Goal: Task Accomplishment & Management: Manage account settings

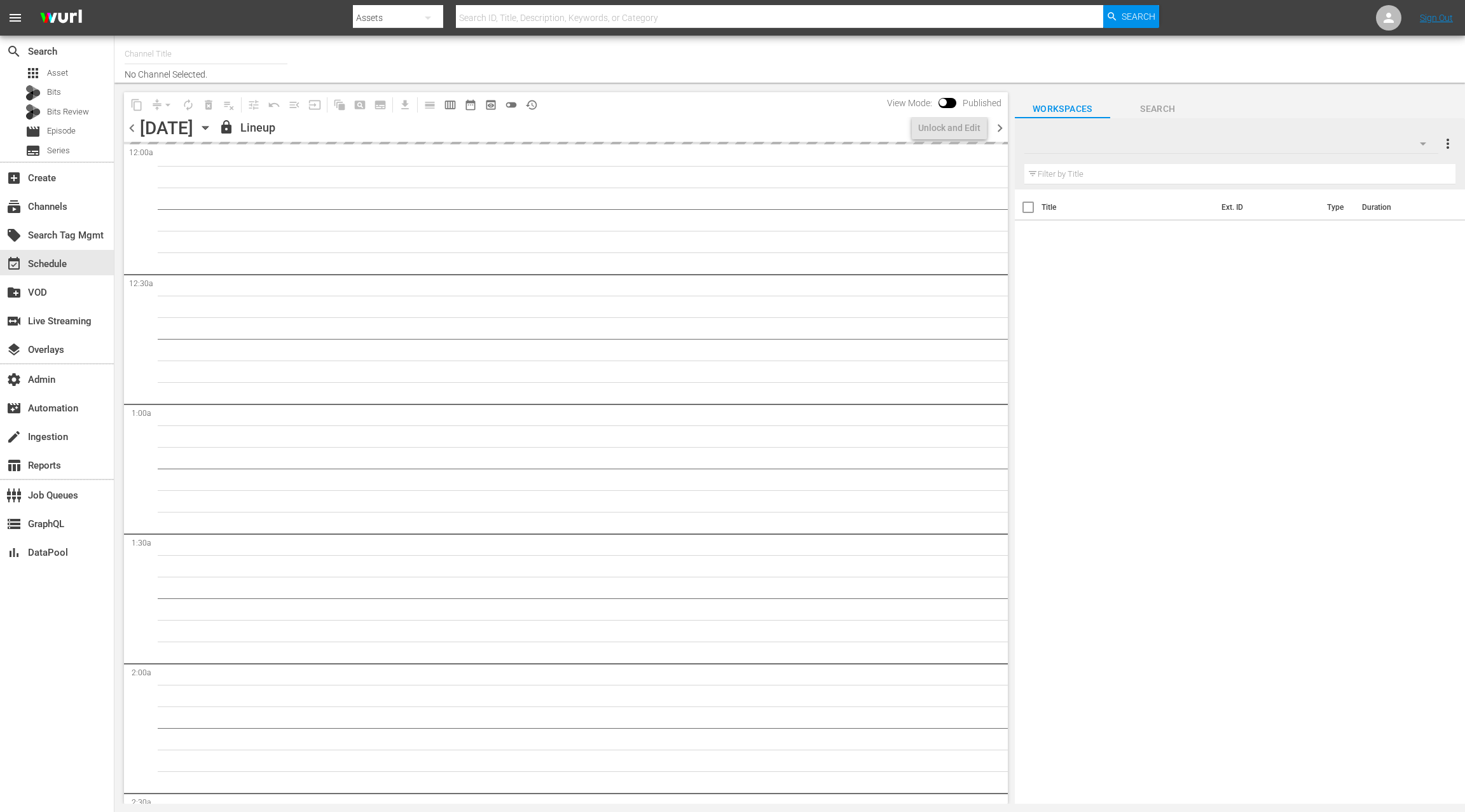
type input "ANIME x HIDIVE (Roku) (1411)"
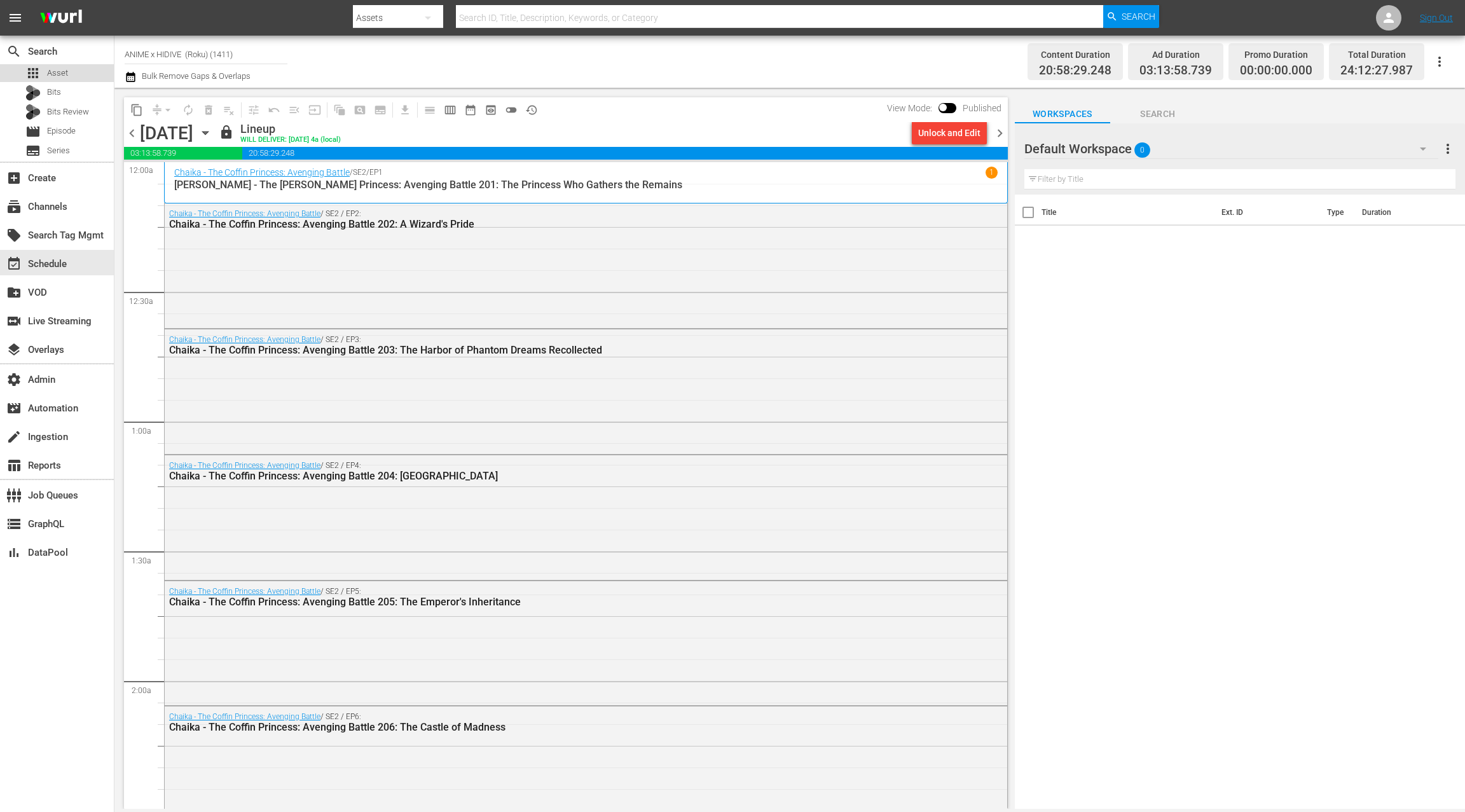
click at [87, 77] on div "apps Asset" at bounding box center [57, 73] width 114 height 18
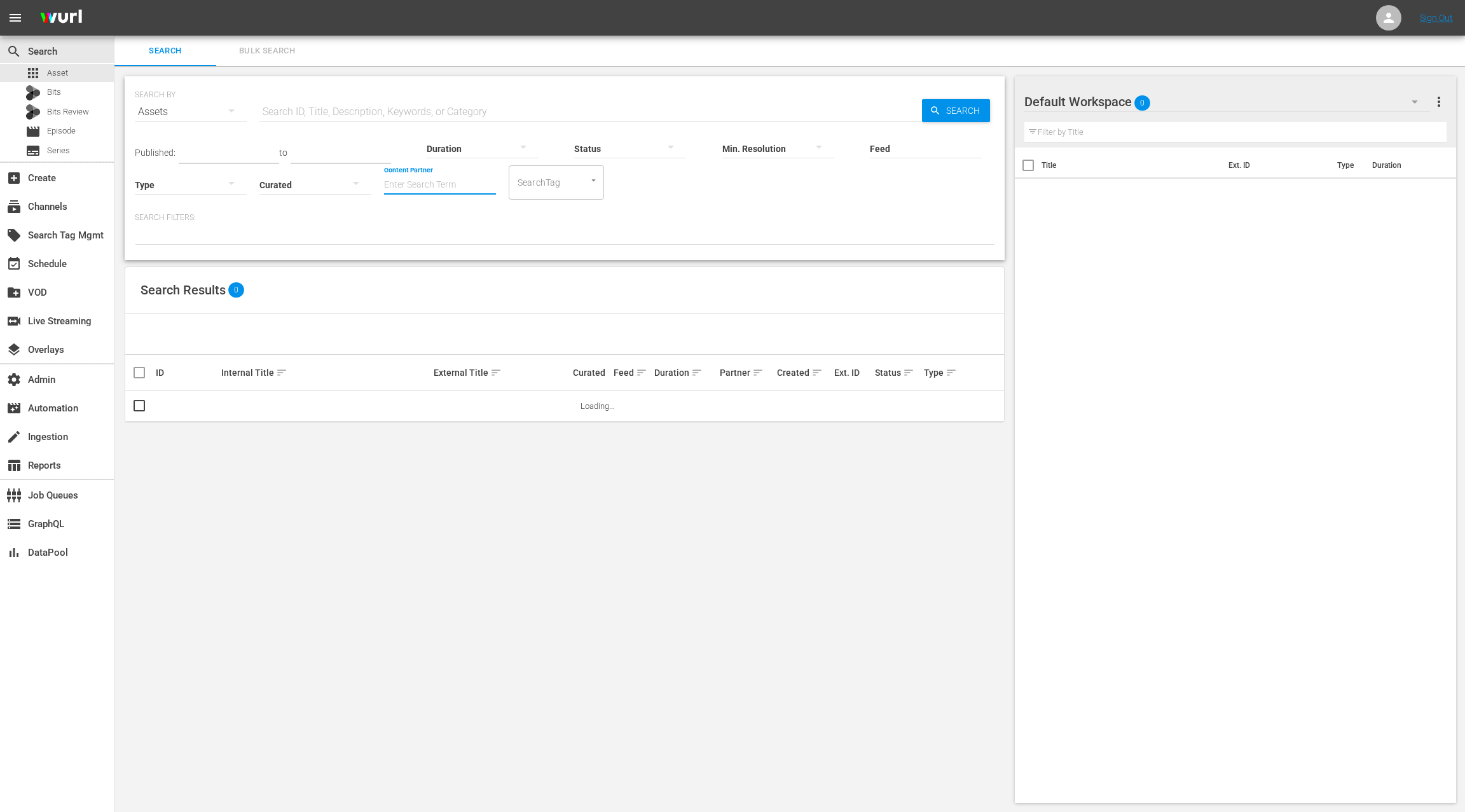
click at [417, 179] on input "Content Partner" at bounding box center [440, 186] width 112 height 46
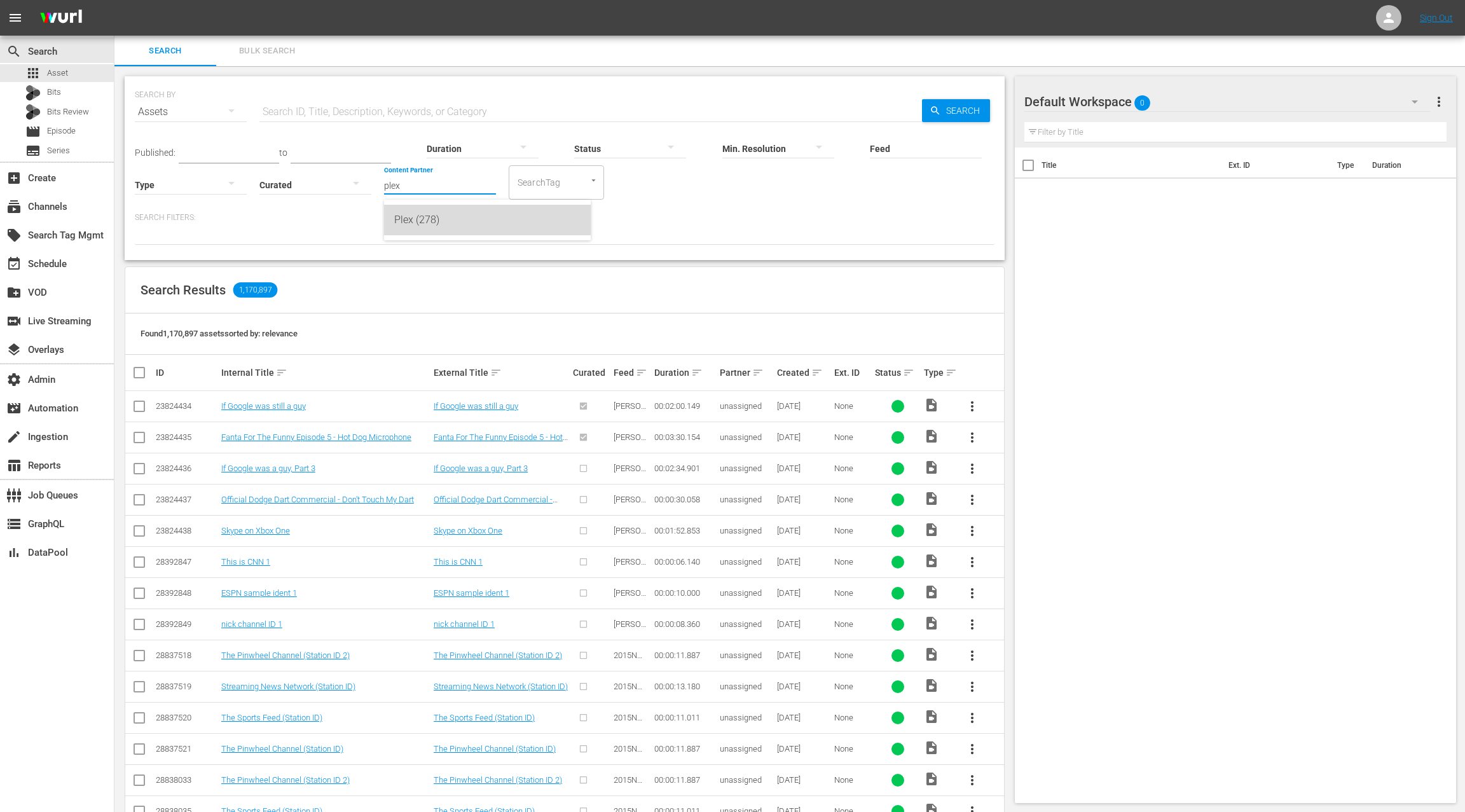
click at [423, 218] on div "Plex (278)" at bounding box center [487, 220] width 186 height 30
type input "Plex (278)"
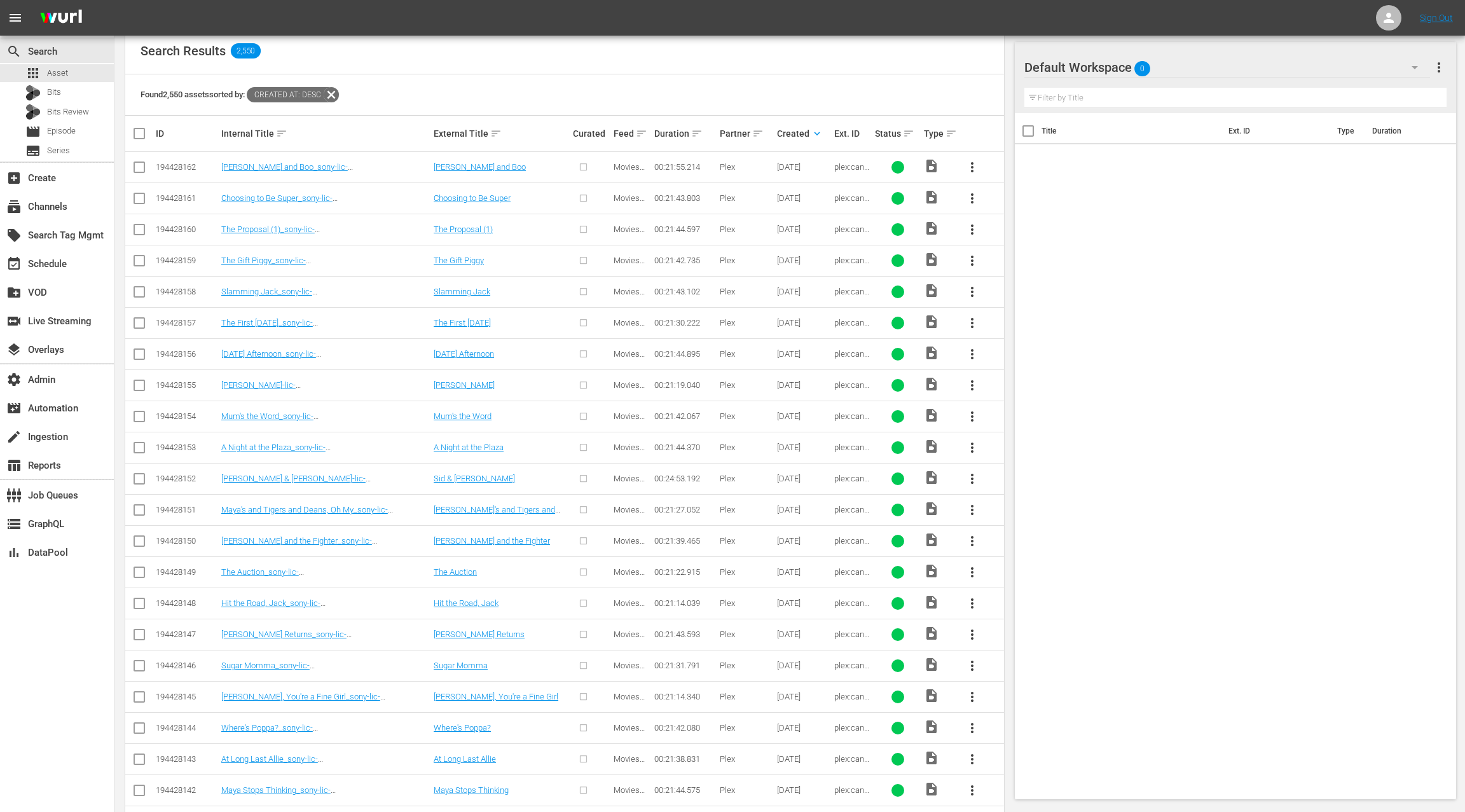
scroll to position [238, 0]
click at [73, 258] on div "event_available Schedule" at bounding box center [57, 263] width 114 height 26
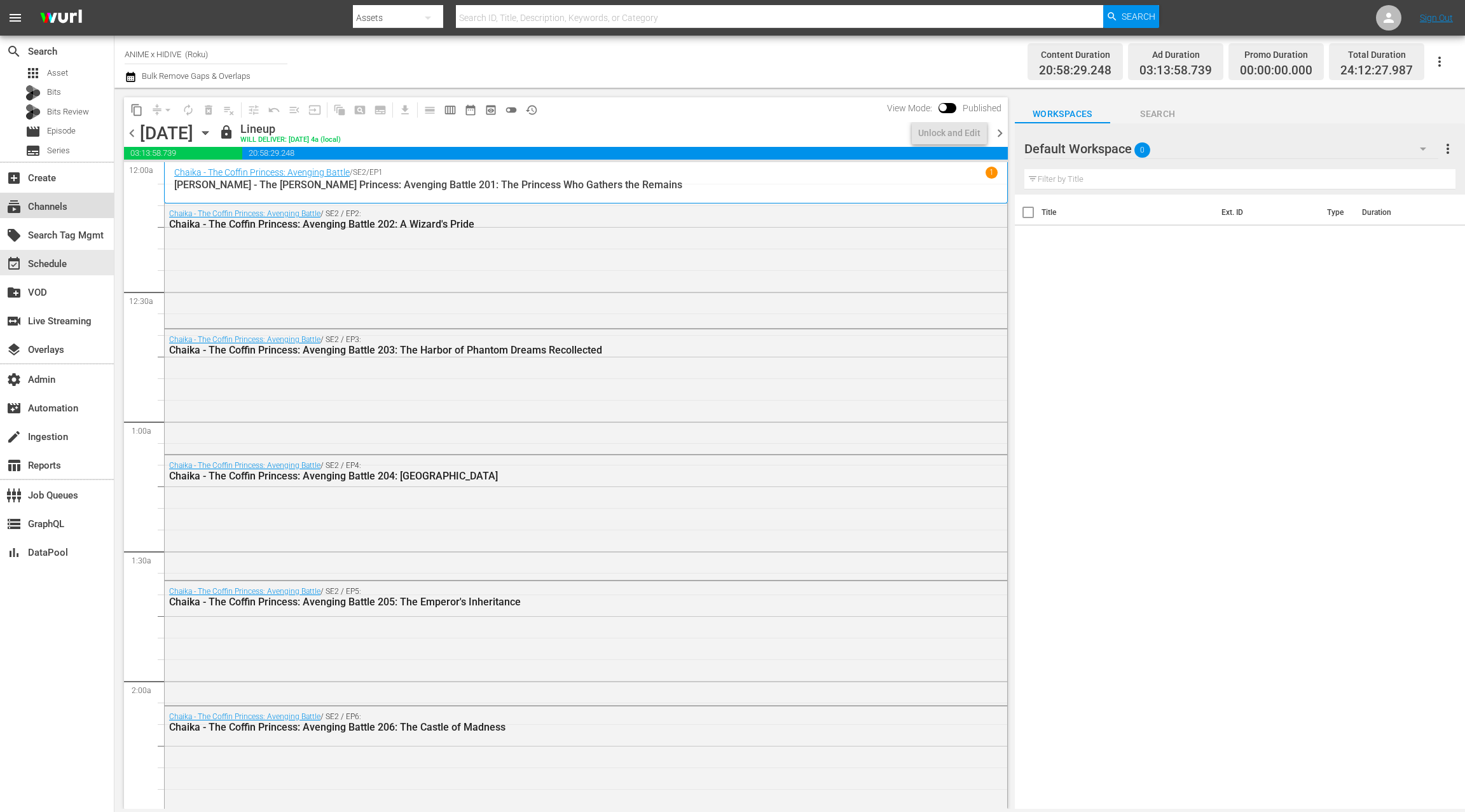
click at [44, 210] on div "subscriptions Channels" at bounding box center [36, 204] width 71 height 11
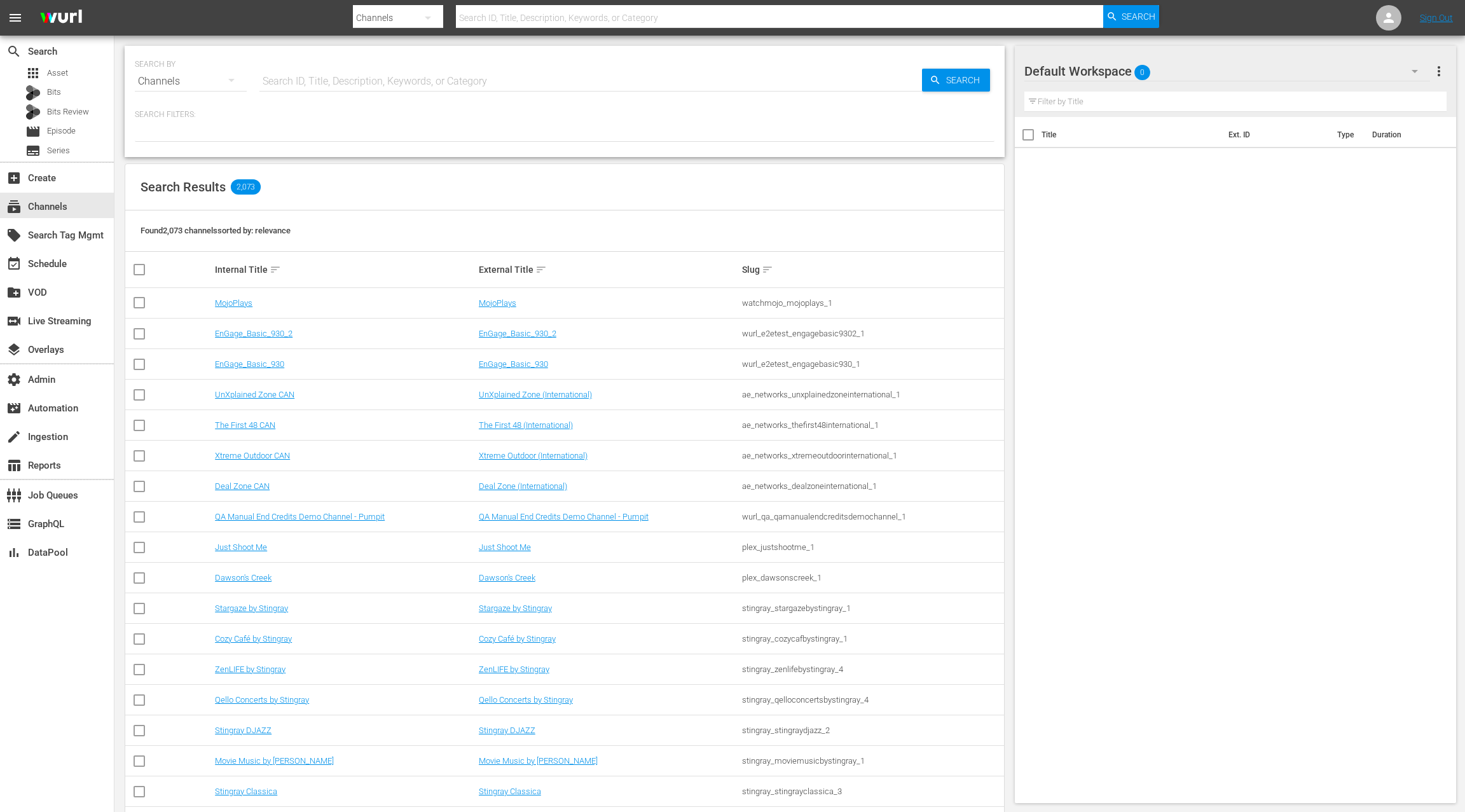
click at [290, 85] on input "text" at bounding box center [590, 81] width 662 height 30
type input "plex"
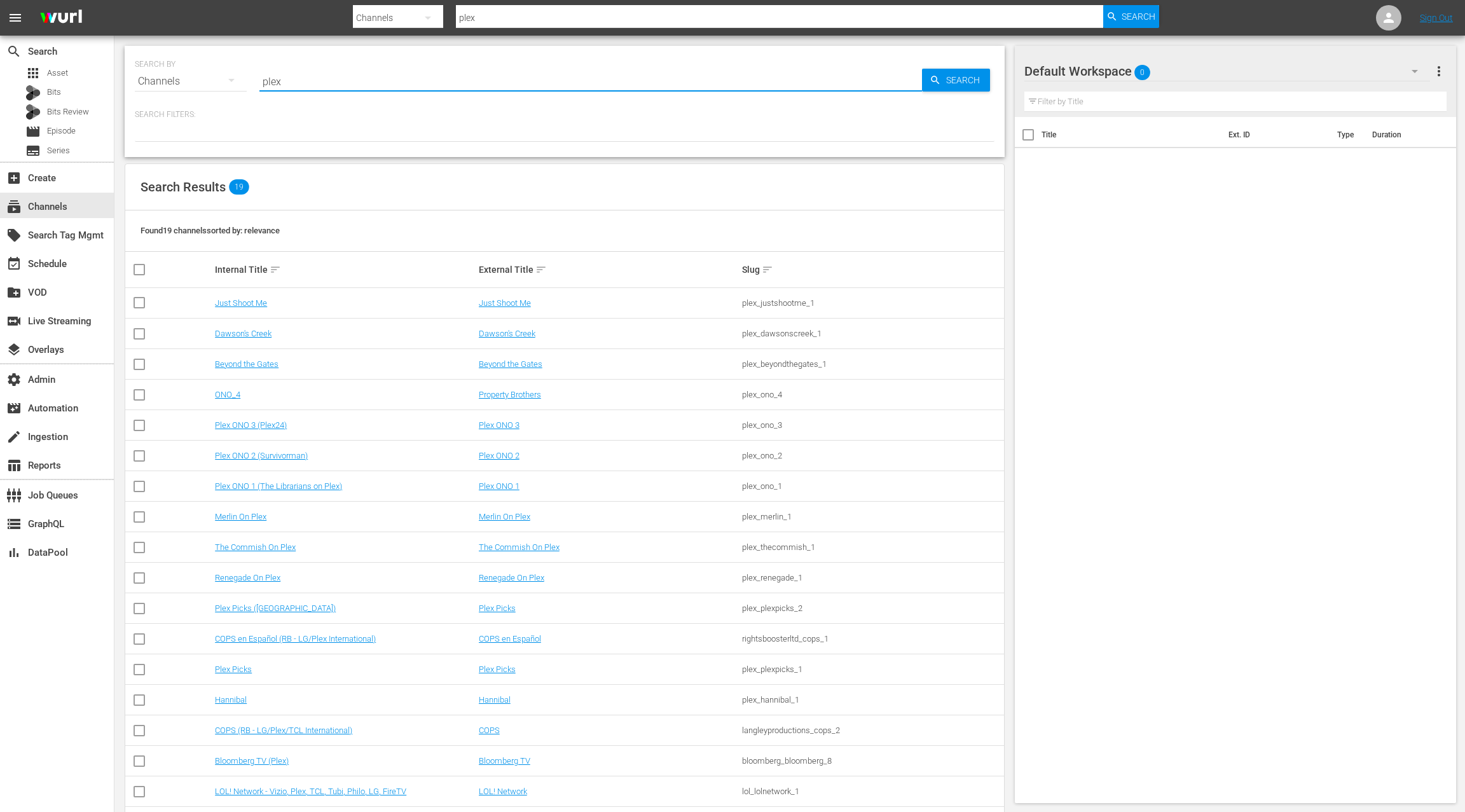
type input "plex"
click at [253, 426] on link "Plex ONO 3 (Plex24)" at bounding box center [251, 425] width 72 height 9
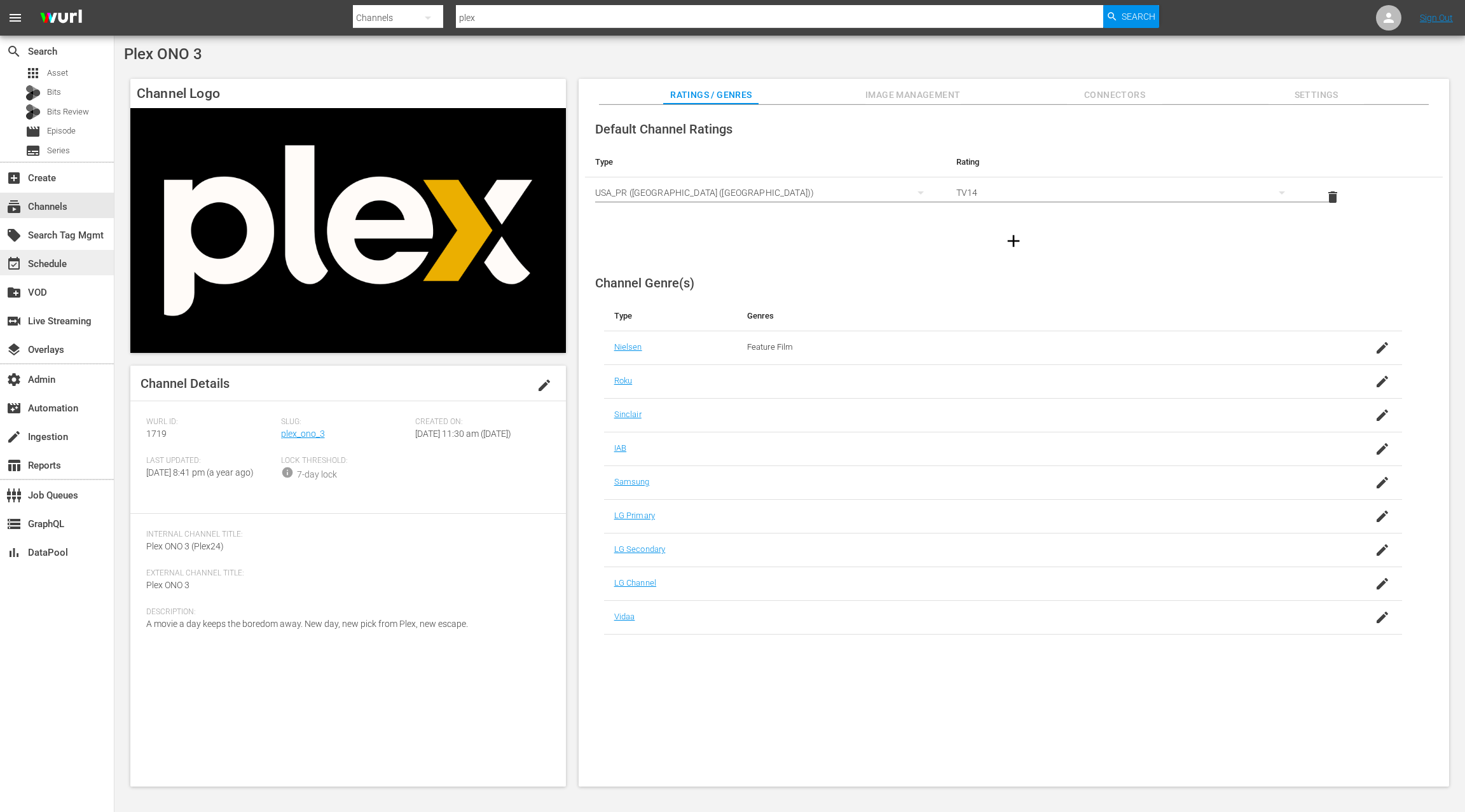
click at [84, 263] on div "event_available Schedule" at bounding box center [57, 263] width 114 height 26
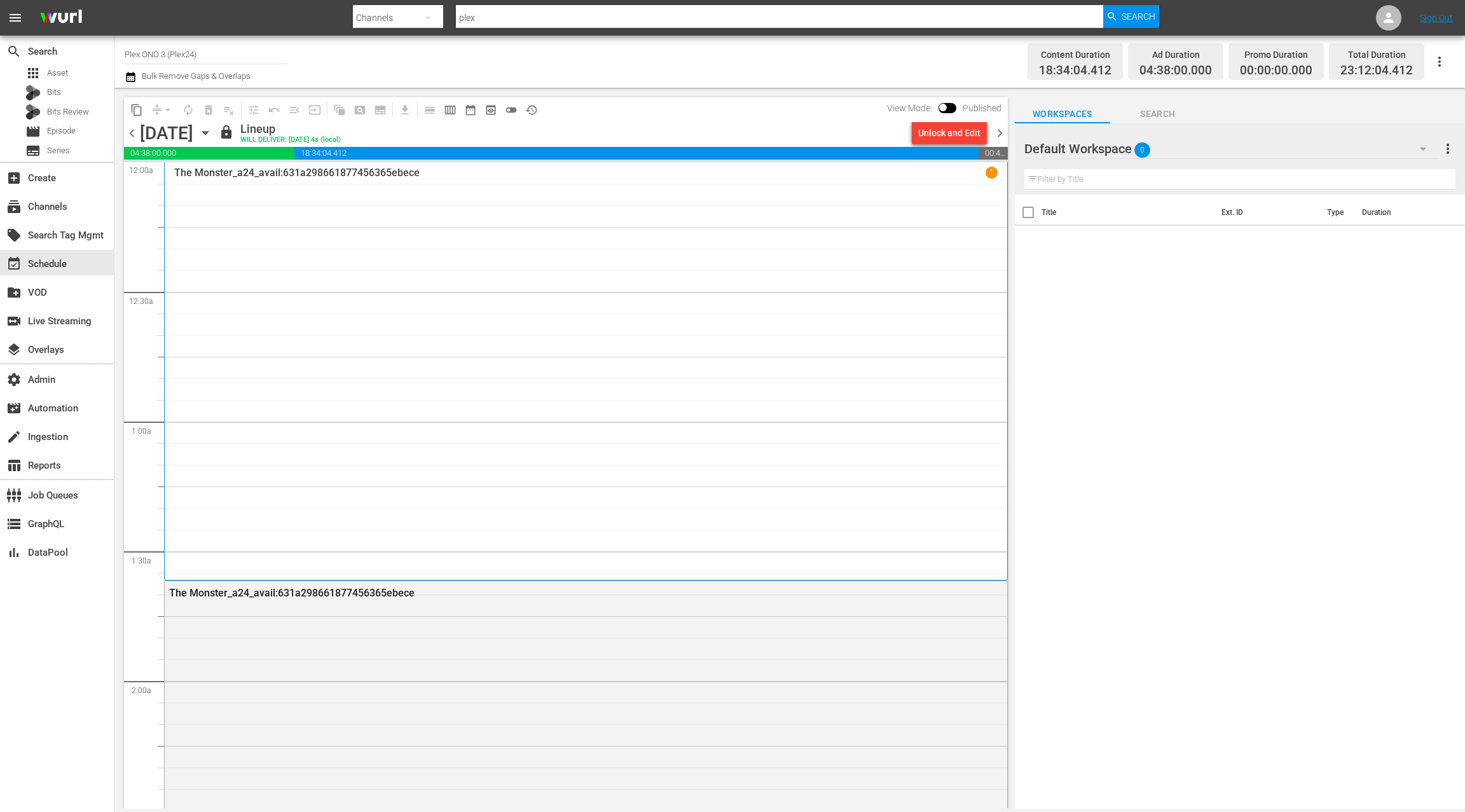
click at [332, 254] on div "The Monster_a24_avail:631a298661877456365ebece 1" at bounding box center [586, 371] width 823 height 409
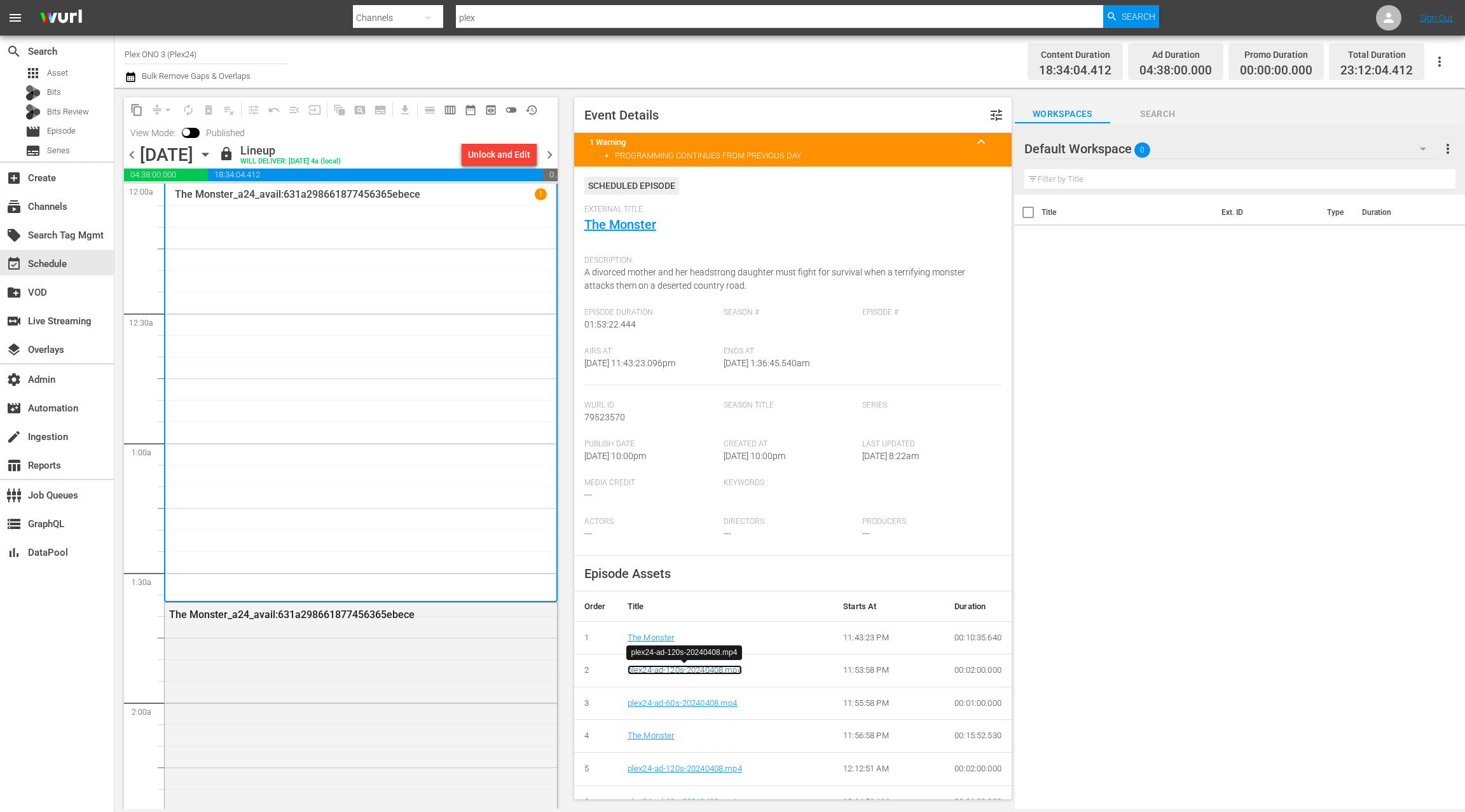
click at [692, 669] on link "plex24-ad-120s-20240408.mp4" at bounding box center [685, 670] width 115 height 9
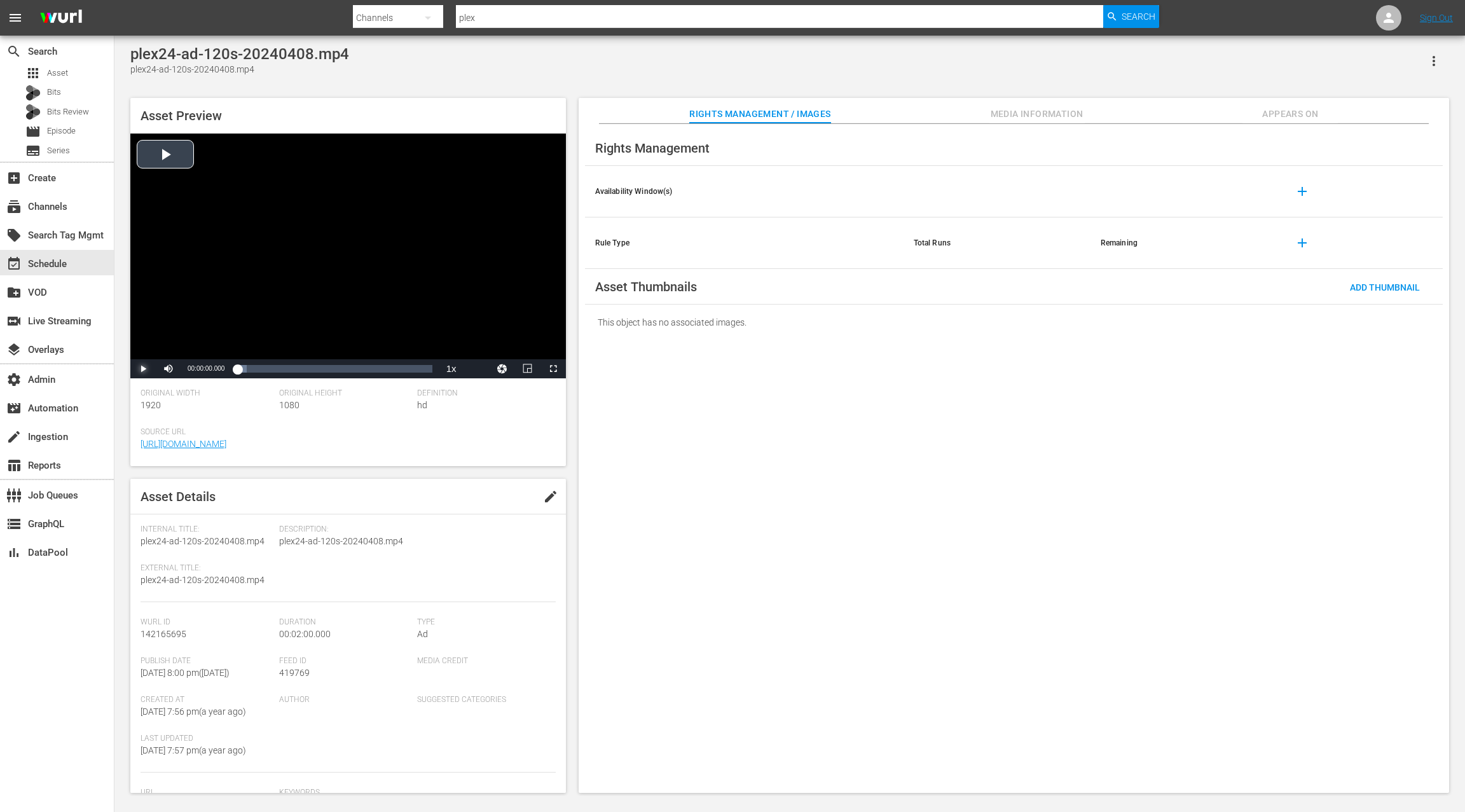
click at [143, 369] on span "Video Player" at bounding box center [143, 369] width 0 height 0
click at [59, 208] on div "subscriptions Channels" at bounding box center [36, 204] width 71 height 11
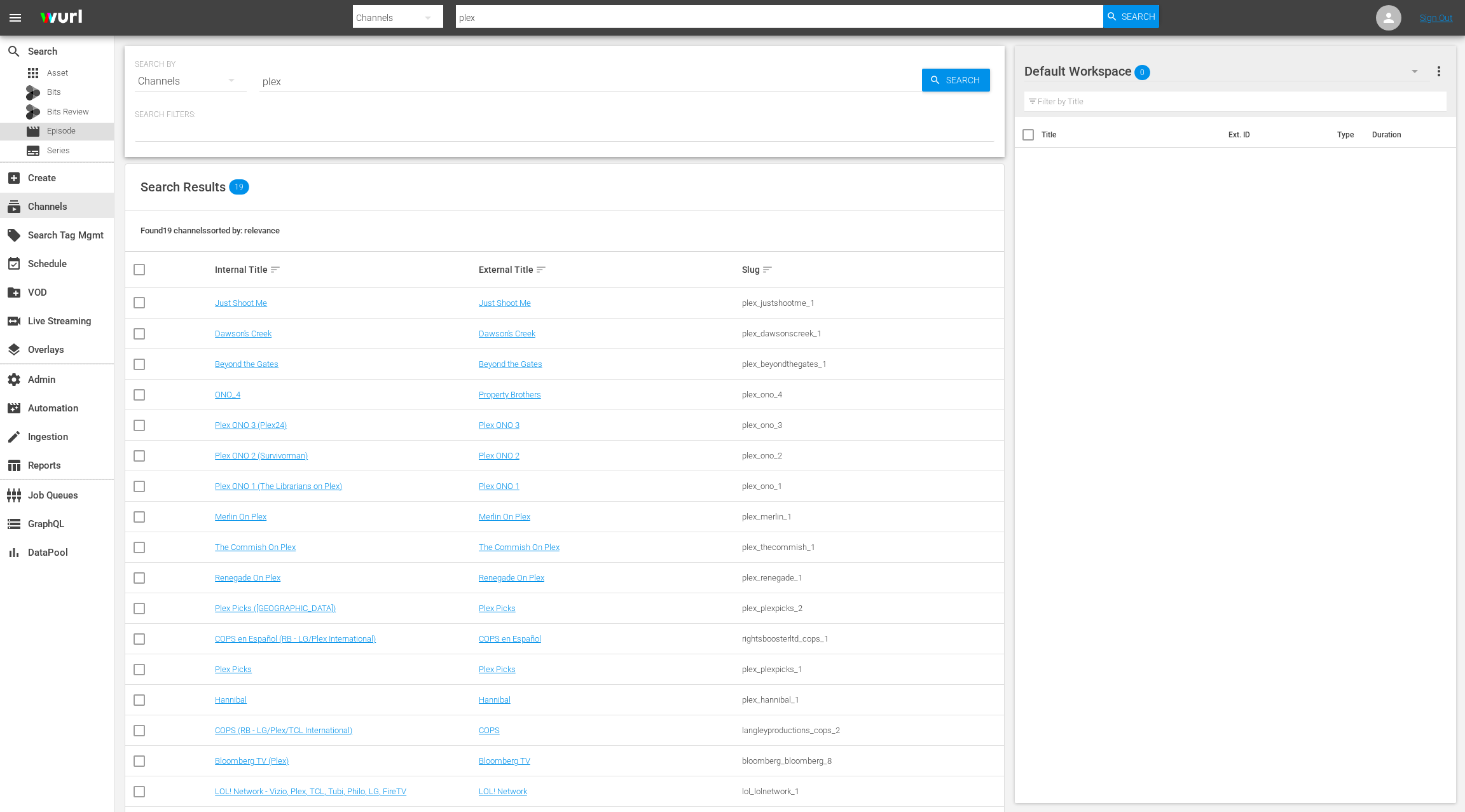
click at [69, 131] on span "Episode" at bounding box center [61, 131] width 28 height 13
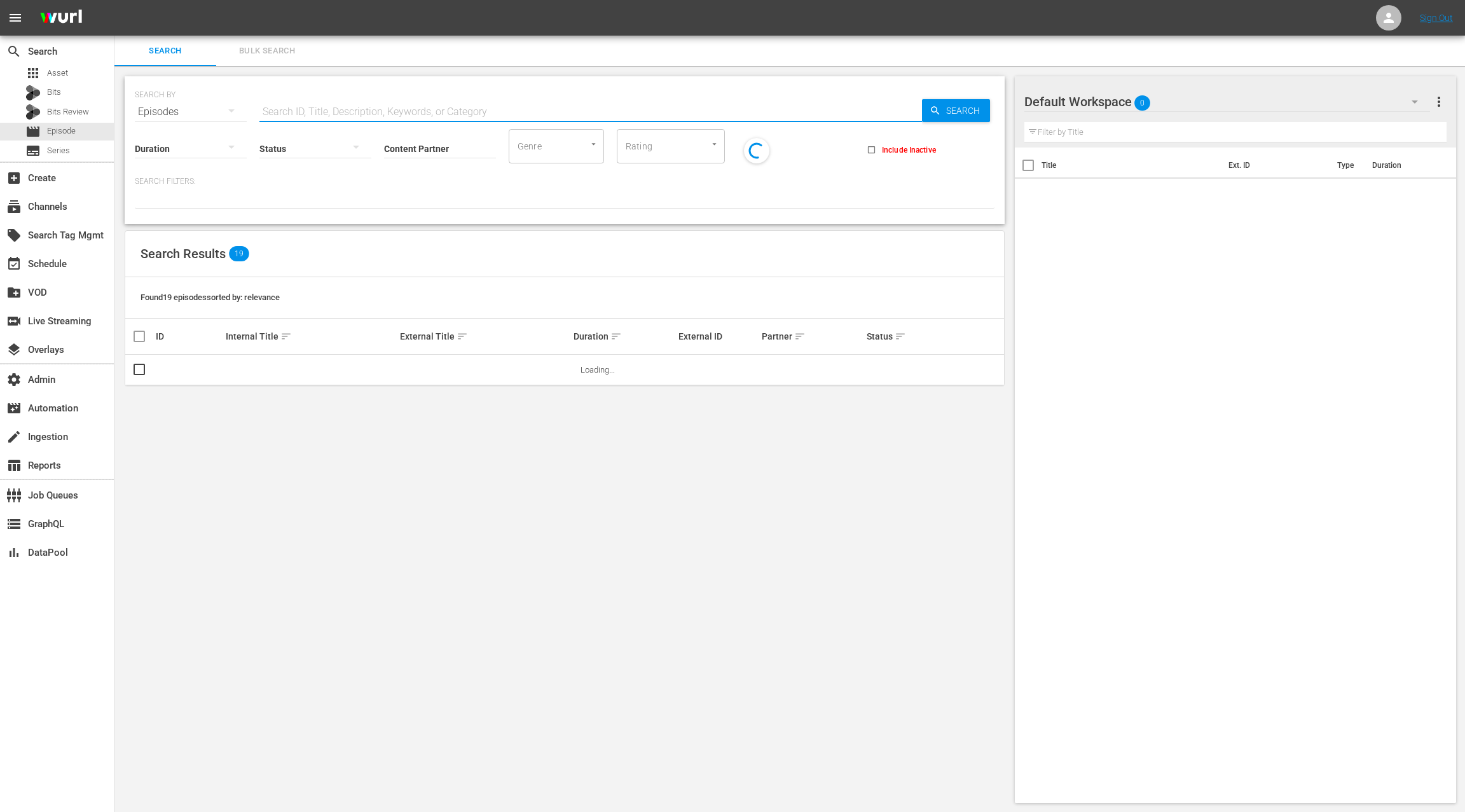
click at [280, 111] on input "text" at bounding box center [590, 111] width 662 height 30
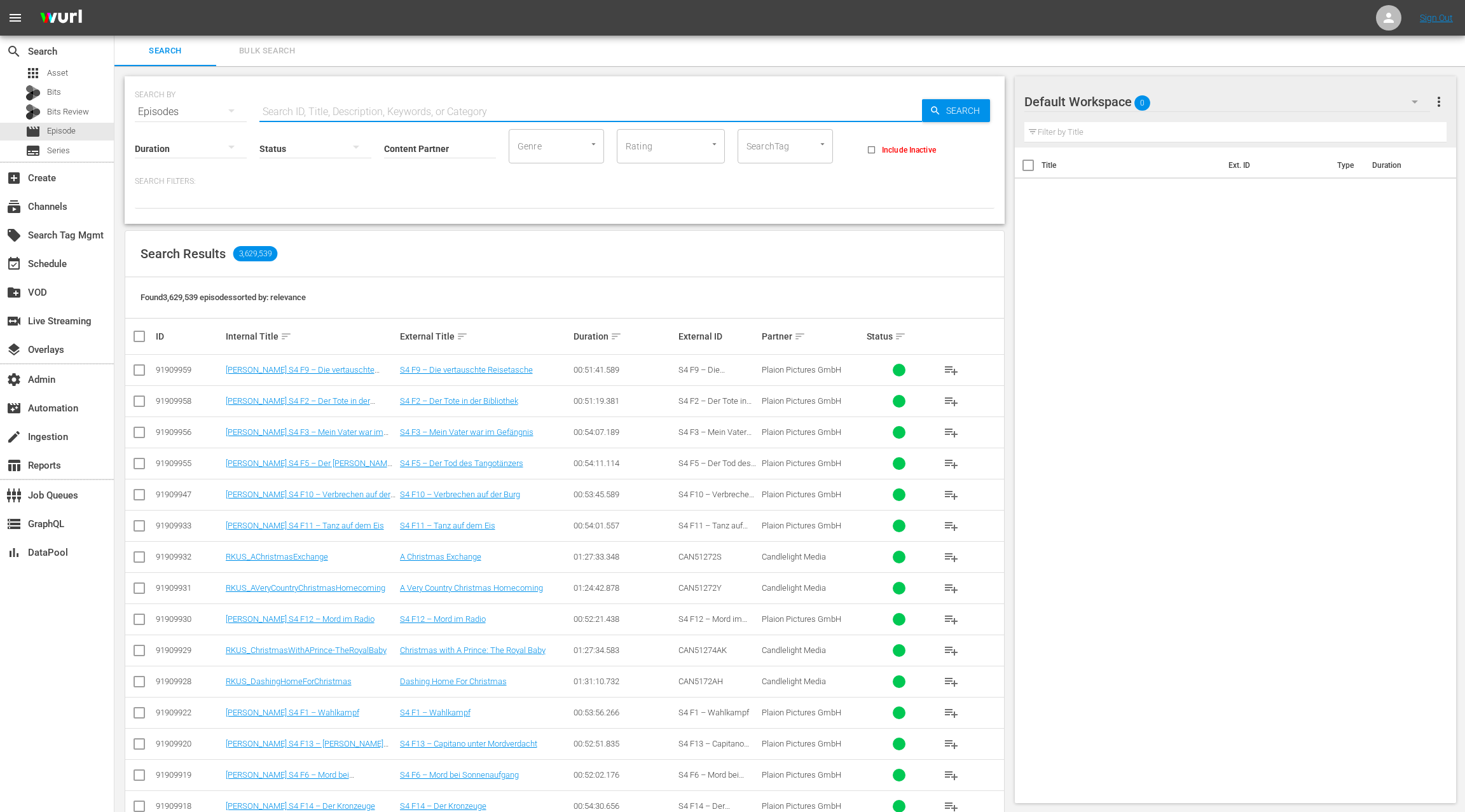
click at [765, 148] on input "SearchTag" at bounding box center [768, 146] width 49 height 23
type input "proper"
click at [782, 219] on span "Property Brothers - Plex" at bounding box center [785, 222] width 75 height 27
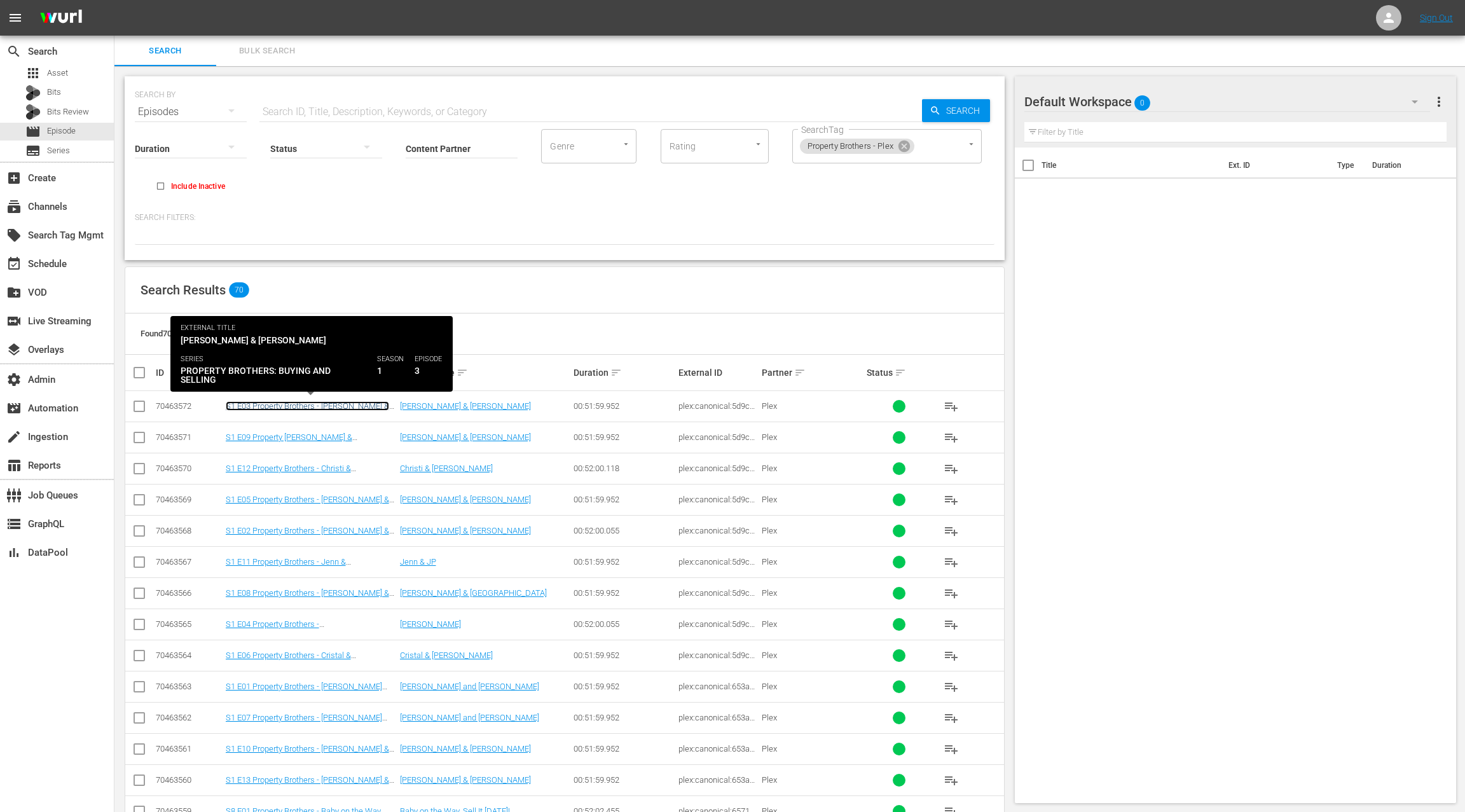
click at [266, 408] on link "S1 E03 Property Brothers - Janna & Michael_cineflix_avail:672a06105caed7875a081…" at bounding box center [311, 410] width 170 height 19
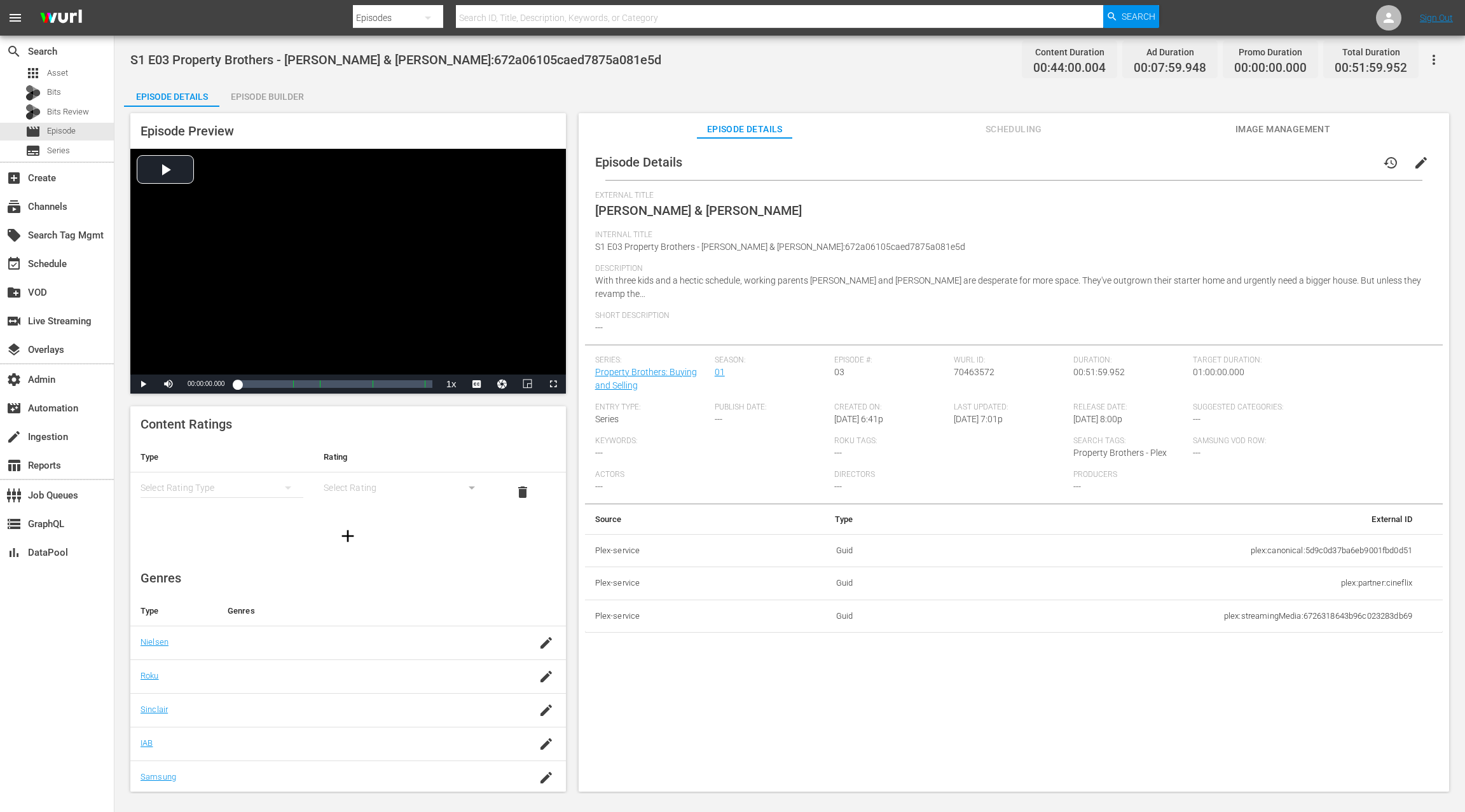
click at [261, 95] on div "Episode Builder" at bounding box center [268, 96] width 96 height 30
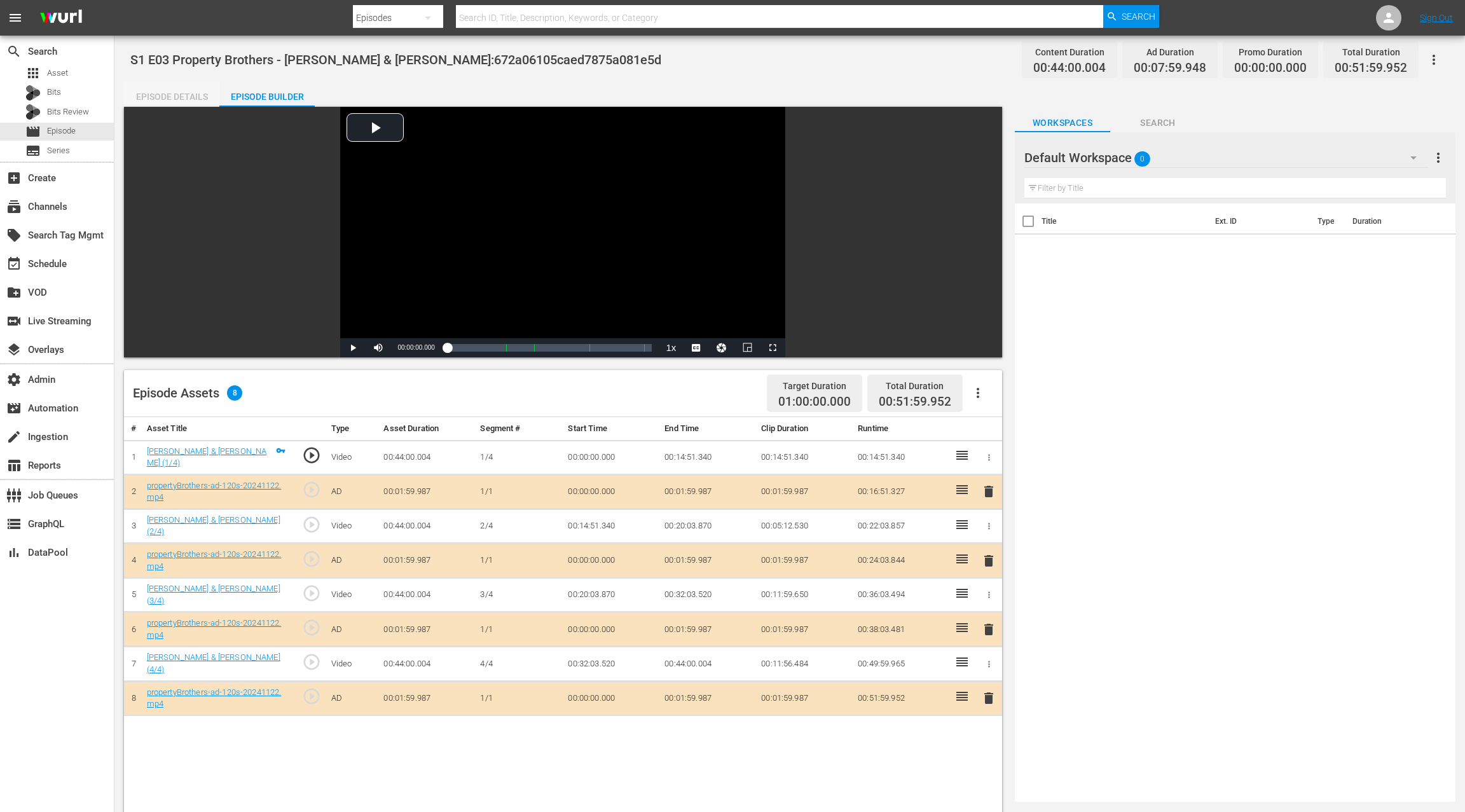
click at [183, 94] on div "Episode Details" at bounding box center [172, 96] width 96 height 30
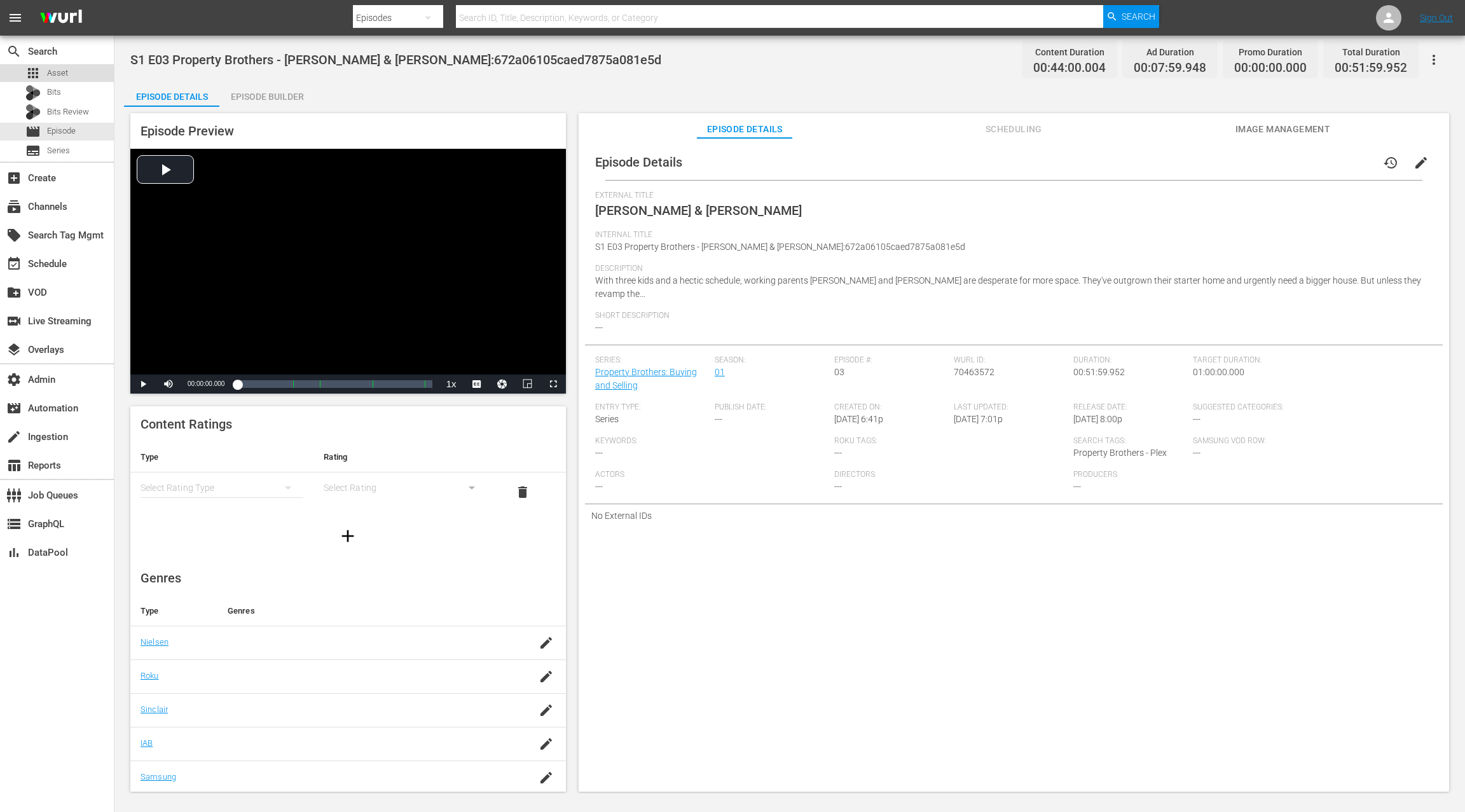
click at [73, 73] on div "apps Asset" at bounding box center [57, 73] width 114 height 18
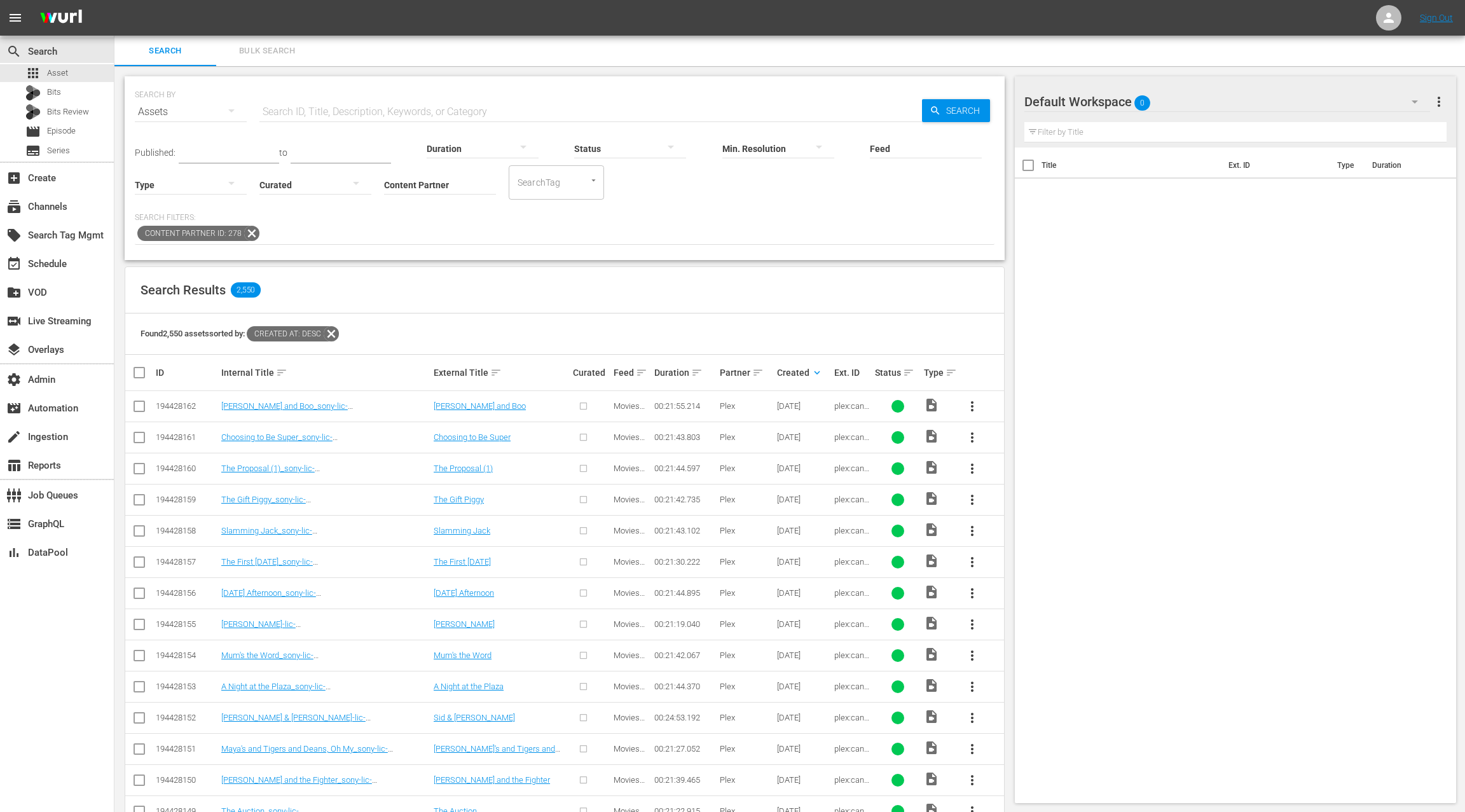
click at [444, 185] on input "Content Partner" at bounding box center [440, 186] width 112 height 46
type input "plex"
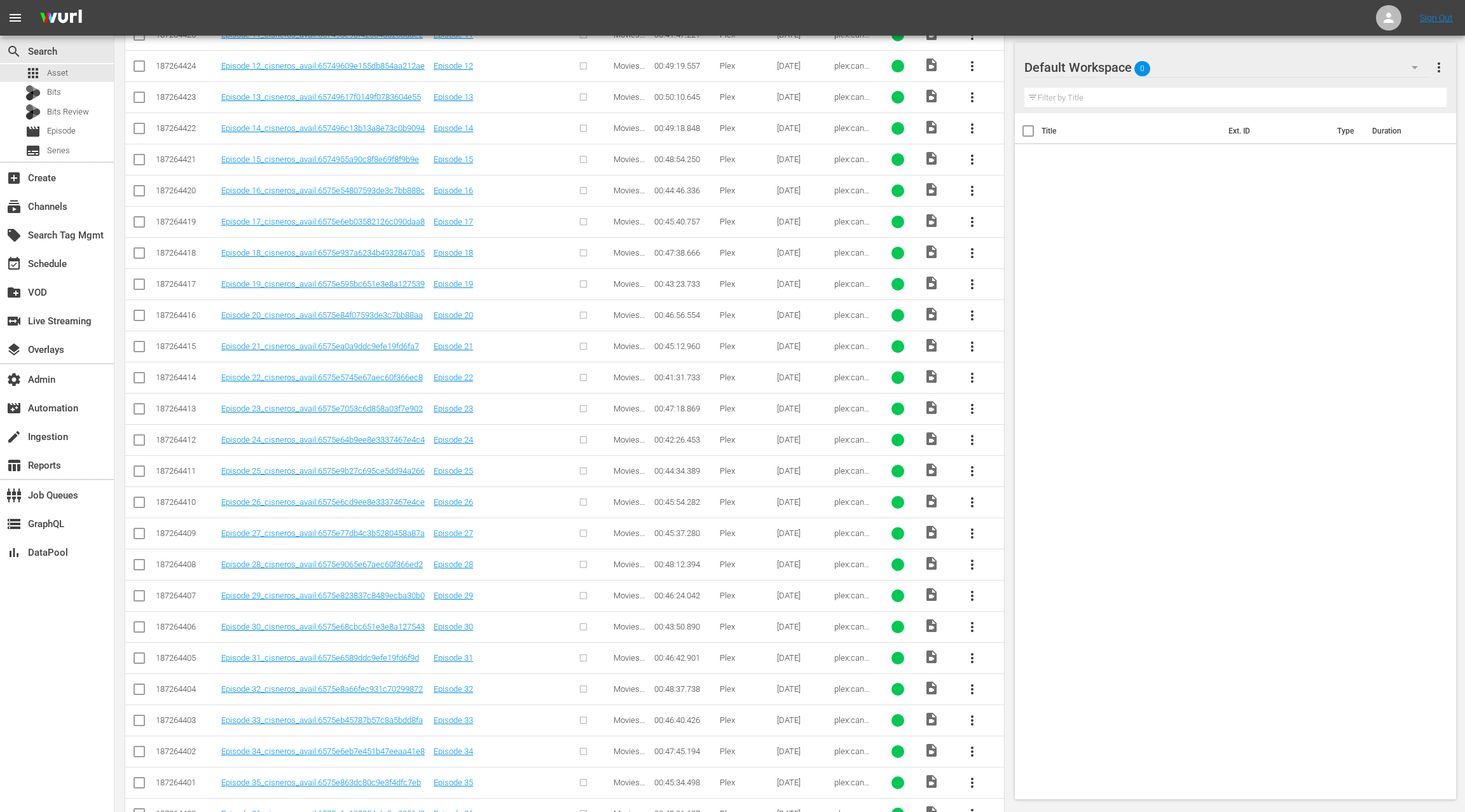
scroll to position [8910, 0]
click at [84, 263] on div "event_available Schedule" at bounding box center [57, 263] width 114 height 26
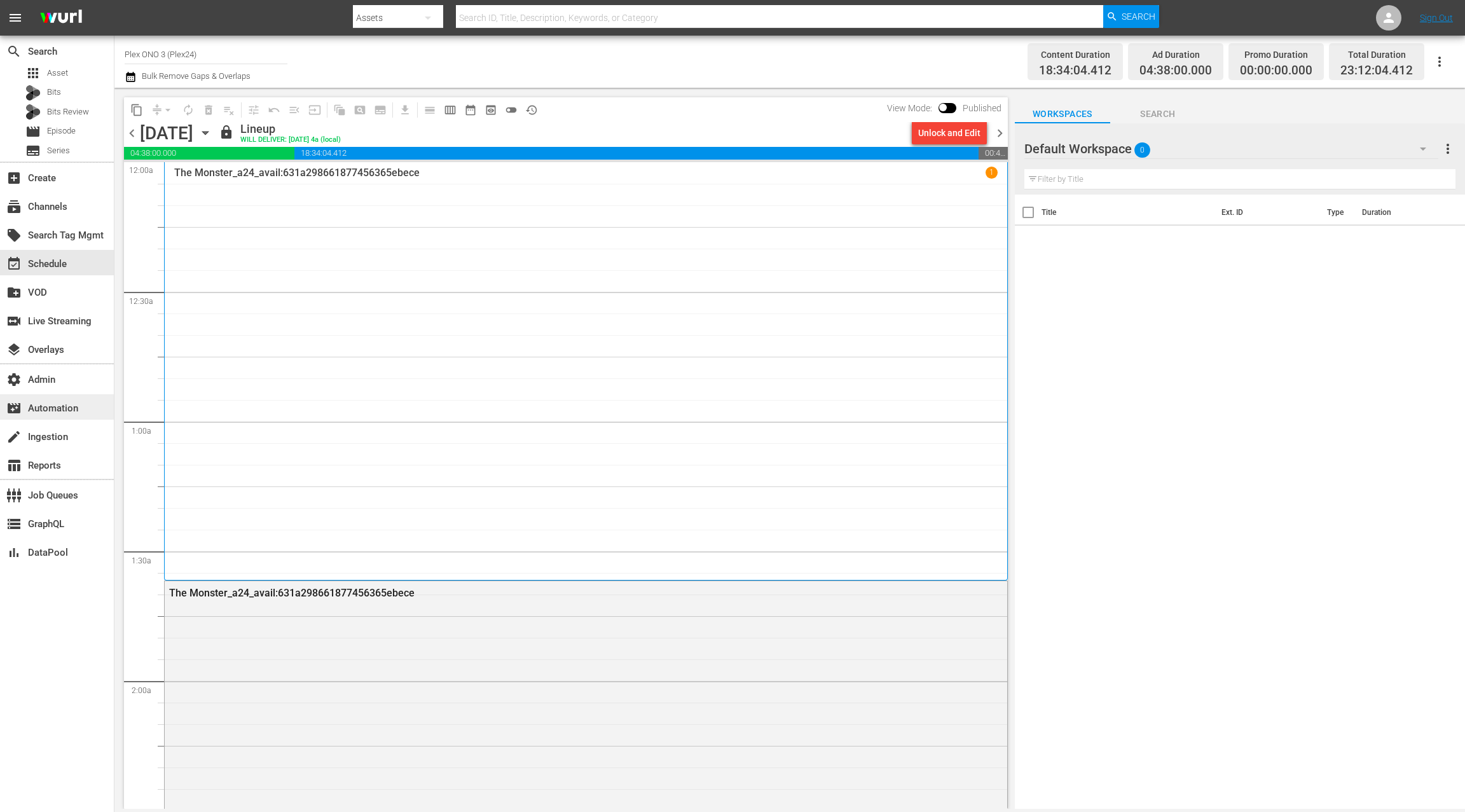
click at [63, 404] on div "movie_filter Automation" at bounding box center [36, 406] width 71 height 11
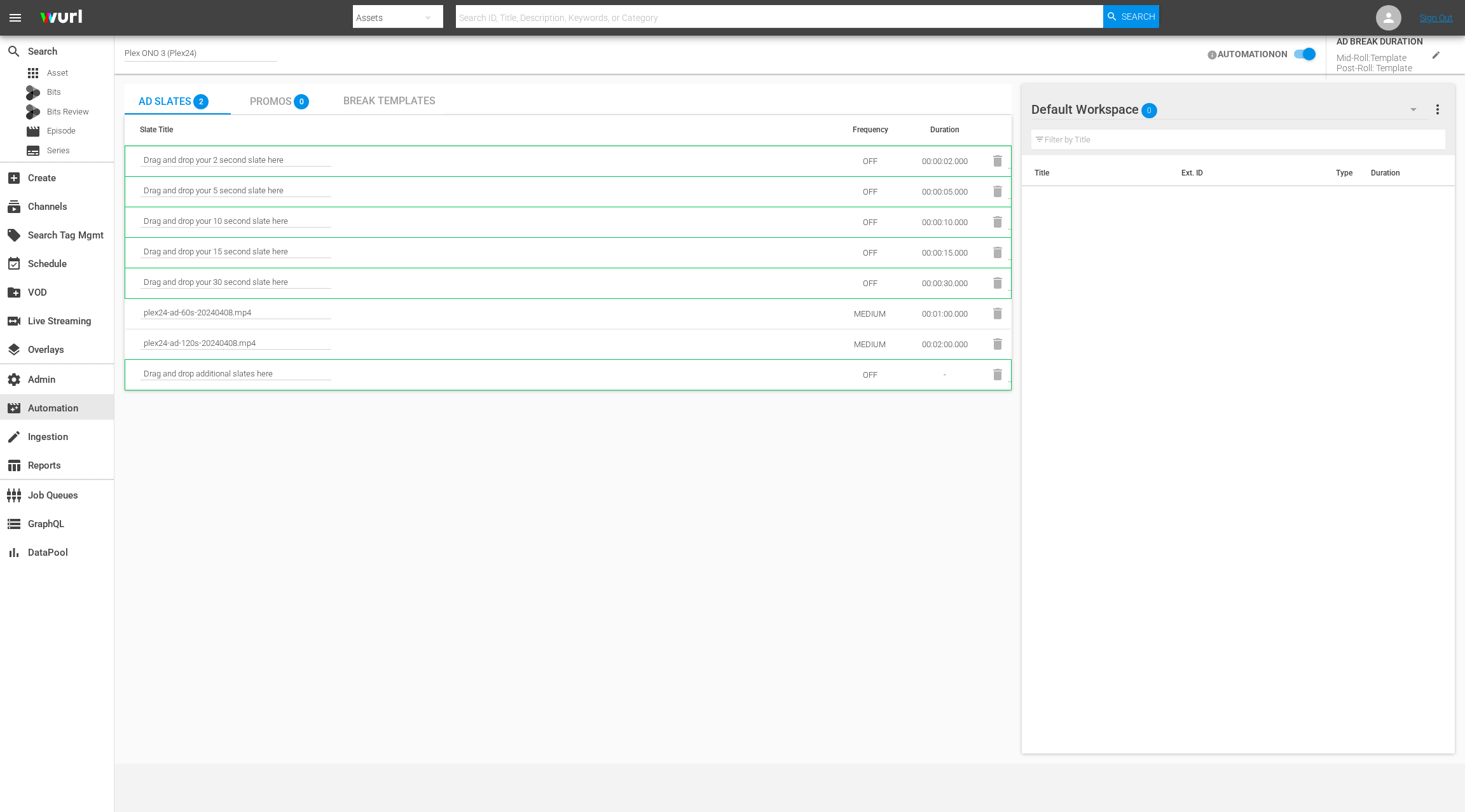
click at [1309, 55] on input "checkbox" at bounding box center [1302, 55] width 28 height 15
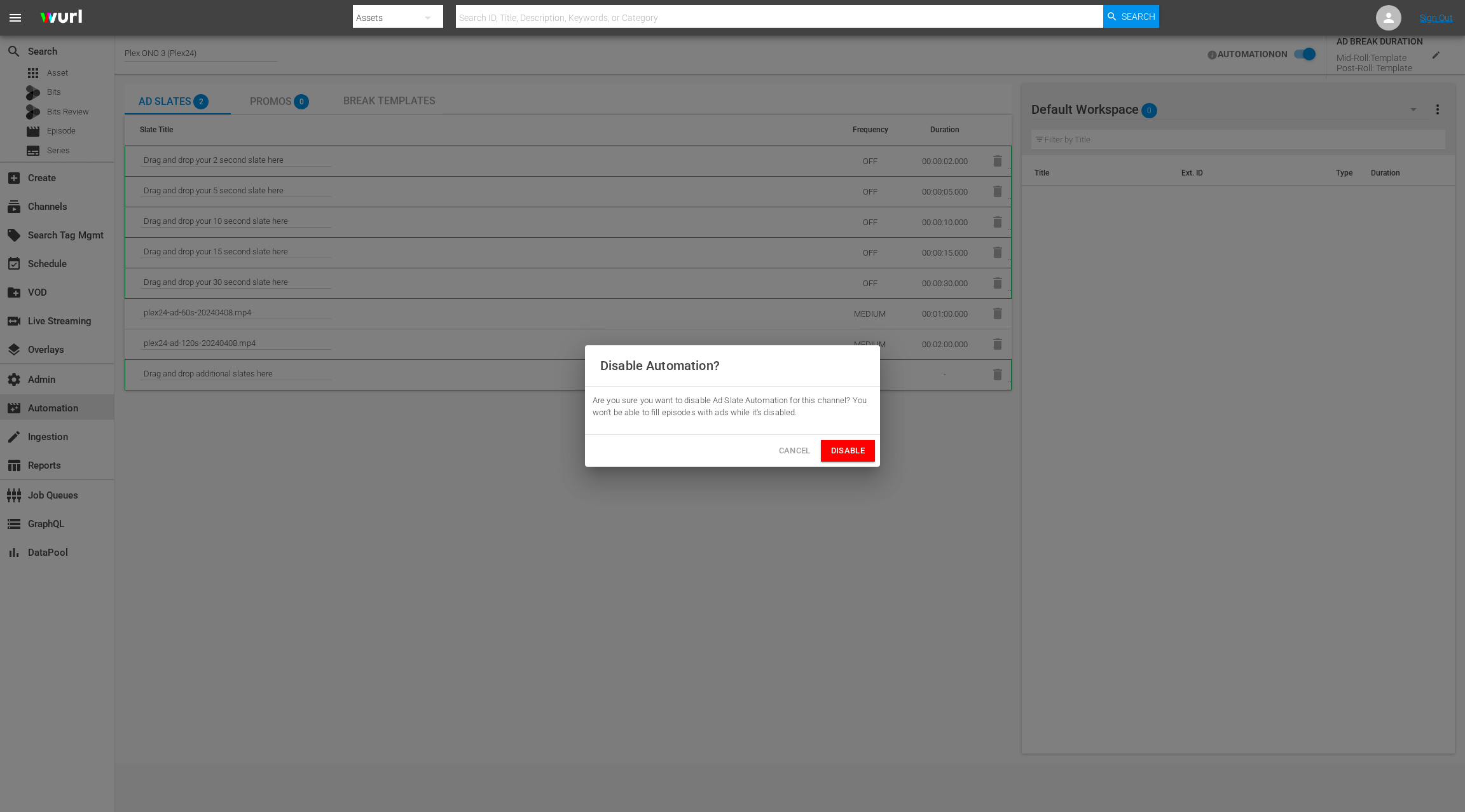
click at [842, 454] on span "Disable" at bounding box center [848, 451] width 34 height 15
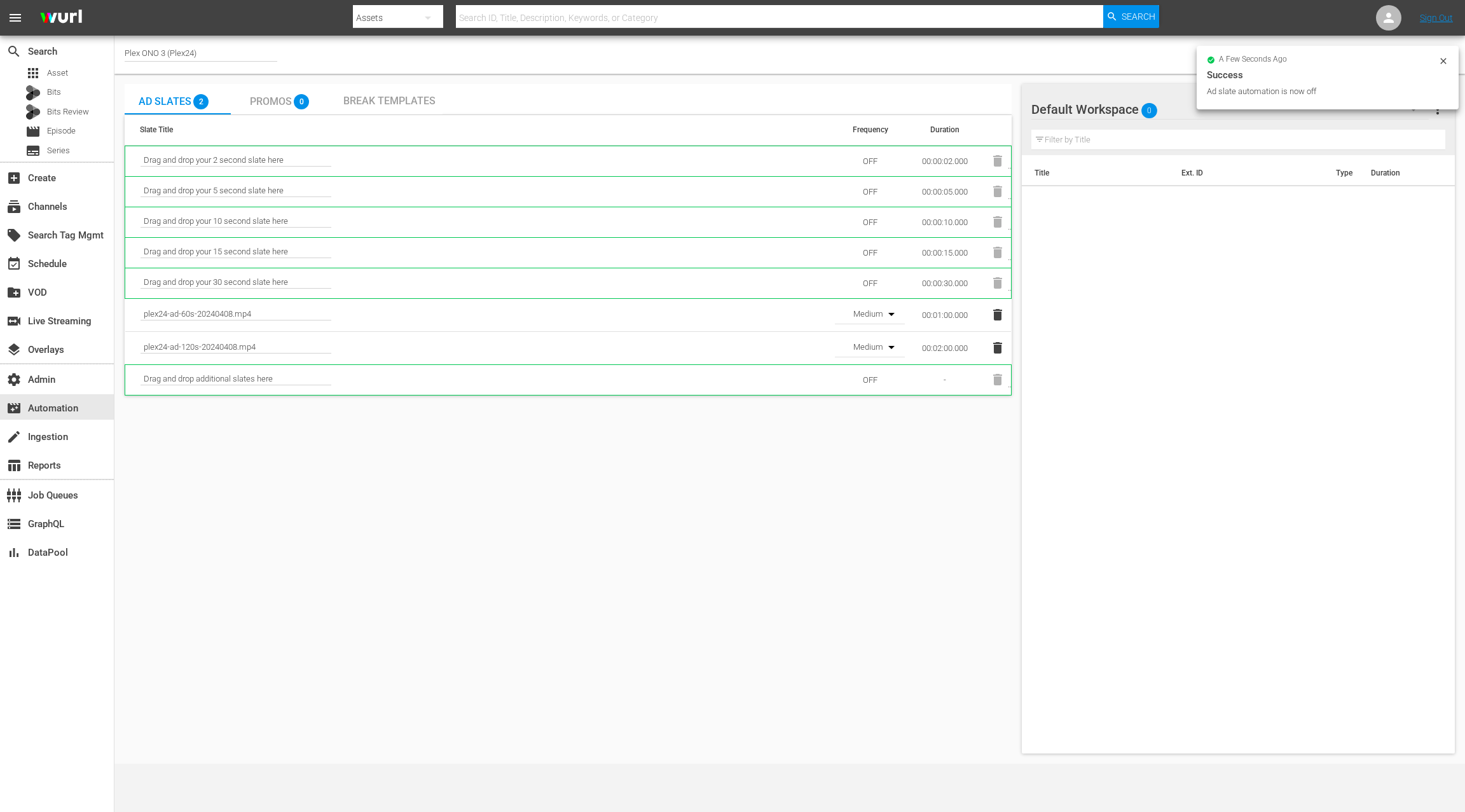
click at [1443, 60] on icon at bounding box center [1443, 61] width 10 height 10
click at [1375, 56] on h4 "AUTOMATION OFF" at bounding box center [1383, 55] width 73 height 9
click at [1430, 51] on input "checkbox" at bounding box center [1435, 55] width 28 height 15
checkbox input "false"
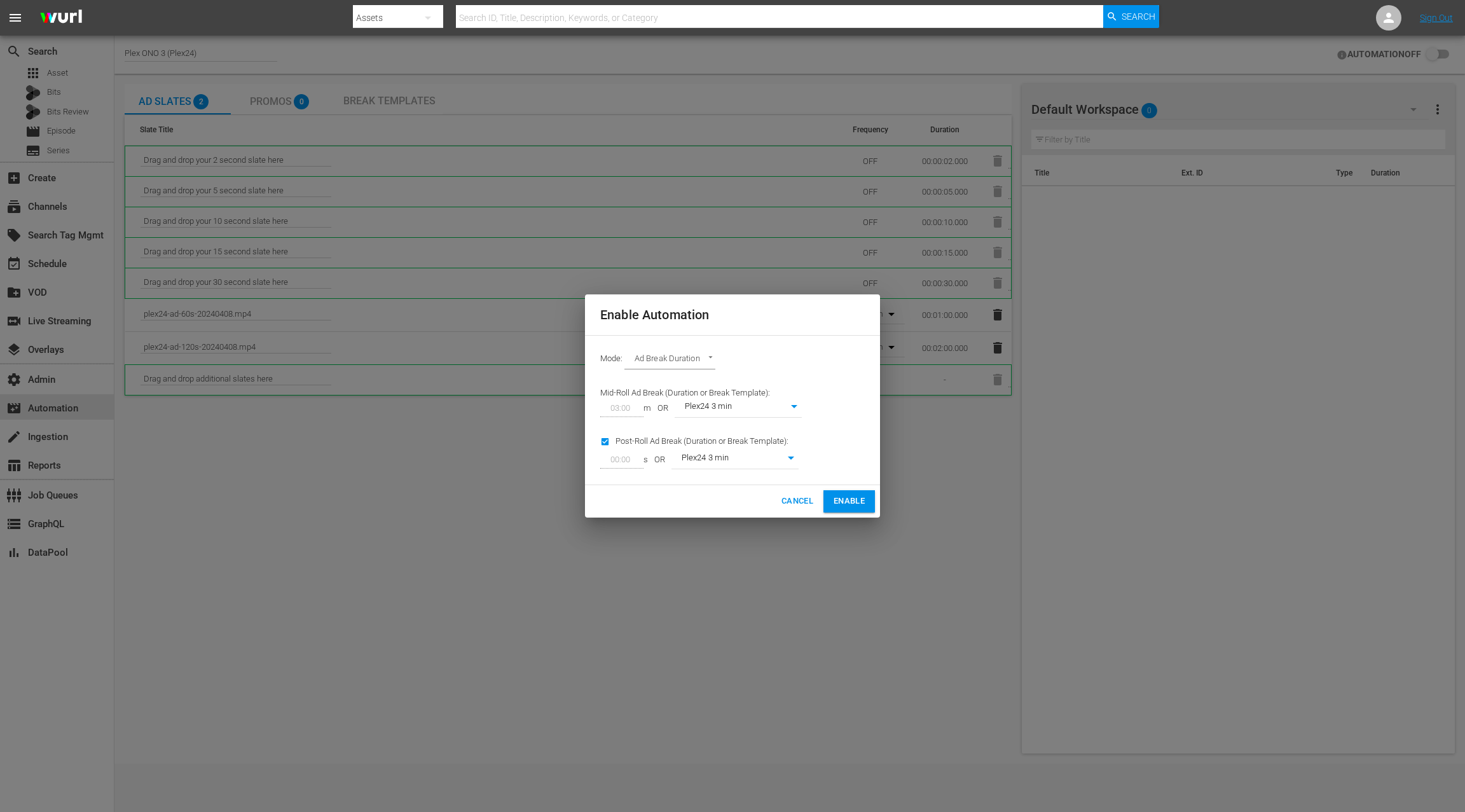
click at [685, 361] on body "menu Search By Assets Search ID, Title, Description, Keywords, or Category Sear…" at bounding box center [732, 406] width 1465 height 812
click at [674, 382] on li "Ads Per Hour" at bounding box center [671, 381] width 94 height 21
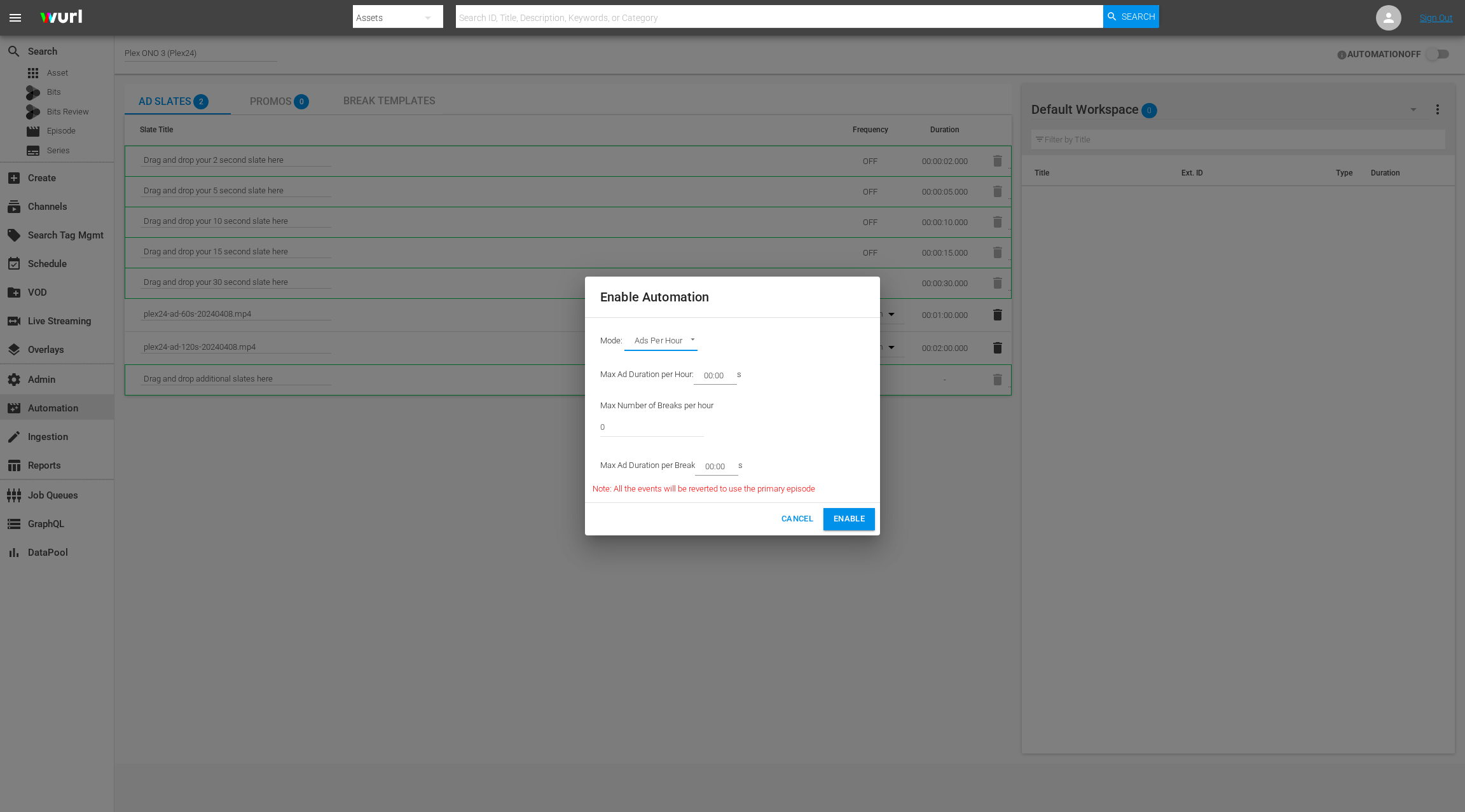
click at [684, 343] on body "menu Search By Assets Search ID, Title, Description, Keywords, or Category Sear…" at bounding box center [732, 406] width 1465 height 812
click at [672, 302] on li "Target Duration" at bounding box center [671, 300] width 94 height 21
type input "TARGET_DURATION"
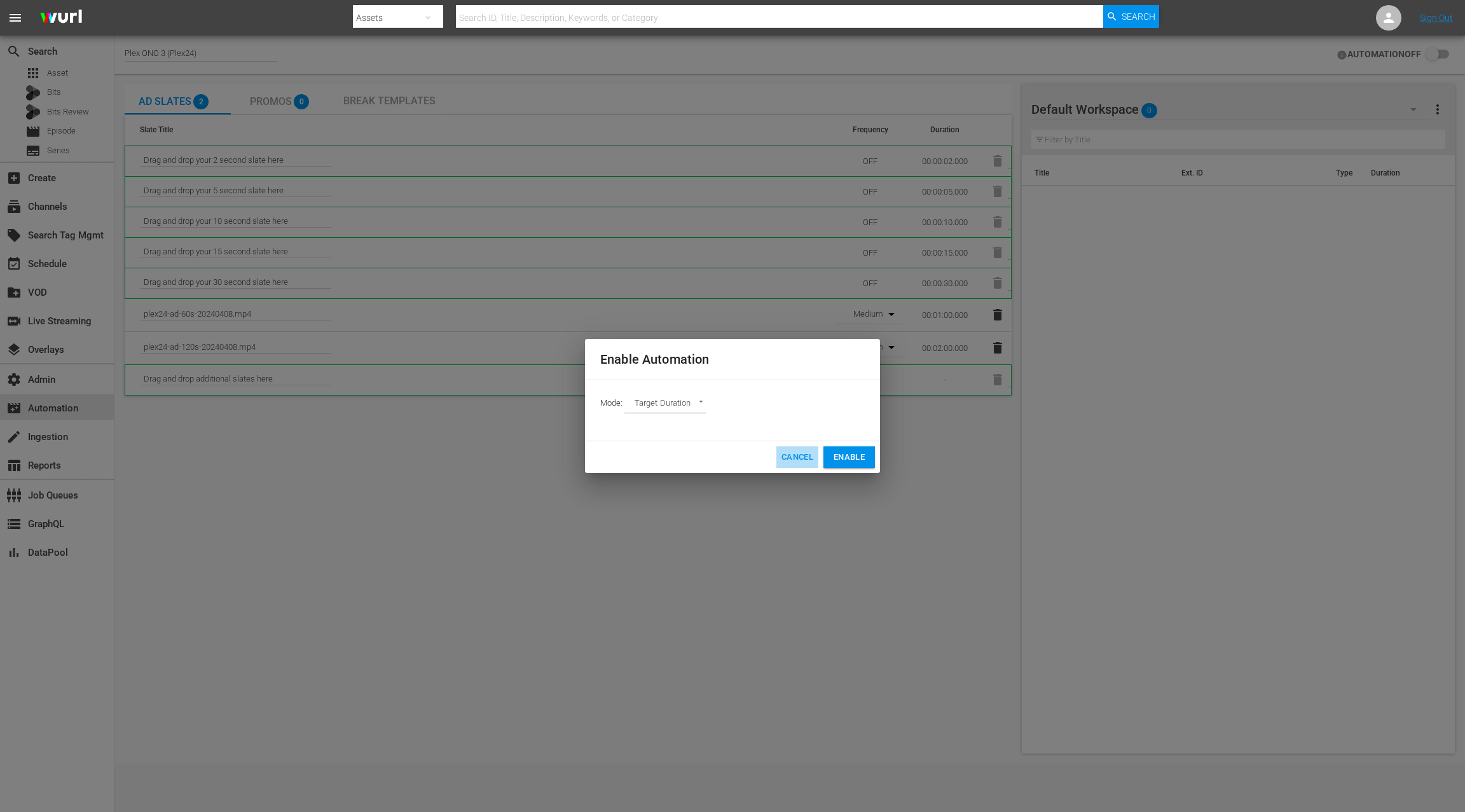
click at [785, 460] on span "Cancel" at bounding box center [797, 458] width 32 height 15
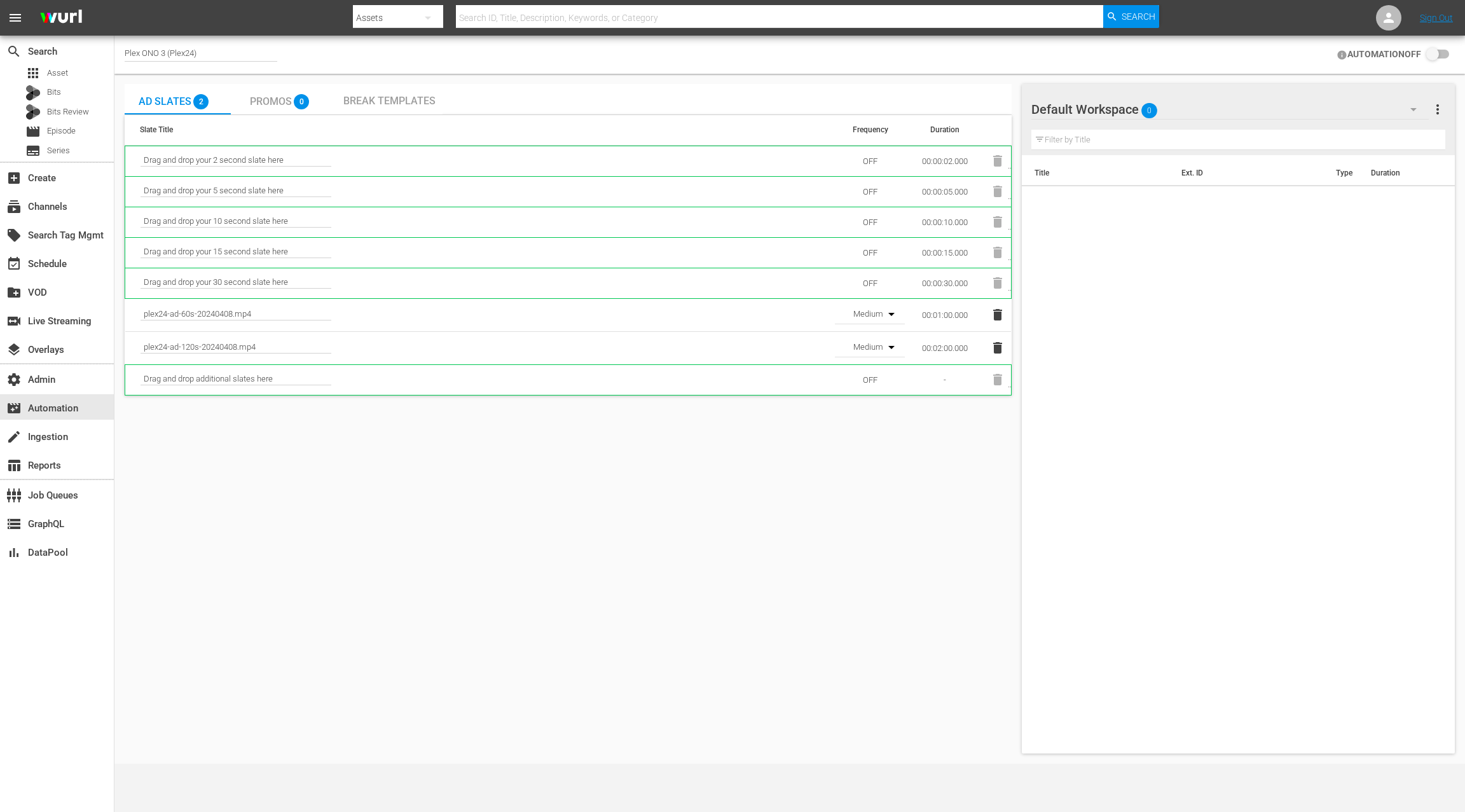
click at [1431, 52] on input "checkbox" at bounding box center [1435, 55] width 28 height 15
checkbox input "false"
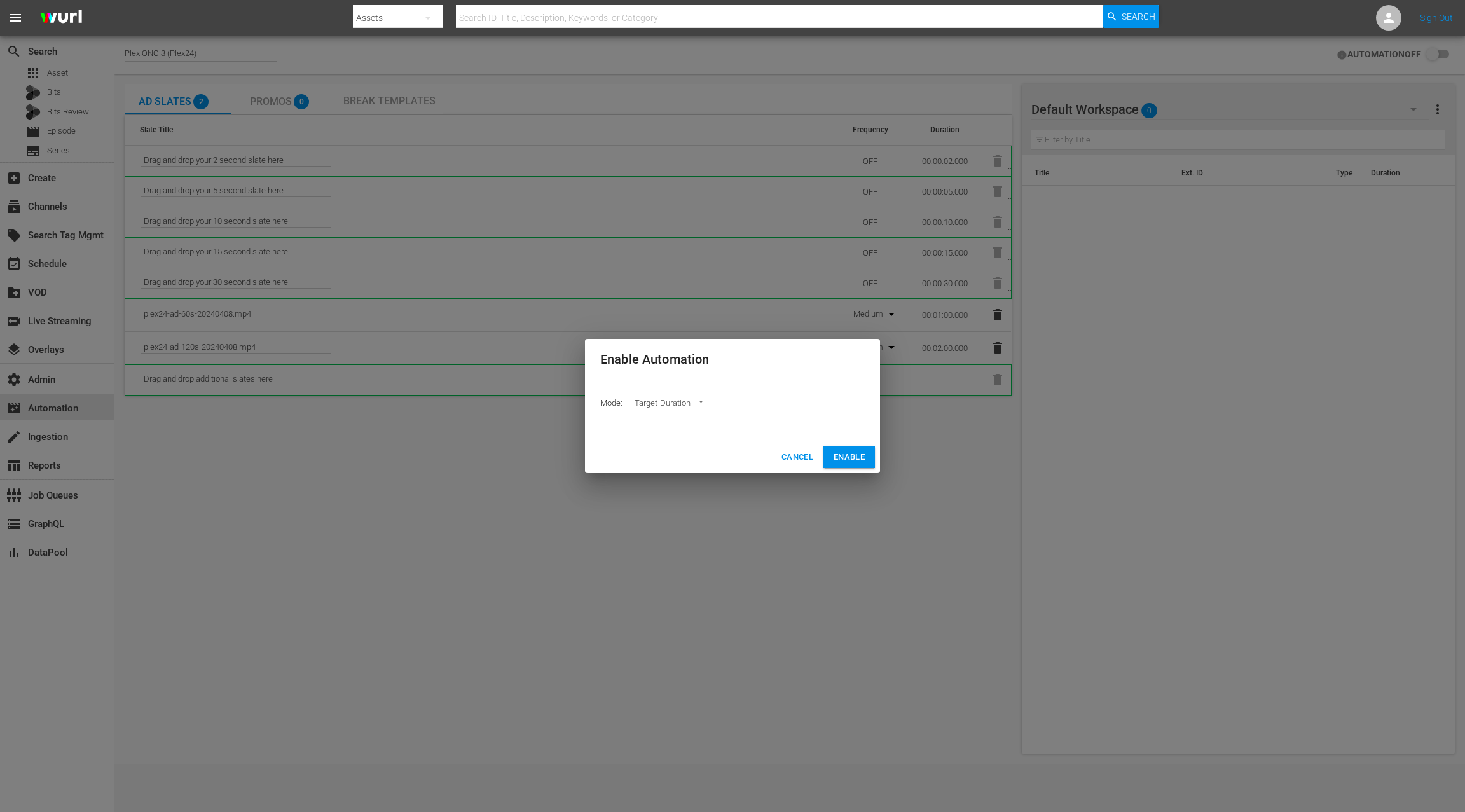
click at [667, 402] on body "menu Search By Assets Search ID, Title, Description, Keywords, or Category Sear…" at bounding box center [732, 406] width 1465 height 812
click at [684, 443] on li "Ads Per Hour" at bounding box center [671, 446] width 94 height 21
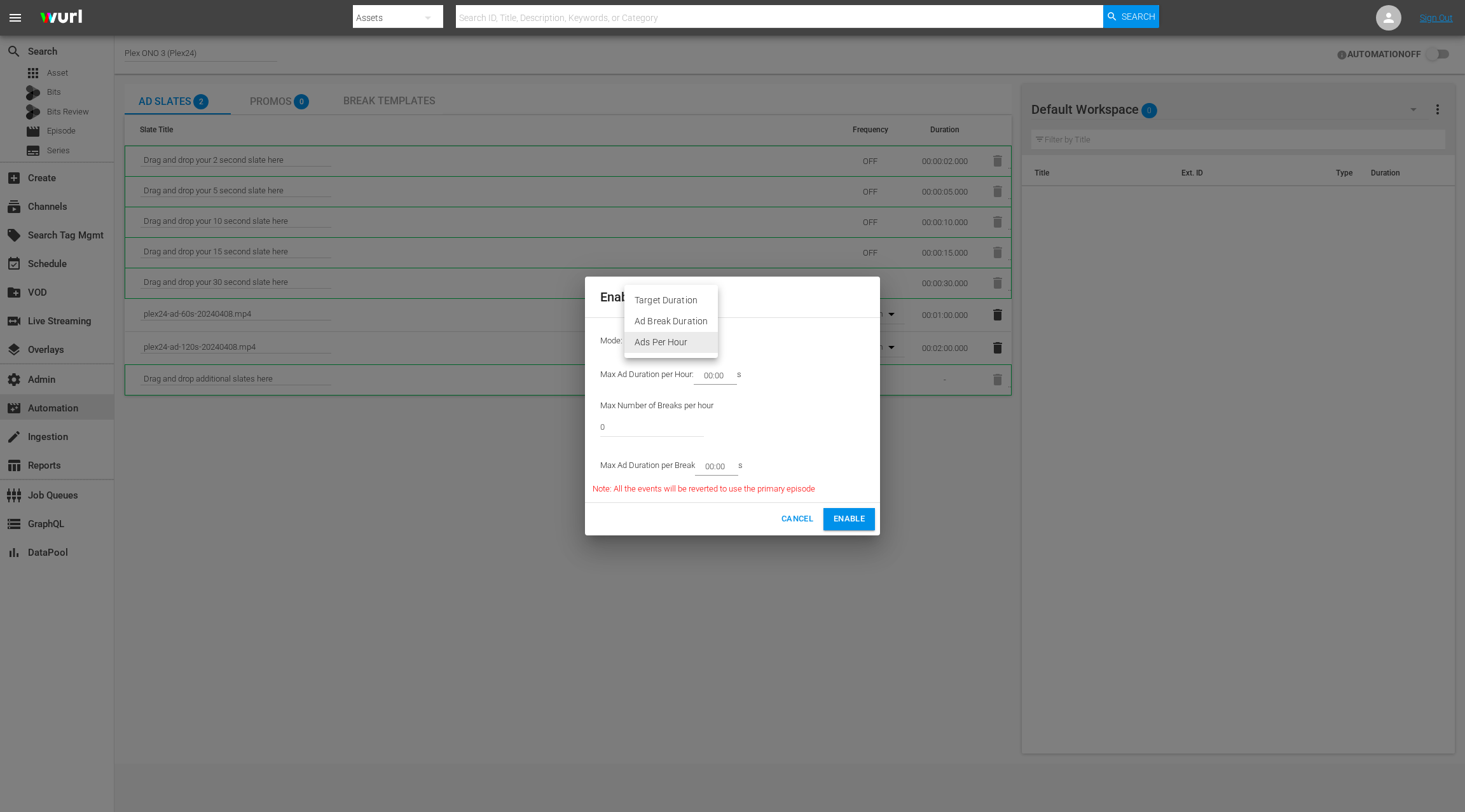
click at [669, 337] on body "menu Search By Assets Search ID, Title, Description, Keywords, or Category Sear…" at bounding box center [732, 406] width 1465 height 812
click at [672, 325] on li "Ad Break Duration" at bounding box center [671, 321] width 94 height 21
type input "AD_BREAK_DURATION"
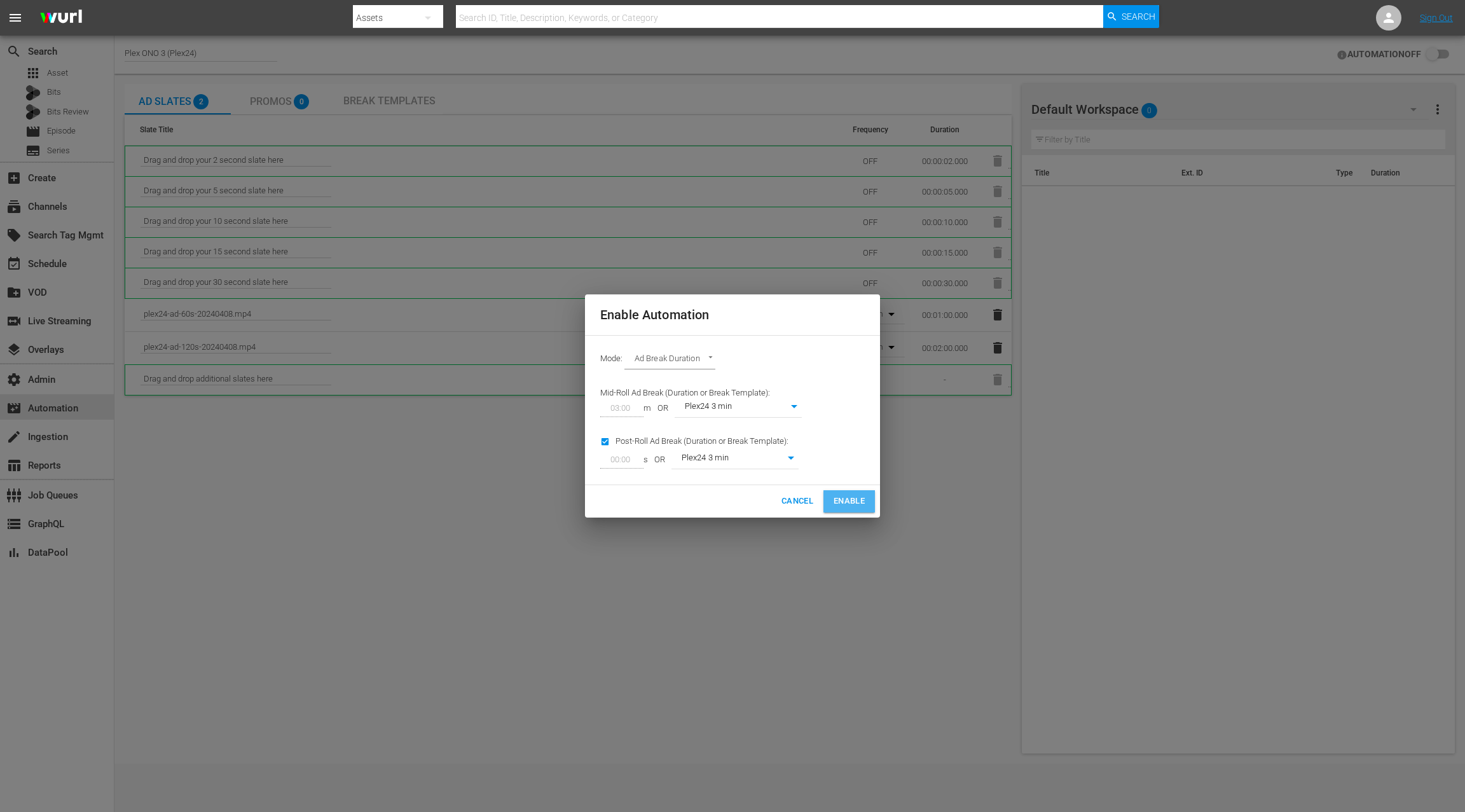
click at [852, 494] on span "Enable" at bounding box center [849, 501] width 31 height 15
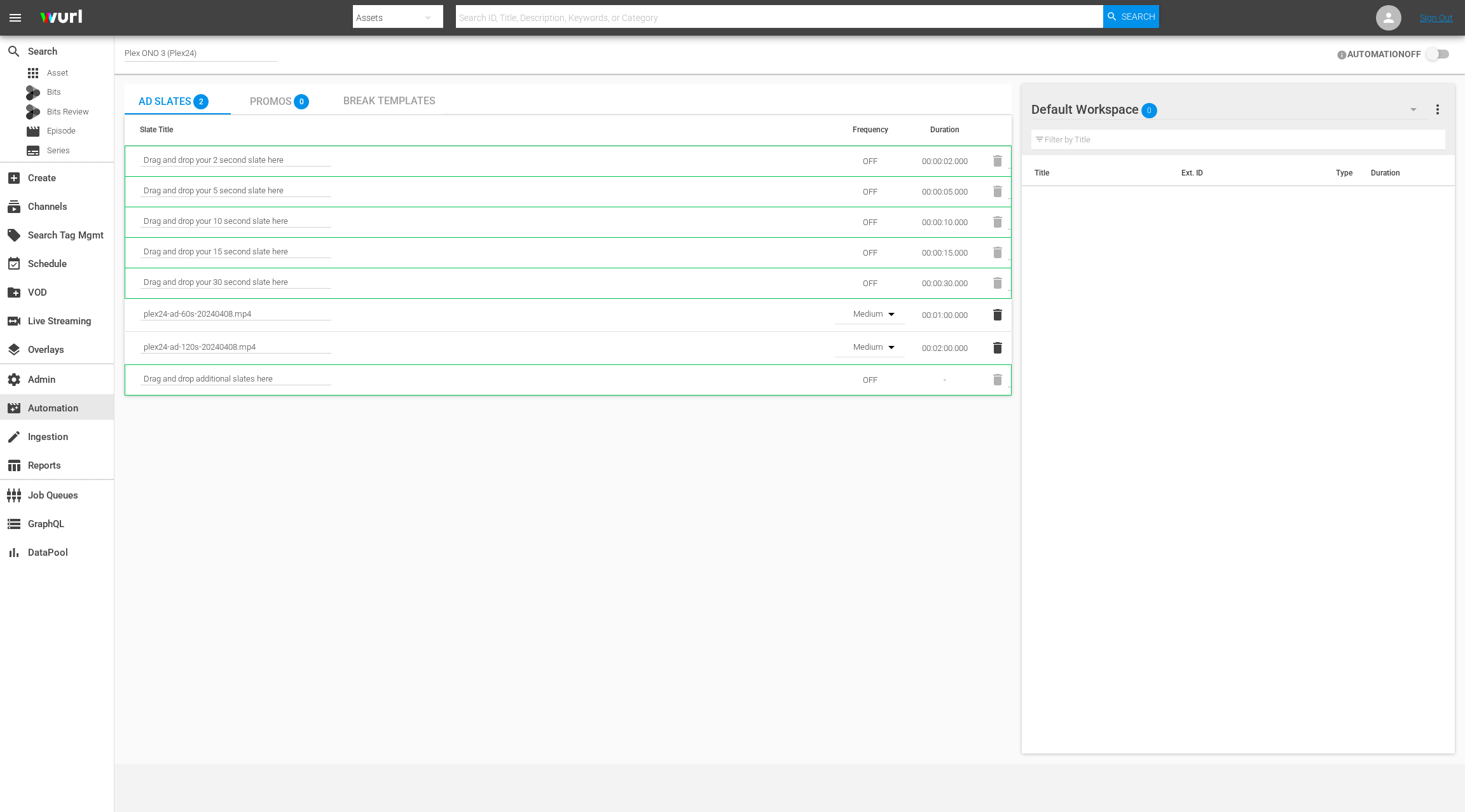
checkbox input "true"
click at [62, 73] on span "Asset" at bounding box center [57, 73] width 21 height 13
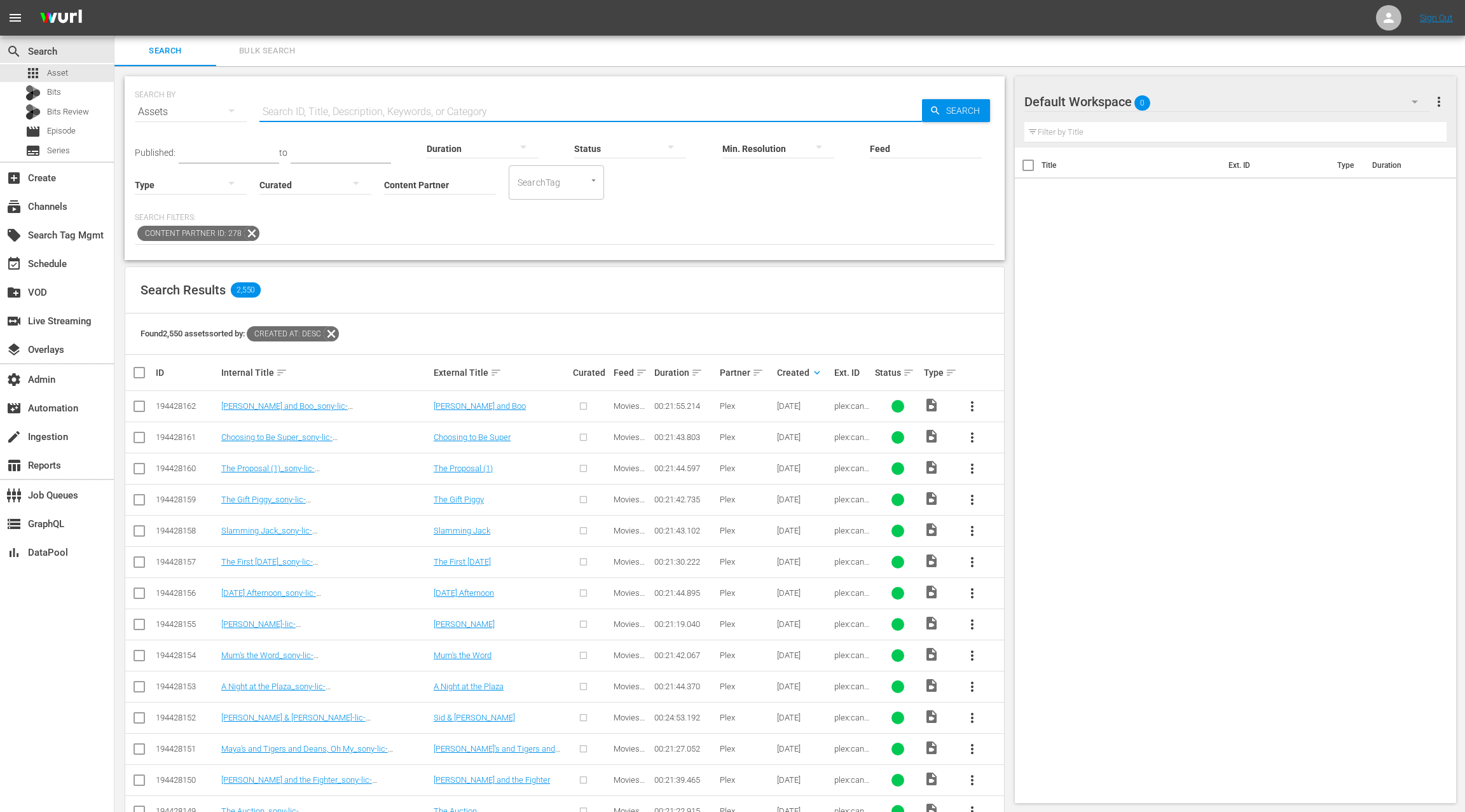
click at [336, 119] on input "text" at bounding box center [590, 111] width 662 height 30
paste input "AMCNVR0000070794"
type input "AMCNVR0000070794"
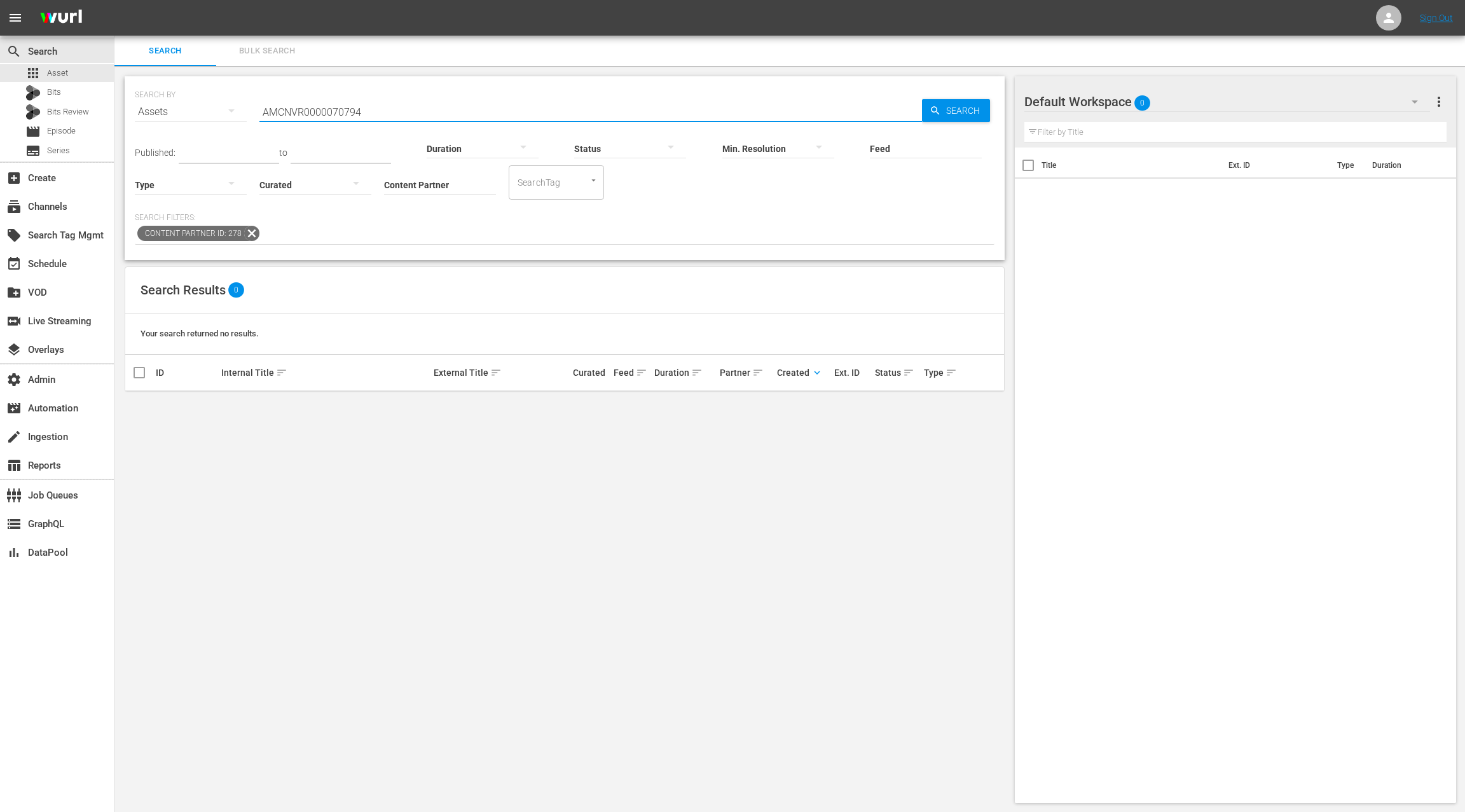
click at [337, 111] on input "AMCNVR0000070794" at bounding box center [590, 111] width 662 height 30
type input "red king"
click at [449, 182] on input "Content Partner" at bounding box center [440, 186] width 112 height 46
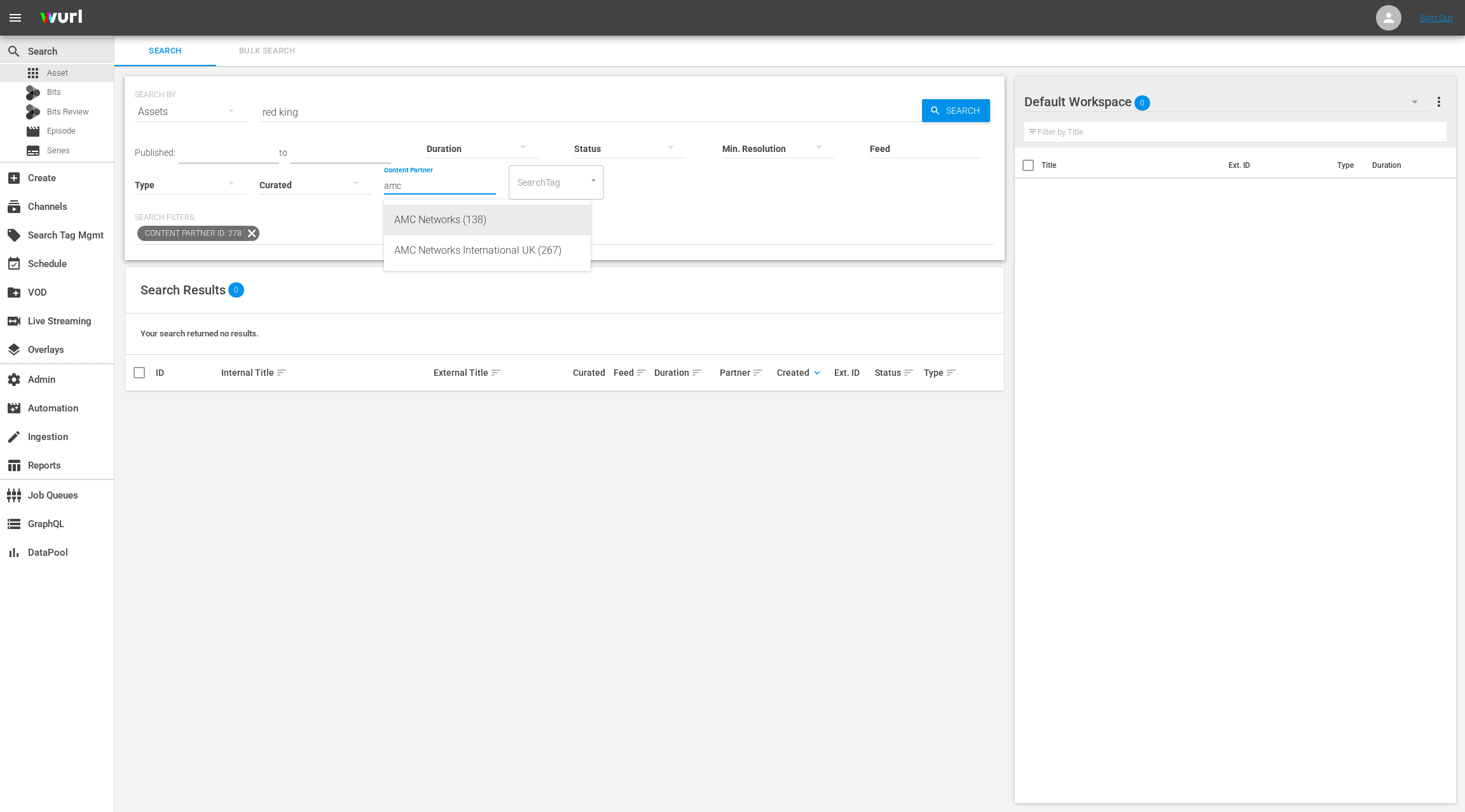
click at [470, 225] on div "AMC Networks (138)" at bounding box center [487, 220] width 186 height 30
type input "AMC Networks (138)"
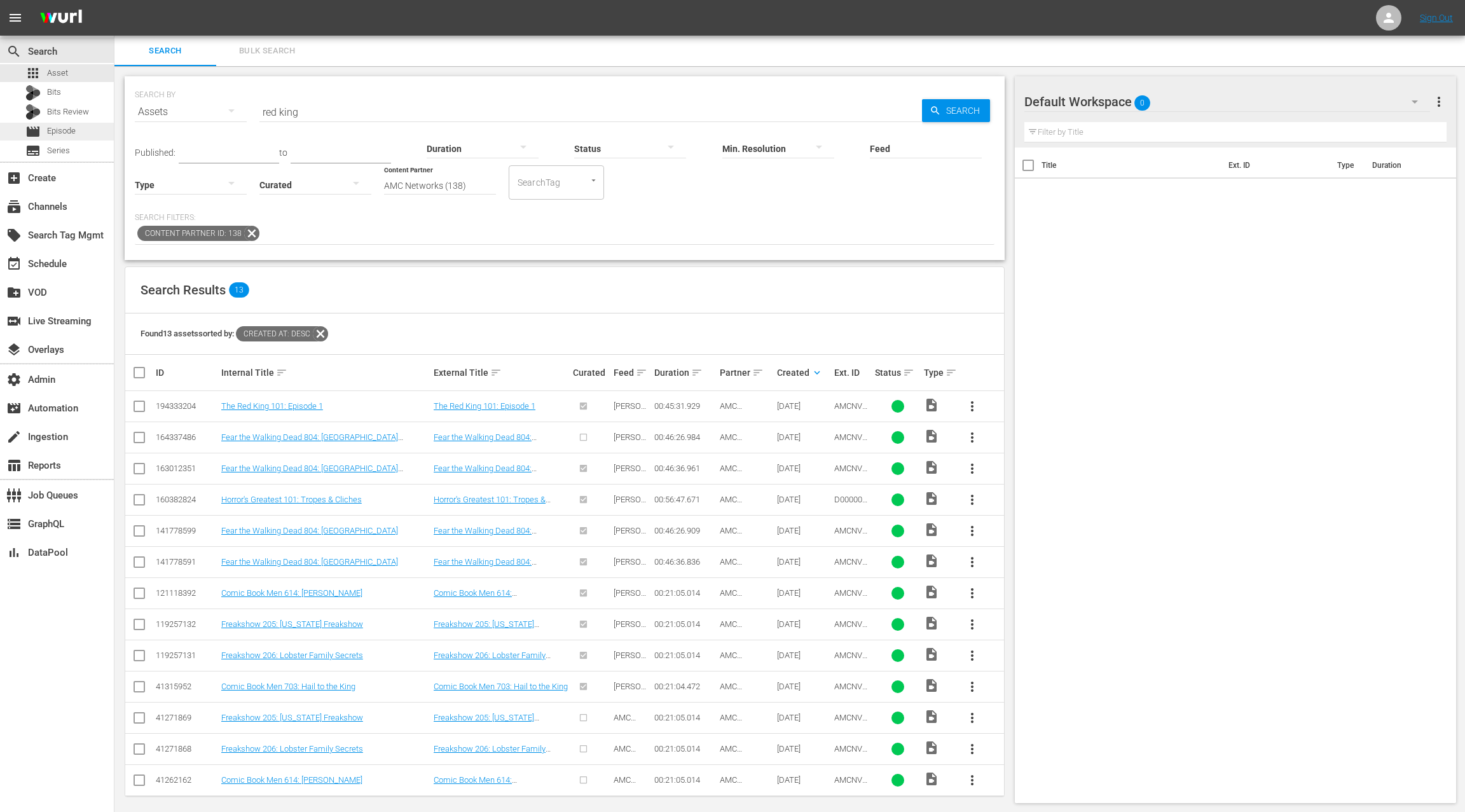
click at [57, 132] on span "Episode" at bounding box center [61, 131] width 28 height 13
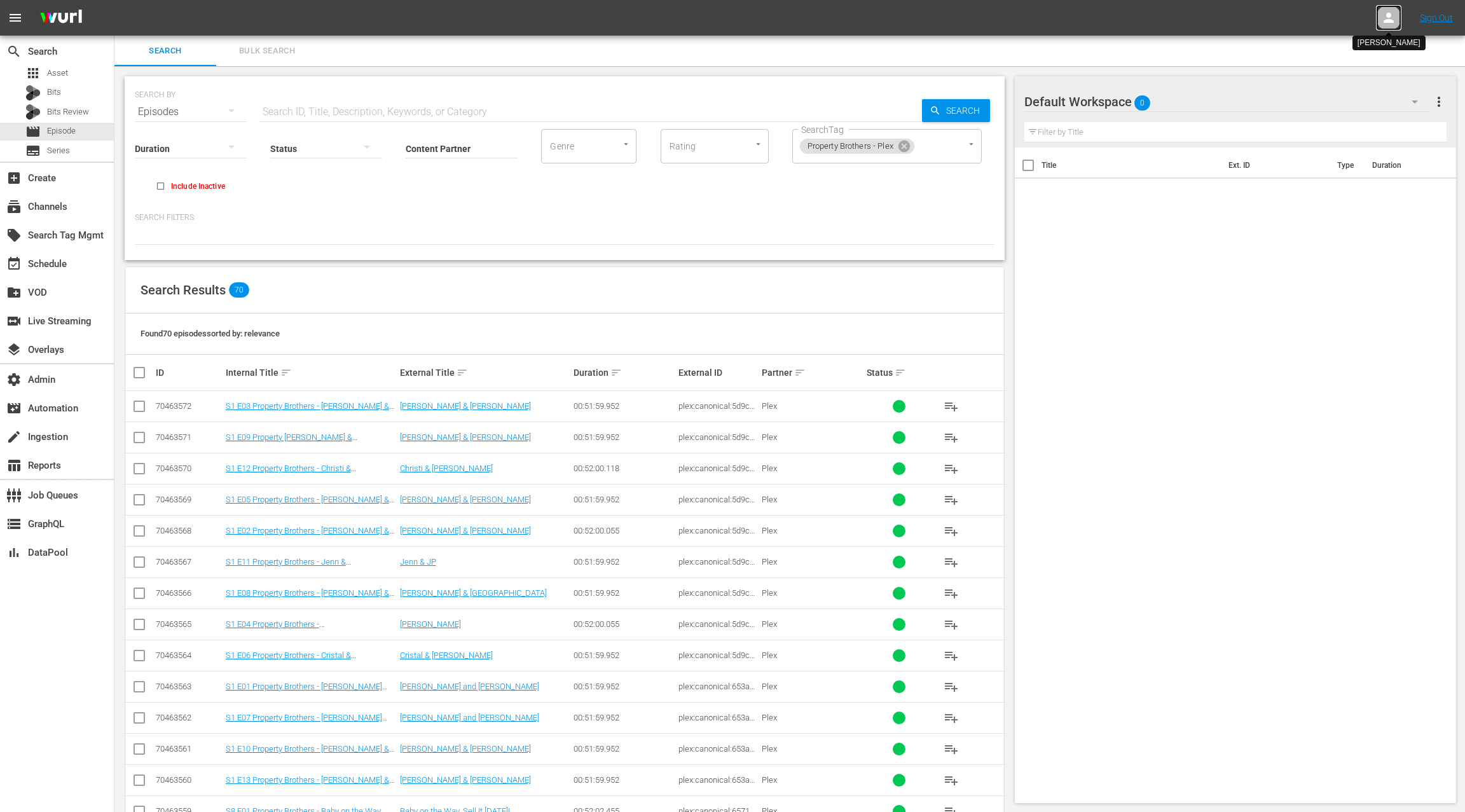
click at [1383, 16] on icon at bounding box center [1388, 18] width 15 height 15
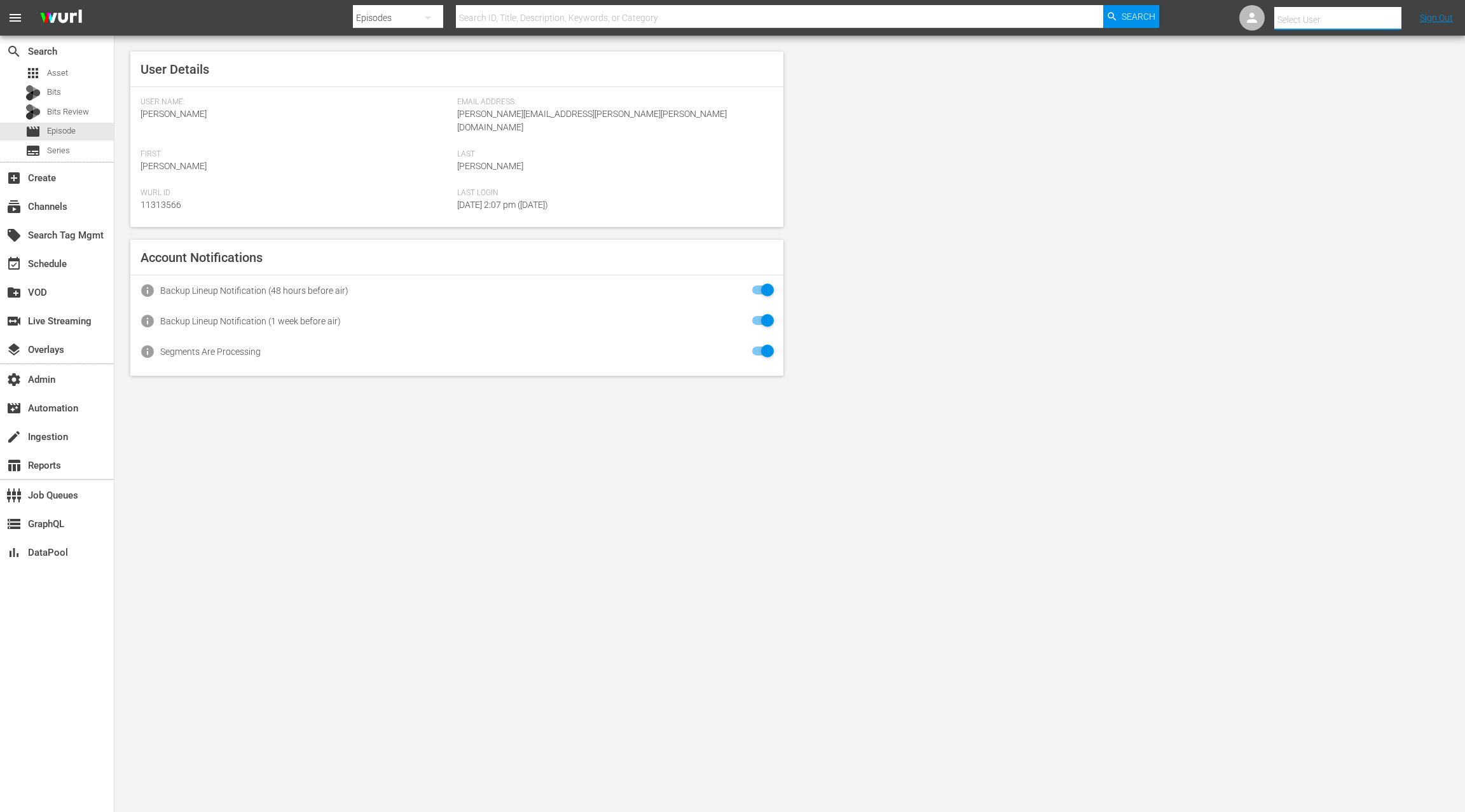
click at [1337, 19] on input "text" at bounding box center [1356, 20] width 163 height 30
click at [1312, 55] on div "Scheduling Team <stories@amc.com>" at bounding box center [1328, 55] width 198 height 30
type input "Scheduling Team (11313733)"
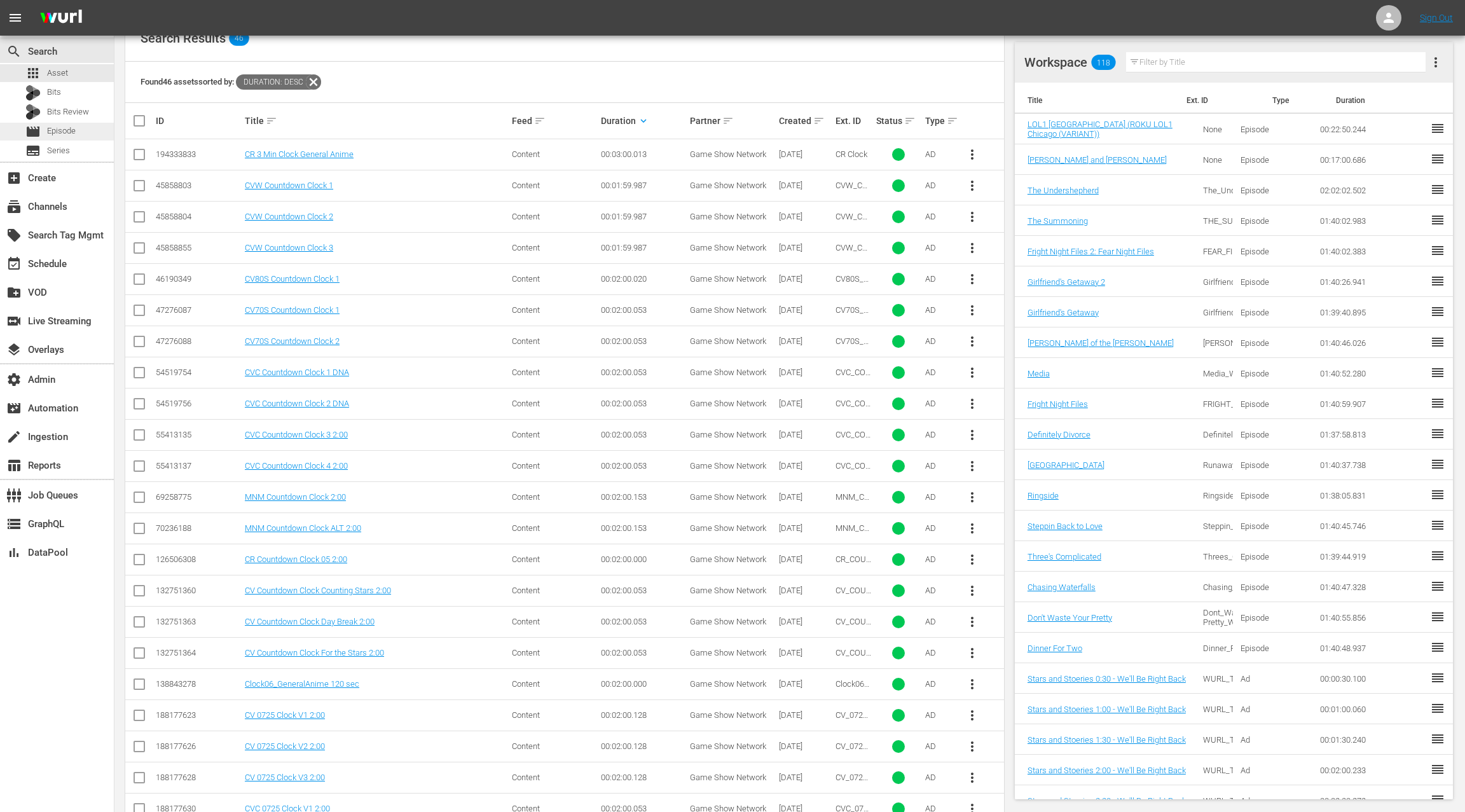
click at [71, 126] on span "Episode" at bounding box center [61, 131] width 28 height 13
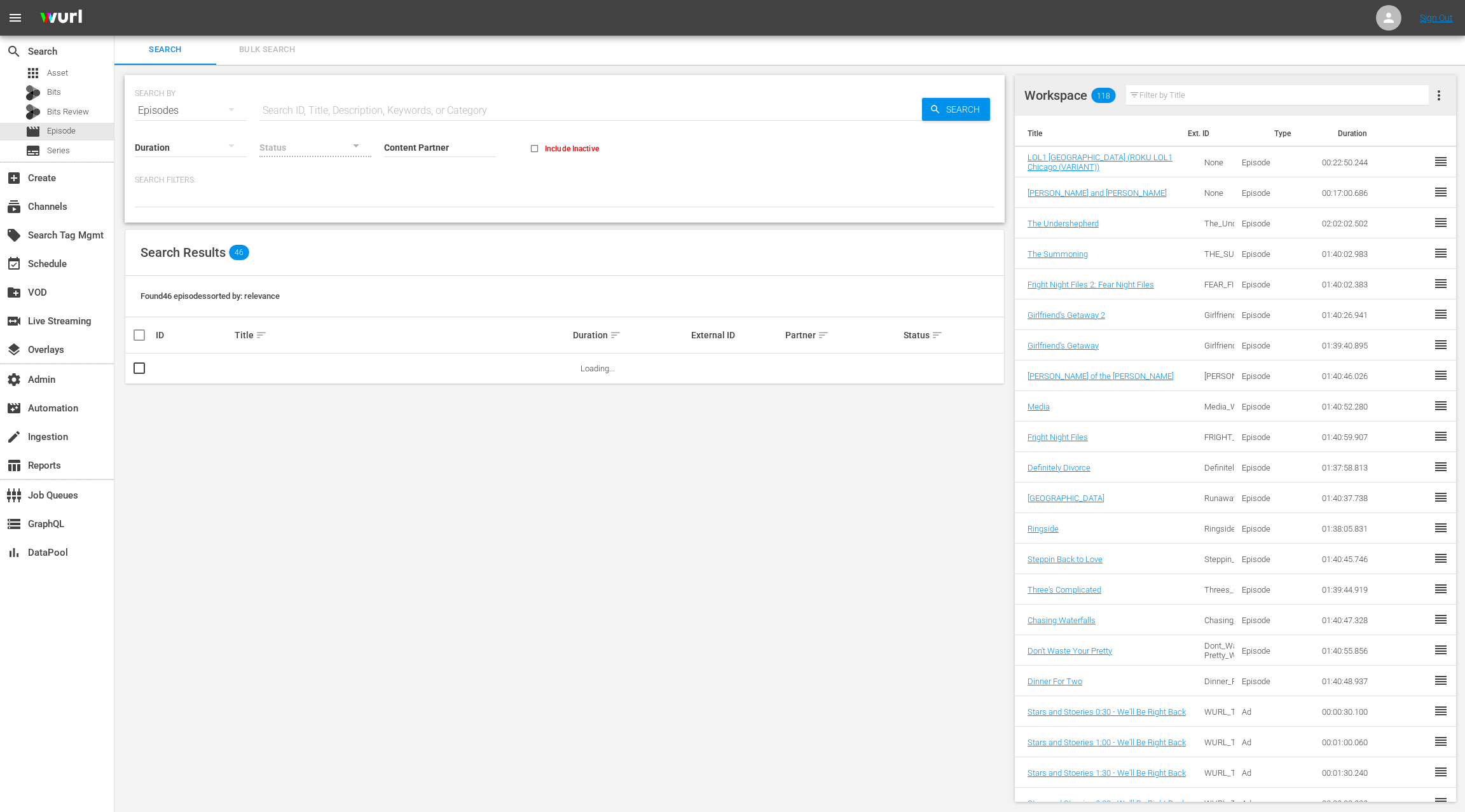
scroll to position [1, 0]
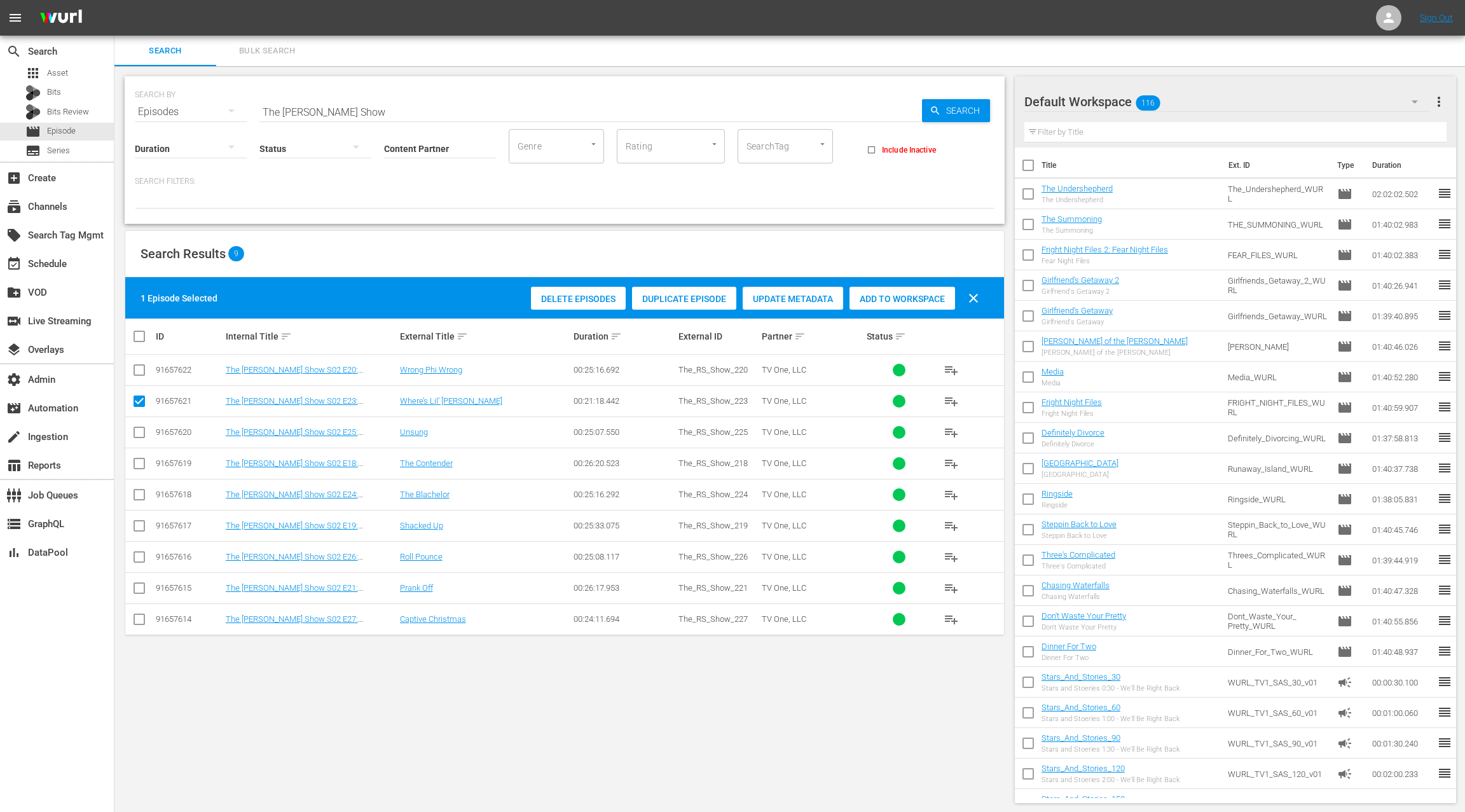
click at [139, 400] on input "checkbox" at bounding box center [139, 404] width 15 height 15
checkbox input "false"
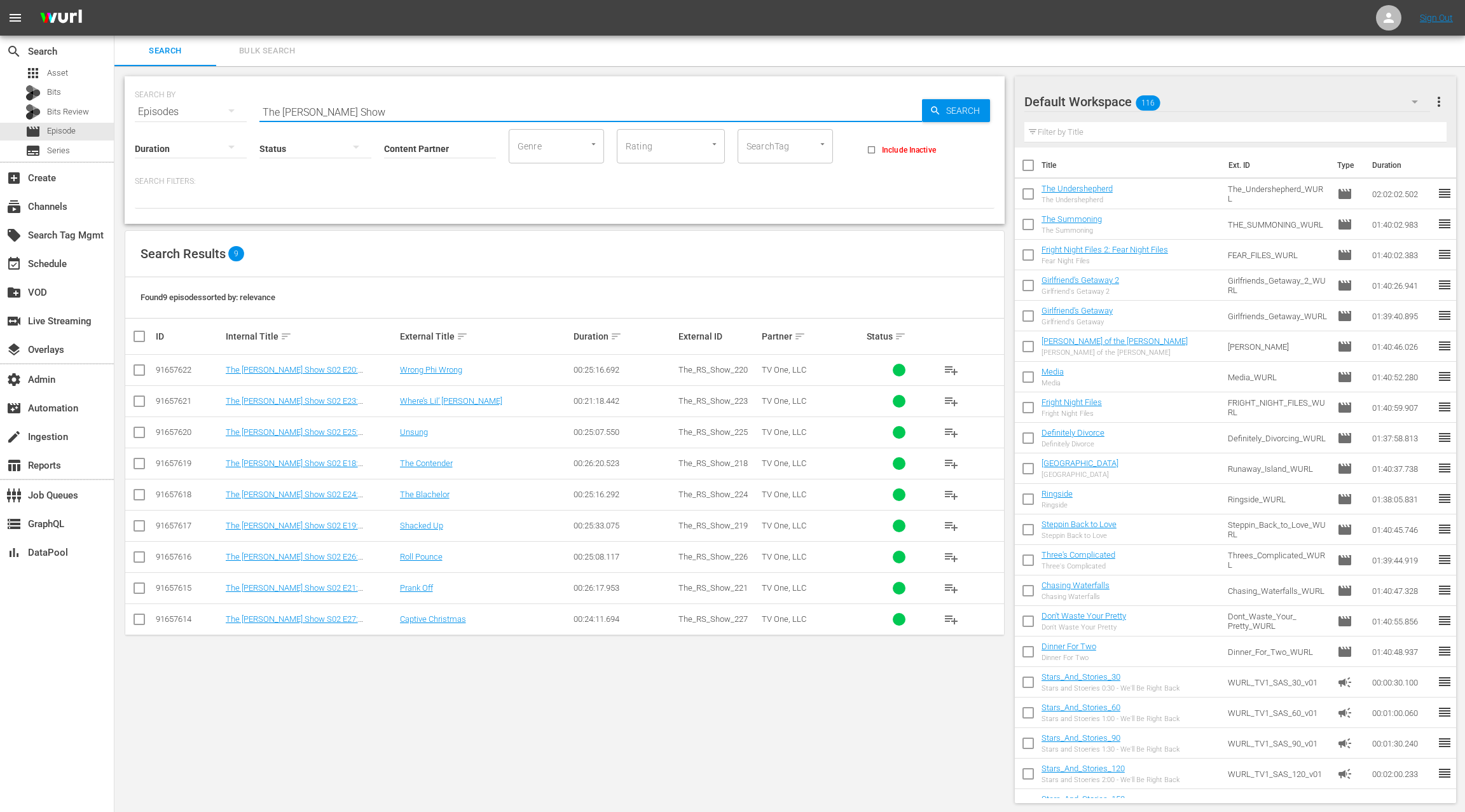
click at [280, 114] on input "The Rickey Smiley Show" at bounding box center [590, 111] width 662 height 30
drag, startPoint x: 280, startPoint y: 114, endPoint x: 300, endPoint y: 111, distance: 20.2
click at [351, 117] on div "SEARCH BY Search By Episodes Search ID, Title, Description, Keywords, or Catego…" at bounding box center [565, 150] width 880 height 148
click at [265, 109] on input "The [PERSON_NAME] Show" at bounding box center [590, 111] width 662 height 30
drag, startPoint x: 265, startPoint y: 109, endPoint x: 375, endPoint y: 117, distance: 110.3
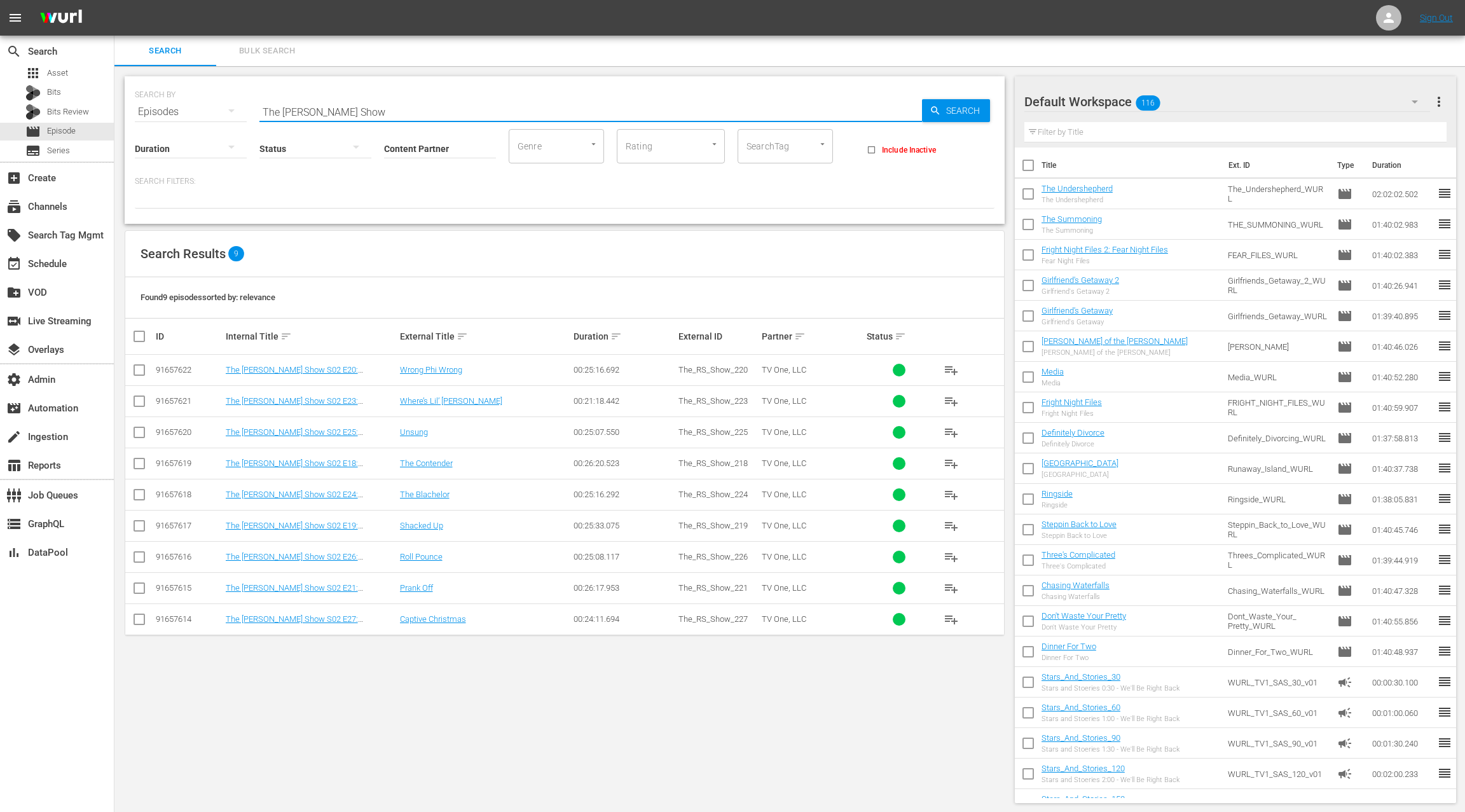
click at [375, 117] on input "The [PERSON_NAME] Show" at bounding box center [590, 111] width 662 height 30
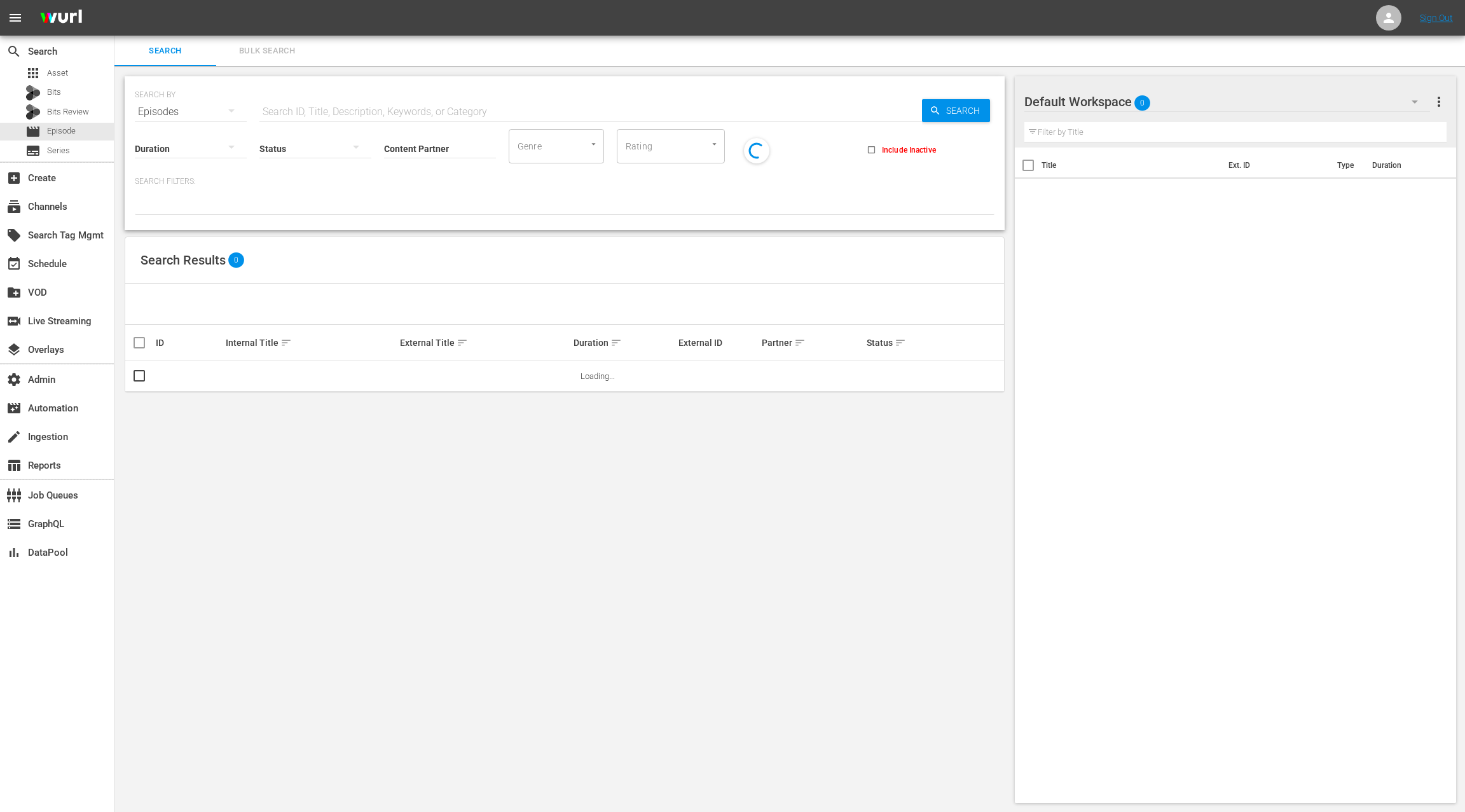
click at [334, 107] on input "text" at bounding box center [590, 111] width 662 height 30
paste input "The Rickey Smiley Show"
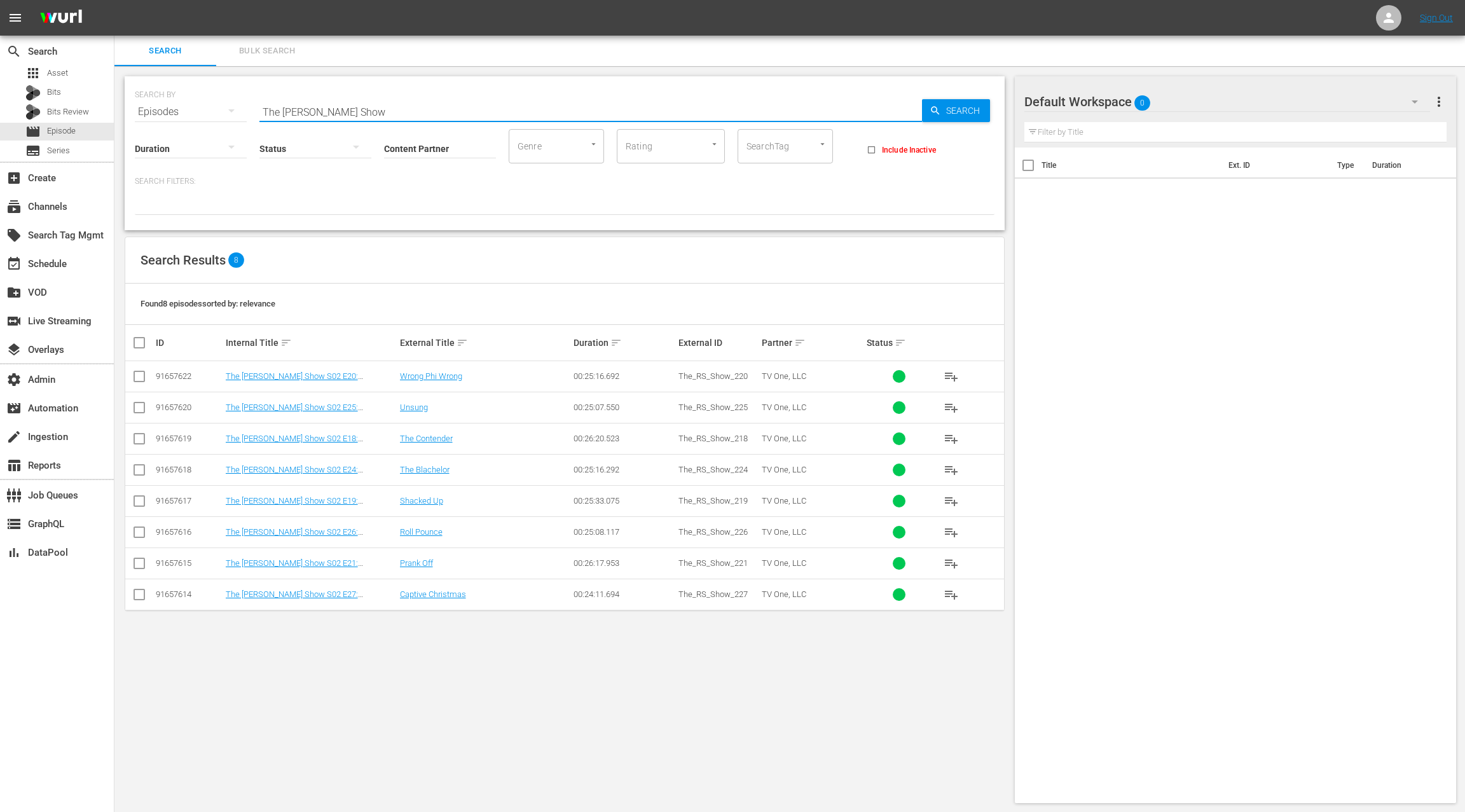
type input "The Rickey Smiley Show"
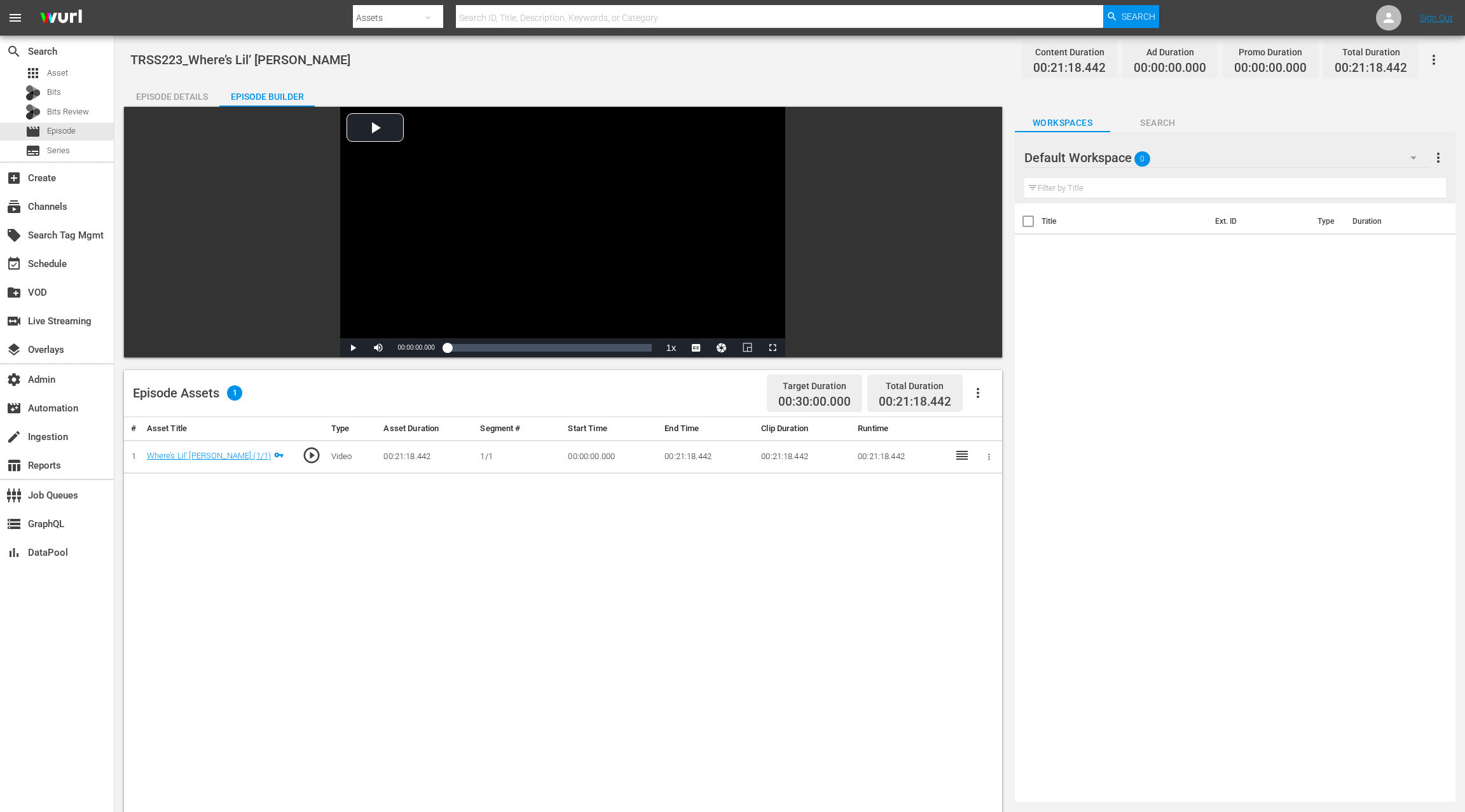
scroll to position [3, 0]
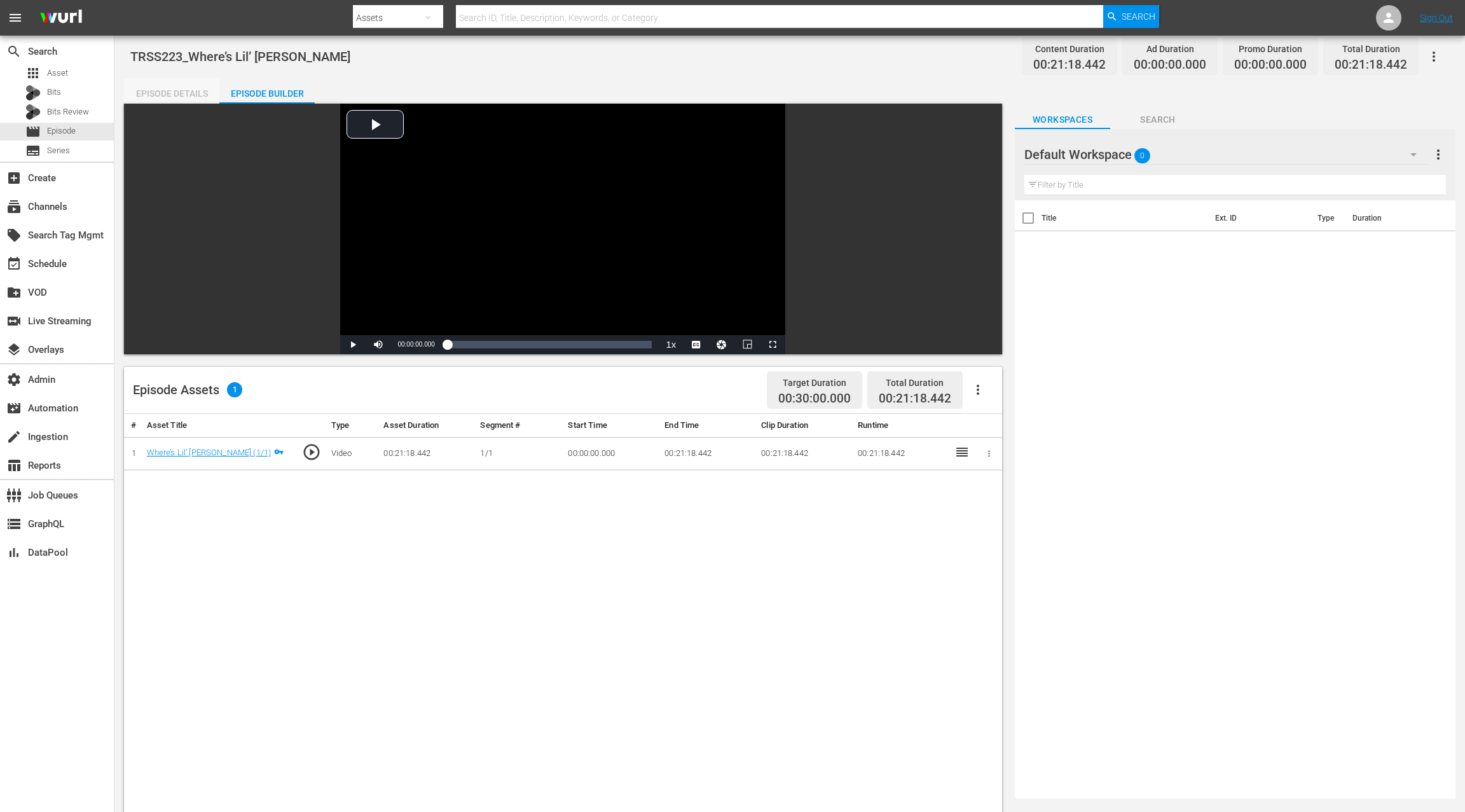
click at [197, 98] on div "Episode Details" at bounding box center [172, 93] width 96 height 30
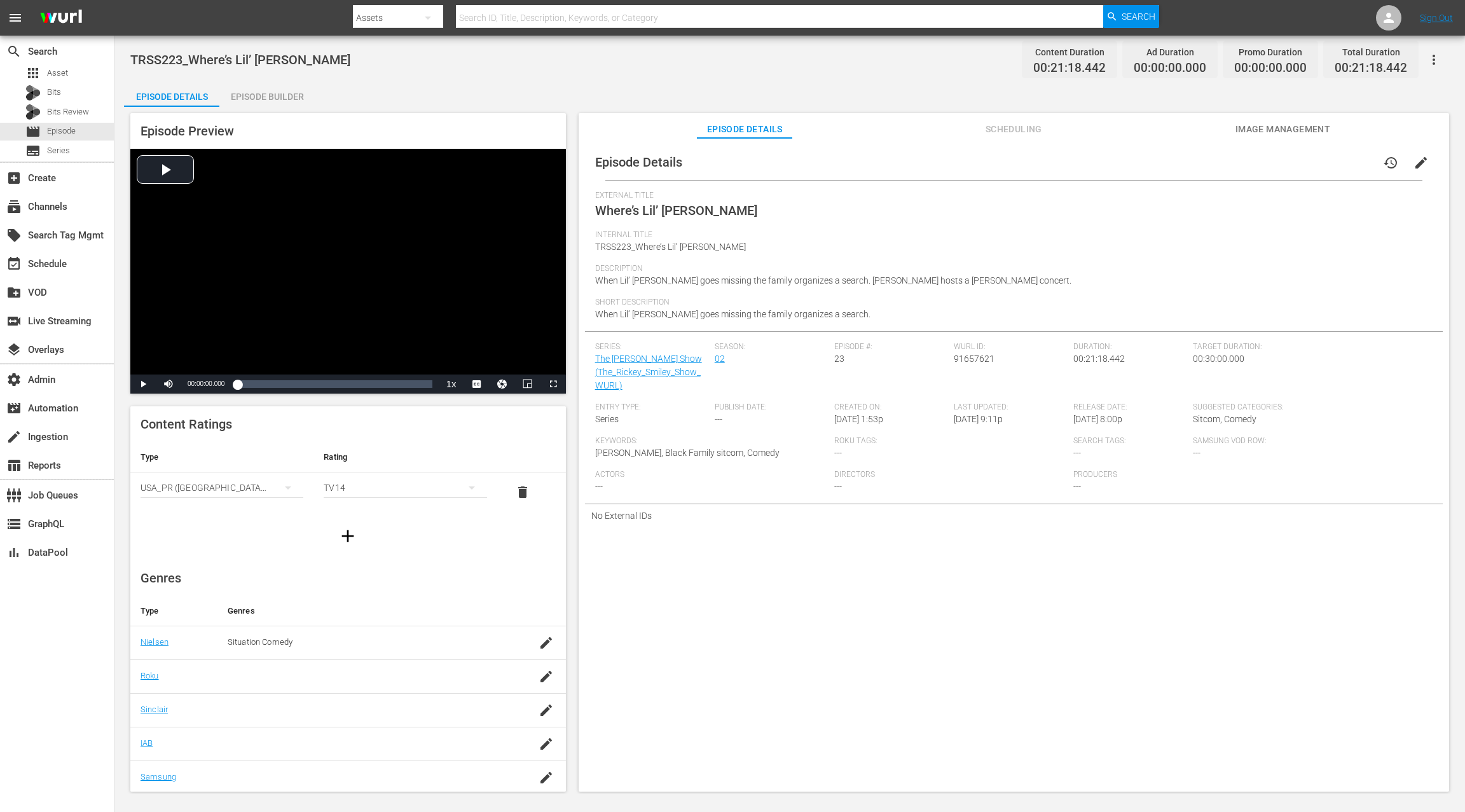
click at [972, 358] on span "91657621" at bounding box center [974, 358] width 40 height 10
copy span "91657621"
click at [90, 130] on div "movie Episode" at bounding box center [57, 131] width 114 height 18
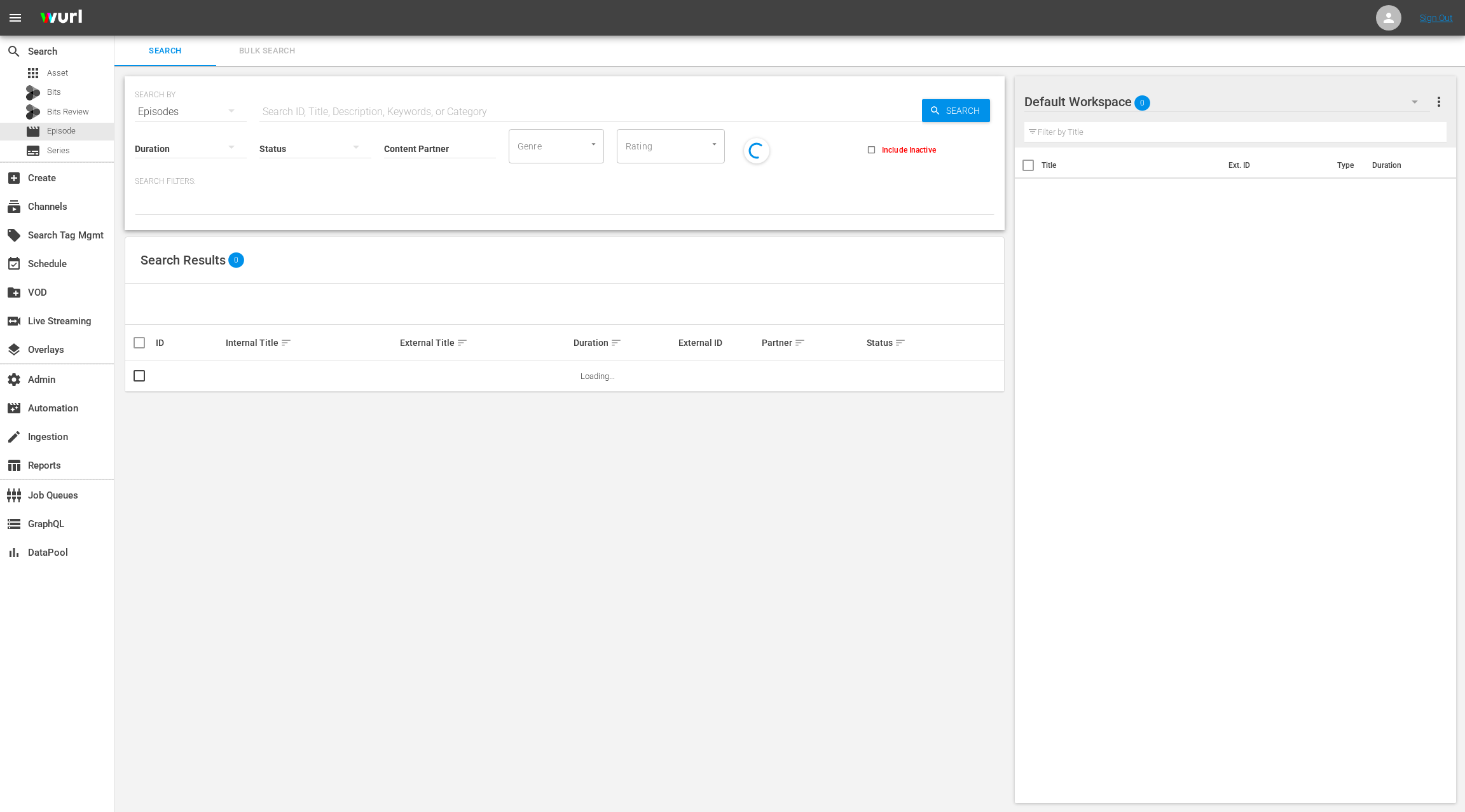
click at [287, 111] on input "text" at bounding box center [590, 111] width 662 height 30
paste input "91657621"
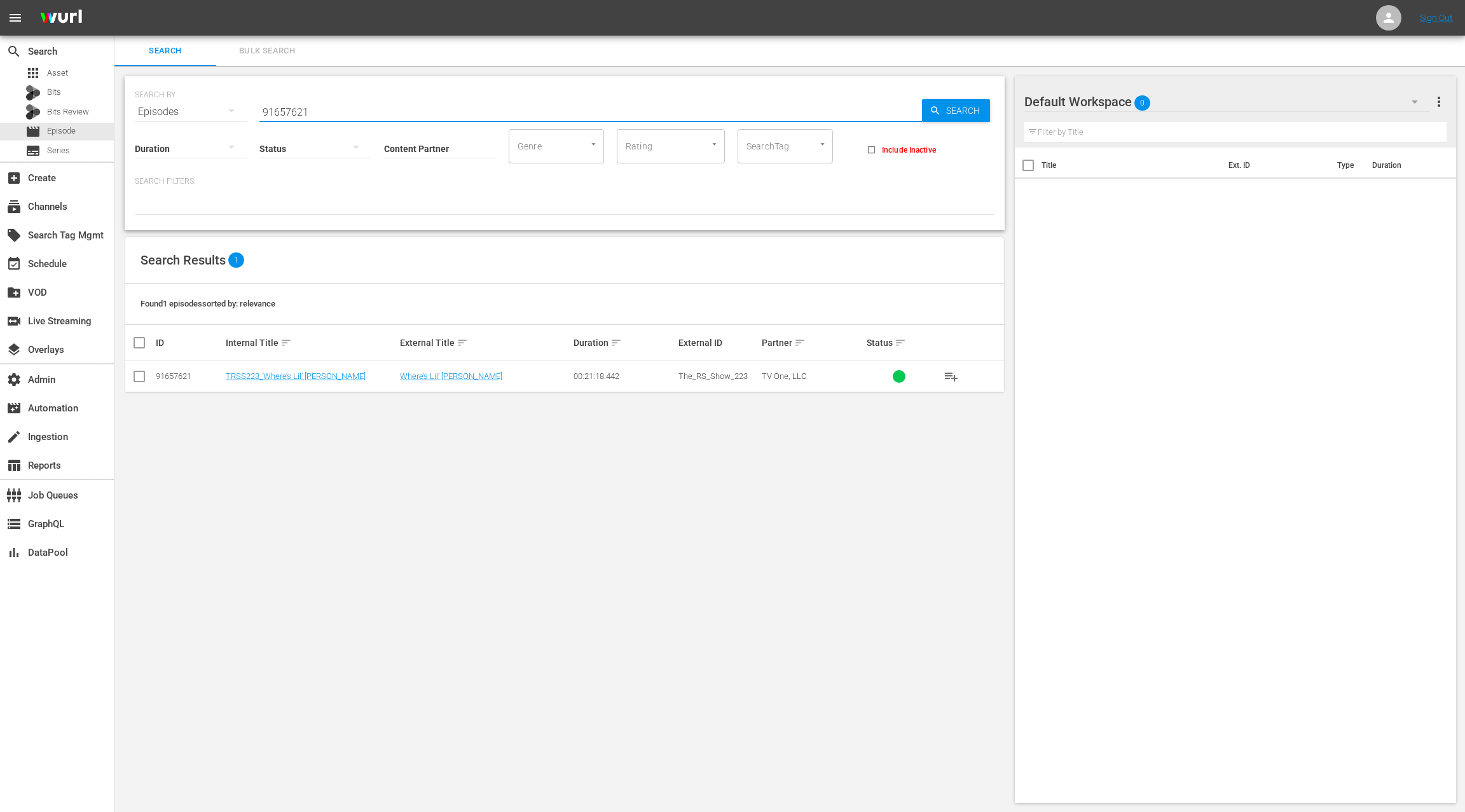
type input "91657621"
click at [138, 375] on input "checkbox" at bounding box center [139, 379] width 15 height 15
checkbox input "true"
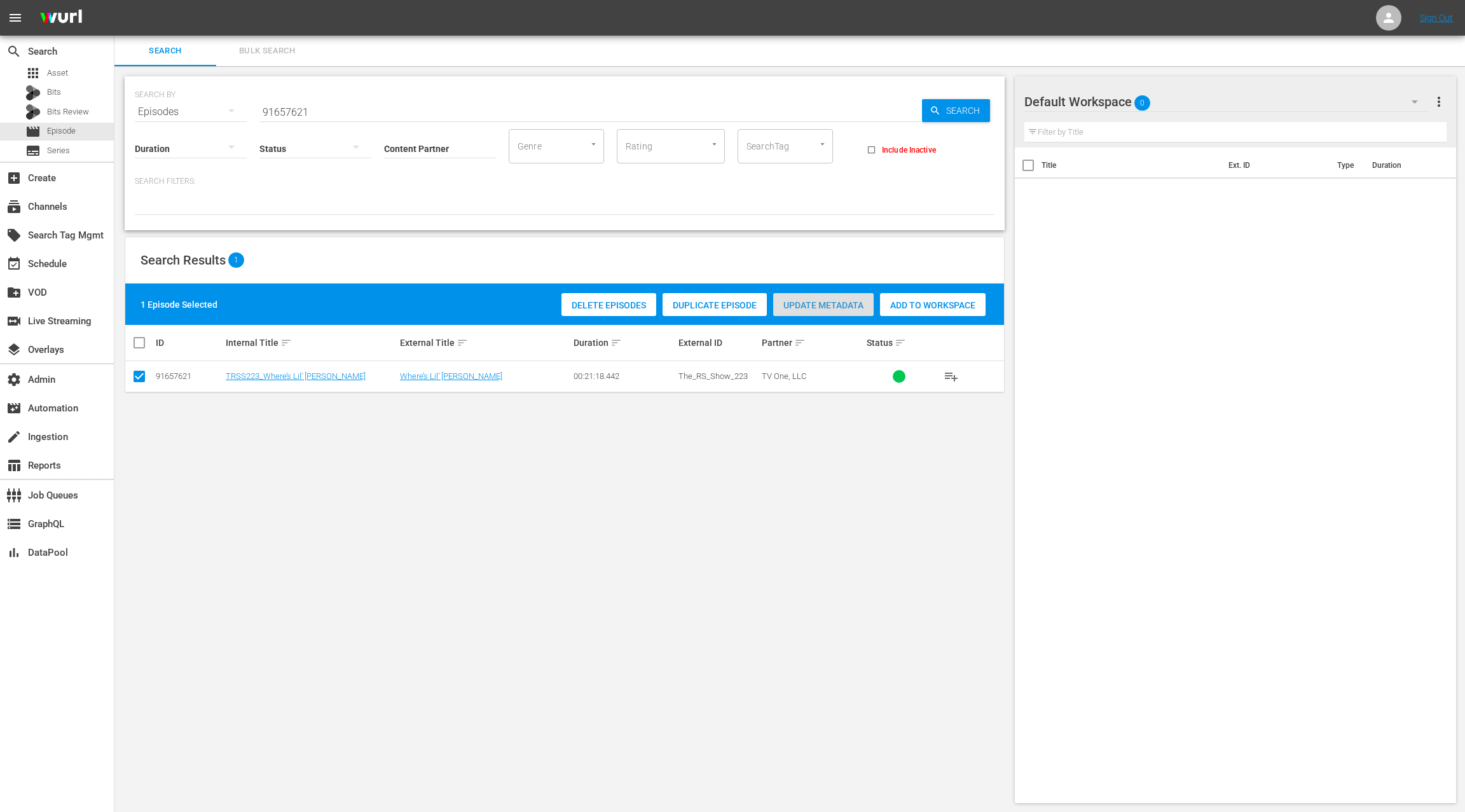
click at [826, 304] on span "Update Metadata" at bounding box center [823, 305] width 100 height 10
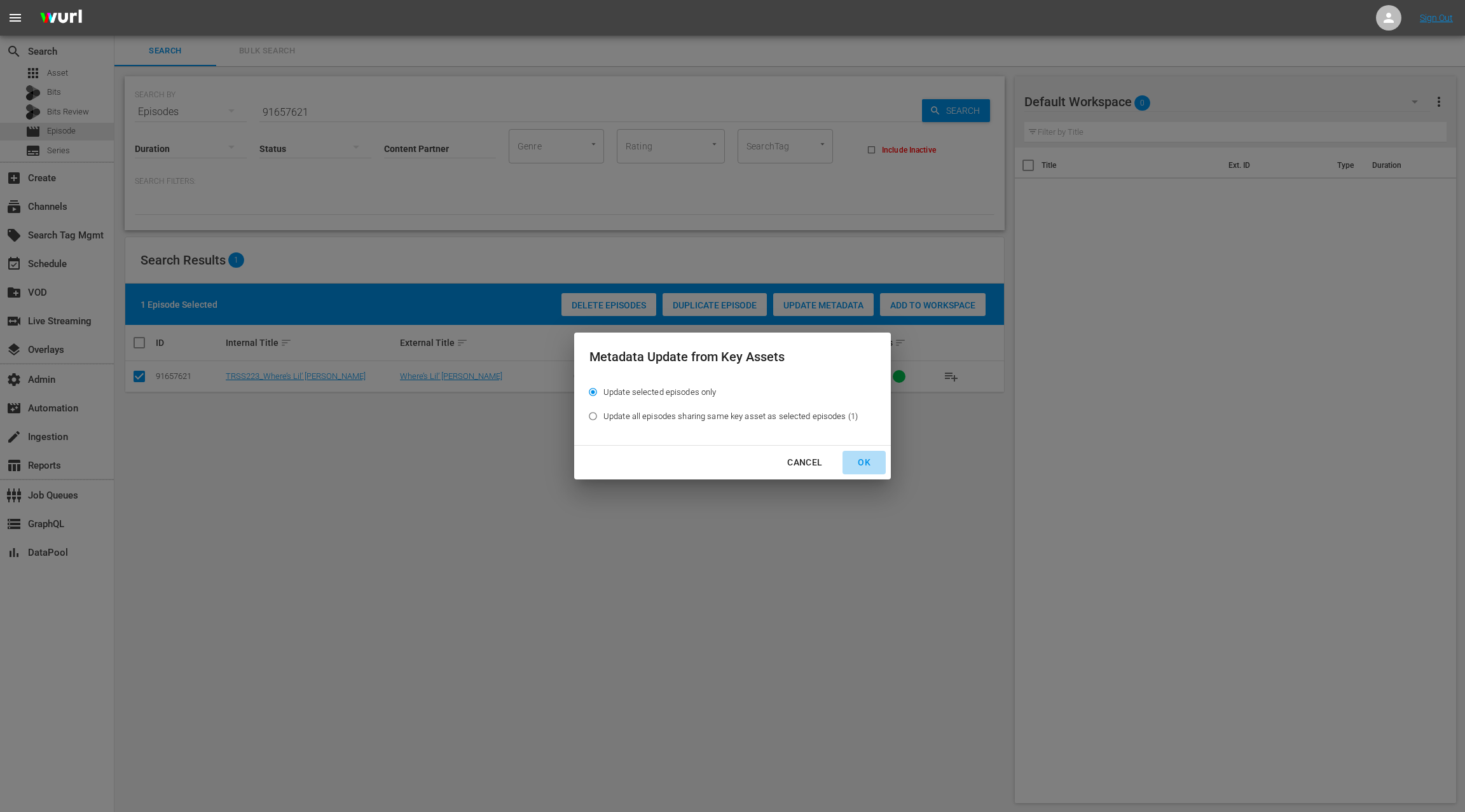
click at [862, 462] on div "OK" at bounding box center [864, 463] width 33 height 16
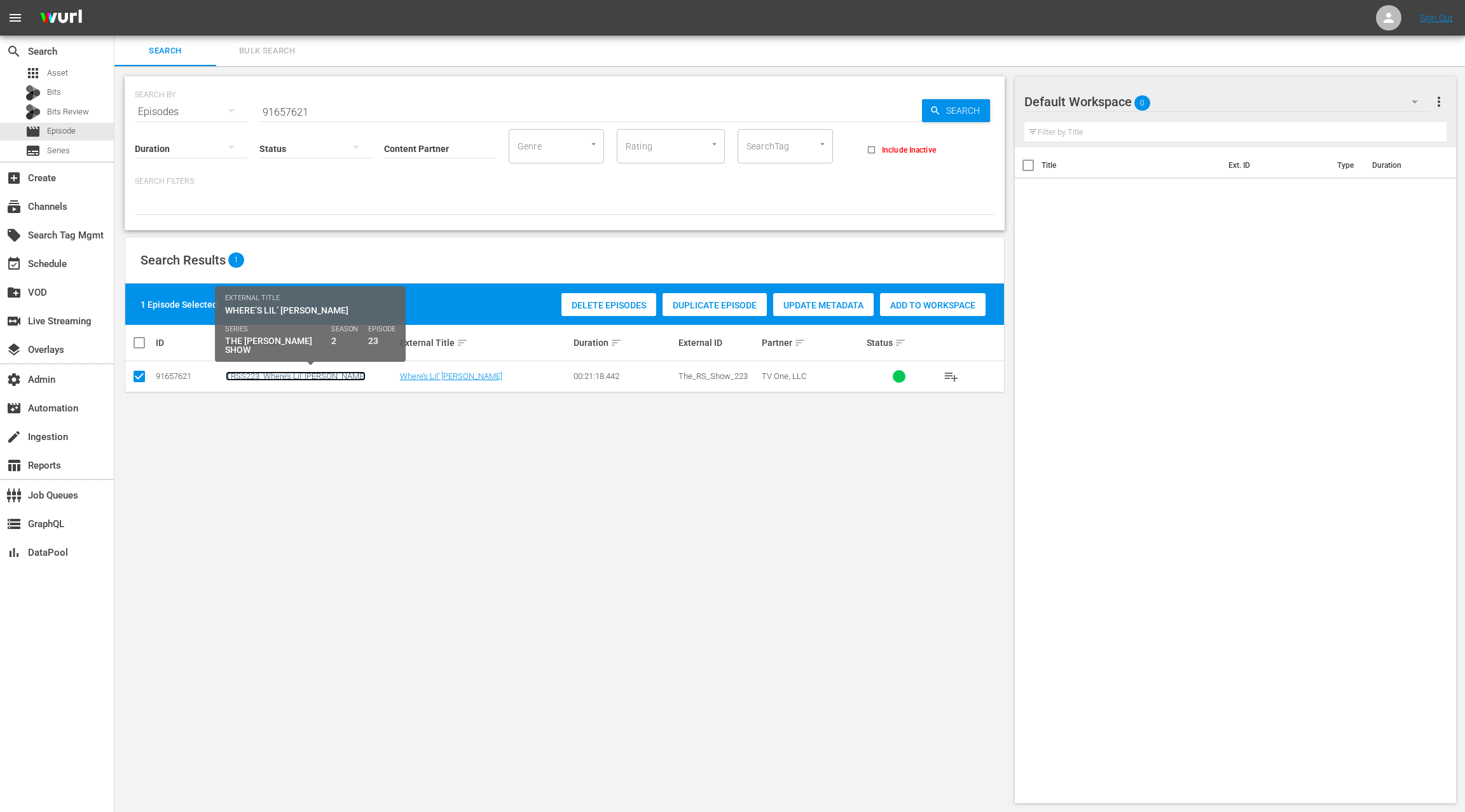
click at [284, 375] on link "TRSS223_Where’s Lil’ Daryl" at bounding box center [296, 376] width 140 height 9
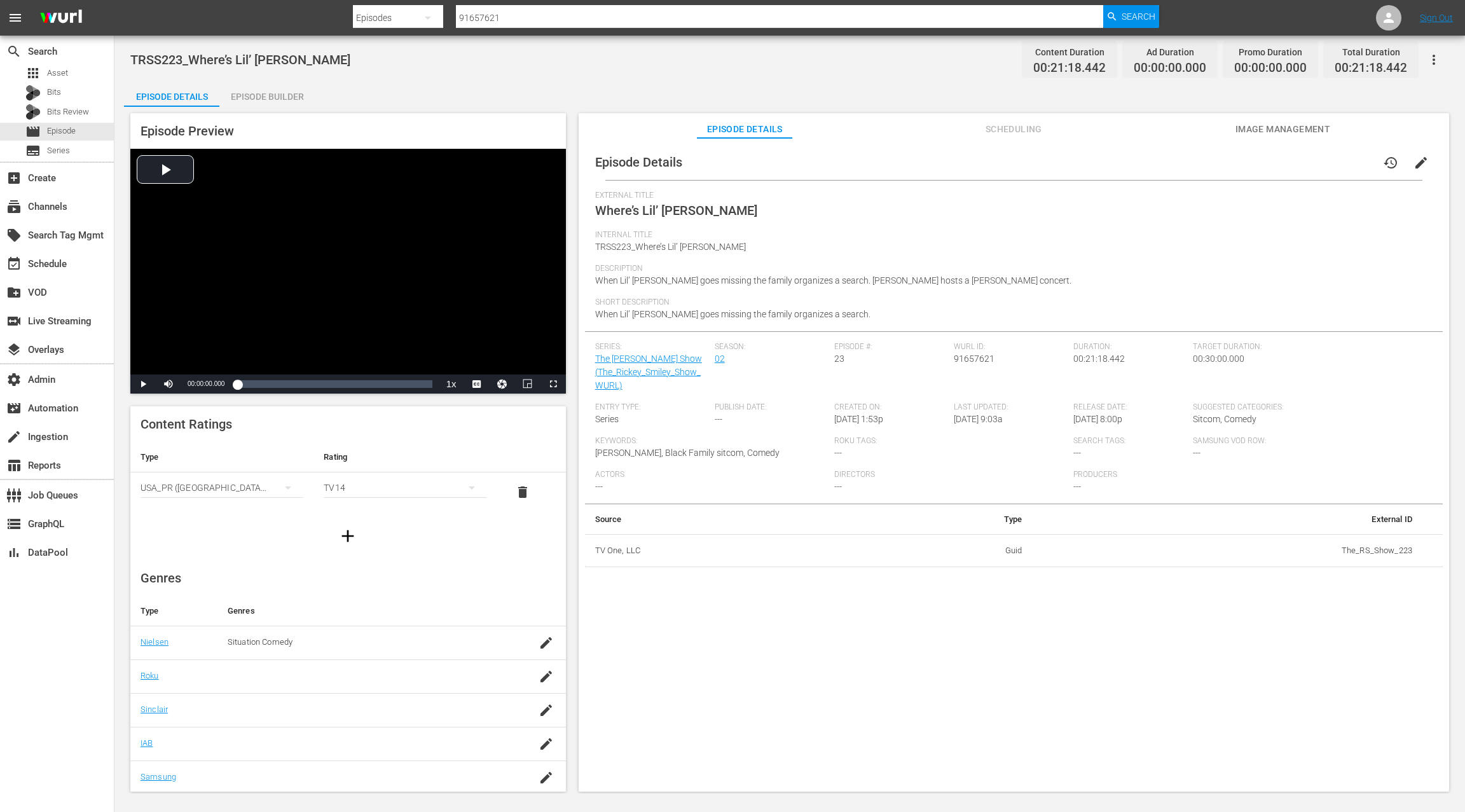
click at [278, 98] on div "Episode Builder" at bounding box center [268, 96] width 96 height 30
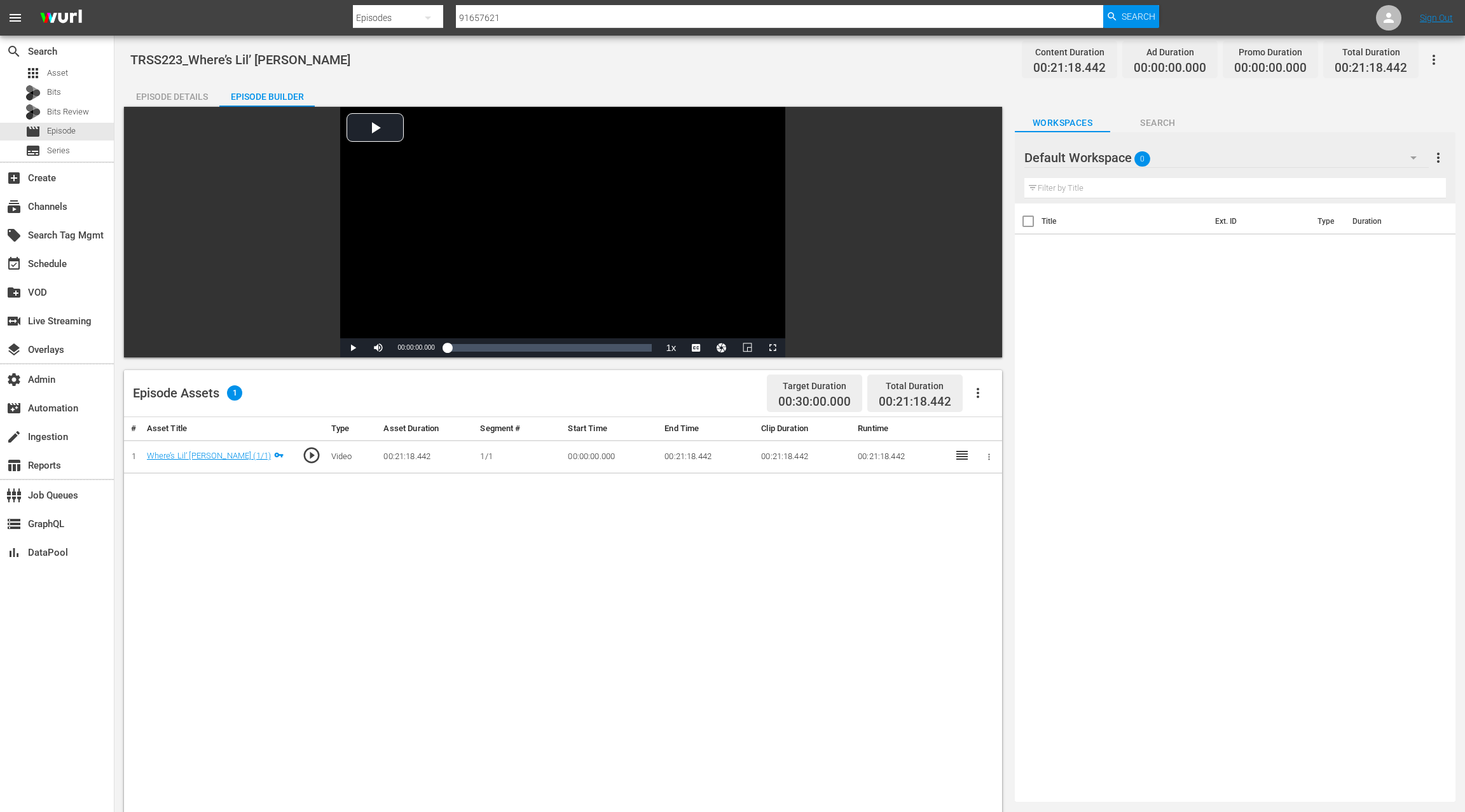
click at [190, 101] on div "Episode Details" at bounding box center [172, 96] width 96 height 30
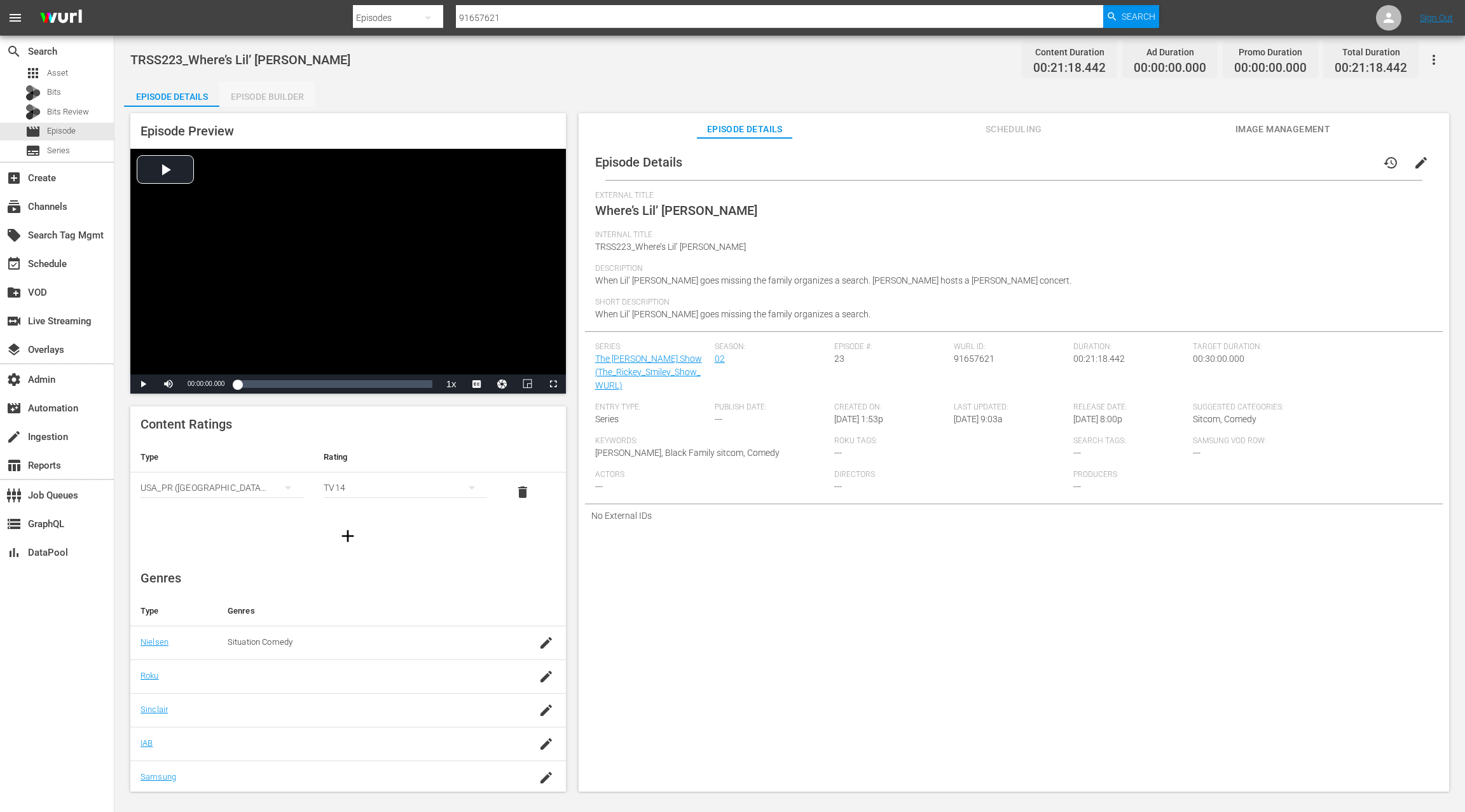
click at [263, 102] on div "Episode Builder" at bounding box center [268, 96] width 96 height 30
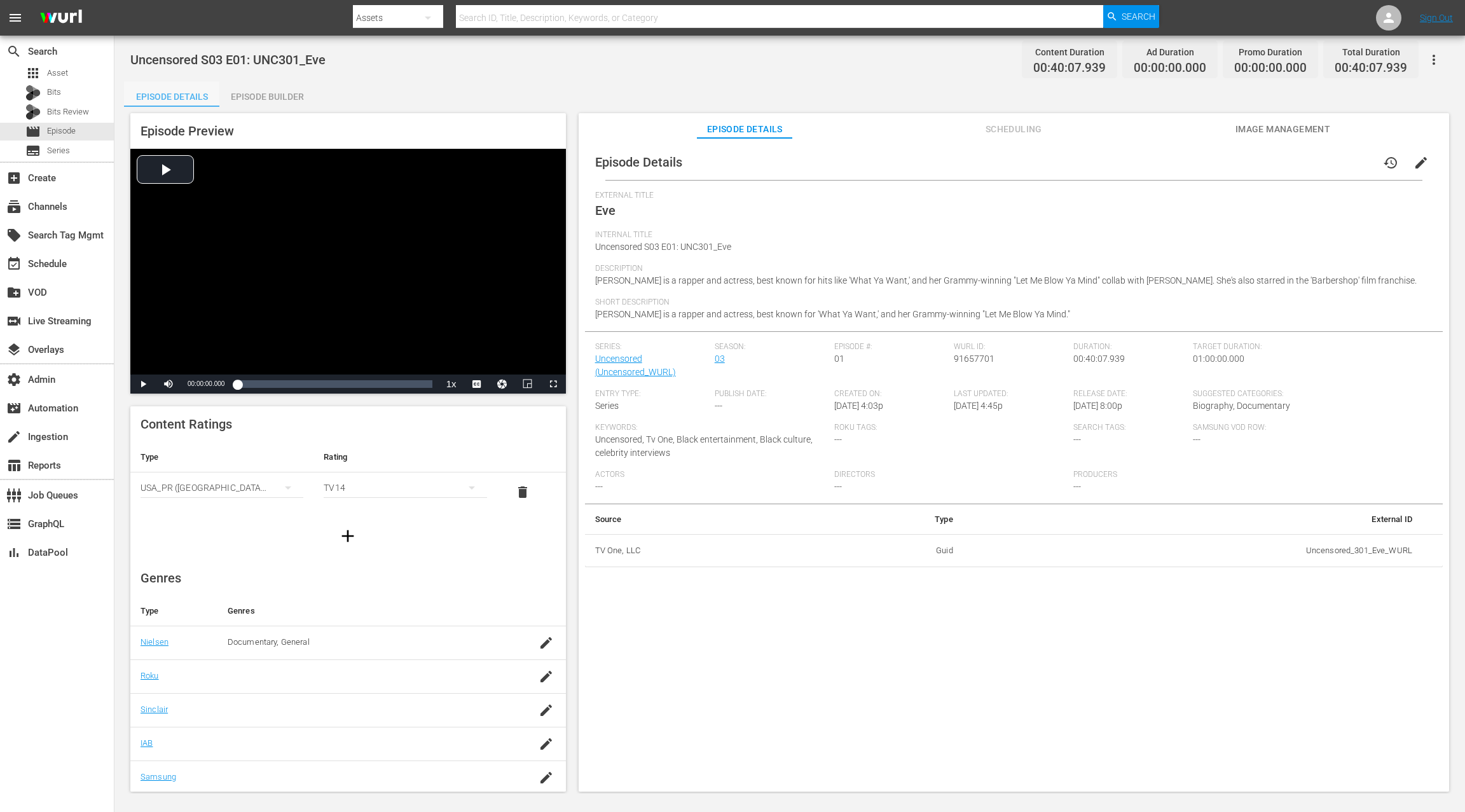
click at [185, 96] on div "Episode Details" at bounding box center [172, 96] width 96 height 30
click at [962, 361] on span "91657701" at bounding box center [974, 358] width 40 height 10
copy span "91657701"
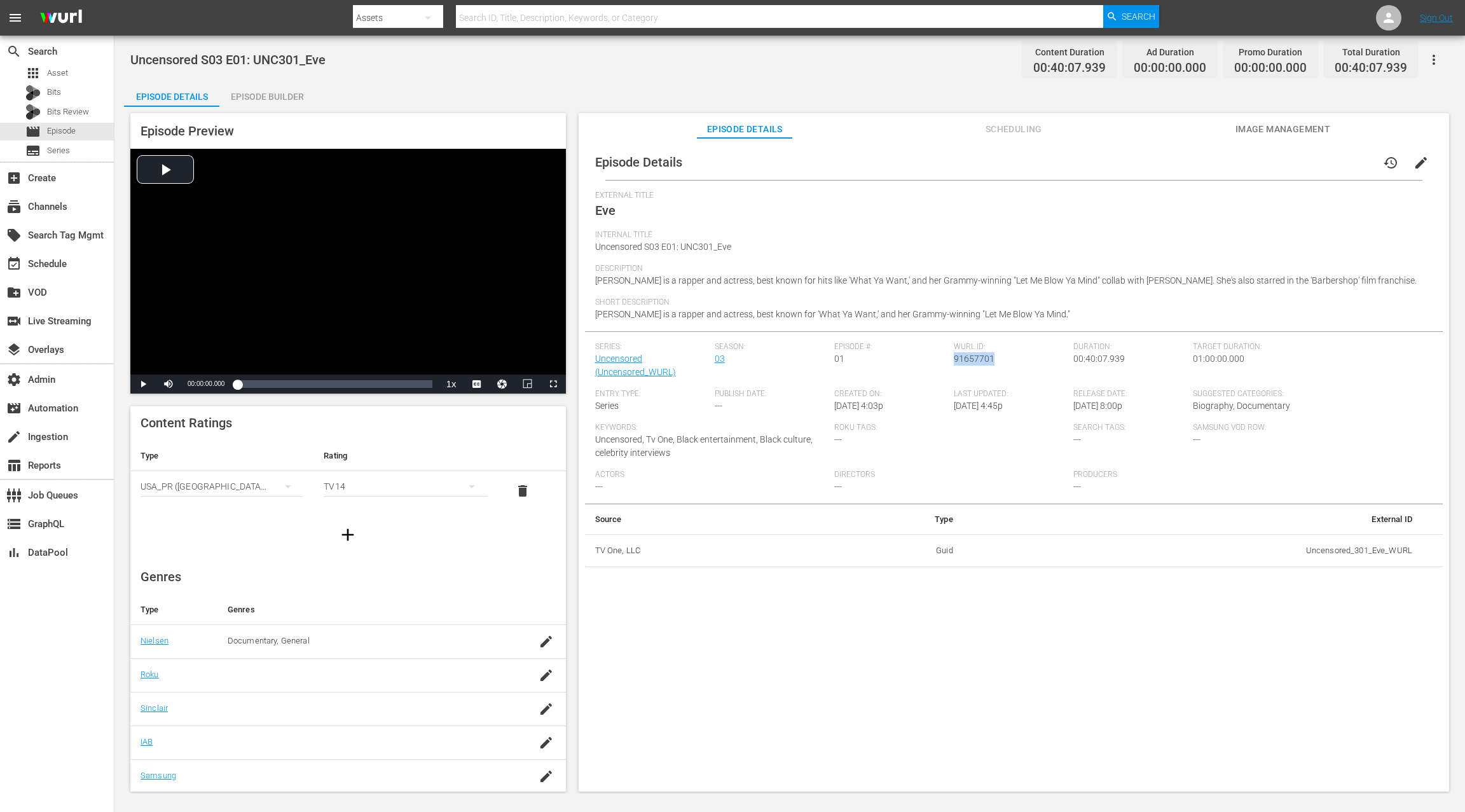
copy span "91657701"
click at [63, 130] on span "Episode" at bounding box center [61, 131] width 28 height 13
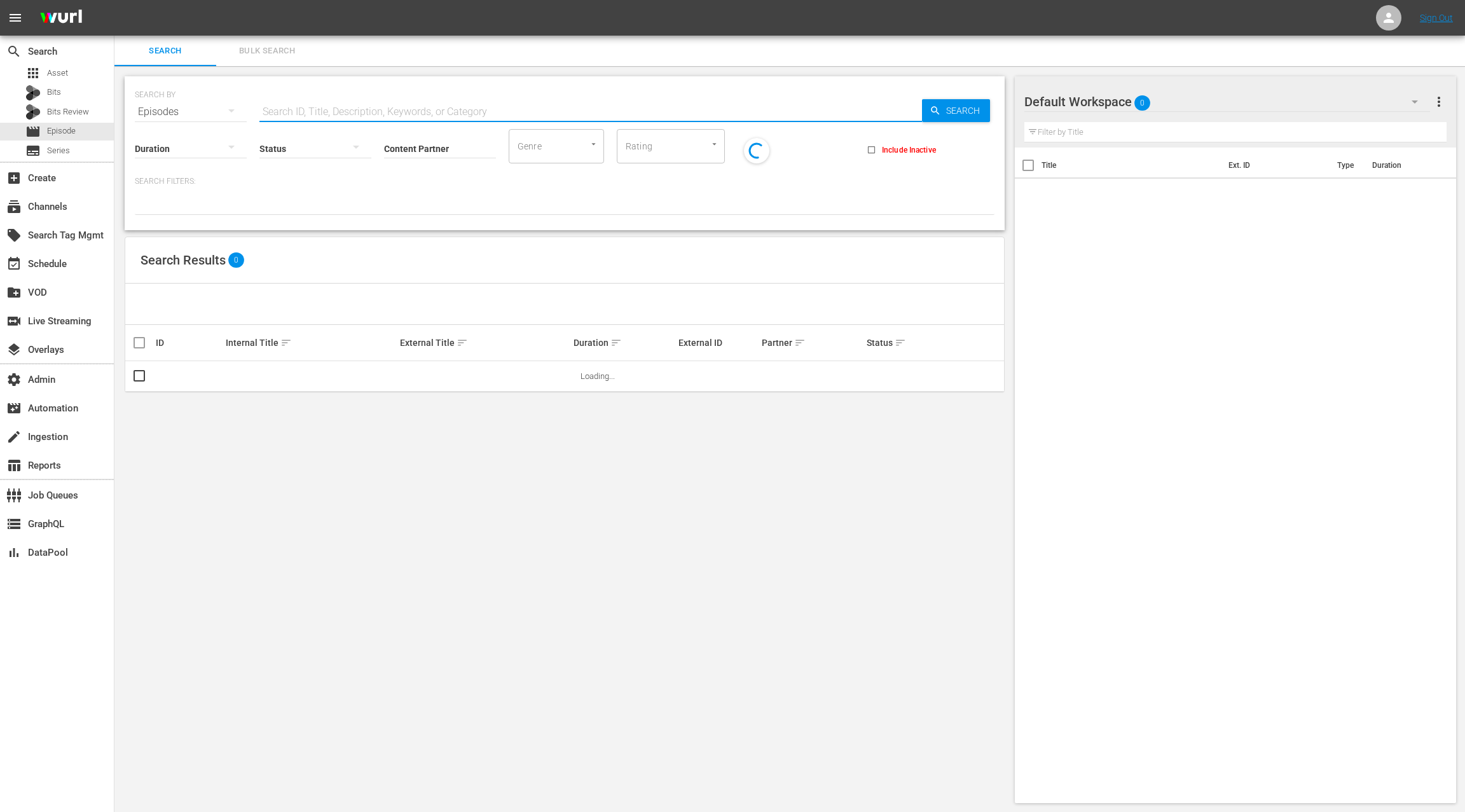
click at [323, 108] on input "text" at bounding box center [590, 111] width 662 height 30
paste input "91657701"
type input "91657701"
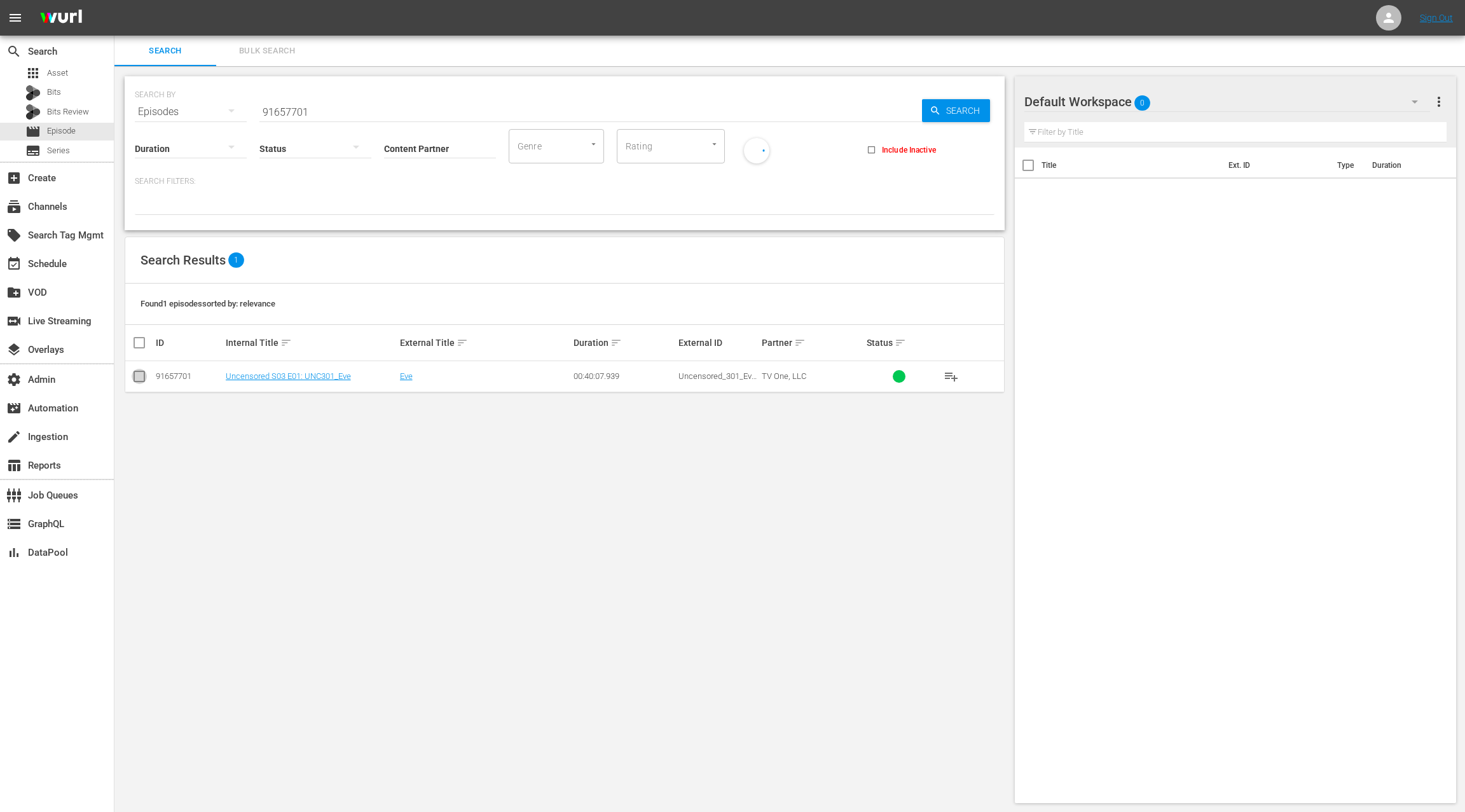
click at [142, 379] on input "checkbox" at bounding box center [139, 379] width 15 height 15
checkbox input "true"
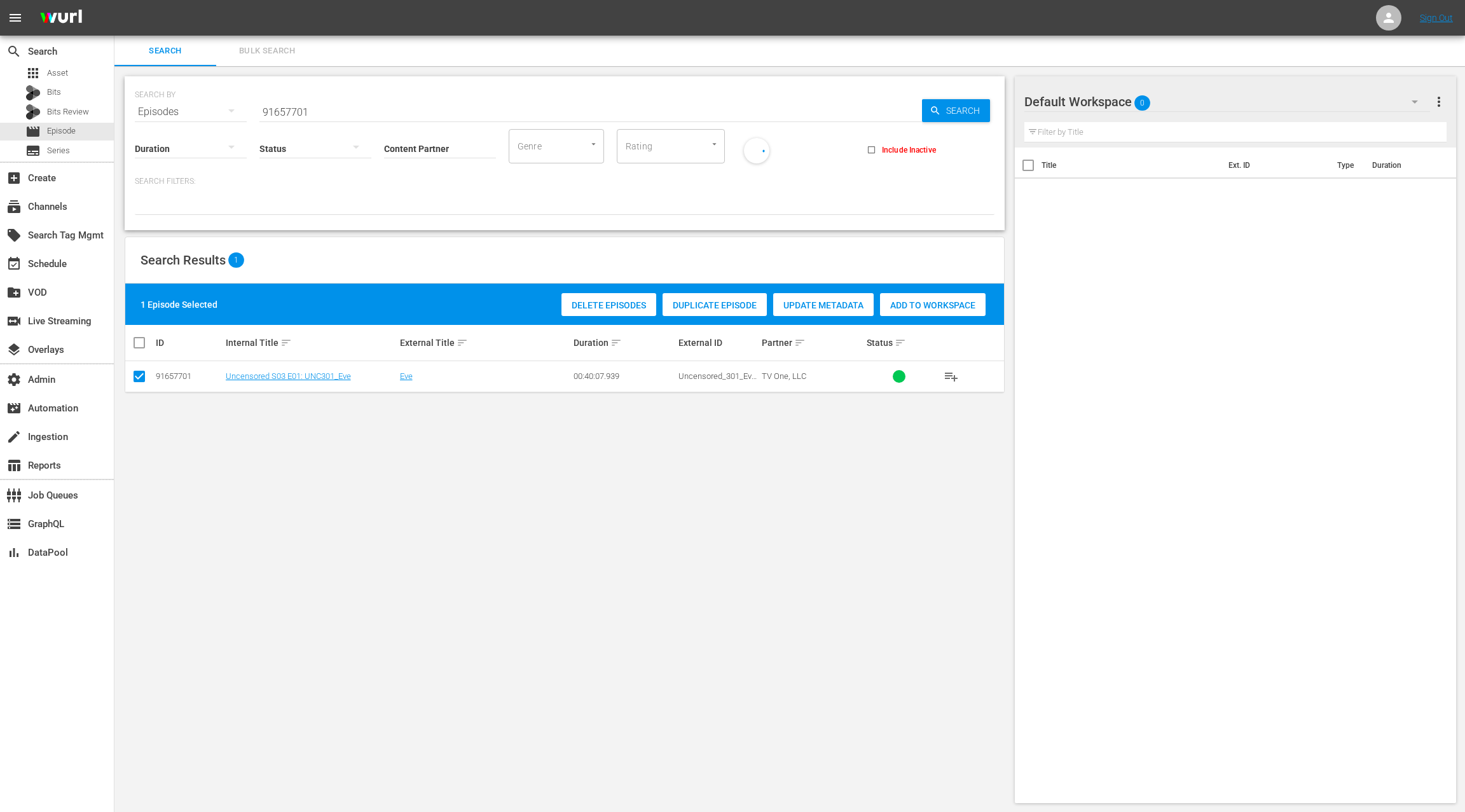
click at [808, 308] on span "Update Metadata" at bounding box center [823, 305] width 100 height 10
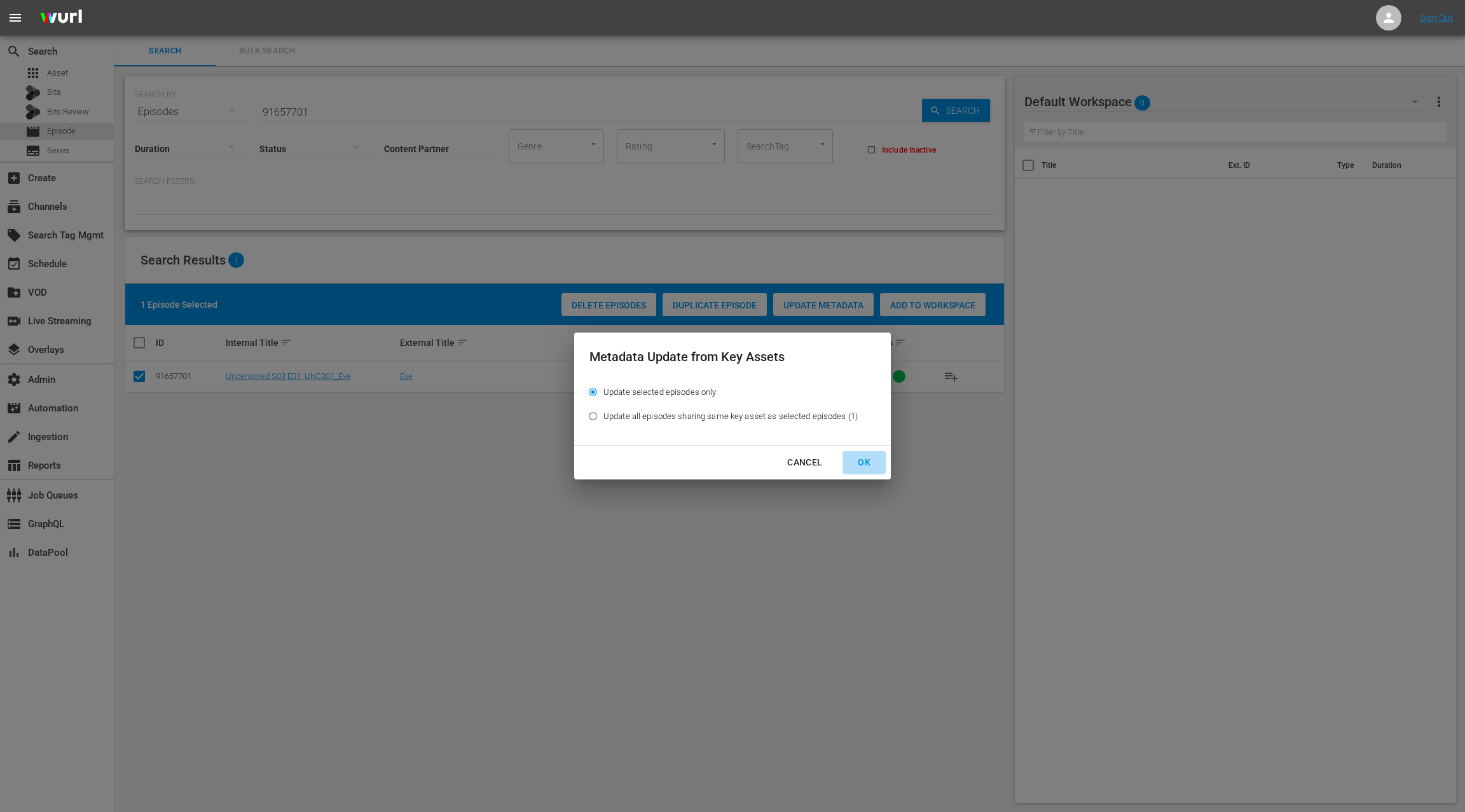
click at [865, 464] on div "OK" at bounding box center [864, 463] width 33 height 16
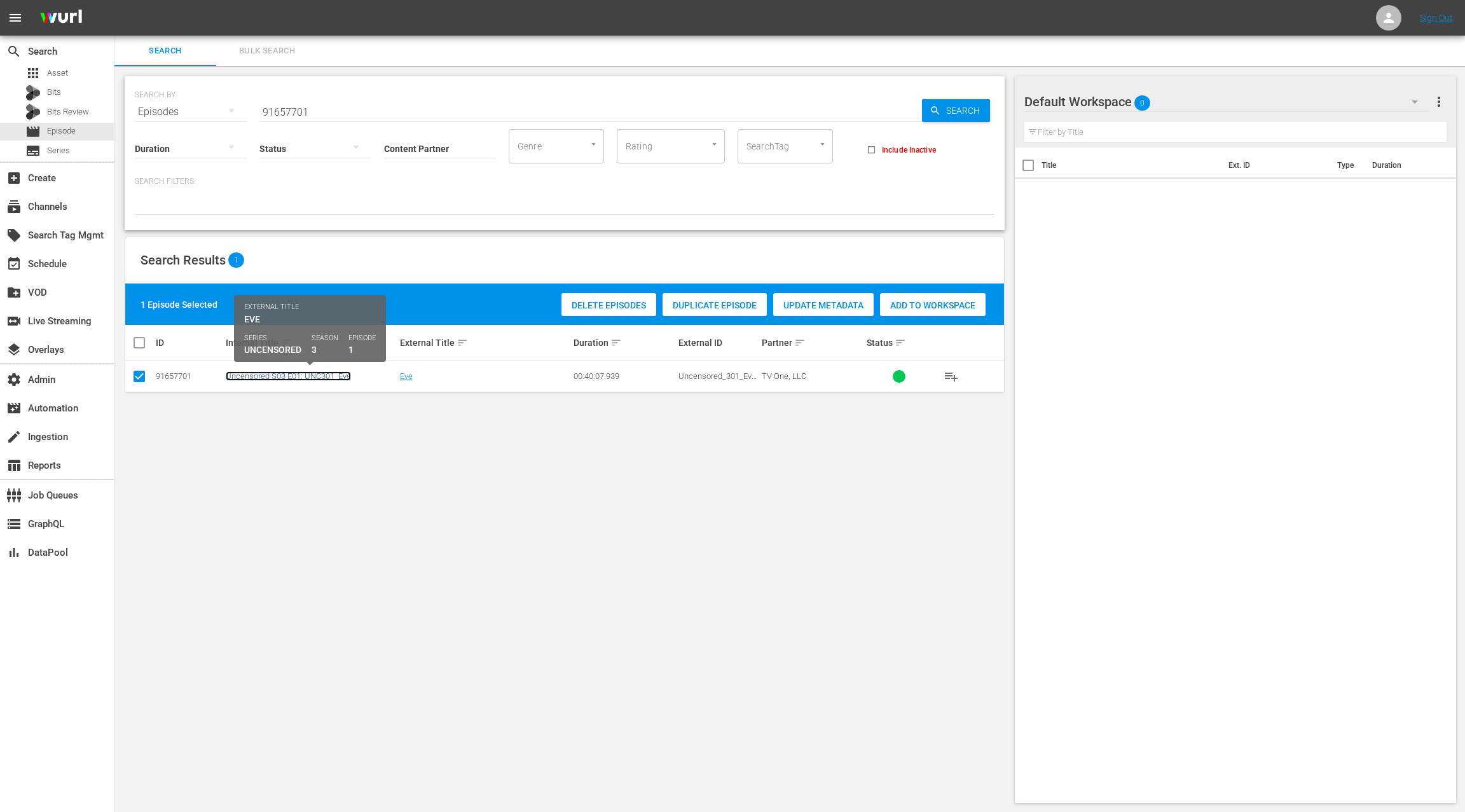
click at [310, 377] on link "Uncensored S03 E01: UNC301_Eve" at bounding box center [288, 376] width 125 height 9
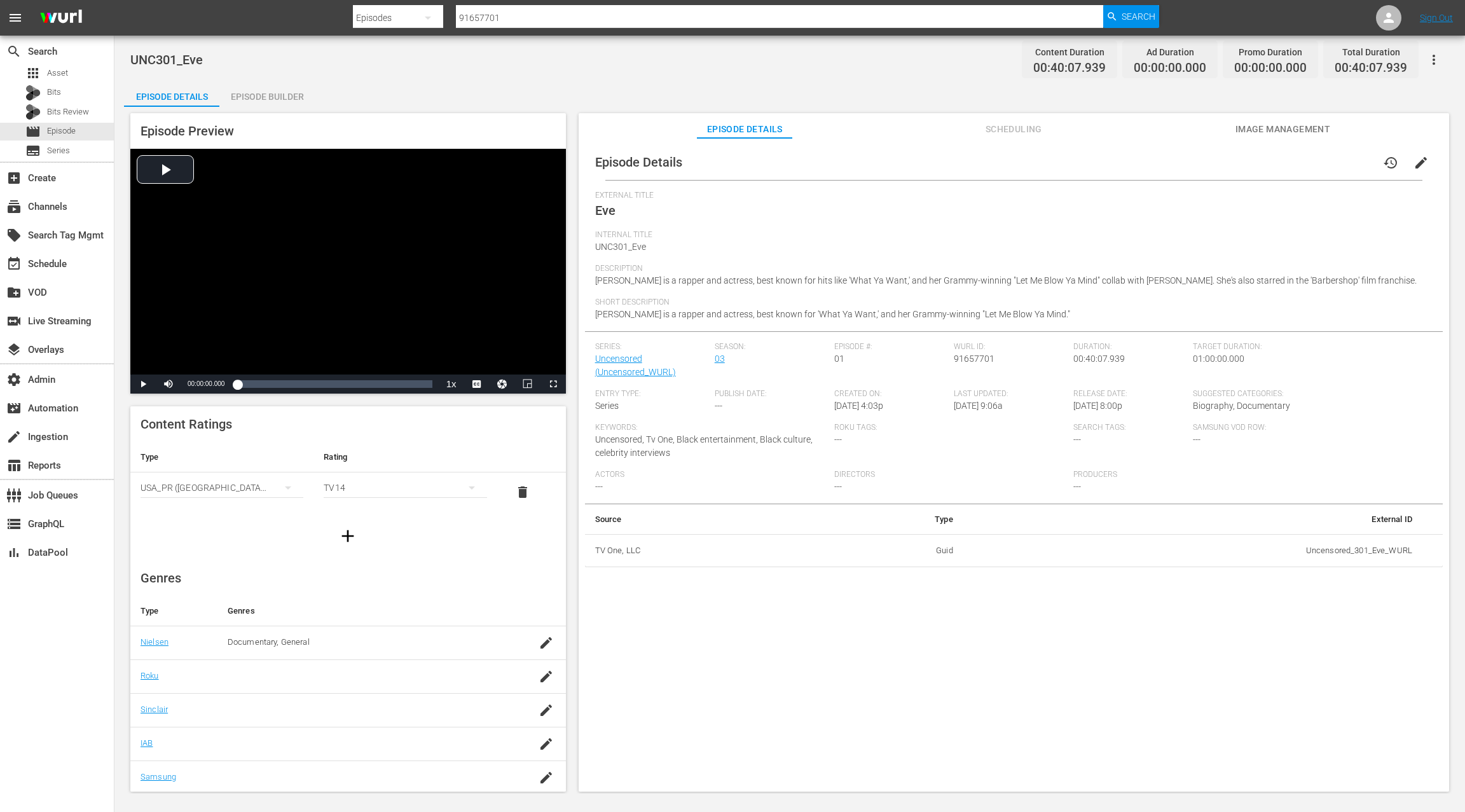
click at [290, 100] on div "Episode Builder" at bounding box center [268, 96] width 96 height 30
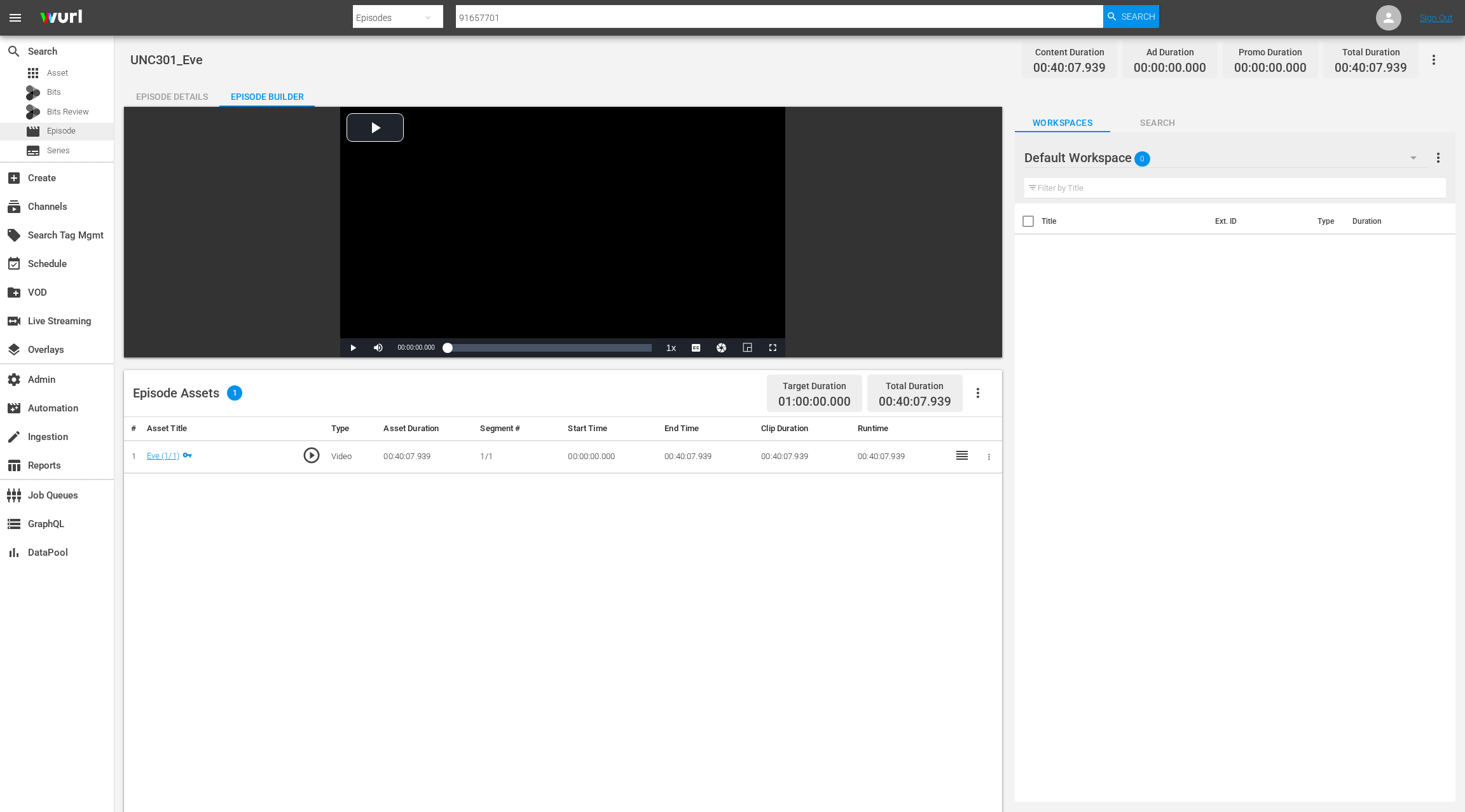
click at [72, 131] on span "Episode" at bounding box center [61, 131] width 28 height 13
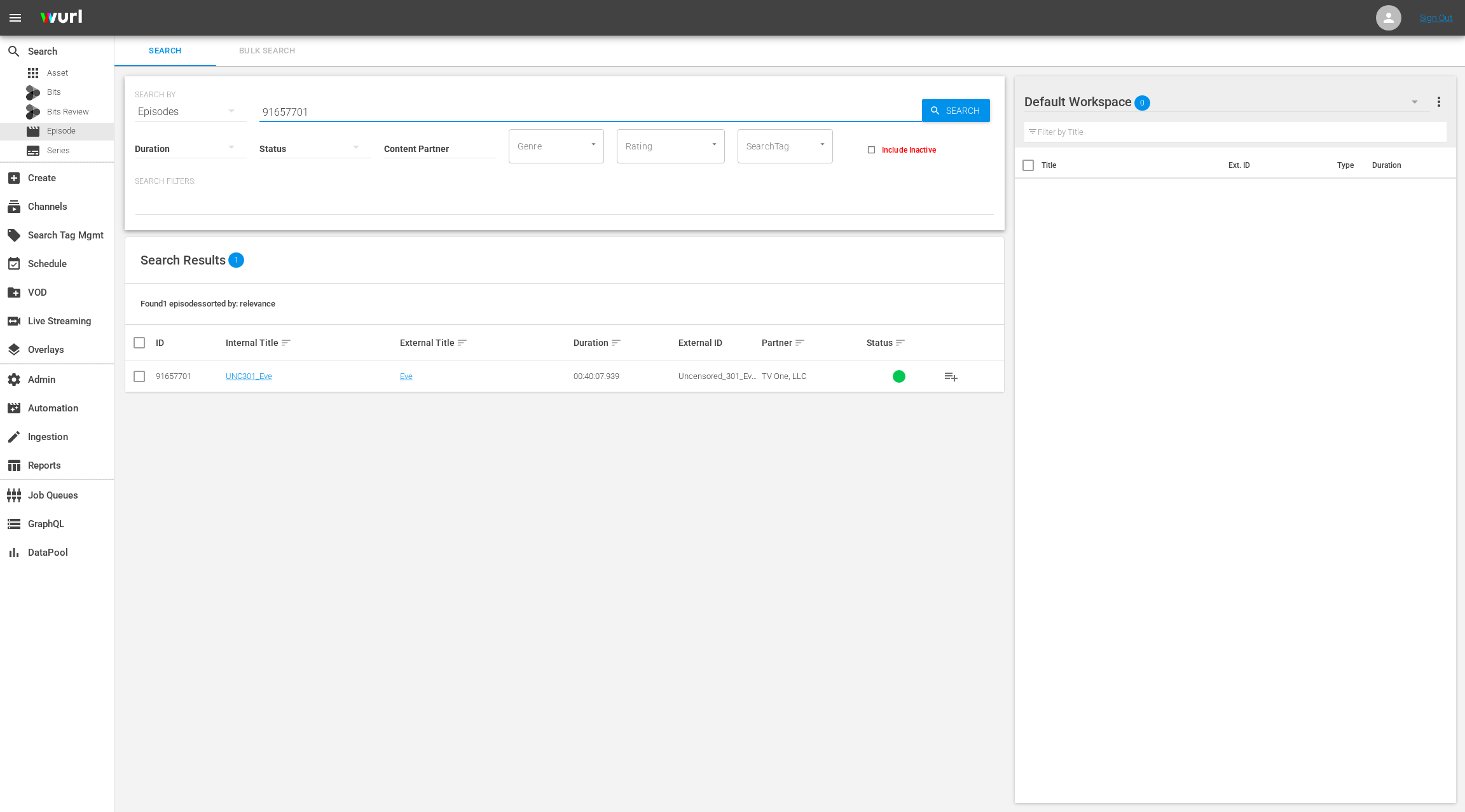
click at [281, 107] on input "91657701" at bounding box center [590, 111] width 662 height 30
click at [254, 376] on link "UNC301_Eve" at bounding box center [249, 376] width 46 height 9
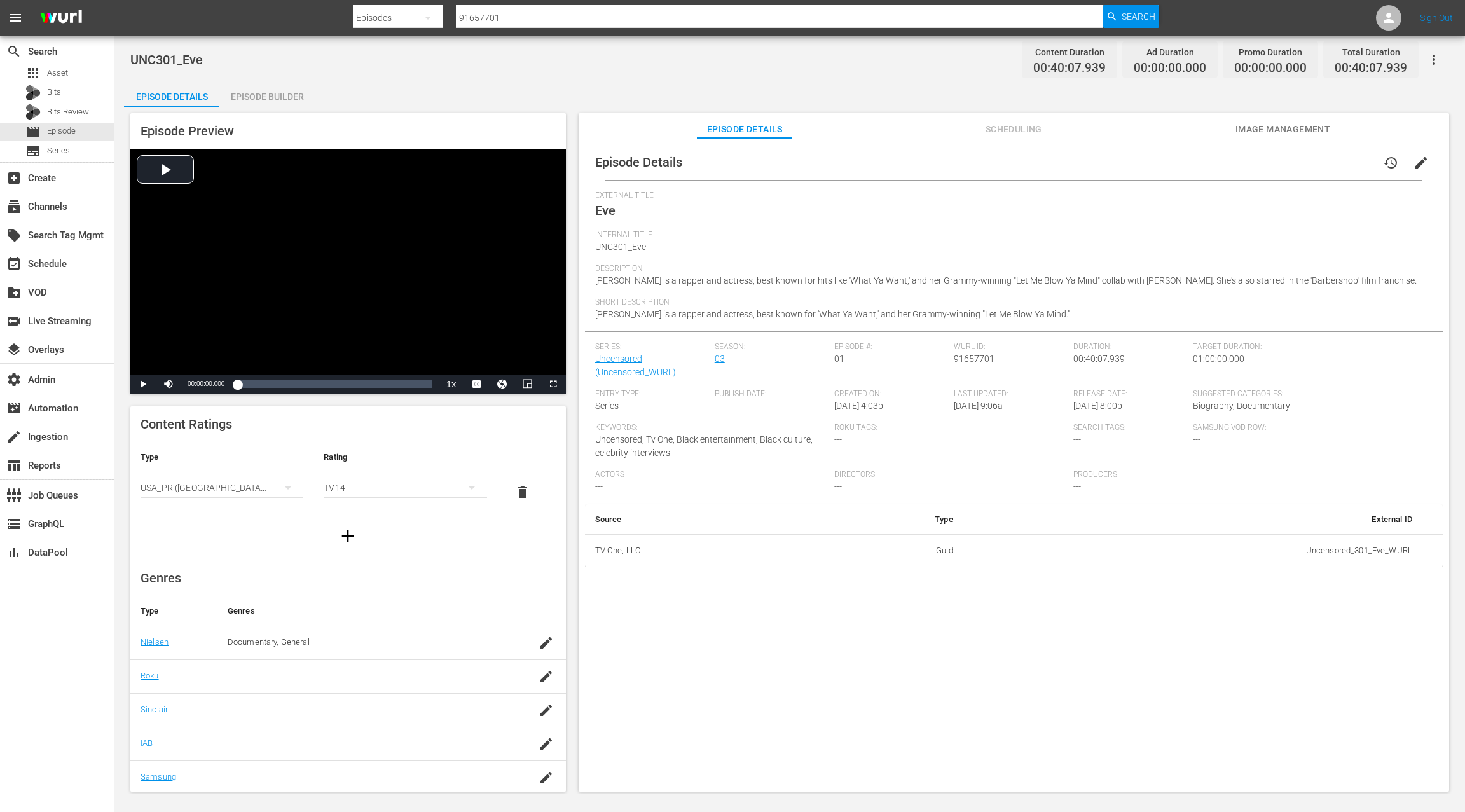
click at [287, 96] on div "Episode Builder" at bounding box center [268, 96] width 96 height 30
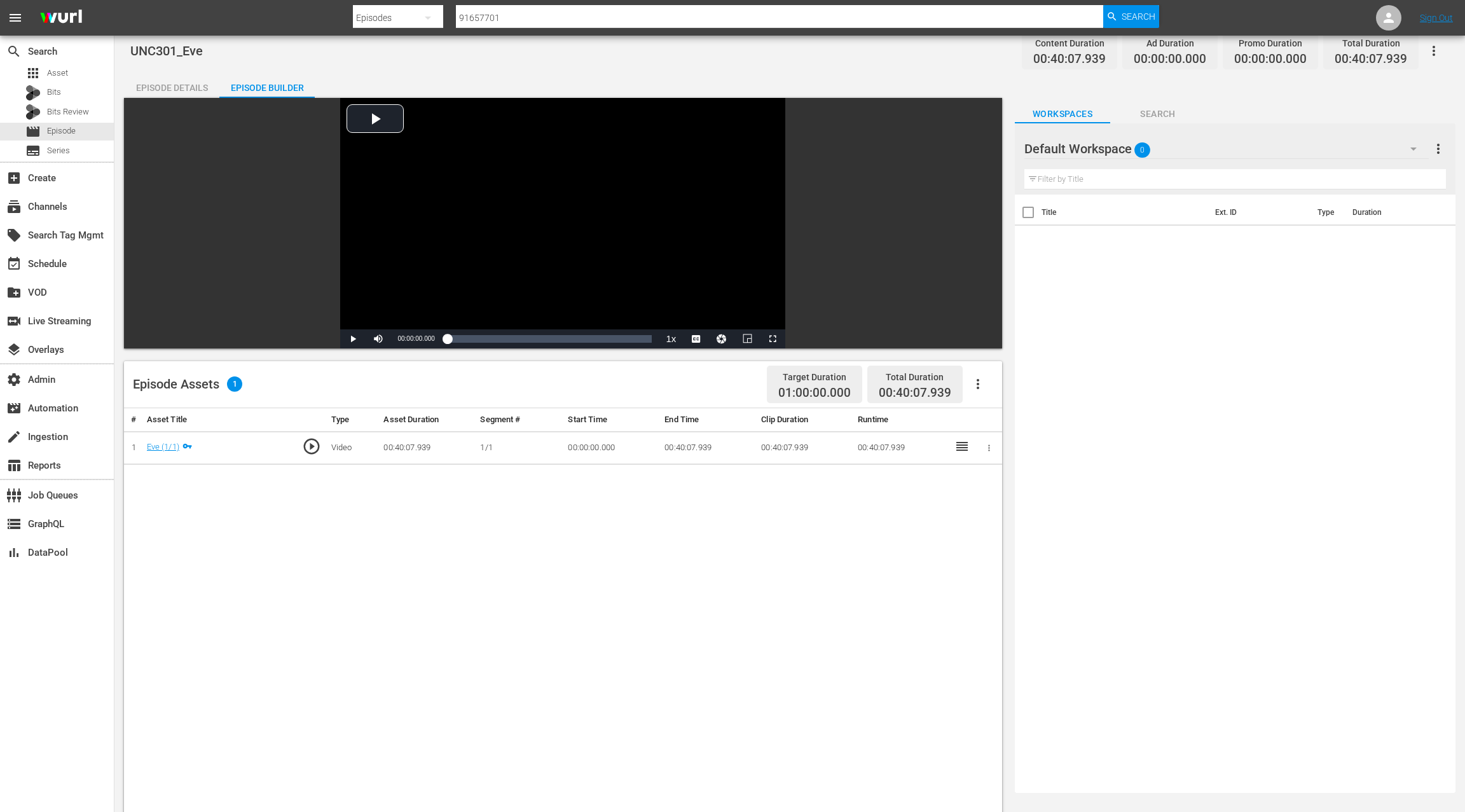
scroll to position [5, 0]
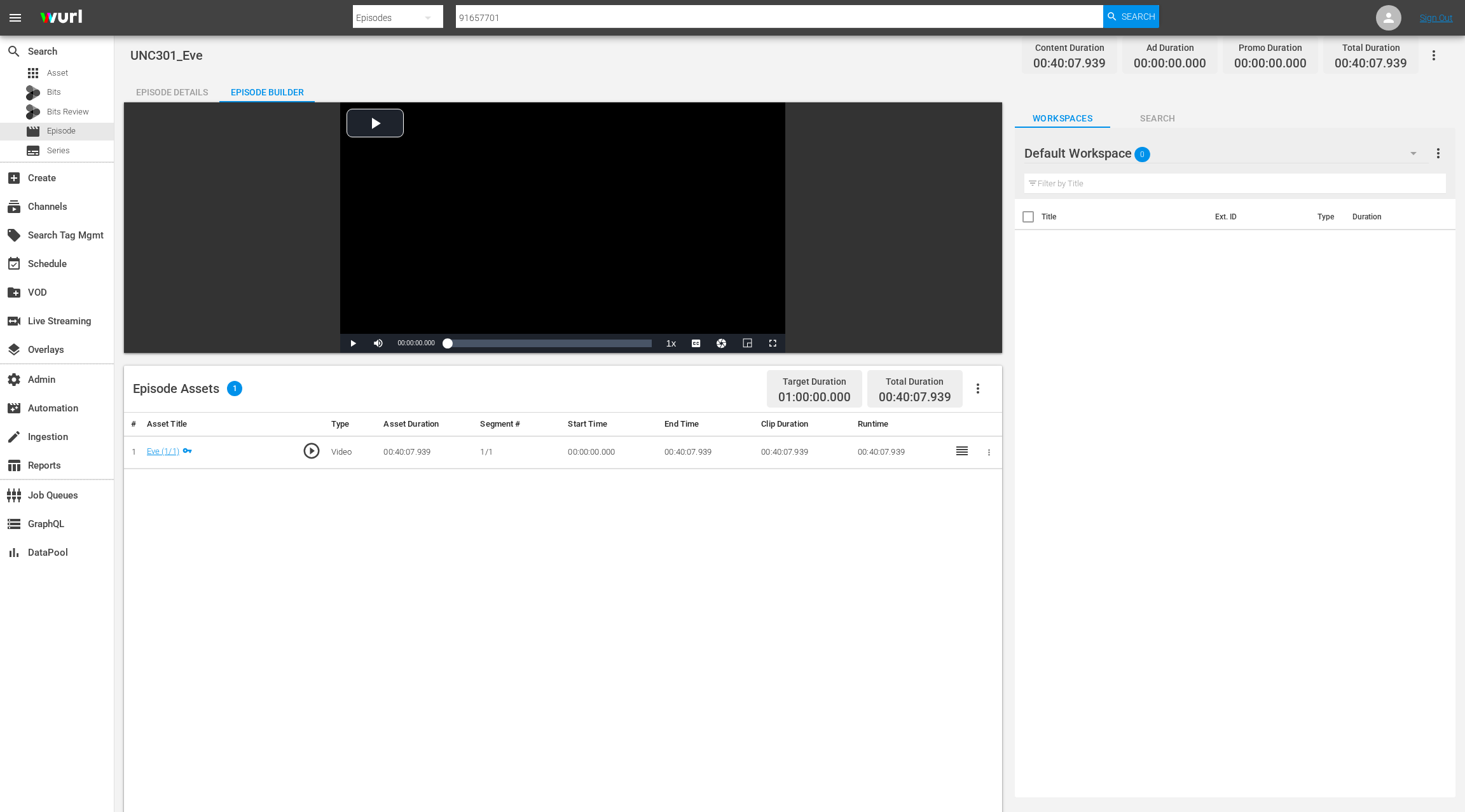
click at [140, 53] on span "UNC301_Eve" at bounding box center [166, 55] width 73 height 15
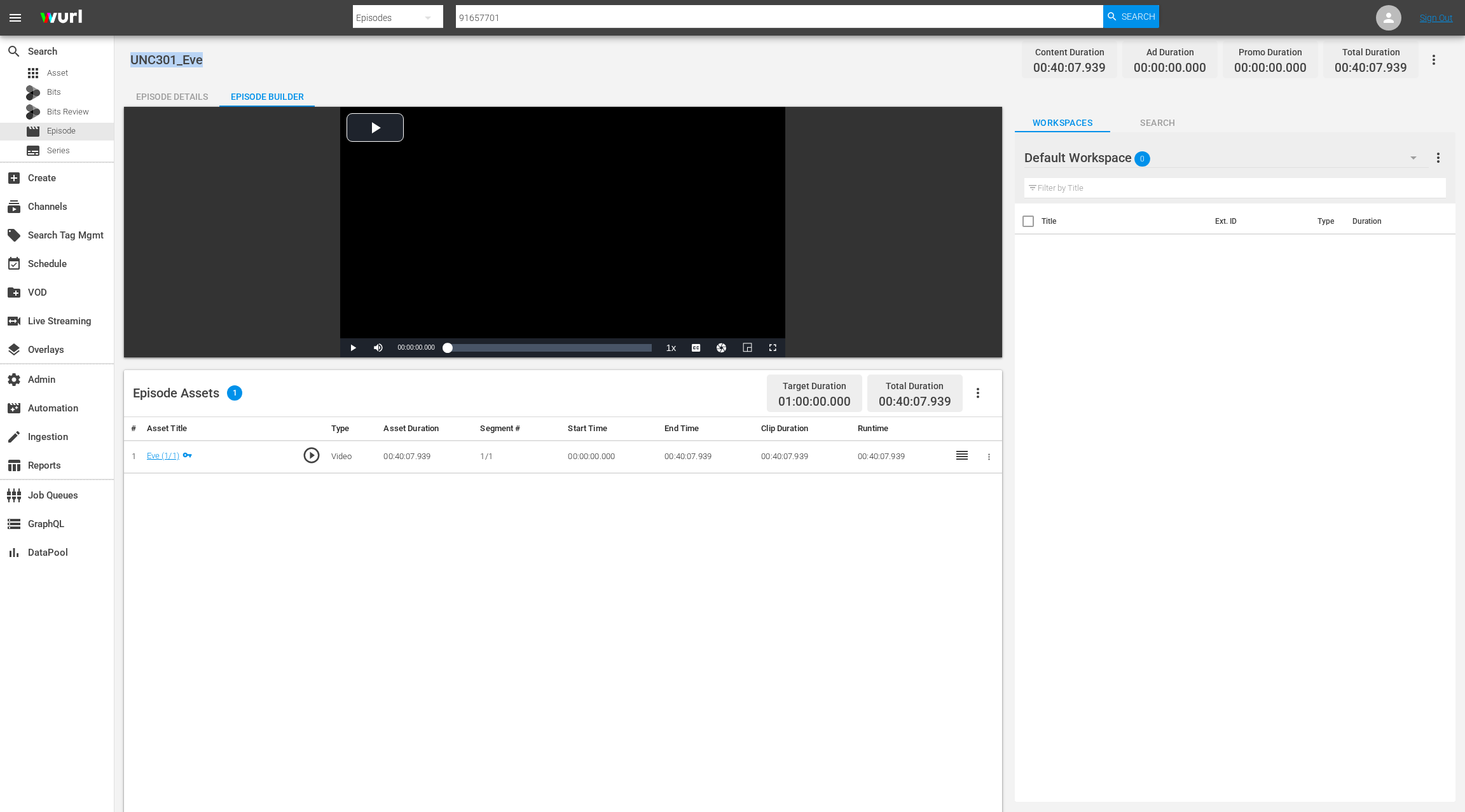
drag, startPoint x: 140, startPoint y: 53, endPoint x: 183, endPoint y: 54, distance: 43.0
click at [183, 54] on span "UNC301_Eve" at bounding box center [166, 59] width 73 height 15
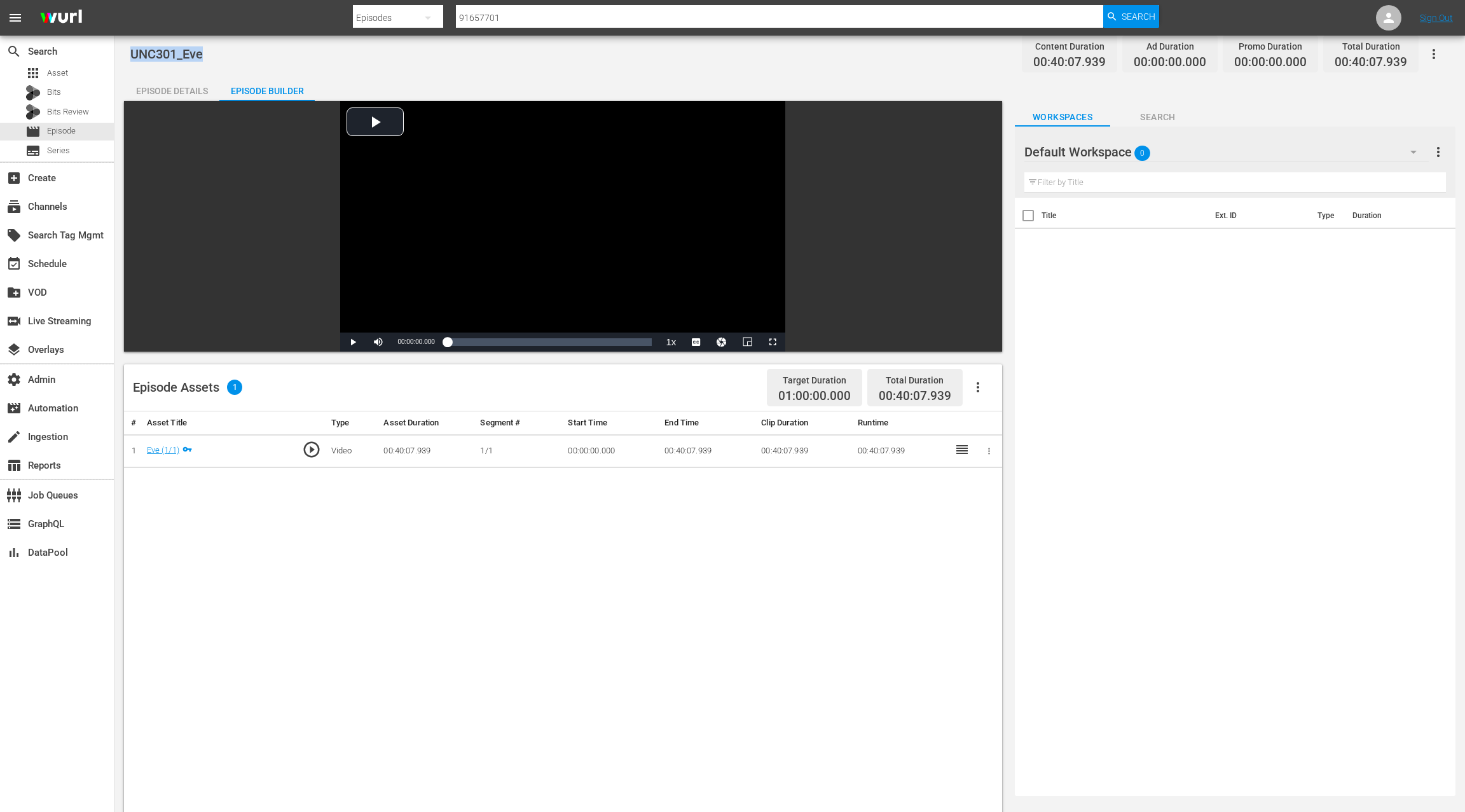
scroll to position [6, 0]
copy span "UNC301_Eve"
click at [58, 71] on span "Asset" at bounding box center [57, 73] width 21 height 13
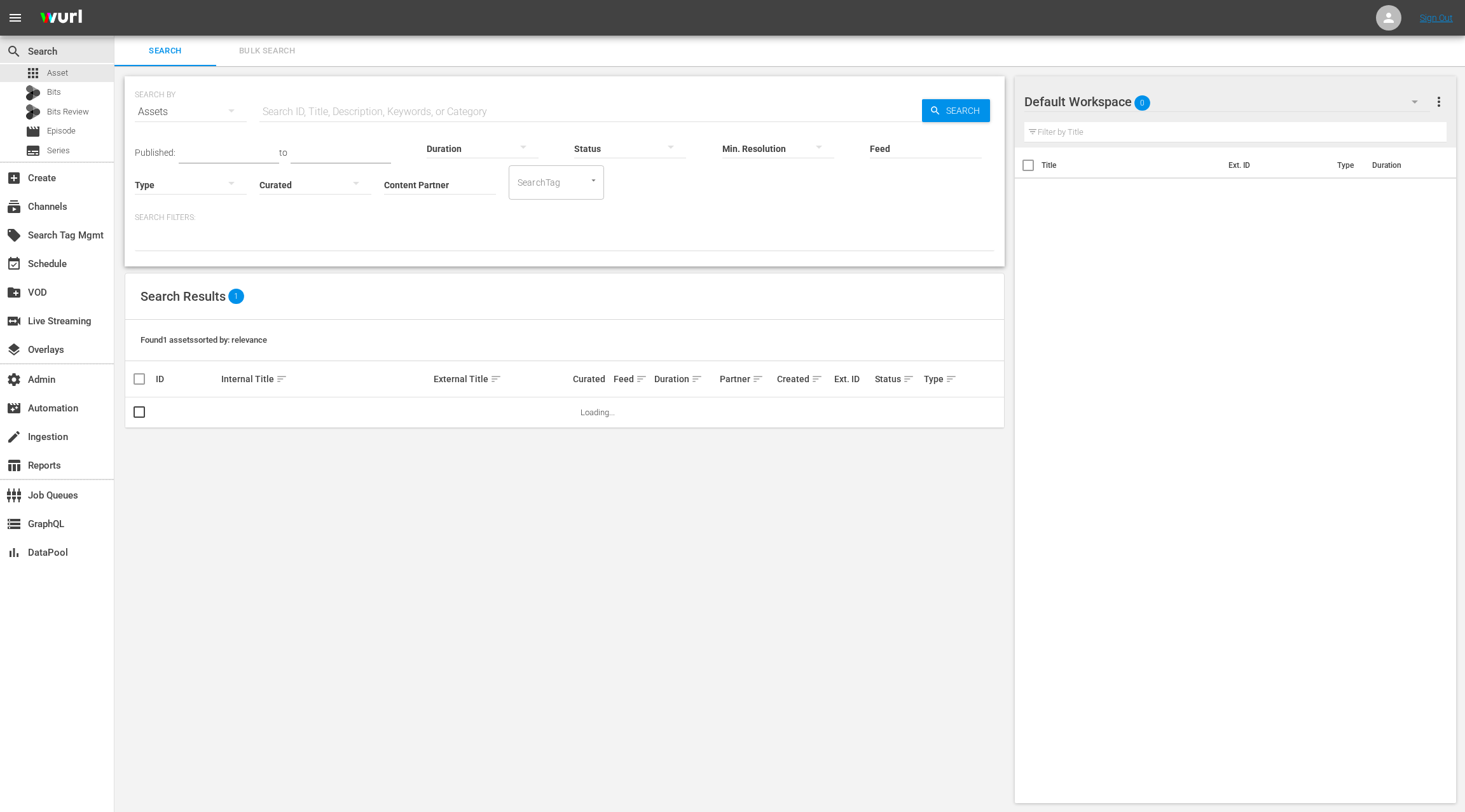
click at [392, 106] on input "text" at bounding box center [590, 111] width 662 height 30
paste input "UNC301_Eve"
type input "UNC301_Eve"
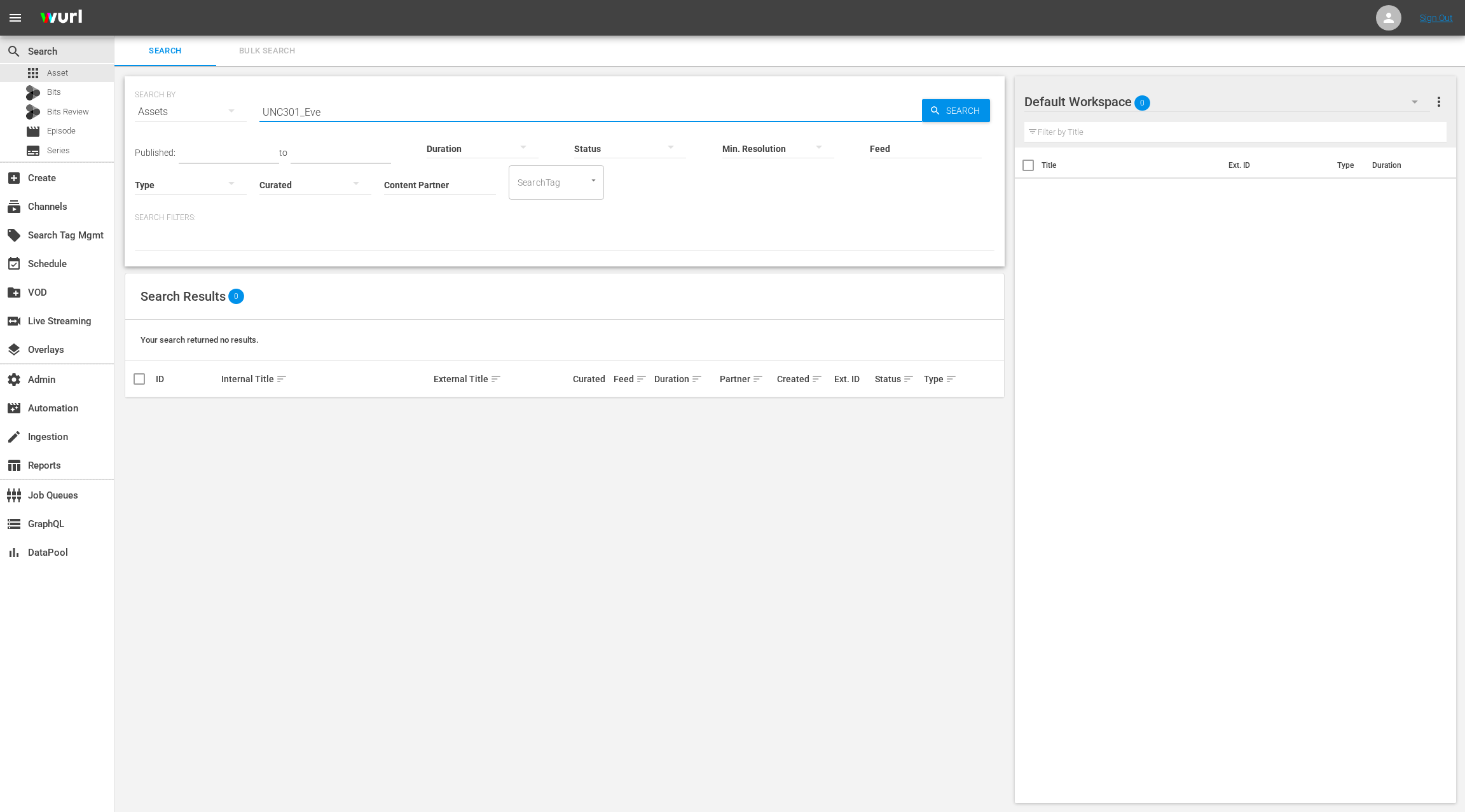
drag, startPoint x: 338, startPoint y: 110, endPoint x: 263, endPoint y: 108, distance: 75.0
click at [263, 108] on input "UNC301_Eve" at bounding box center [590, 111] width 662 height 30
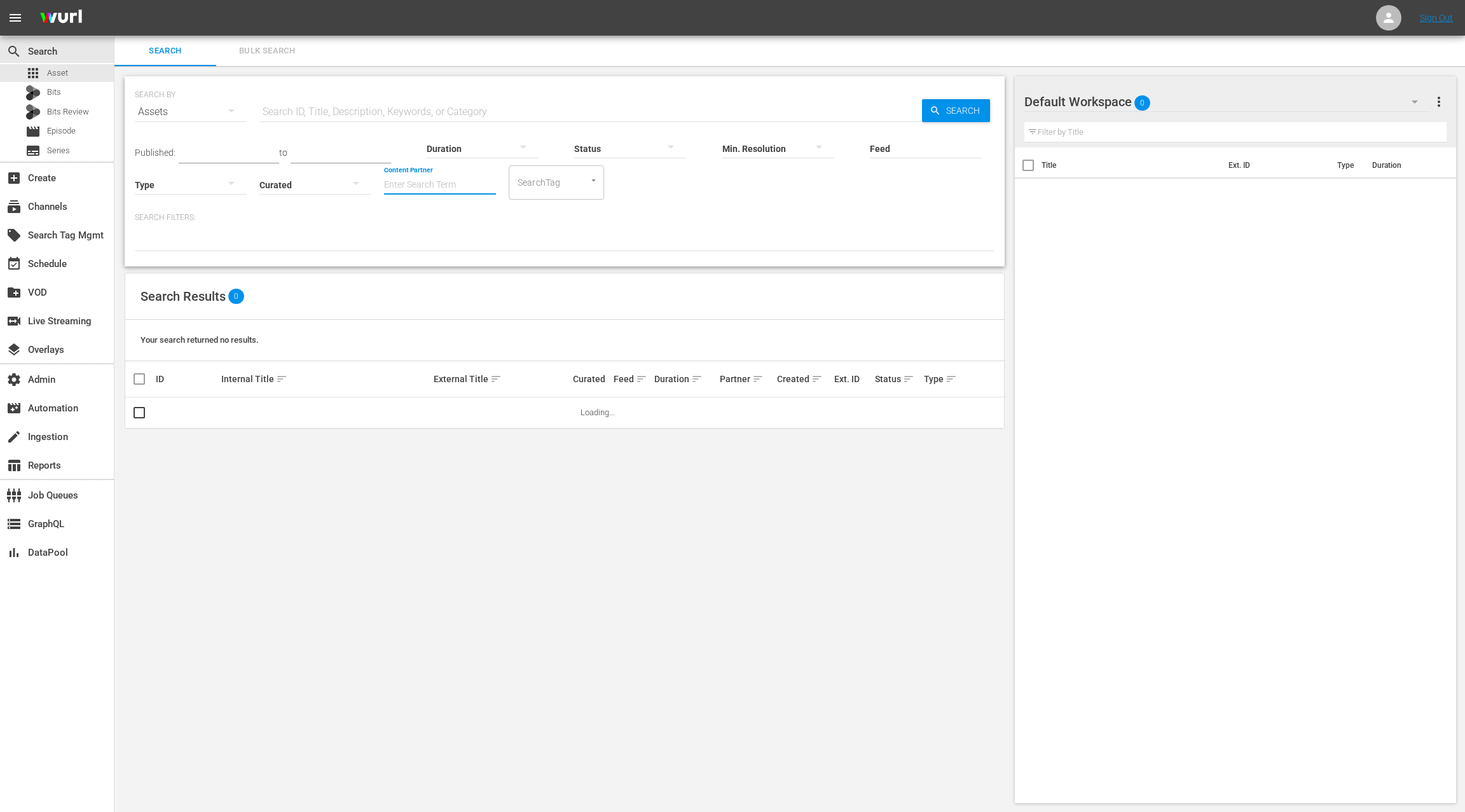
click at [417, 181] on input "Content Partner" at bounding box center [440, 186] width 112 height 46
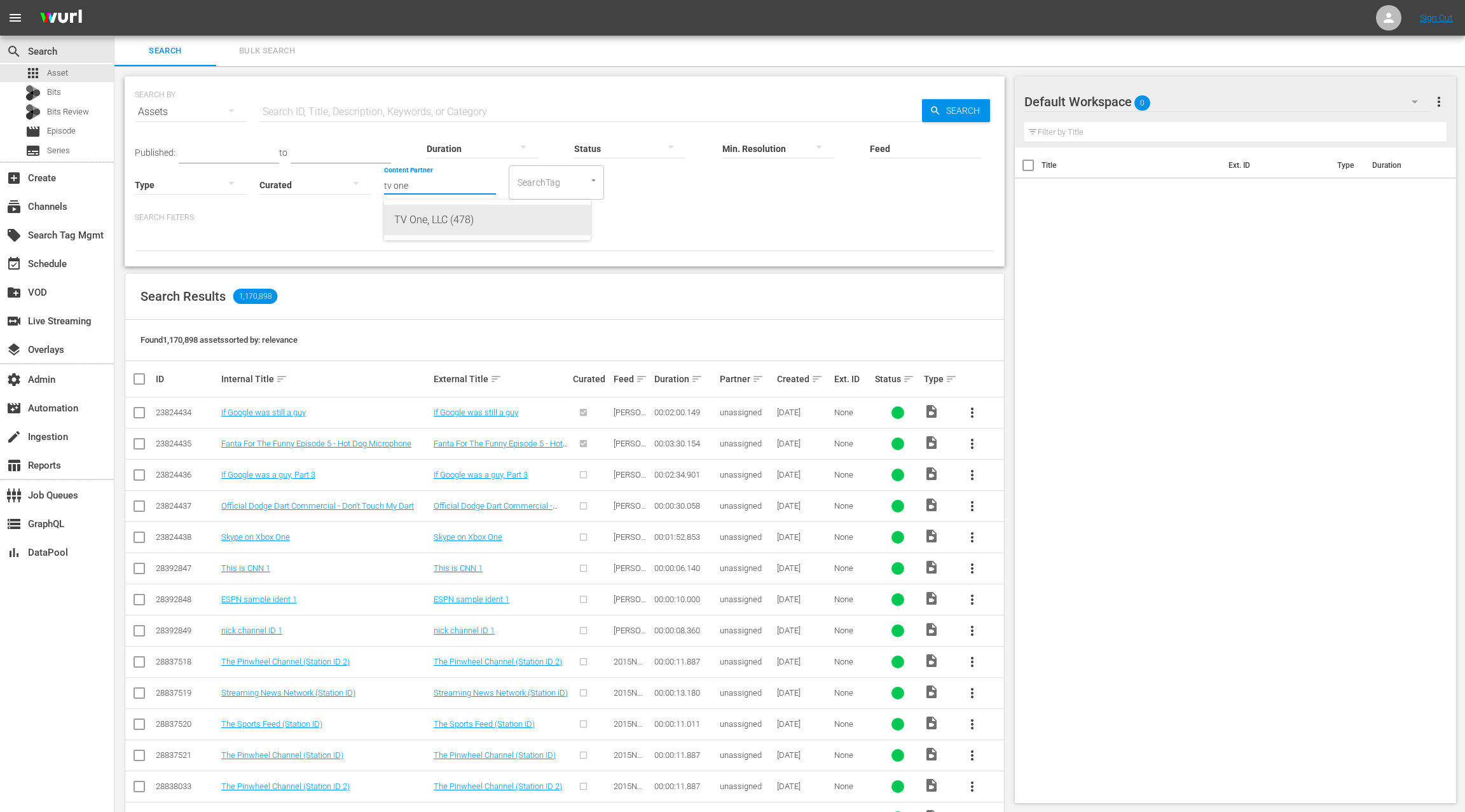
click at [432, 216] on div "TV One, LLC (478)" at bounding box center [487, 220] width 186 height 30
type input "TV One, LLC (478)"
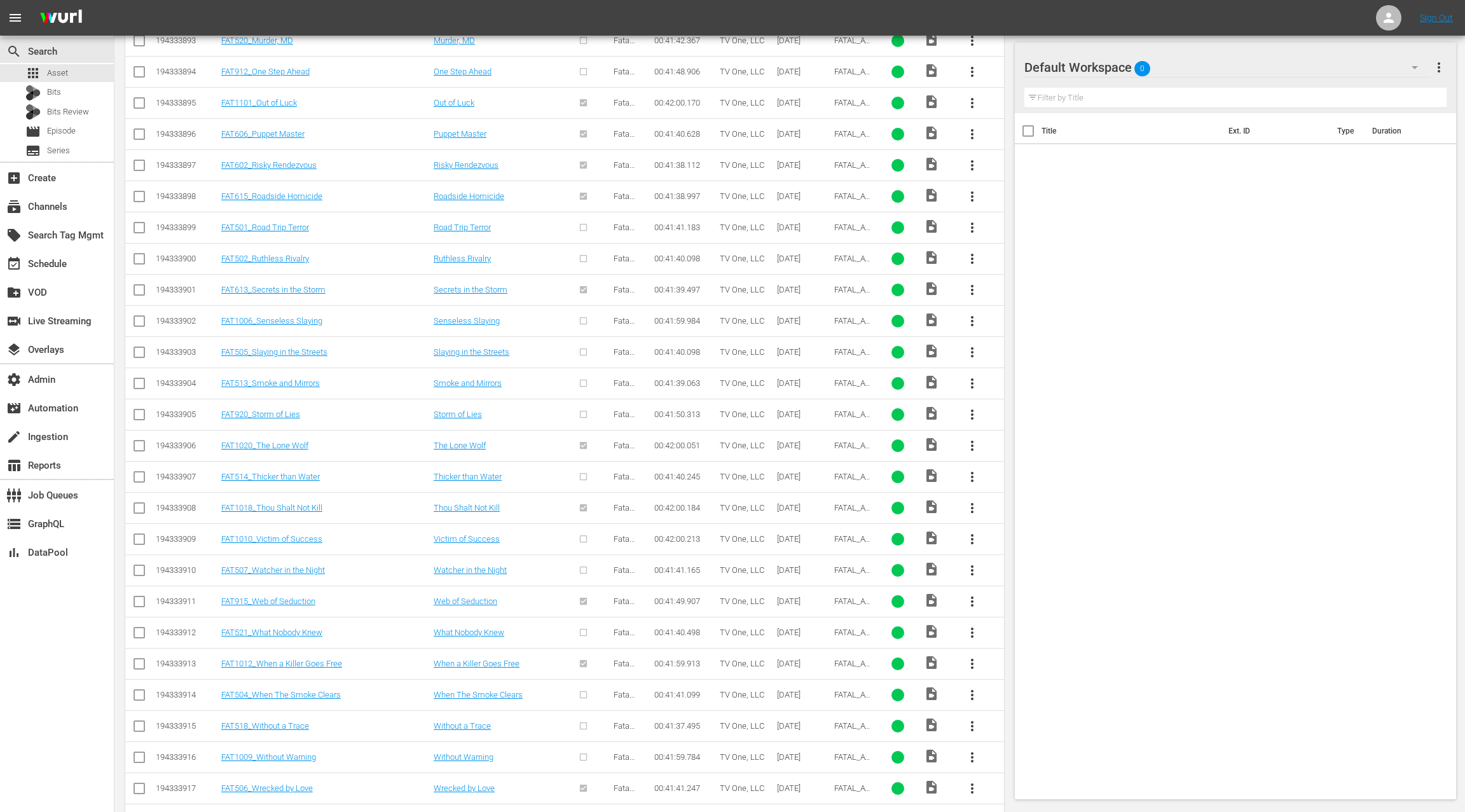
scroll to position [8175, 0]
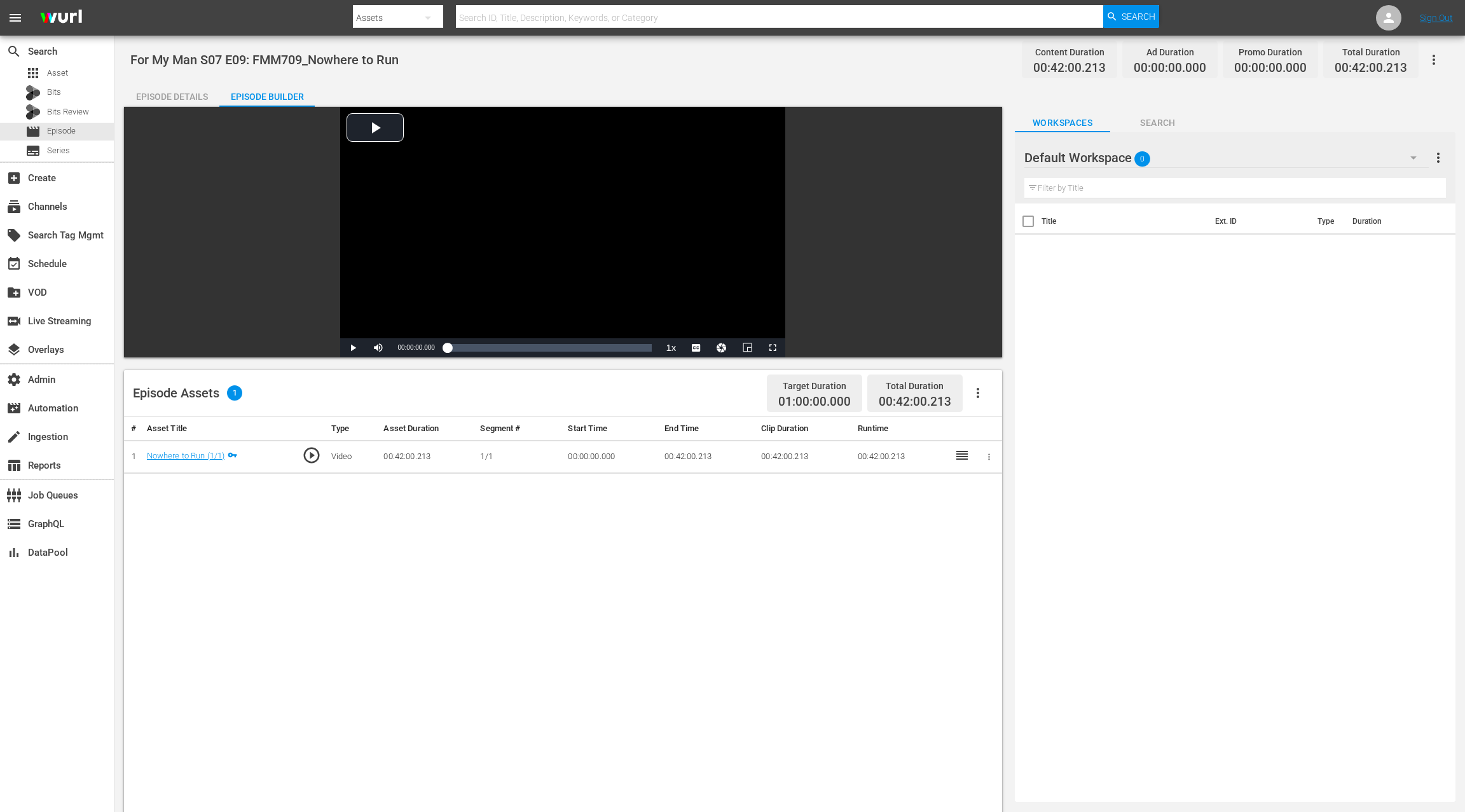
click at [175, 98] on div "Episode Details" at bounding box center [172, 96] width 96 height 30
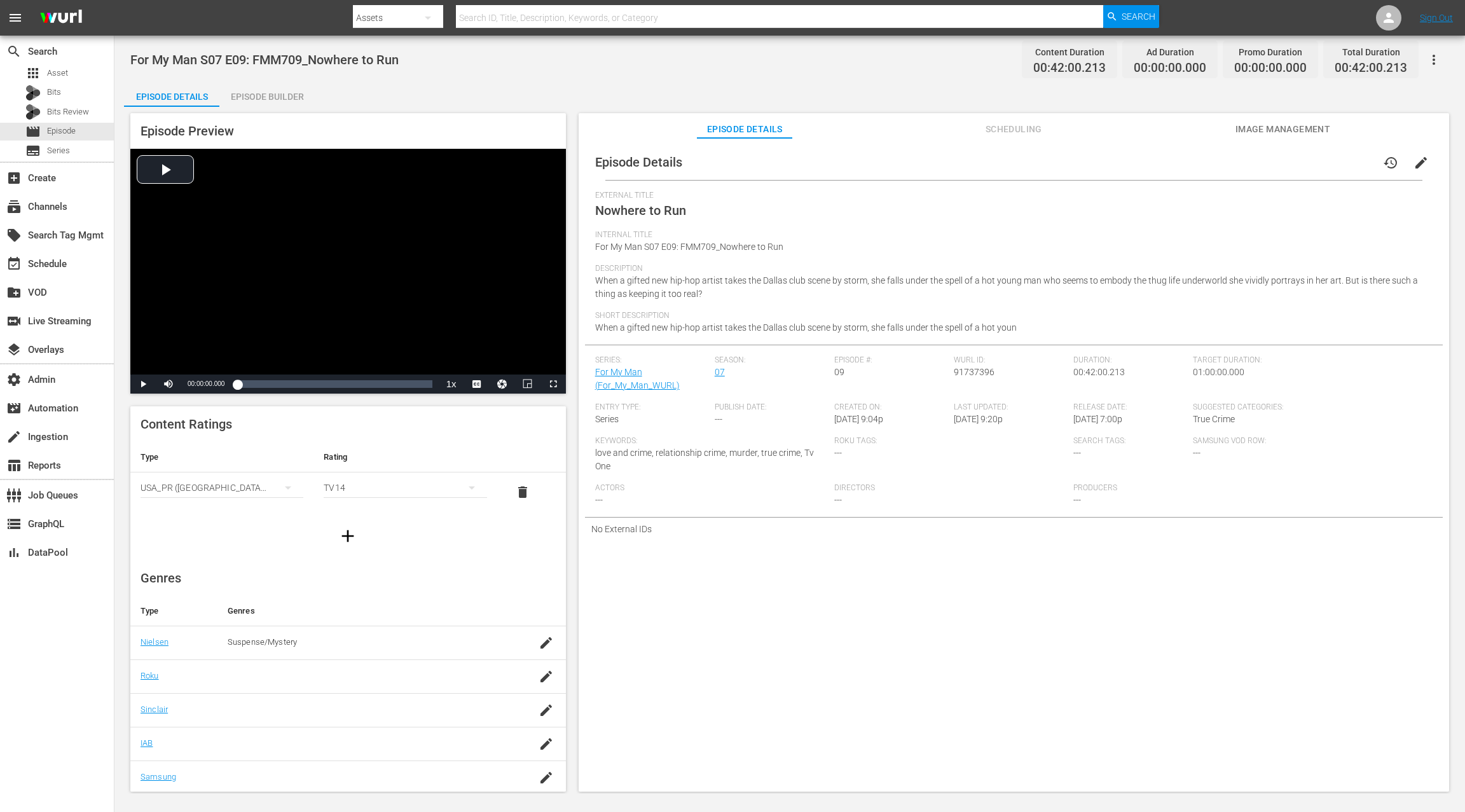
click at [970, 371] on span "91737396" at bounding box center [974, 371] width 40 height 10
click at [969, 371] on span "91737396" at bounding box center [974, 371] width 40 height 10
copy span "91737396"
click at [87, 131] on div "movie Episode" at bounding box center [57, 131] width 114 height 18
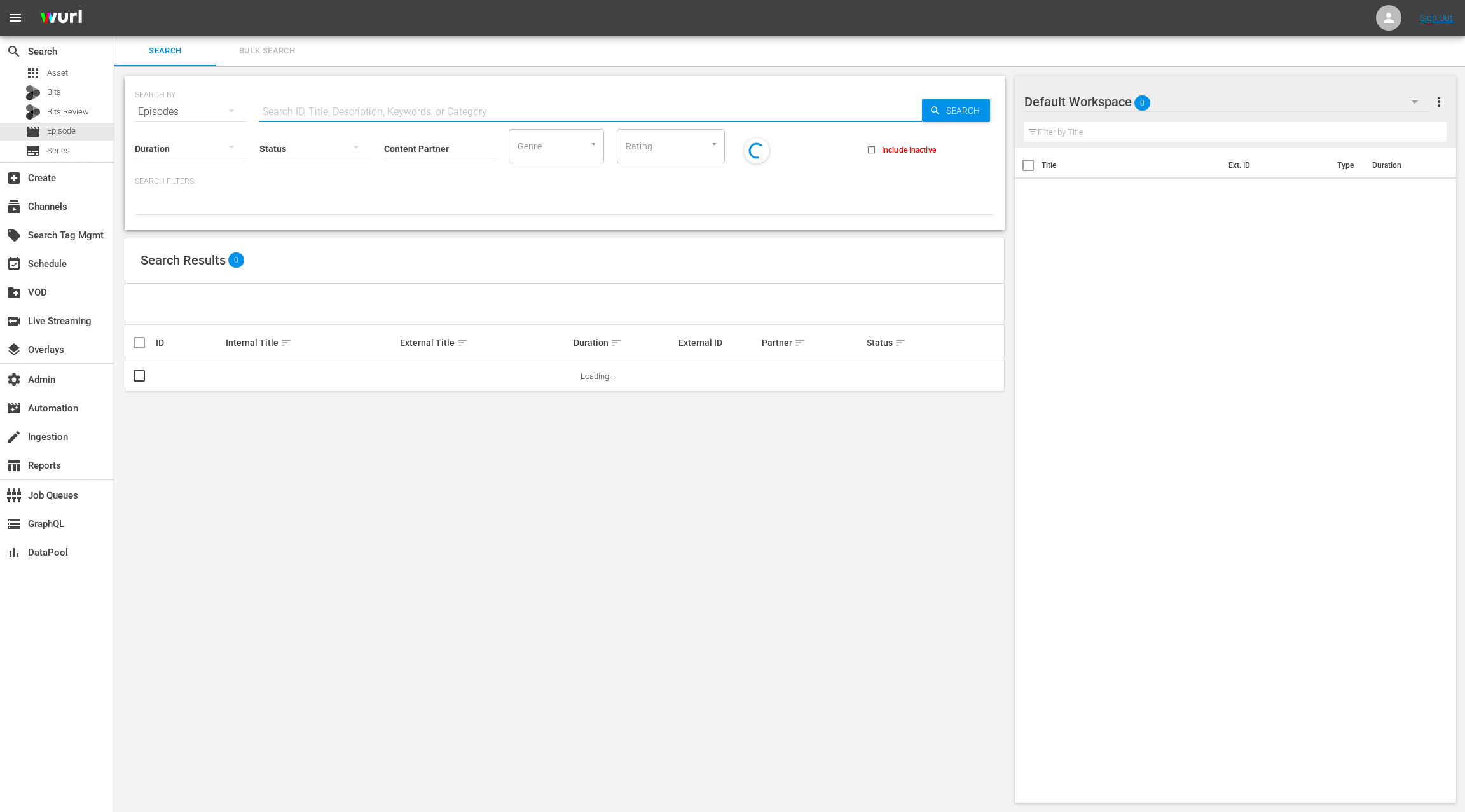
click at [279, 109] on input "text" at bounding box center [590, 111] width 662 height 30
paste input "91737396"
type input "91737396"
click at [139, 377] on input "checkbox" at bounding box center [139, 379] width 15 height 15
checkbox input "true"
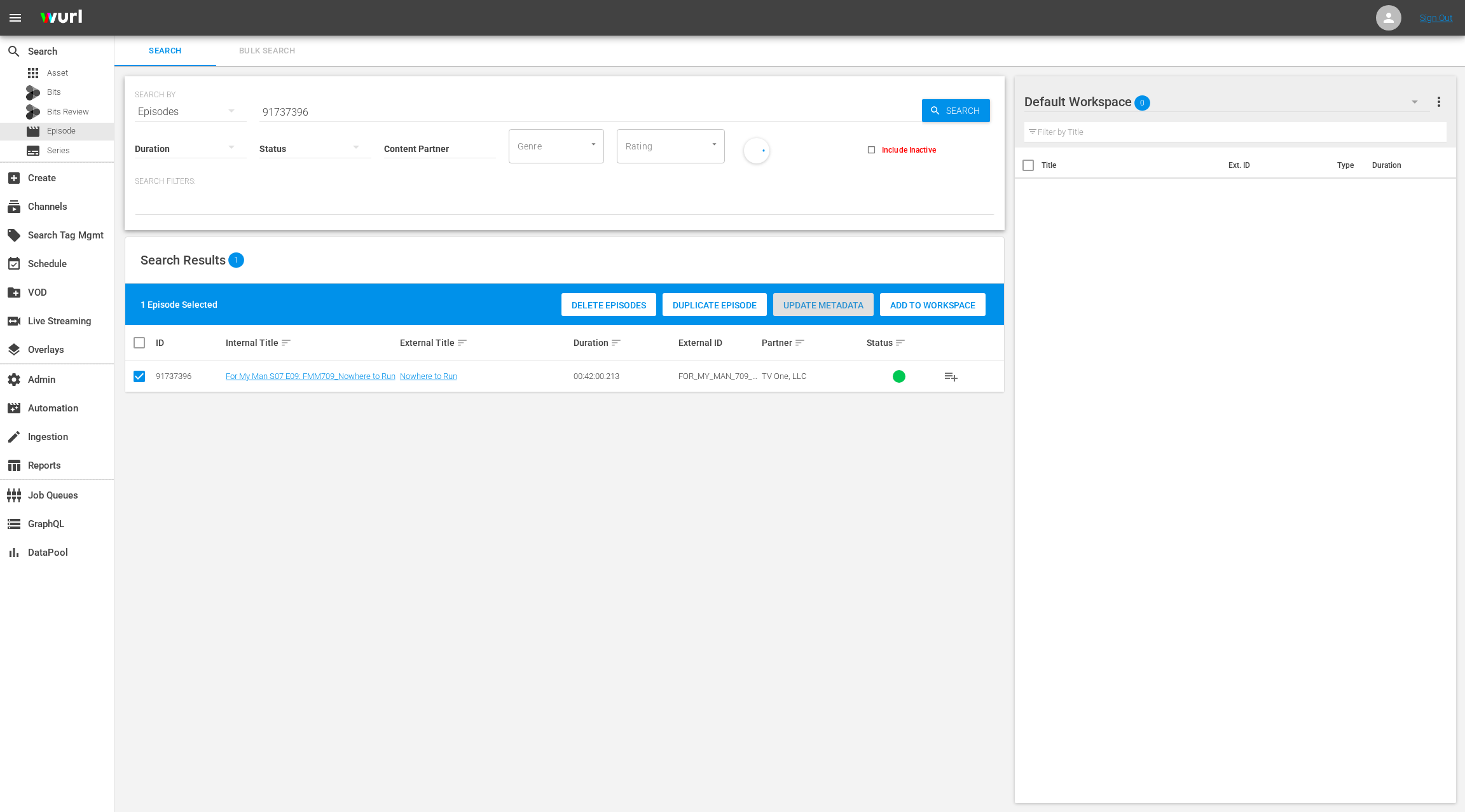
click at [811, 310] on span "Update Metadata" at bounding box center [823, 305] width 100 height 10
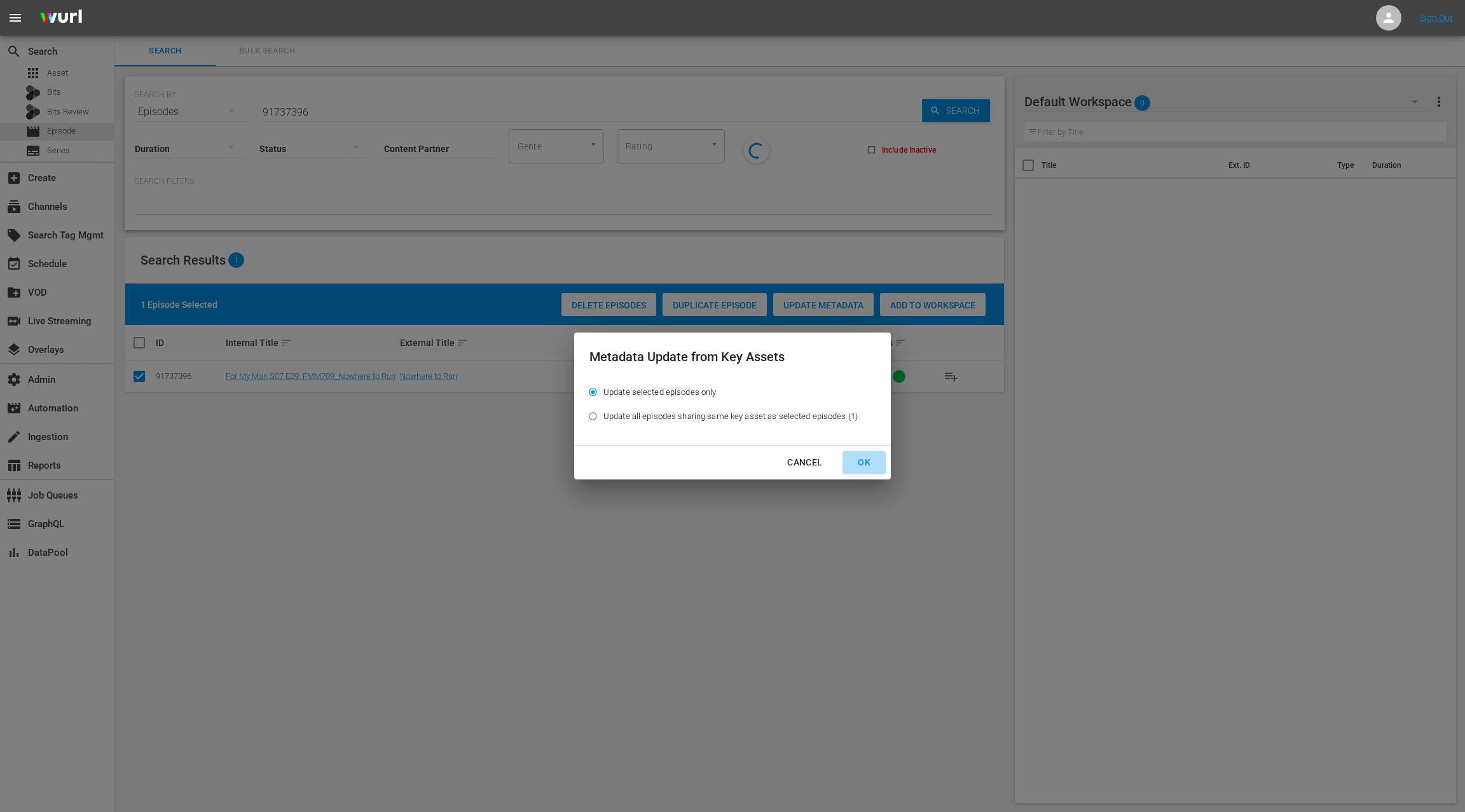
click at [865, 462] on div "OK" at bounding box center [864, 463] width 33 height 16
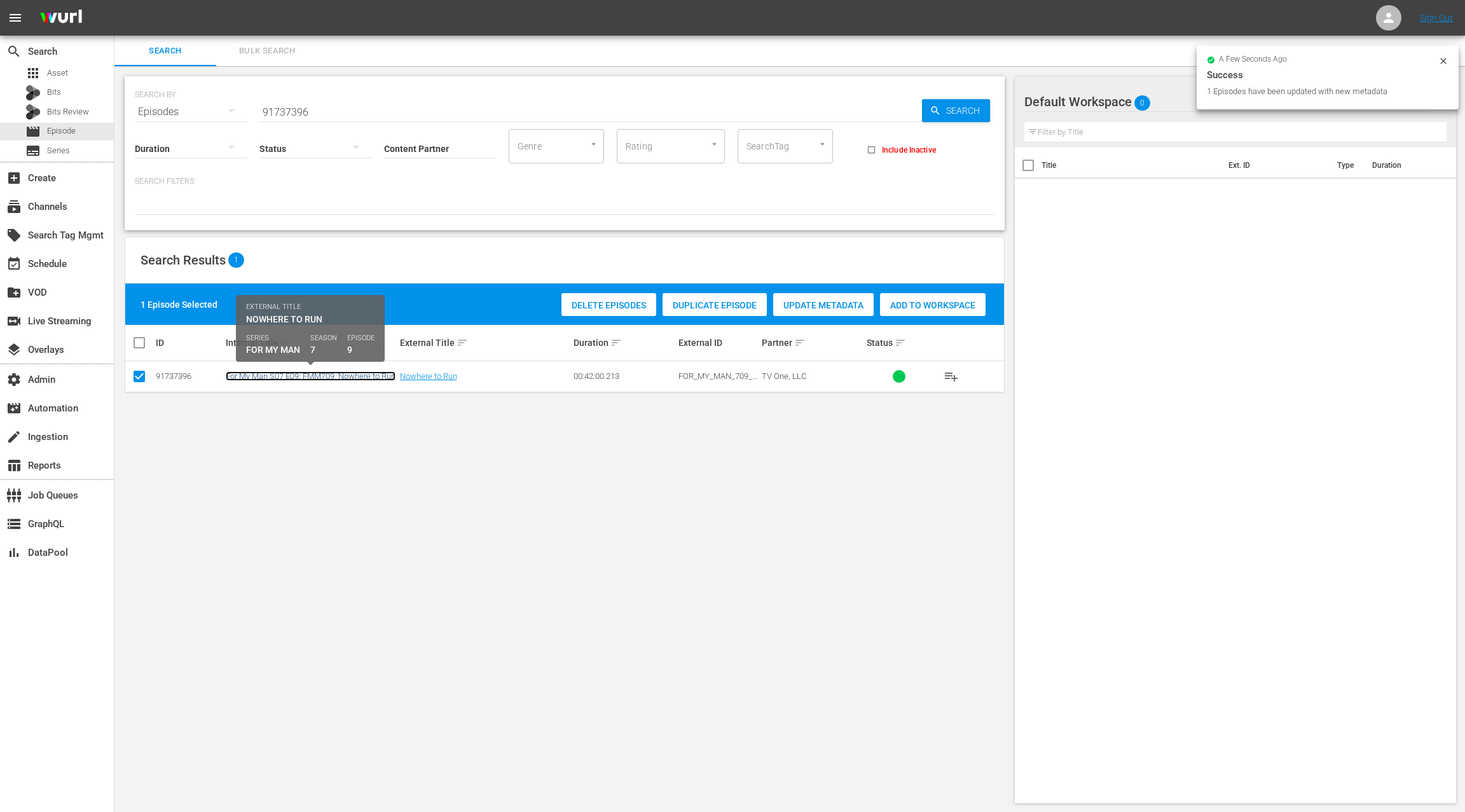
click at [281, 375] on link "For My Man S07 E09: FMM709_Nowhere to Run" at bounding box center [311, 376] width 170 height 9
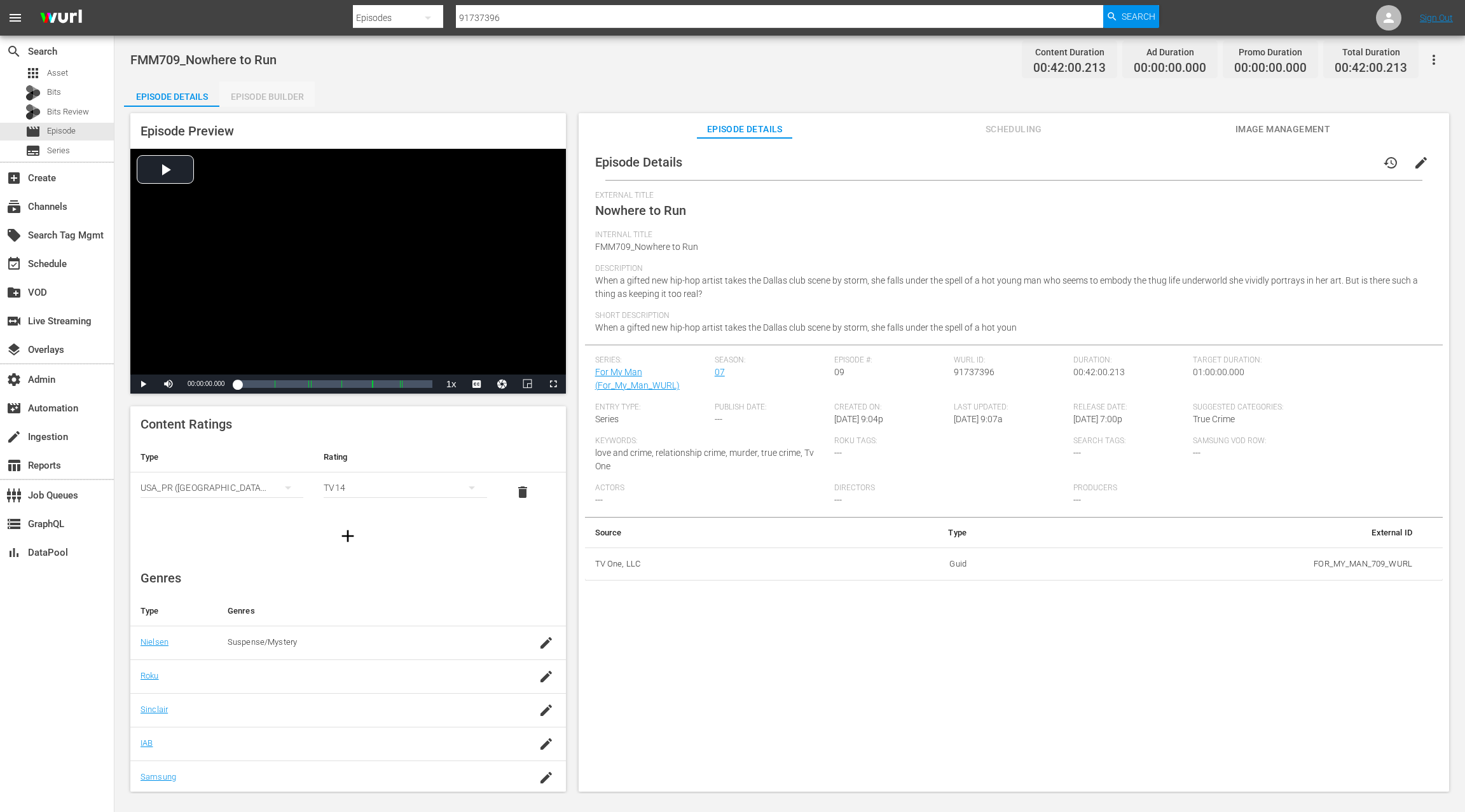
click at [272, 102] on div "Episode Builder" at bounding box center [268, 96] width 96 height 30
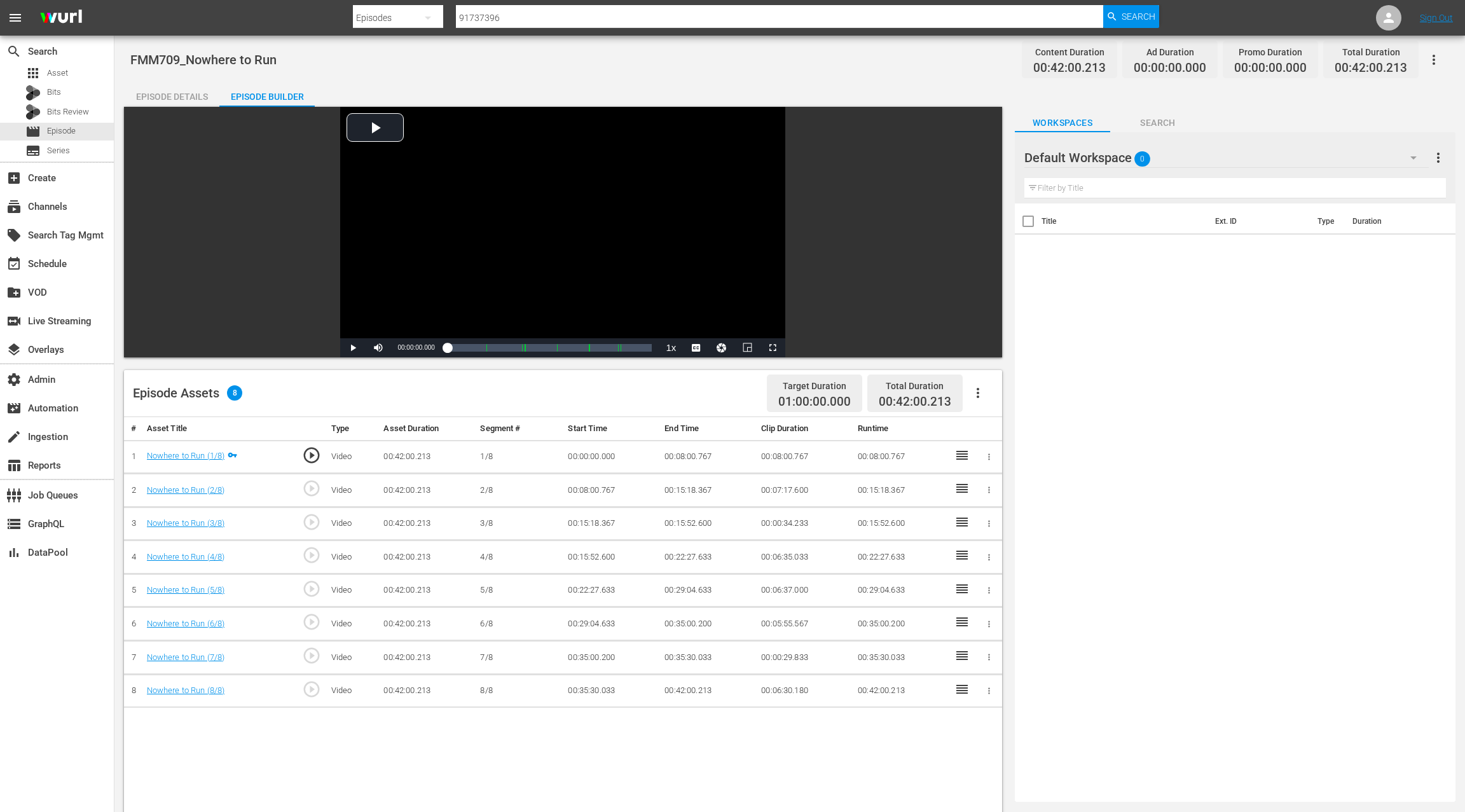
scroll to position [10, 0]
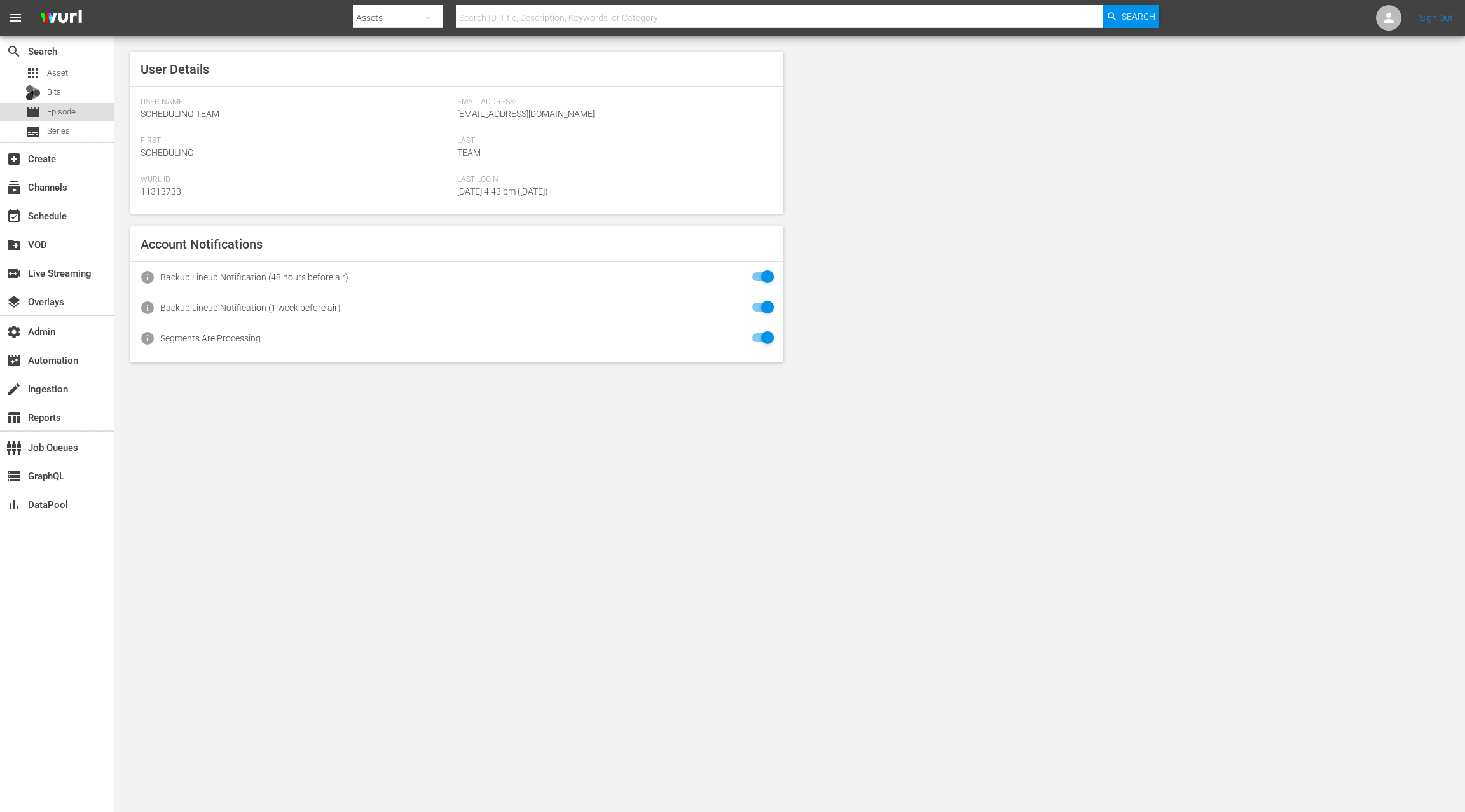
click at [82, 108] on div "movie Episode" at bounding box center [57, 112] width 114 height 18
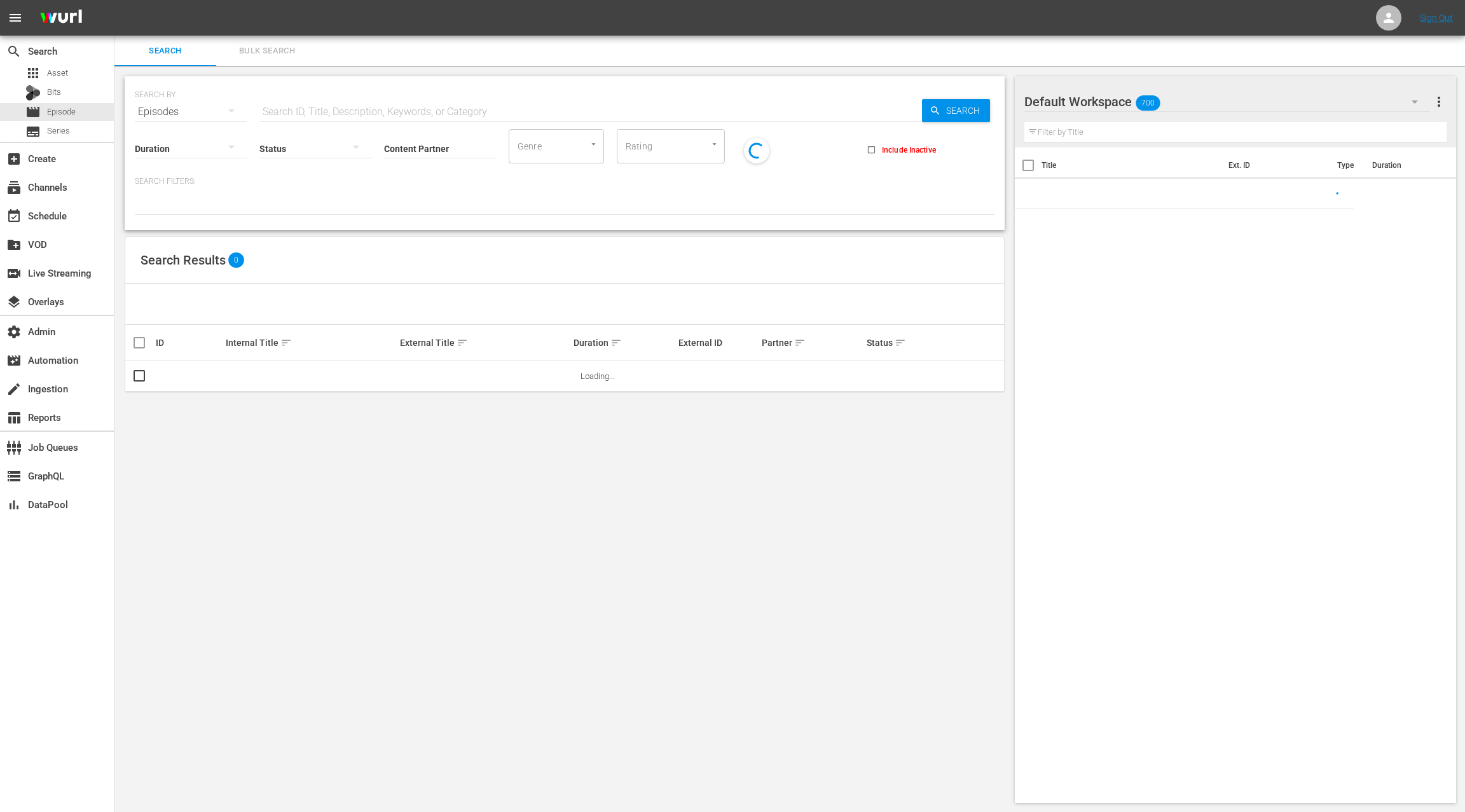
click at [328, 110] on input "text" at bounding box center [590, 111] width 662 height 30
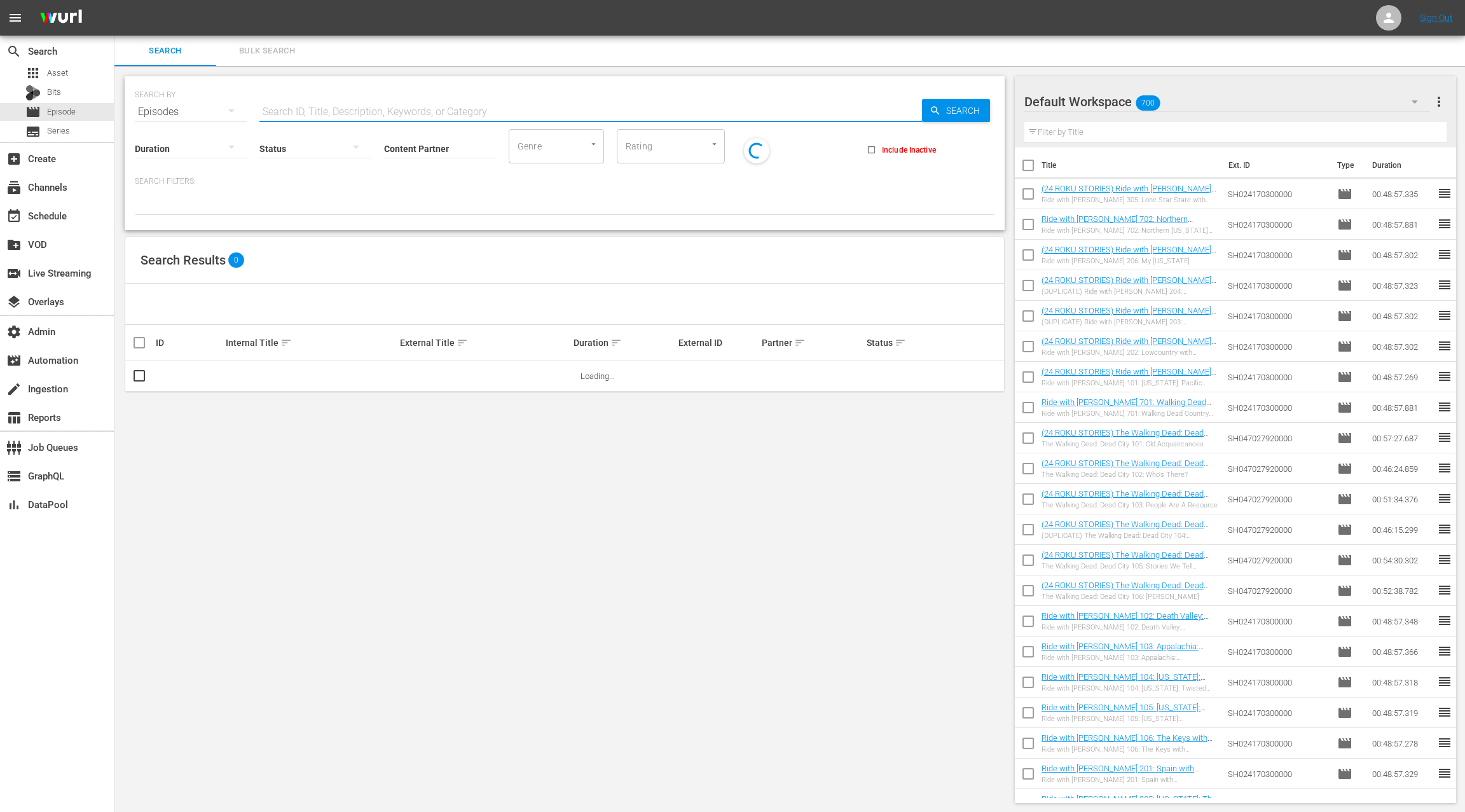
paste input "AMCNVR0000070794"
type input "AMCNVR0000070794"
drag, startPoint x: 142, startPoint y: 377, endPoint x: 151, endPoint y: 377, distance: 9.0
click at [141, 377] on input "checkbox" at bounding box center [139, 379] width 15 height 15
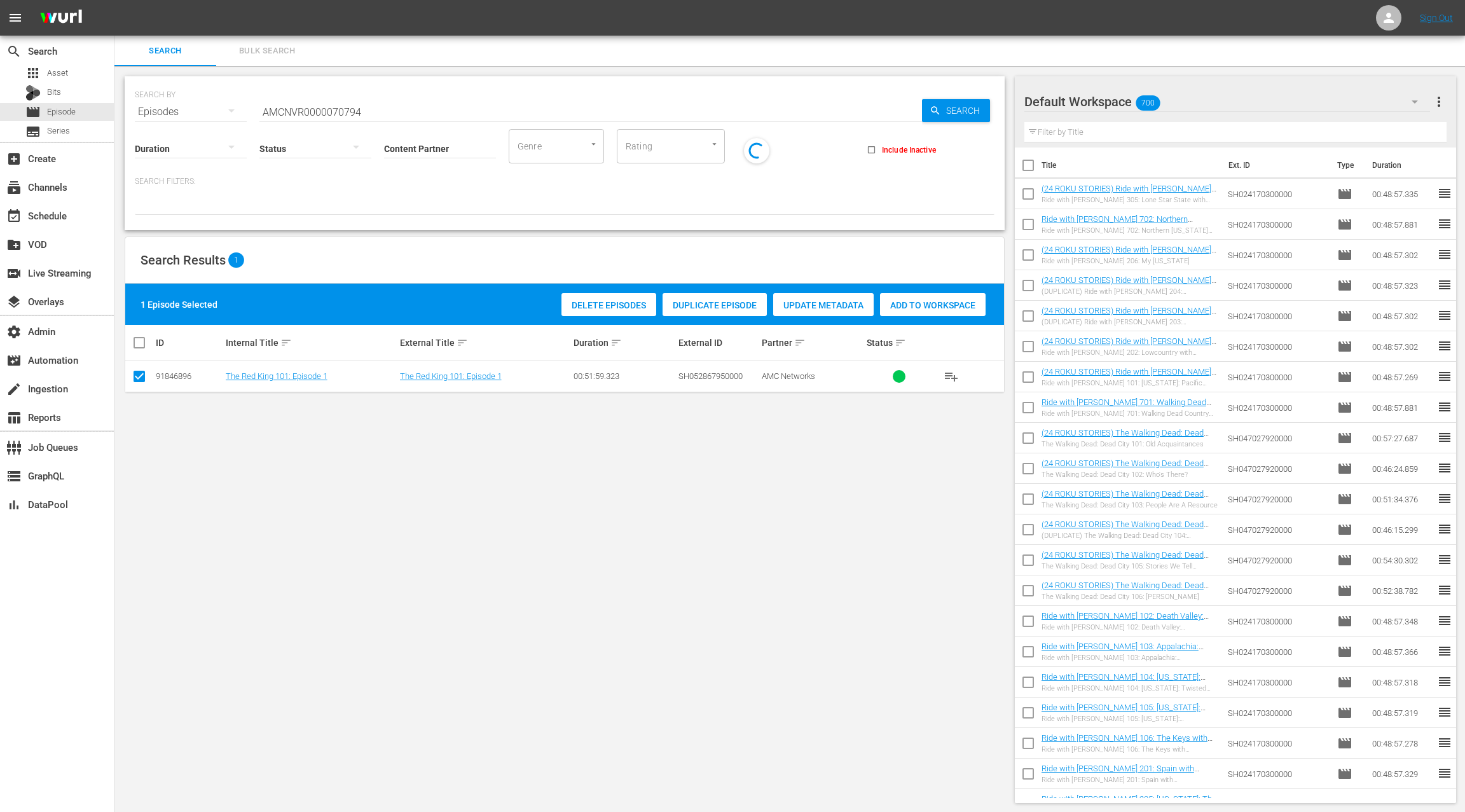
click at [741, 310] on div "Duplicate Episode" at bounding box center [714, 305] width 104 height 24
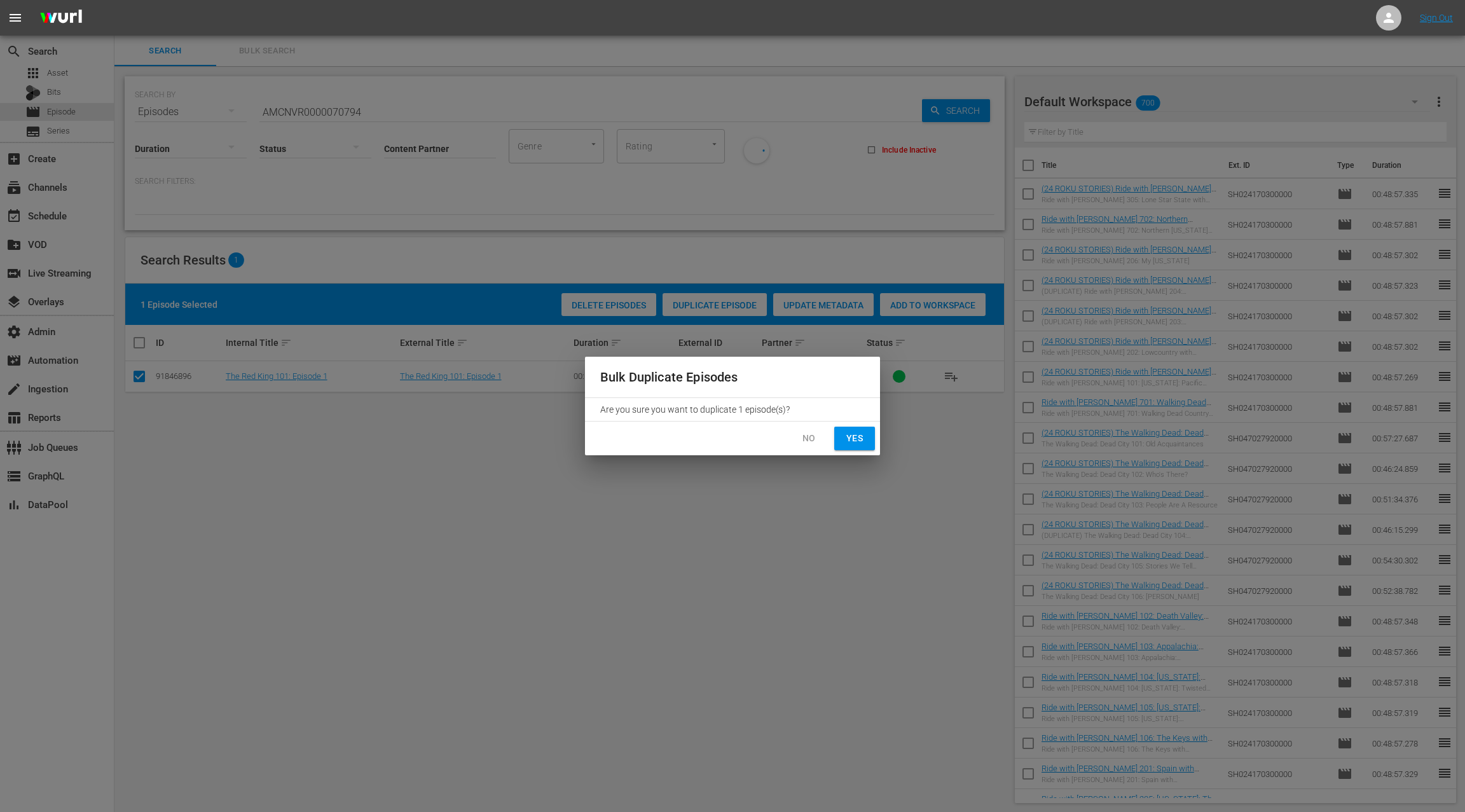
click at [854, 451] on div "No Yes" at bounding box center [732, 439] width 295 height 34
click at [854, 445] on span "Yes" at bounding box center [854, 439] width 20 height 16
checkbox input "false"
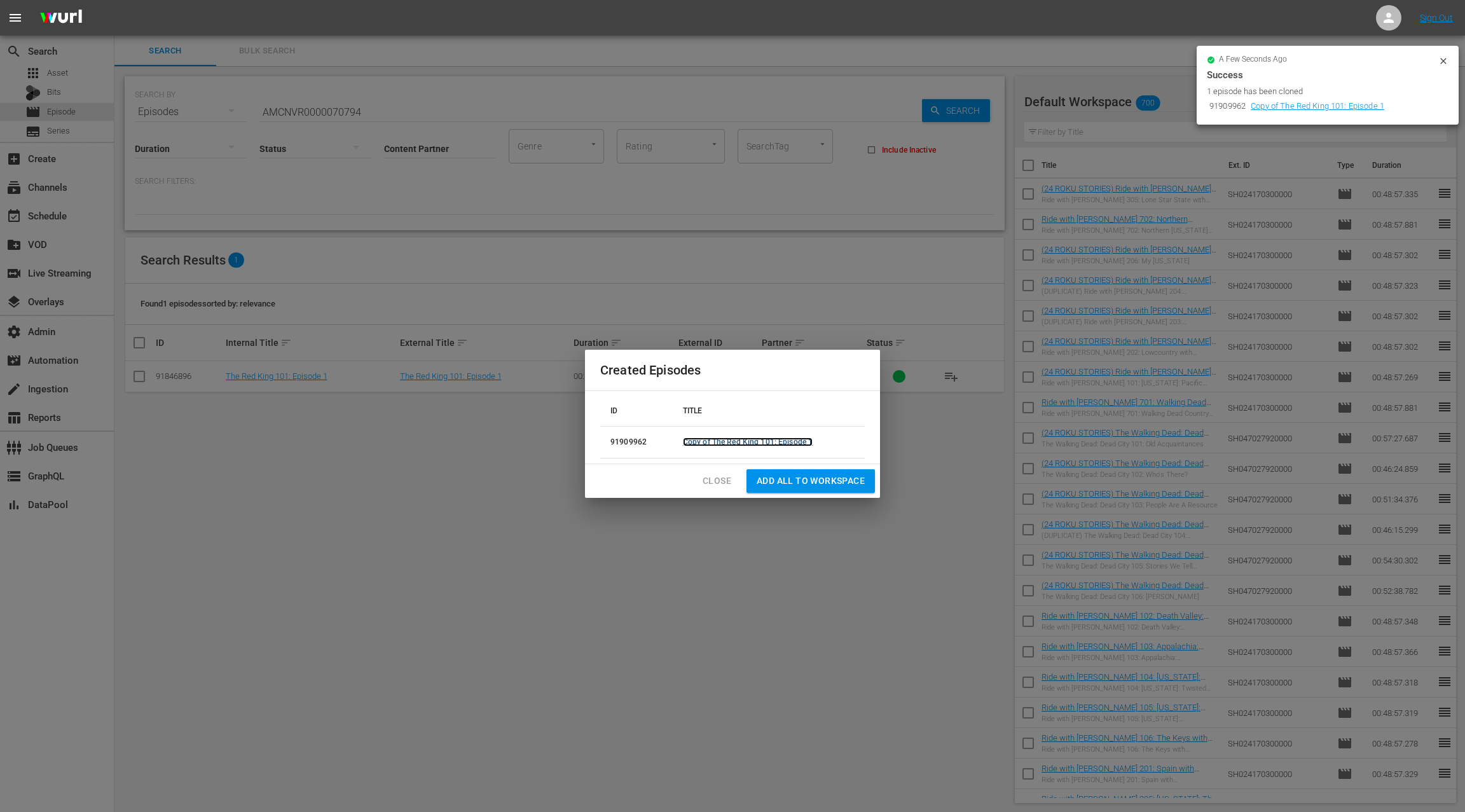
click at [740, 445] on link "Copy of The Red King 101: Episode 1" at bounding box center [747, 441] width 130 height 9
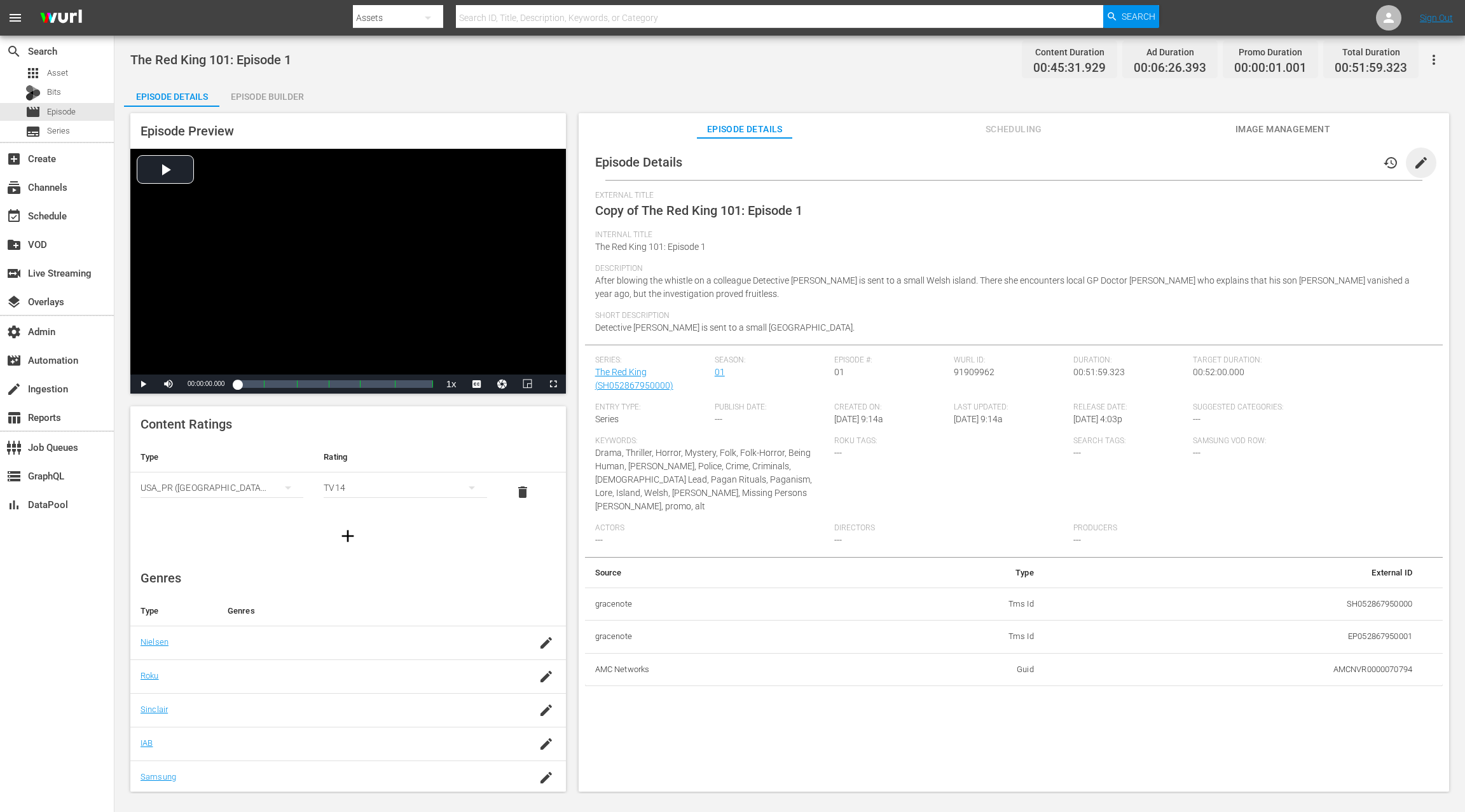
click at [1098, 164] on span "edit" at bounding box center [1421, 162] width 15 height 15
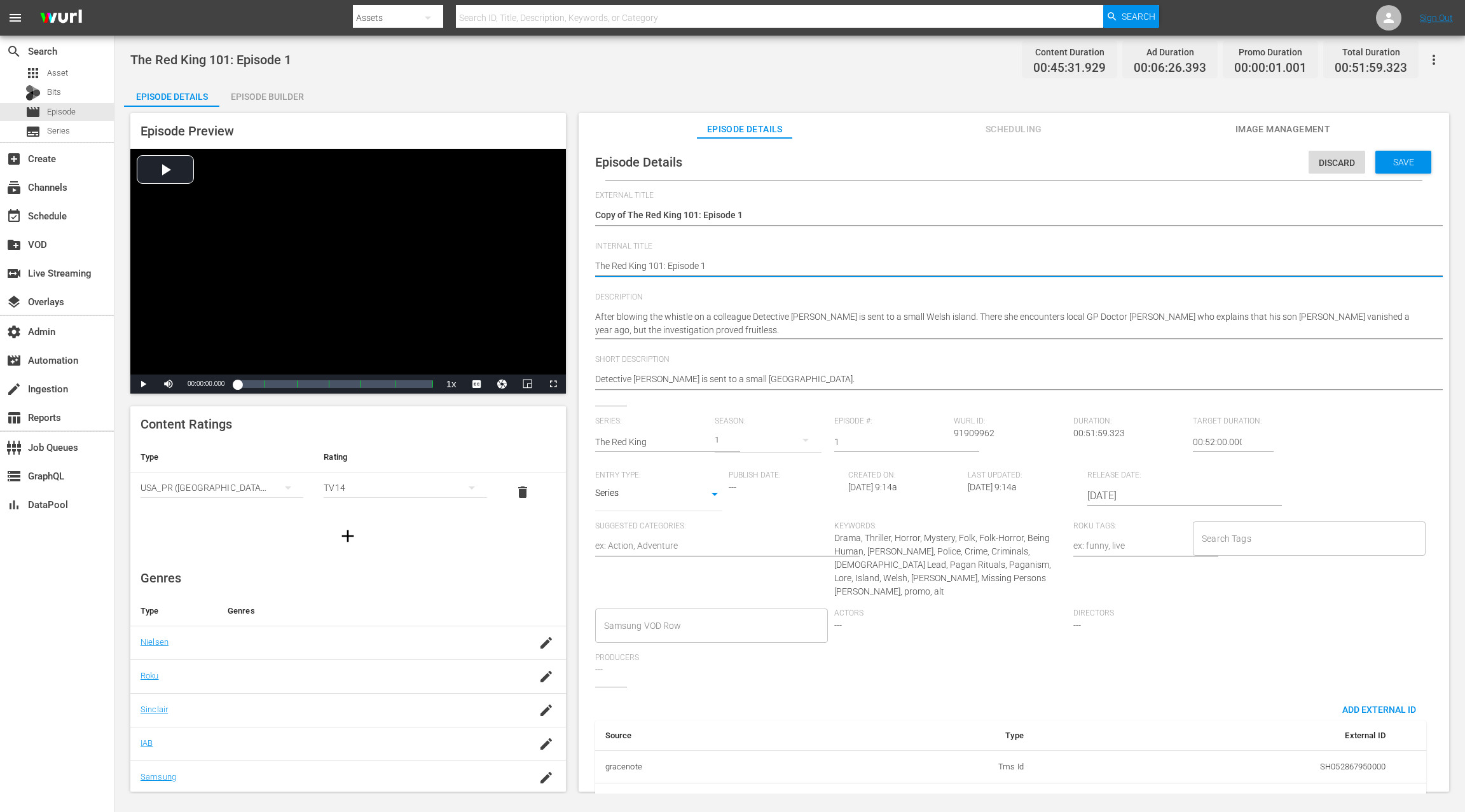
drag, startPoint x: 595, startPoint y: 263, endPoint x: 602, endPoint y: 241, distance: 23.1
type textarea "(The Red King 101: Episode 1"
type textarea "(2The Red King 101: Episode 1"
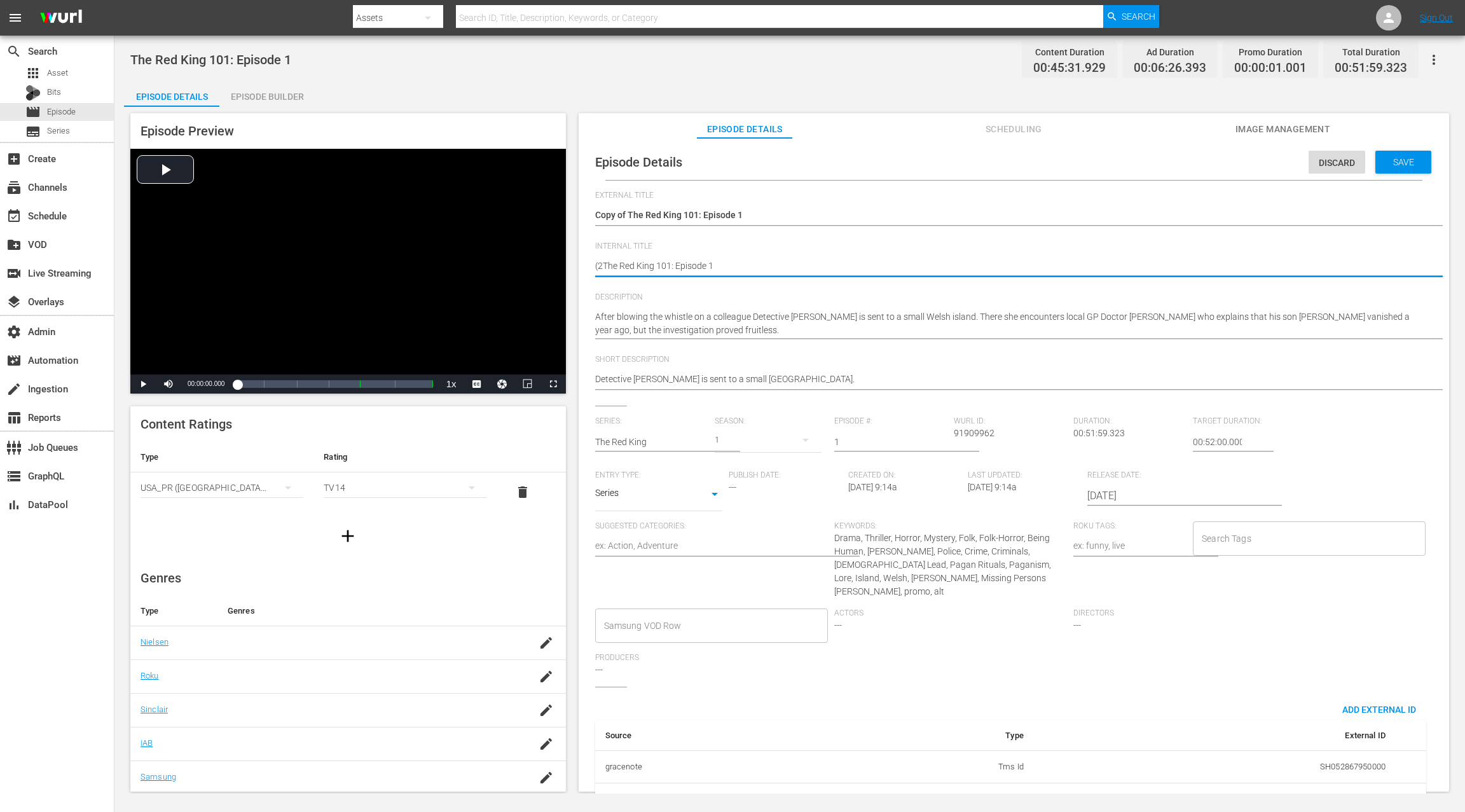
type textarea "(24The Red King 101: Episode 1"
type textarea "(24 The Red King 101: Episode 1"
type textarea "(24 RThe Red King 101: Episode 1"
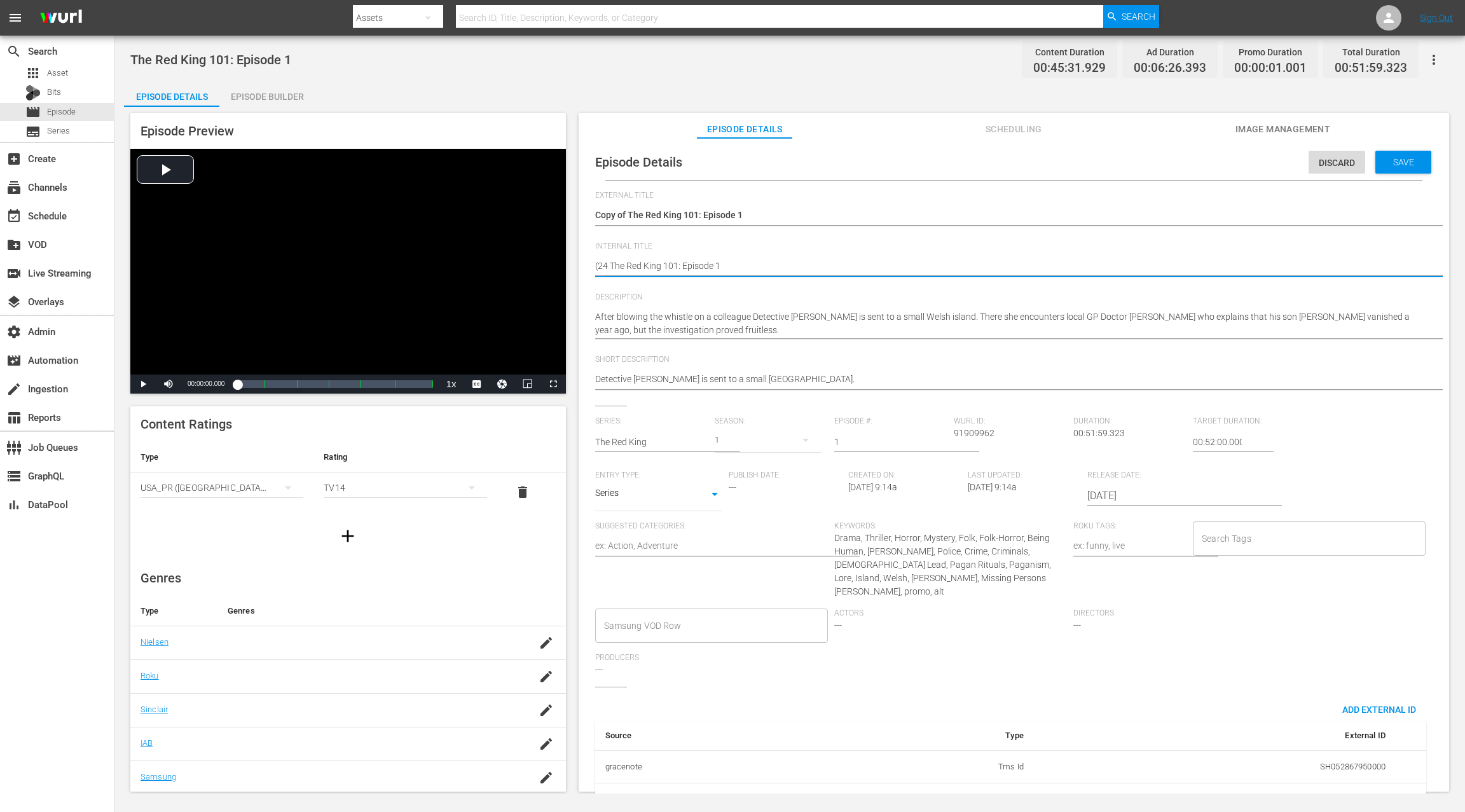
type textarea "(24 RThe Red King 101: Episode 1"
type textarea "(24 ROThe Red King 101: Episode 1"
type textarea "(24 ROKThe Red King 101: Episode 1"
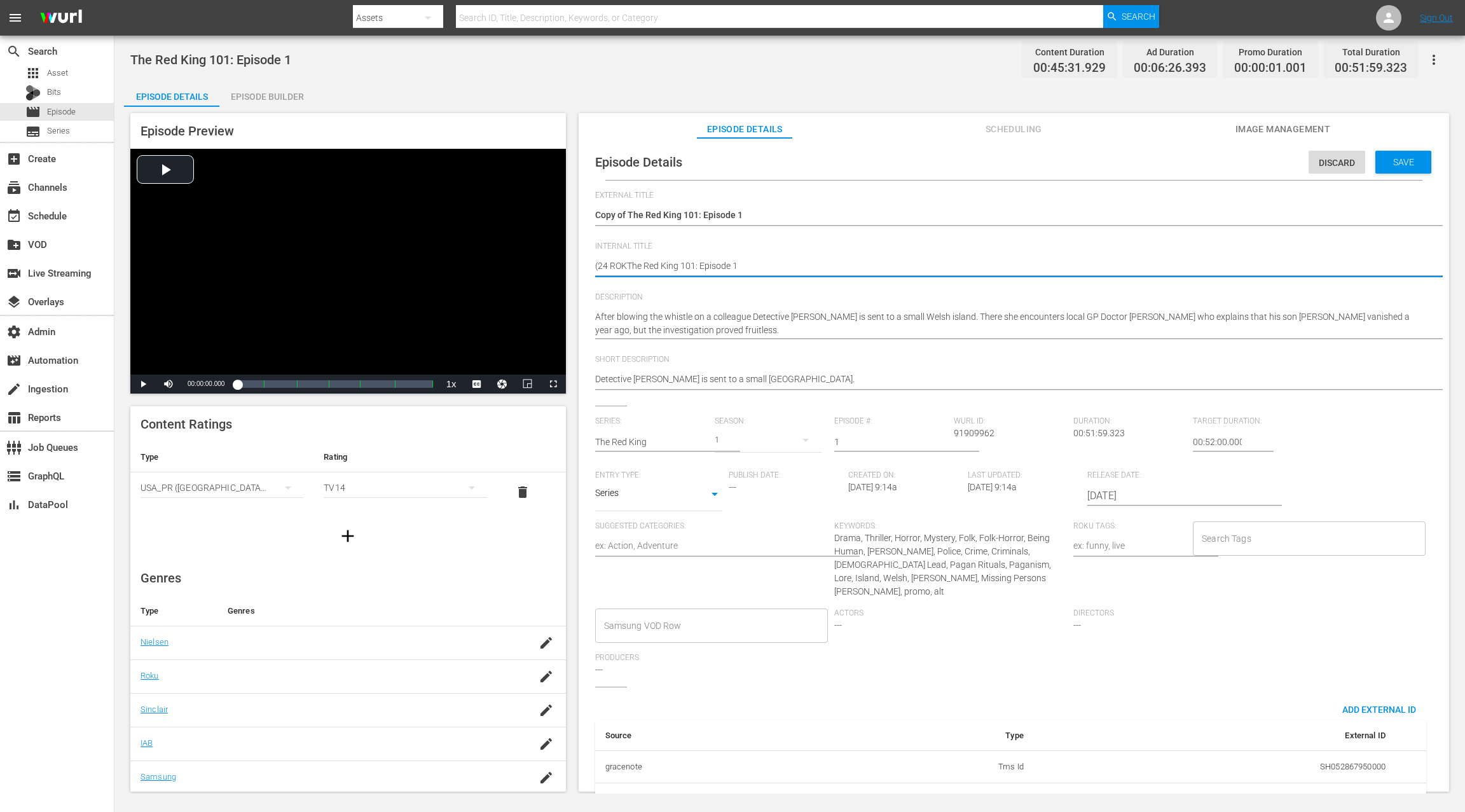
type textarea "(24 ROKUThe Red King 101: Episode 1"
type textarea "(24 ROKU The Red King 101: Episode 1"
type textarea "(24 ROKU SThe Red King 101: Episode 1"
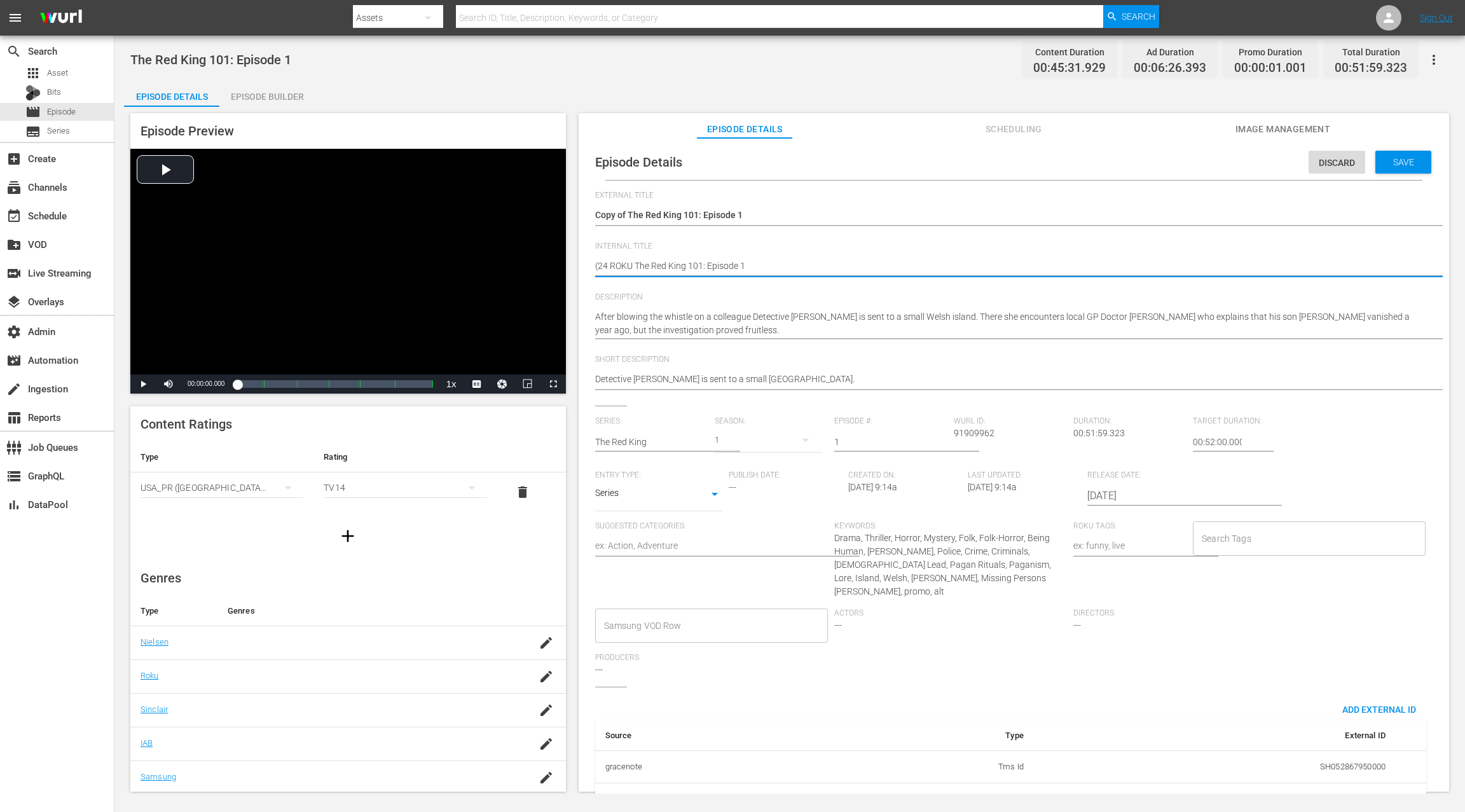
type textarea "(24 ROKU SThe Red King 101: Episode 1"
type textarea "(24 ROKU STThe Red King 101: Episode 1"
type textarea "(24 ROKU STOThe Red King 101: Episode 1"
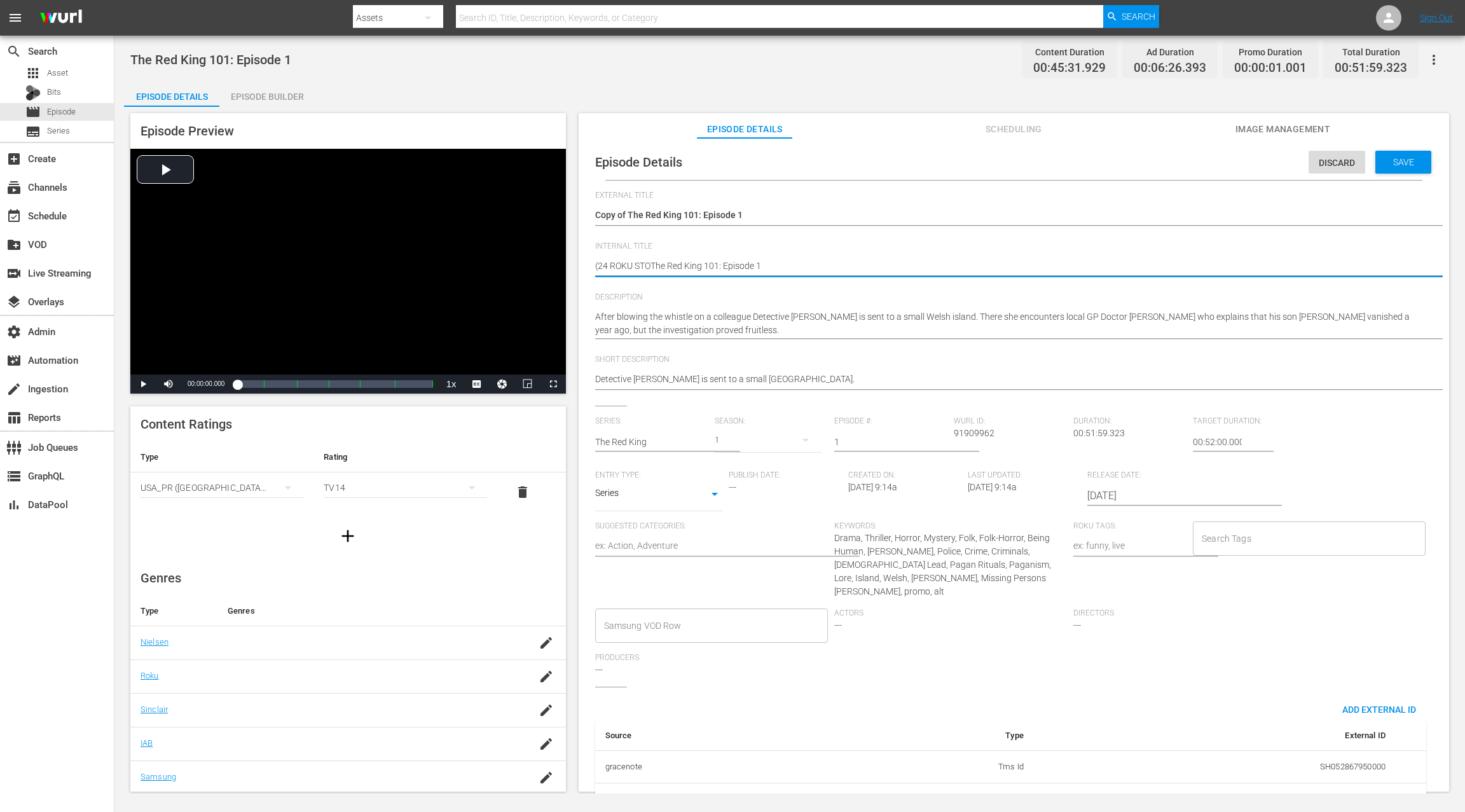
type textarea "(24 ROKU STORThe Red King 101: Episode 1"
type textarea "(24 ROKU STORIThe Red King 101: Episode 1"
type textarea "(24 ROKU STORIEThe Red King 101: Episode 1"
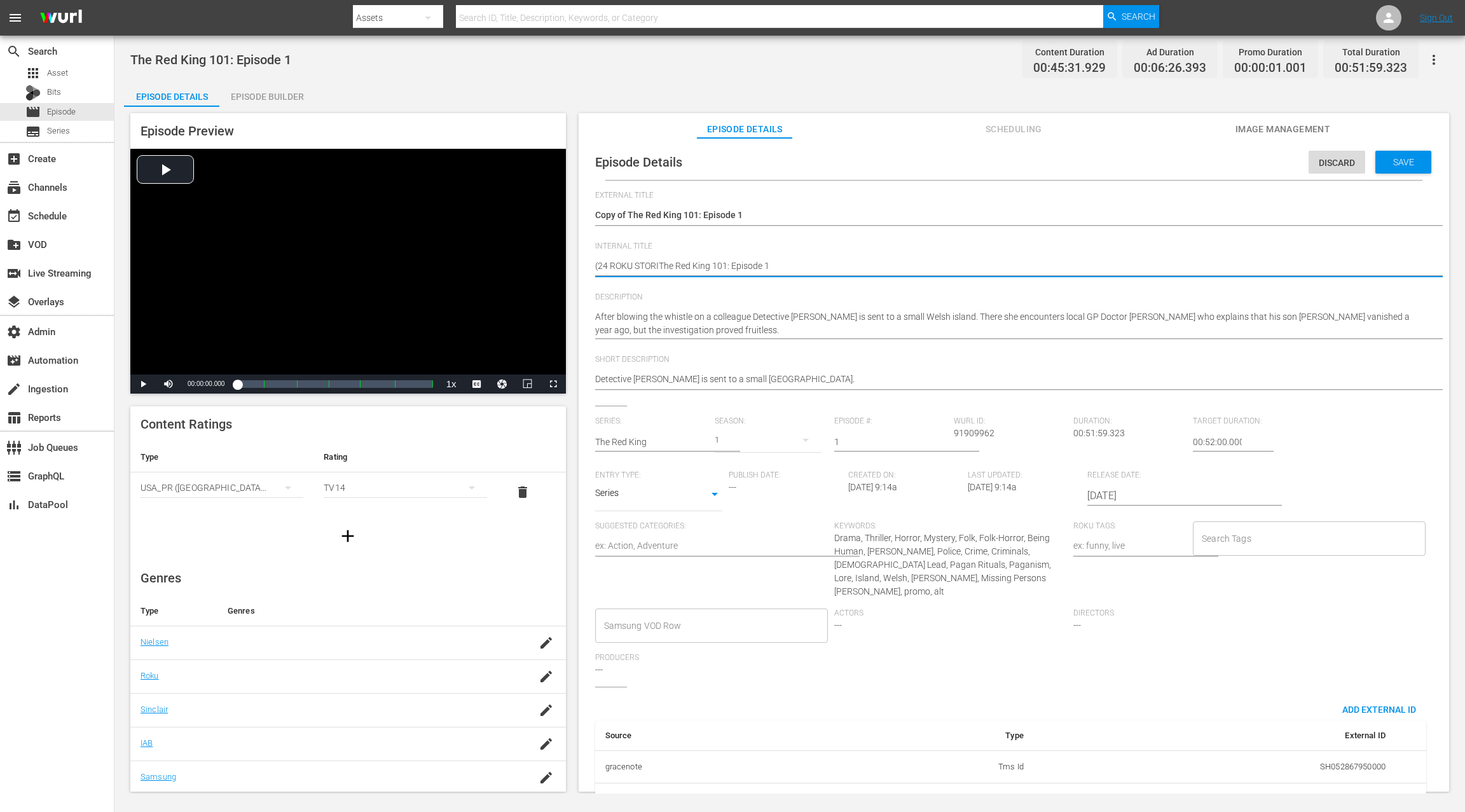
type textarea "(24 ROKU STORIEThe Red King 101: Episode 1"
type textarea "(24 ROKU STORIESThe Red King 101: Episode 1"
type textarea "(24 ROKU STORIES)The Red King 101: Episode 1"
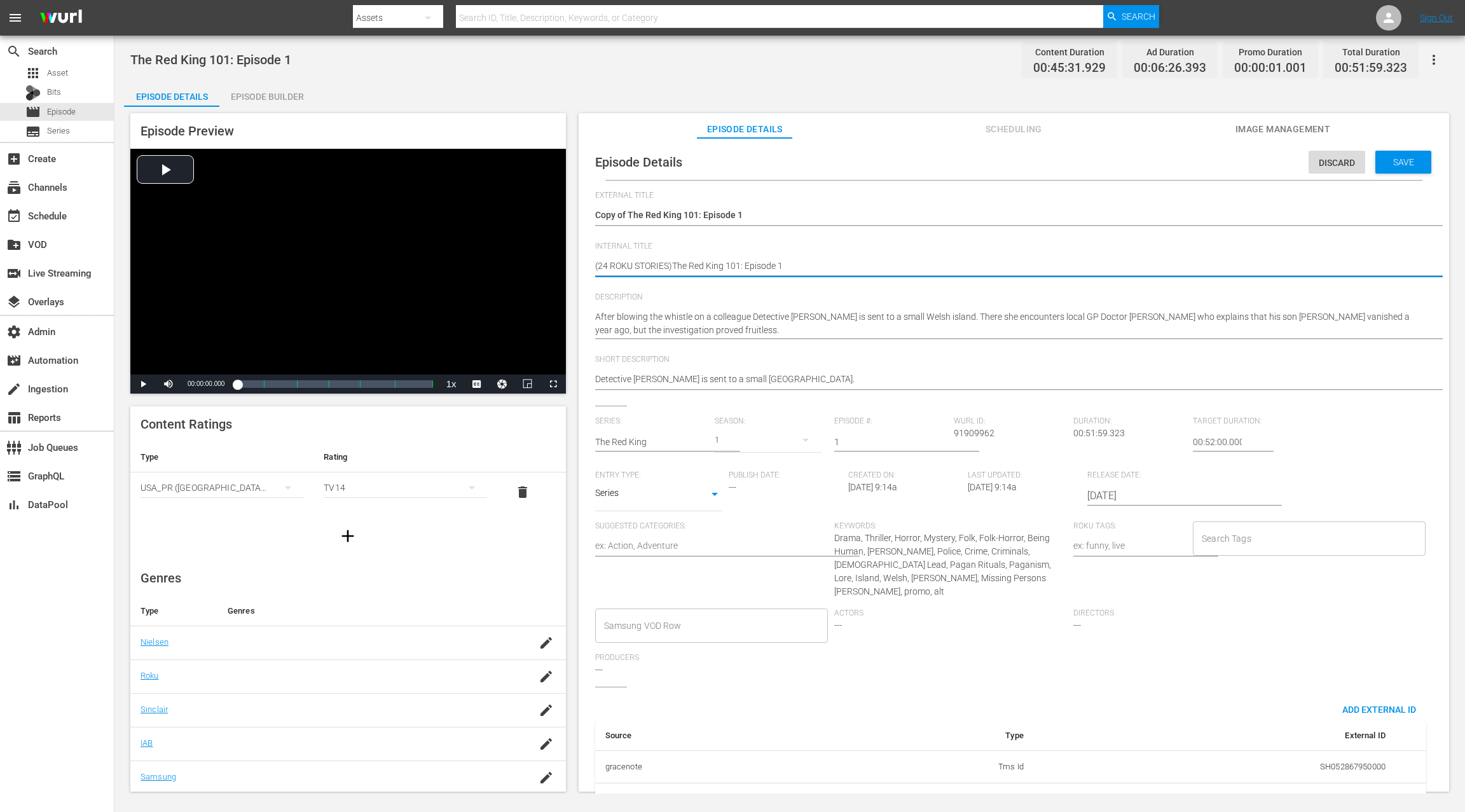
type textarea "(24 ROKU STORIES) The Red King 101: Episode 1"
drag, startPoint x: 1195, startPoint y: 442, endPoint x: 1183, endPoint y: 441, distance: 12.0
click at [1098, 441] on div "Series: The Red King Season: 1 Episode #: 1 Wurl ID: 91909962 Duration: 00:51:5…" at bounding box center [1014, 551] width 838 height 270
type input "24:52:00.000"
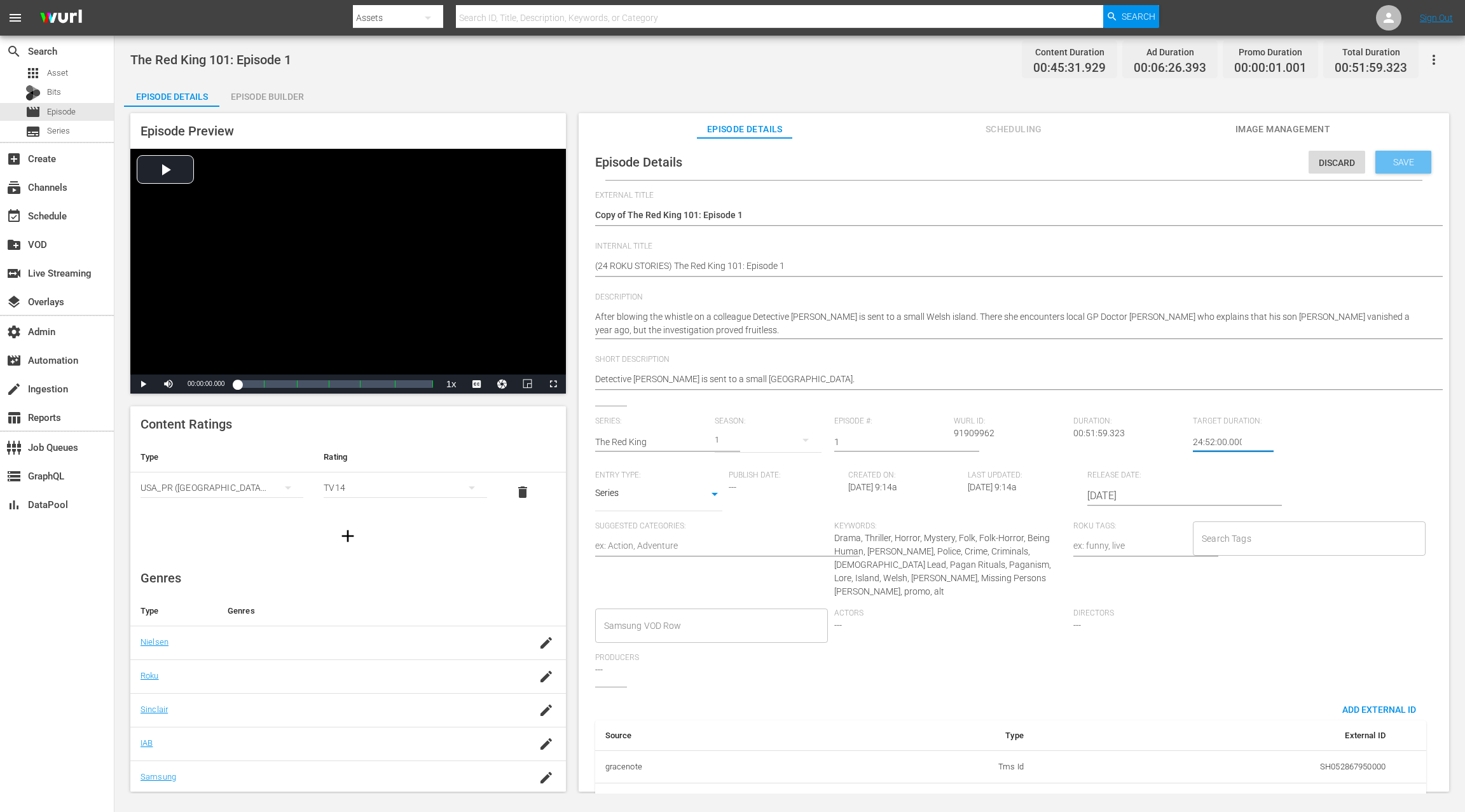
click at [1098, 167] on div "Save" at bounding box center [1403, 162] width 56 height 23
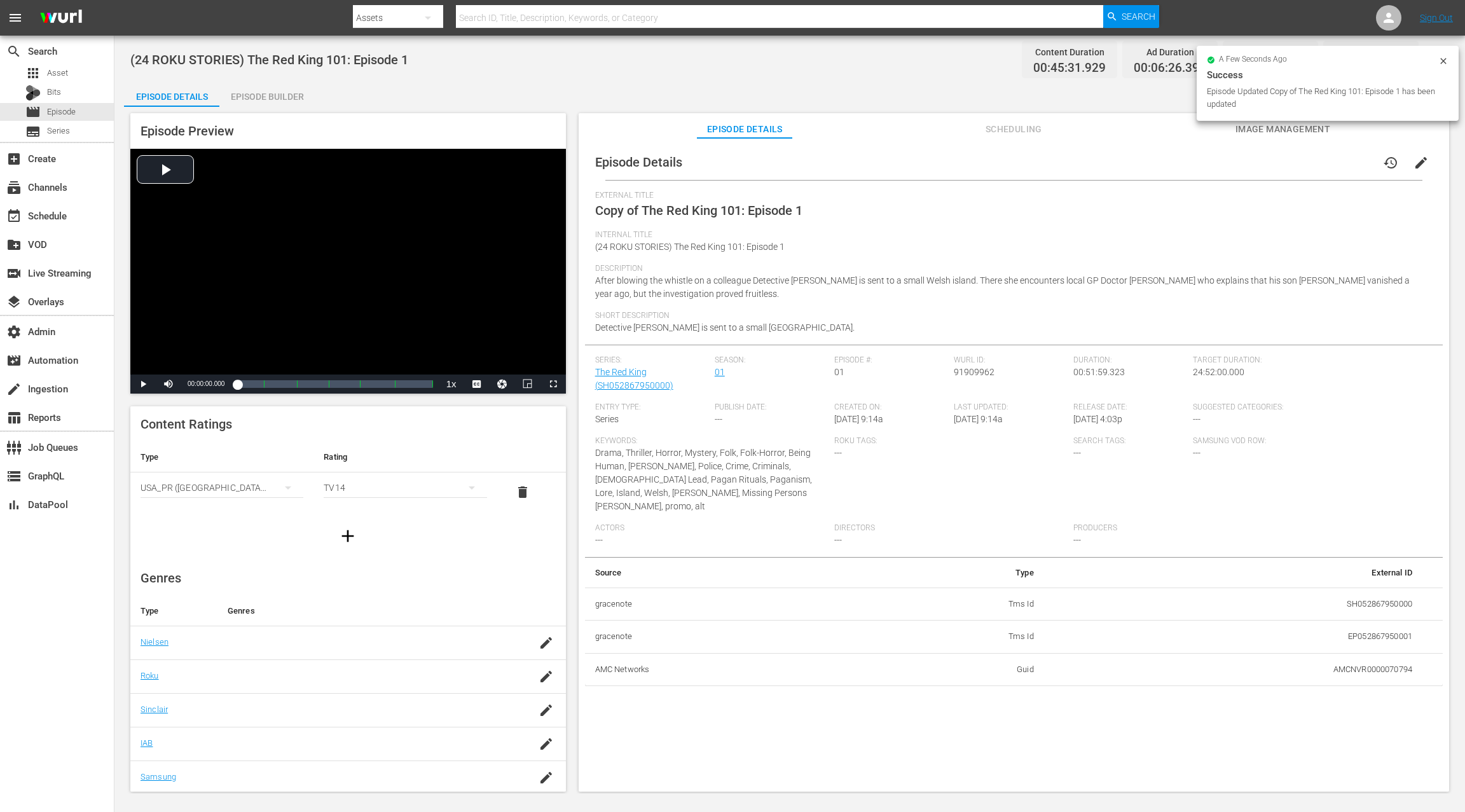
click at [297, 98] on div "Episode Builder" at bounding box center [268, 96] width 96 height 30
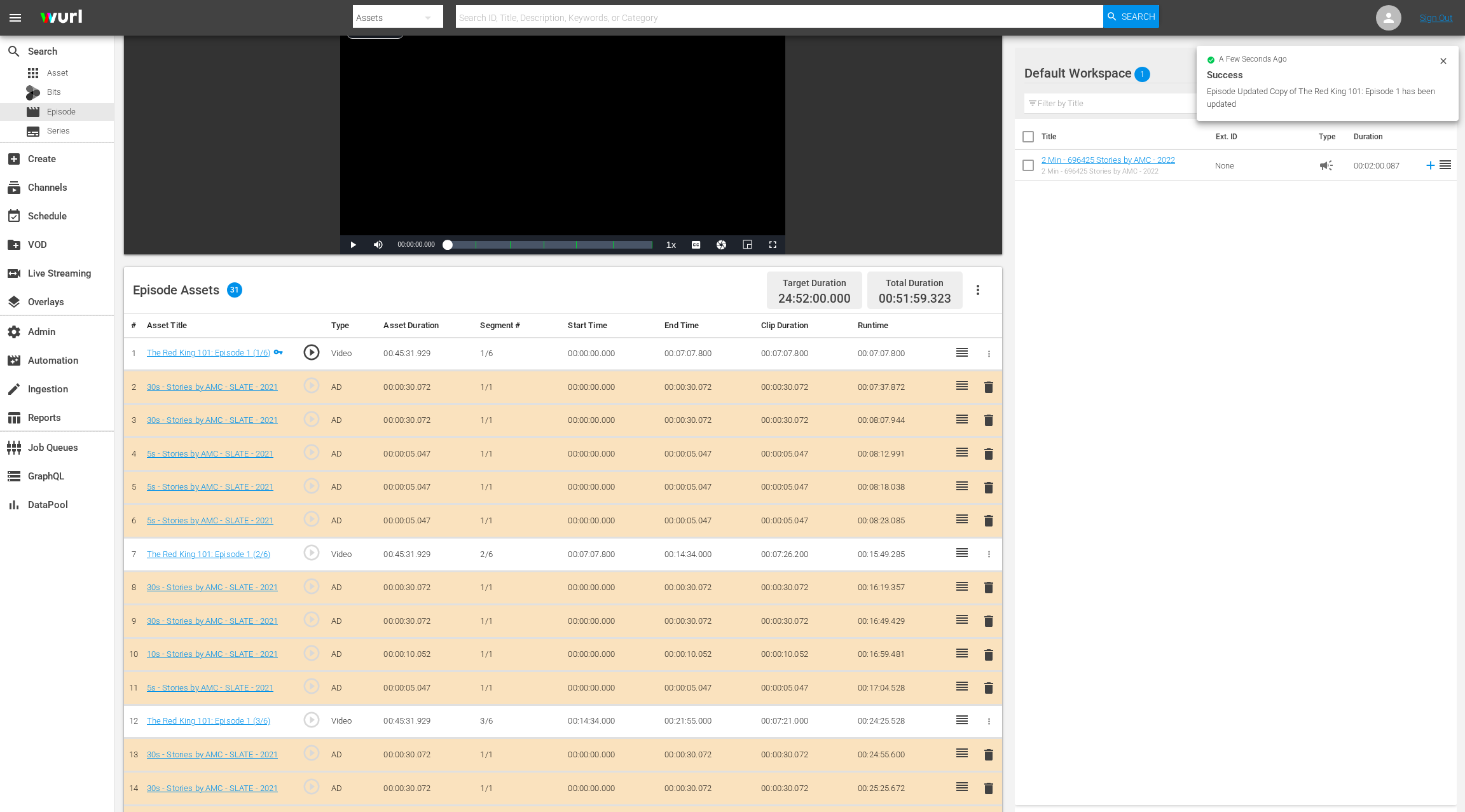
scroll to position [127, 0]
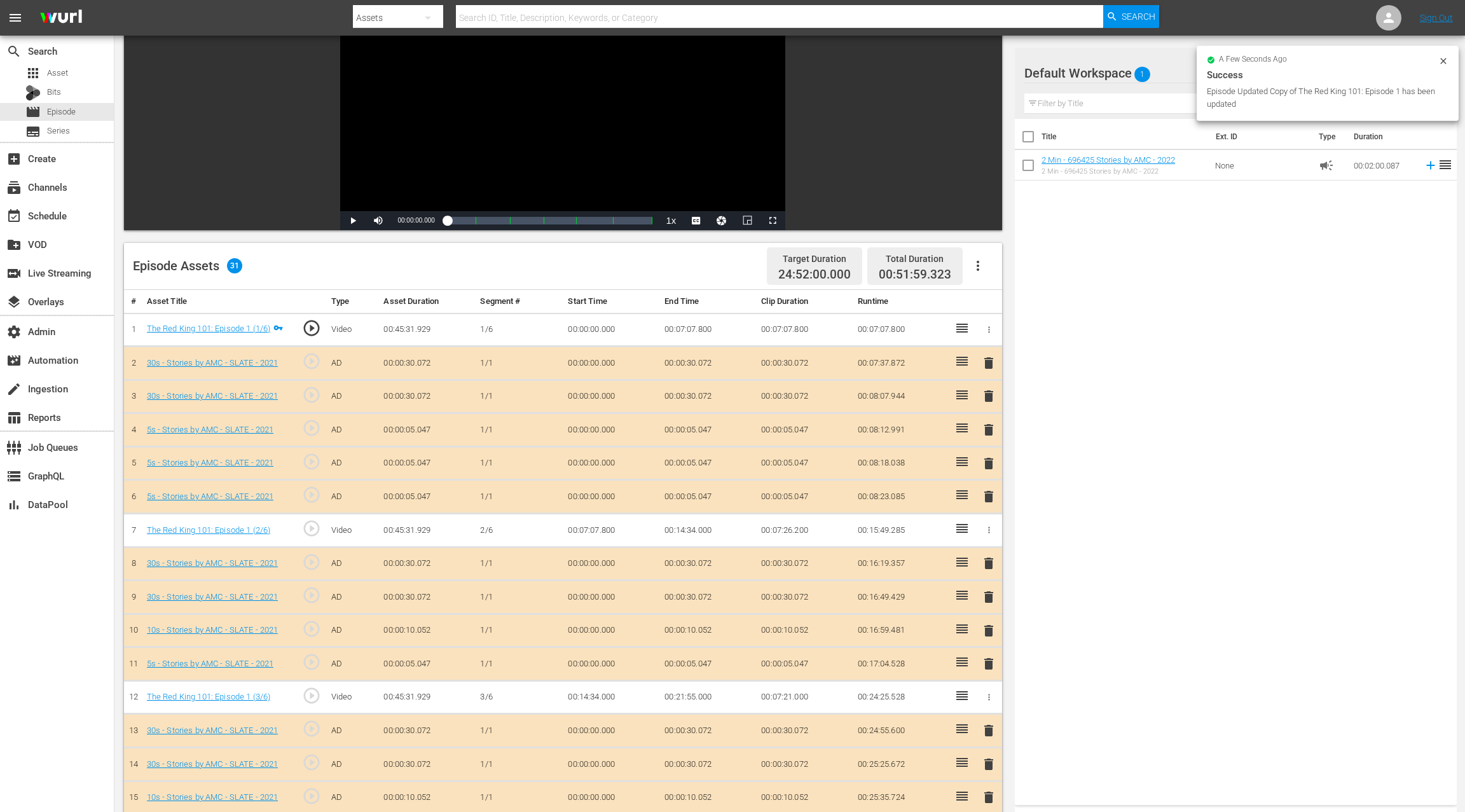
click at [975, 270] on icon "button" at bounding box center [978, 266] width 15 height 15
click at [983, 305] on div "Clear Ads" at bounding box center [1016, 301] width 86 height 30
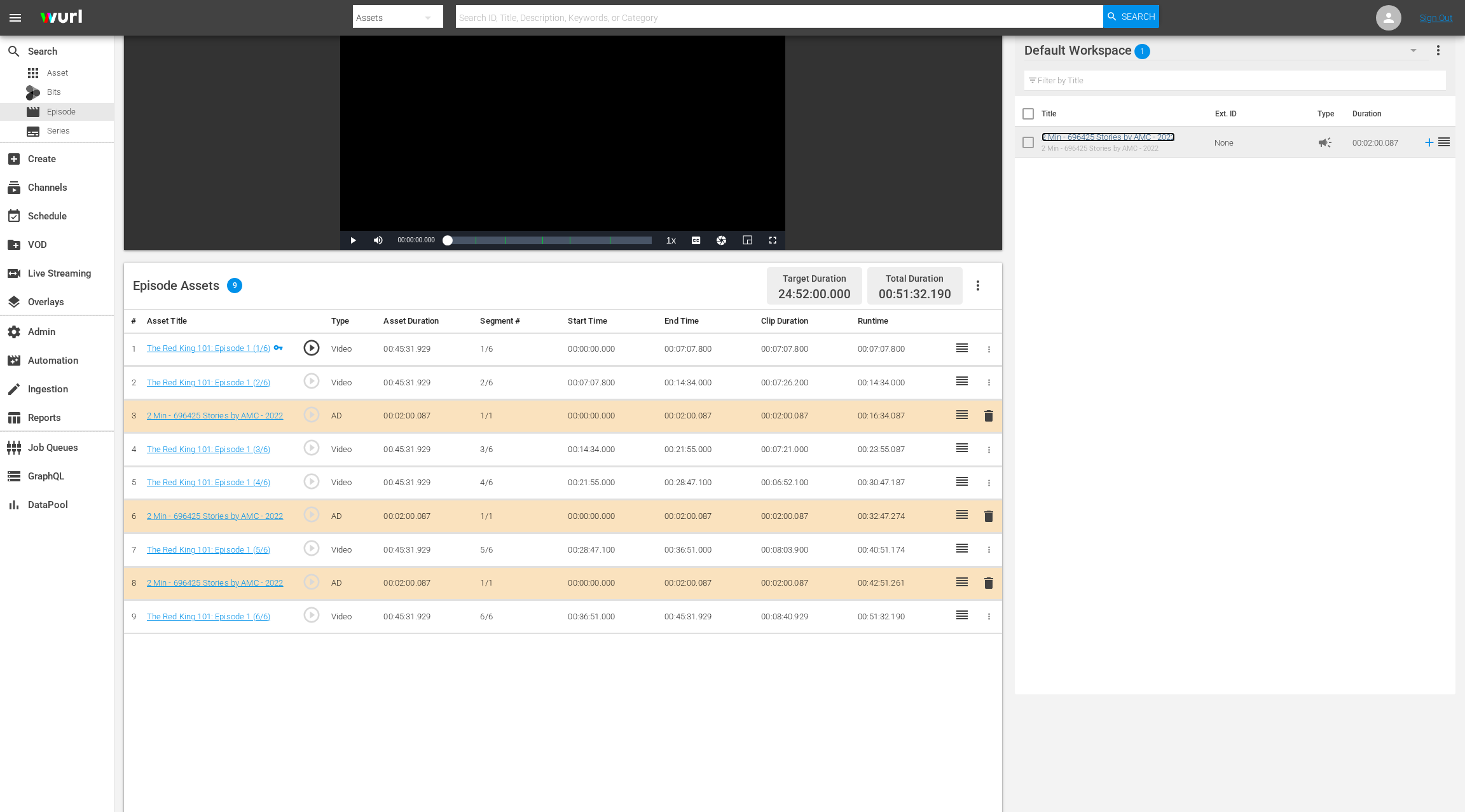
scroll to position [0, 0]
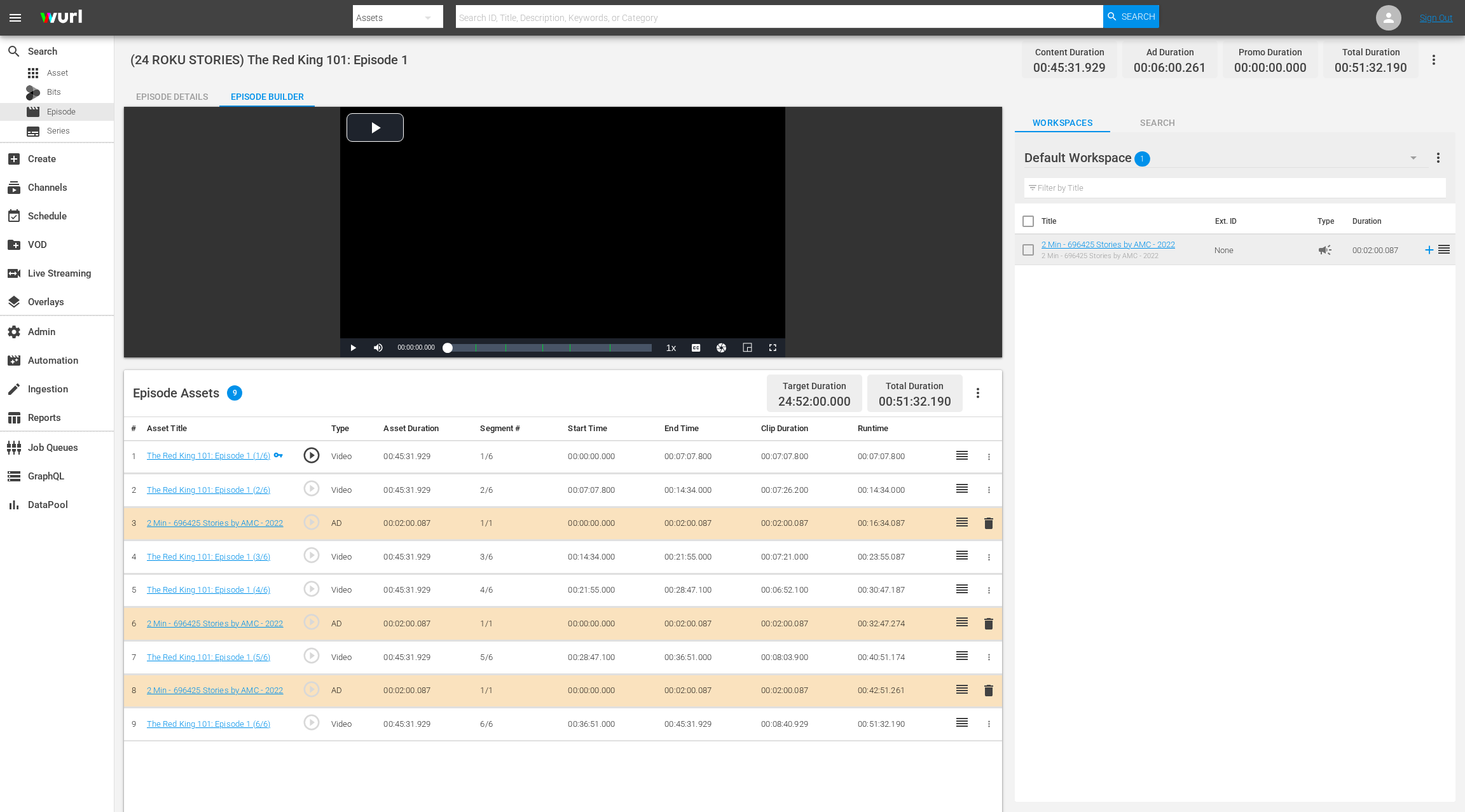
click at [170, 103] on div "Episode Details" at bounding box center [172, 96] width 96 height 30
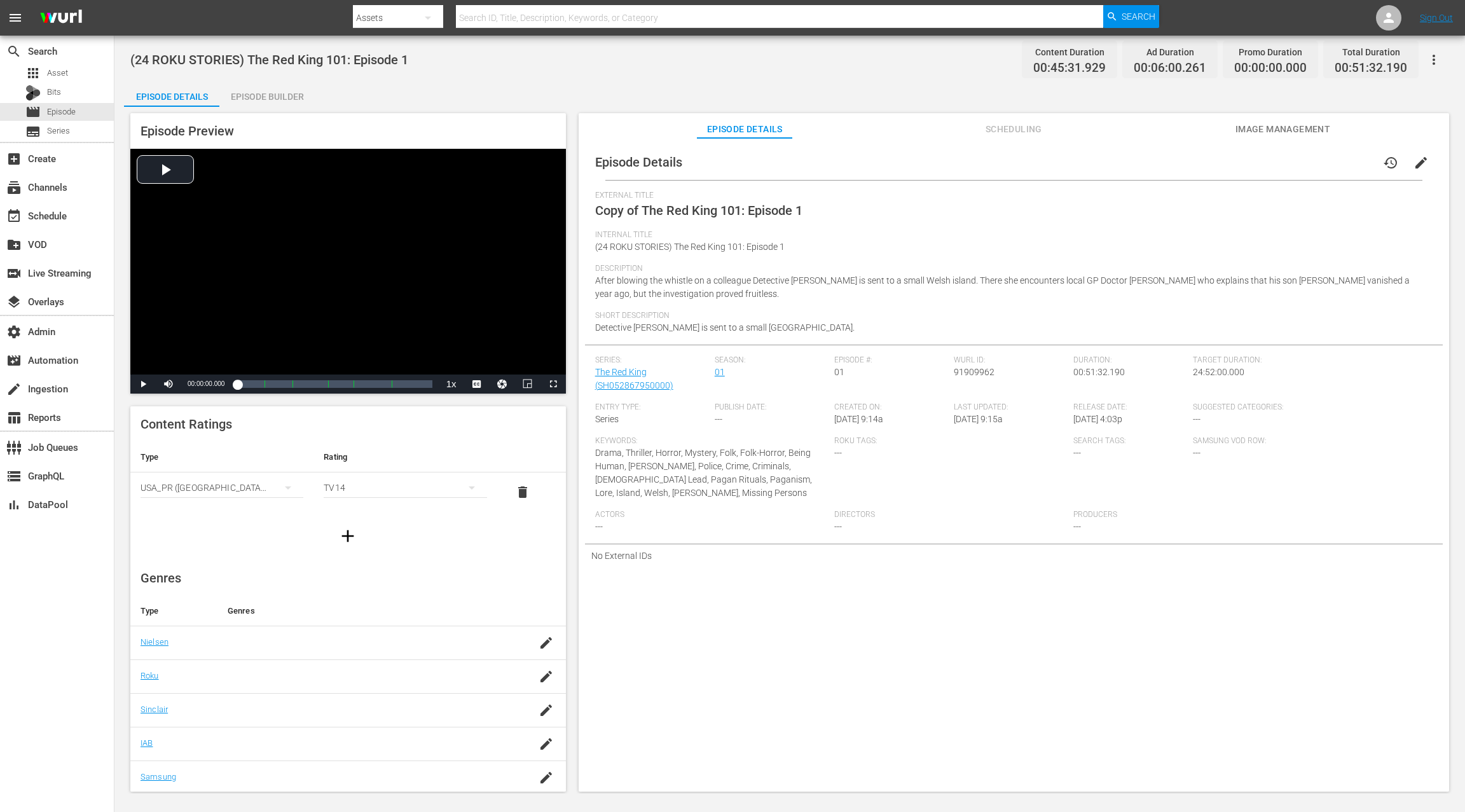
click at [966, 369] on span "91909962" at bounding box center [974, 371] width 40 height 10
copy span "91909962"
click at [57, 332] on div "settings Admin" at bounding box center [36, 329] width 71 height 11
click at [59, 412] on div "table_chart Reports" at bounding box center [36, 415] width 71 height 11
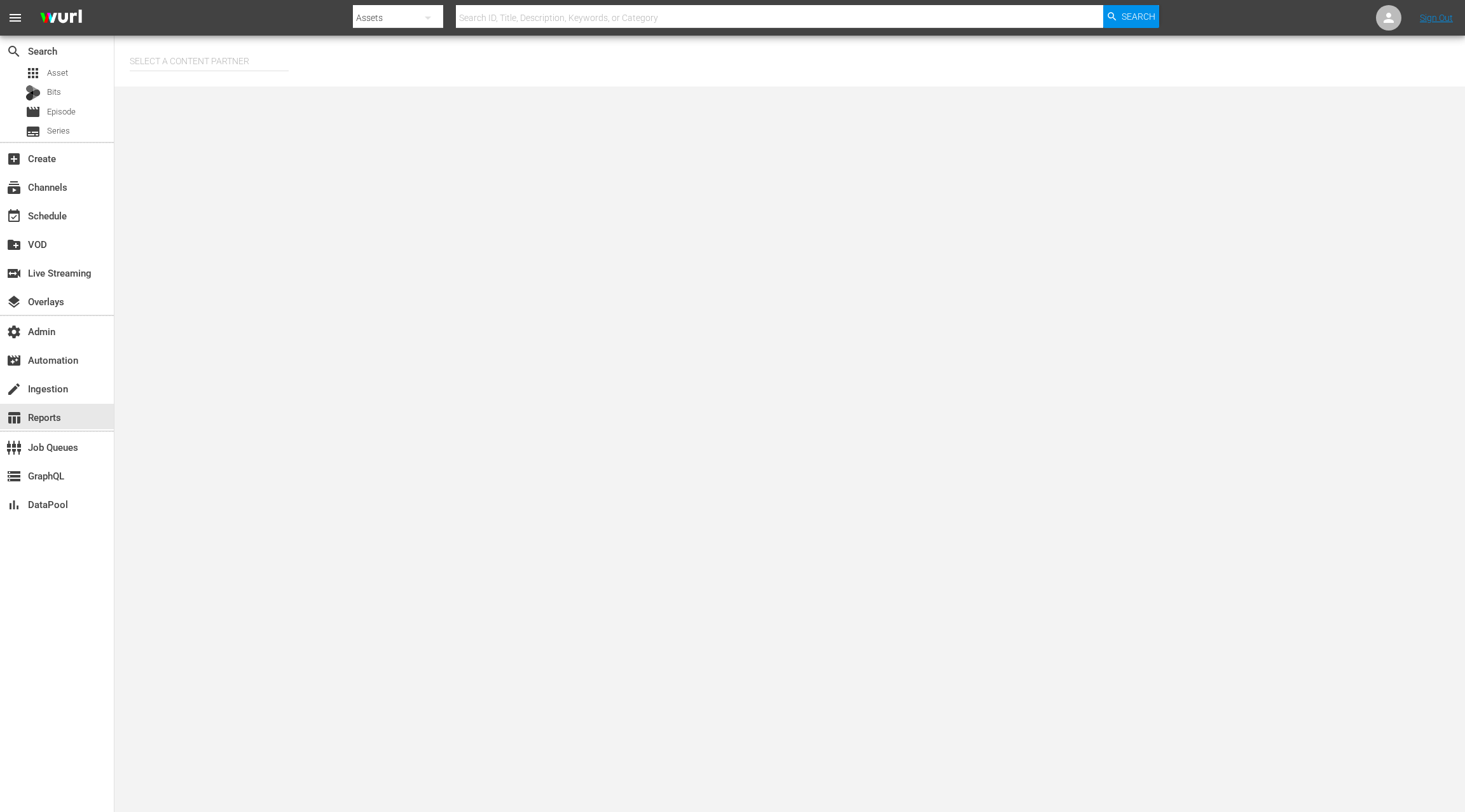
click at [198, 62] on input "text" at bounding box center [209, 61] width 159 height 30
click at [226, 96] on div "AMC Networks (138)" at bounding box center [233, 96] width 186 height 30
type input "AMC Networks (138)"
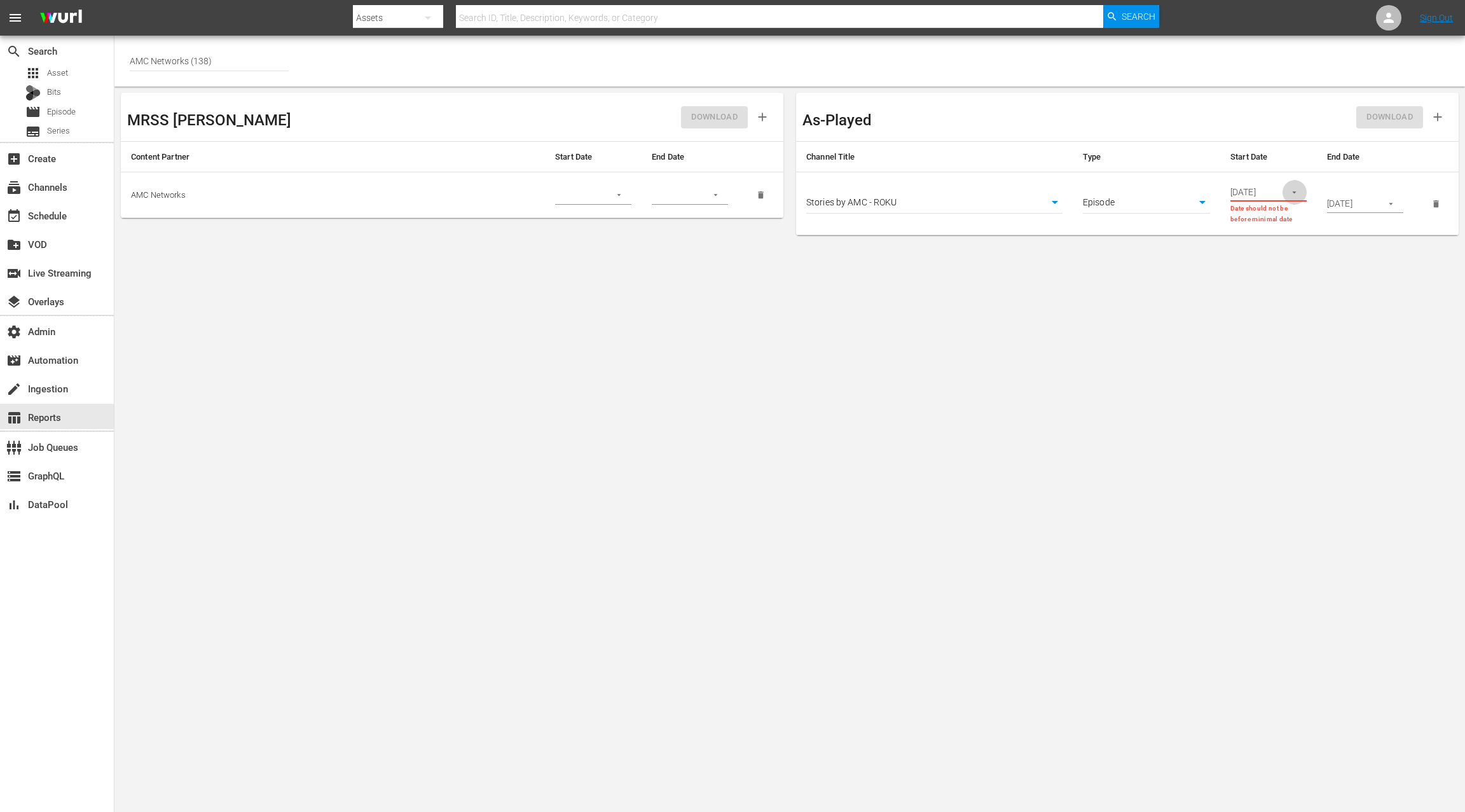
click at [1292, 190] on icon "button" at bounding box center [1295, 192] width 9 height 9
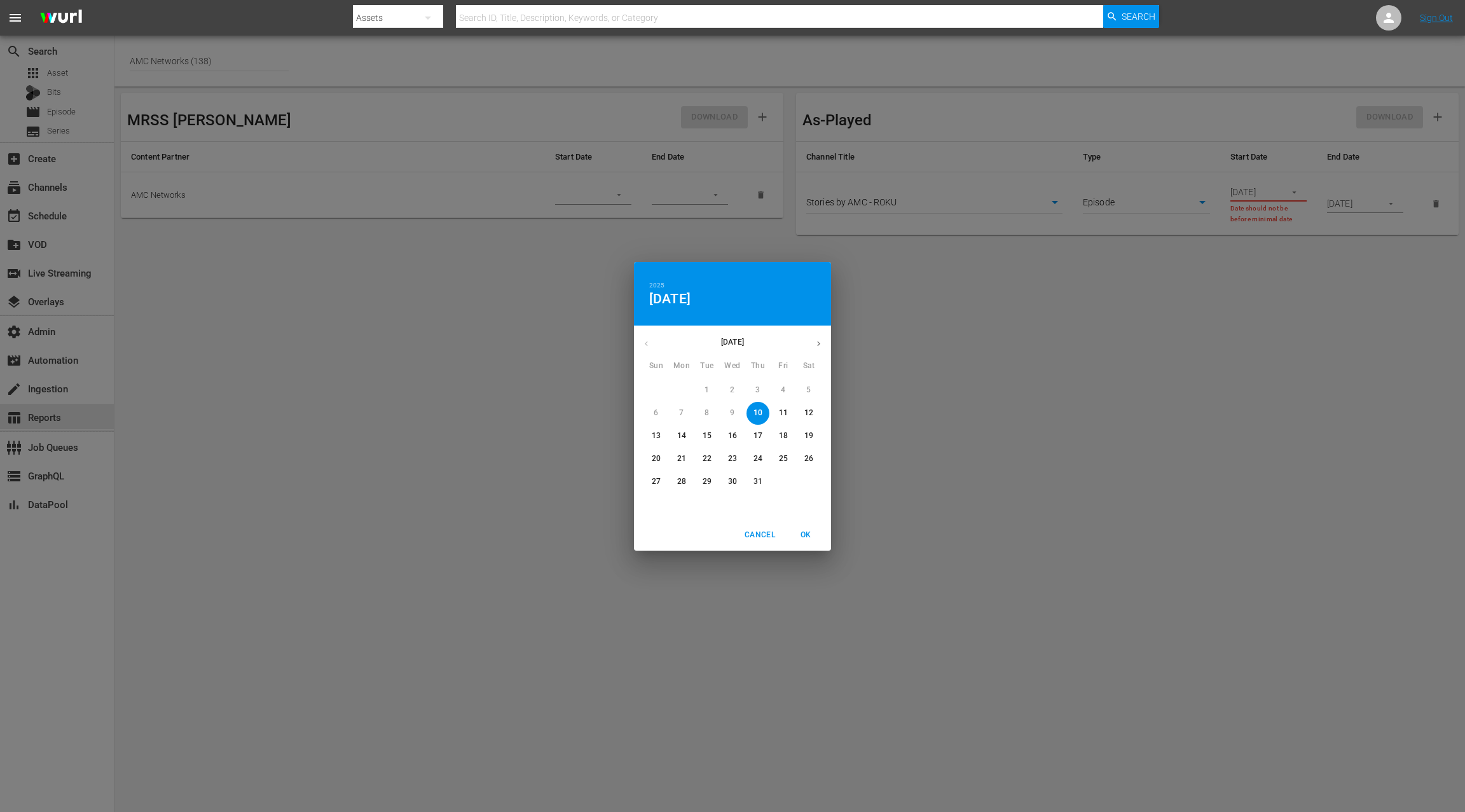
drag, startPoint x: 758, startPoint y: 415, endPoint x: 877, endPoint y: 377, distance: 124.9
click at [758, 415] on p "10" at bounding box center [757, 413] width 9 height 11
click at [803, 537] on span "OK" at bounding box center [805, 535] width 30 height 13
type input "[DATE]"
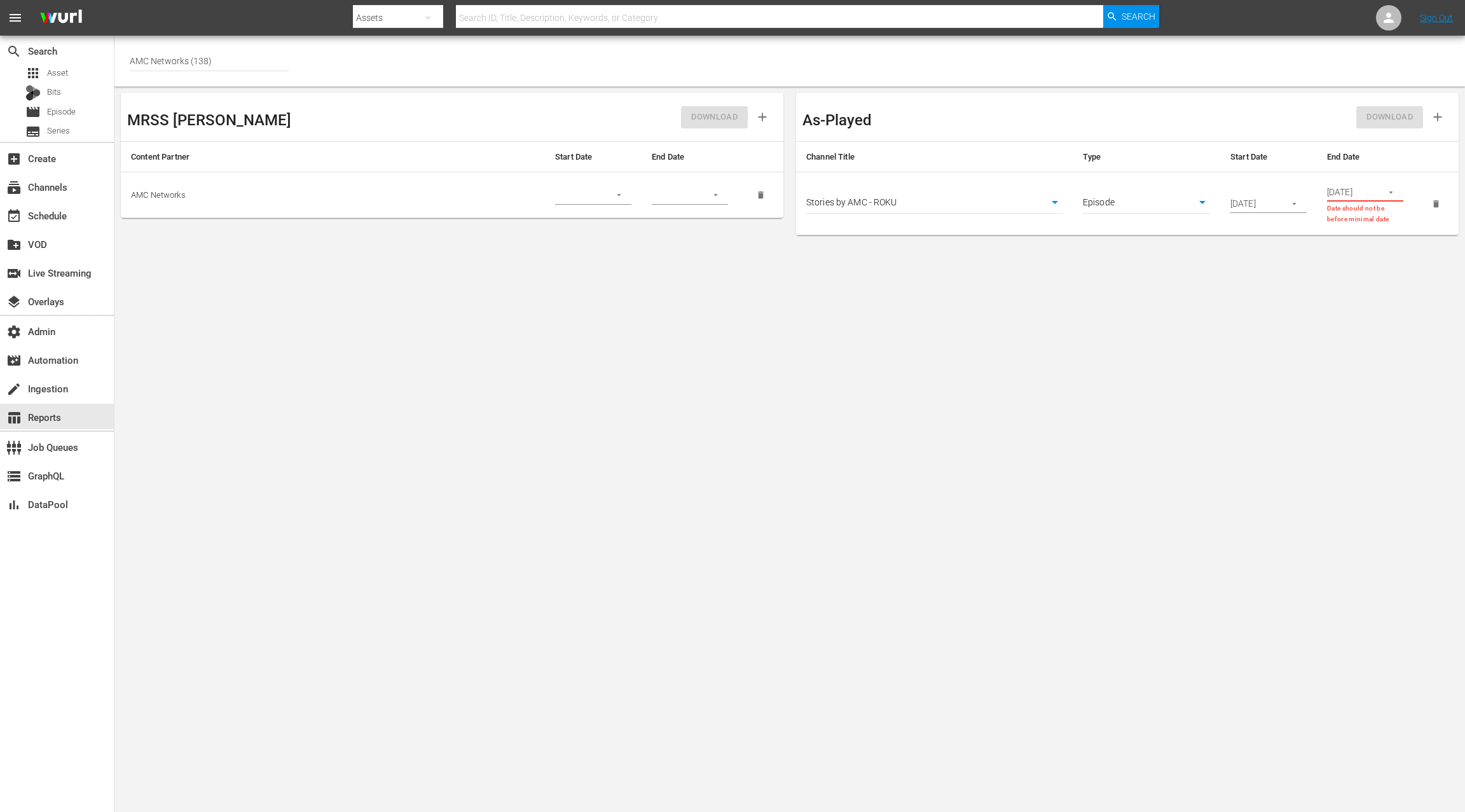
click at [1392, 193] on icon "button" at bounding box center [1391, 192] width 9 height 9
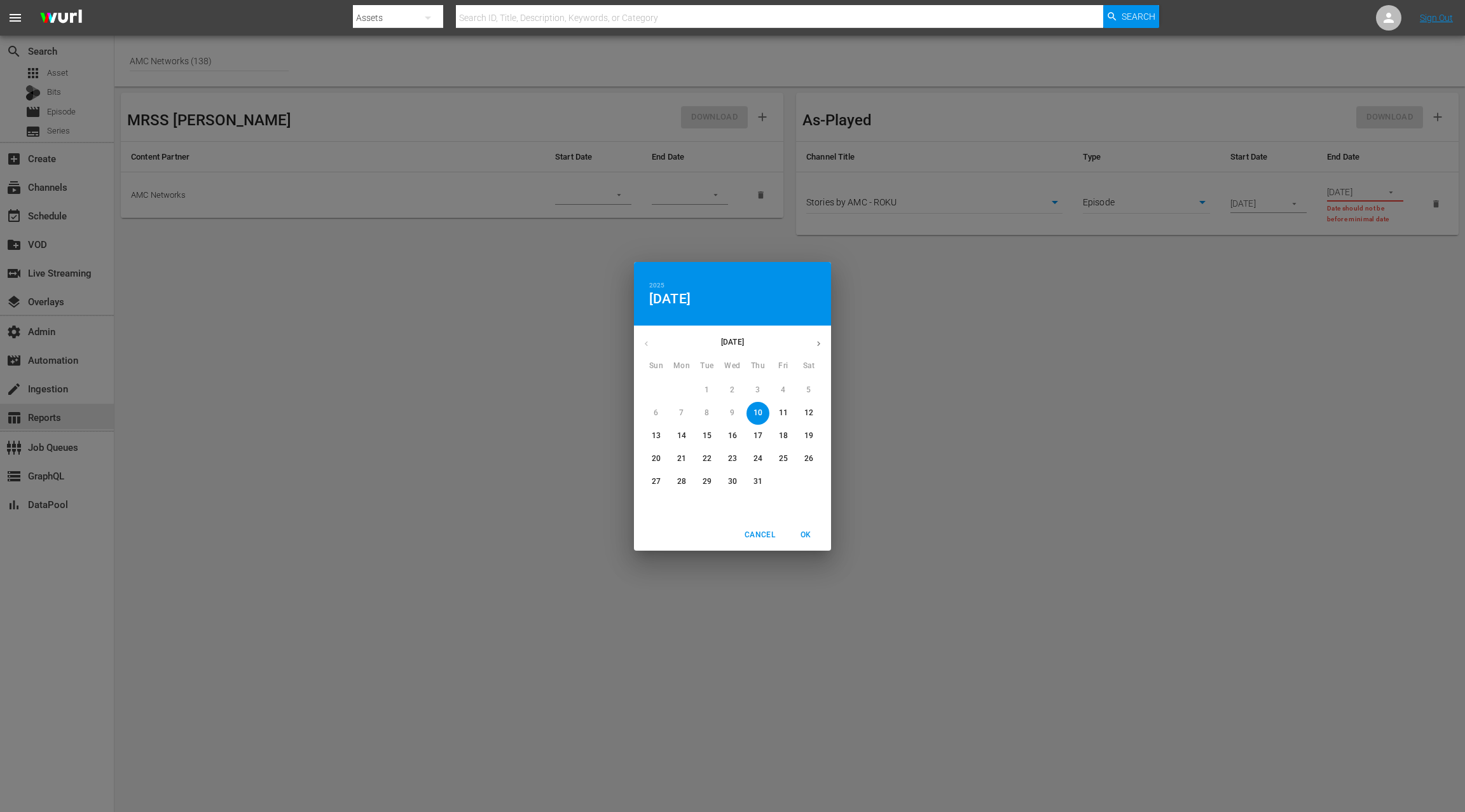
click at [821, 343] on icon "button" at bounding box center [819, 344] width 9 height 9
click at [821, 343] on icon "button" at bounding box center [819, 344] width 9 height 9
click at [708, 434] on p "14" at bounding box center [707, 436] width 9 height 11
click at [811, 532] on span "OK" at bounding box center [805, 535] width 30 height 13
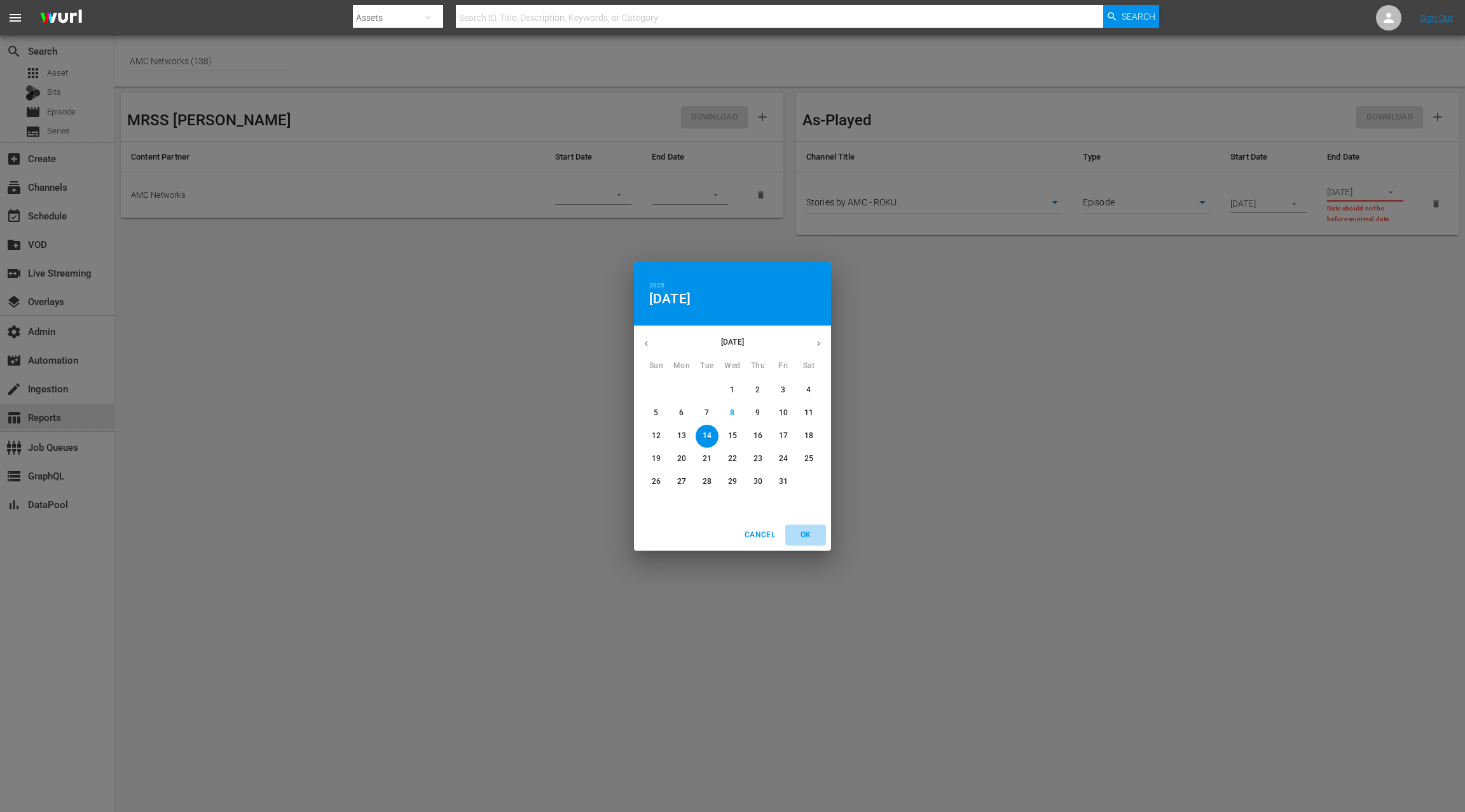
type input "[DATE]"
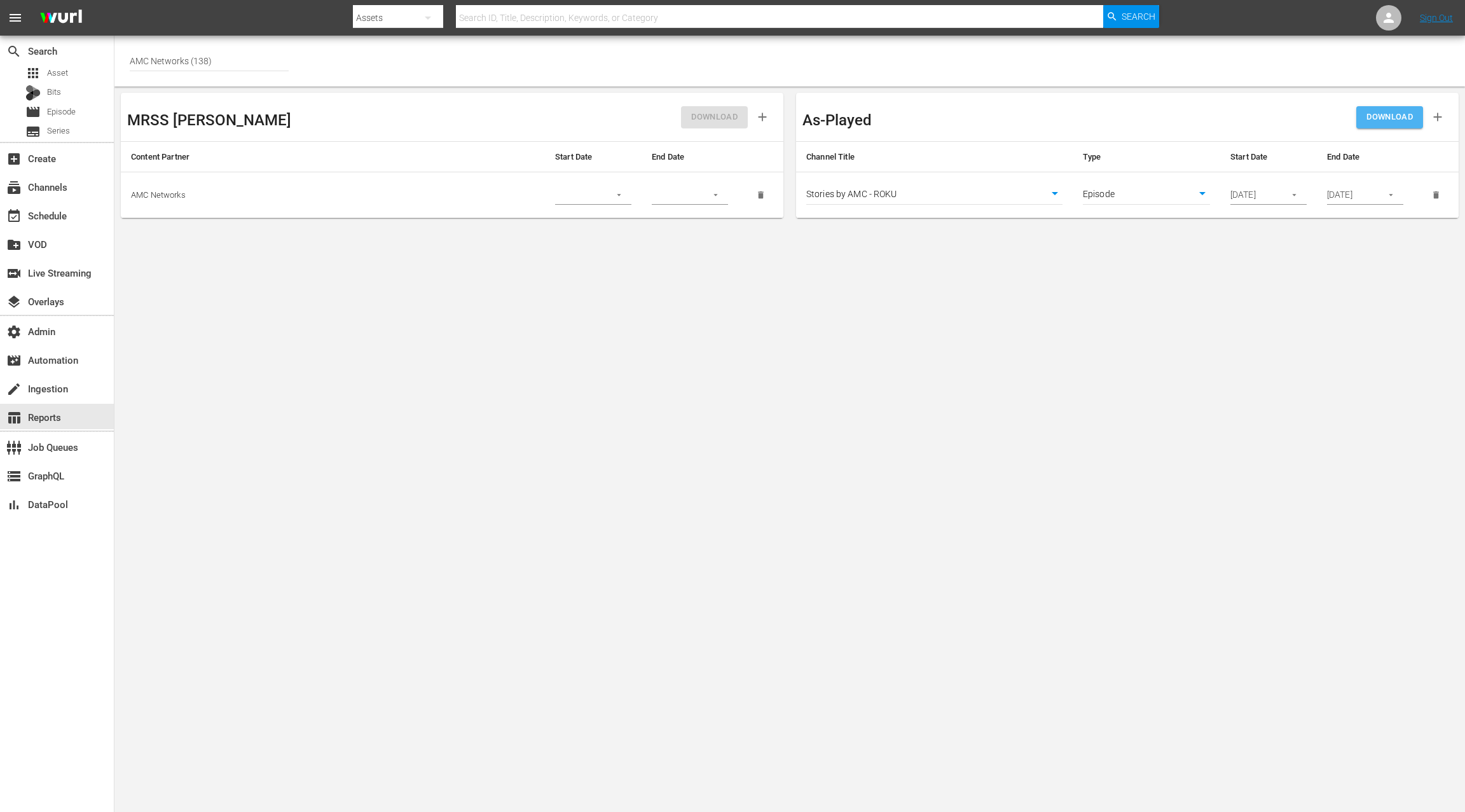
click at [1396, 114] on span "DOWNLOAD" at bounding box center [1390, 117] width 46 height 15
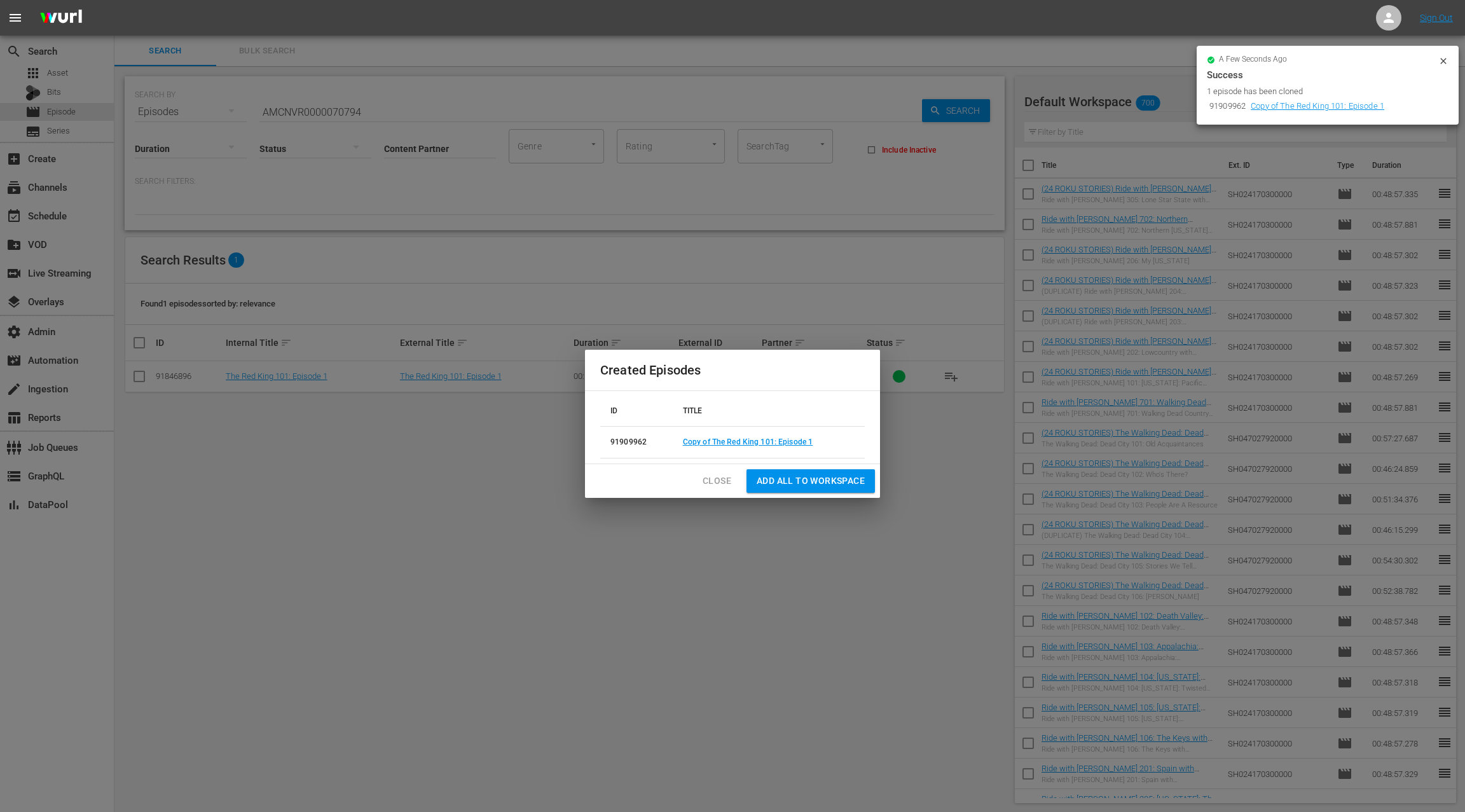
click at [711, 481] on span "Close" at bounding box center [717, 481] width 28 height 16
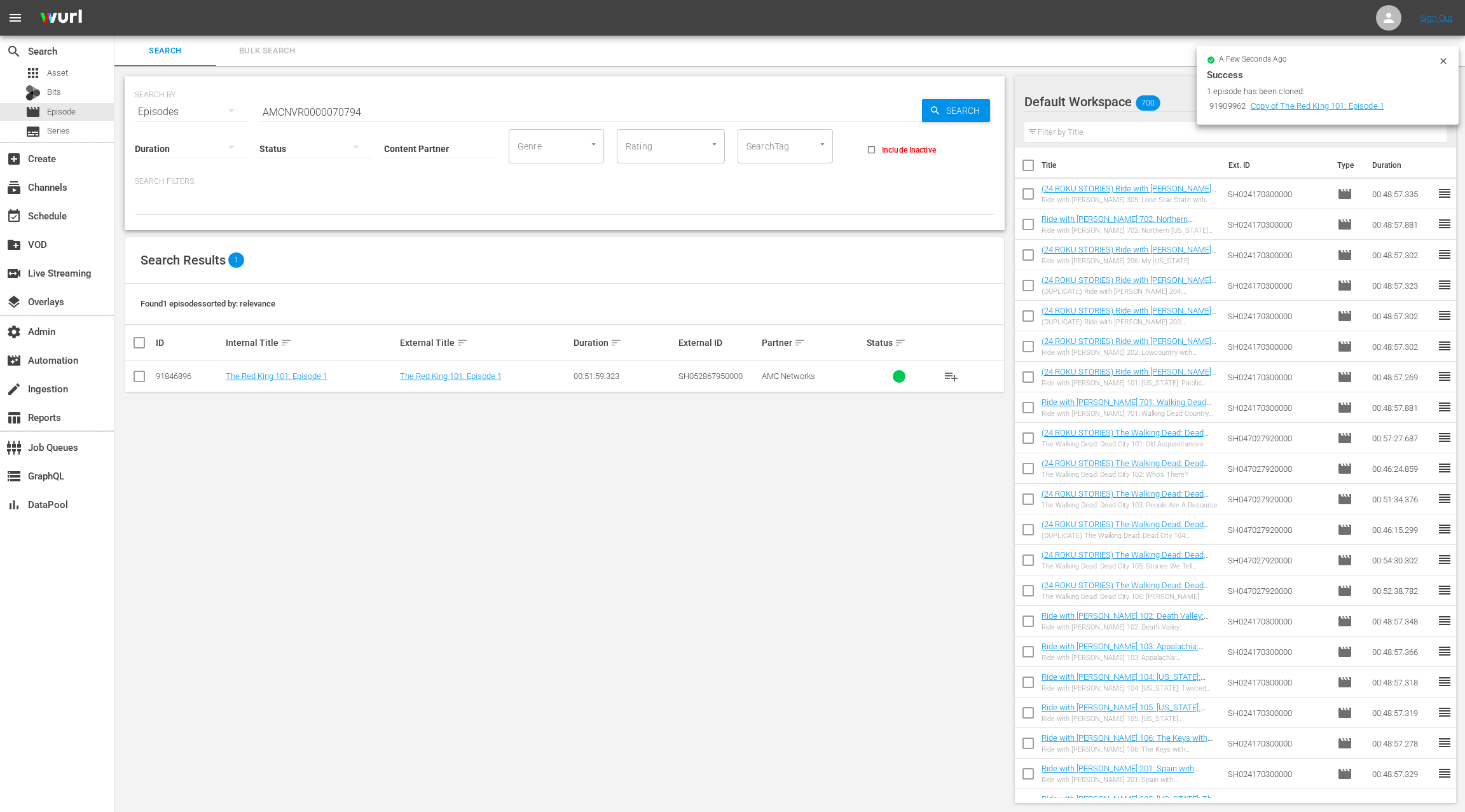
click at [321, 106] on input "AMCNVR0000070794" at bounding box center [590, 111] width 662 height 30
click at [62, 73] on span "Asset" at bounding box center [57, 73] width 21 height 13
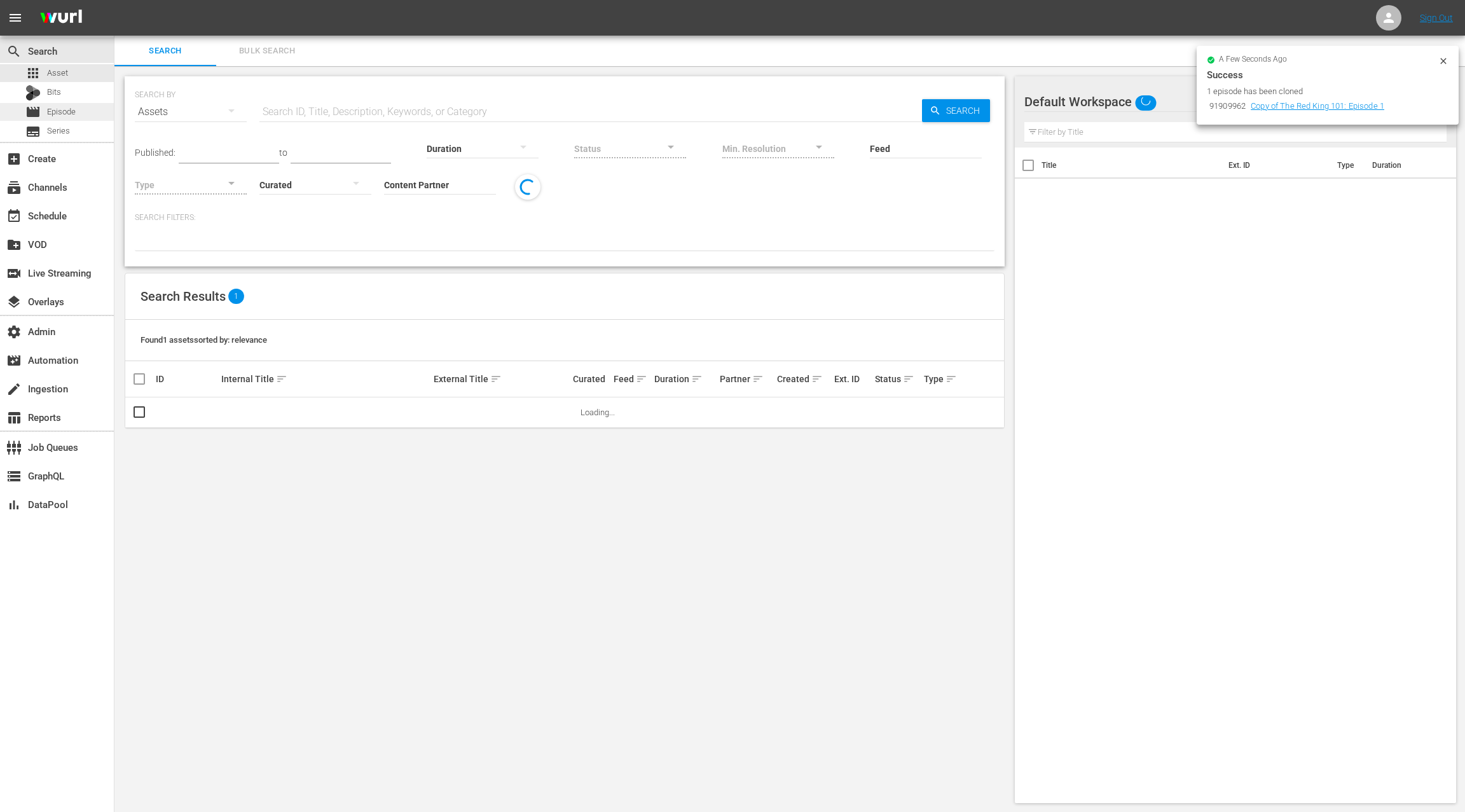
click at [69, 111] on span "Episode" at bounding box center [61, 112] width 28 height 13
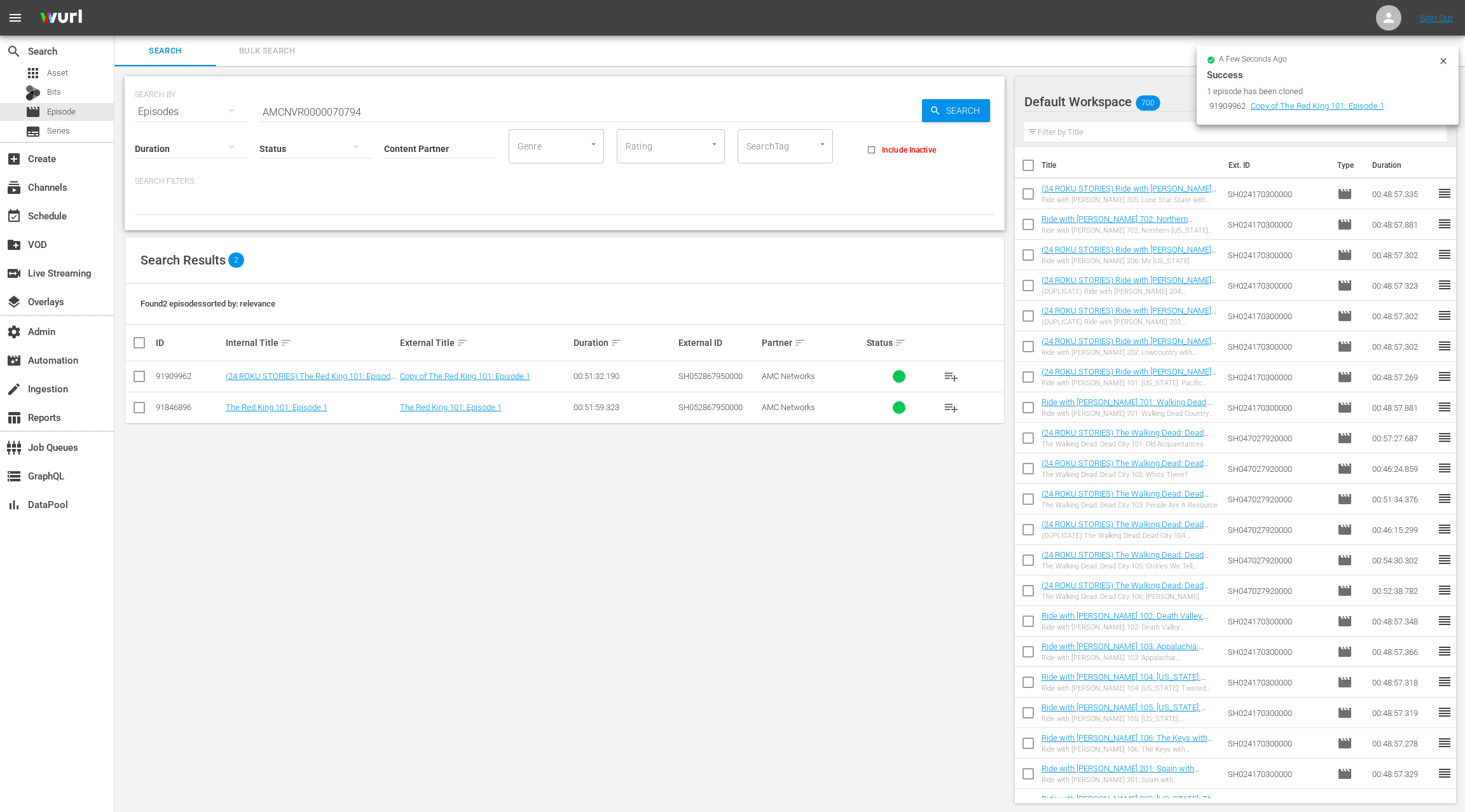
click at [177, 372] on div "91909962" at bounding box center [189, 376] width 66 height 9
copy div "91909962"
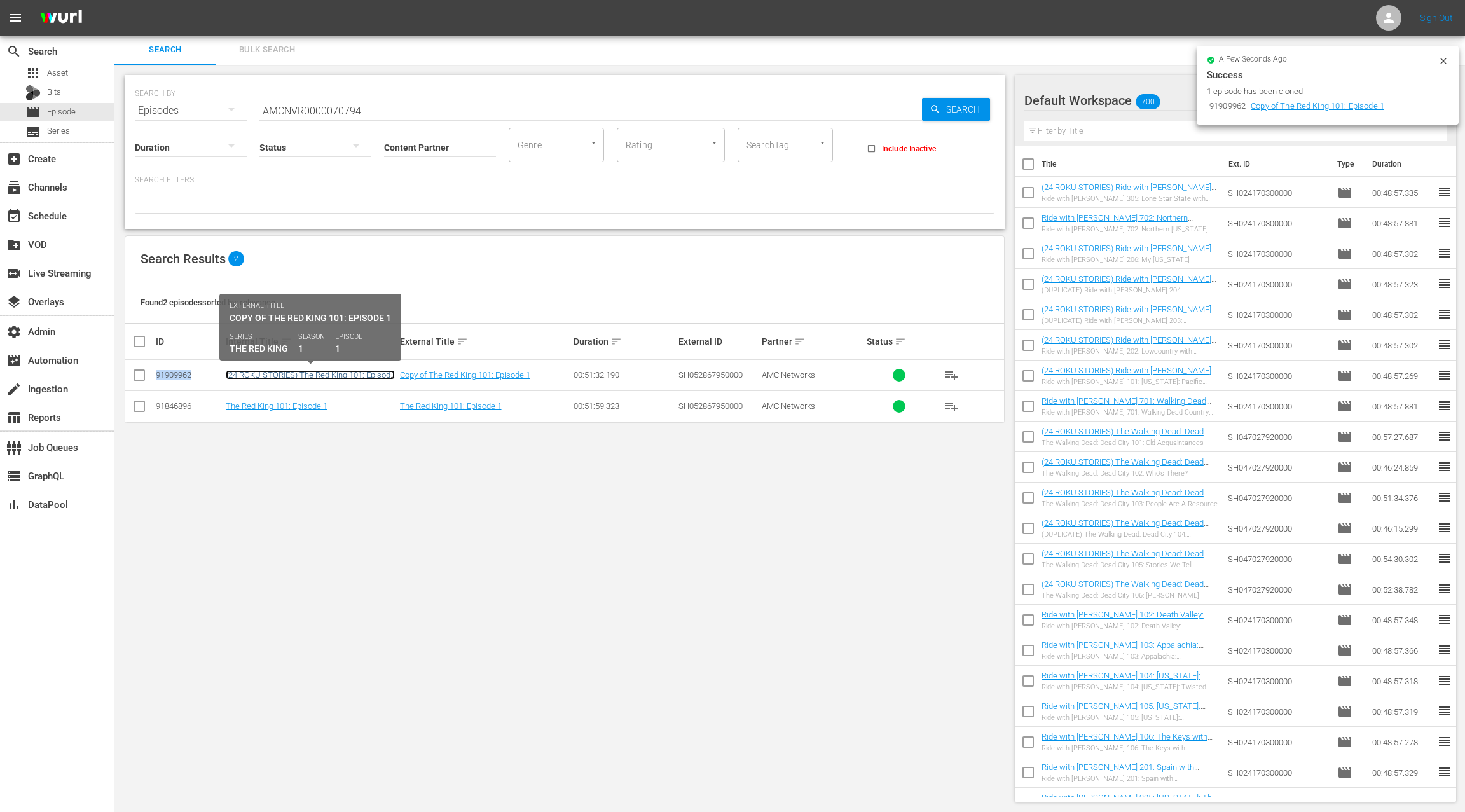
click at [350, 375] on link "(24 ROKU STORIES) The Red King 101: Episode 1" at bounding box center [310, 379] width 169 height 19
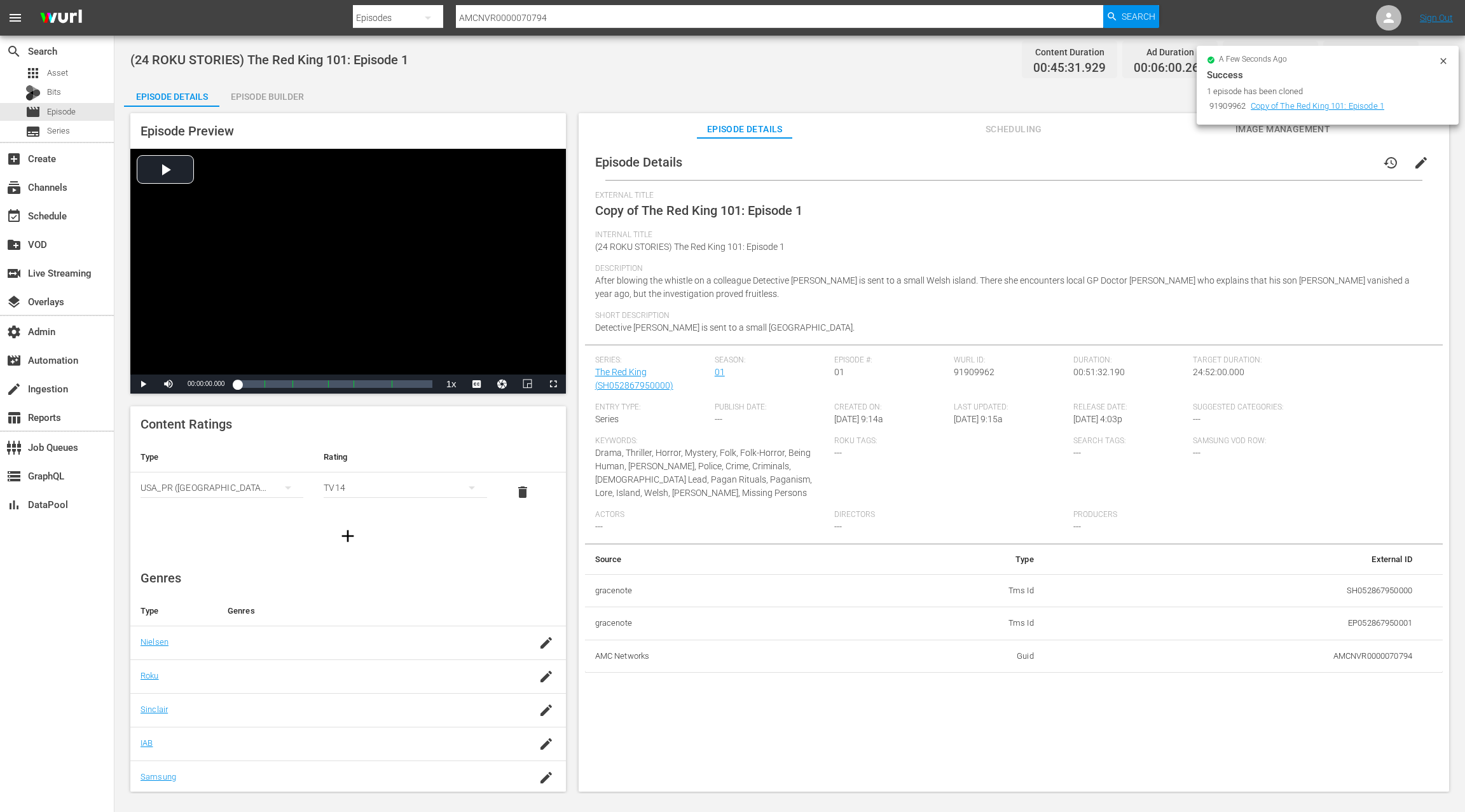
drag, startPoint x: 1415, startPoint y: 162, endPoint x: 1227, endPoint y: 186, distance: 189.5
click at [1414, 162] on span "edit" at bounding box center [1421, 162] width 15 height 15
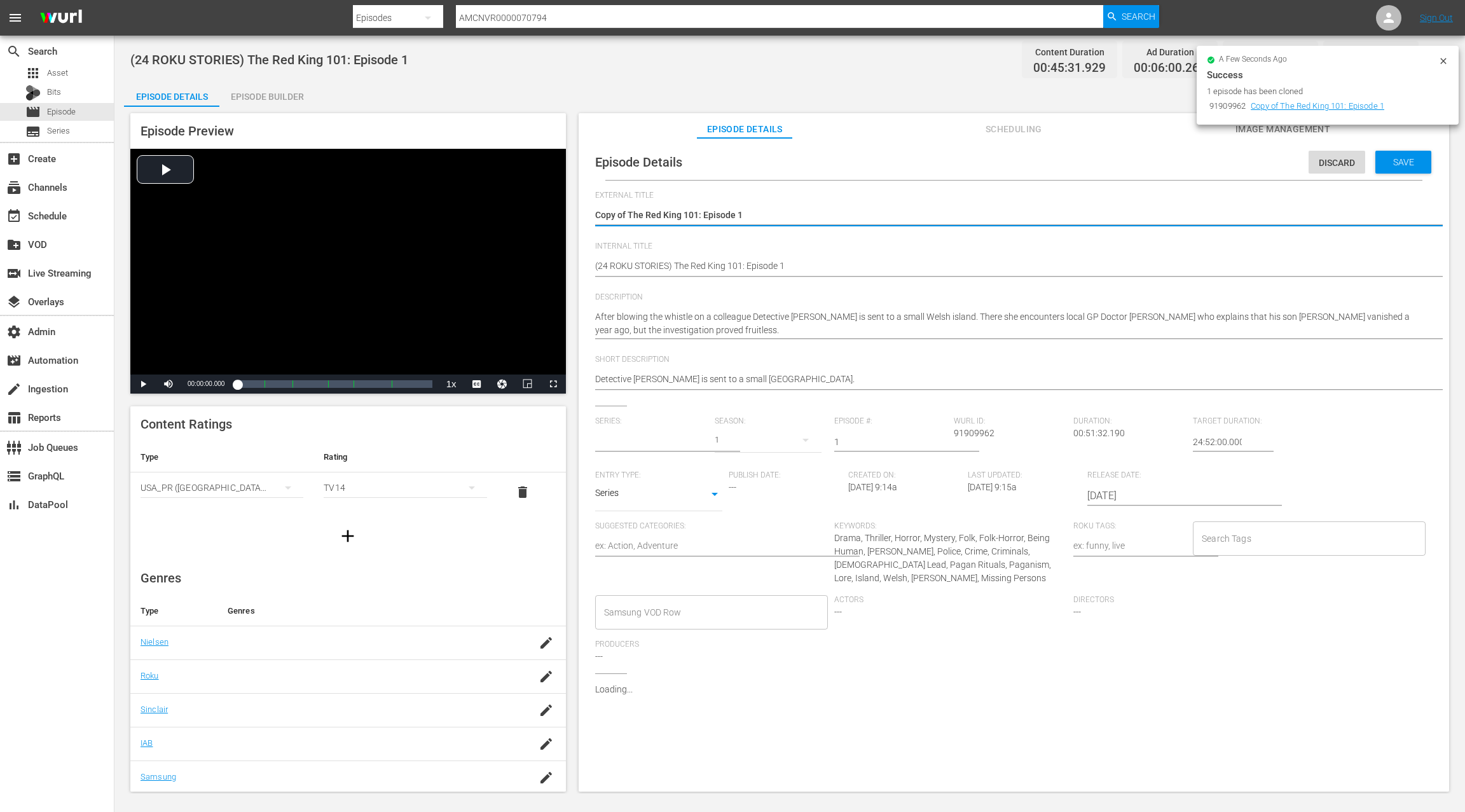
type input "The Red King"
drag, startPoint x: 629, startPoint y: 212, endPoint x: 582, endPoint y: 210, distance: 47.0
click at [582, 210] on div "Episode Details Discard Save External Title Copy of The Red King 101: Episode 1…" at bounding box center [1014, 471] width 871 height 666
type textarea "The Red King 101: Episode 1"
click at [598, 214] on textarea "Copy of The Red King 101: Episode 1" at bounding box center [1010, 216] width 831 height 15
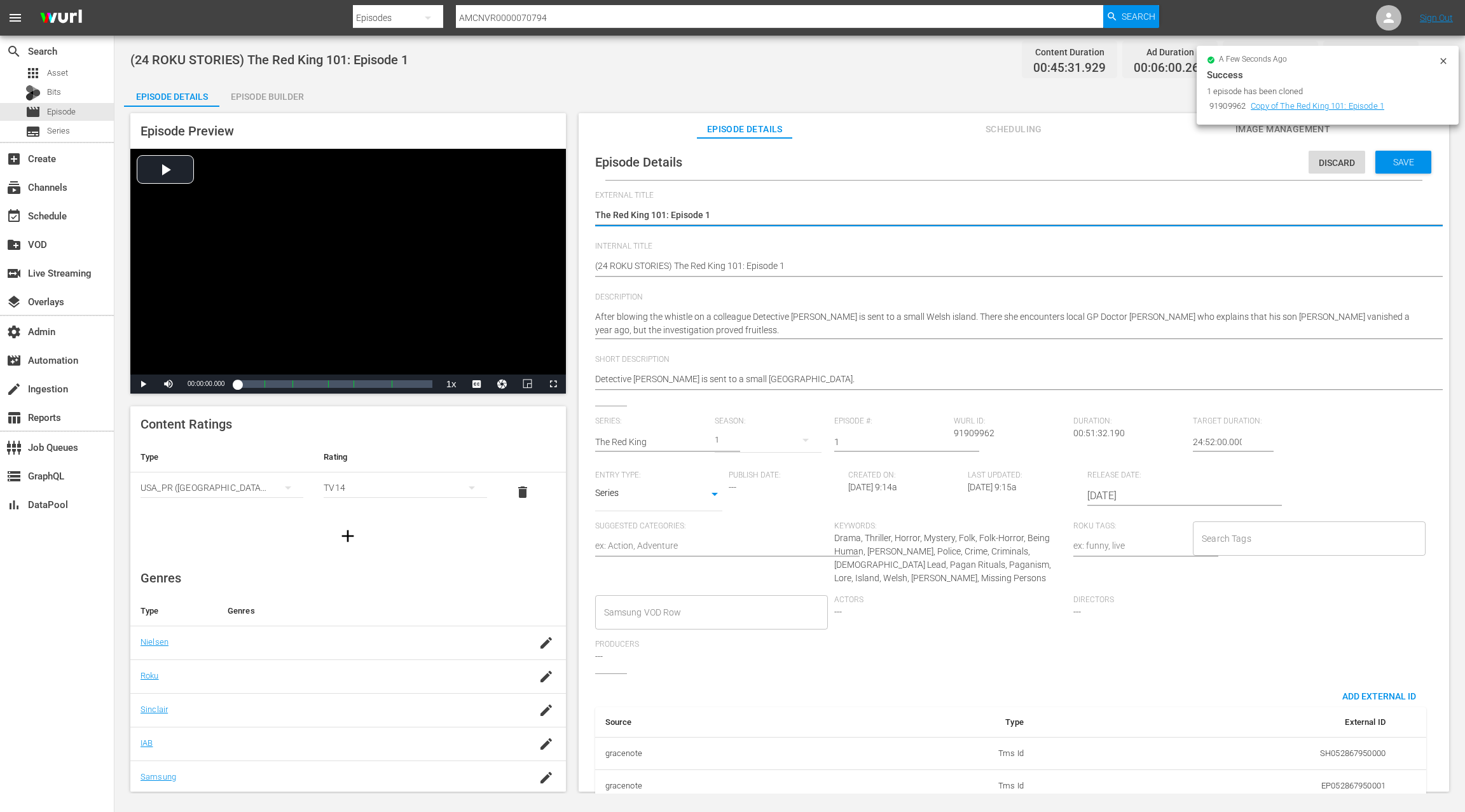
drag, startPoint x: 598, startPoint y: 214, endPoint x: 747, endPoint y: 219, distance: 149.1
click at [747, 219] on textarea "Copy of The Red King 101: Episode 1" at bounding box center [1010, 216] width 831 height 15
type textarea "The Red King 101: Episode 1"
click at [1399, 166] on span "Save" at bounding box center [1403, 162] width 41 height 10
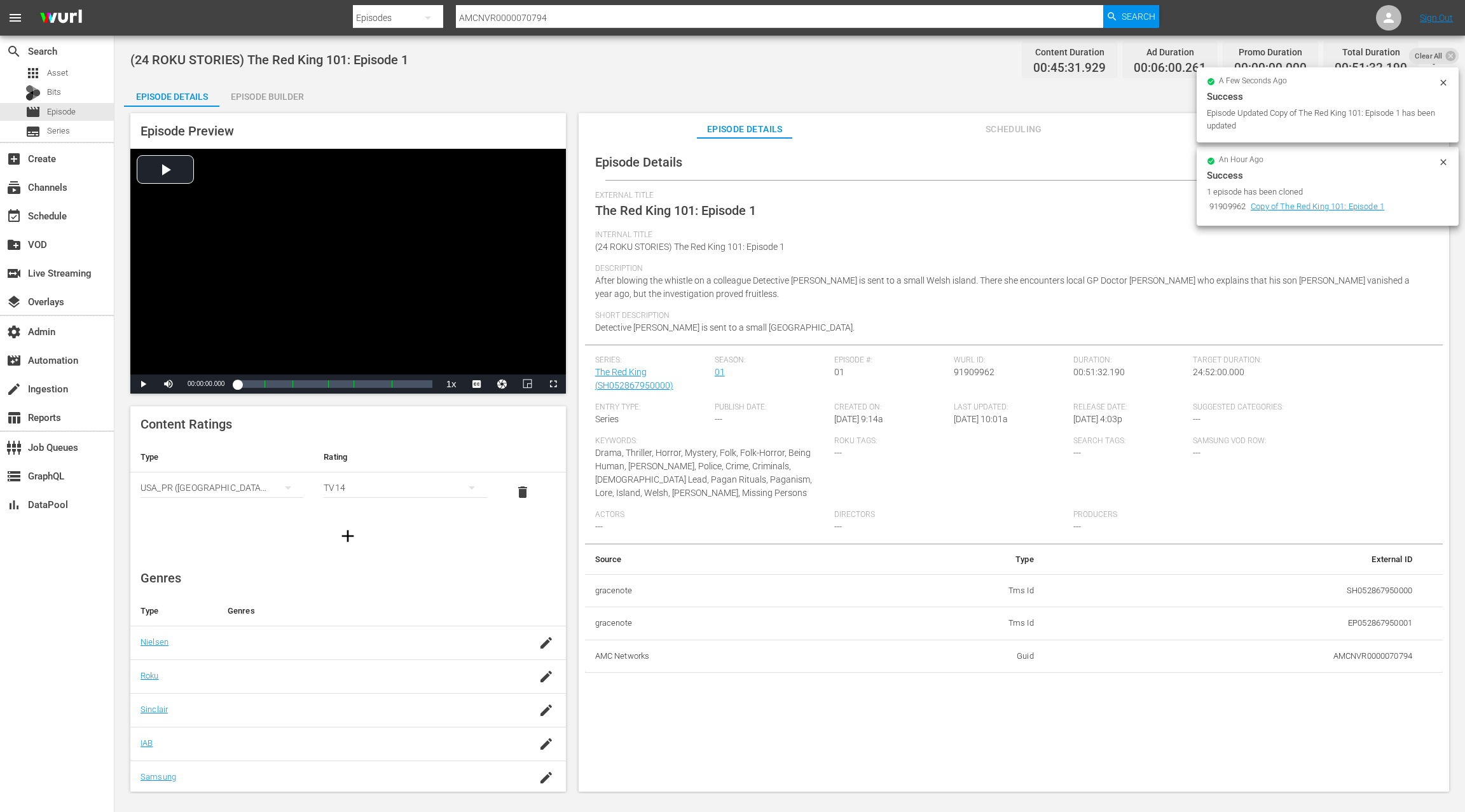
click at [1368, 588] on td "SH052867950000" at bounding box center [1233, 590] width 378 height 33
copy td "SH052867950000"
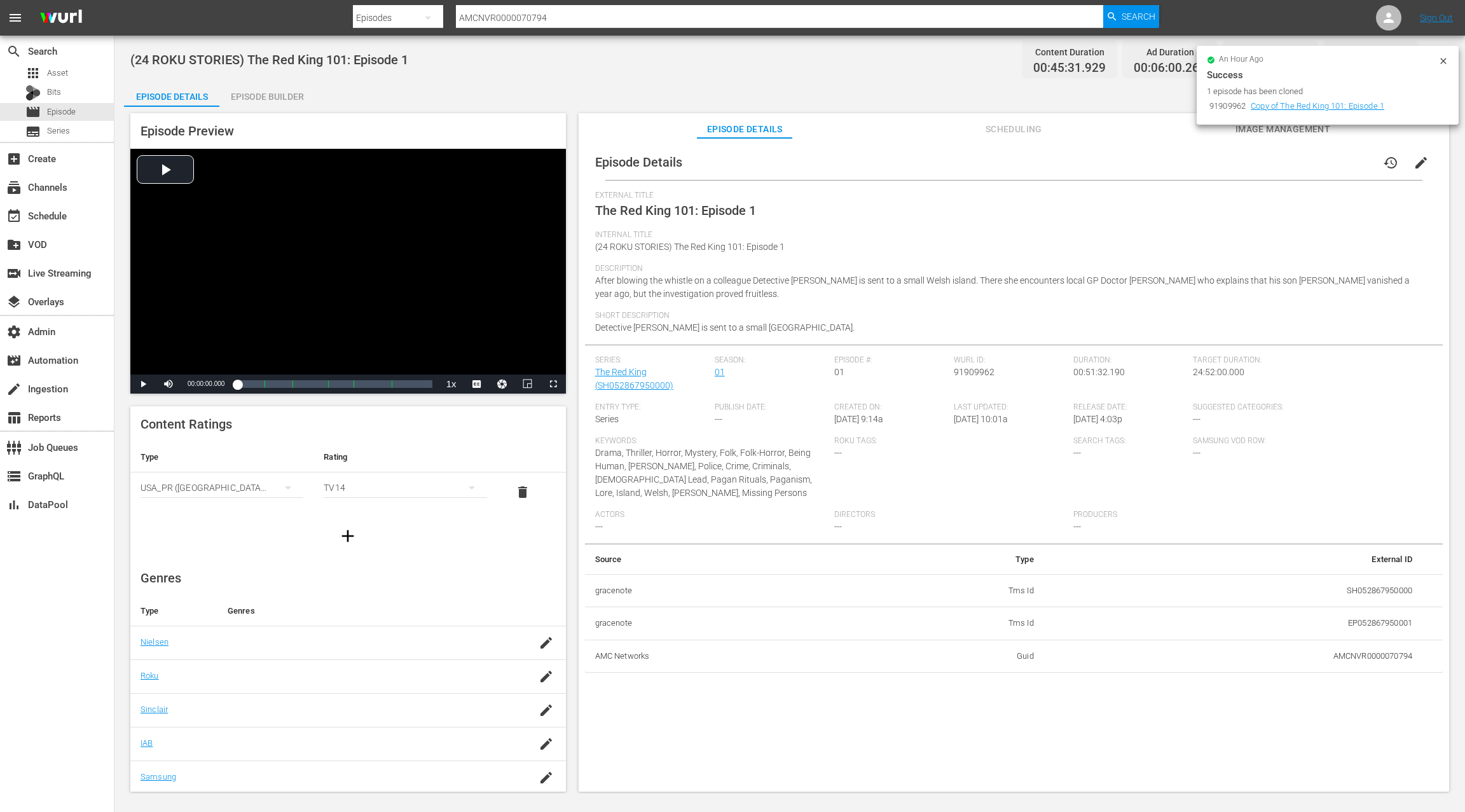
click at [1364, 619] on td "EP052867950001" at bounding box center [1233, 623] width 378 height 33
copy td "EP052867950001"
click at [1347, 659] on td "AMCNVR0000070794" at bounding box center [1233, 656] width 378 height 33
click at [1347, 658] on td "AMCNVR0000070794" at bounding box center [1233, 656] width 378 height 33
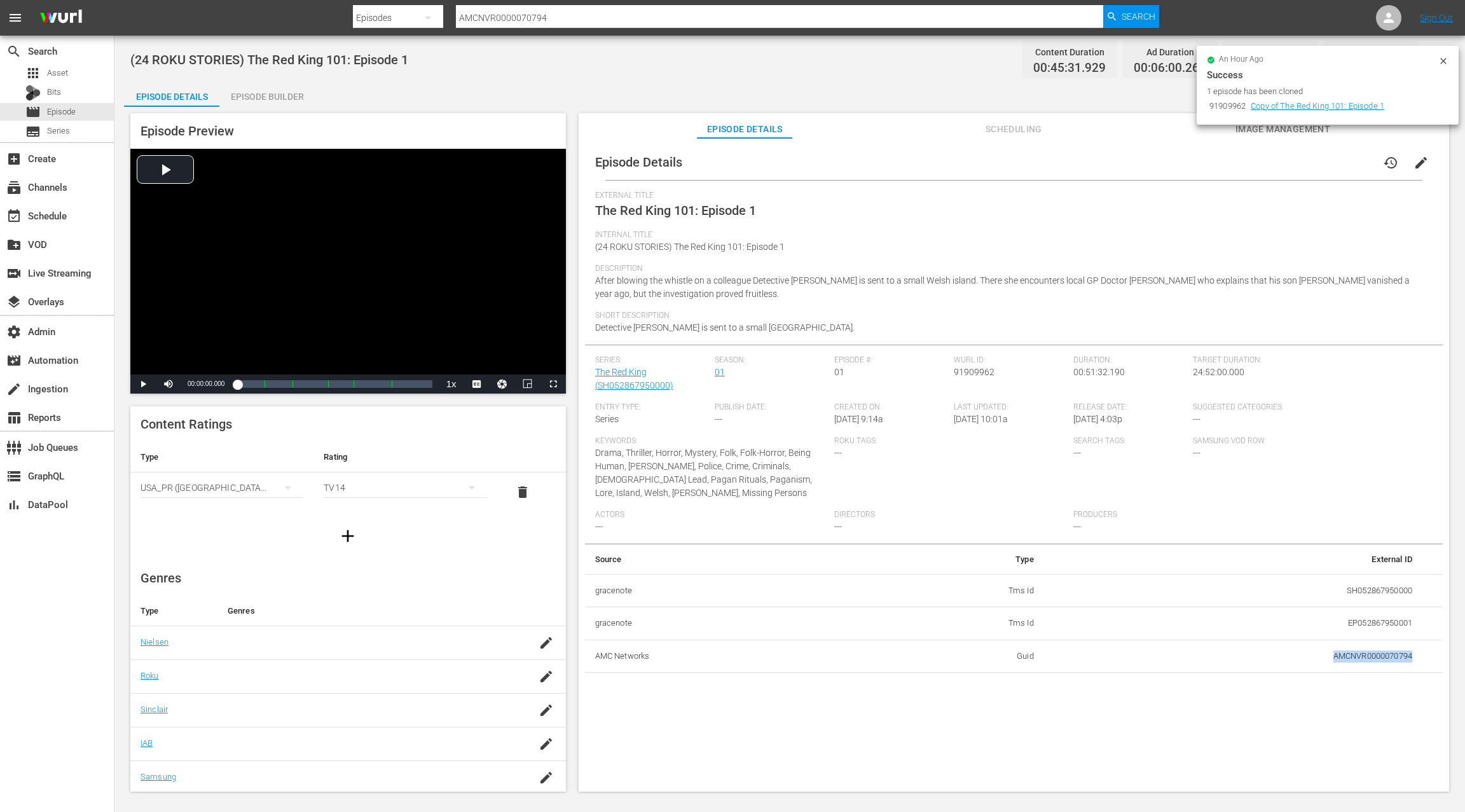
copy td "AMCNVR0000070794"
click at [1388, 18] on icon at bounding box center [1388, 18] width 15 height 15
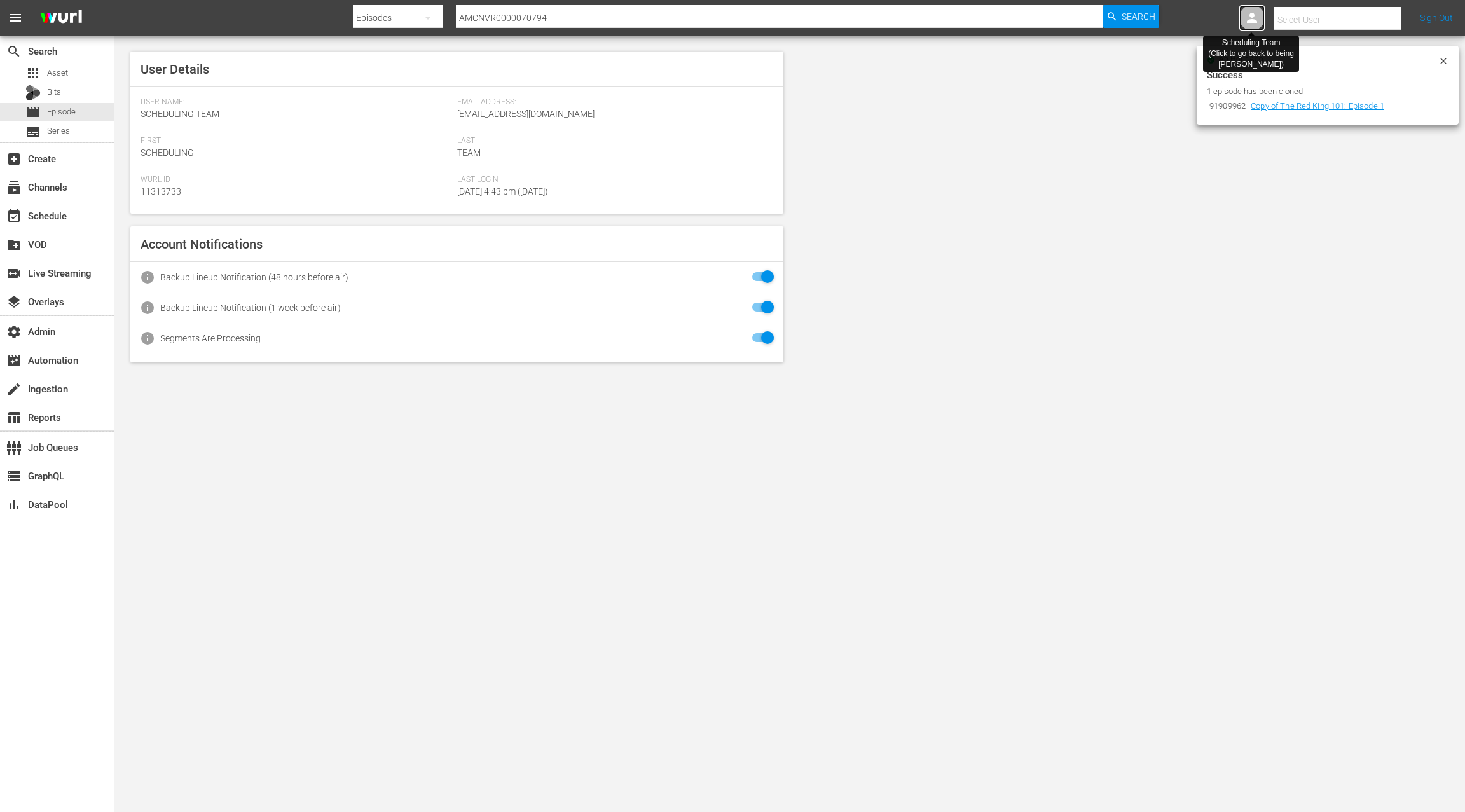
click at [1251, 21] on icon at bounding box center [1251, 18] width 10 height 10
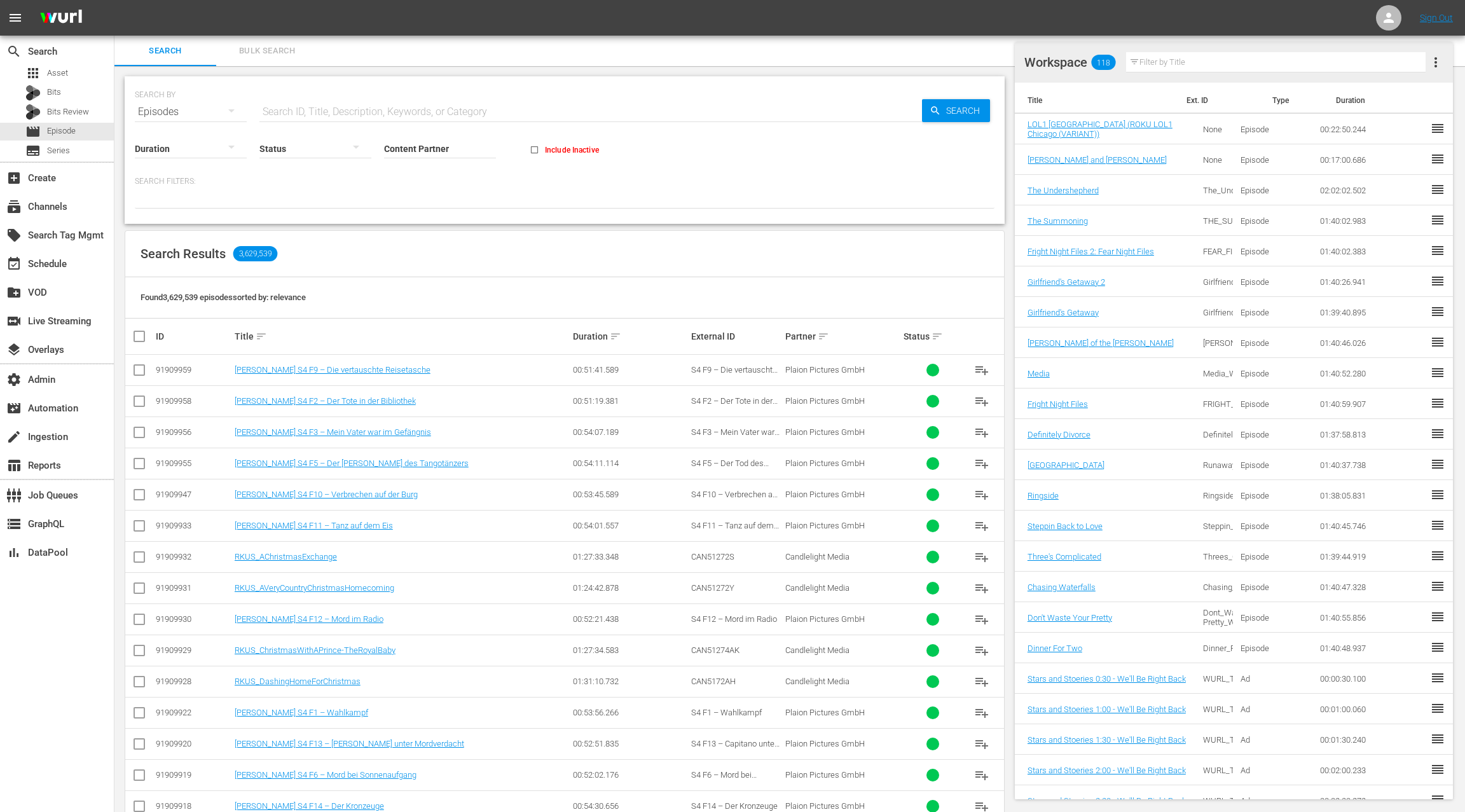
scroll to position [252, 0]
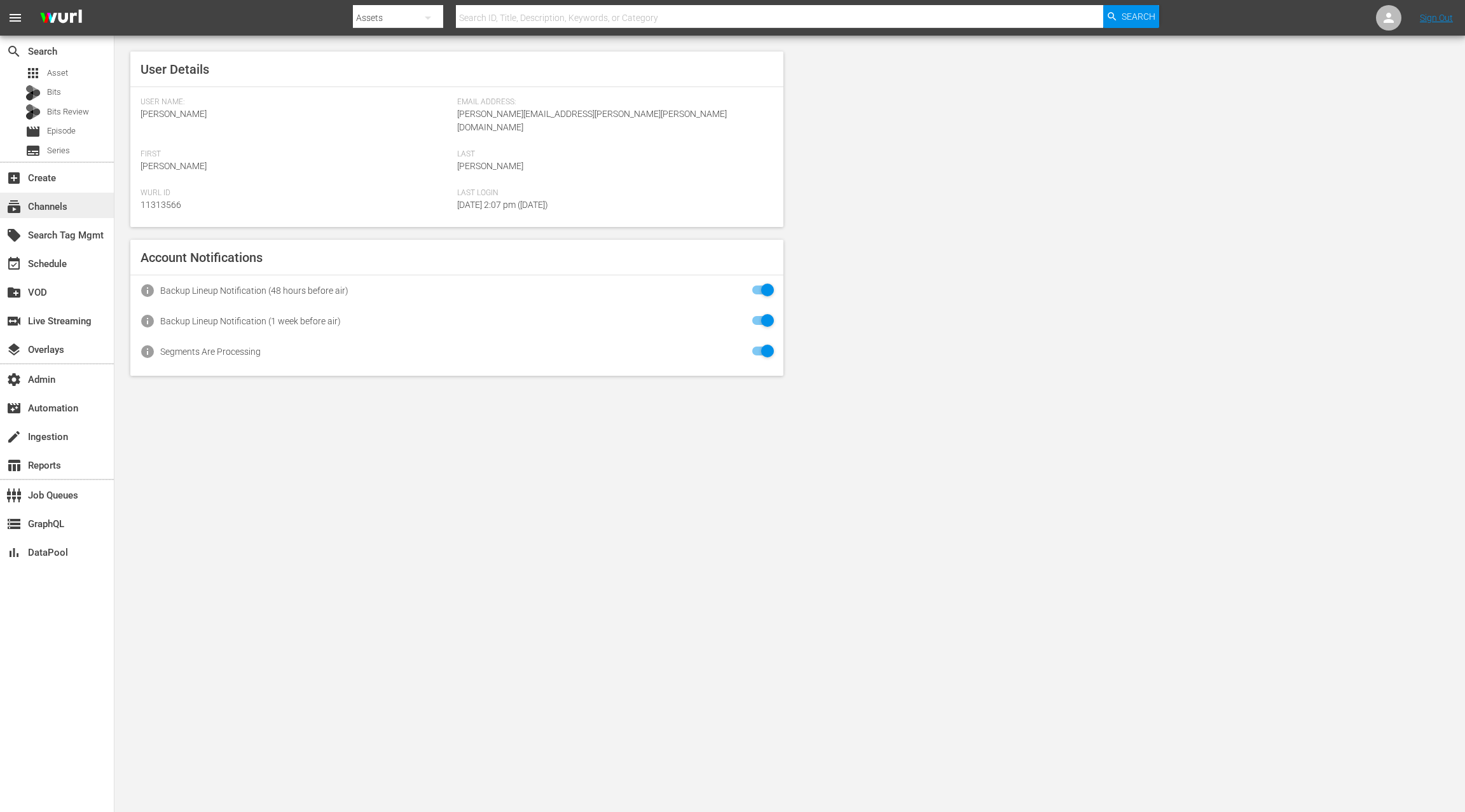
click at [75, 204] on div "subscriptions Channels" at bounding box center [57, 206] width 114 height 26
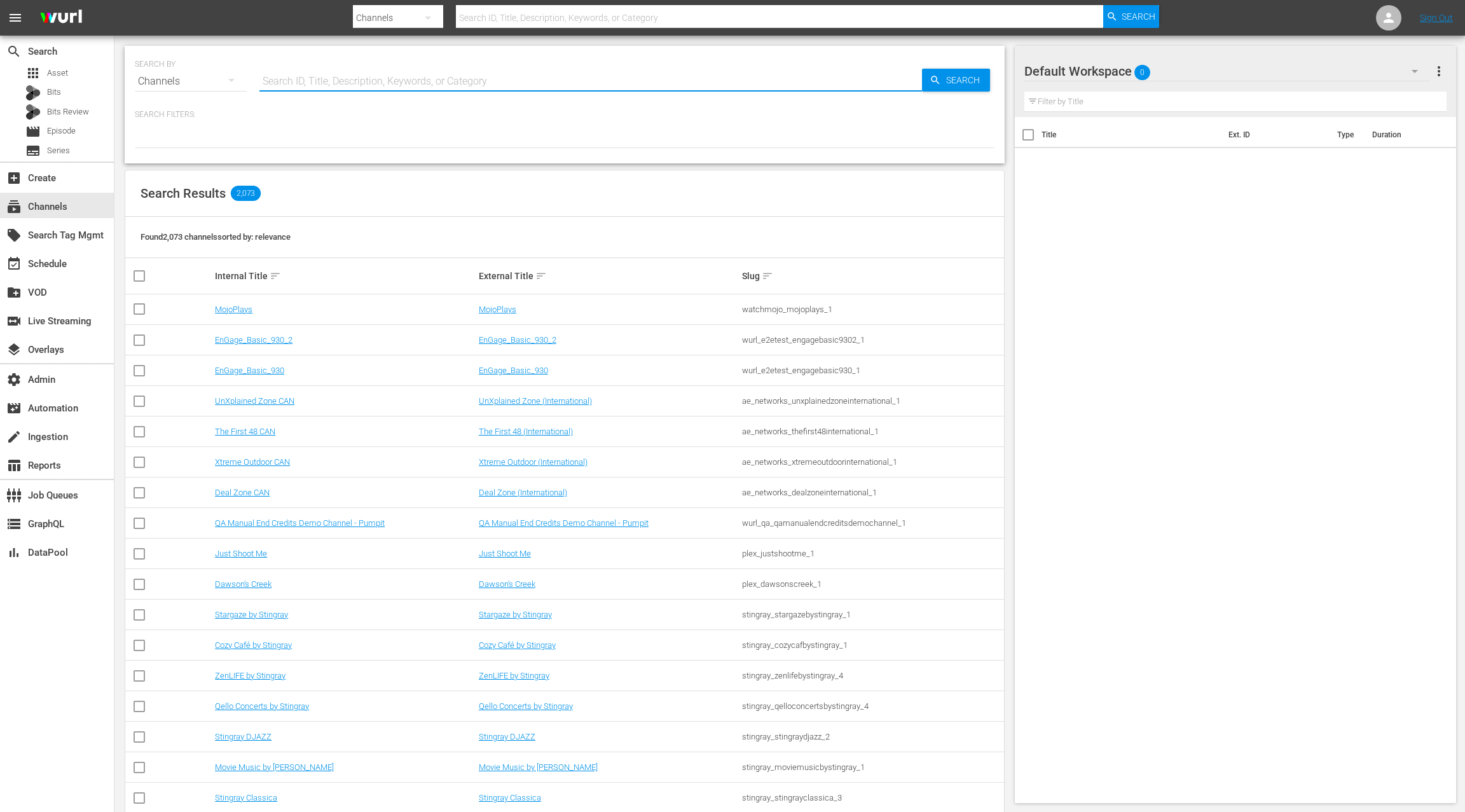
click at [286, 83] on input "text" at bounding box center [590, 81] width 662 height 30
type input "stories"
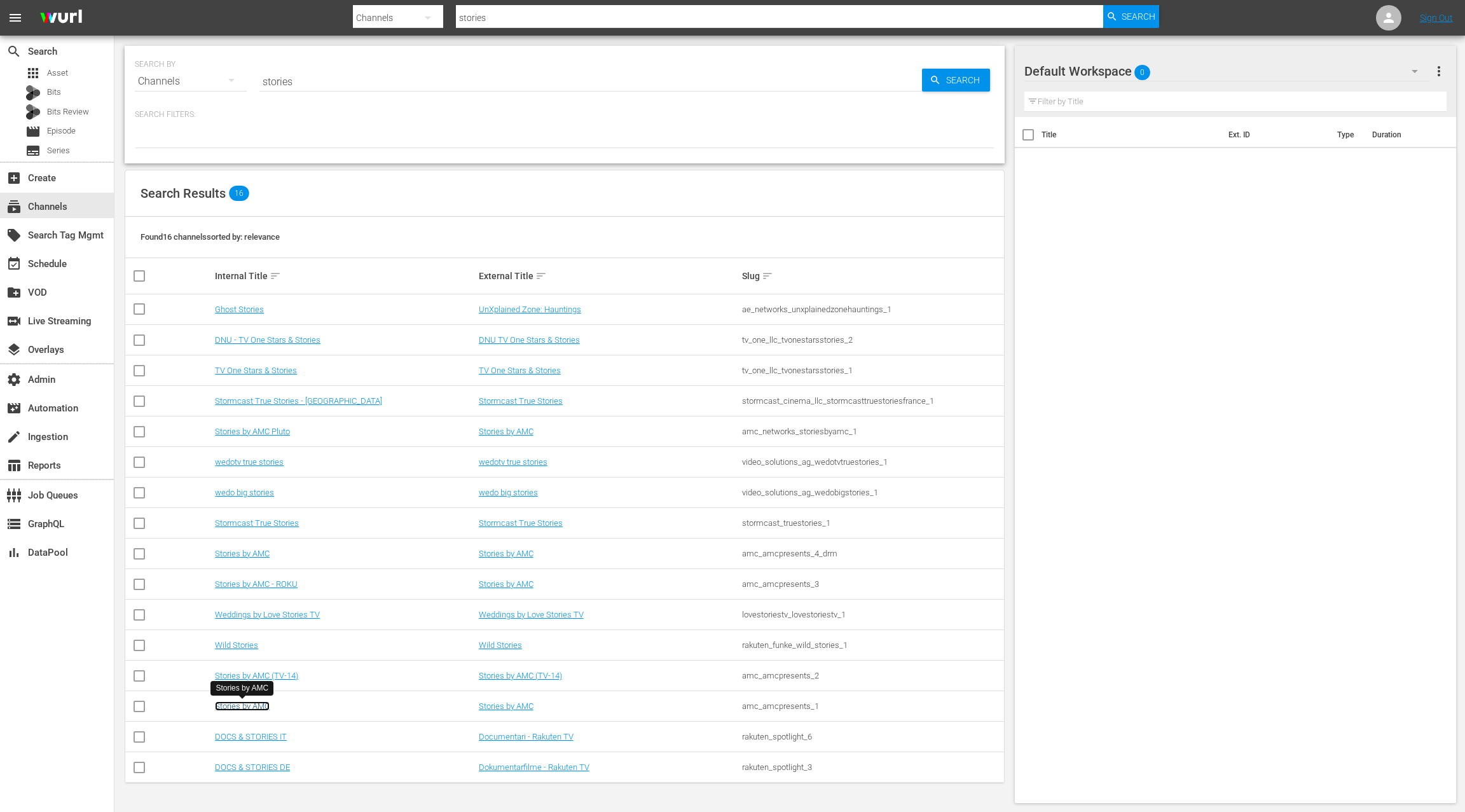
click at [266, 706] on link "Stories by AMC" at bounding box center [242, 706] width 55 height 9
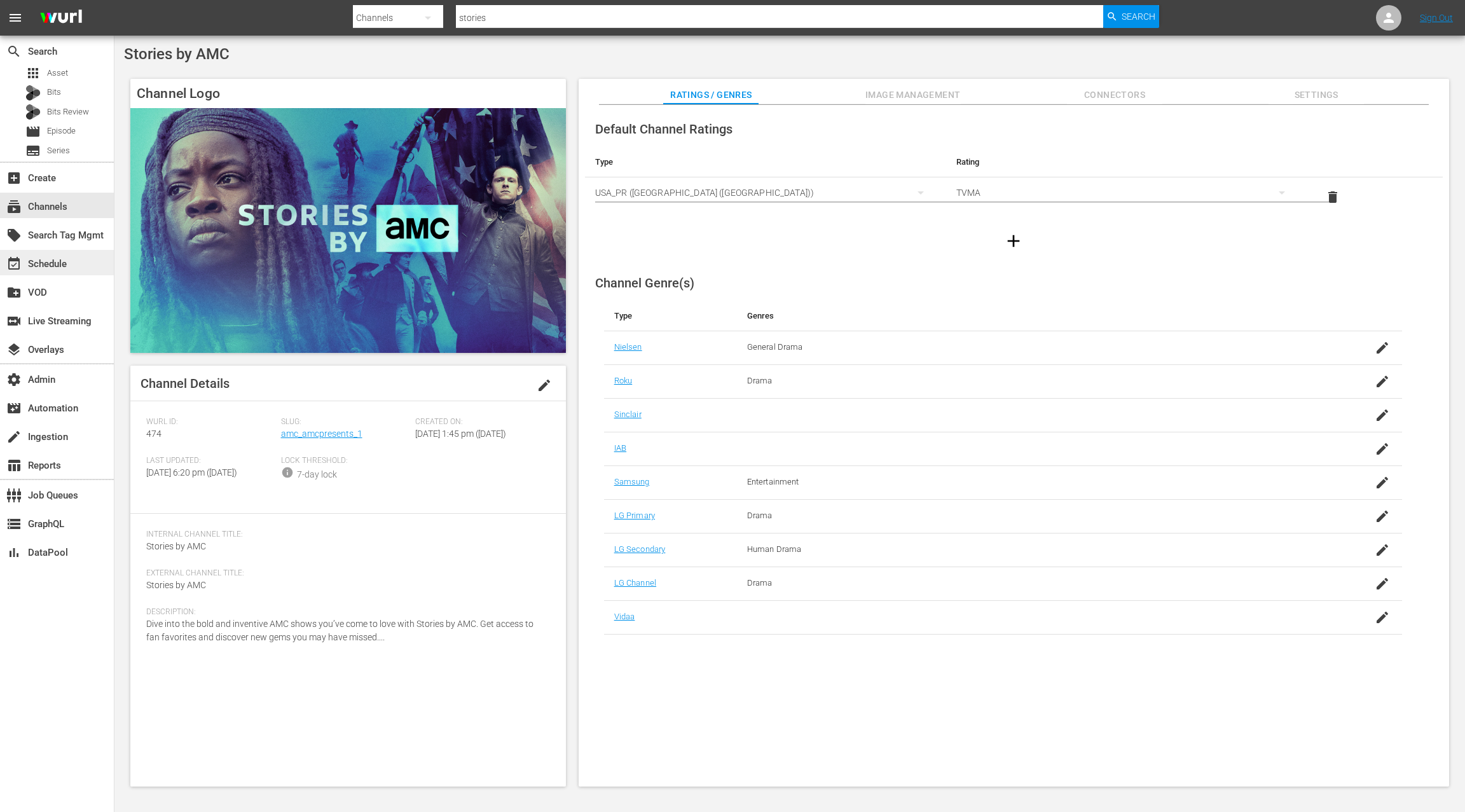
click at [62, 261] on div "event_available Schedule" at bounding box center [36, 261] width 71 height 11
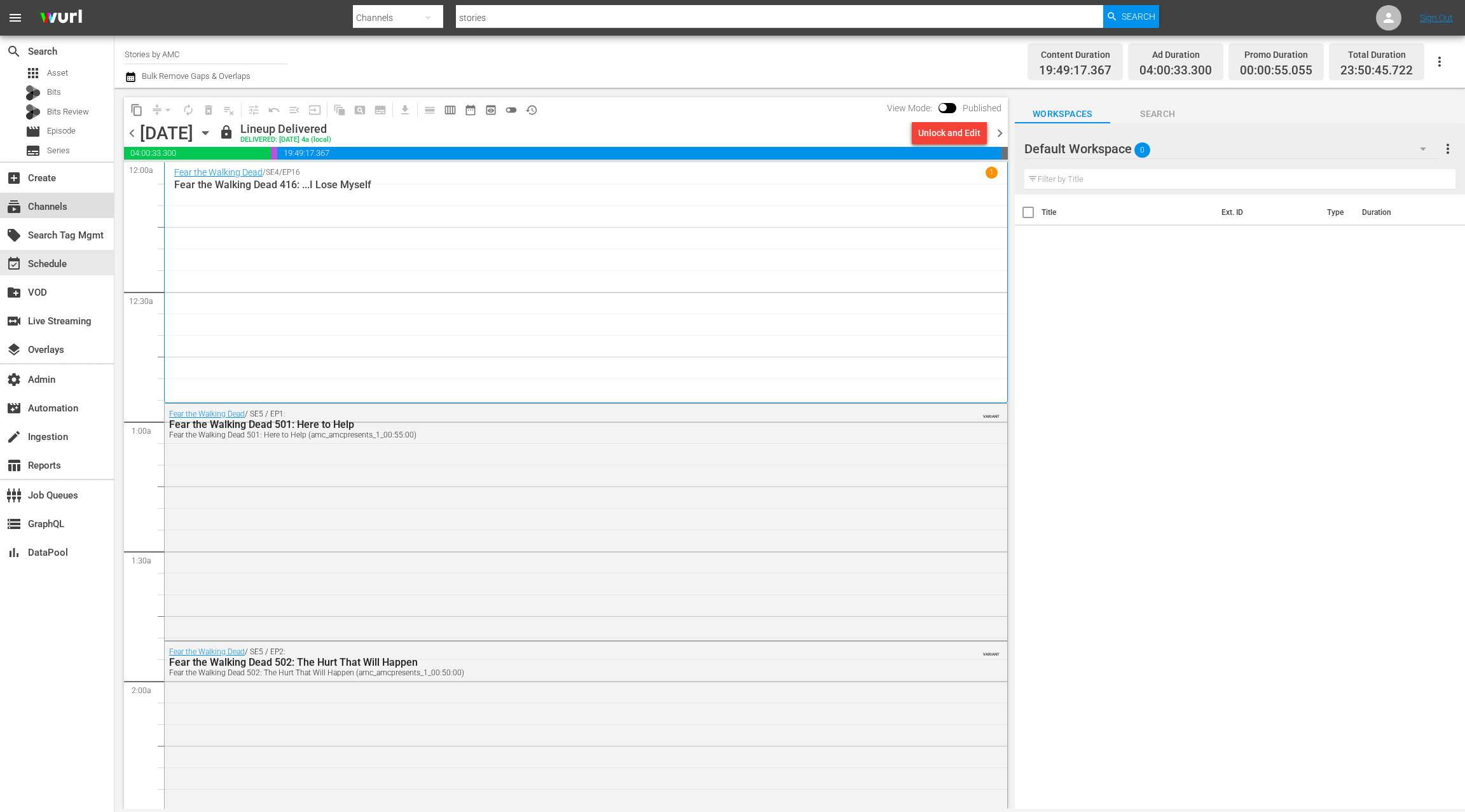
click at [62, 206] on div "subscriptions Channels" at bounding box center [36, 204] width 71 height 11
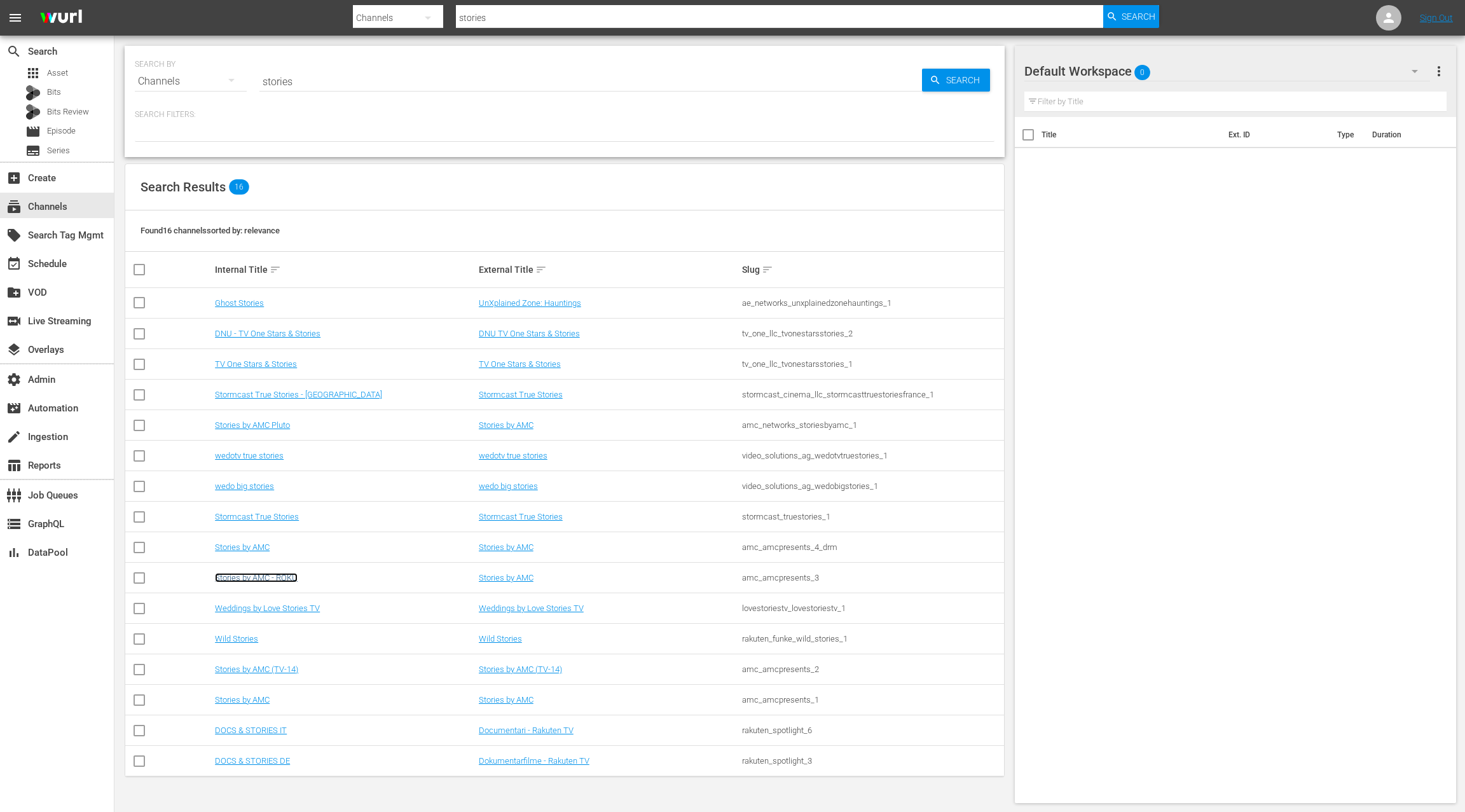
click at [272, 575] on link "Stories by AMC - ROKU" at bounding box center [256, 577] width 83 height 9
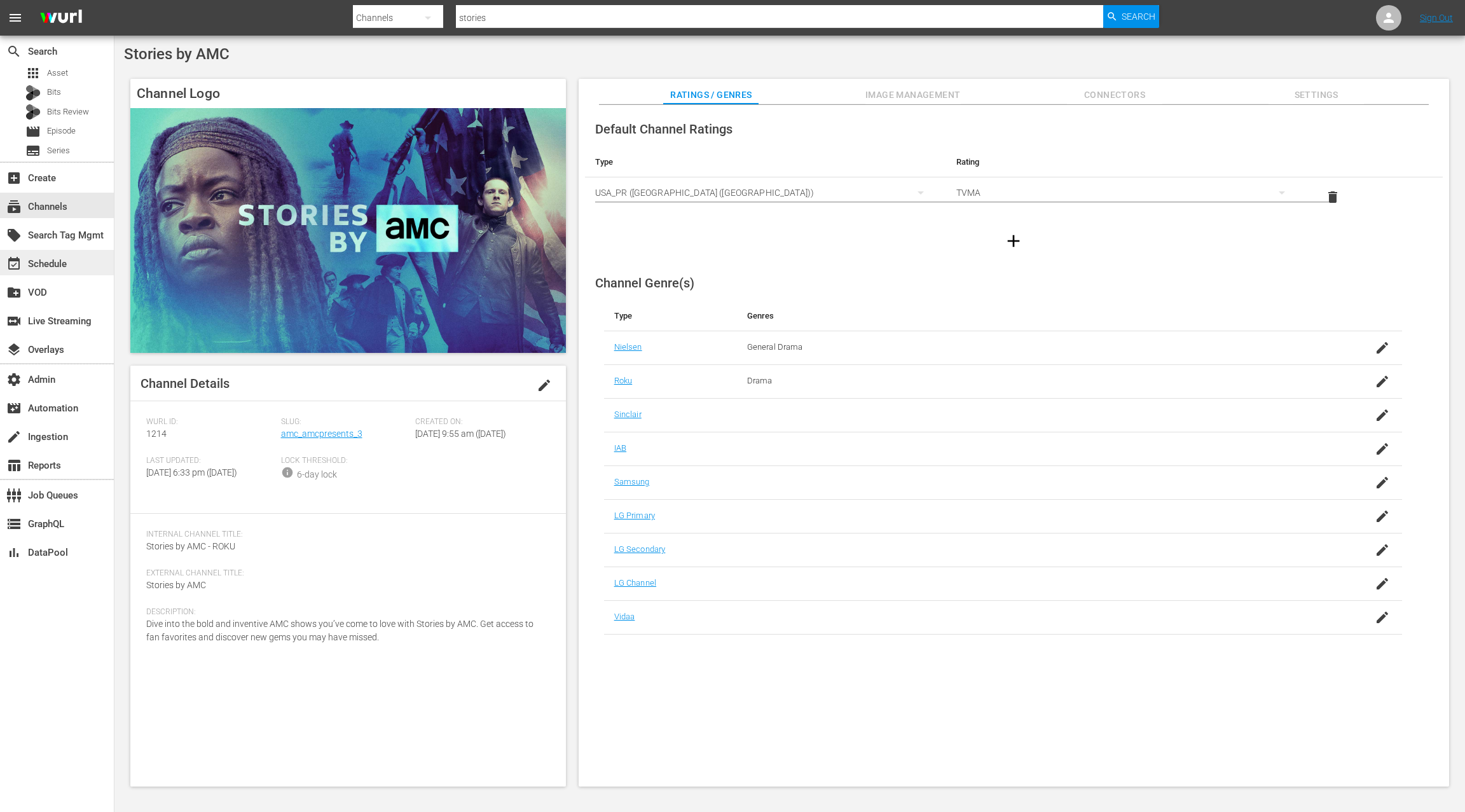
click at [69, 266] on div "event_available Schedule" at bounding box center [36, 261] width 71 height 11
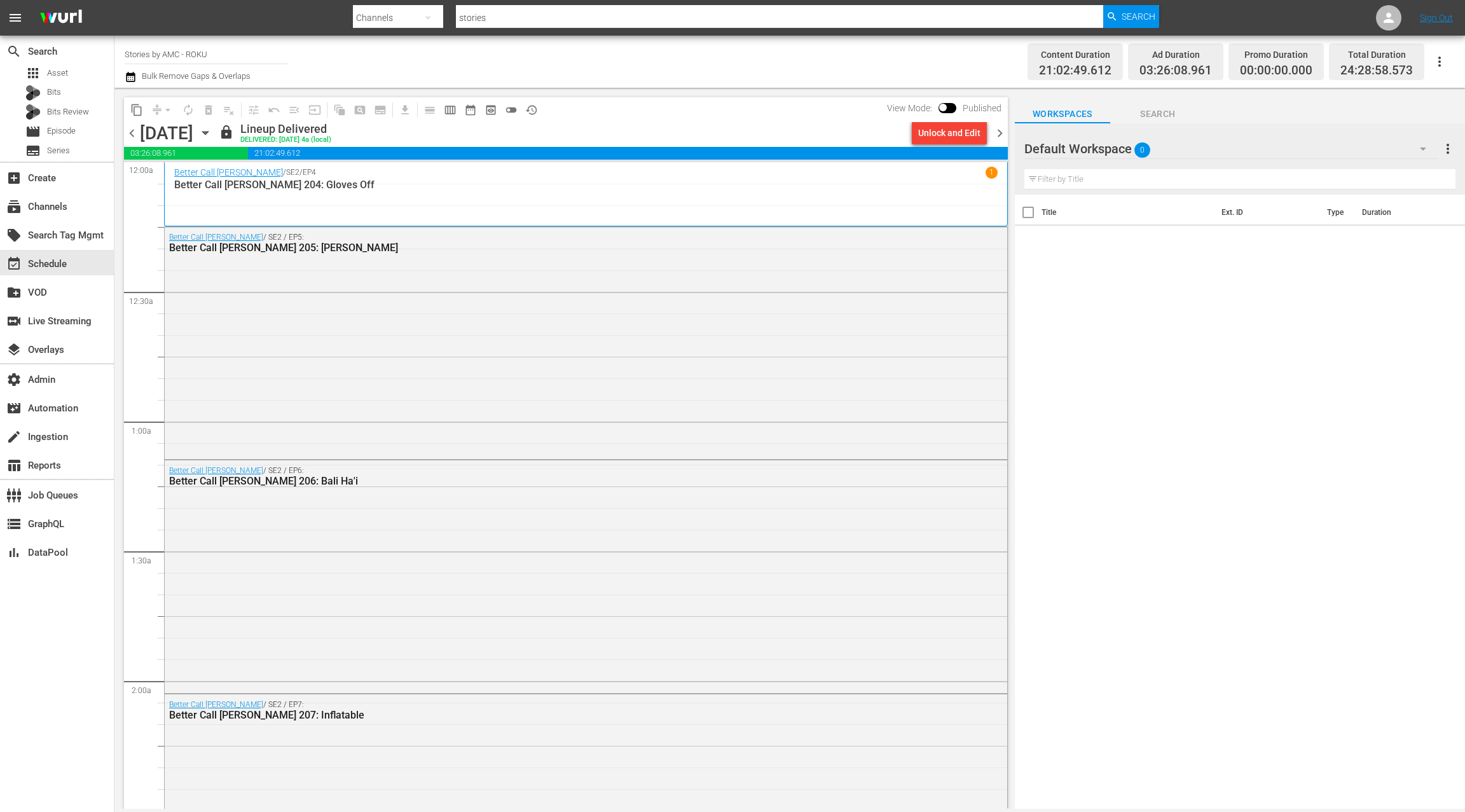
click at [208, 131] on icon "button" at bounding box center [205, 133] width 5 height 3
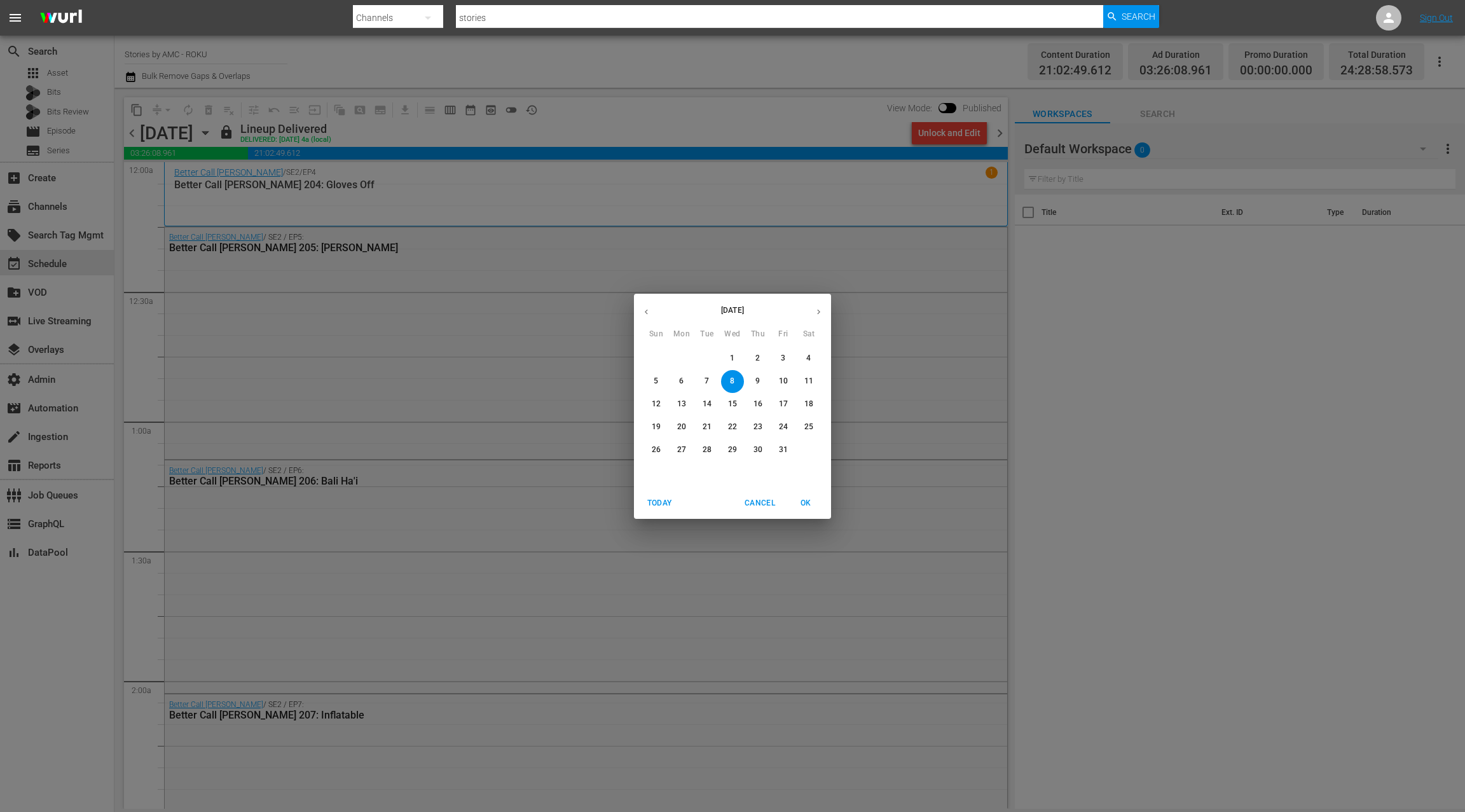
click at [707, 404] on p "14" at bounding box center [707, 404] width 9 height 11
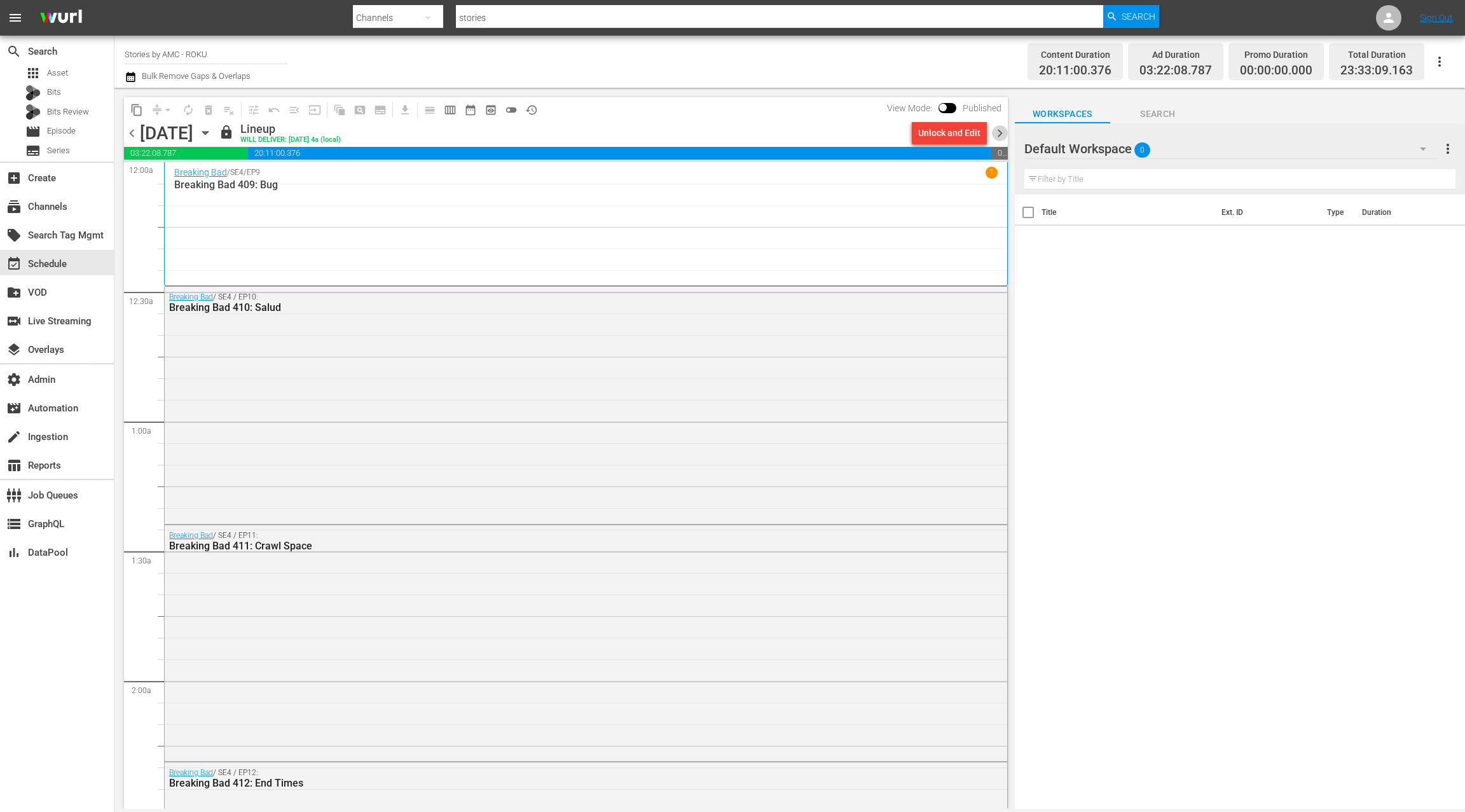
click at [1003, 136] on span "chevron_right" at bounding box center [1000, 133] width 16 height 16
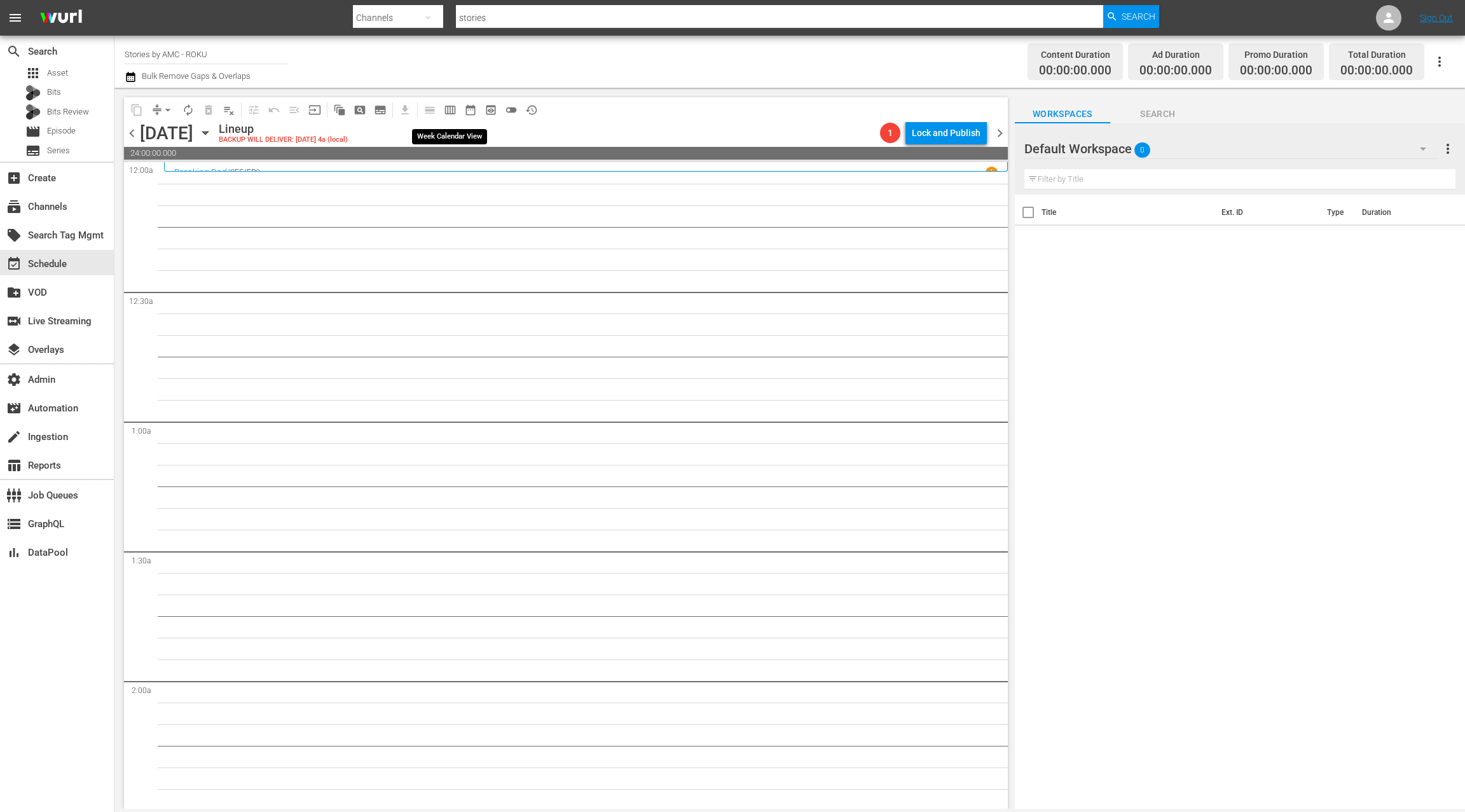
click at [446, 111] on span "calendar_view_week_outlined" at bounding box center [450, 110] width 13 height 13
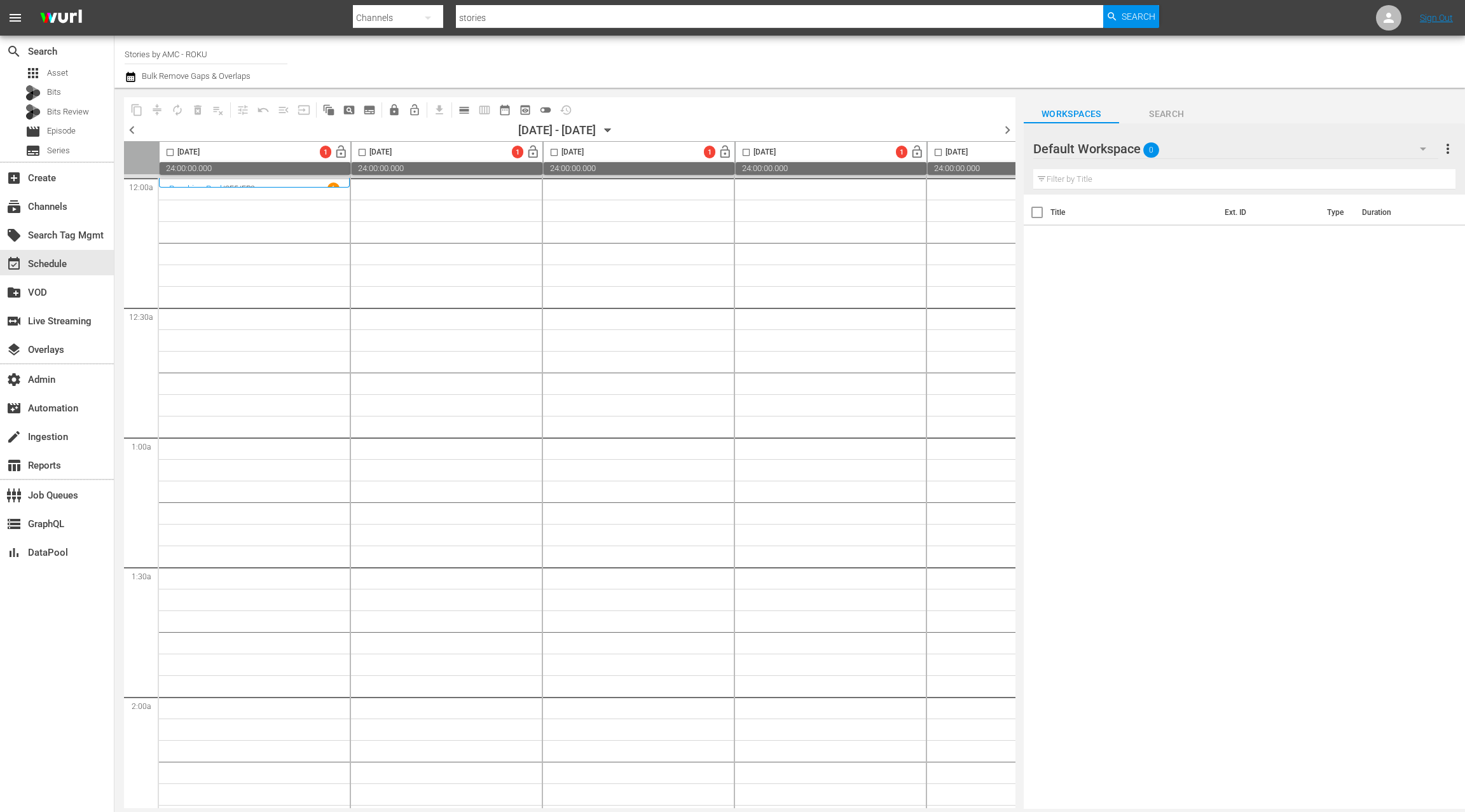
click at [248, 185] on p "EP2" at bounding box center [249, 189] width 13 height 9
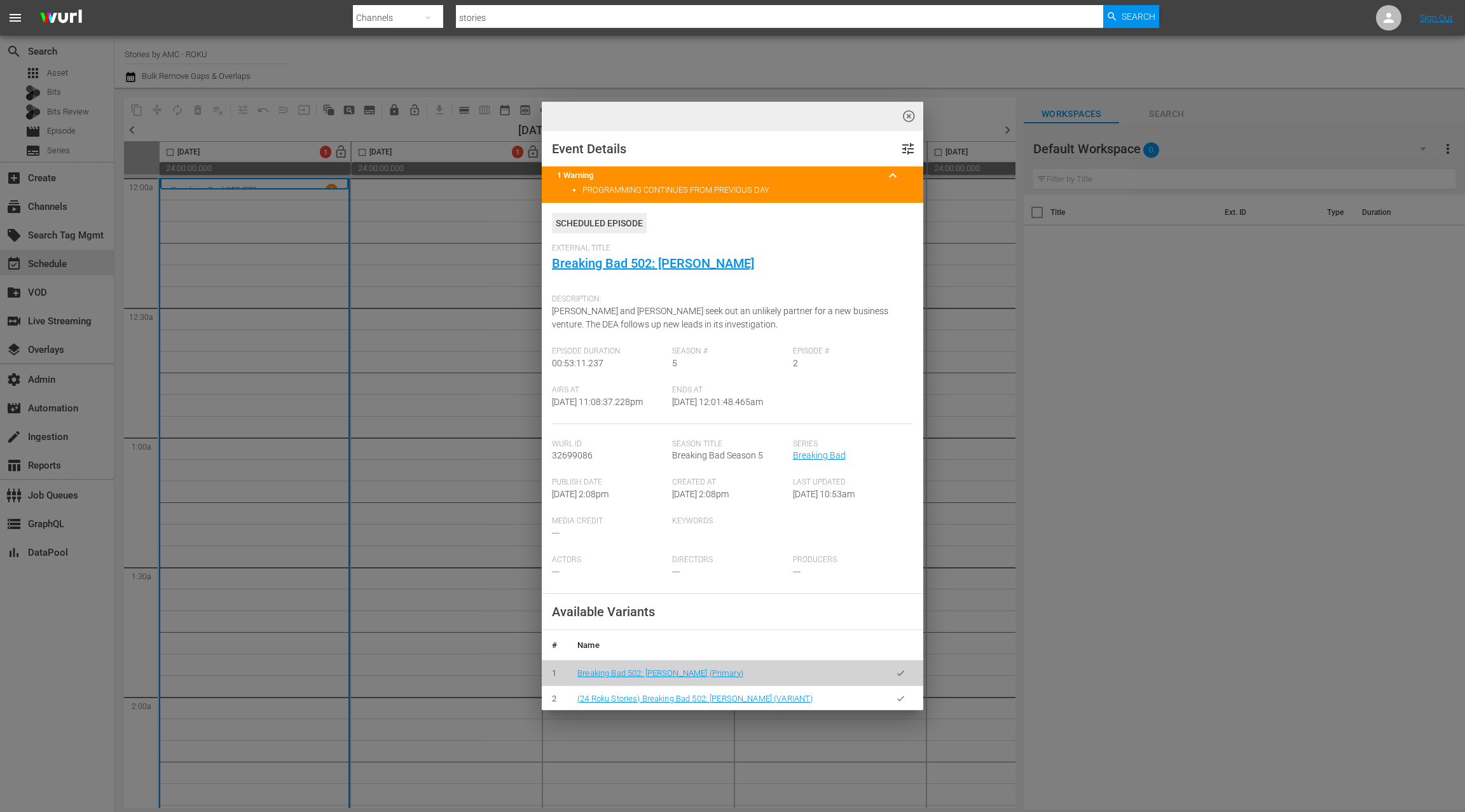
drag, startPoint x: 910, startPoint y: 117, endPoint x: 853, endPoint y: 127, distance: 57.9
click at [910, 117] on span "highlight_off_icon" at bounding box center [909, 117] width 15 height 15
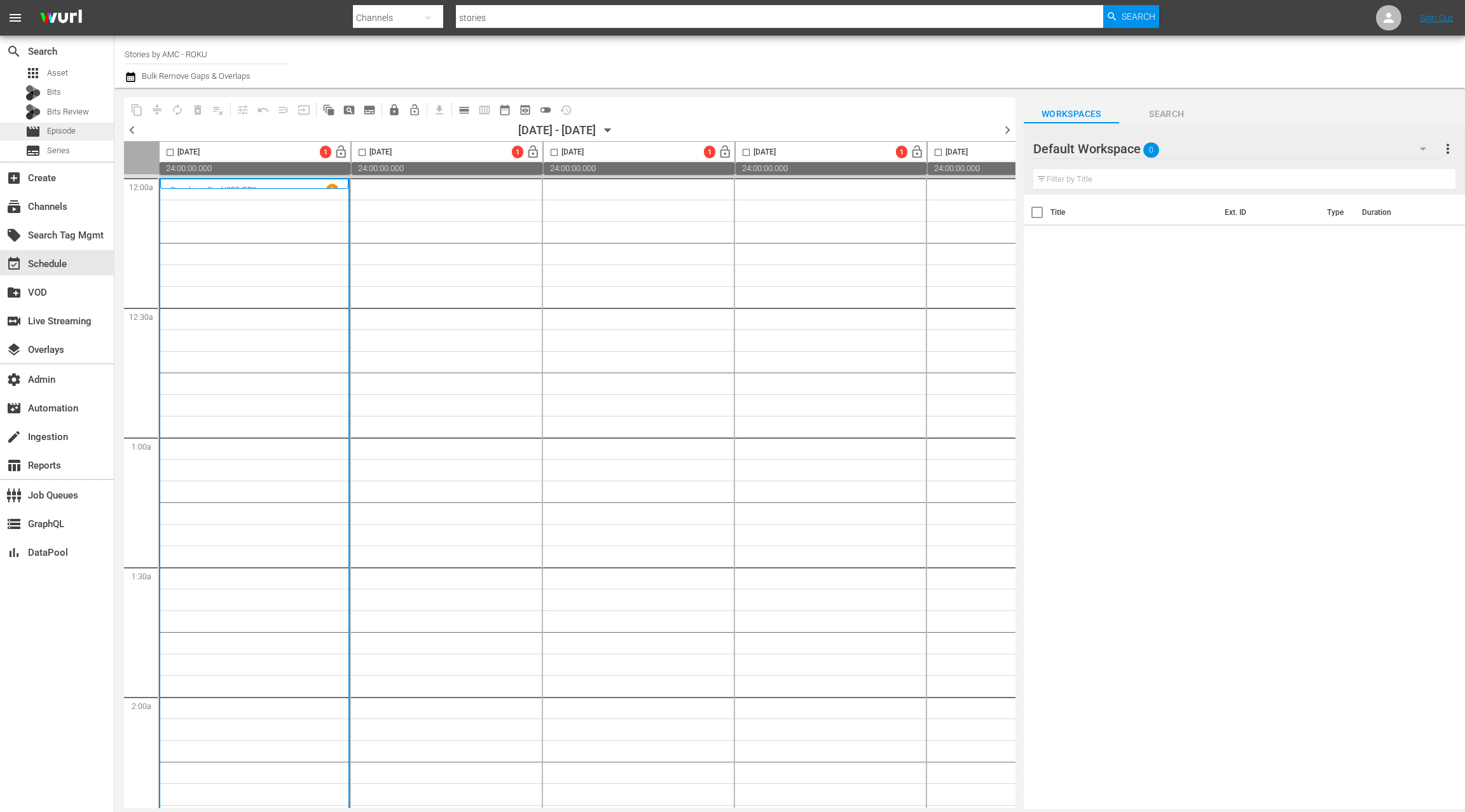
click at [80, 130] on div "movie Episode" at bounding box center [57, 131] width 114 height 18
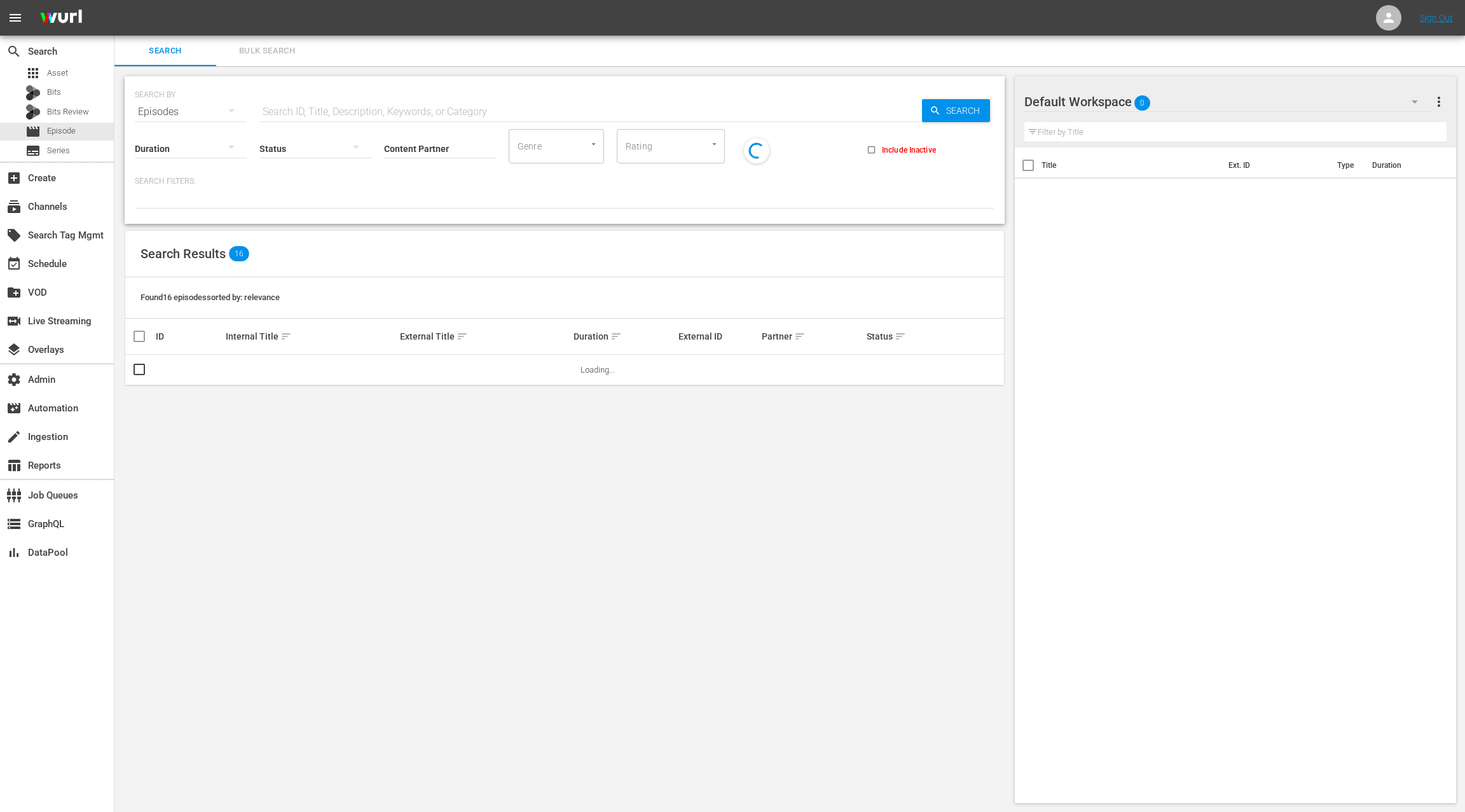
click at [261, 55] on span "Bulk Search" at bounding box center [267, 51] width 86 height 15
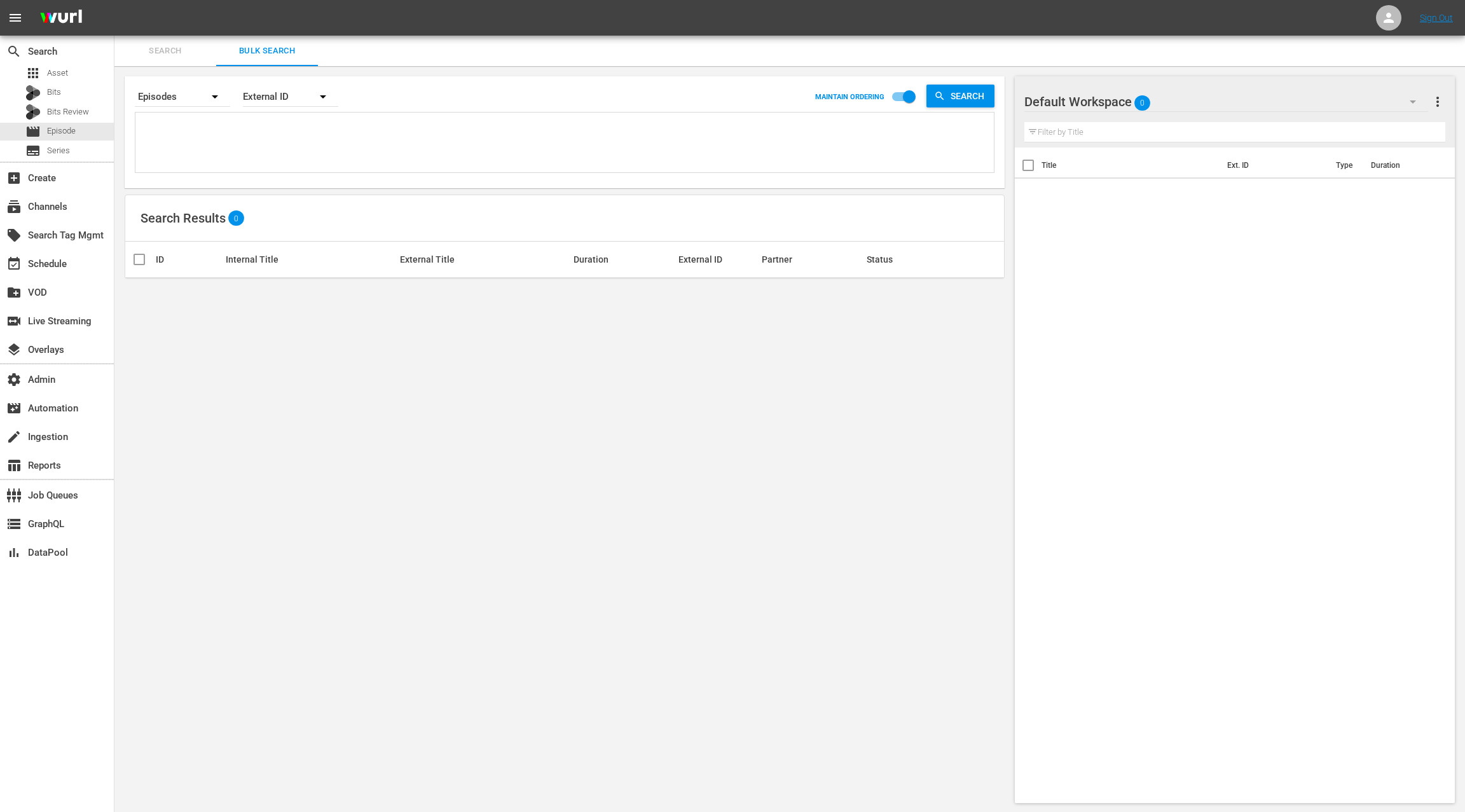
click at [284, 141] on textarea at bounding box center [566, 145] width 855 height 58
click at [281, 104] on div "External ID" at bounding box center [290, 96] width 96 height 36
click at [279, 152] on div "Wurl ID" at bounding box center [283, 152] width 51 height 20
click at [274, 139] on textarea at bounding box center [566, 145] width 855 height 58
paste textarea "32699093 32699094 32699090 32699066 32699095 32699096 32699088 32699082 3269908…"
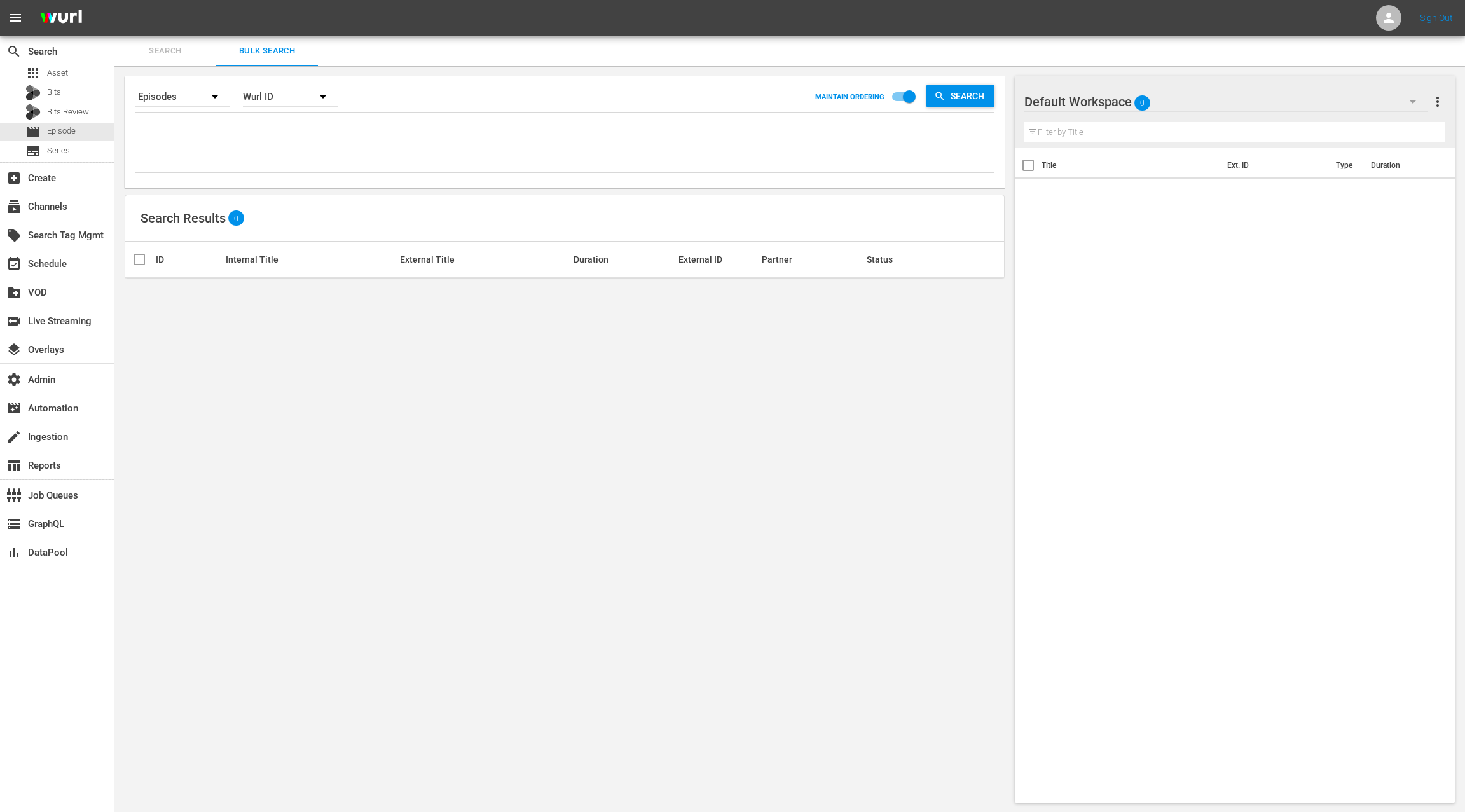
type textarea "32699093 32699094 32699090 32699066 32699095 32699096 32699088 32699082 3269908…"
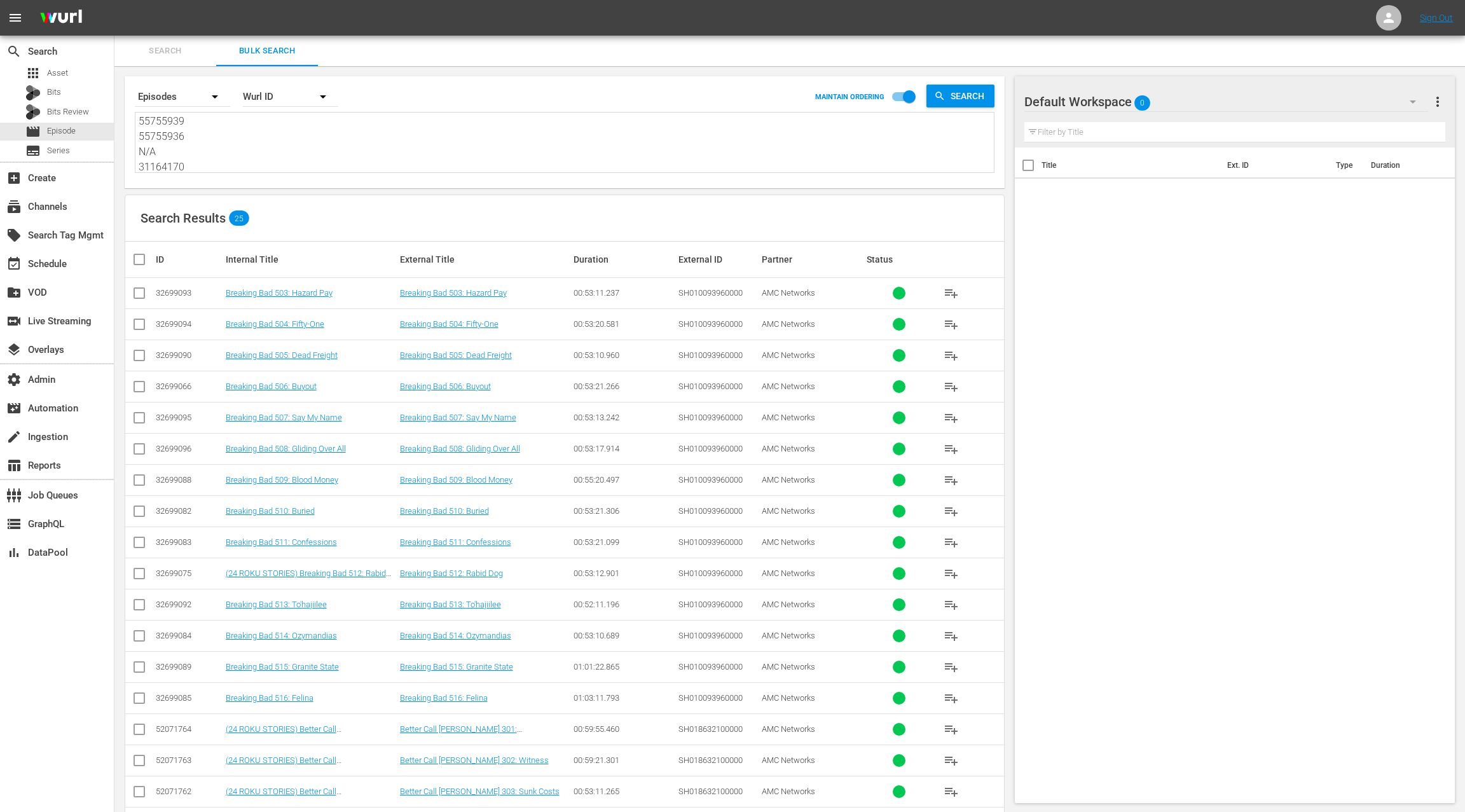
type textarea "32699093 32699094 32699090 32699066 32699095 32699096 32699088 32699082 3269908…"
click at [294, 149] on textarea "32699093 32699094 32699090 32699066 32699095 32699096 32699088 32699082 3269908…" at bounding box center [566, 144] width 855 height 58
paste textarea "91909962"
type textarea "32699093 32699094 32699090 32699066 32699095 32699096 32699088 32699082 3269908…"
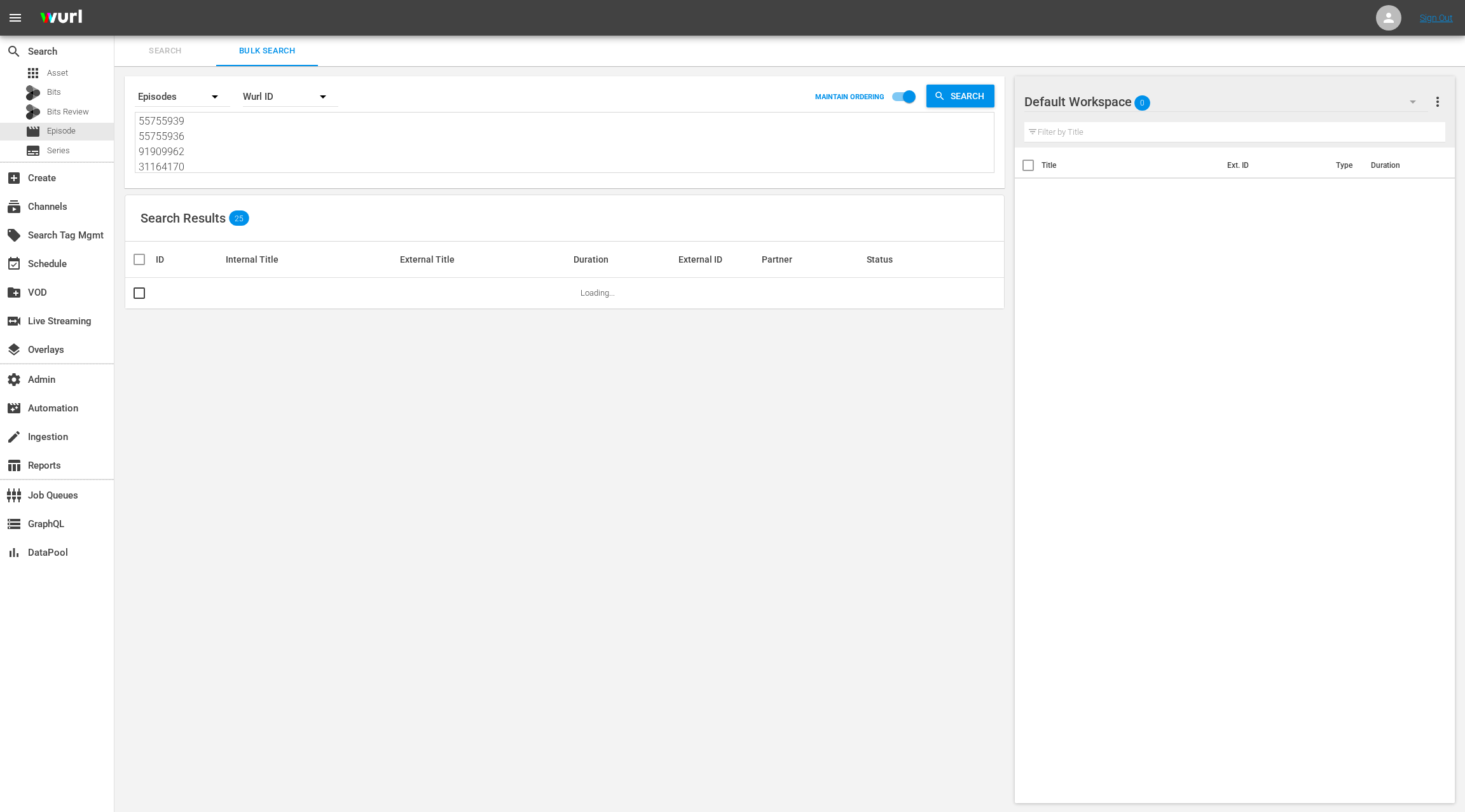
type textarea "32699093 32699094 32699090 32699066 32699095 32699096 32699088 32699082 3269908…"
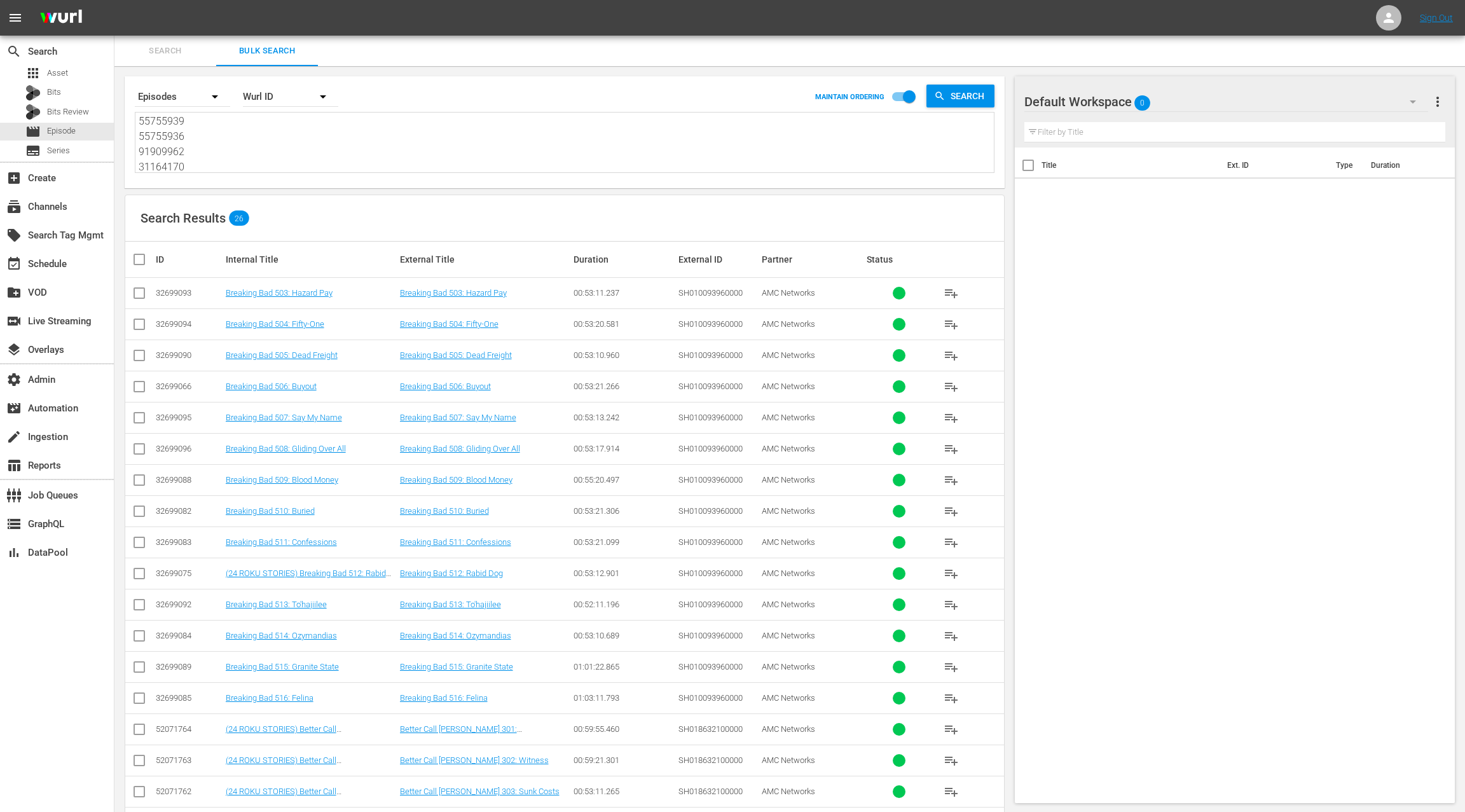
click at [1290, 104] on div "Default Workspace 0" at bounding box center [1226, 102] width 404 height 36
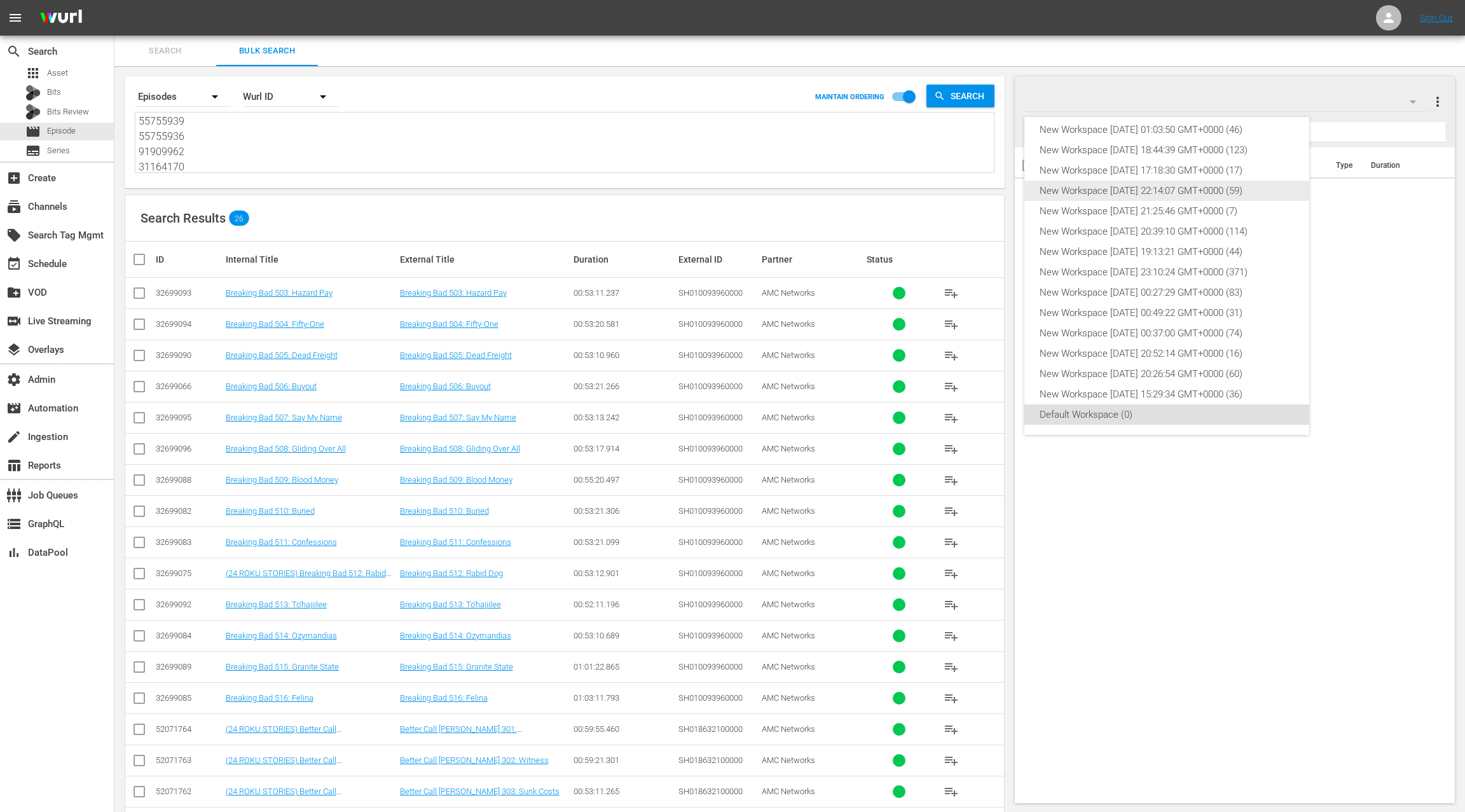
scroll to position [0, 0]
click at [1162, 141] on div "New Workspace Sat Oct 04 2025 17:48:52 GMT+0000 (46)" at bounding box center [1166, 137] width 254 height 20
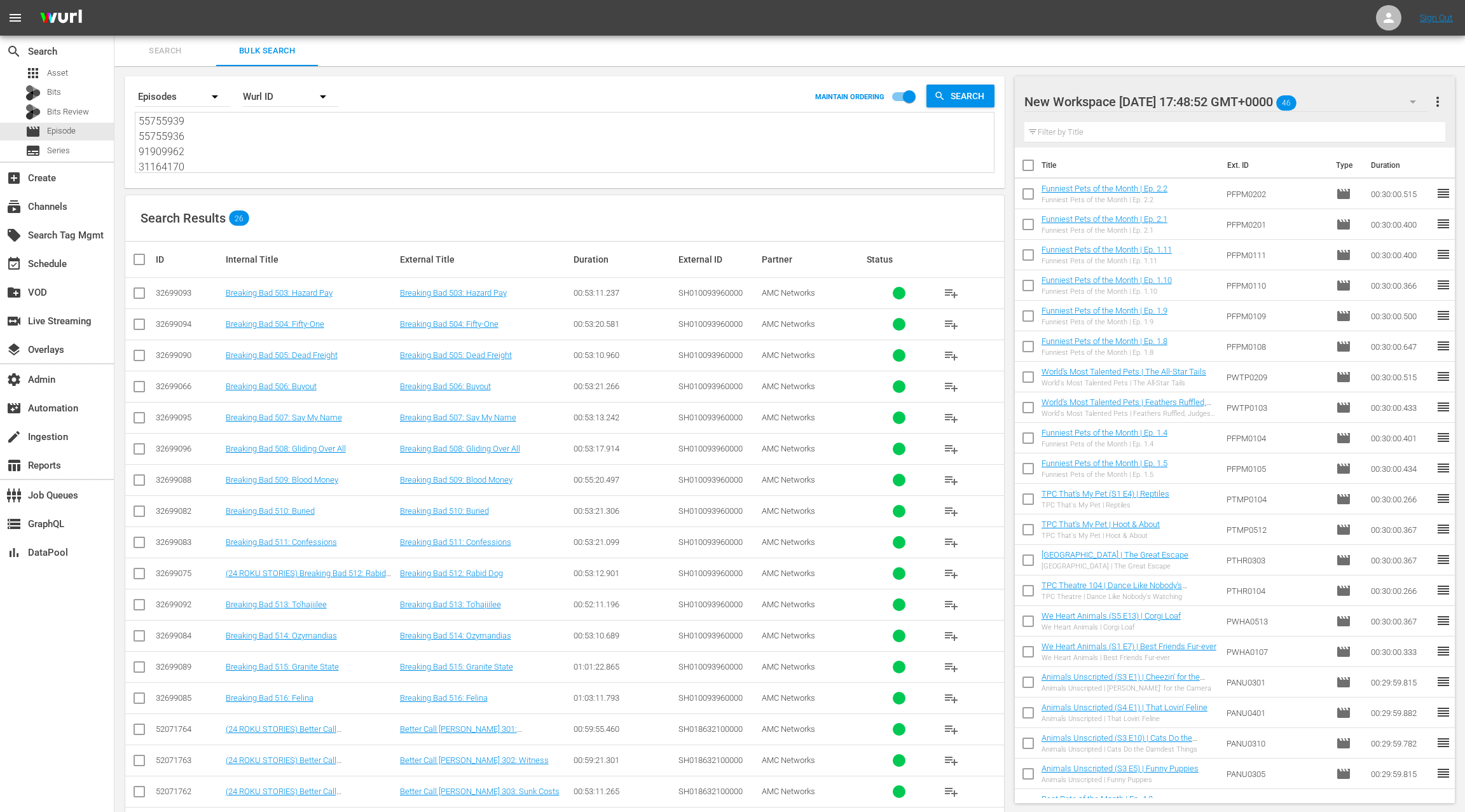
click at [1440, 101] on span "more_vert" at bounding box center [1437, 102] width 15 height 15
click at [1340, 125] on div "Clear All Workspace Items" at bounding box center [1355, 126] width 150 height 23
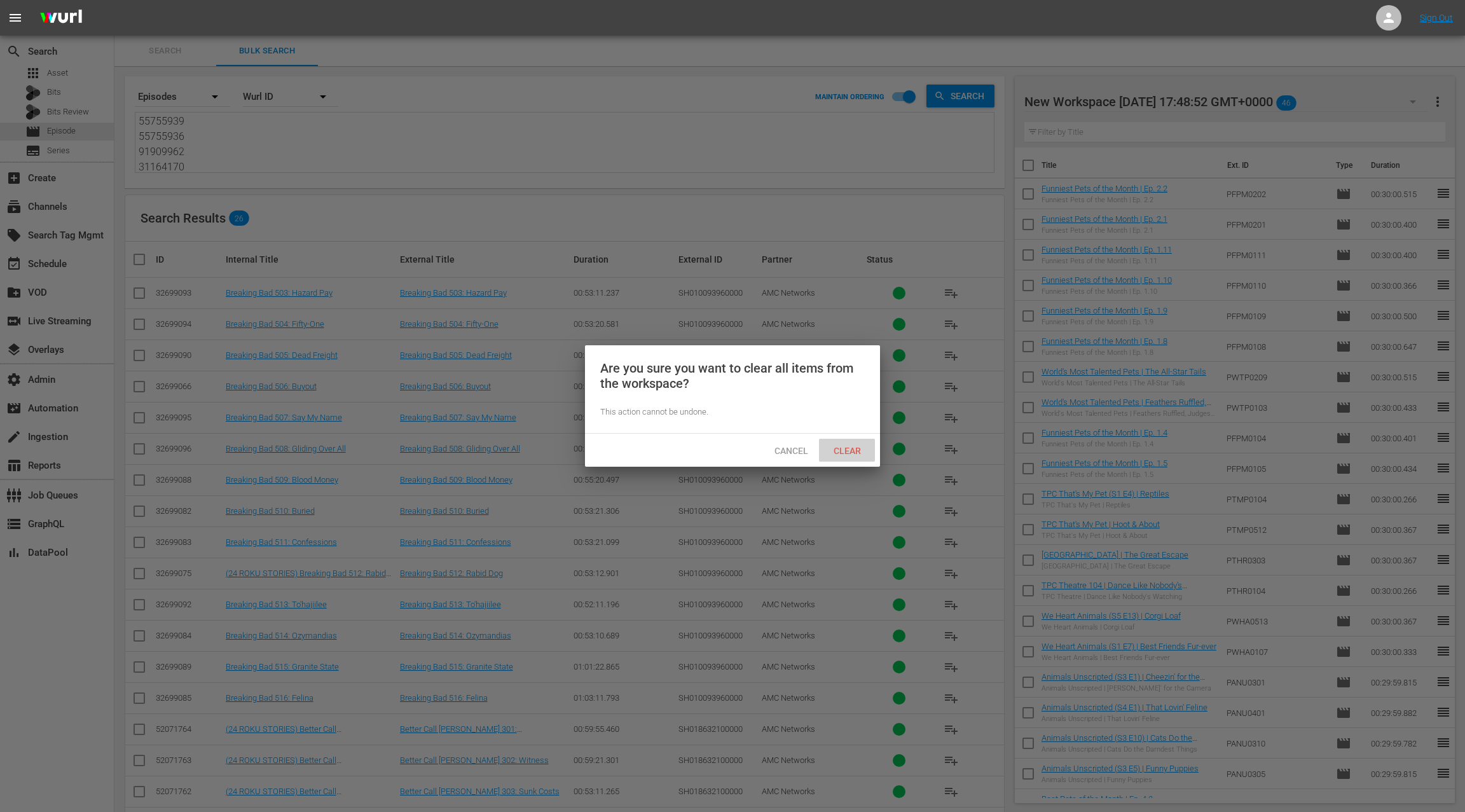
drag, startPoint x: 842, startPoint y: 447, endPoint x: 850, endPoint y: 445, distance: 8.2
click at [841, 446] on span "Clear" at bounding box center [847, 450] width 48 height 10
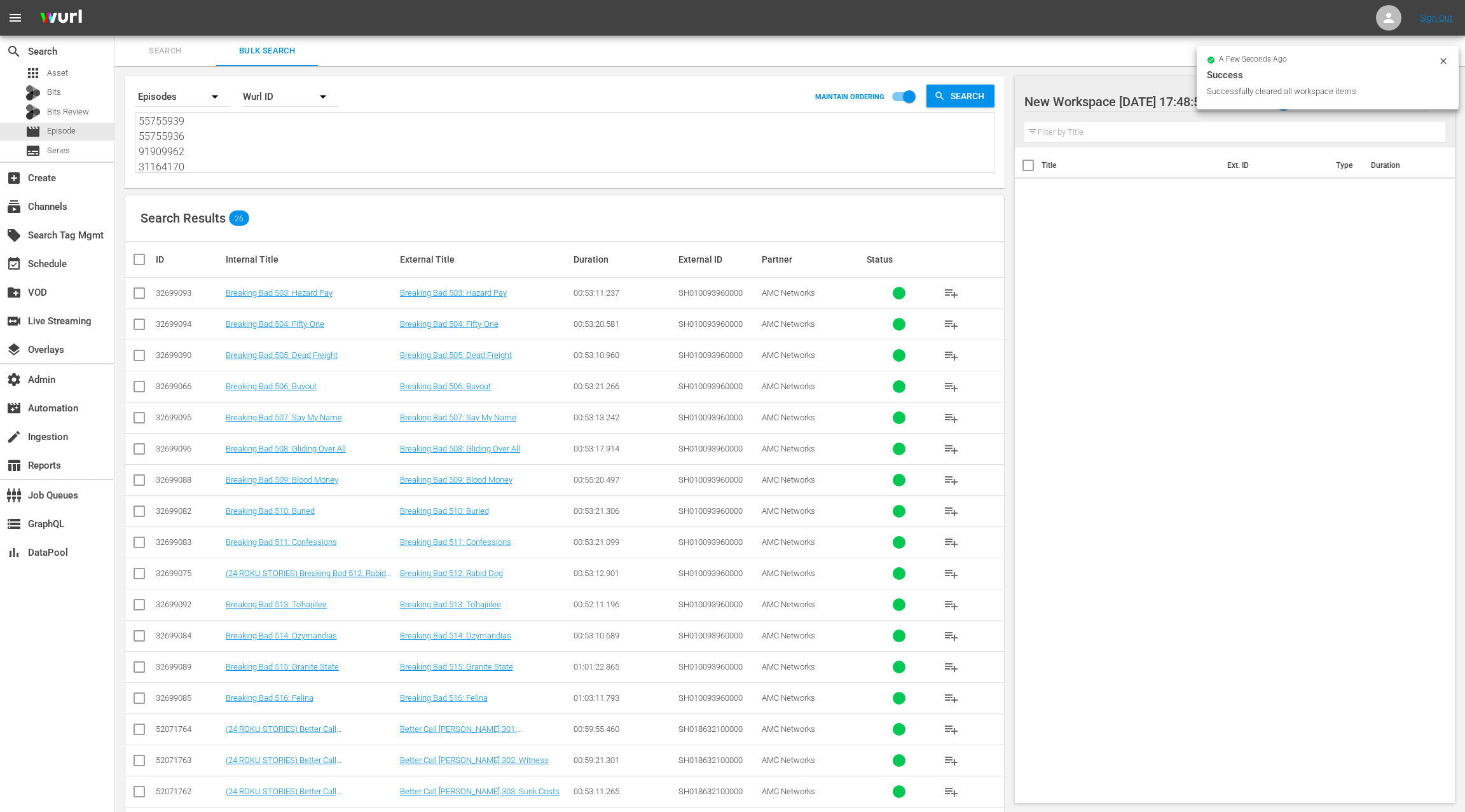
click at [137, 258] on input "checkbox" at bounding box center [144, 259] width 26 height 15
checkbox input "true"
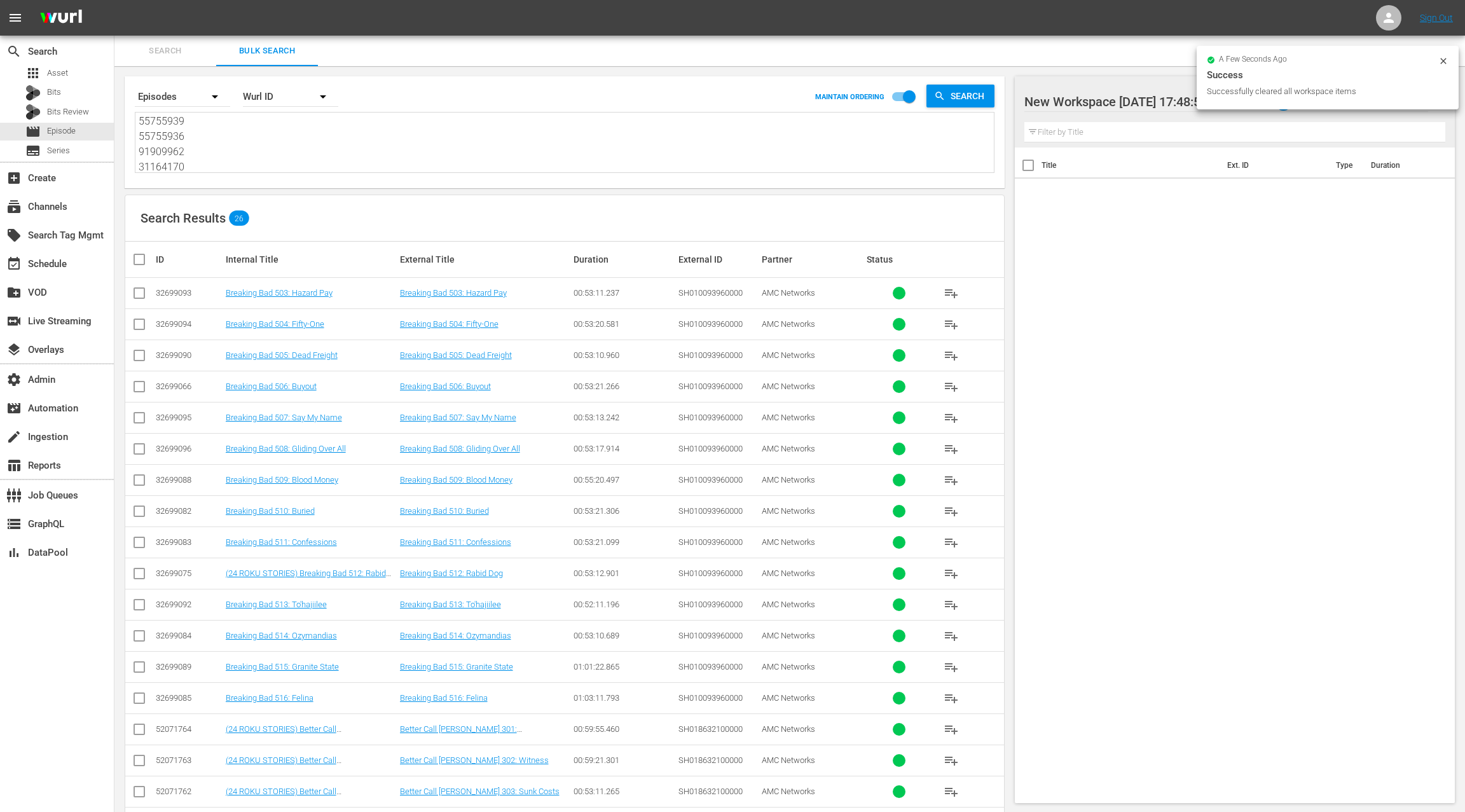
checkbox input "true"
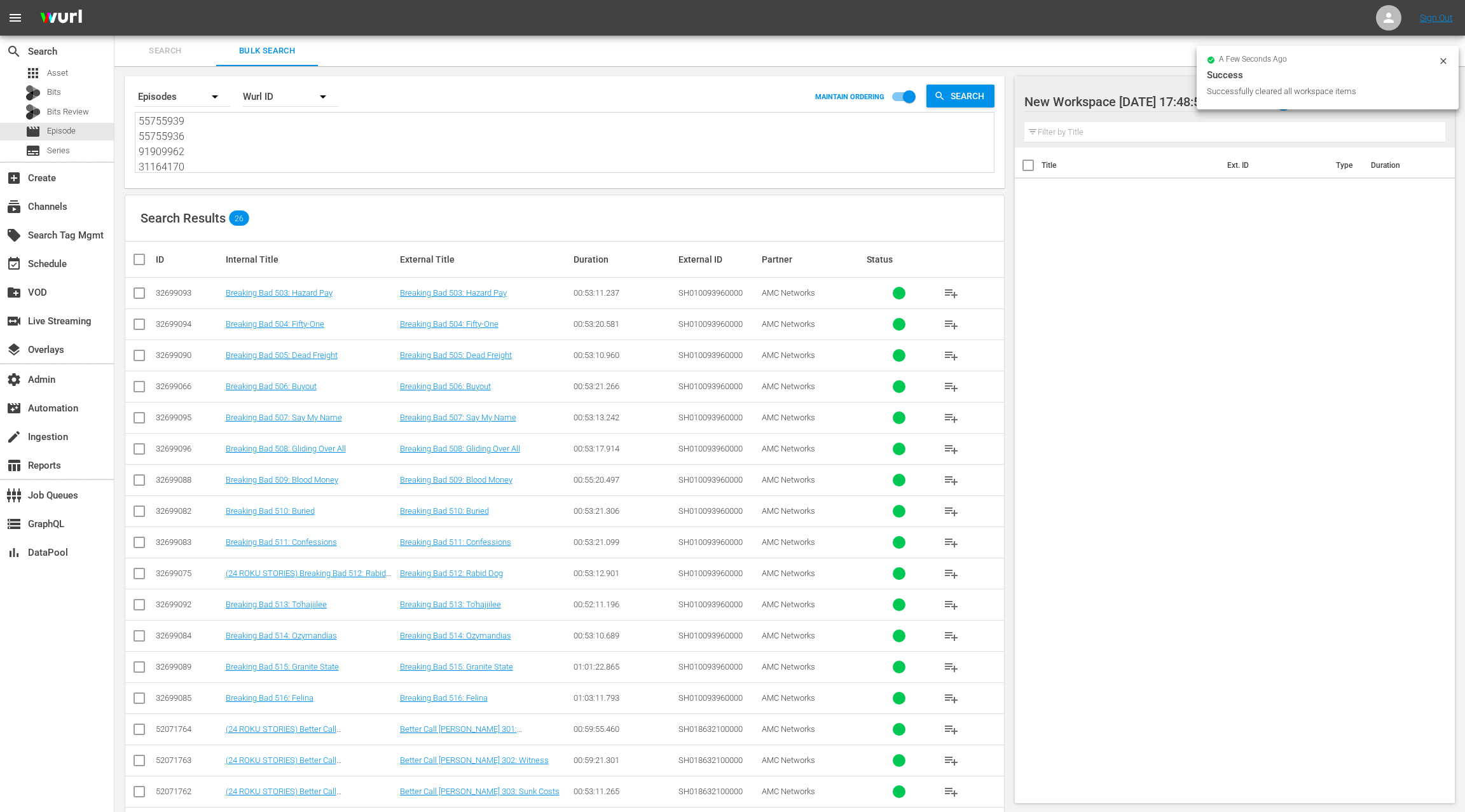
checkbox input "true"
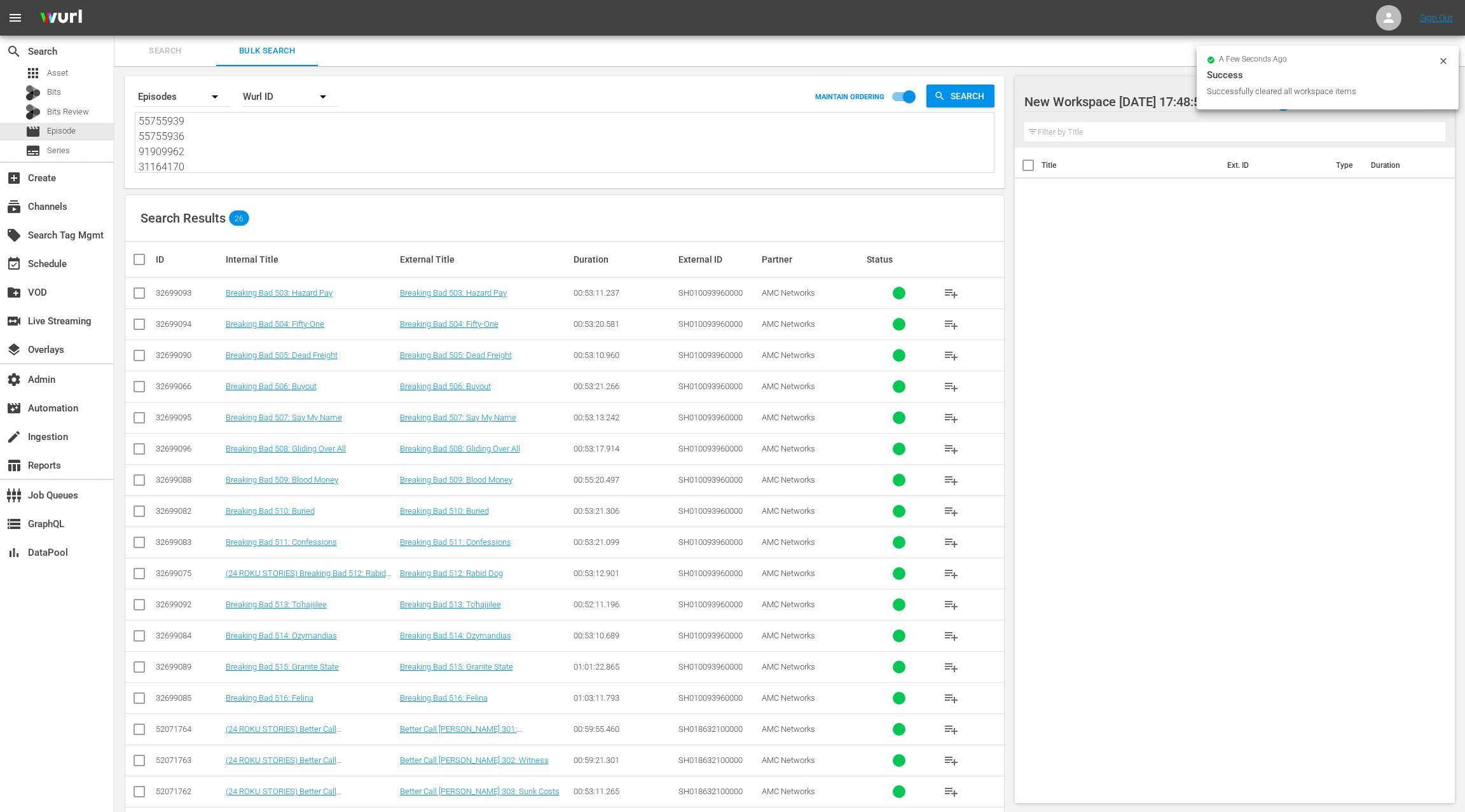
checkbox input "true"
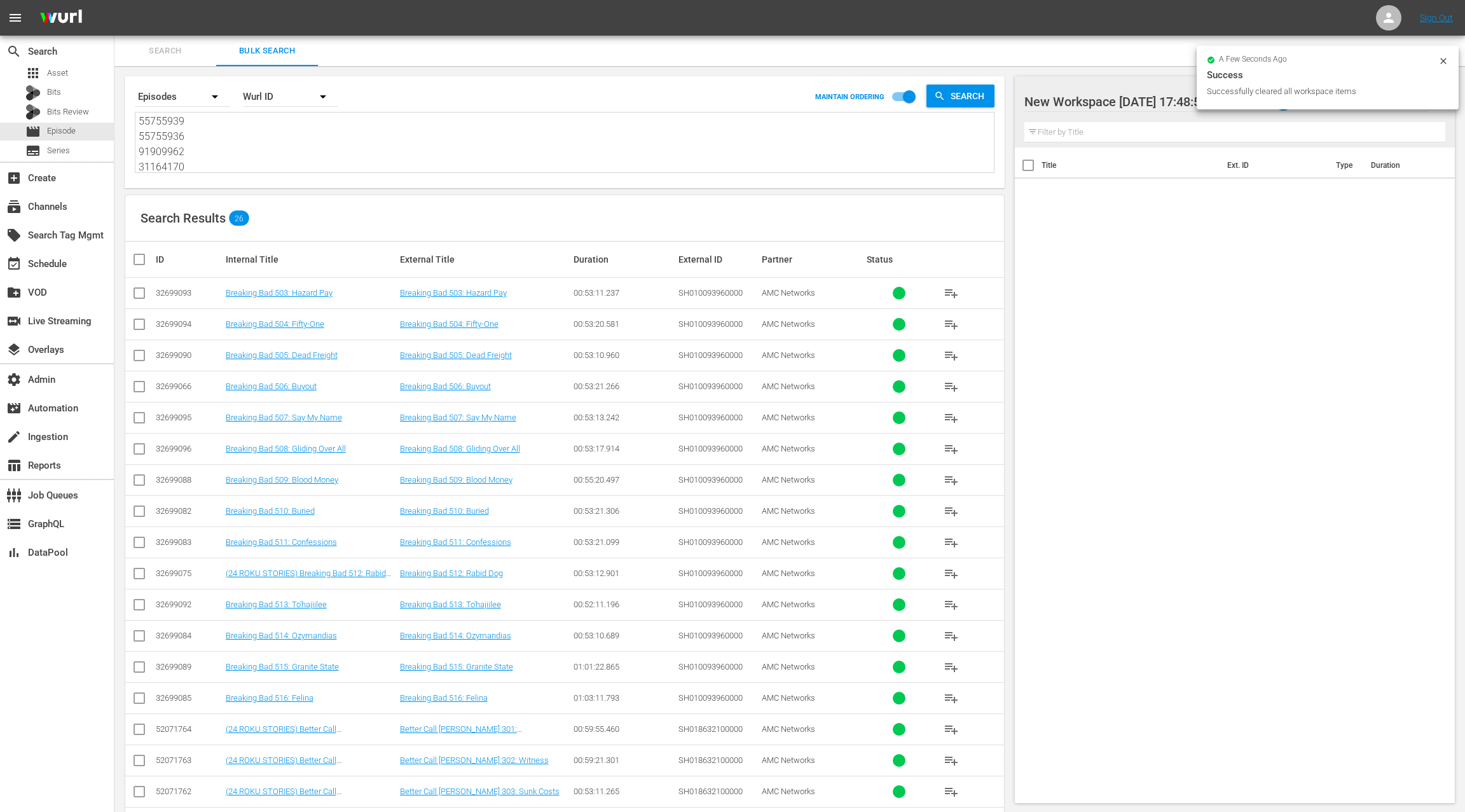
checkbox input "true"
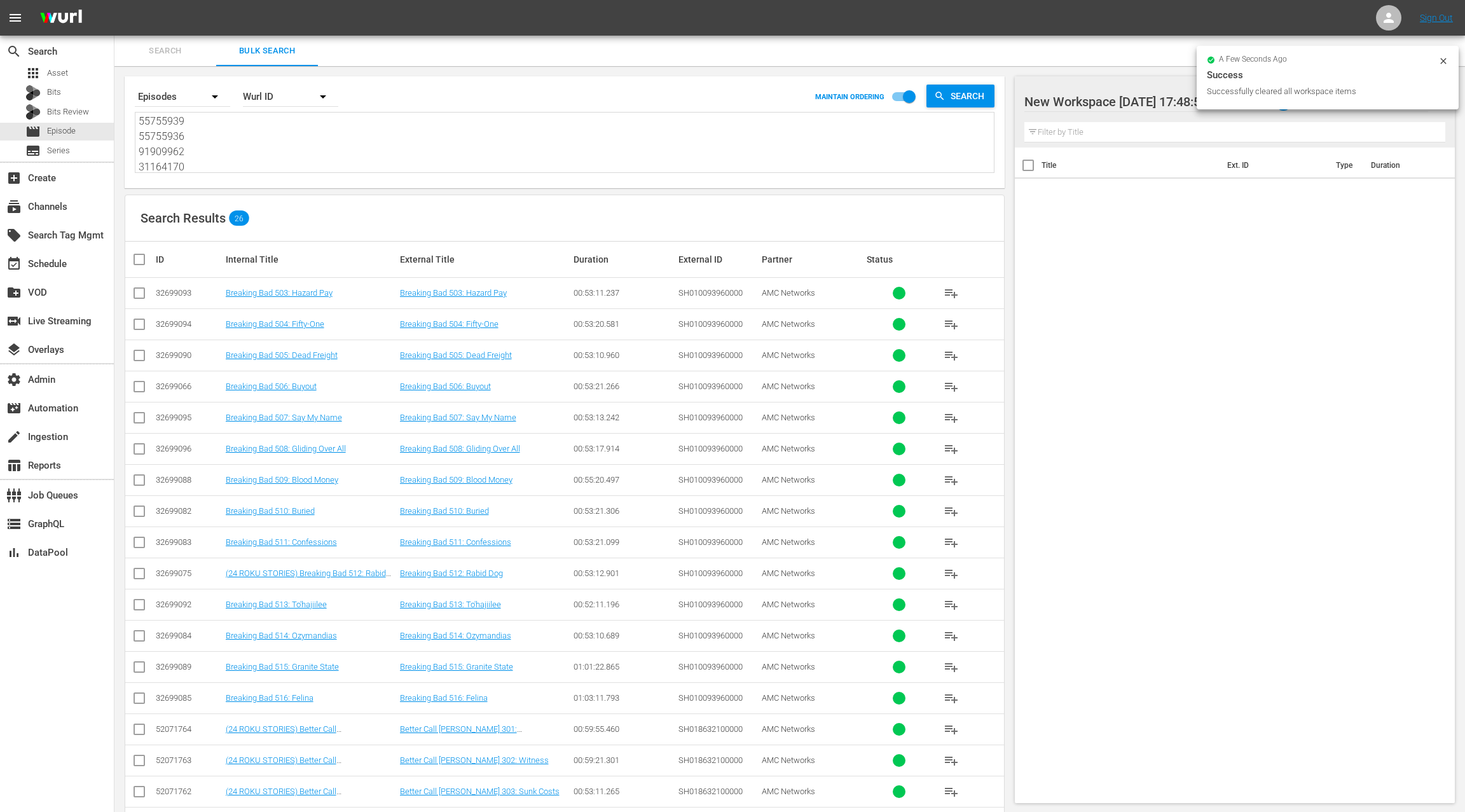
checkbox input "true"
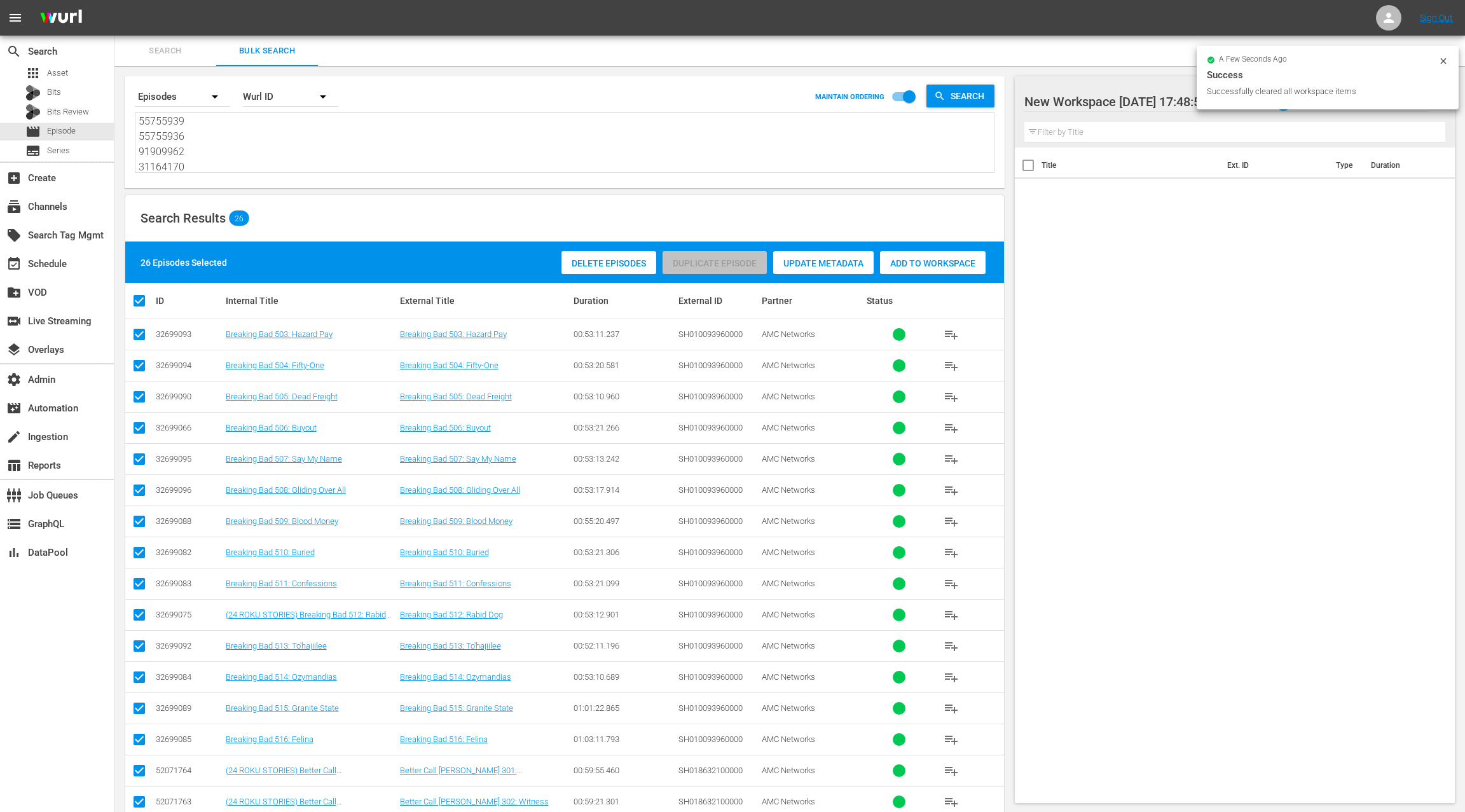
drag, startPoint x: 906, startPoint y: 268, endPoint x: 895, endPoint y: 266, distance: 11.2
click at [906, 268] on div "Add to Workspace" at bounding box center [933, 263] width 106 height 24
click at [40, 262] on div "event_available Schedule" at bounding box center [36, 261] width 71 height 11
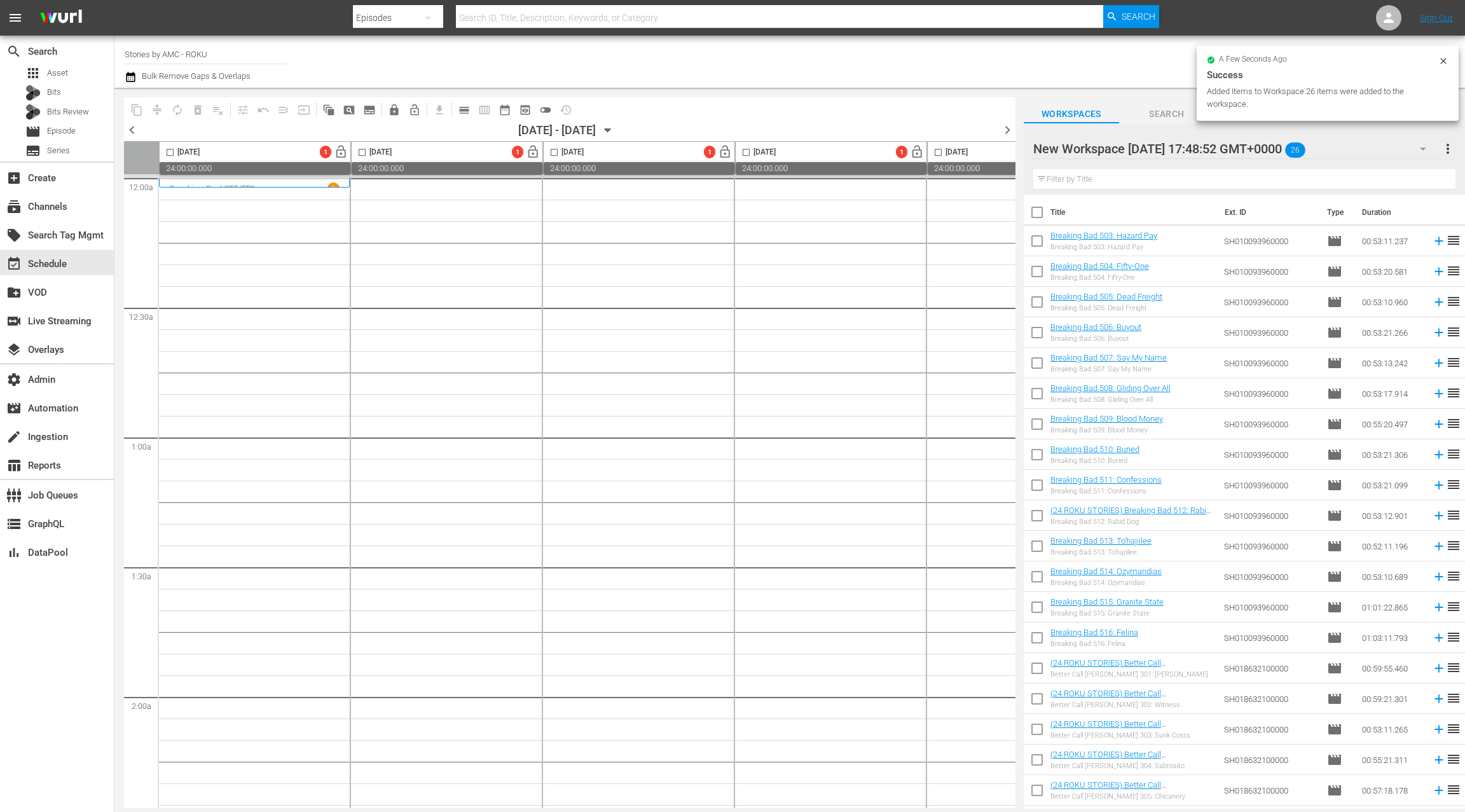
click at [1042, 218] on input "checkbox" at bounding box center [1037, 215] width 27 height 27
checkbox input "true"
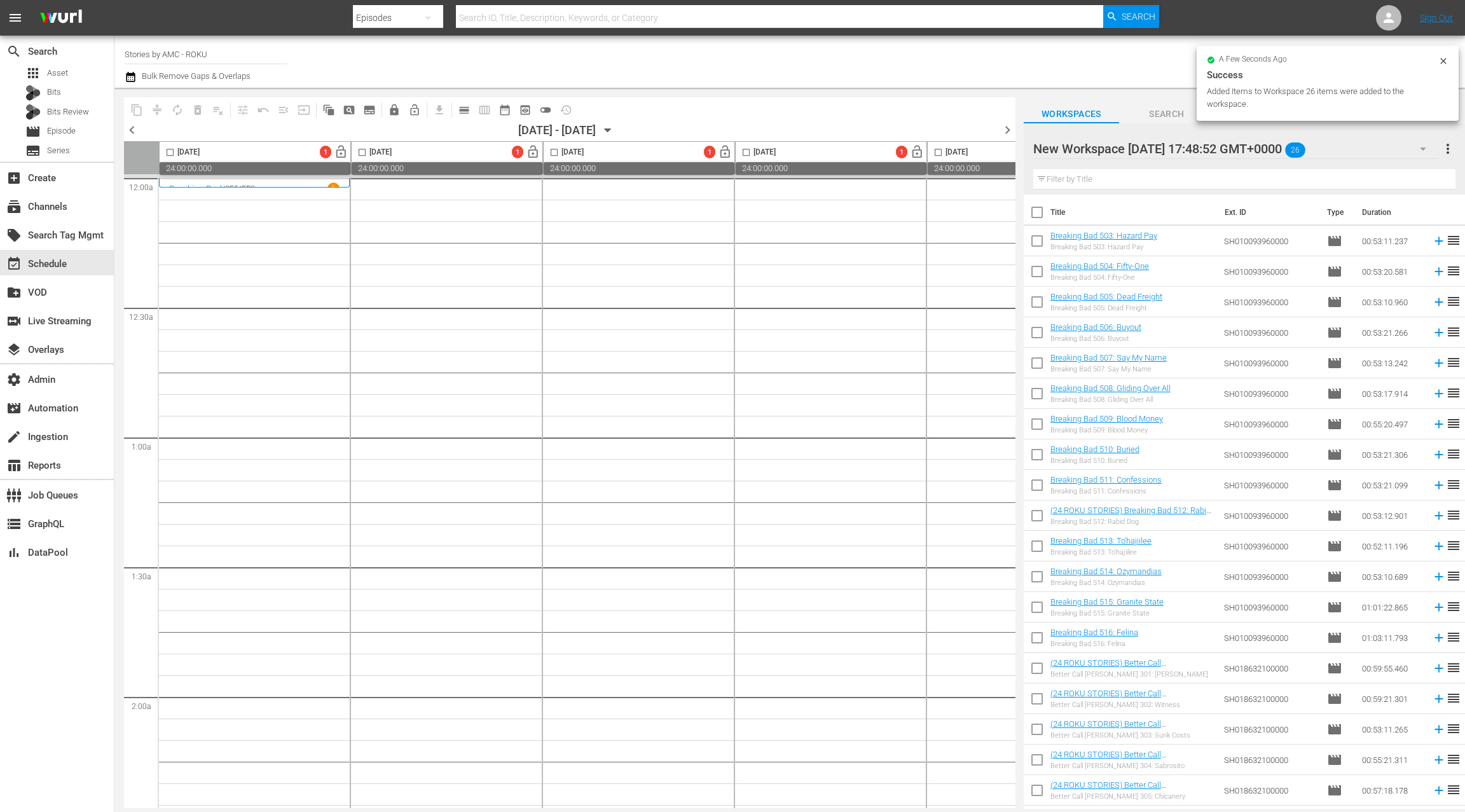
checkbox input "true"
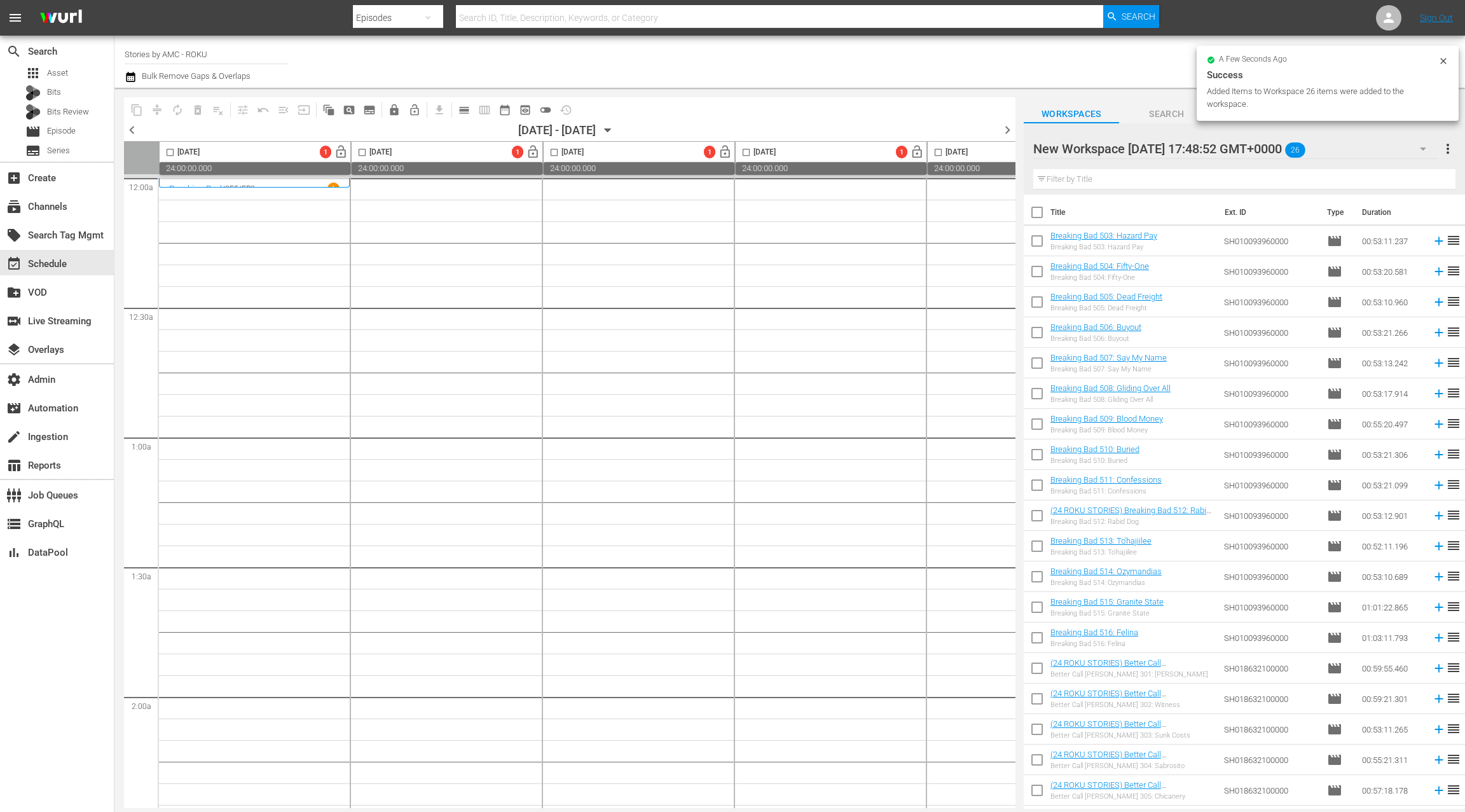
checkbox input "true"
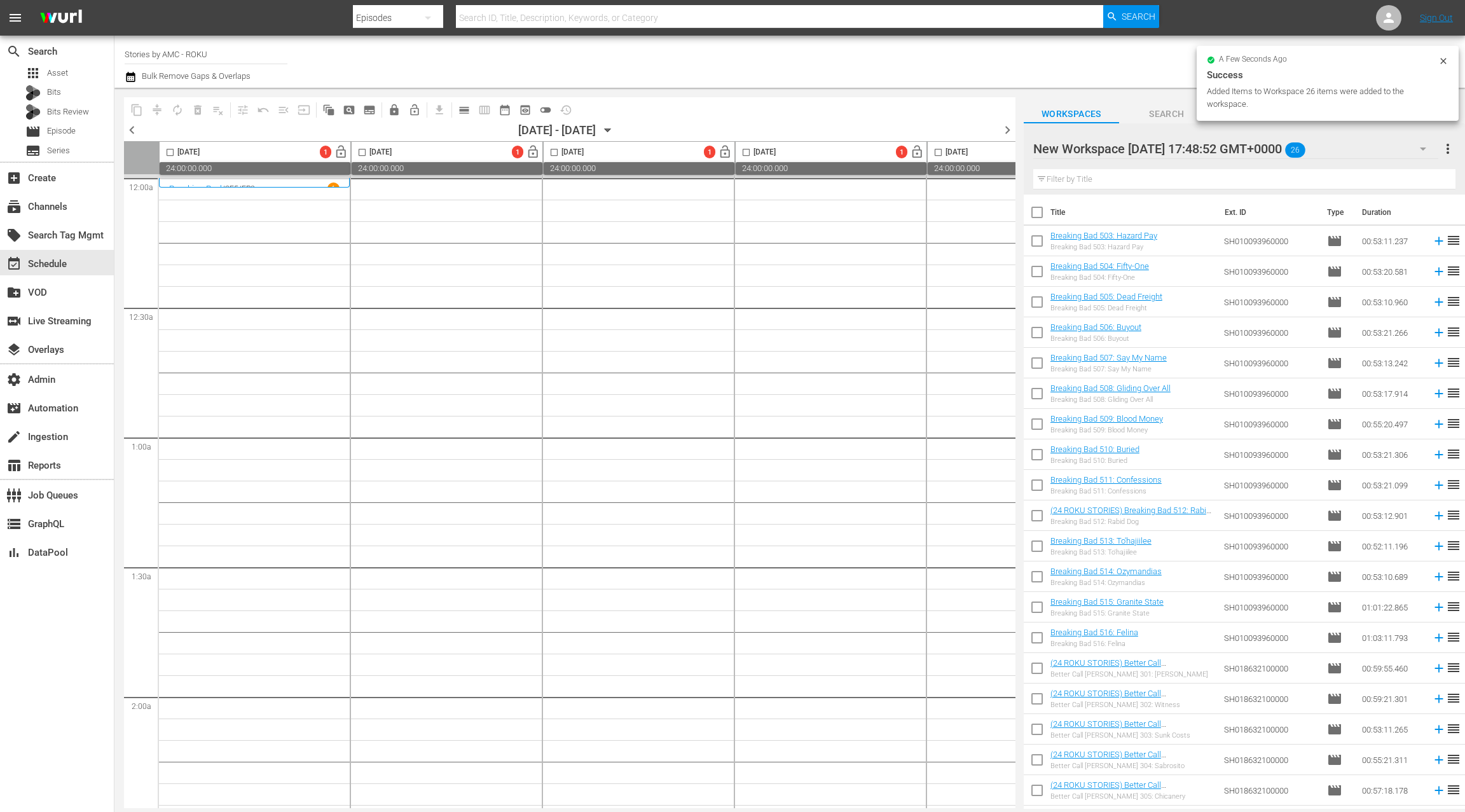
checkbox input "true"
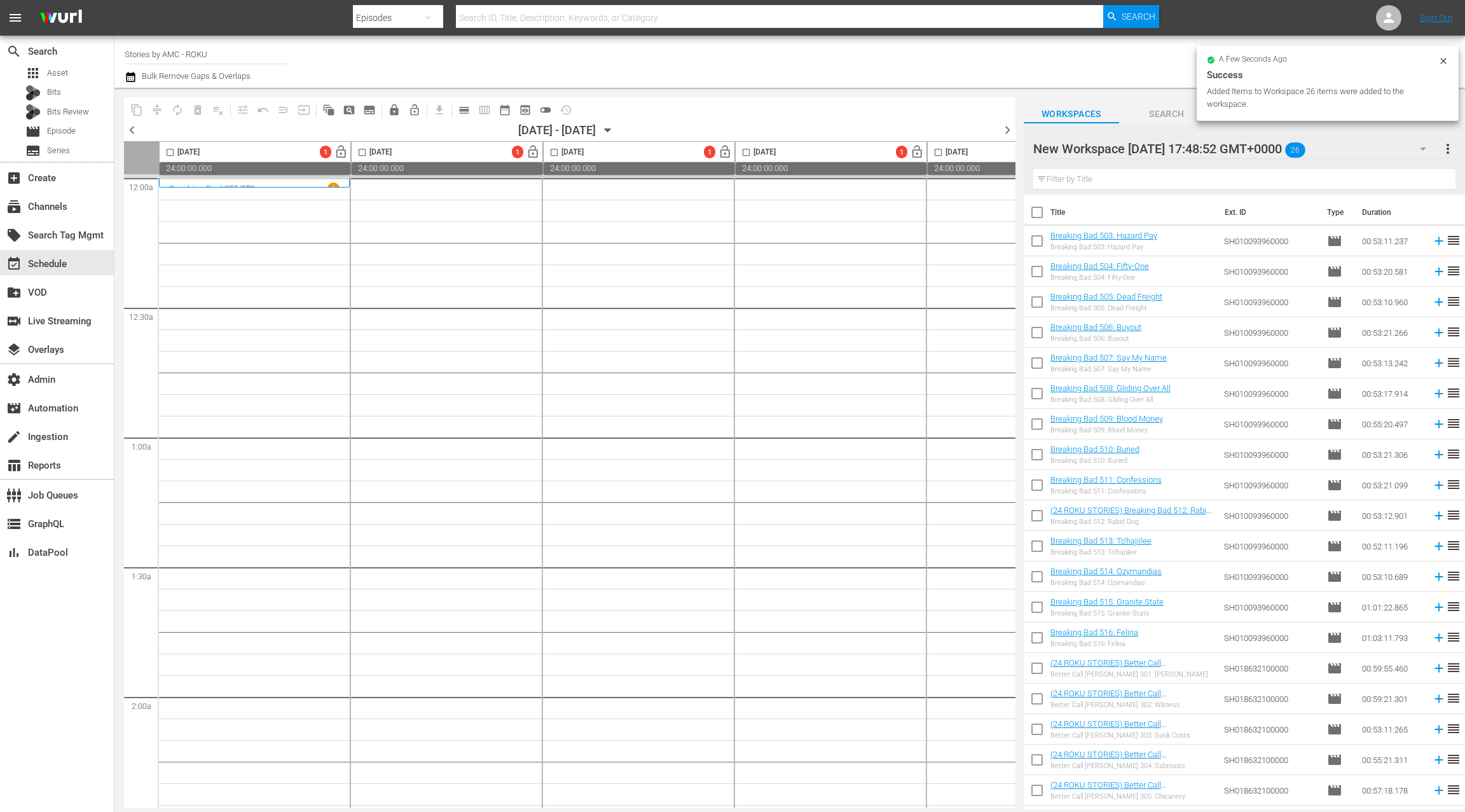
checkbox input "true"
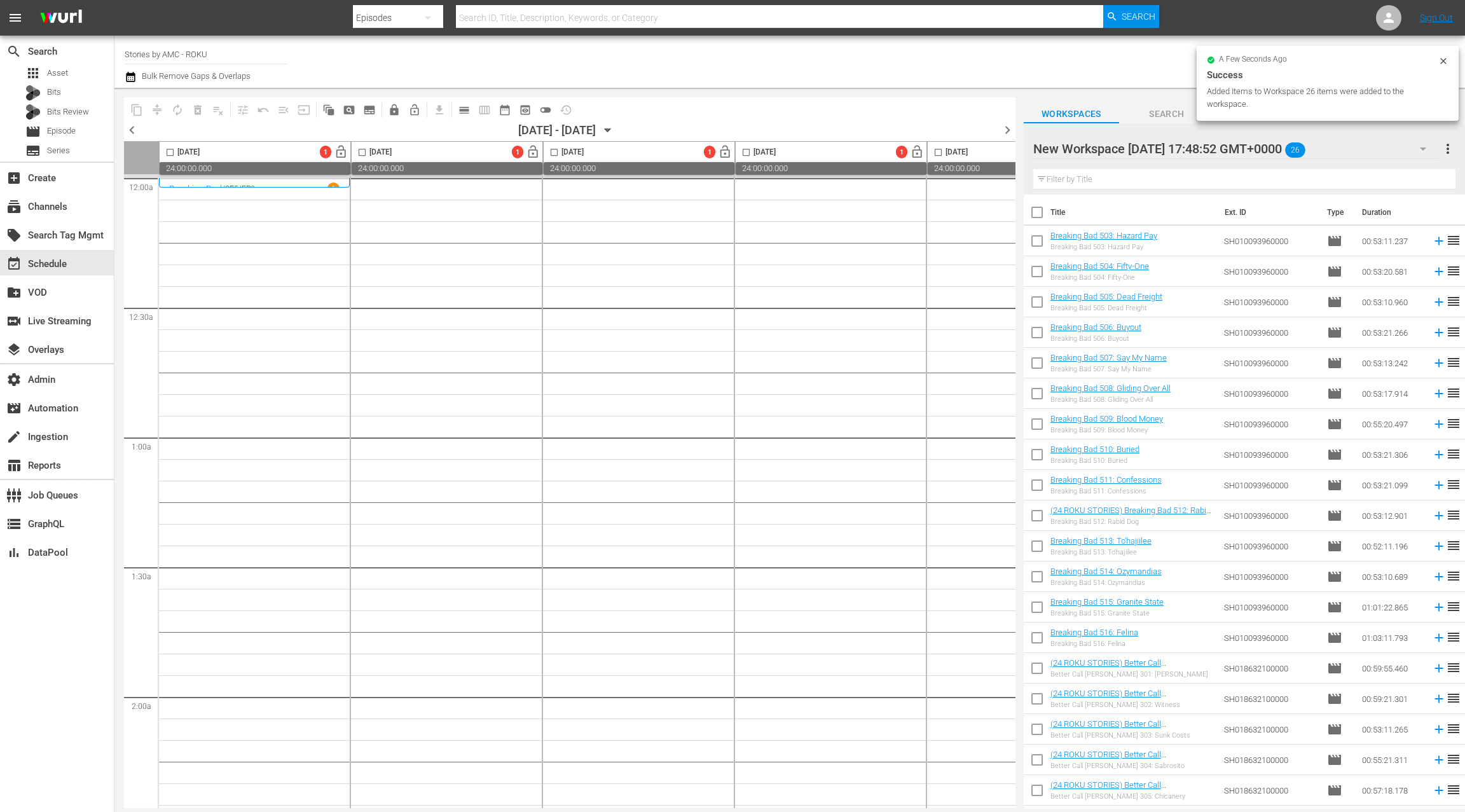
checkbox input "true"
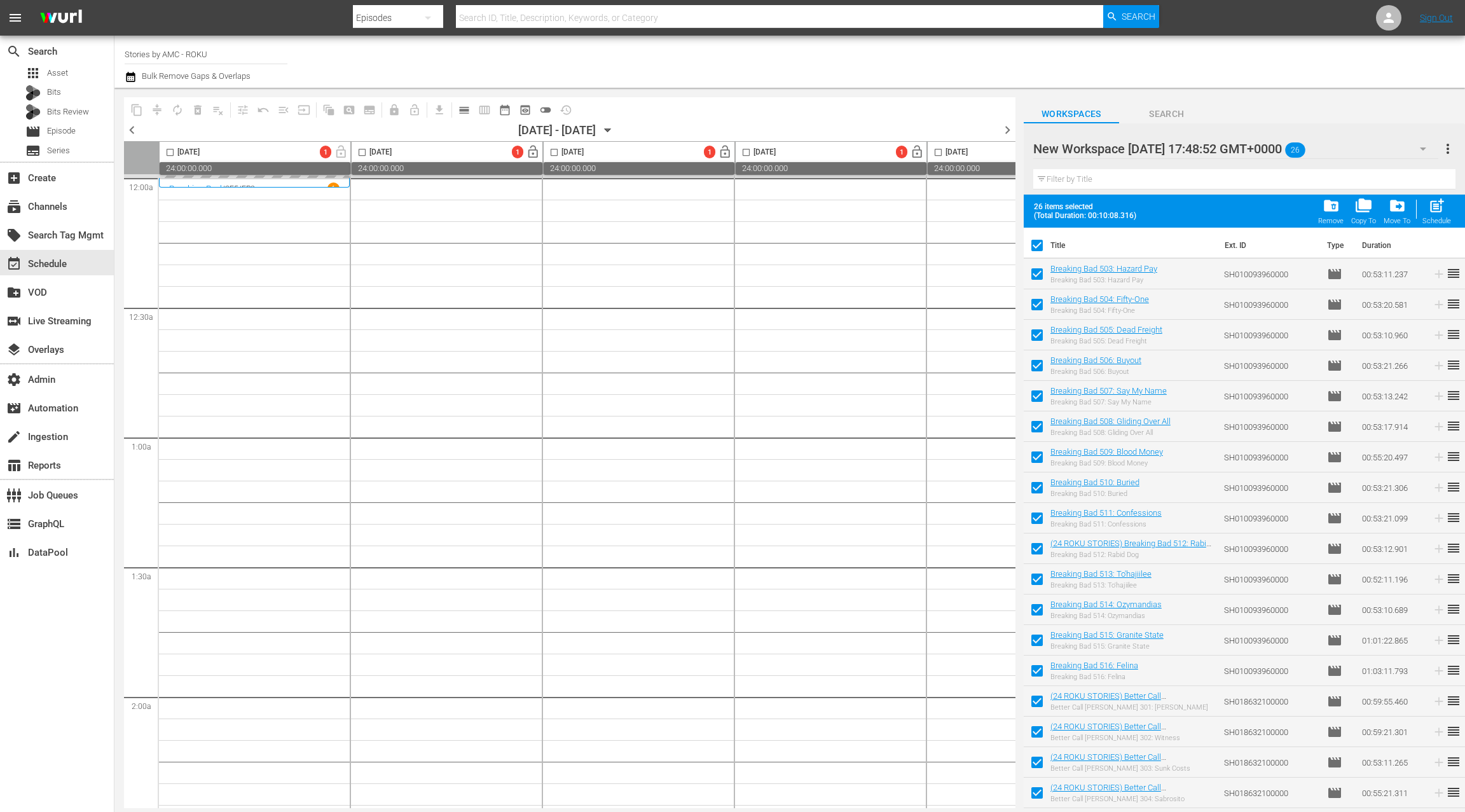
drag, startPoint x: 1102, startPoint y: 272, endPoint x: 745, endPoint y: 5, distance: 445.8
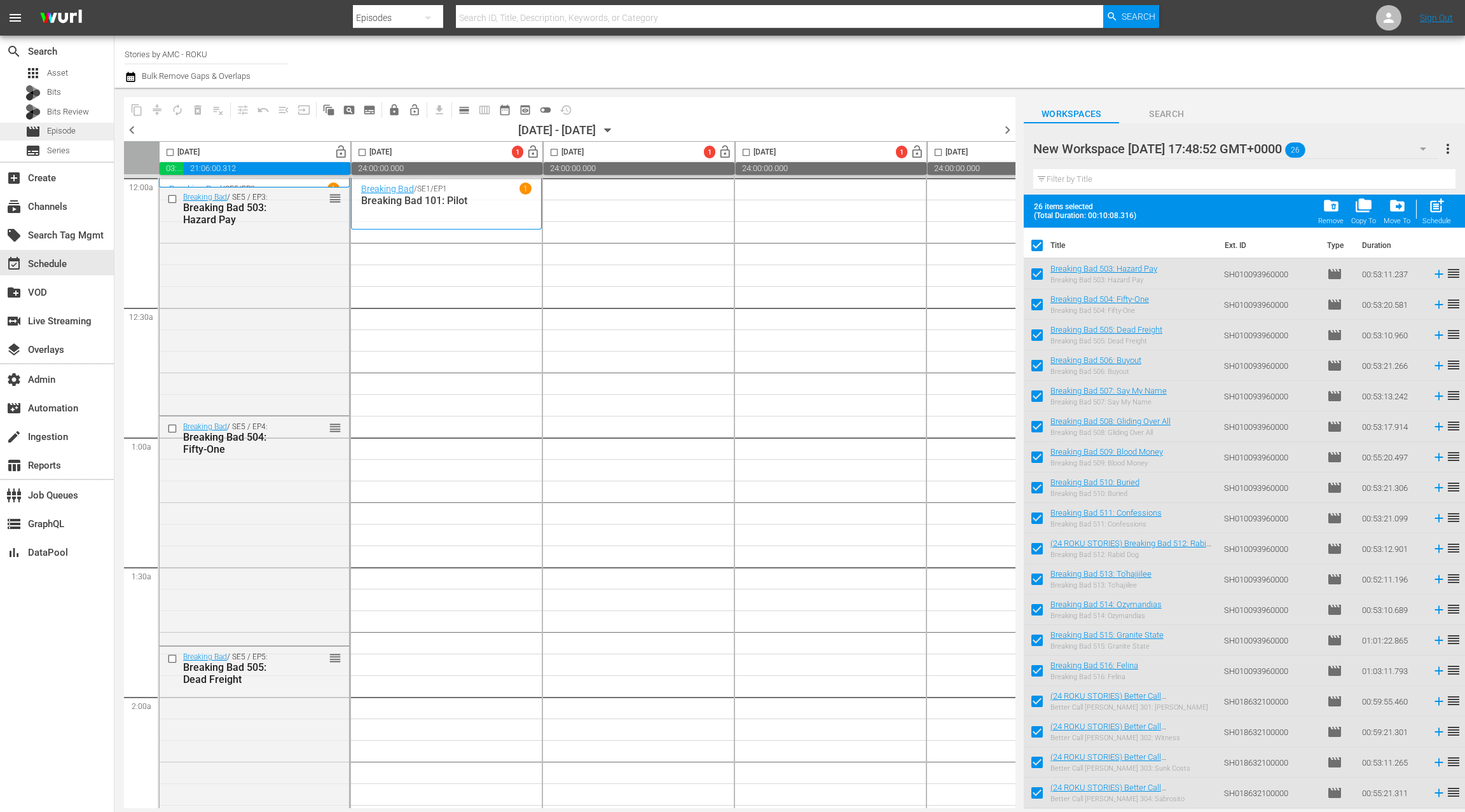
click at [65, 131] on span "Episode" at bounding box center [61, 131] width 28 height 13
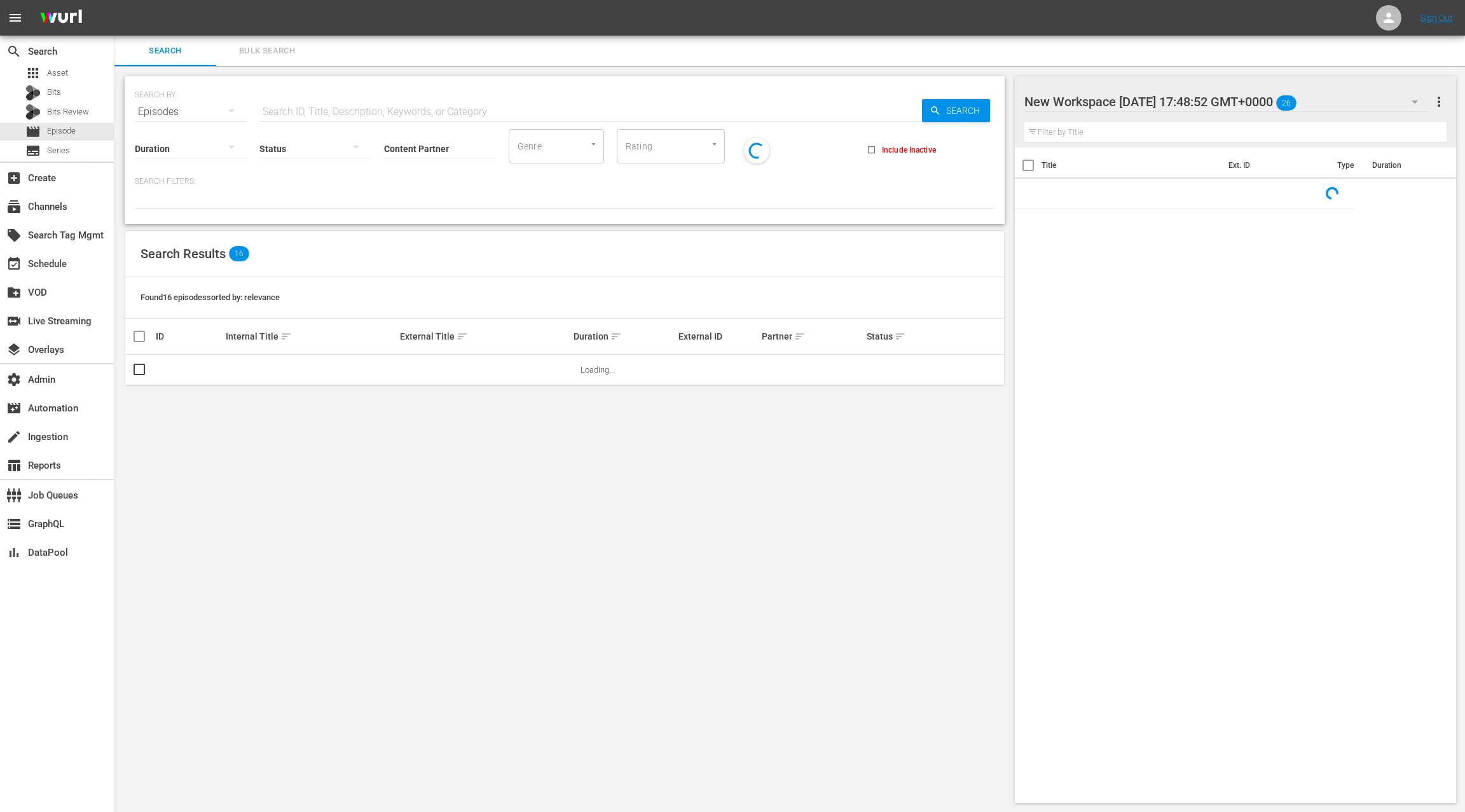
click at [261, 54] on span "Bulk Search" at bounding box center [267, 51] width 86 height 15
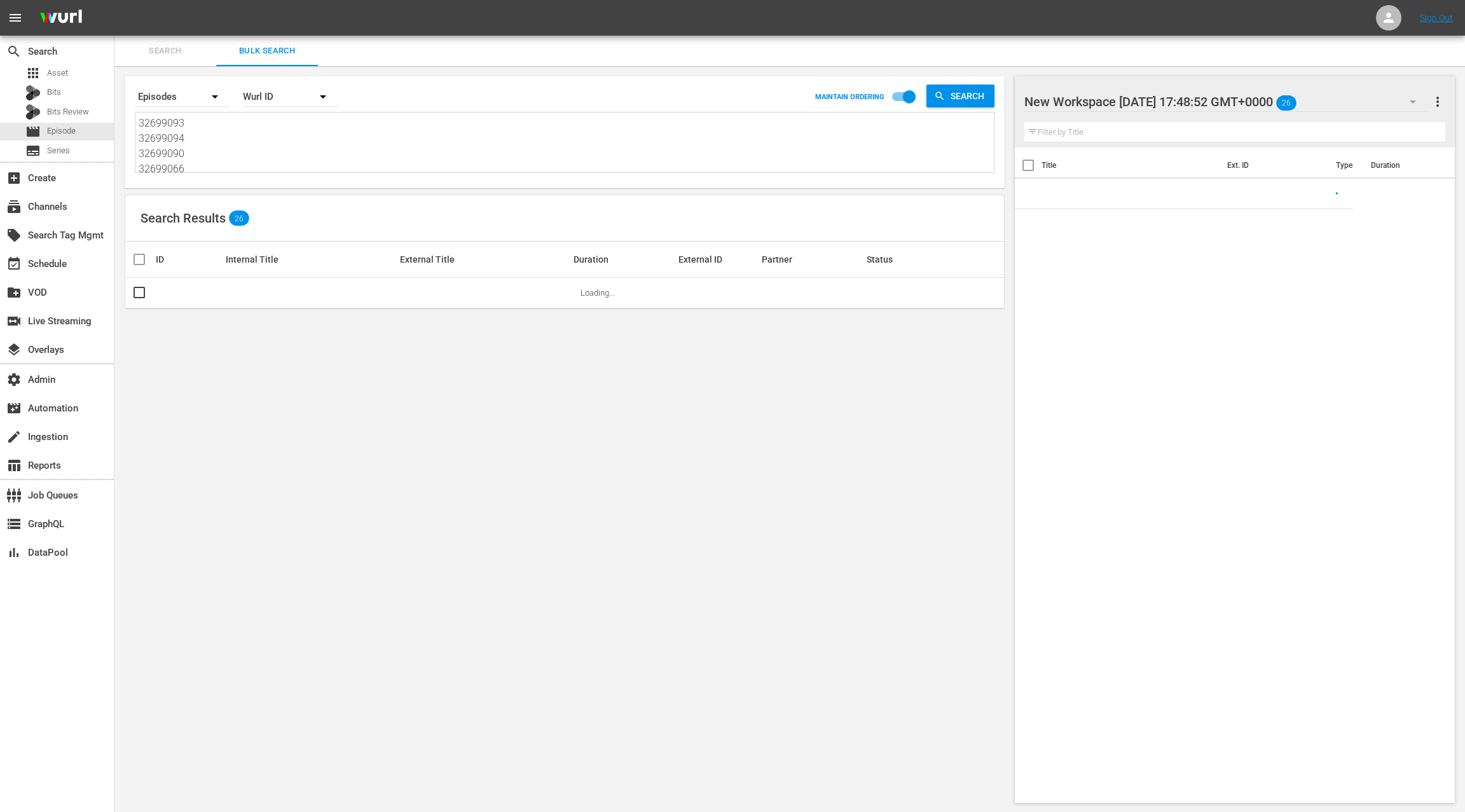
click at [264, 162] on textarea "32699093 32699094 32699090 32699066 32699095 32699096 32699088 32699082 3269908…" at bounding box center [566, 145] width 855 height 58
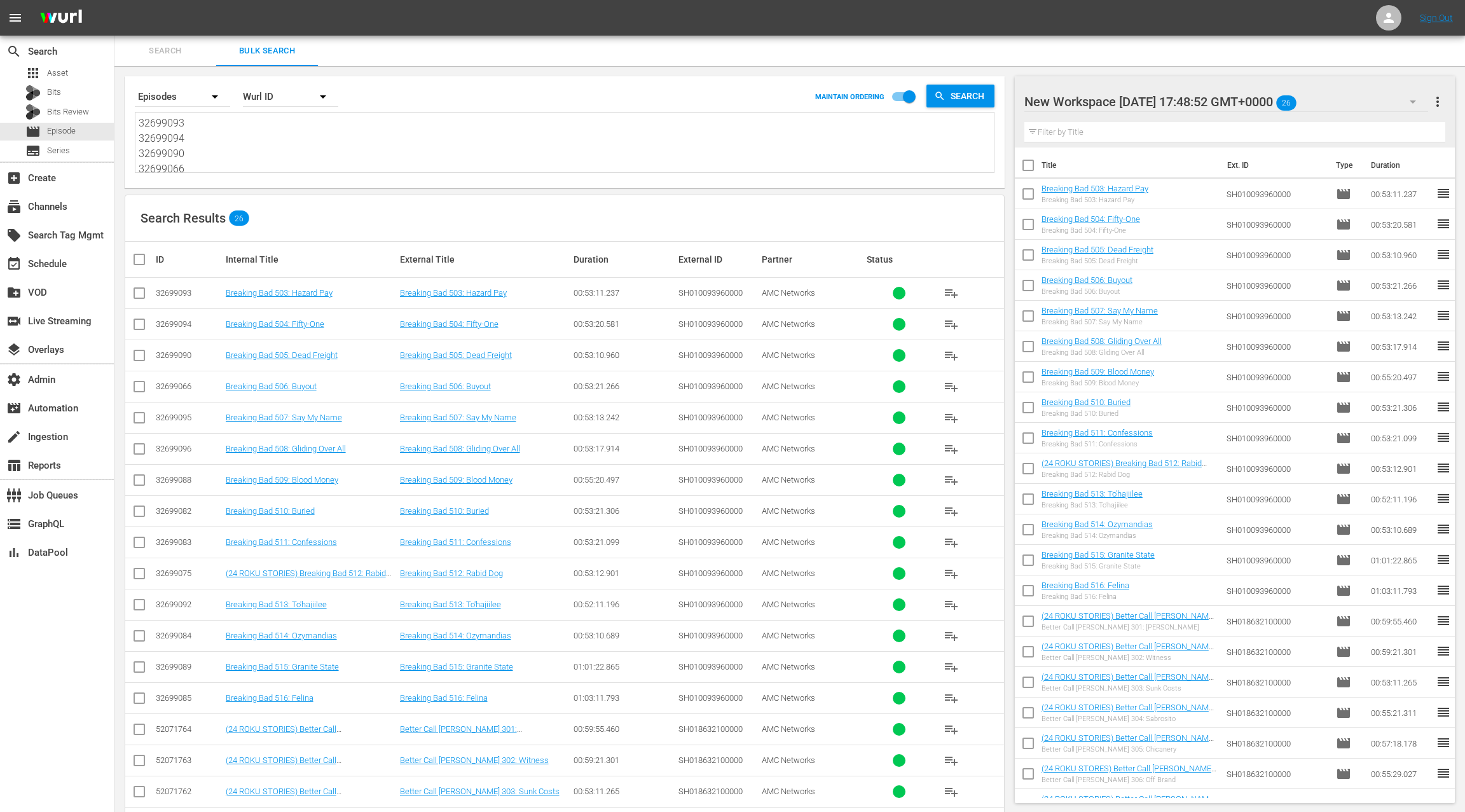
paste textarea "55755857 31164168 31164167 31164166 31166021 31166012 52071752 52071751 5207175…"
type textarea "55755857 31164168 31164167 31164166 31166021 31166012 52071752 52071751 5207175…"
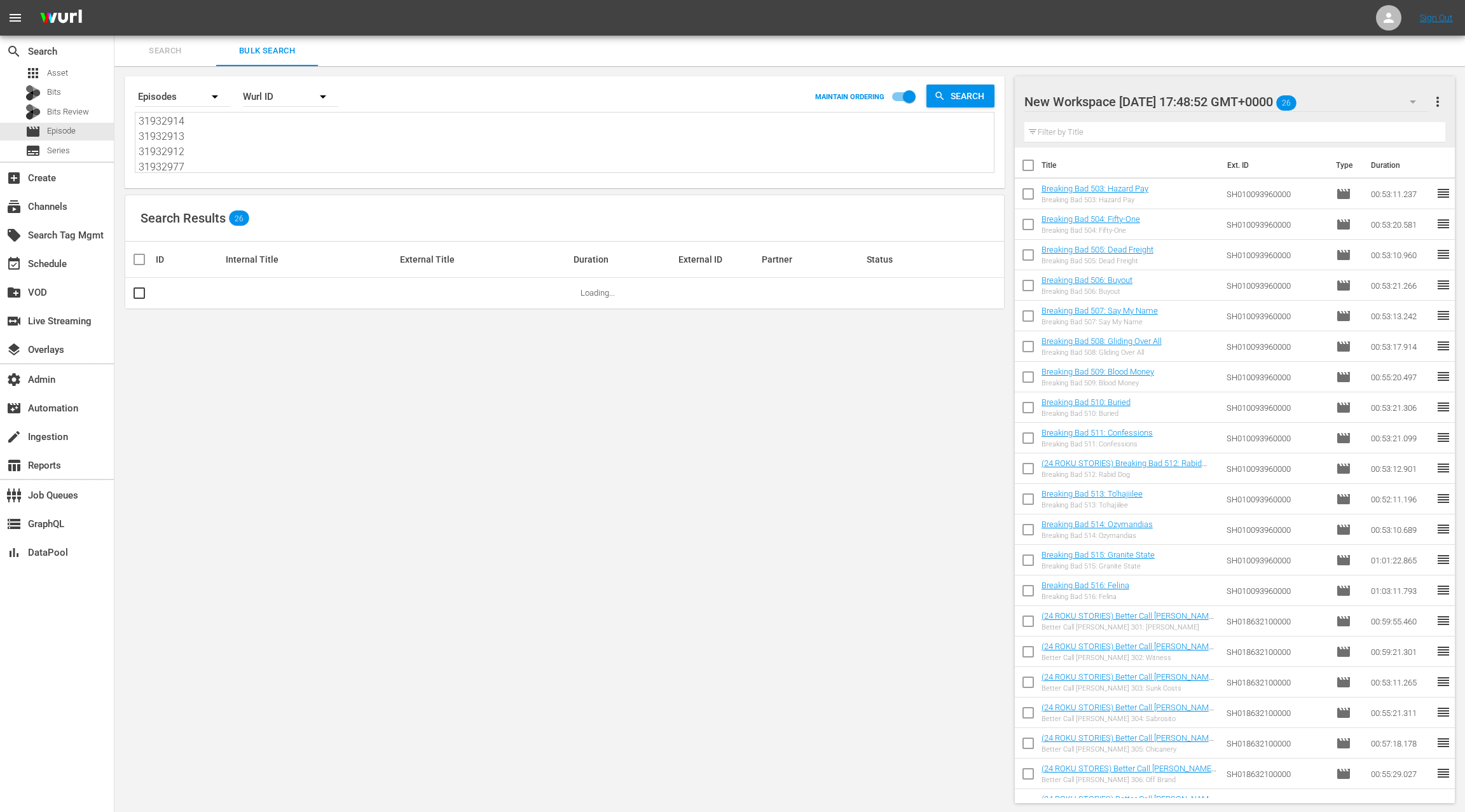
type textarea "55755857 31164168 31164167 31164166 31166021 31166012 52071752 52071751 5207175…"
drag, startPoint x: 1434, startPoint y: 100, endPoint x: 1414, endPoint y: 111, distance: 22.8
click at [1433, 100] on span "more_vert" at bounding box center [1437, 102] width 15 height 15
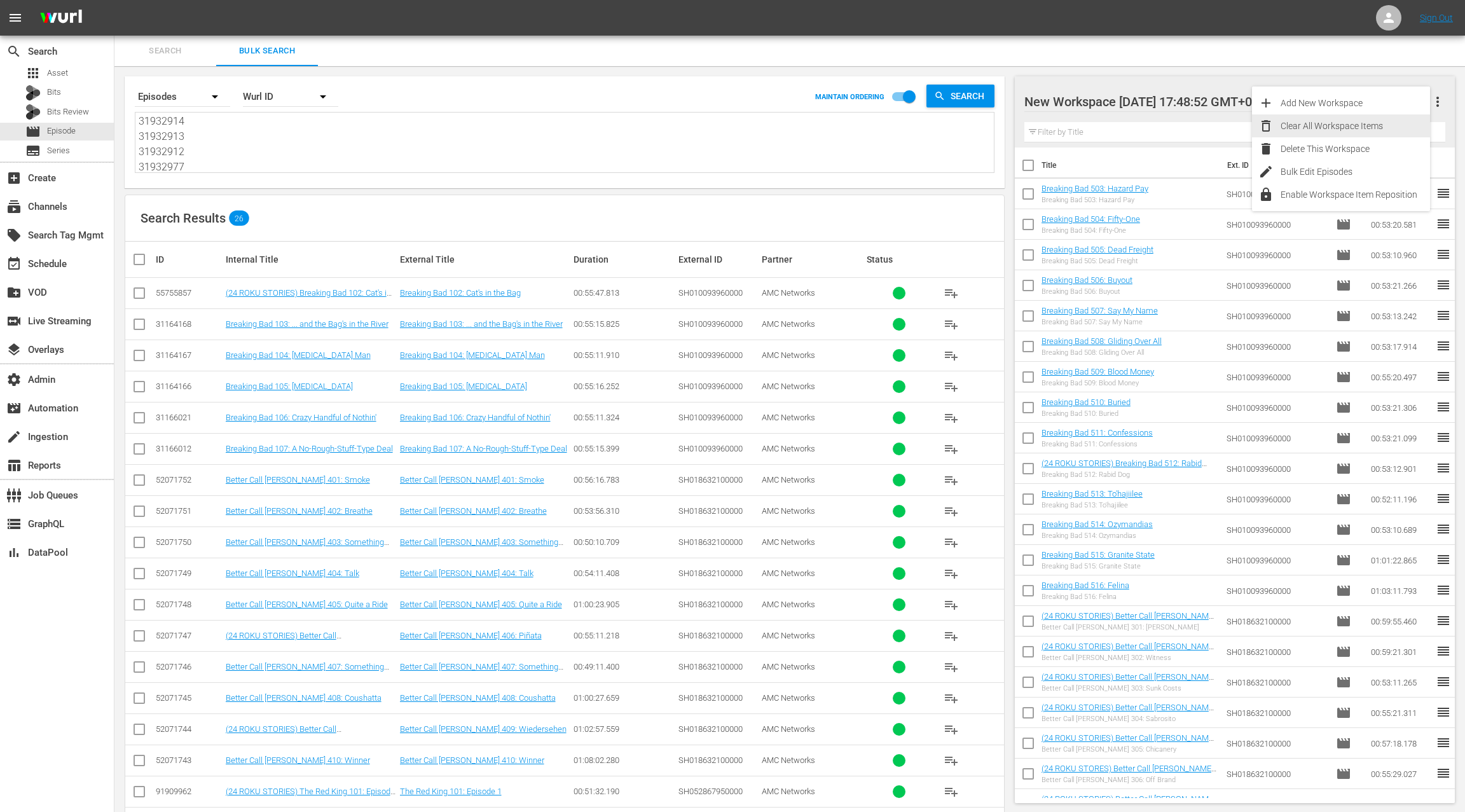
drag, startPoint x: 1357, startPoint y: 124, endPoint x: 1322, endPoint y: 133, distance: 36.1
click at [1357, 124] on div "Clear All Workspace Items" at bounding box center [1355, 126] width 150 height 23
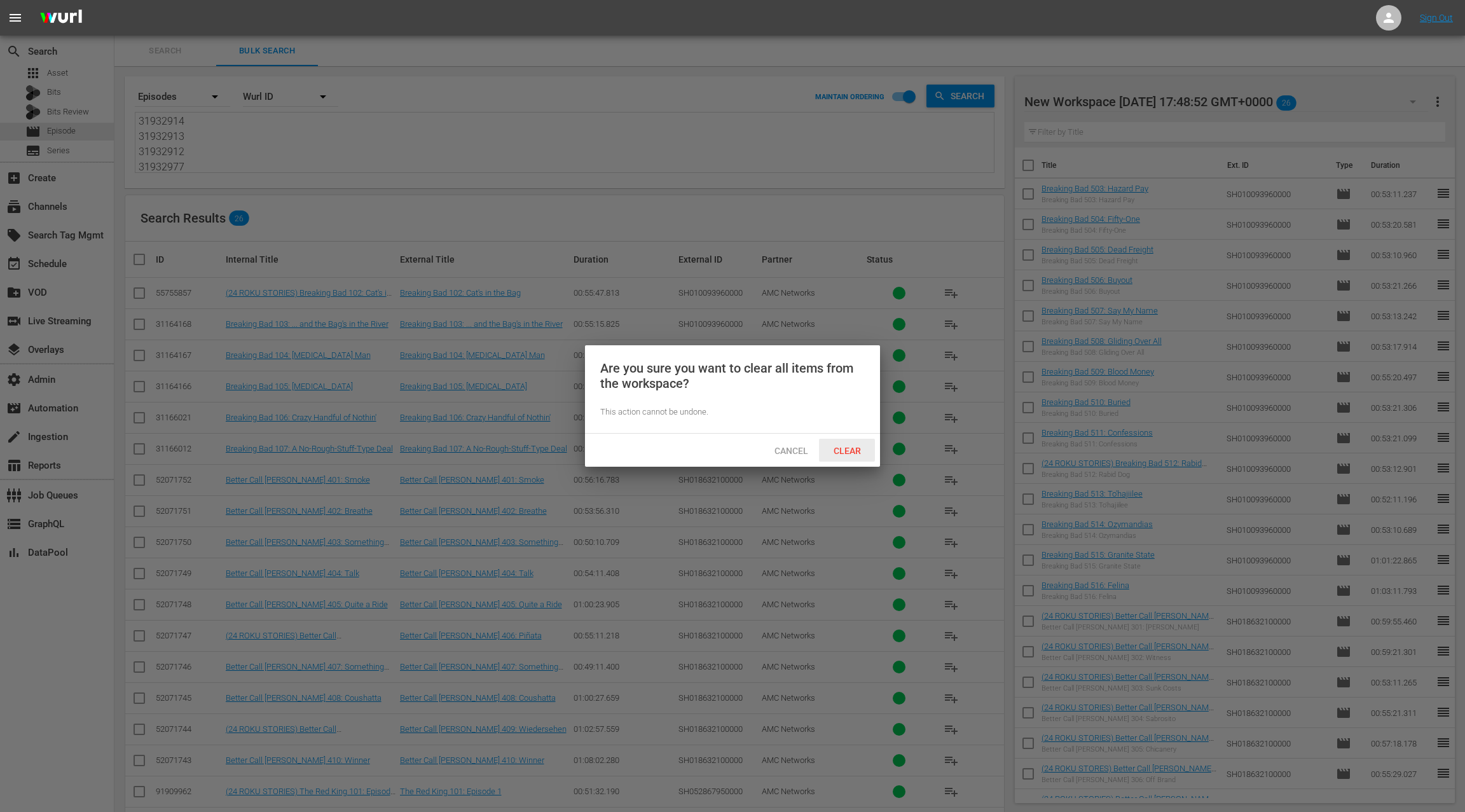
click at [856, 457] on div "Clear" at bounding box center [846, 450] width 56 height 24
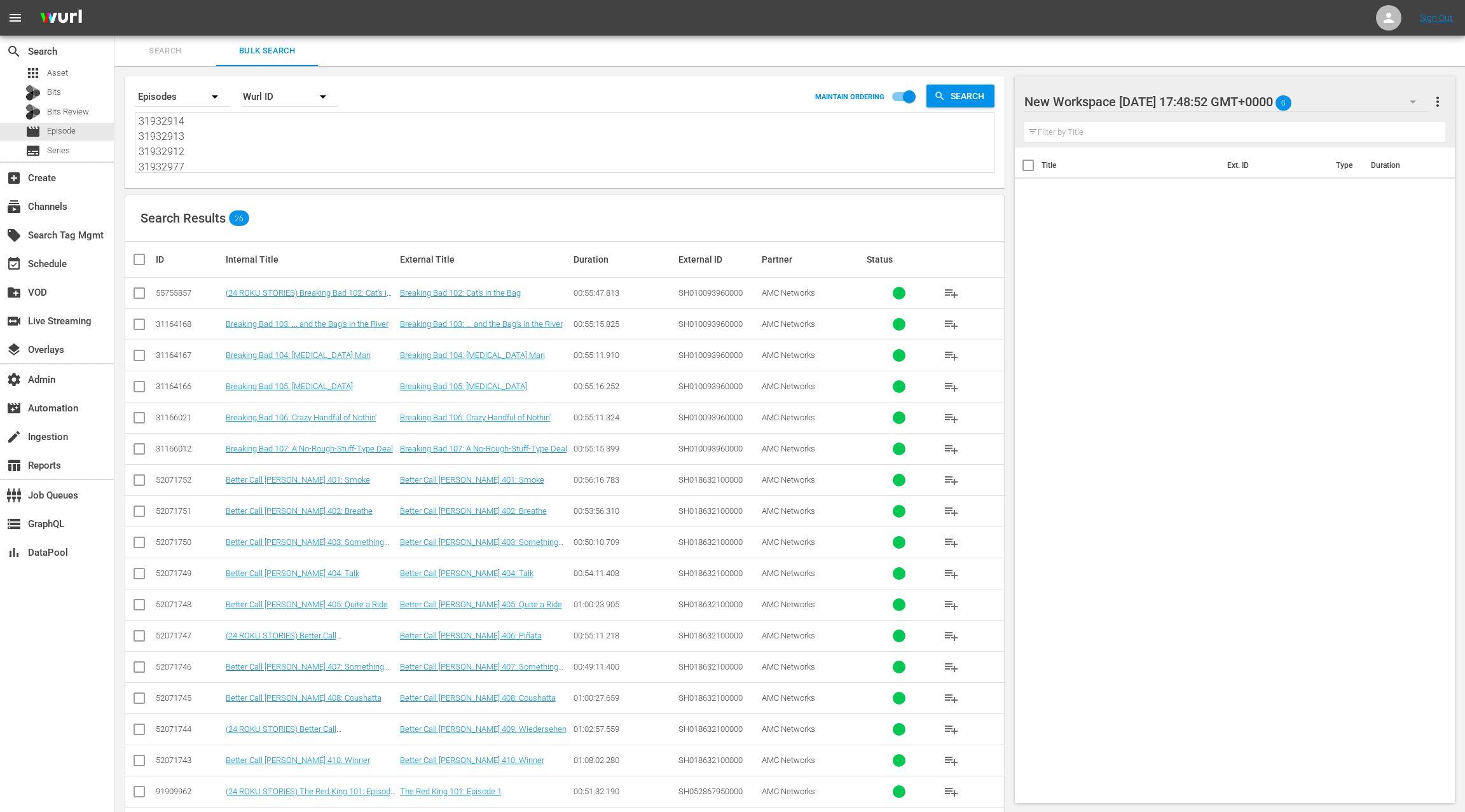
click at [140, 261] on input "checkbox" at bounding box center [144, 259] width 26 height 15
checkbox input "true"
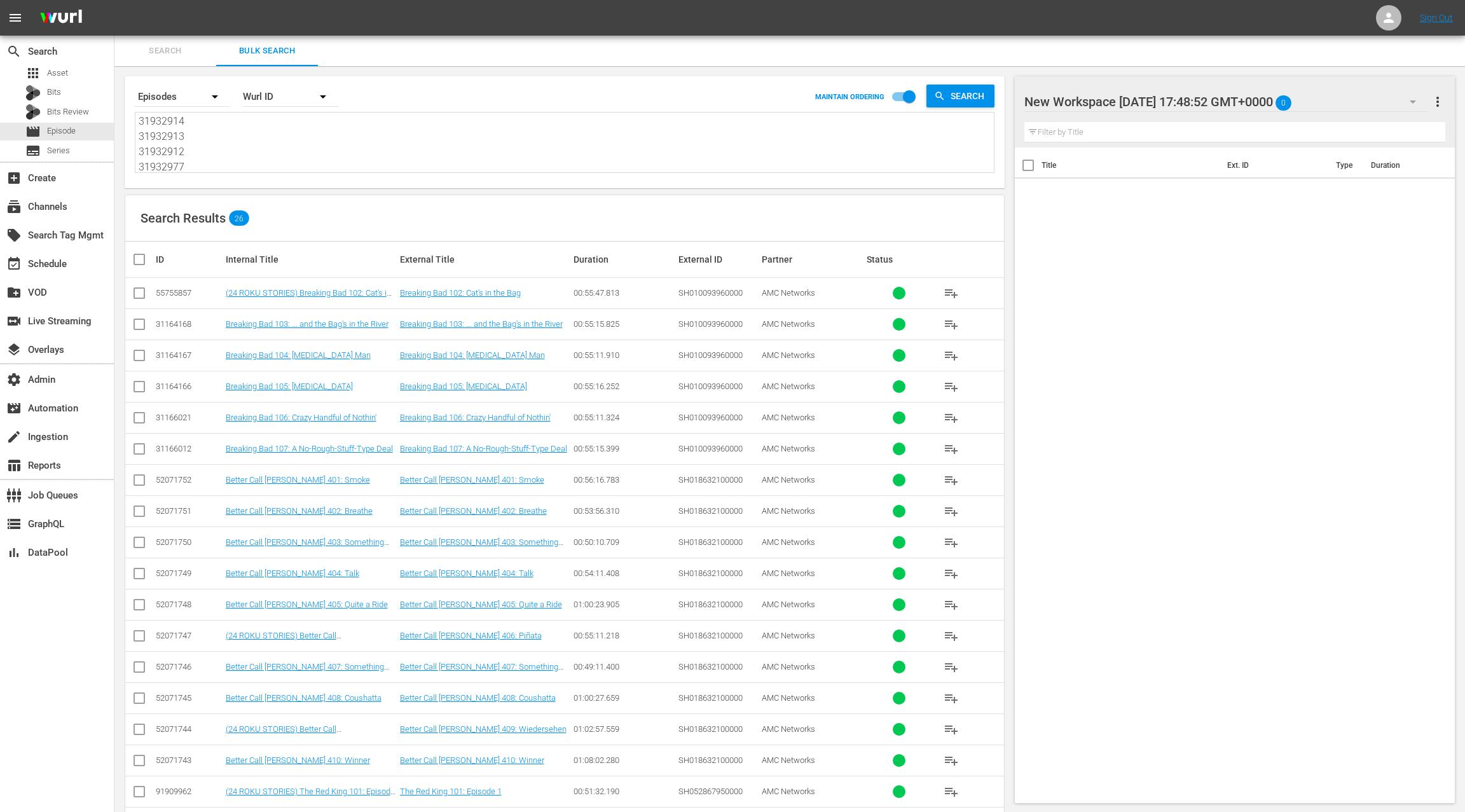
checkbox input "true"
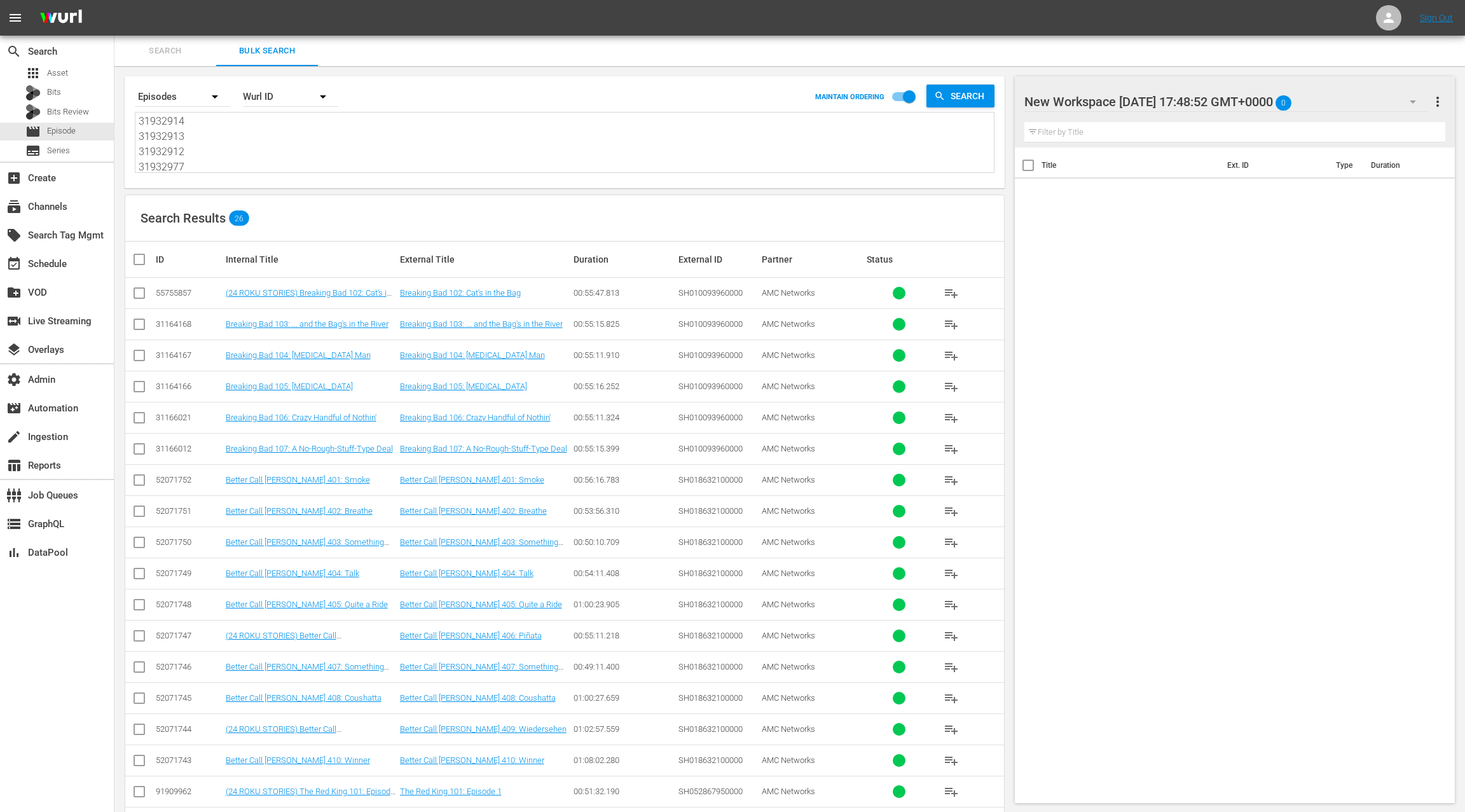
checkbox input "true"
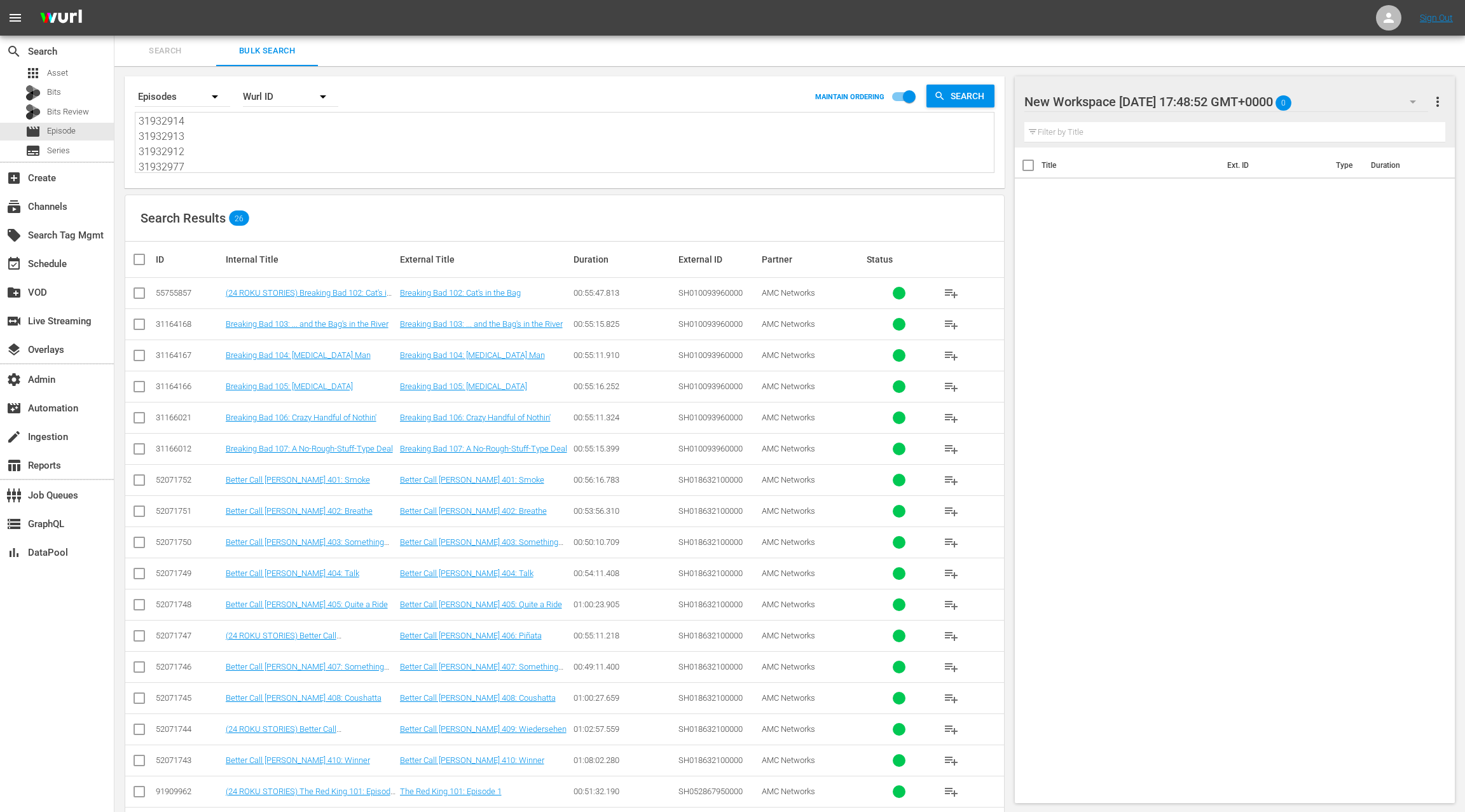
checkbox input "true"
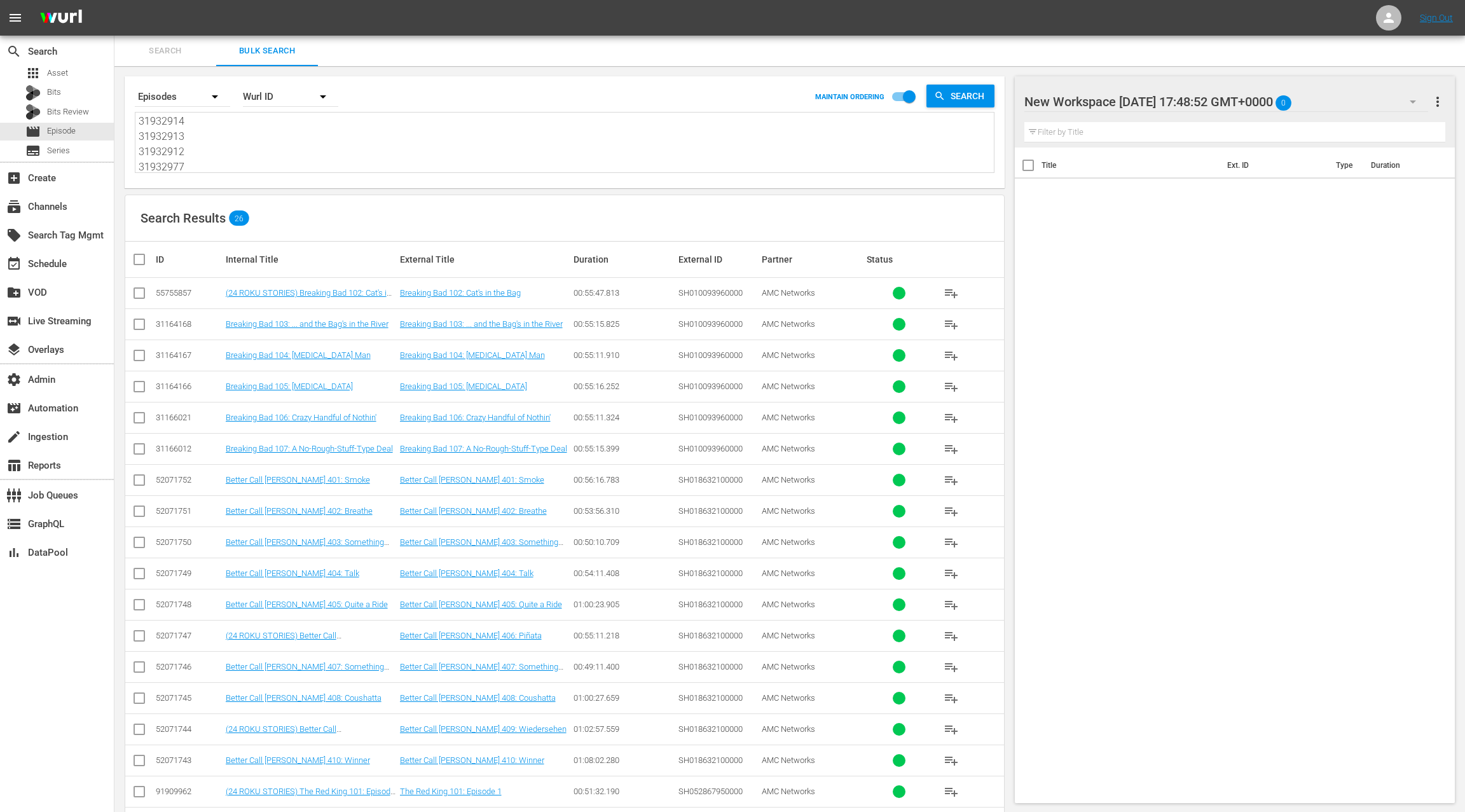
checkbox input "true"
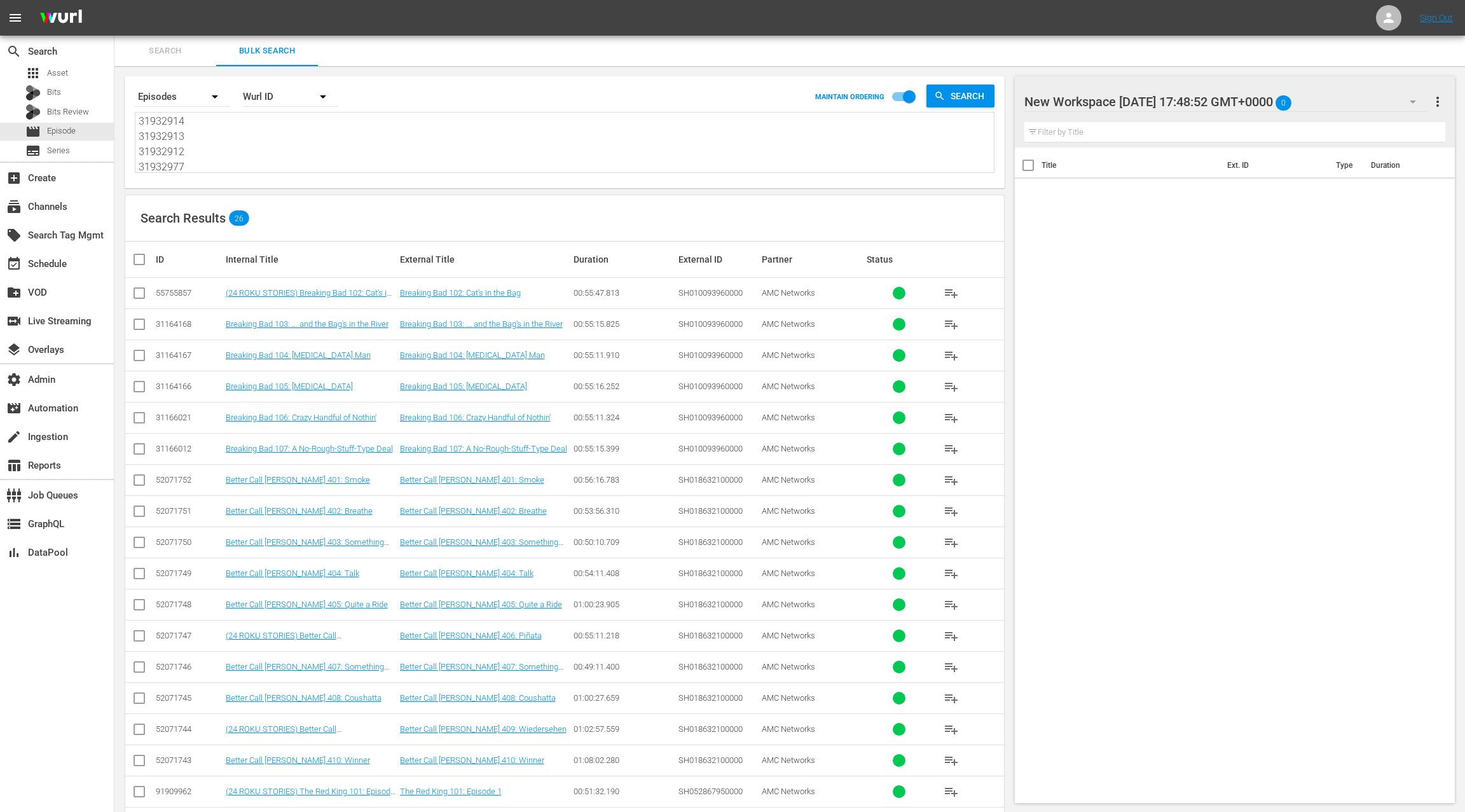
checkbox input "true"
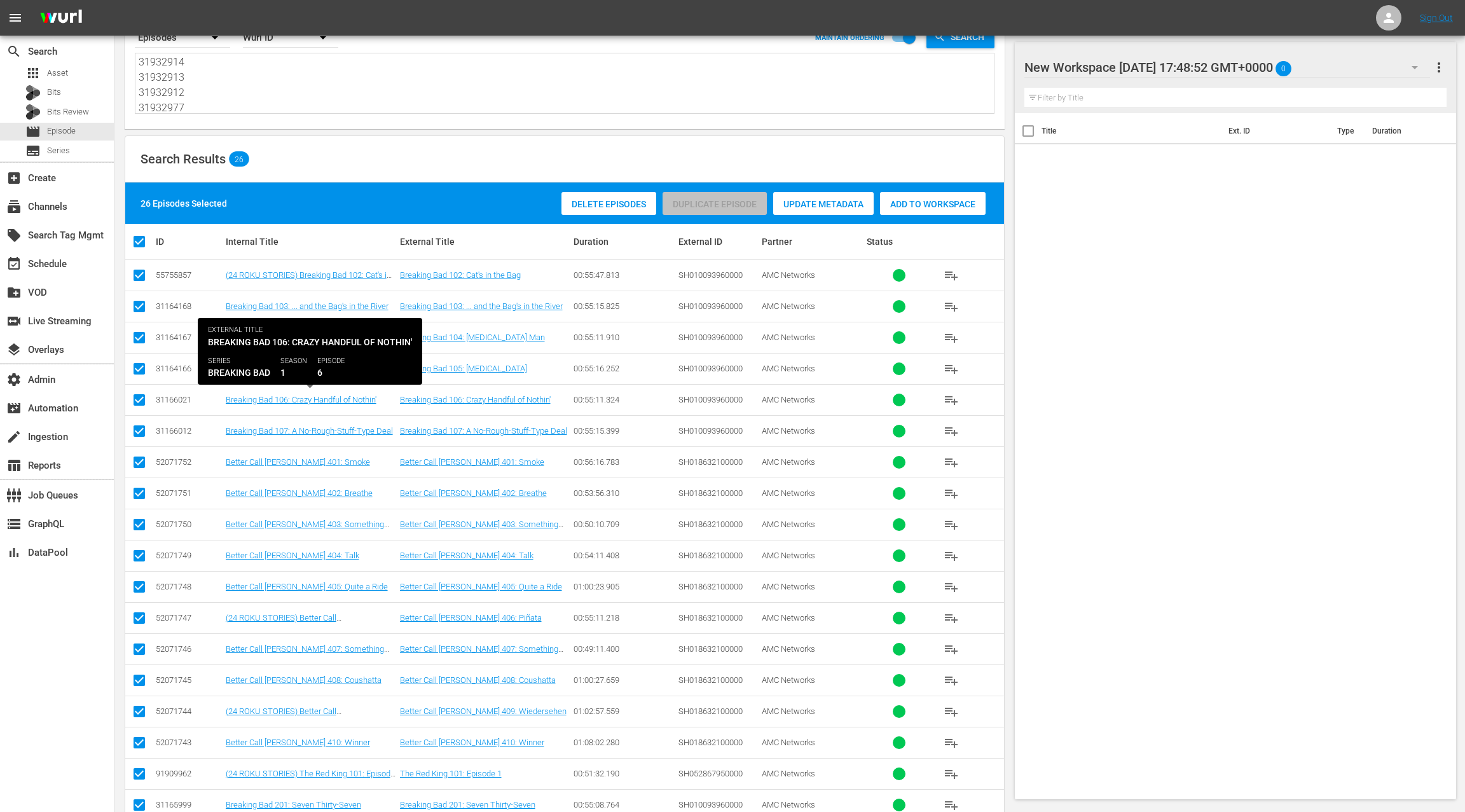
scroll to position [0, 0]
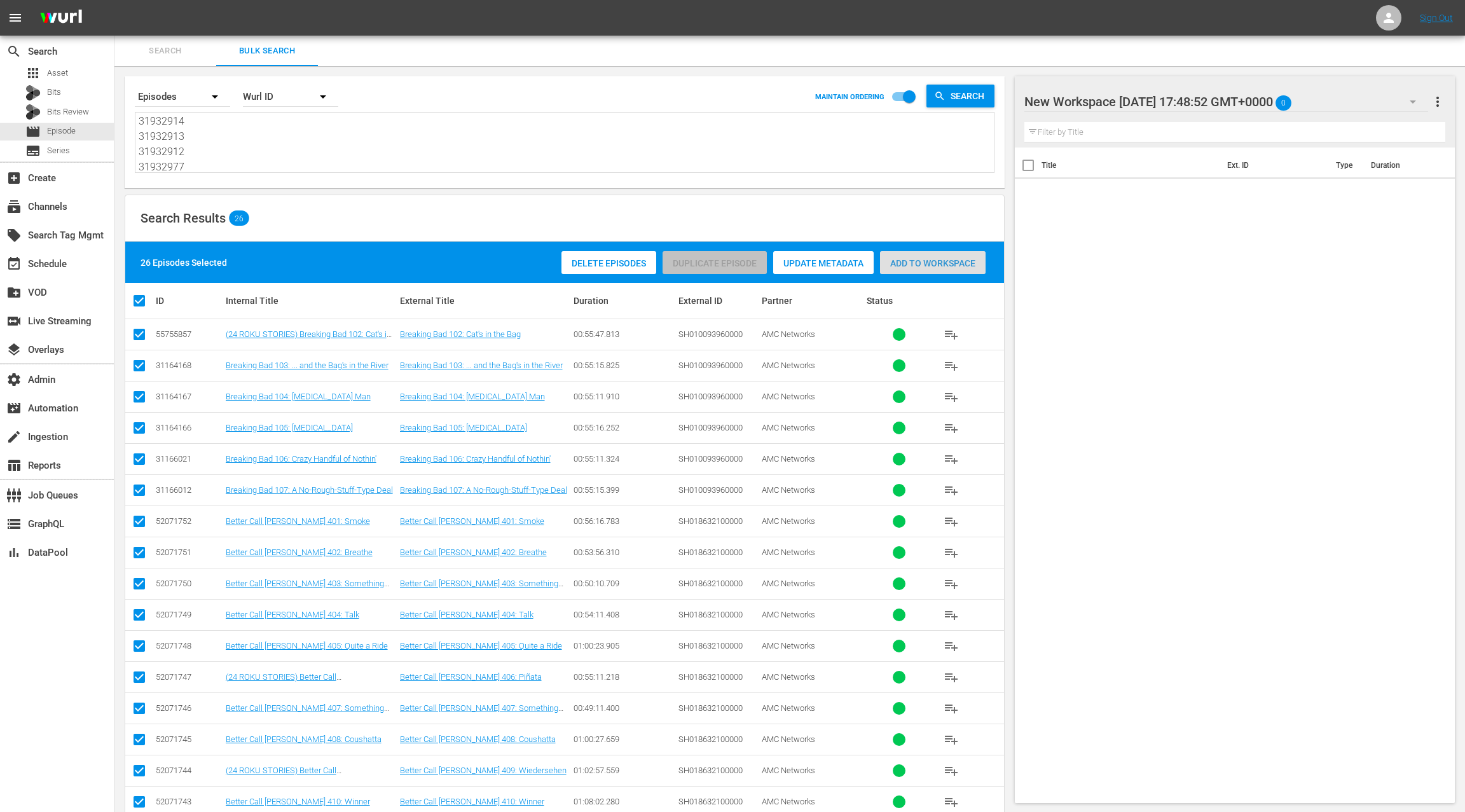
click at [945, 268] on div "Add to Workspace" at bounding box center [933, 263] width 106 height 24
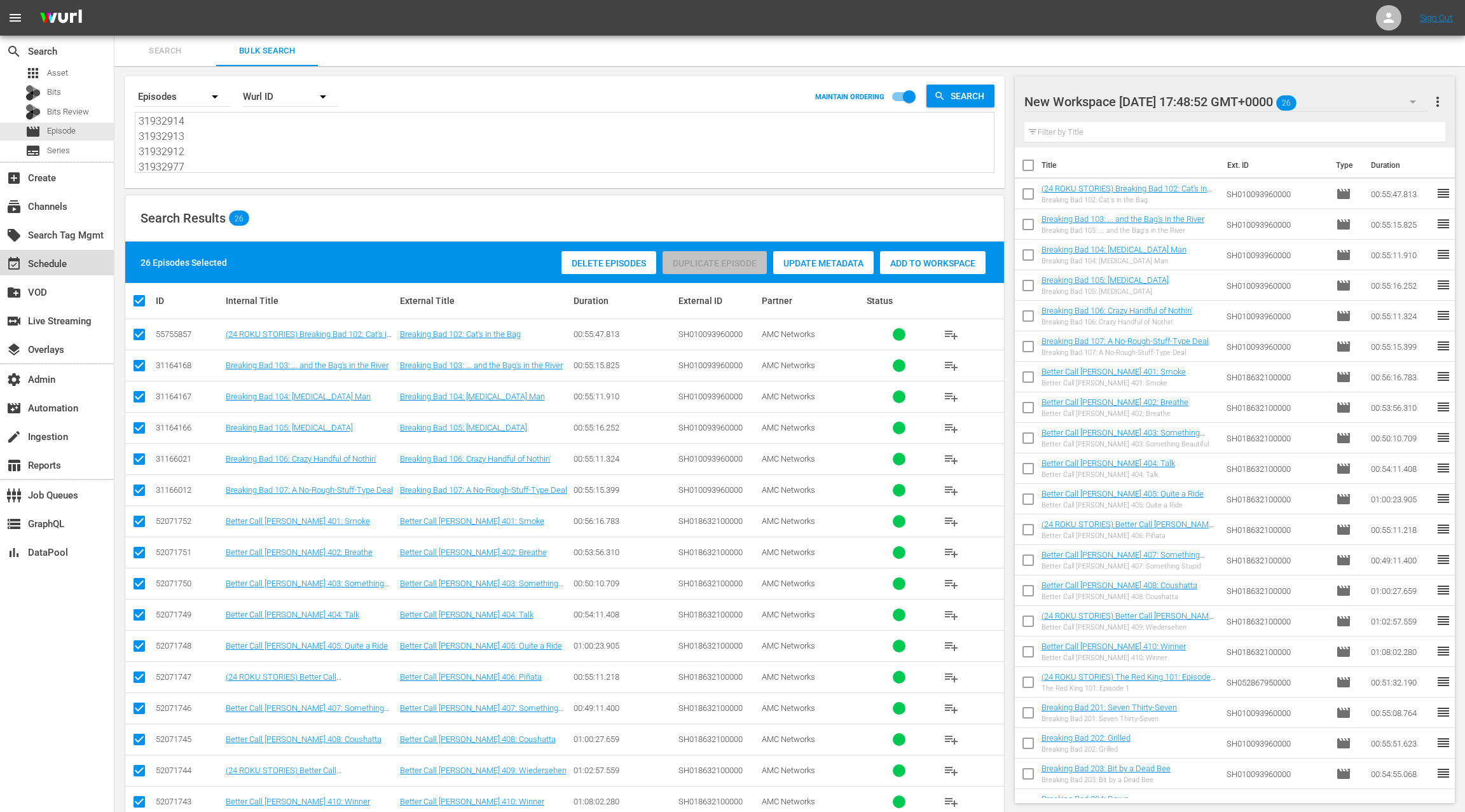
click at [61, 256] on div "event_available Schedule" at bounding box center [36, 261] width 71 height 11
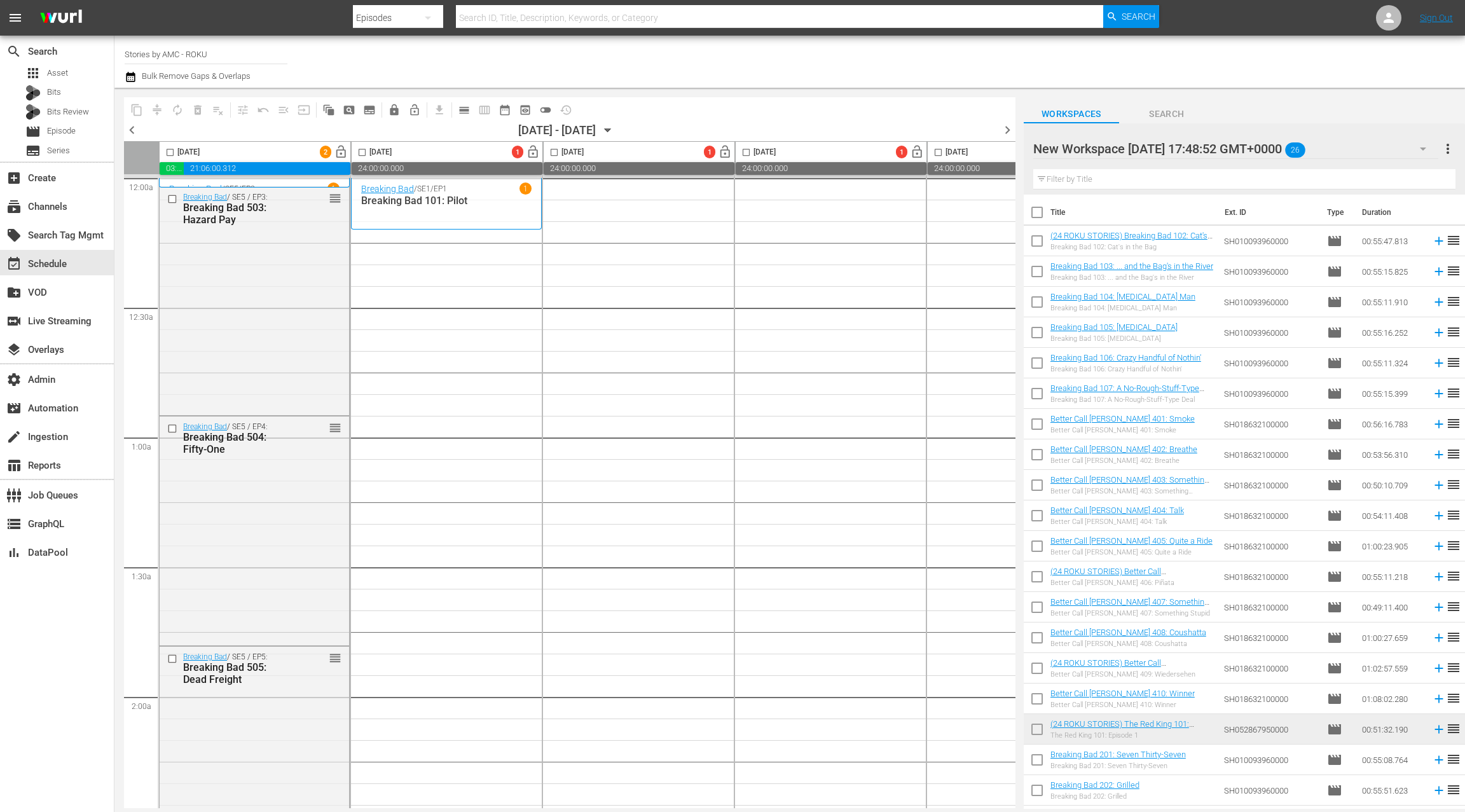
click at [1040, 214] on input "checkbox" at bounding box center [1037, 215] width 27 height 27
checkbox input "true"
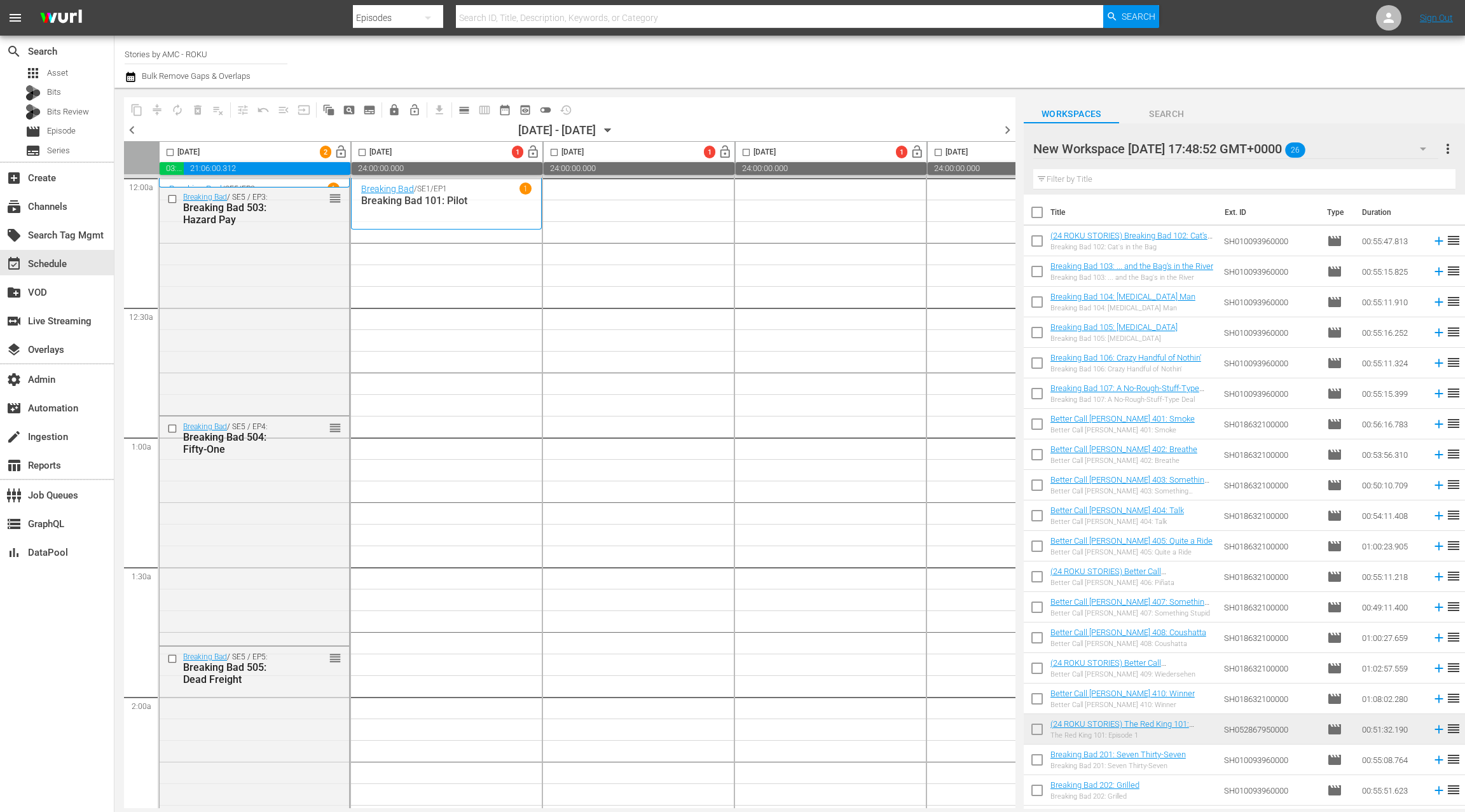
checkbox input "true"
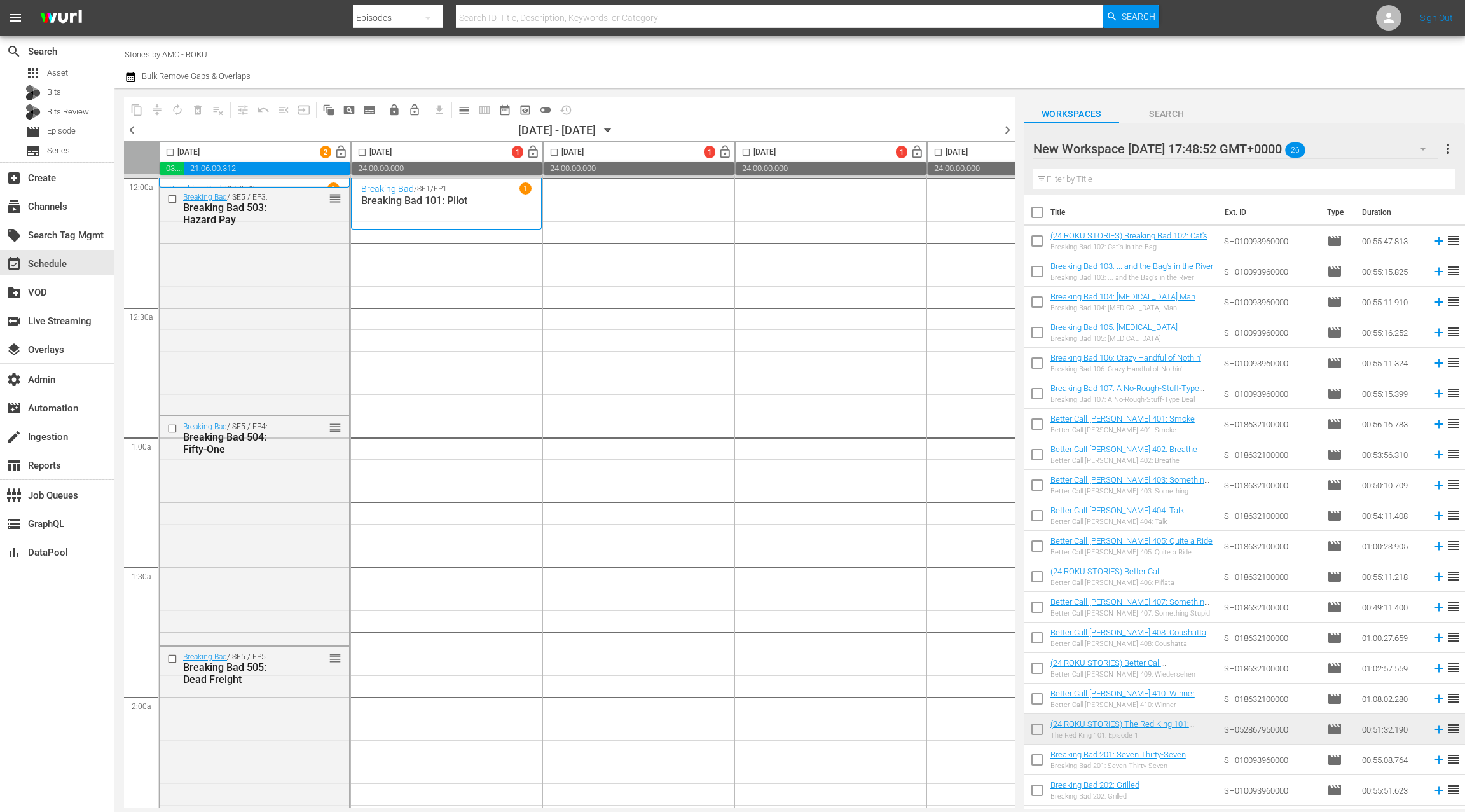
checkbox input "true"
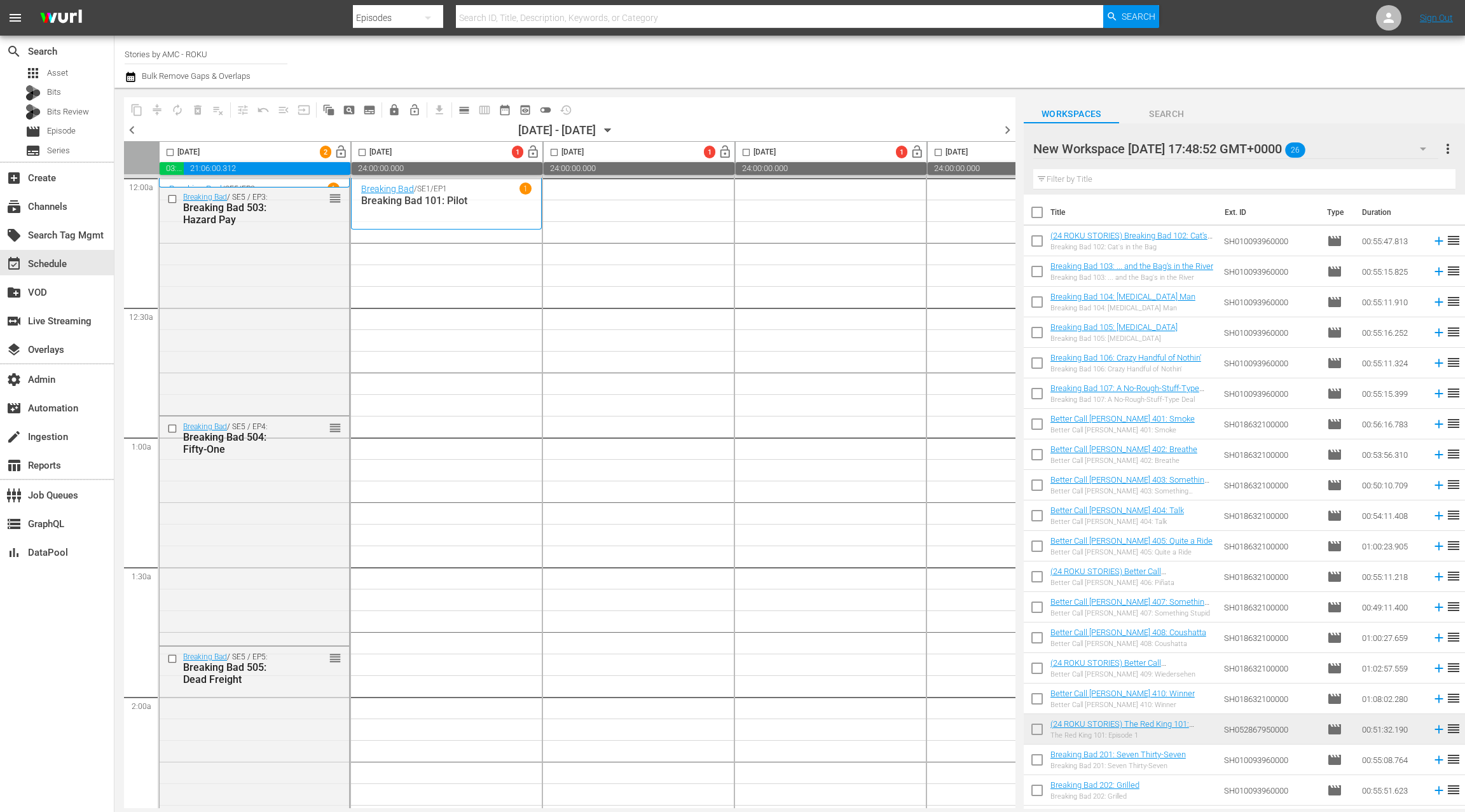
checkbox input "true"
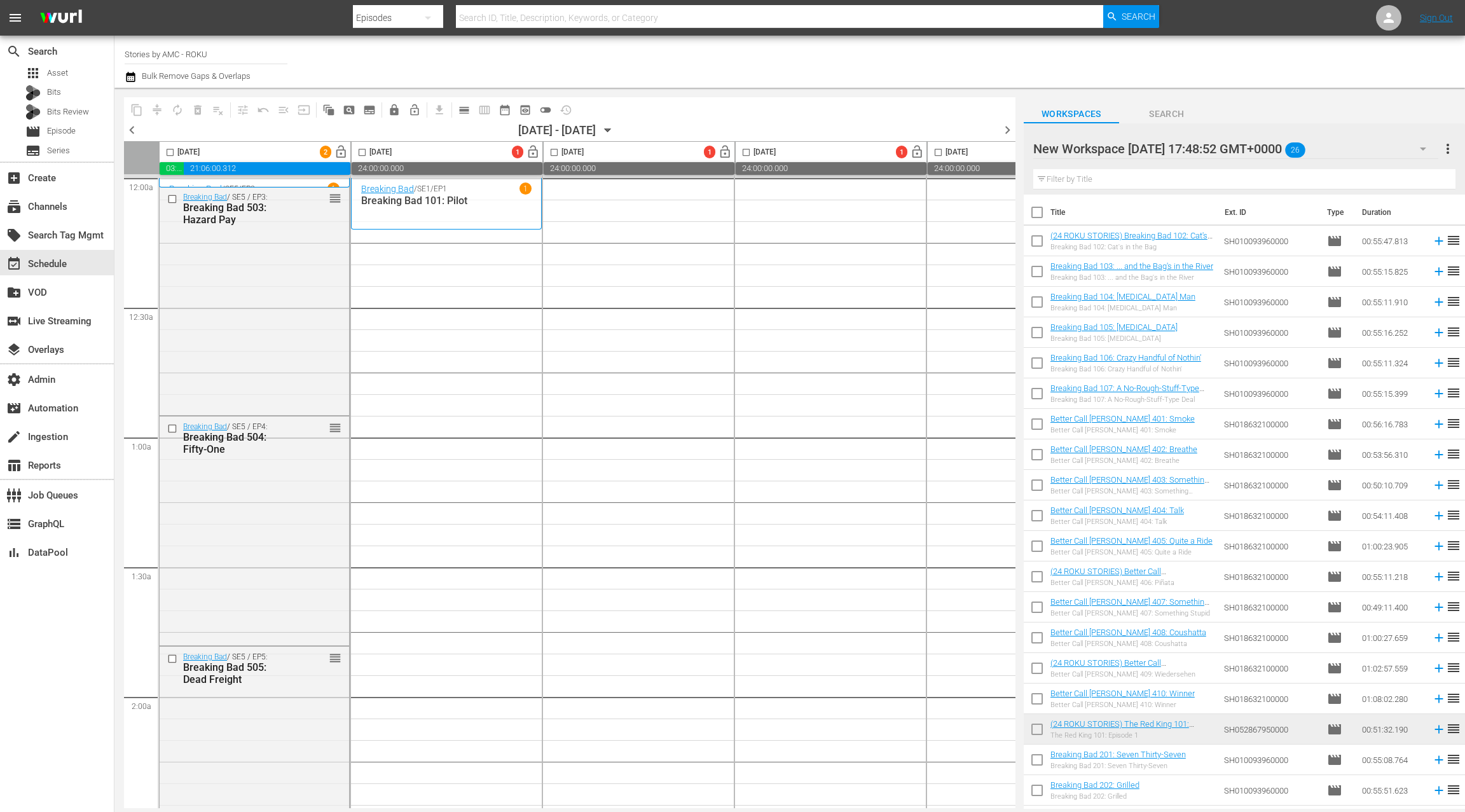
checkbox input "true"
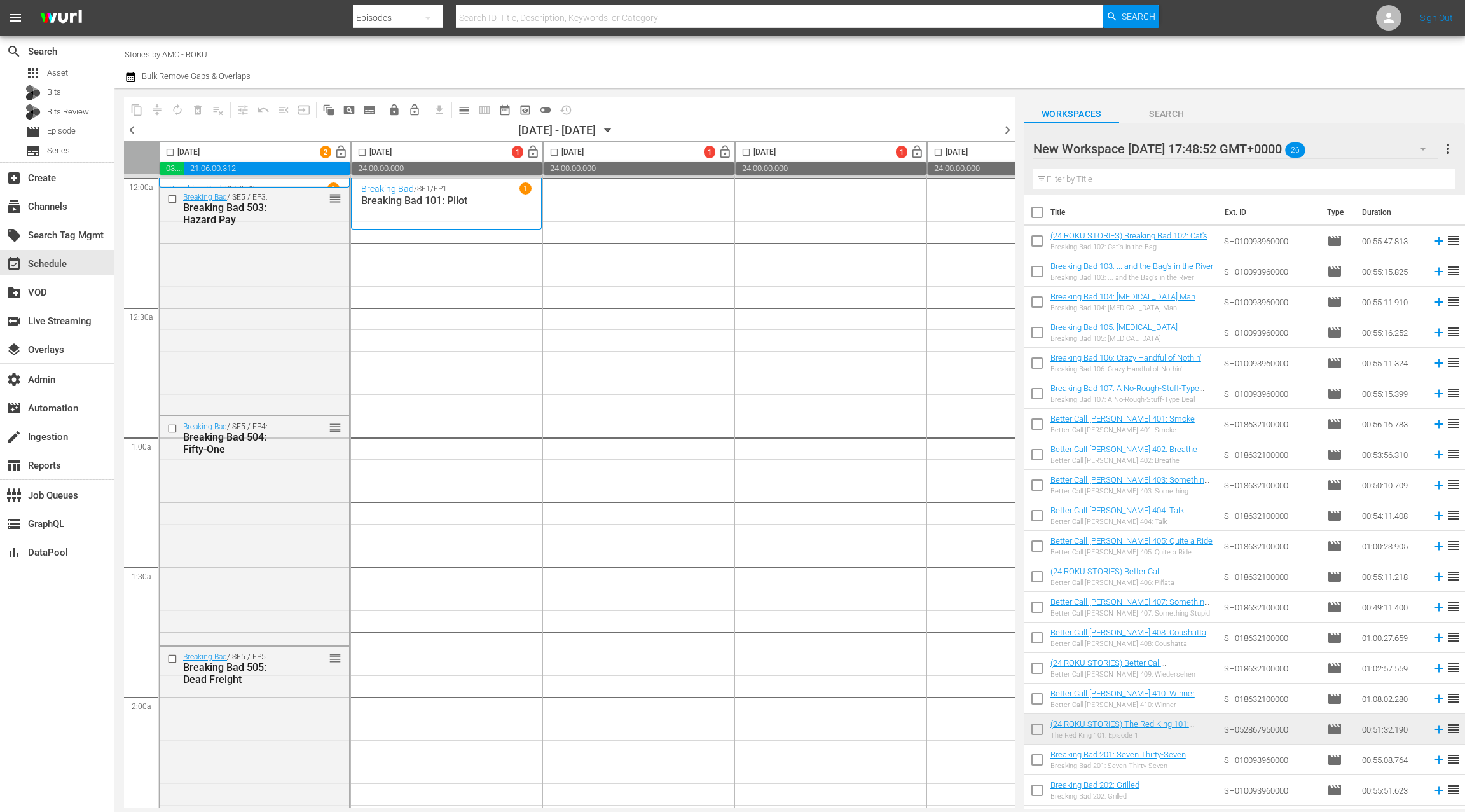
checkbox input "true"
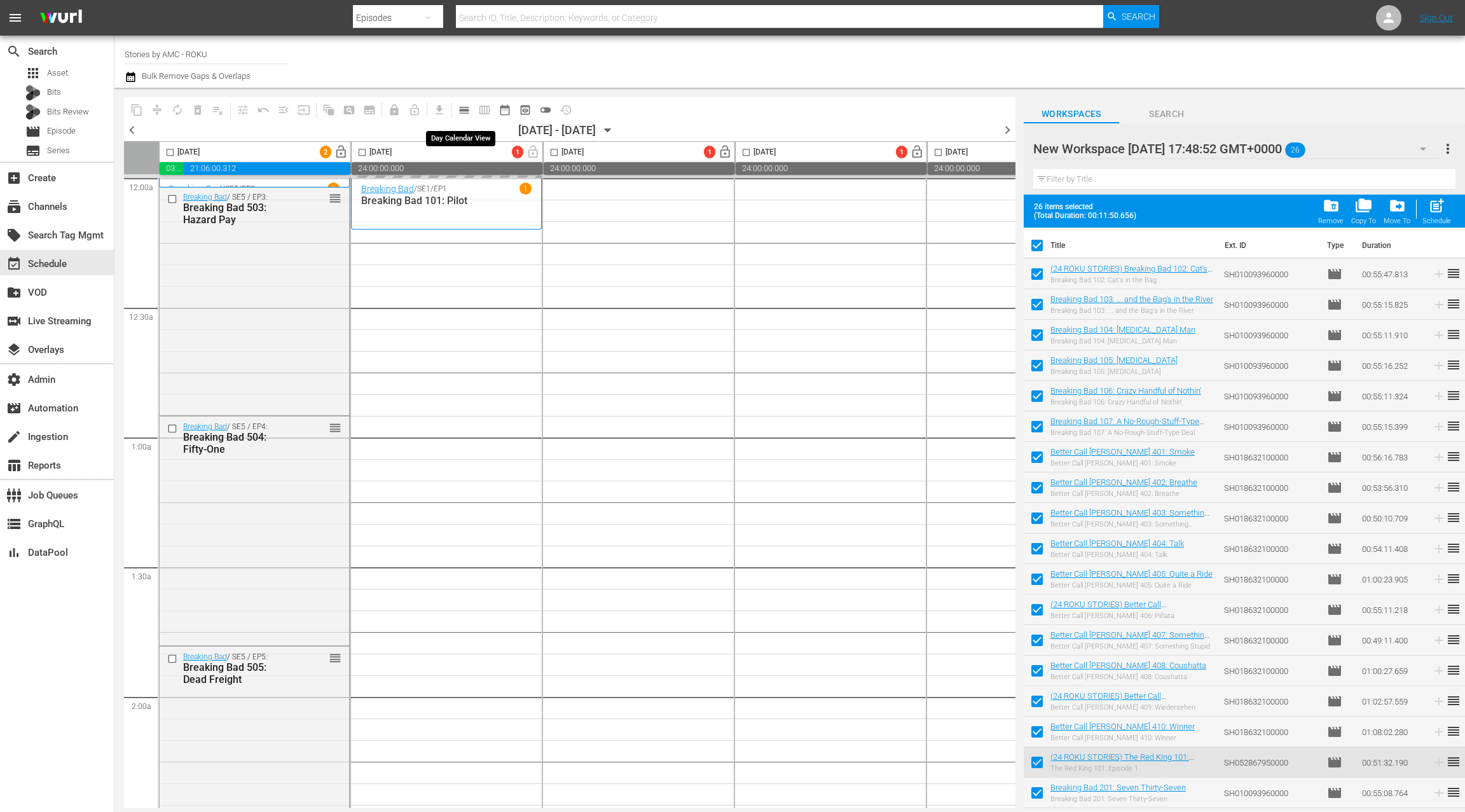
click at [465, 112] on span "calendar_view_day_outlined" at bounding box center [464, 110] width 13 height 13
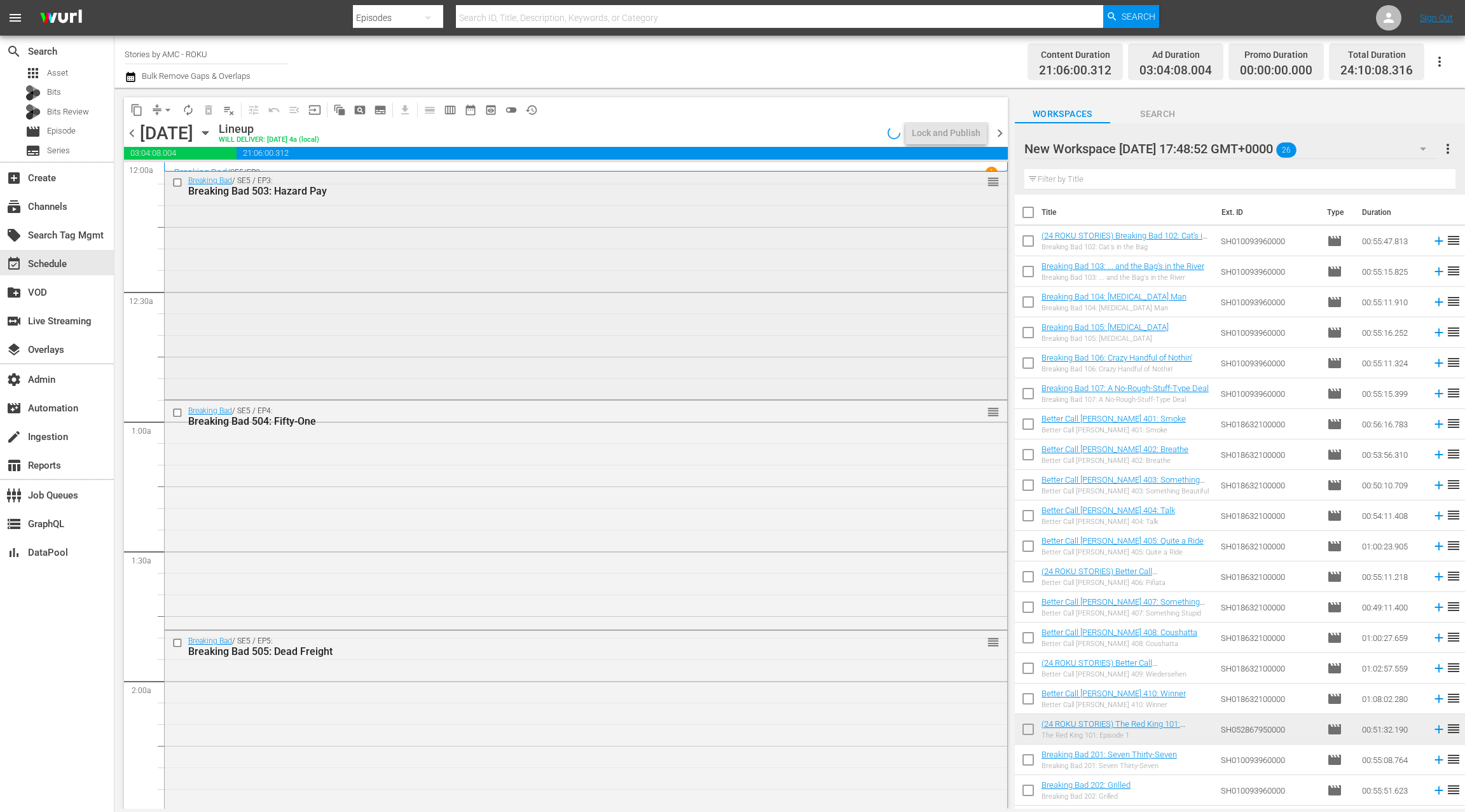
click at [376, 235] on div "Breaking Bad / SE5 / EP3: Breaking Bad 503: Hazard Pay reorder" at bounding box center [586, 284] width 842 height 226
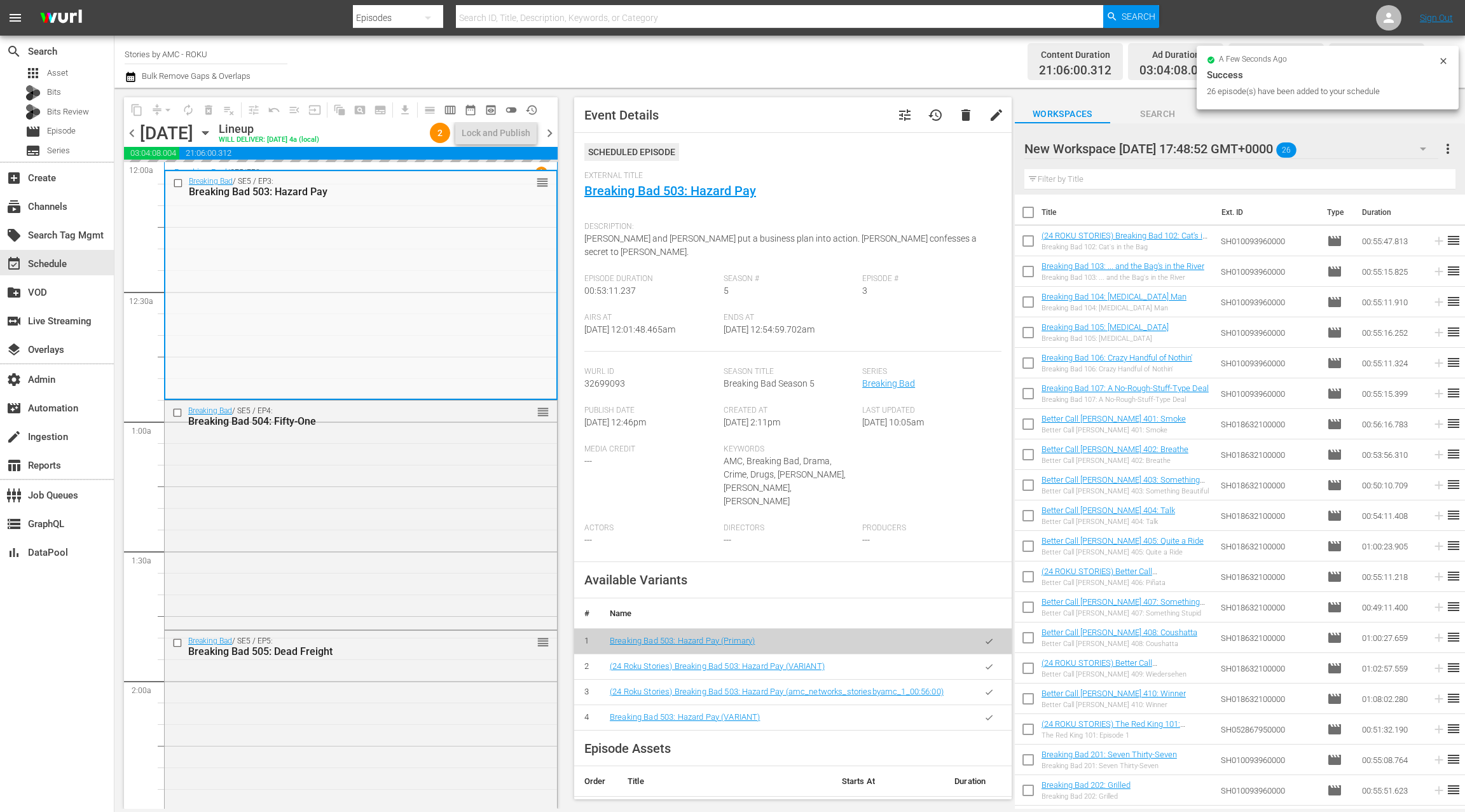
scroll to position [262, 0]
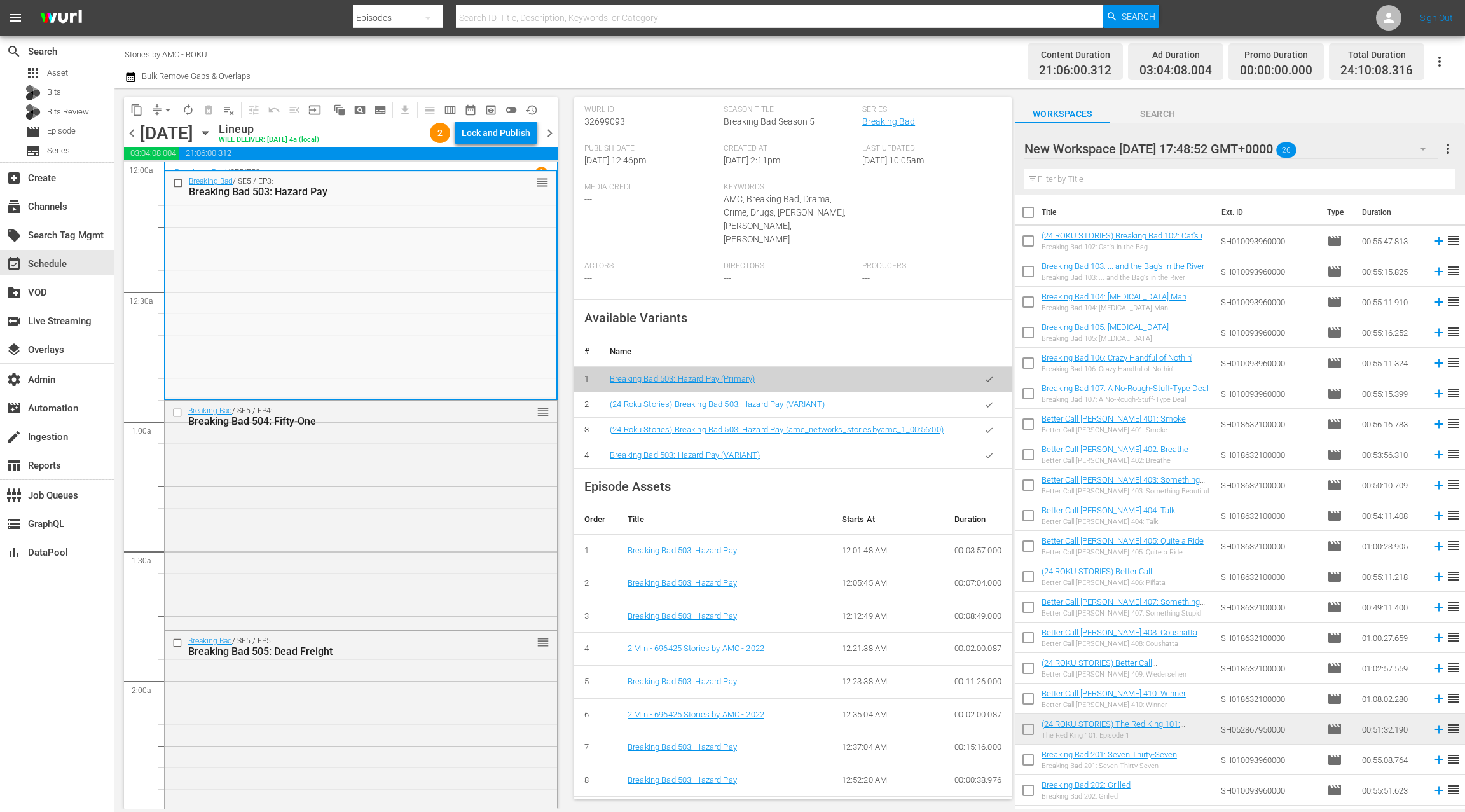
click at [137, 133] on span "chevron_left" at bounding box center [132, 133] width 16 height 16
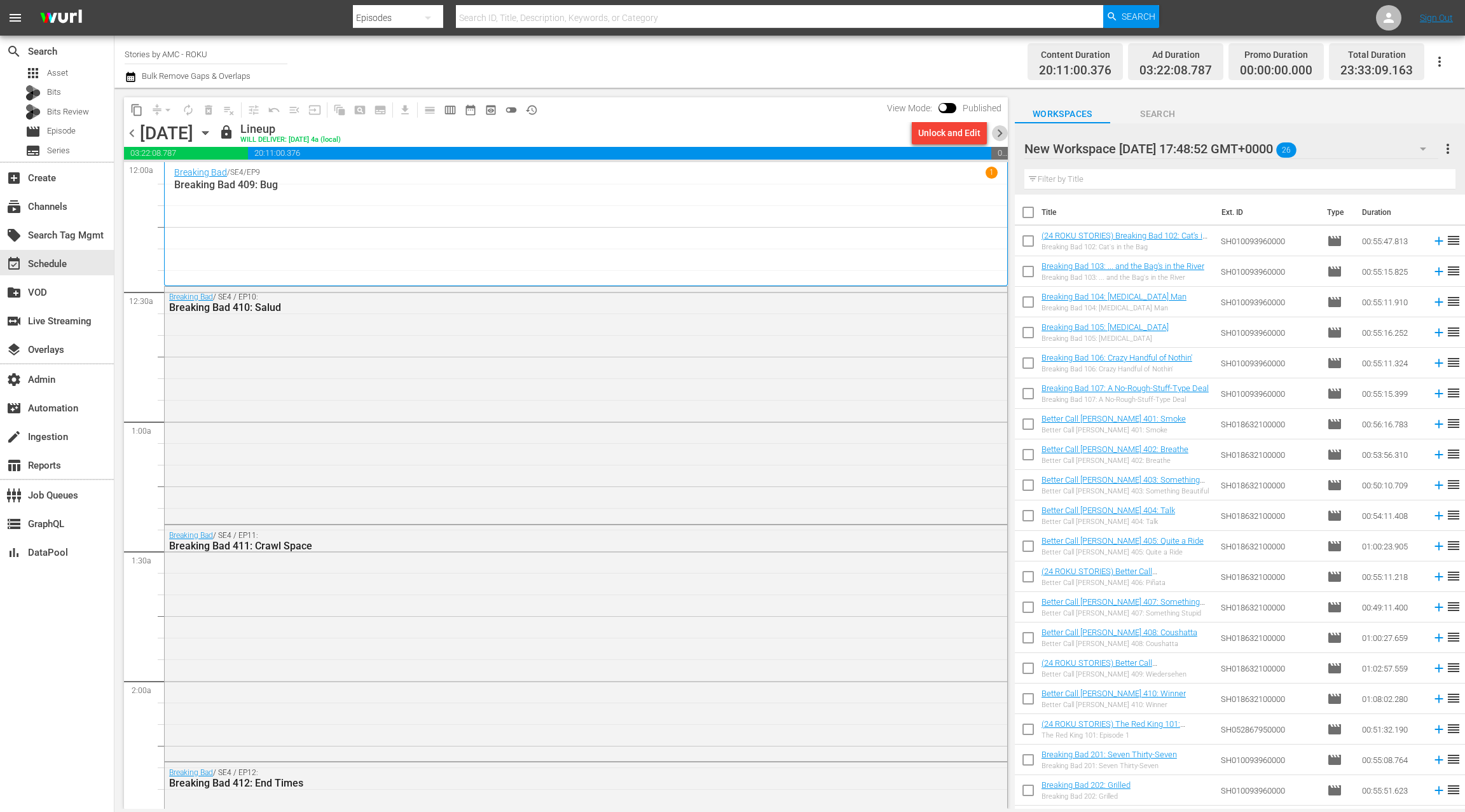
click at [1003, 133] on span "chevron_right" at bounding box center [1000, 133] width 16 height 16
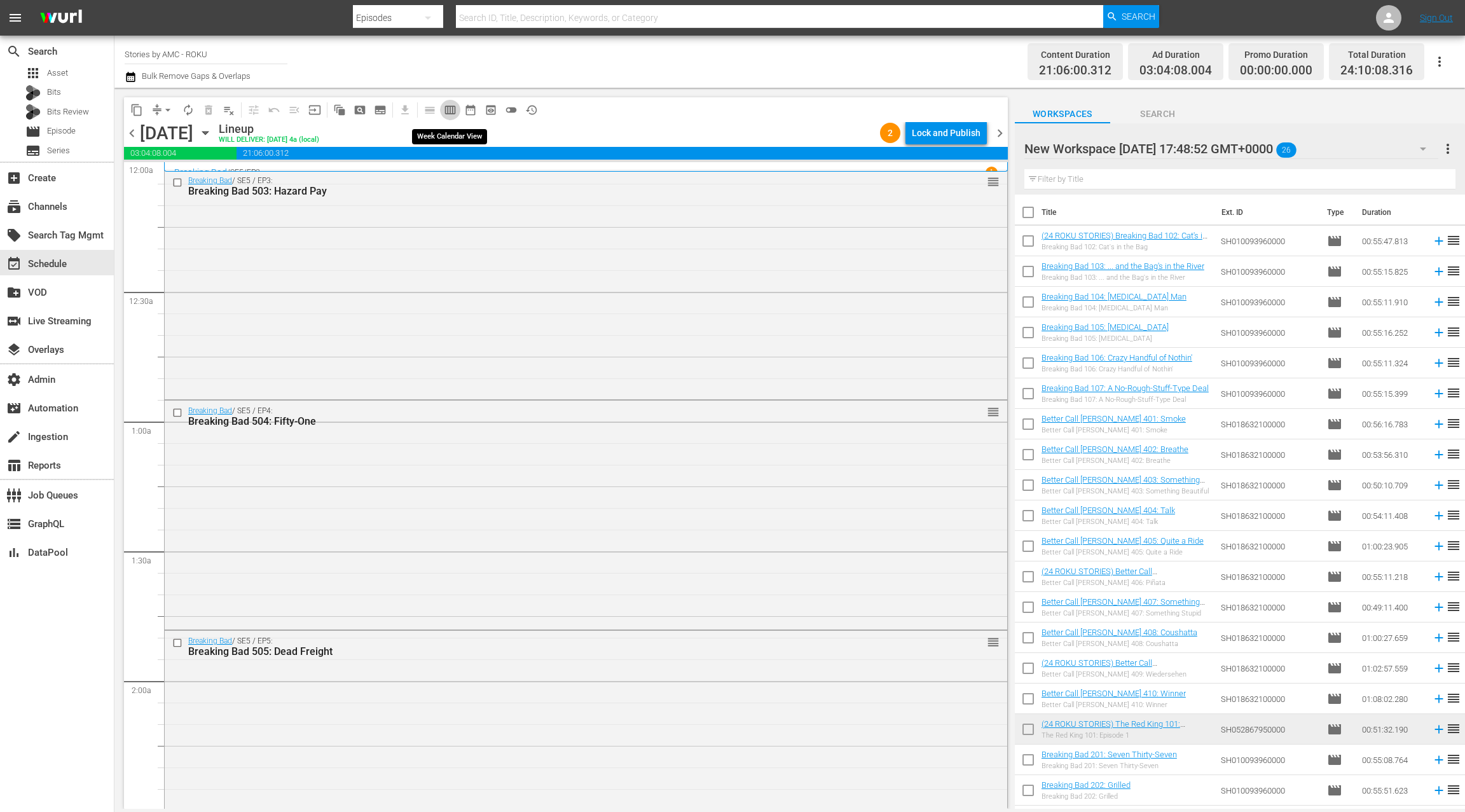
click at [448, 108] on span "calendar_view_week_outlined" at bounding box center [450, 110] width 13 height 13
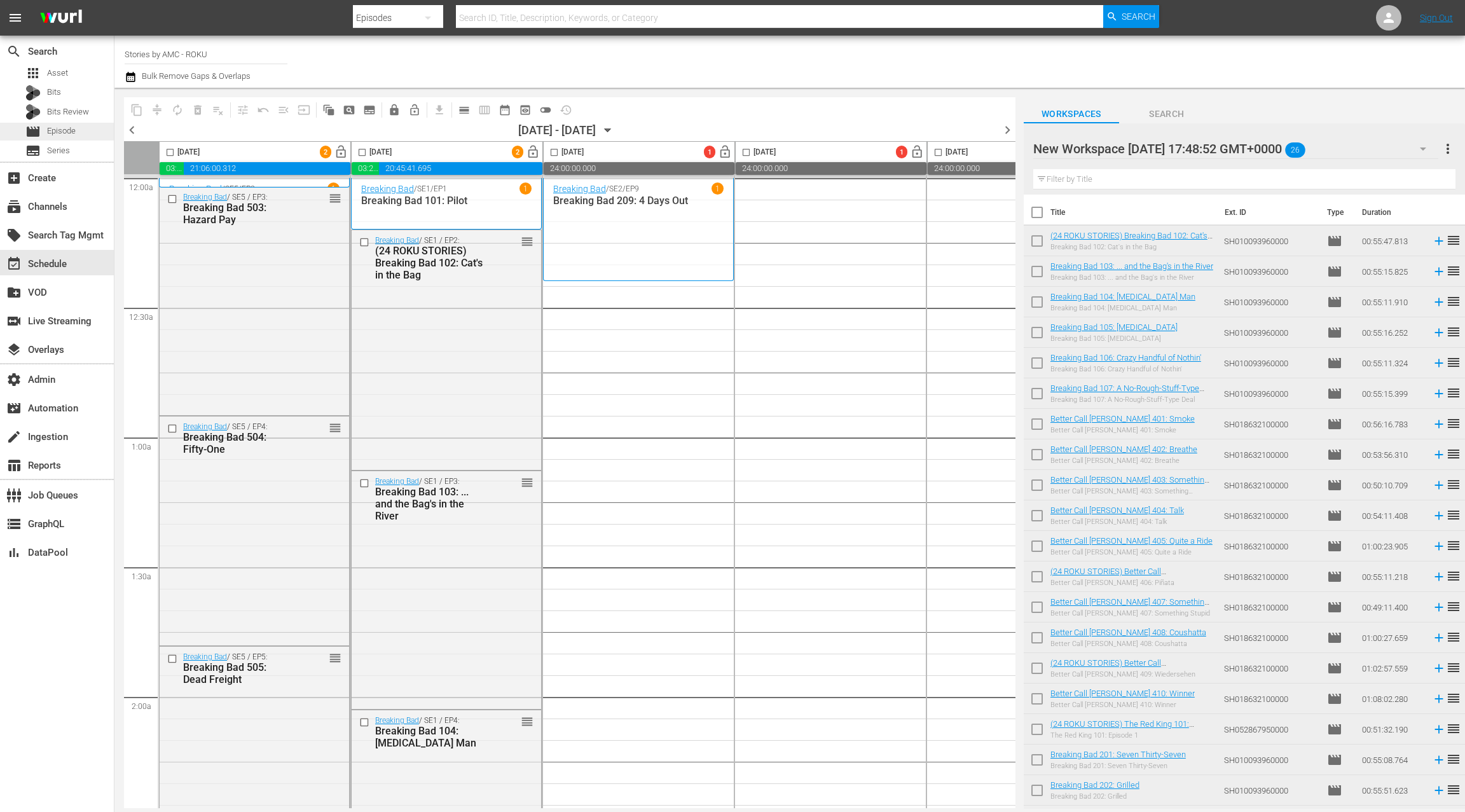
click at [77, 129] on div "movie Episode" at bounding box center [57, 131] width 114 height 18
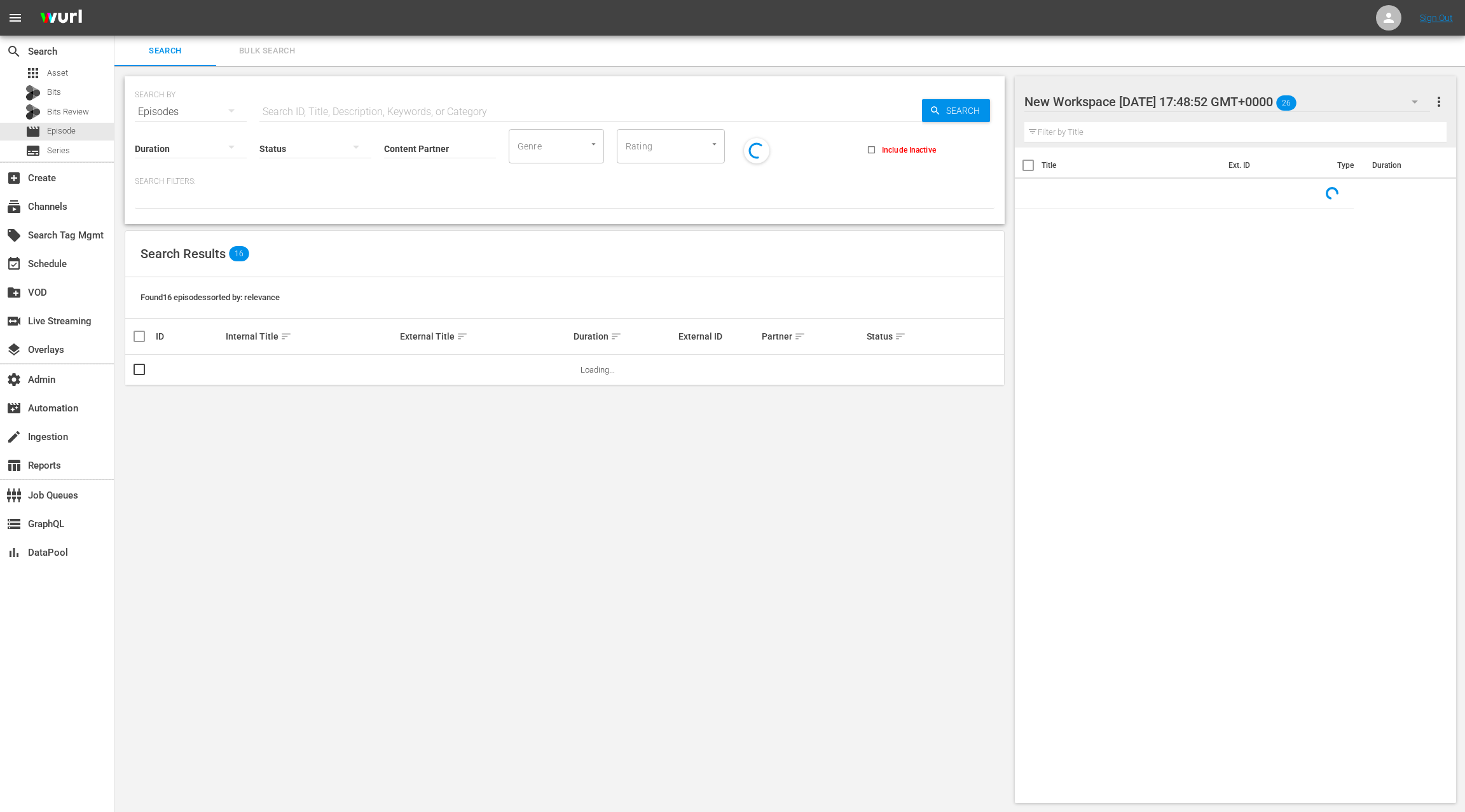
click at [265, 52] on span "Bulk Search" at bounding box center [267, 51] width 86 height 15
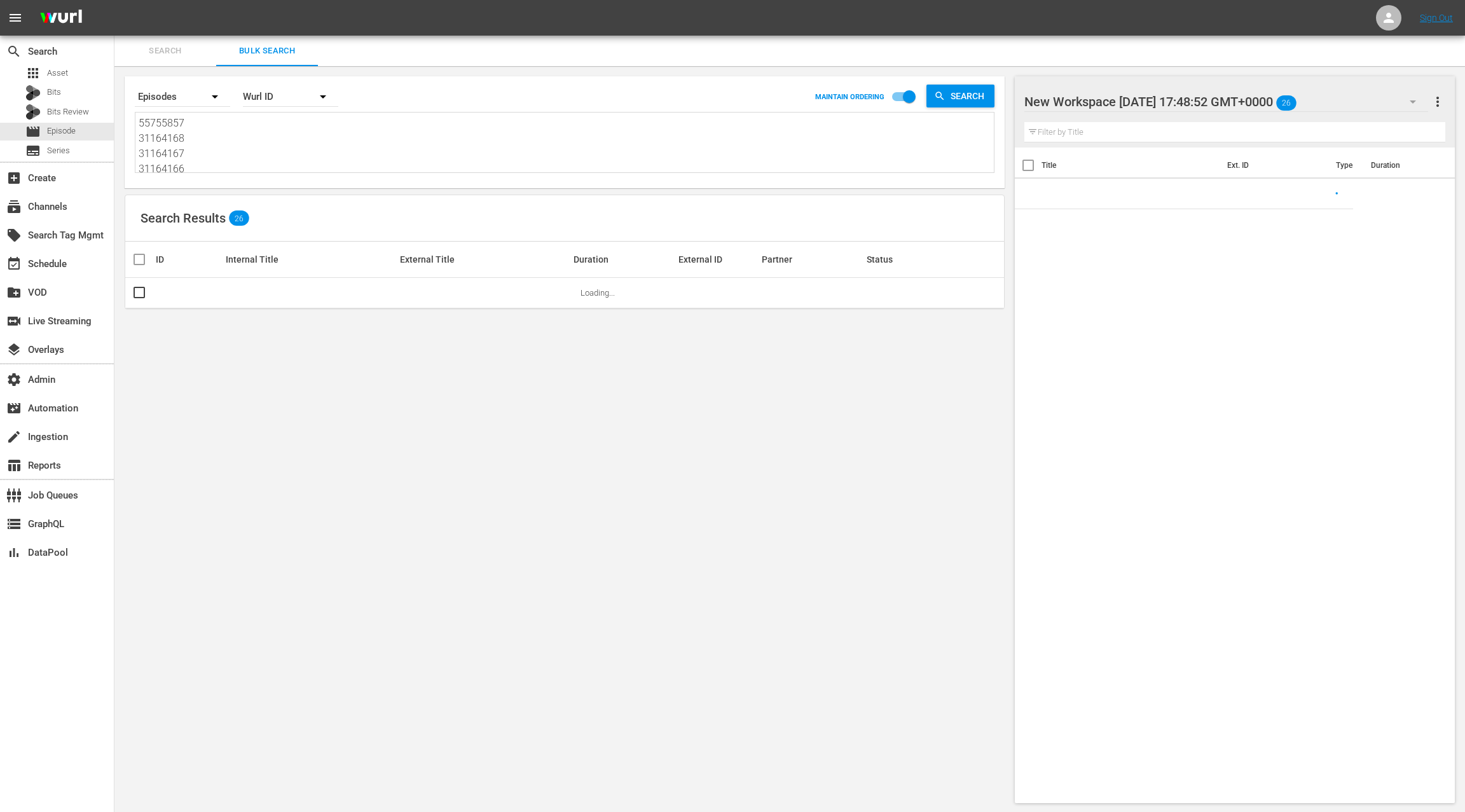
click at [257, 152] on textarea "55755857 31164168 31164167 31164166 31166021 31166012 52071752 52071751 5207175…" at bounding box center [566, 145] width 855 height 58
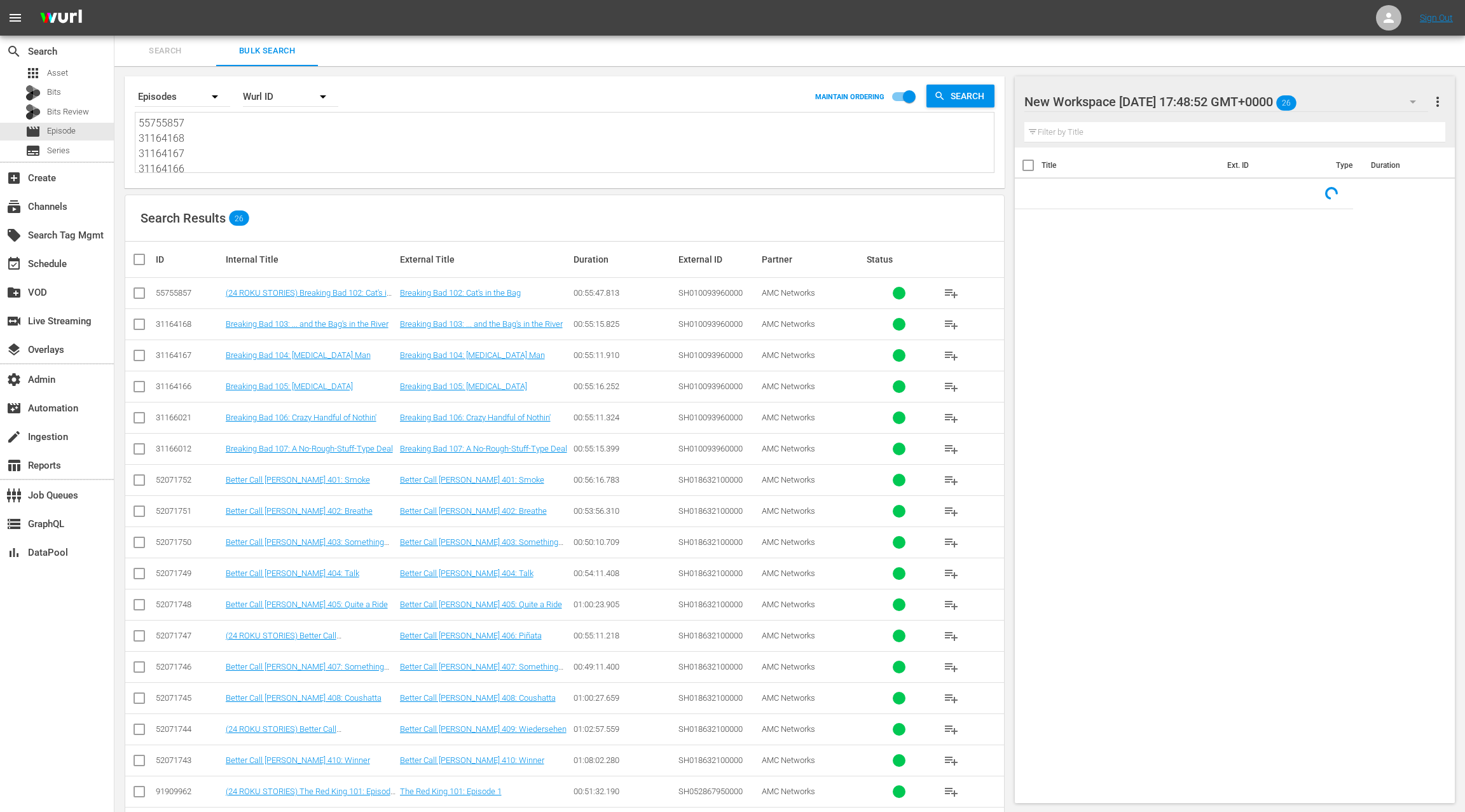
paste textarea "31932976 31932975 31932974 31932973 77440753 77710043 77440755 77710042 7744075…"
type textarea "31932976 31932975 31932974 31932973 77440753 77710043 77440755 77710042 7744075…"
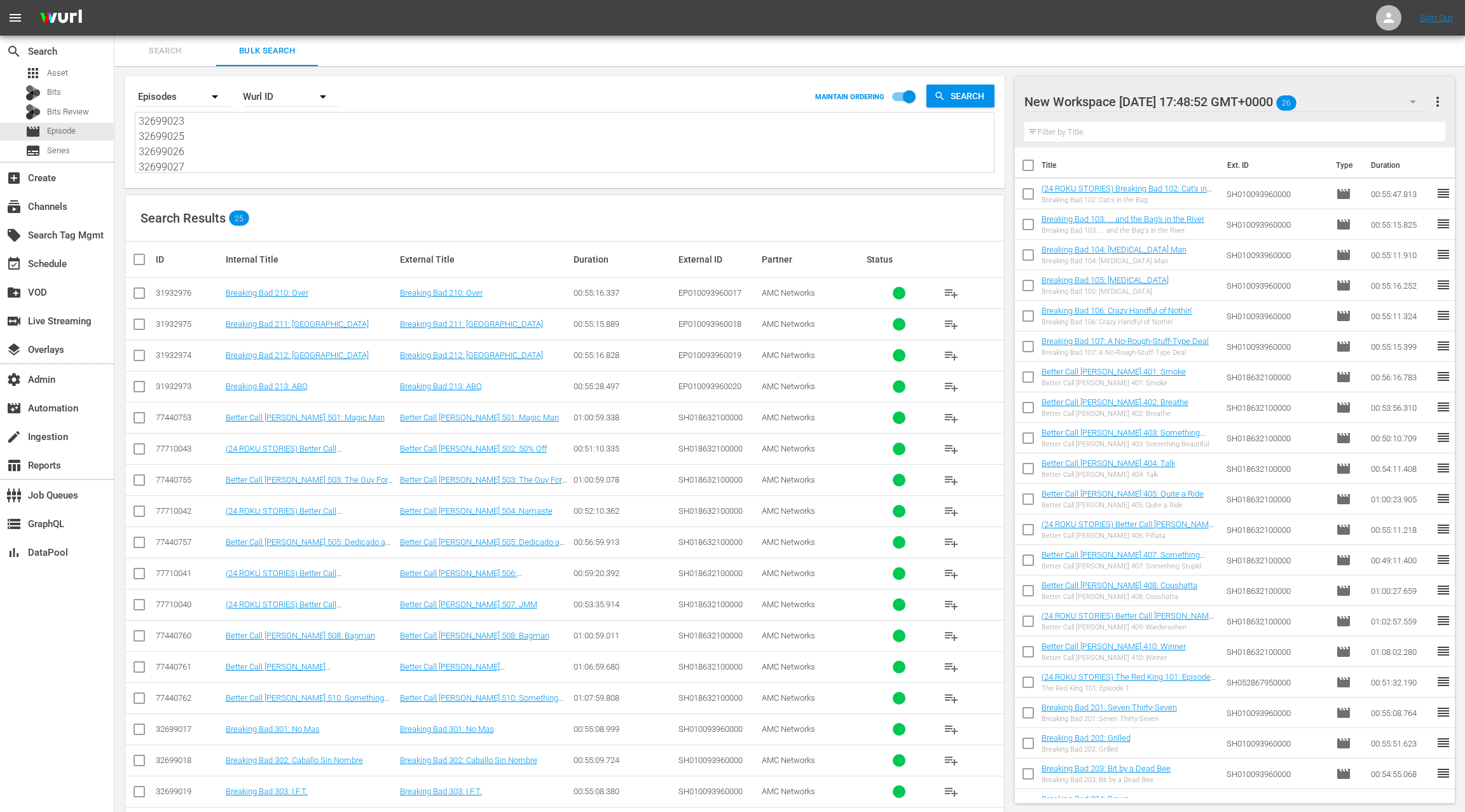
type textarea "31932976 31932975 31932974 31932973 77440753 77710043 77440755 77710042 7744075…"
drag, startPoint x: 1439, startPoint y: 106, endPoint x: 1414, endPoint y: 108, distance: 25.1
click at [1439, 106] on span "more_vert" at bounding box center [1437, 102] width 15 height 15
drag, startPoint x: 1388, startPoint y: 119, endPoint x: 1354, endPoint y: 148, distance: 44.7
click at [1388, 119] on div "Clear All Workspace Items" at bounding box center [1355, 126] width 150 height 23
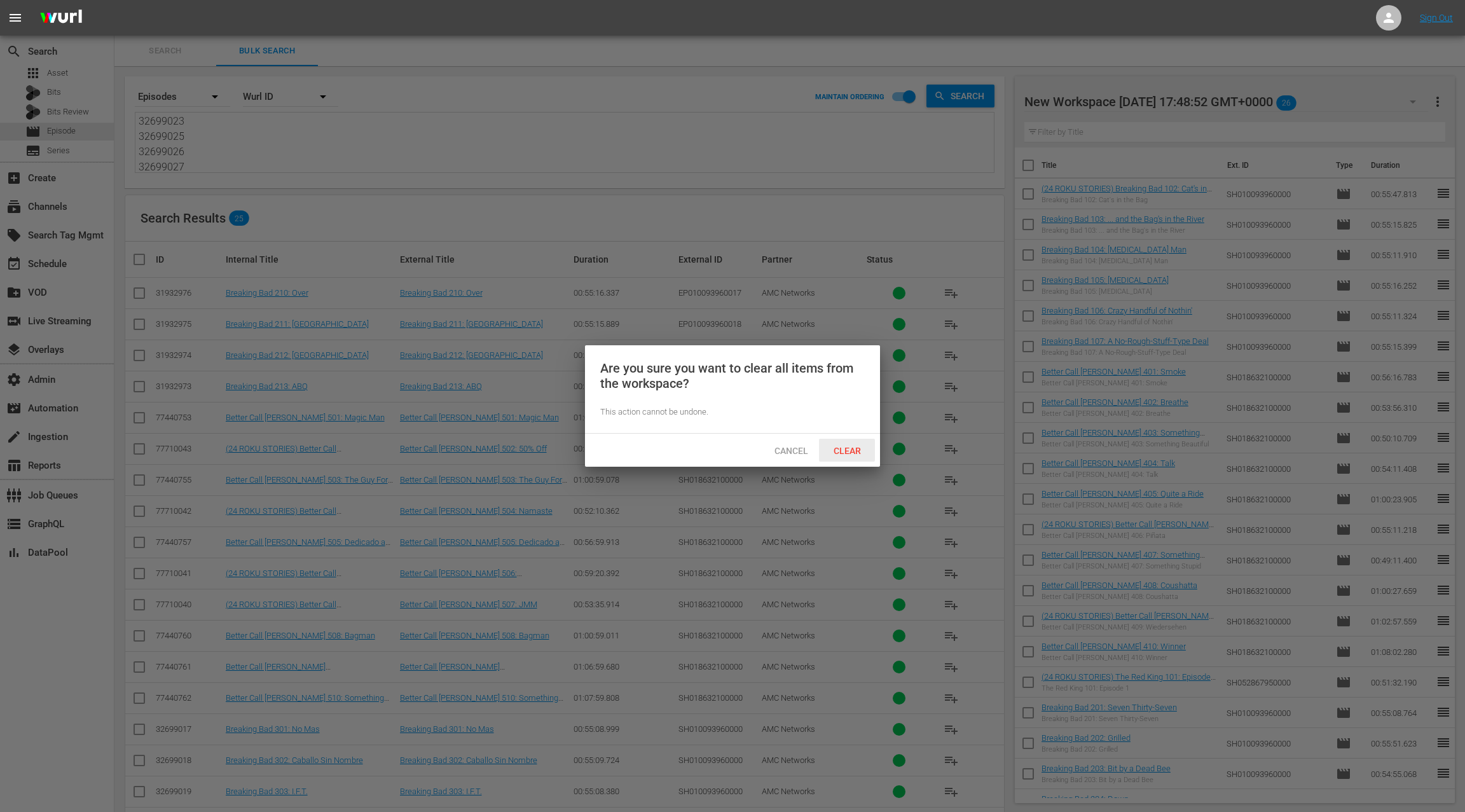
drag, startPoint x: 840, startPoint y: 456, endPoint x: 930, endPoint y: 437, distance: 92.0
click at [840, 456] on div "Clear" at bounding box center [846, 450] width 56 height 24
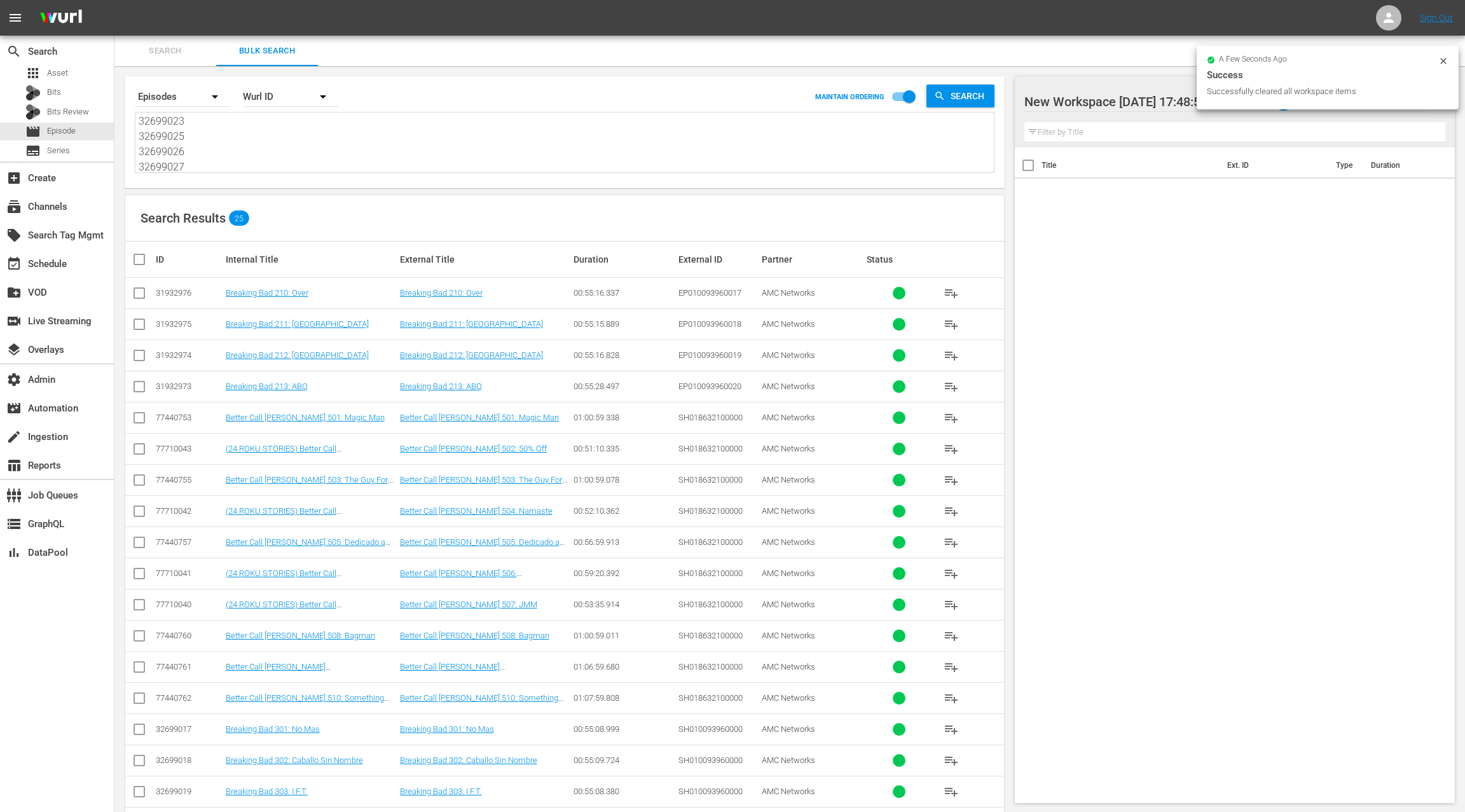
click at [139, 258] on input "checkbox" at bounding box center [144, 259] width 26 height 15
checkbox input "true"
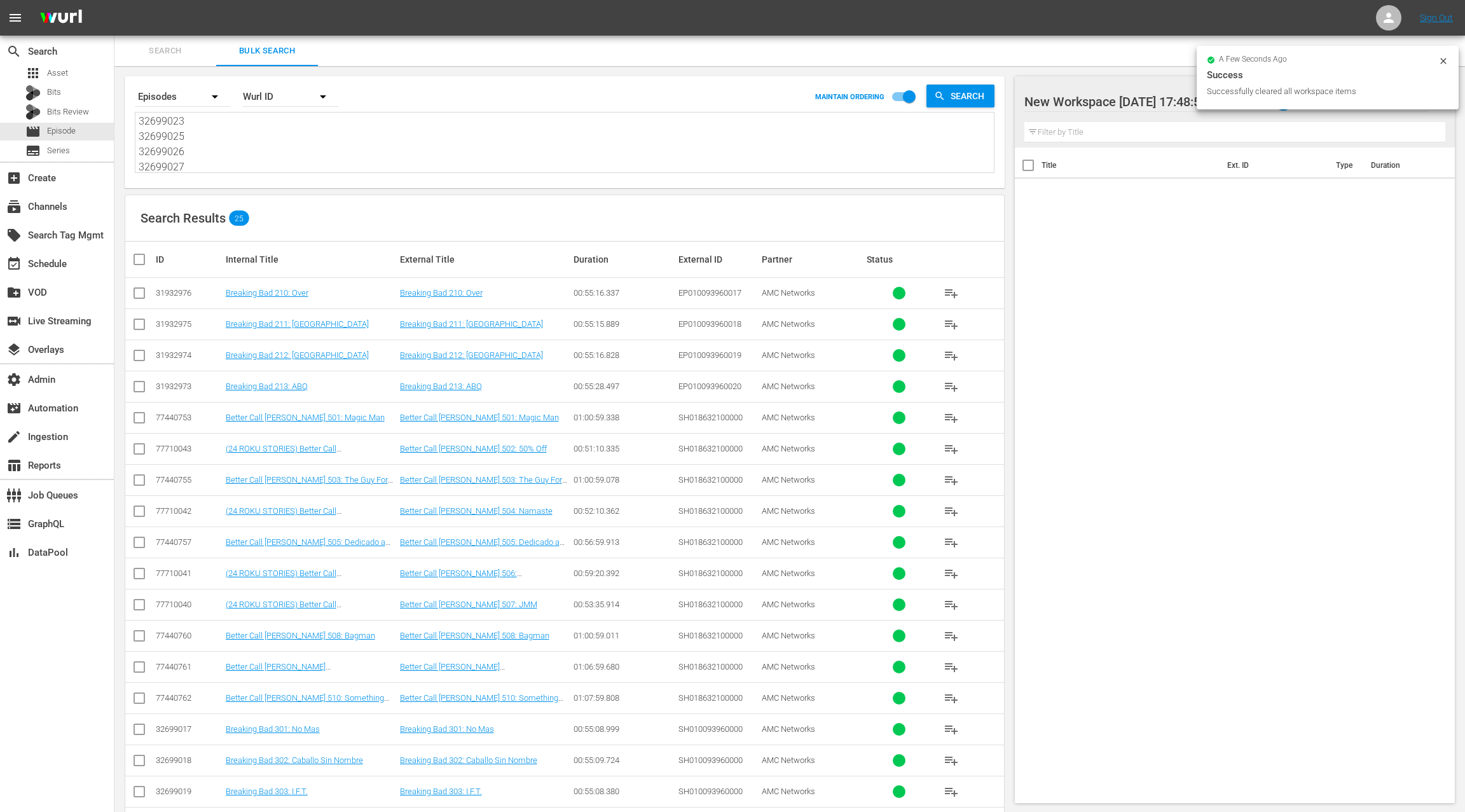
checkbox input "true"
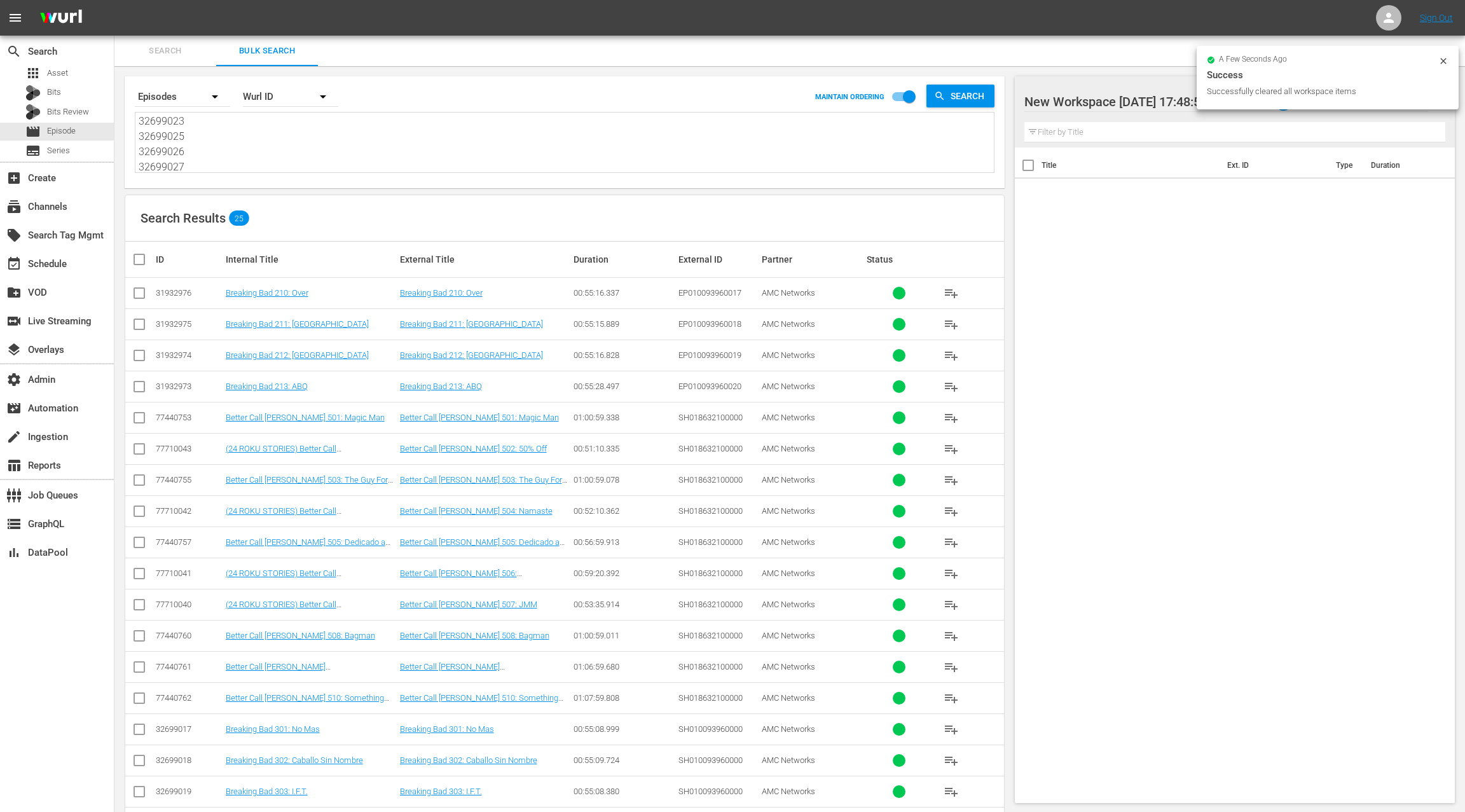
checkbox input "true"
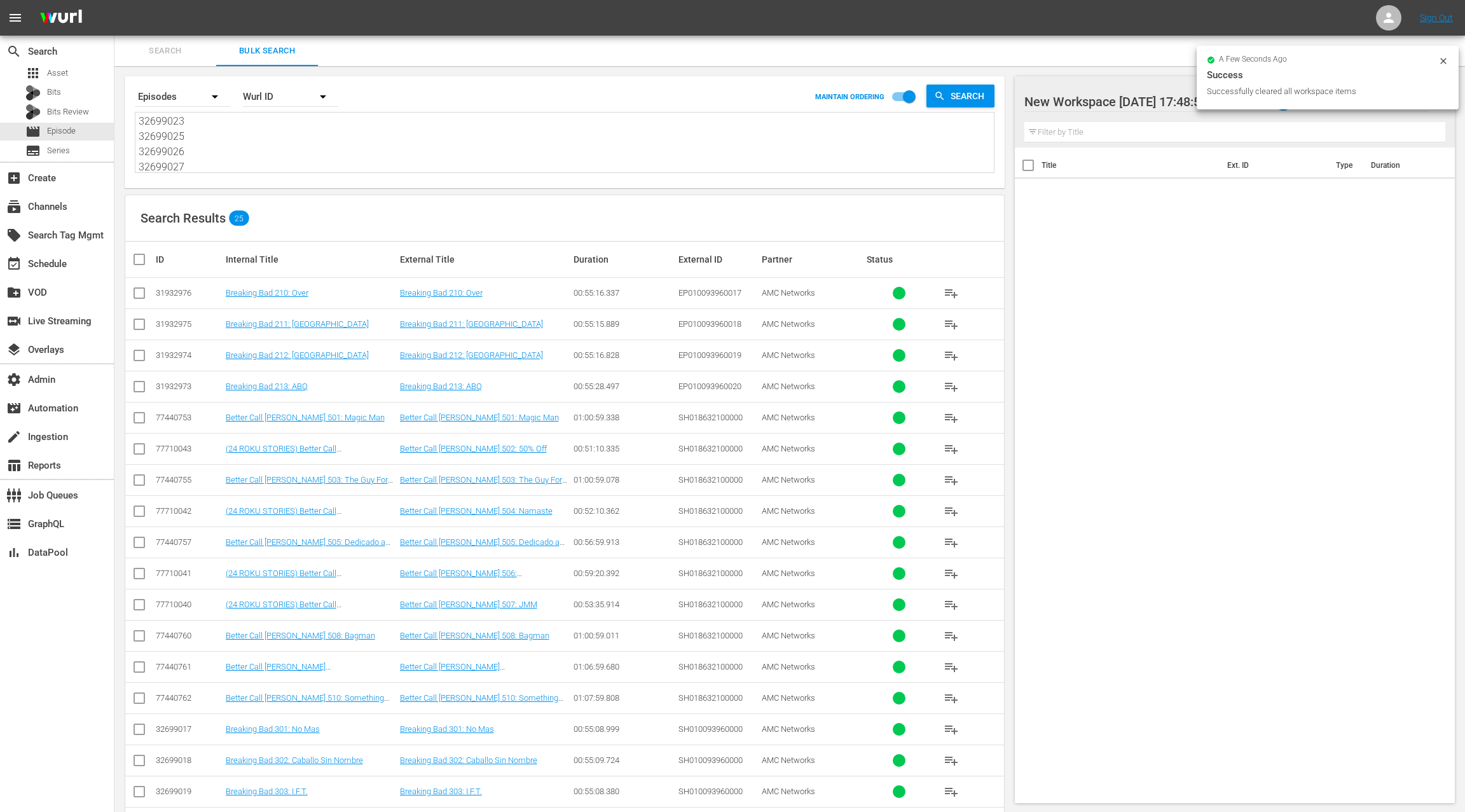
checkbox input "true"
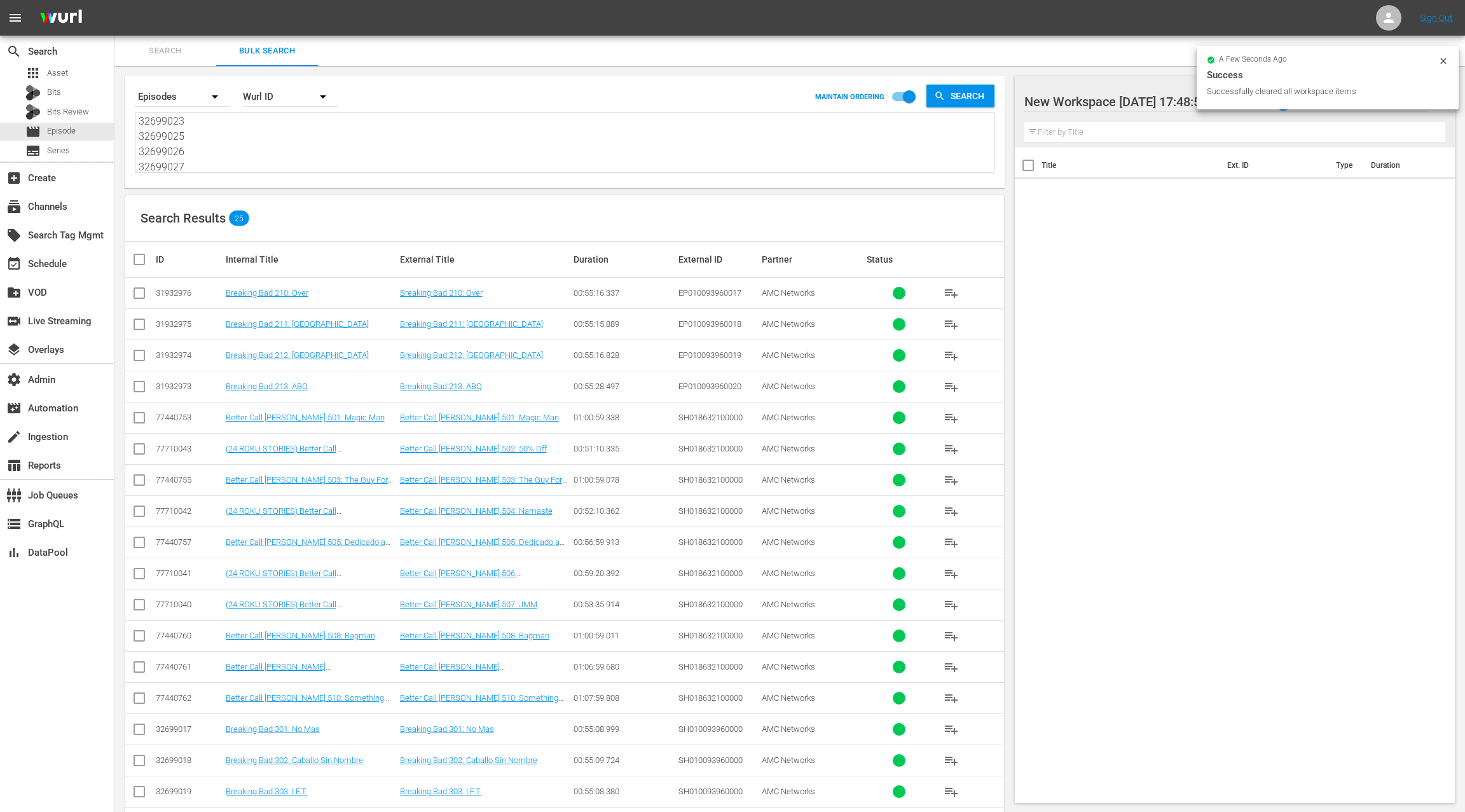
checkbox input "true"
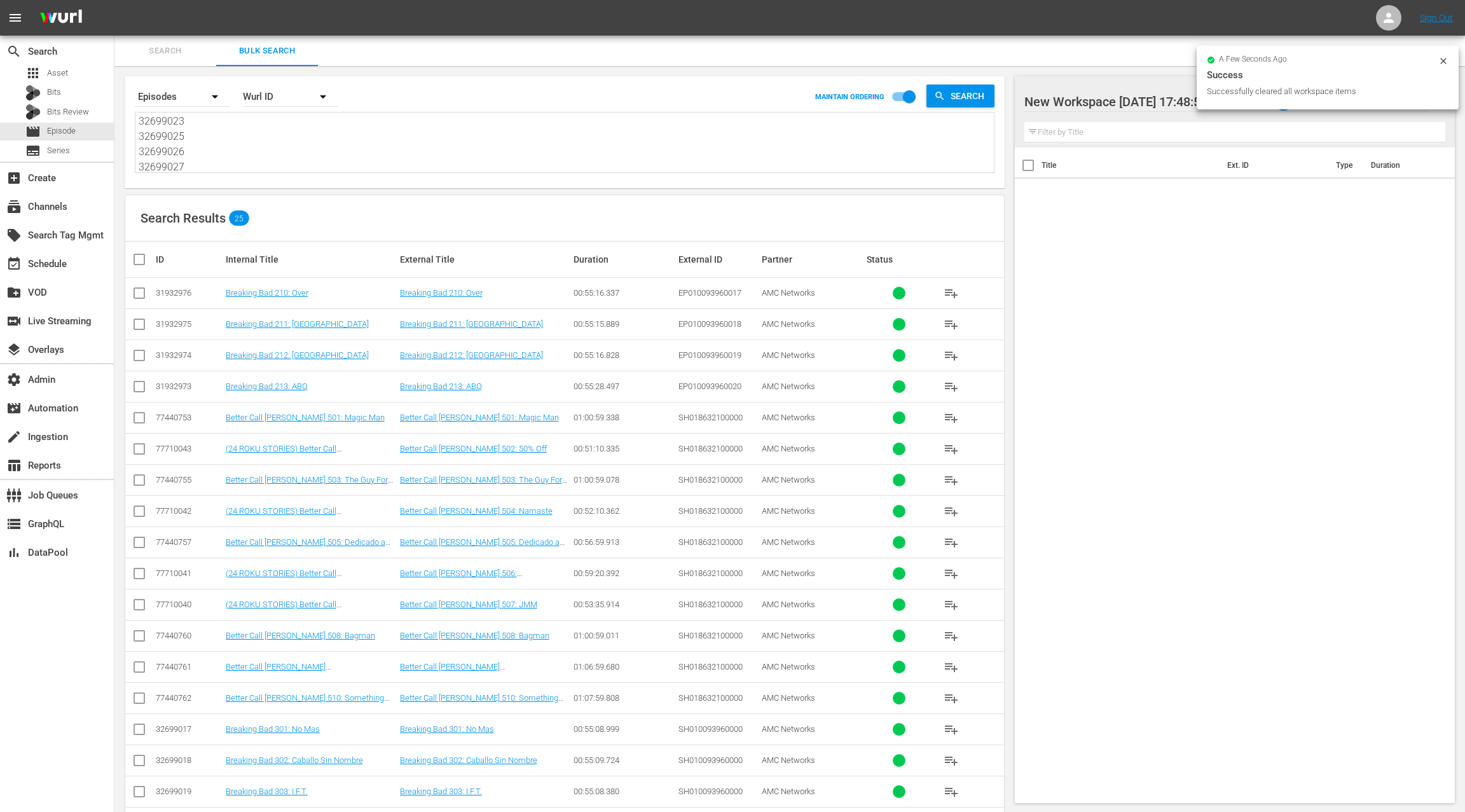
checkbox input "true"
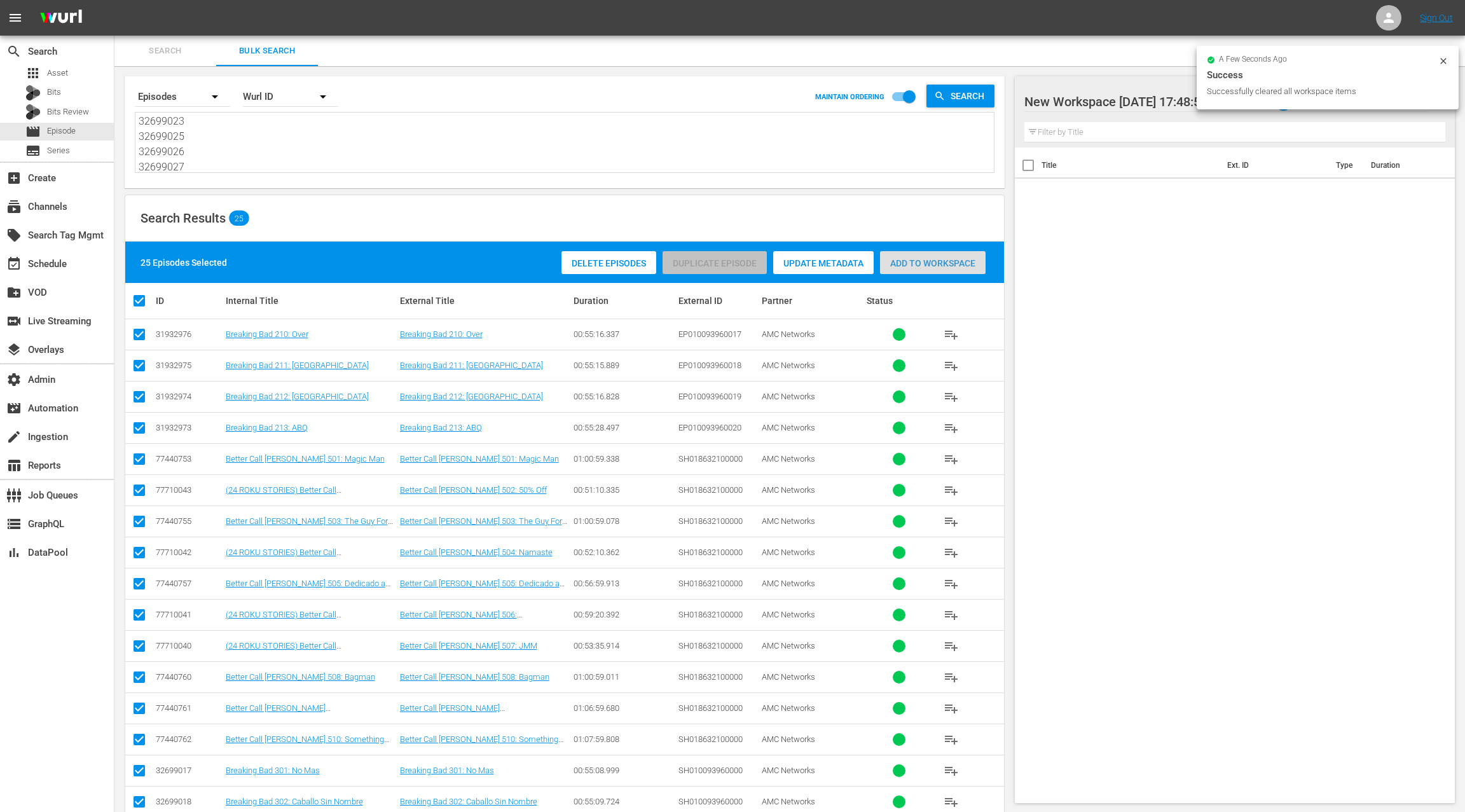
click at [916, 265] on span "Add to Workspace" at bounding box center [933, 263] width 106 height 10
click at [67, 261] on div "event_available Schedule" at bounding box center [36, 261] width 71 height 11
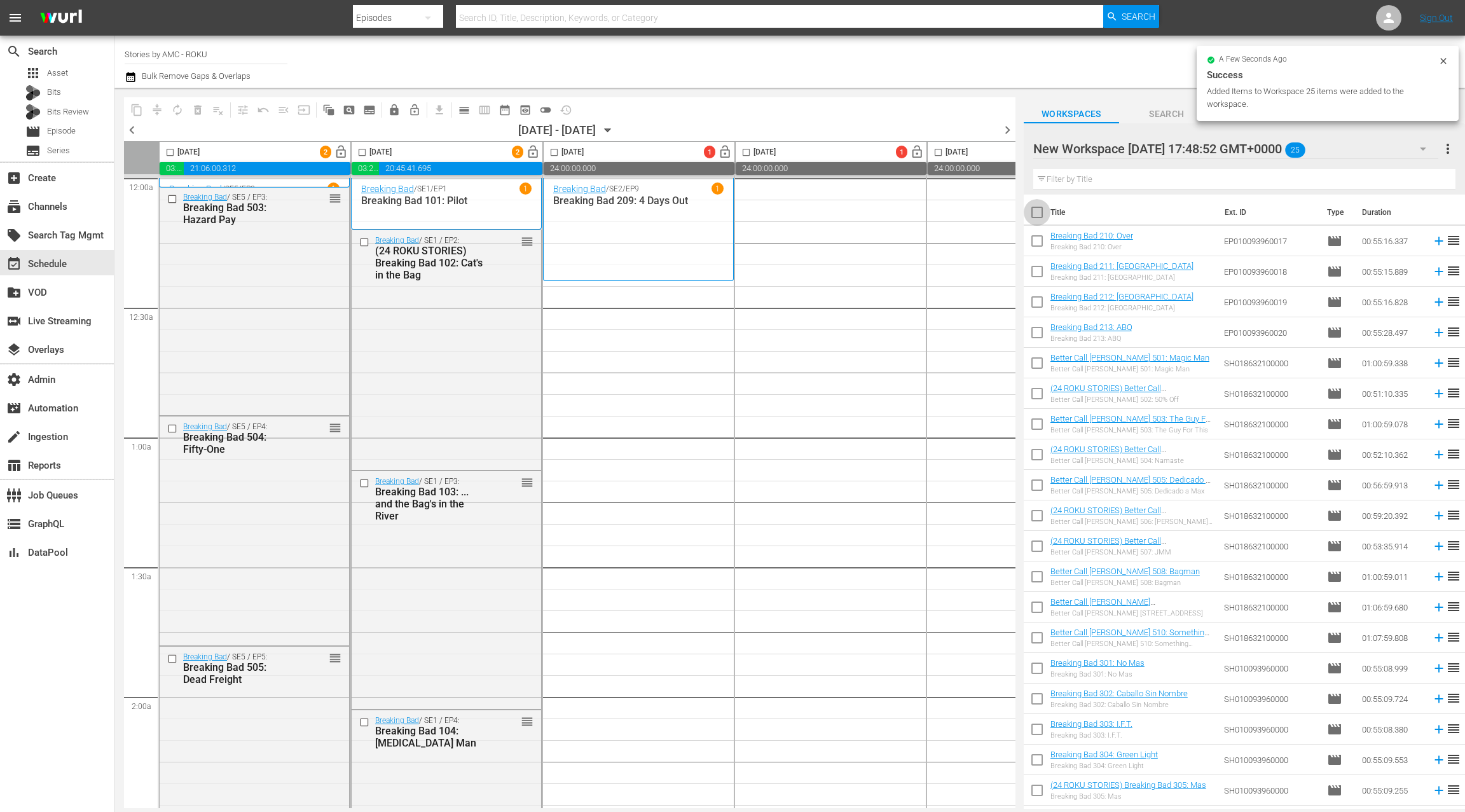
click at [1040, 212] on input "checkbox" at bounding box center [1037, 215] width 27 height 27
checkbox input "true"
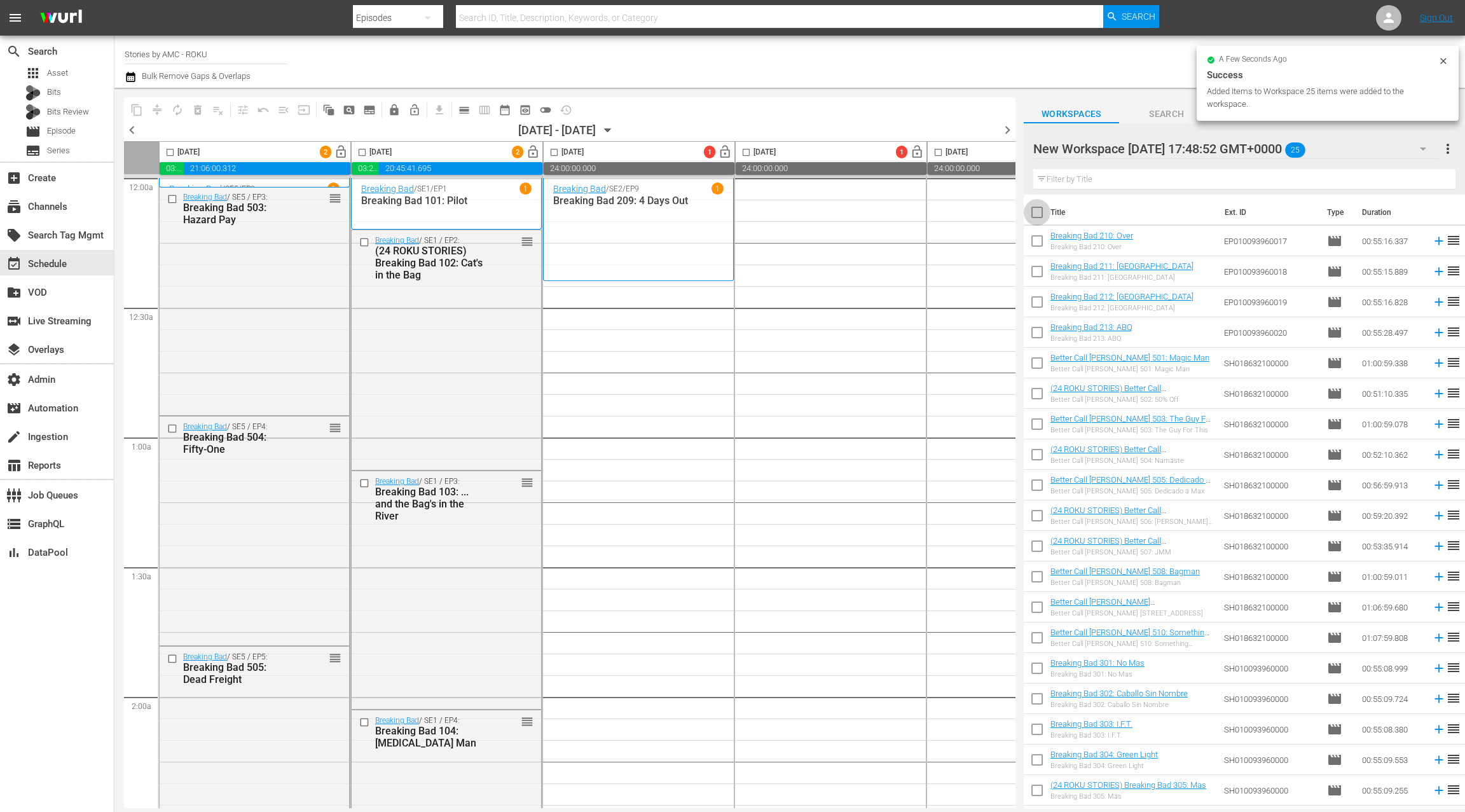
checkbox input "true"
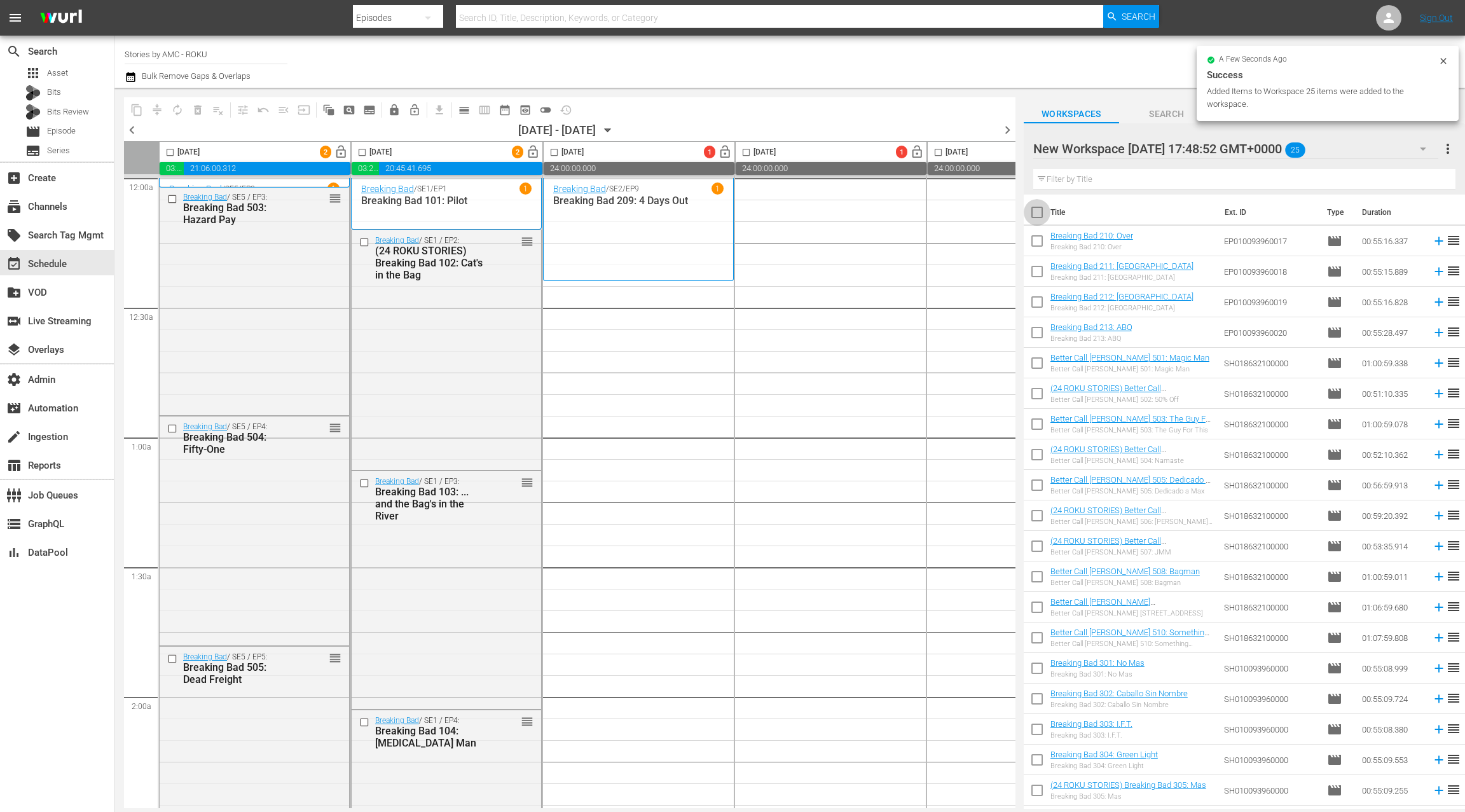
checkbox input "true"
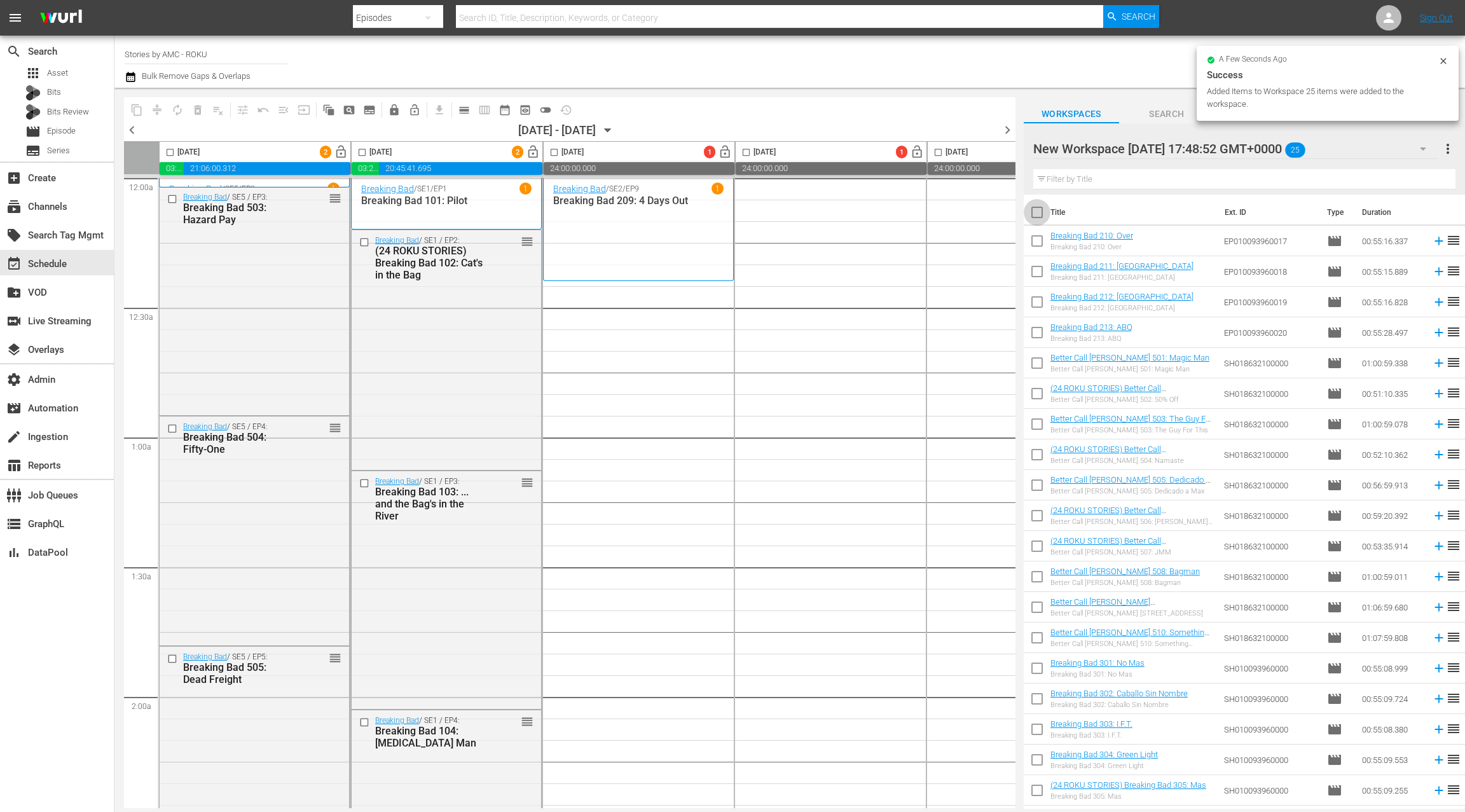
checkbox input "true"
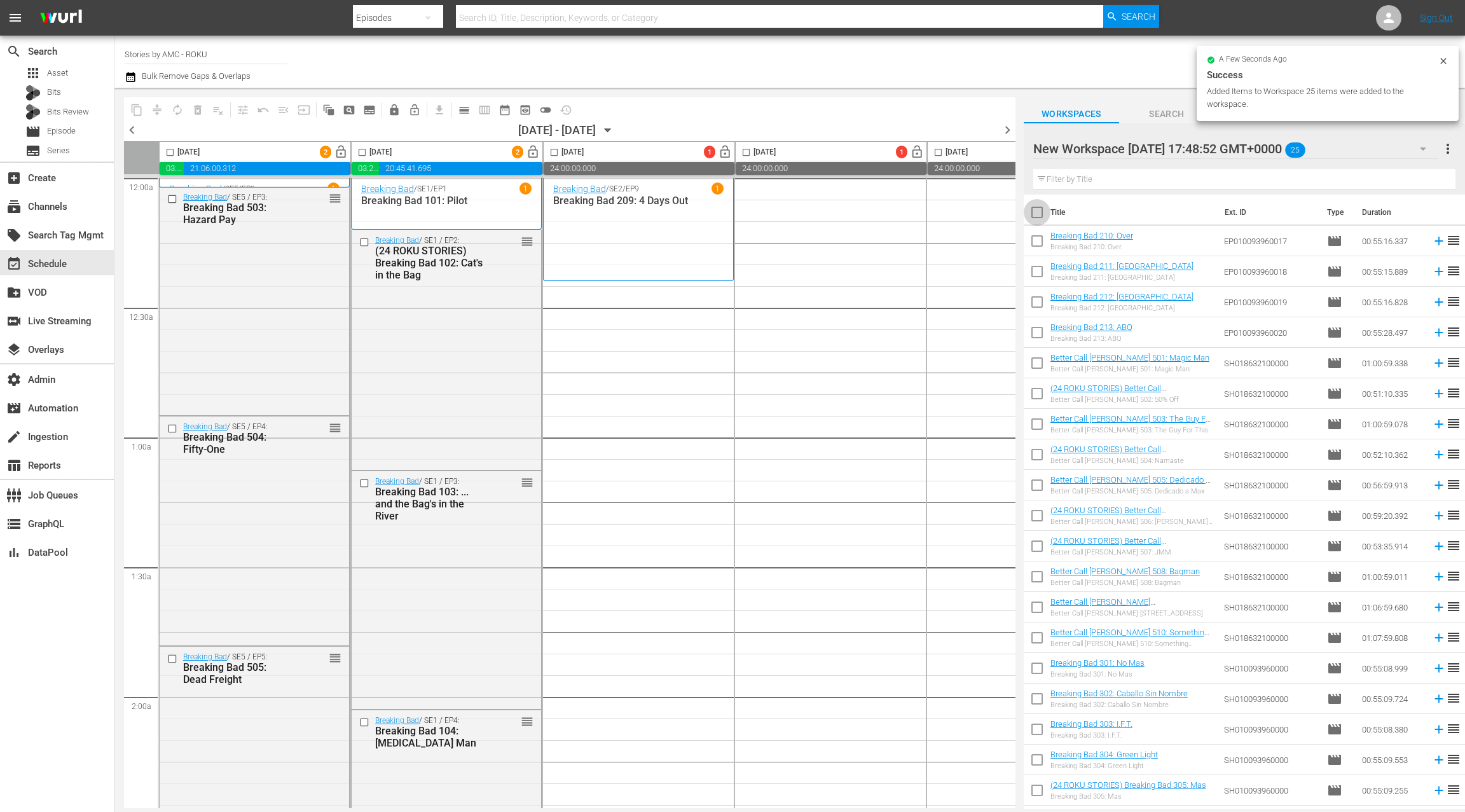
checkbox input "true"
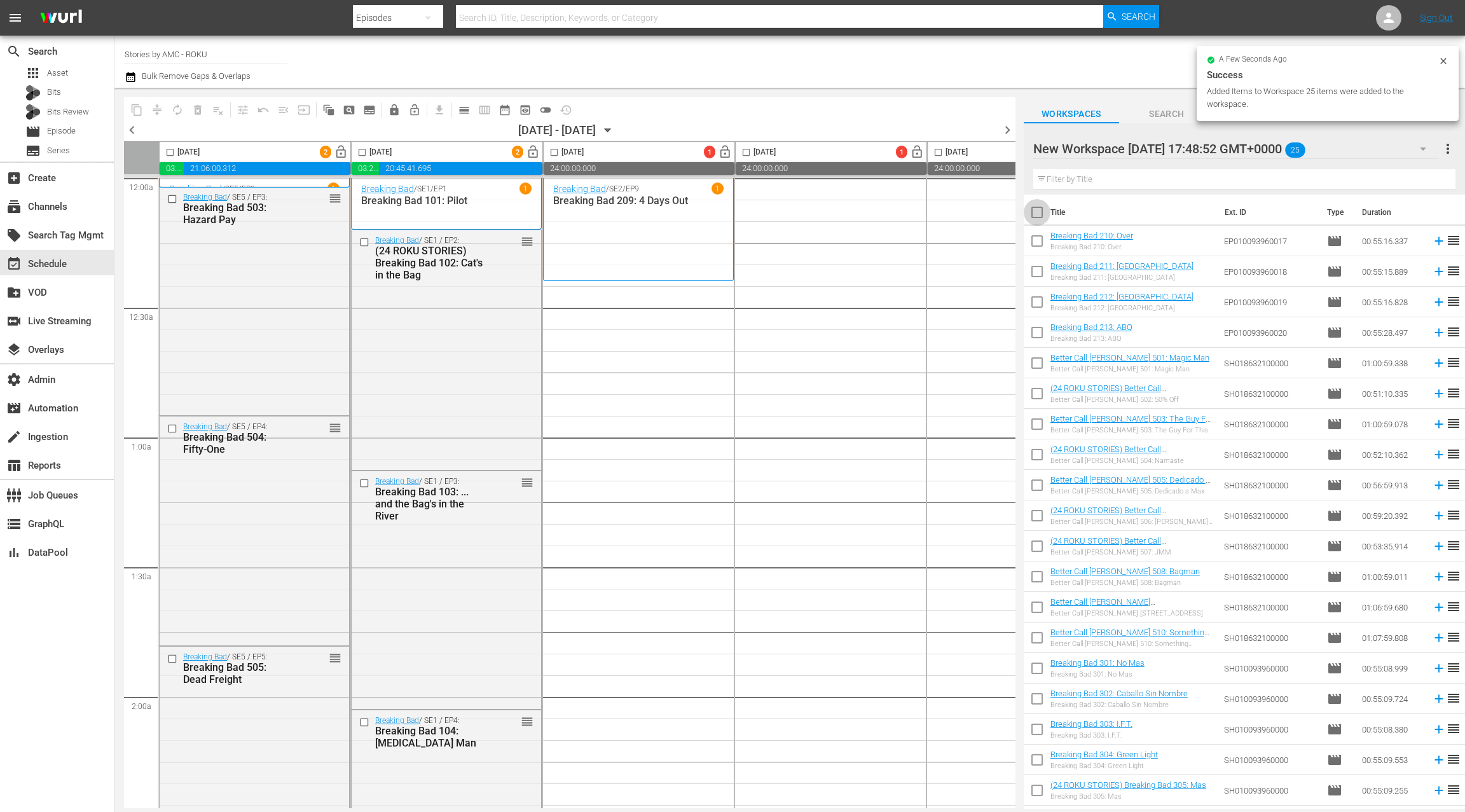
checkbox input "true"
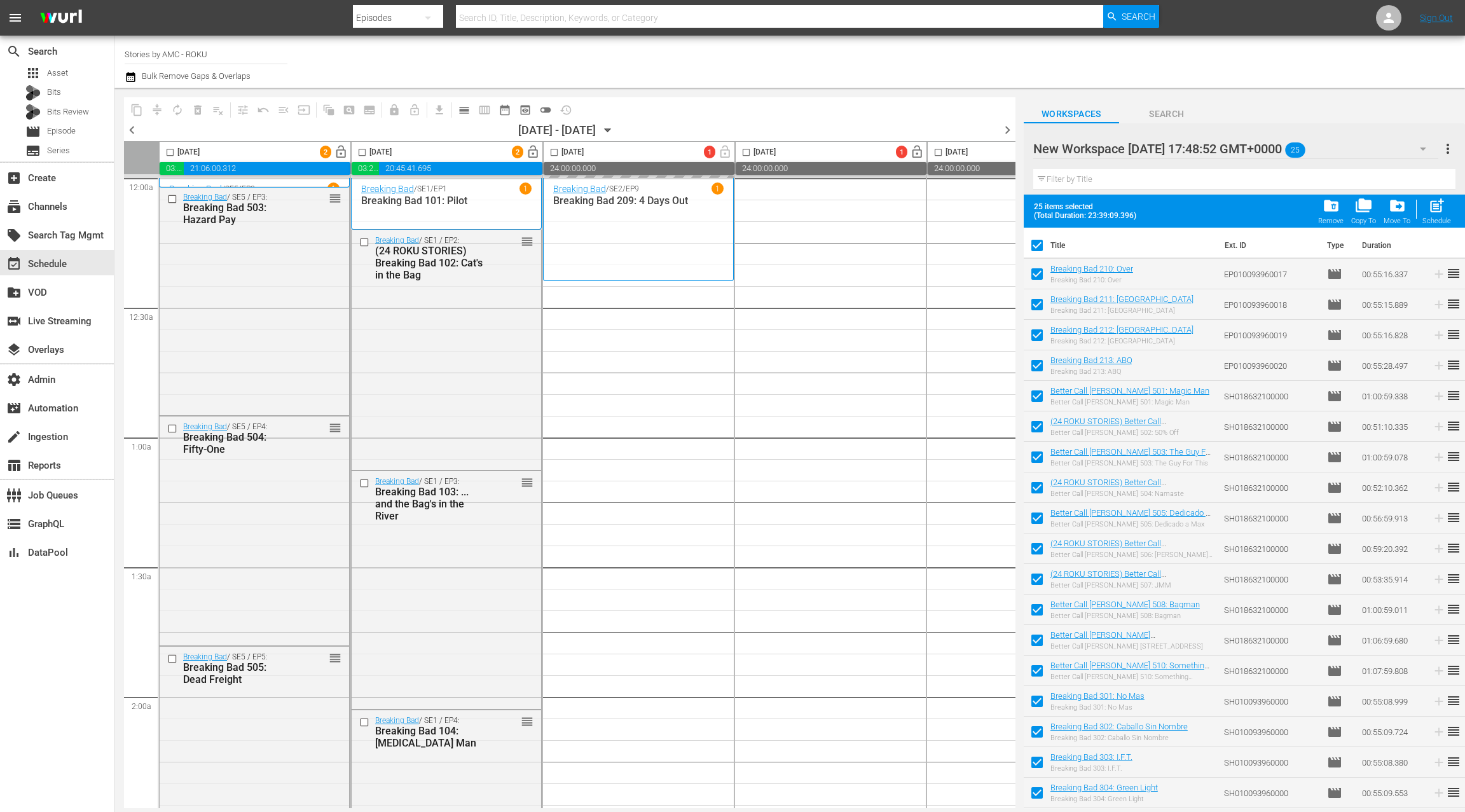
drag, startPoint x: 1076, startPoint y: 268, endPoint x: 768, endPoint y: 5, distance: 405.0
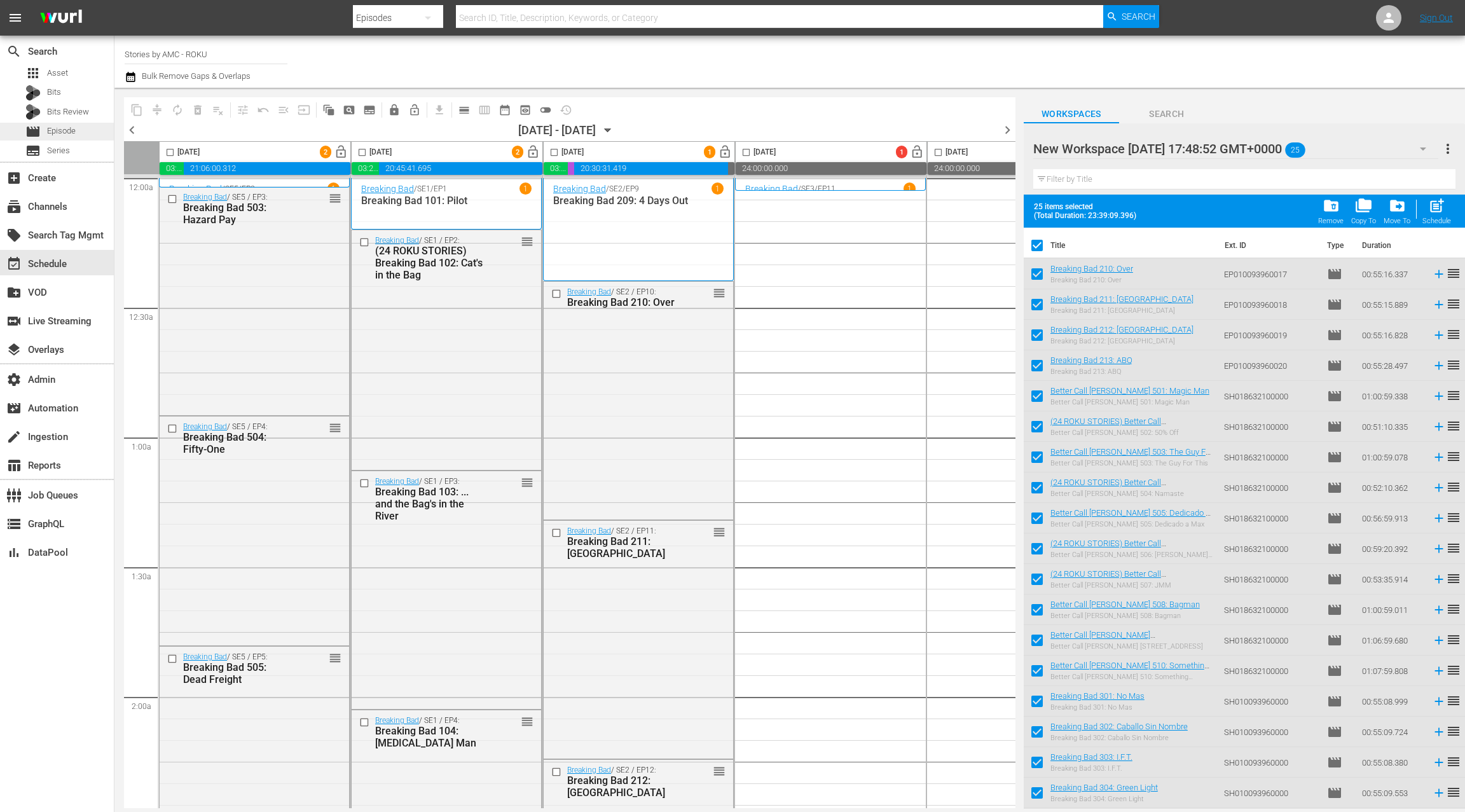
click at [74, 131] on span "Episode" at bounding box center [61, 131] width 28 height 13
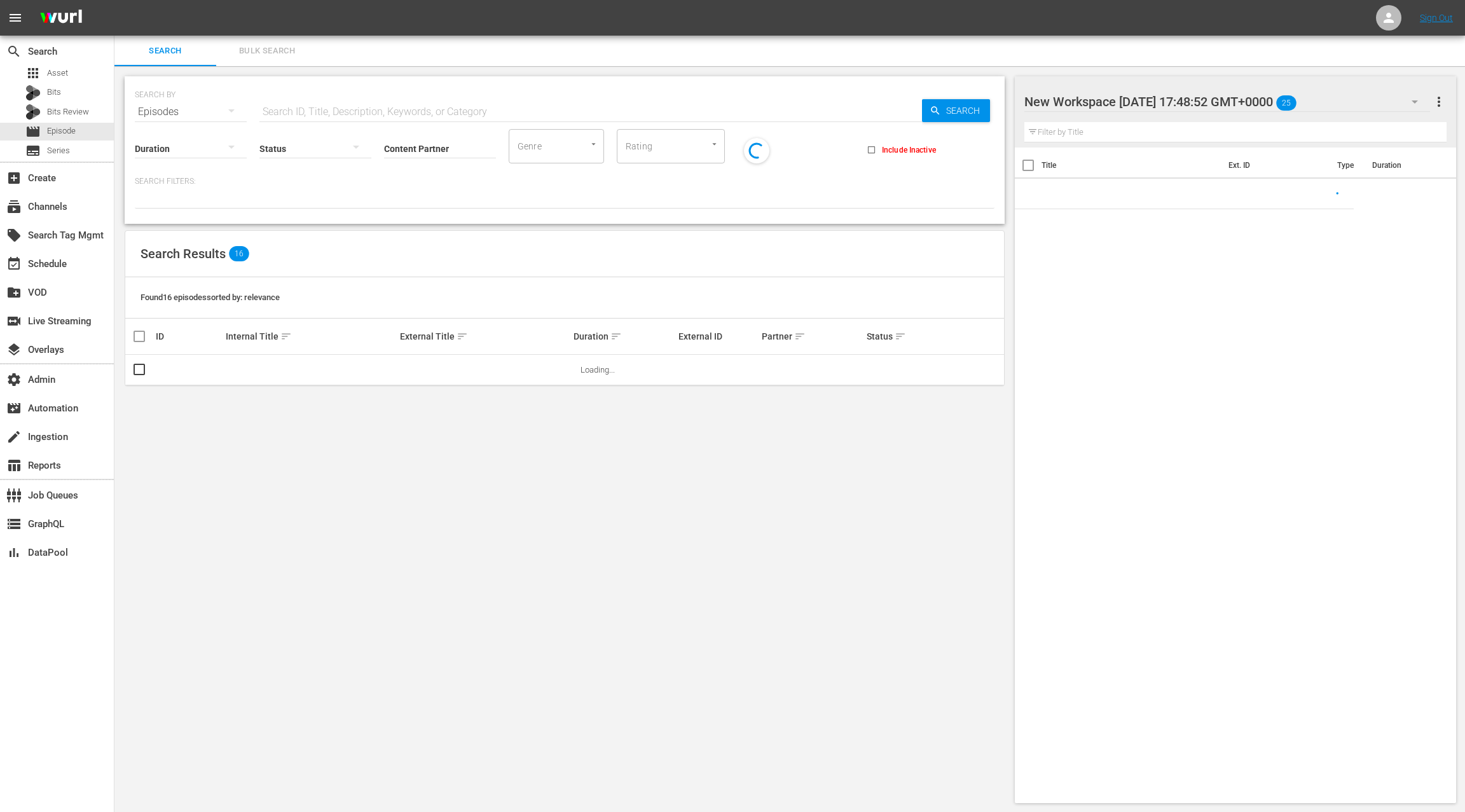
click at [249, 51] on span "Bulk Search" at bounding box center [267, 51] width 86 height 15
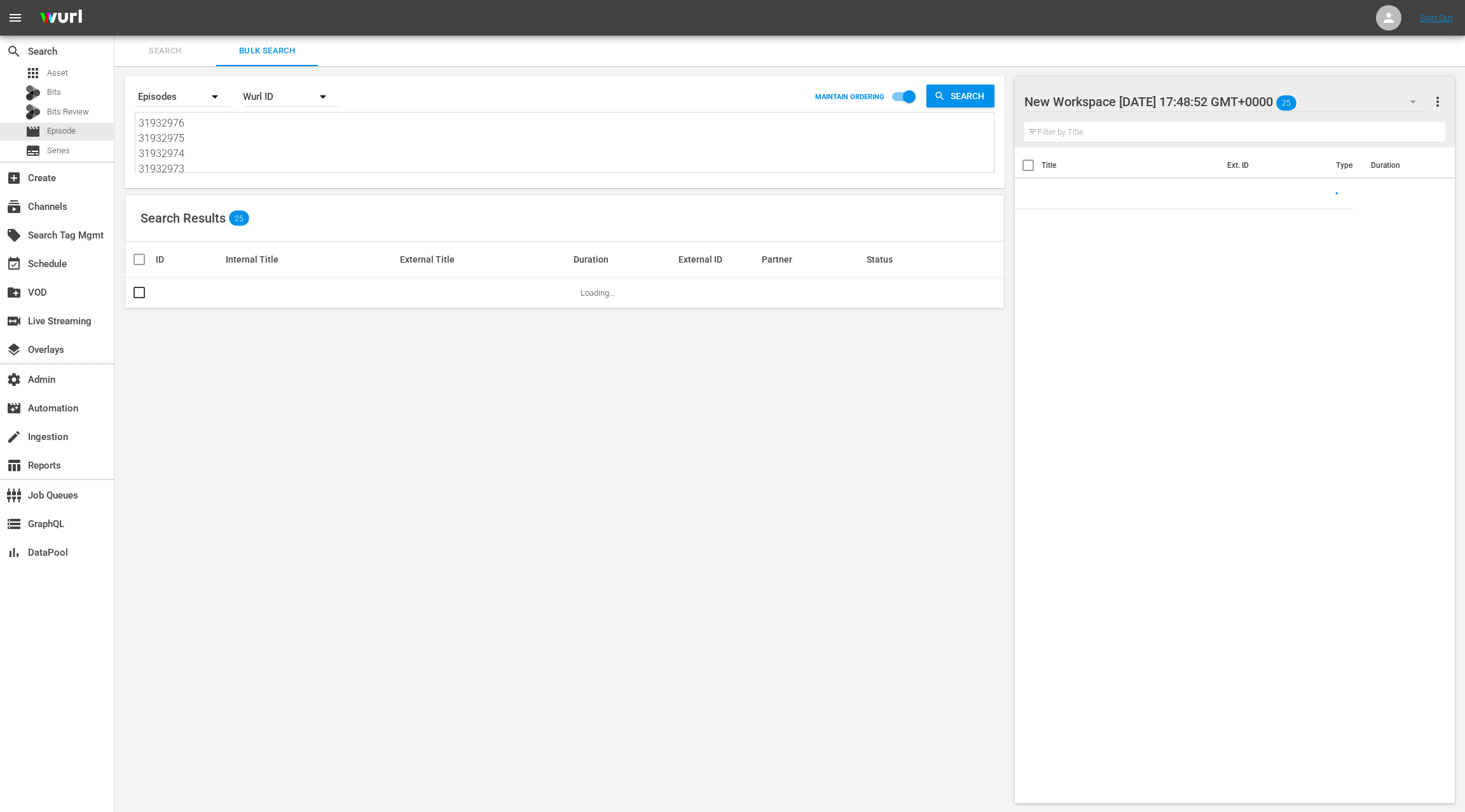
click at [239, 144] on textarea "31932976 31932975 31932974 31932973 77440753 77710043 77440755 77710042 7744075…" at bounding box center [566, 145] width 855 height 58
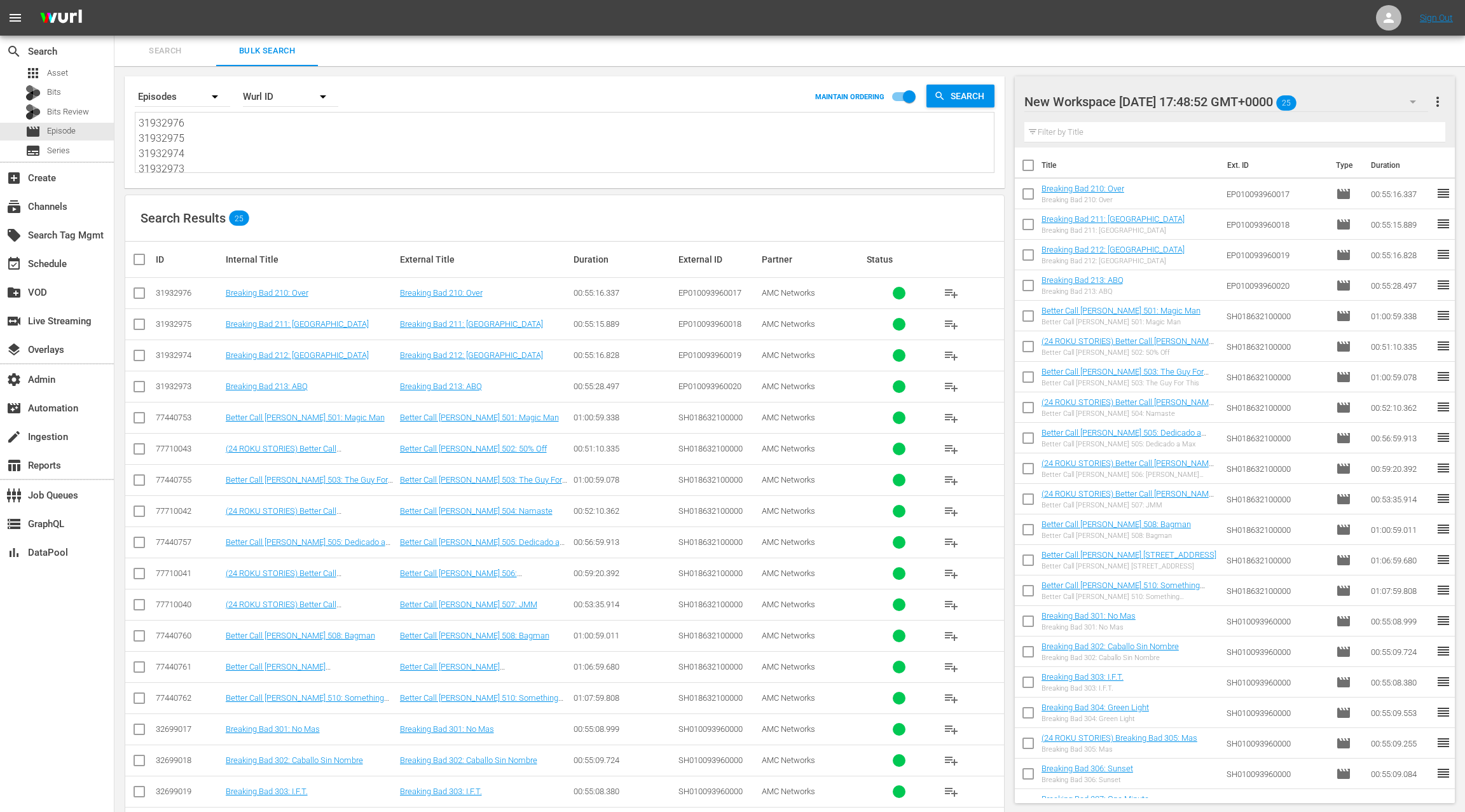
paste textarea "2699028 32699030 77710049 77710048 77440763 77440764 77710039 77440766 77440767…"
type textarea "32699028 32699030 77710049 77710048 77440763 77440764 77710039 77440766 7744076…"
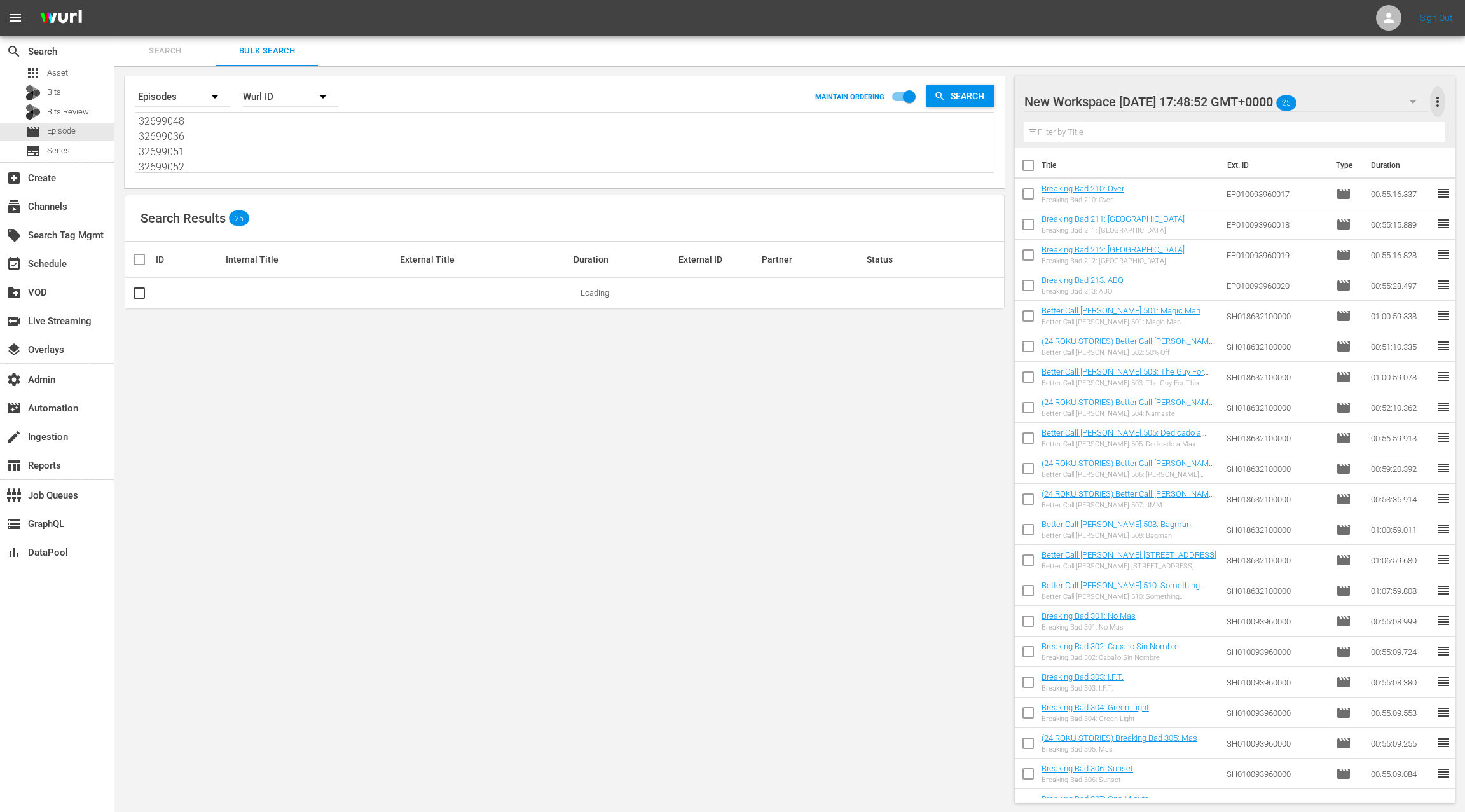
drag, startPoint x: 1438, startPoint y: 102, endPoint x: 1397, endPoint y: 104, distance: 41.0
click at [1438, 102] on span "more_vert" at bounding box center [1437, 102] width 15 height 15
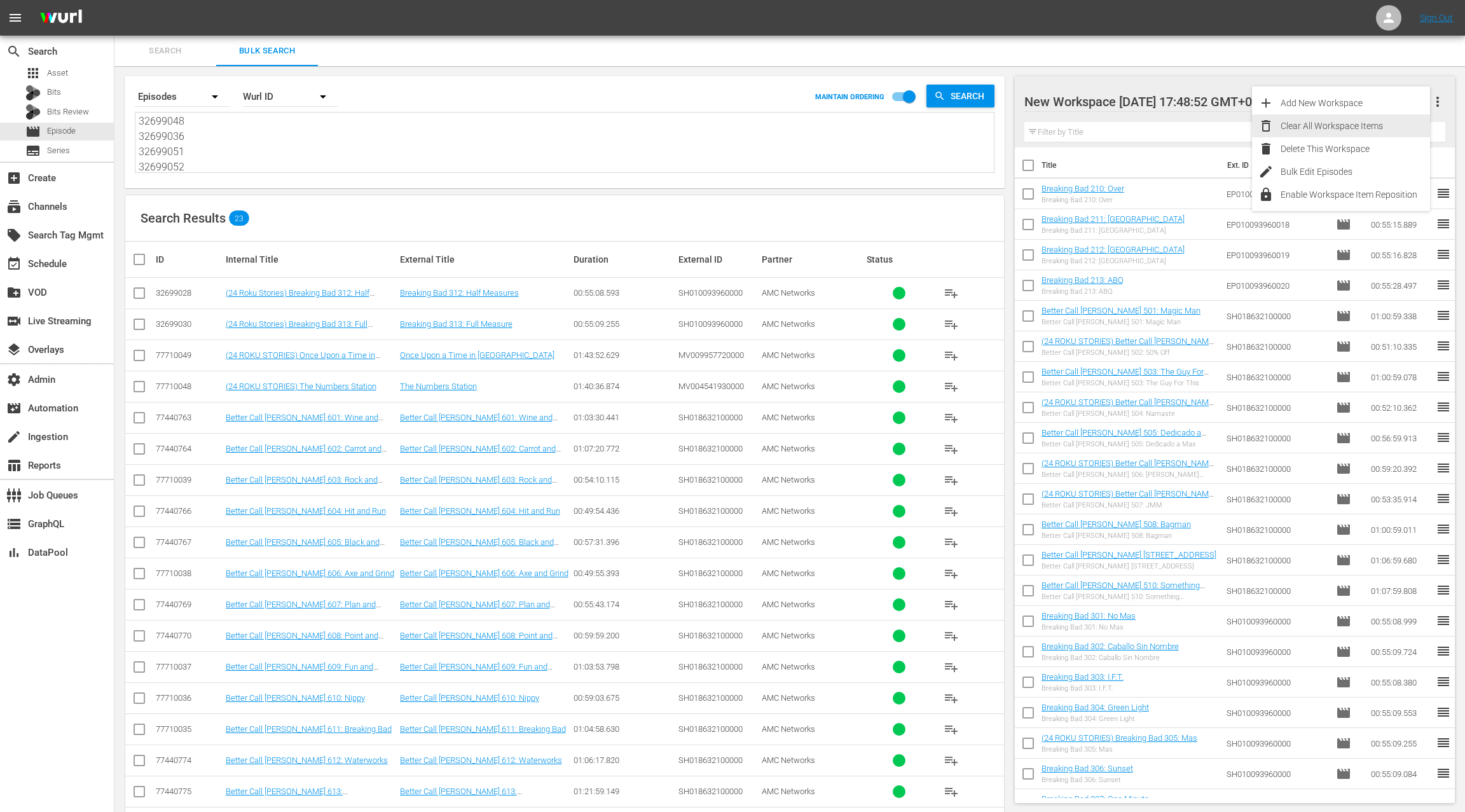
click at [1357, 124] on div "Clear All Workspace Items" at bounding box center [1355, 126] width 150 height 23
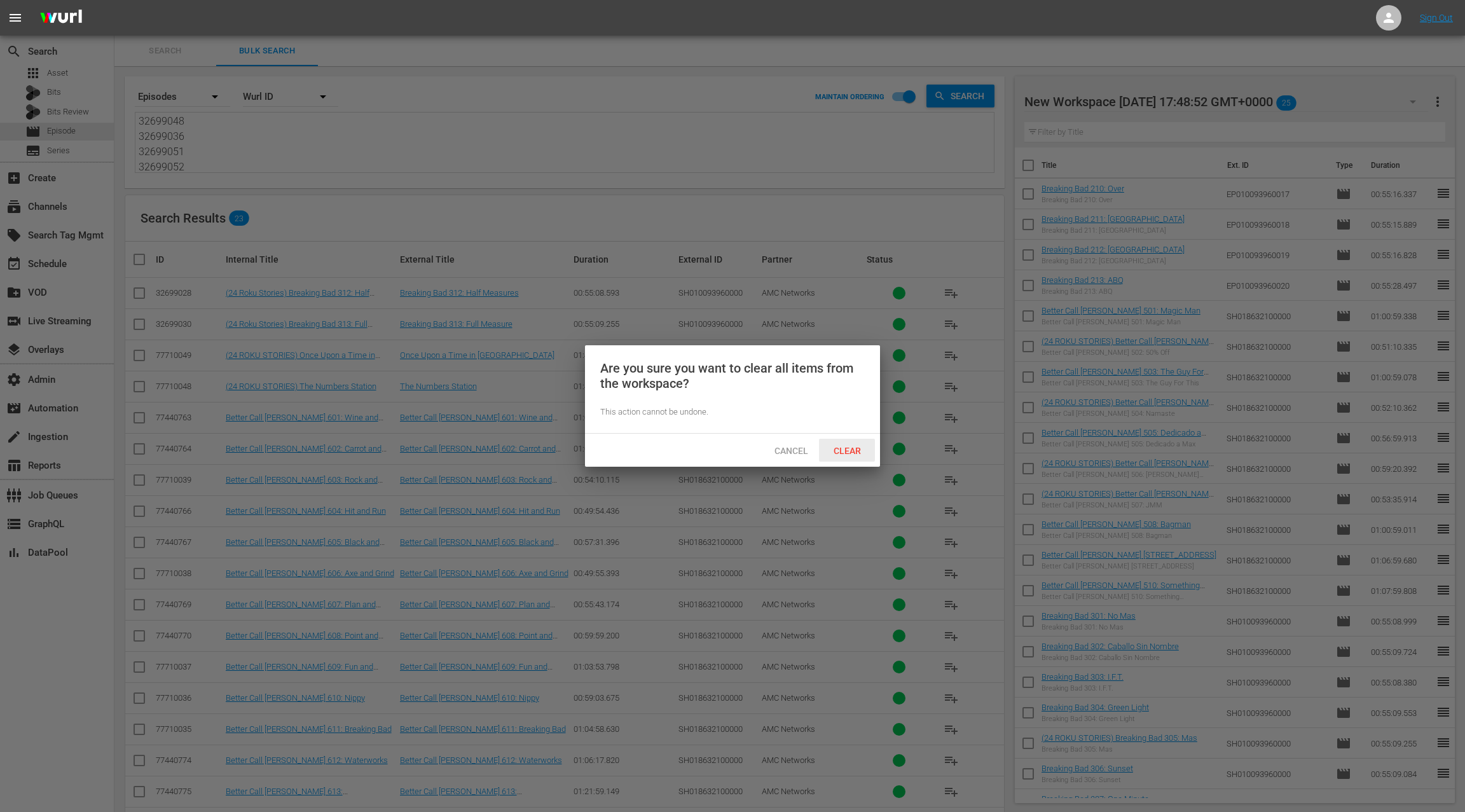
drag, startPoint x: 852, startPoint y: 453, endPoint x: 842, endPoint y: 451, distance: 10.2
click at [848, 452] on span "Clear" at bounding box center [847, 450] width 48 height 10
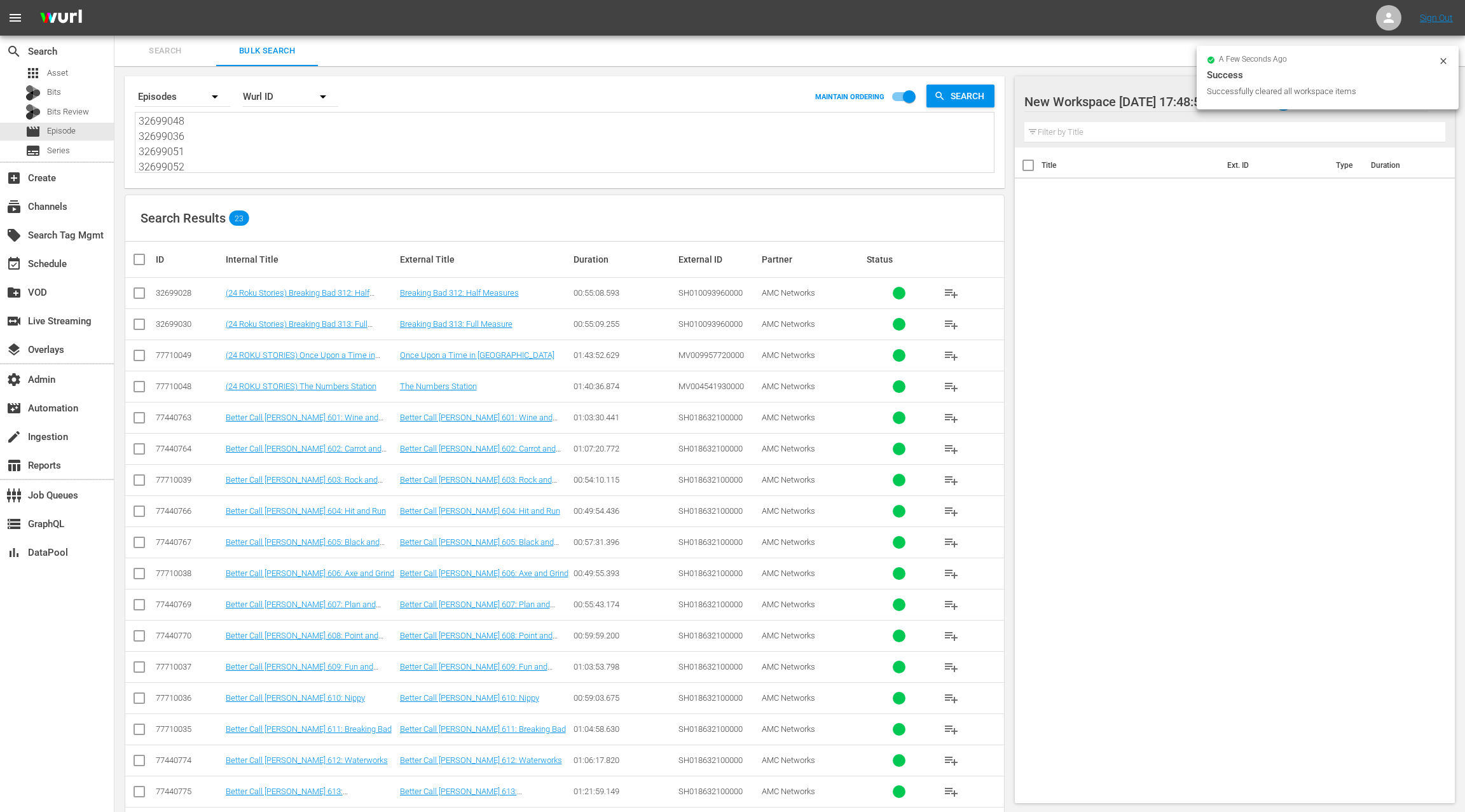
click at [144, 259] on input "checkbox" at bounding box center [144, 259] width 26 height 15
checkbox input "true"
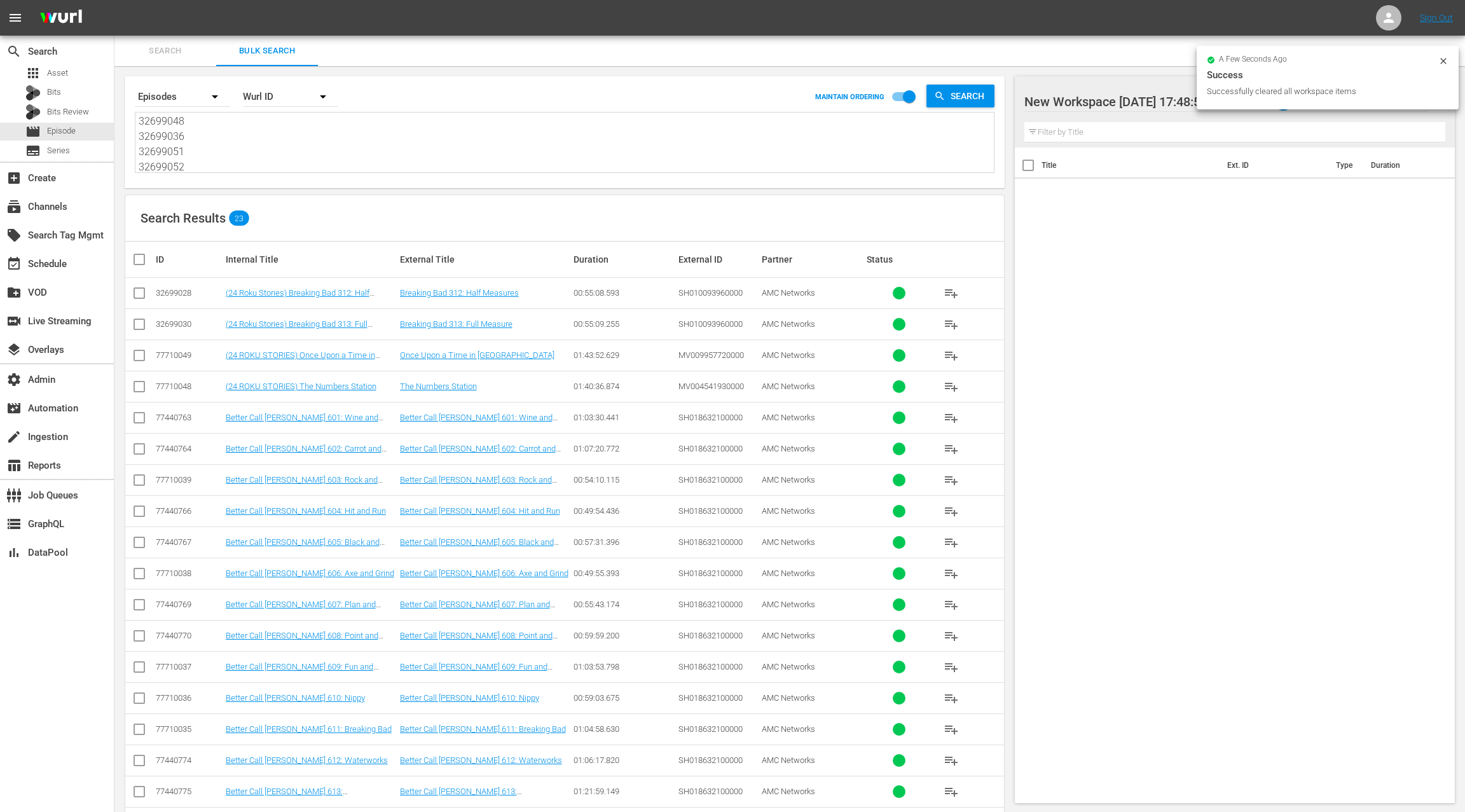
checkbox input "true"
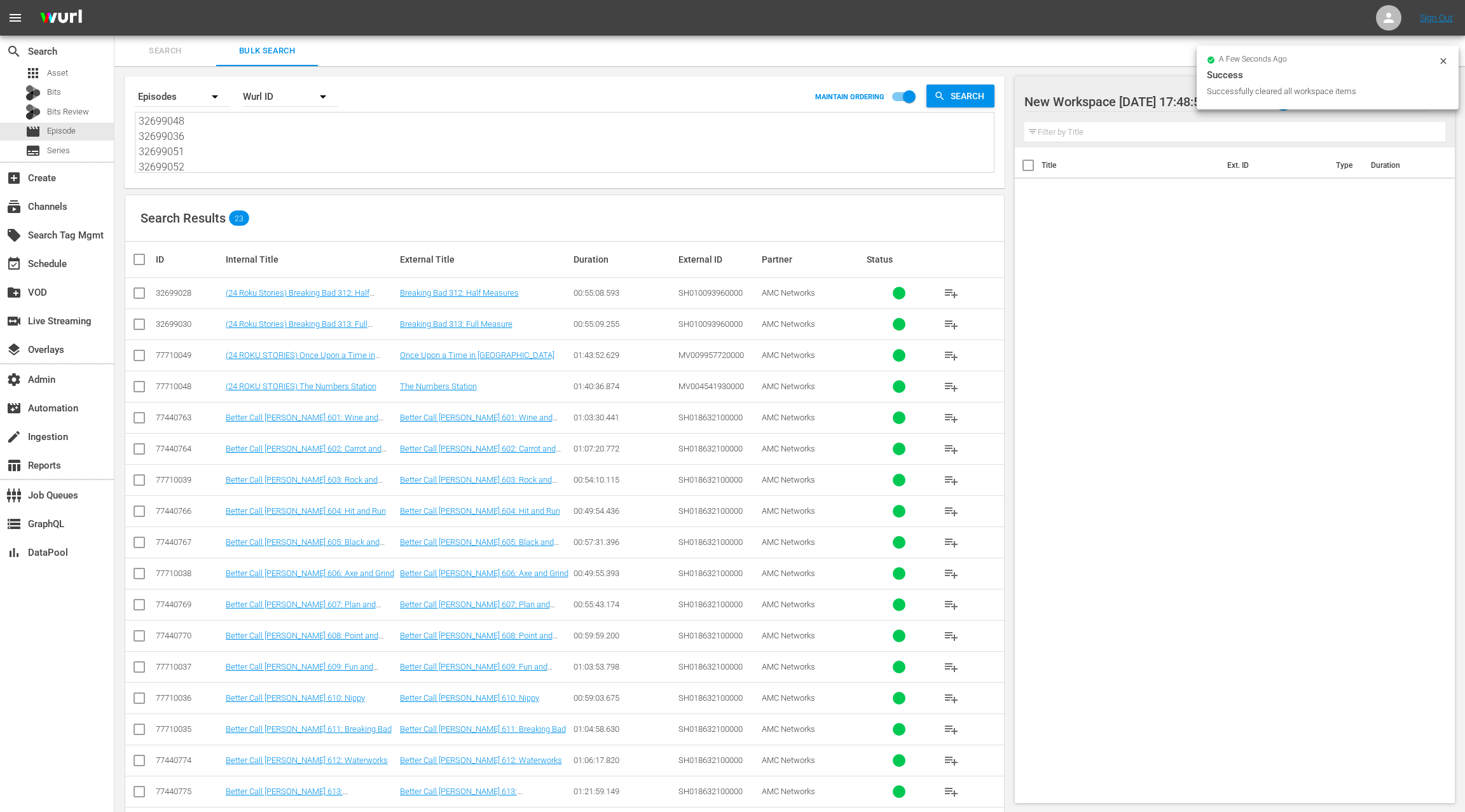
checkbox input "true"
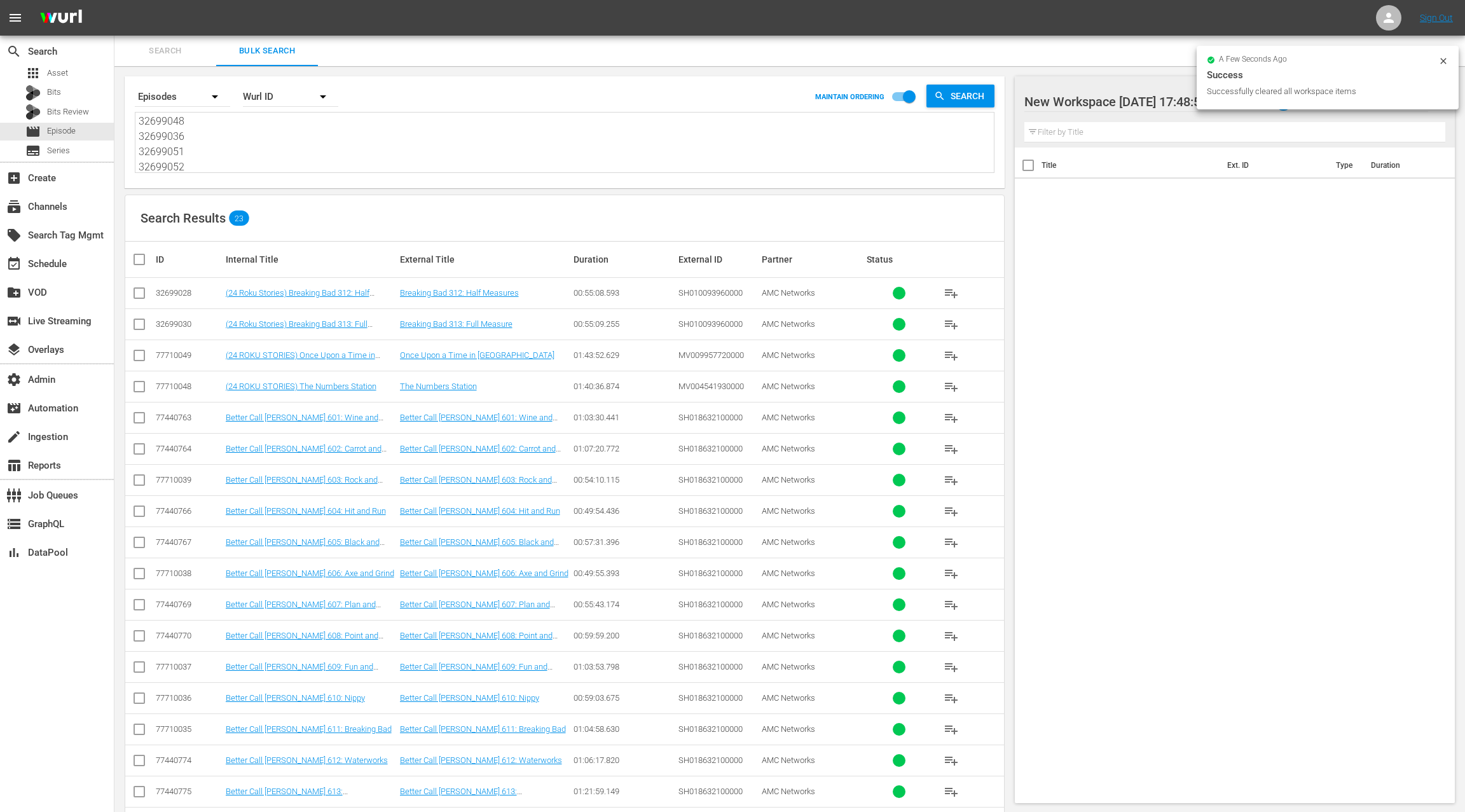
checkbox input "true"
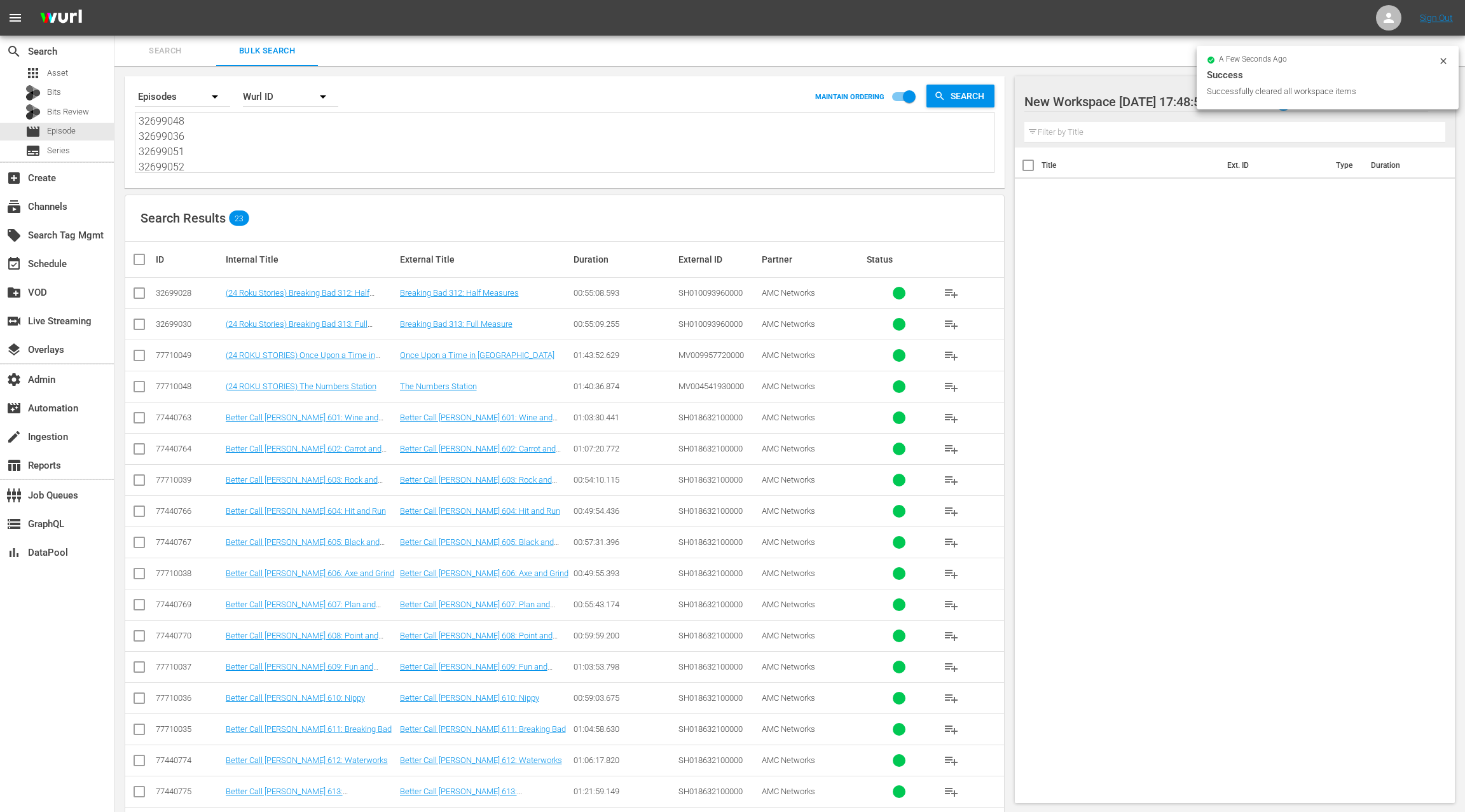
checkbox input "true"
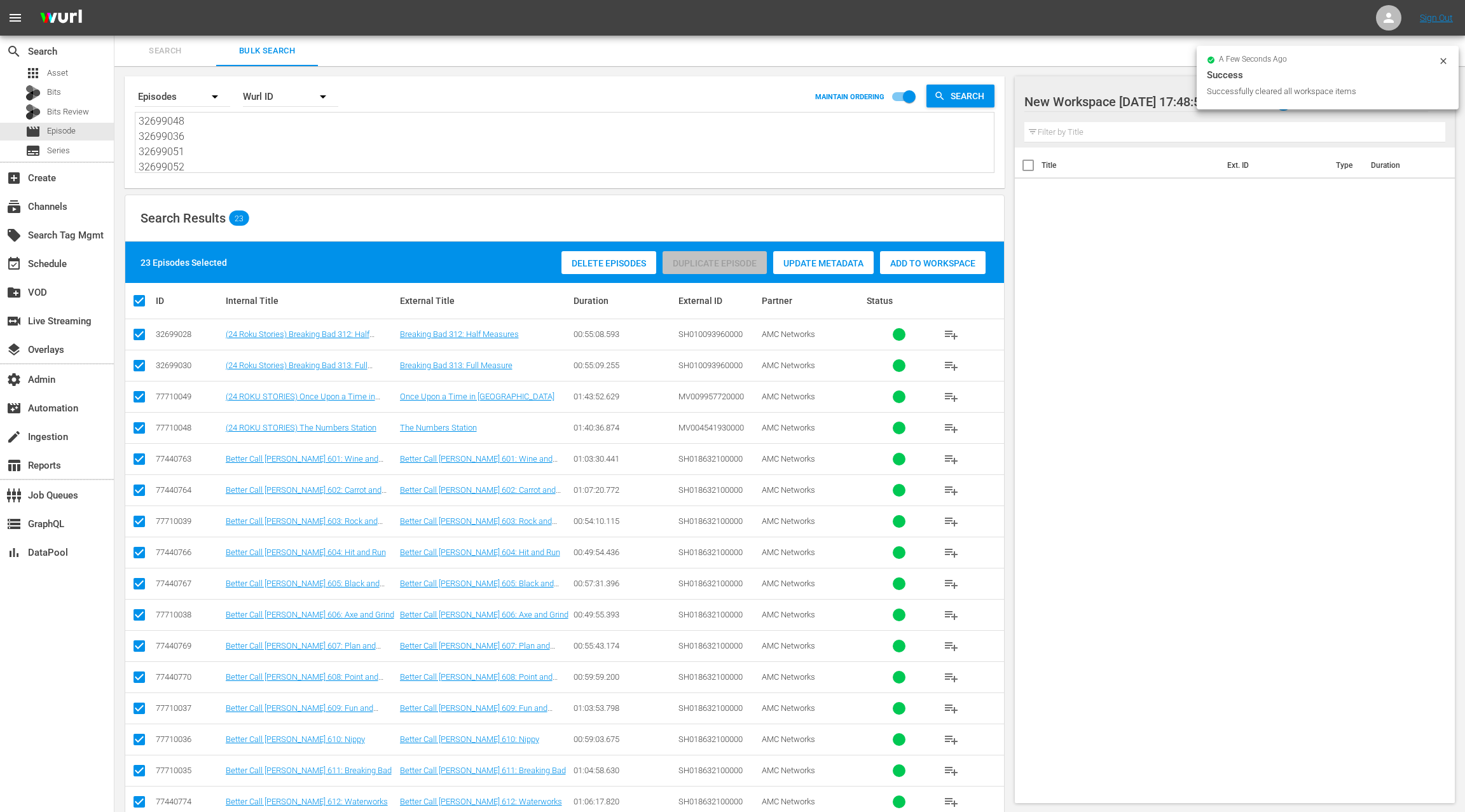
click at [917, 262] on span "Add to Workspace" at bounding box center [933, 263] width 106 height 10
click at [69, 261] on div "event_available Schedule" at bounding box center [36, 261] width 71 height 11
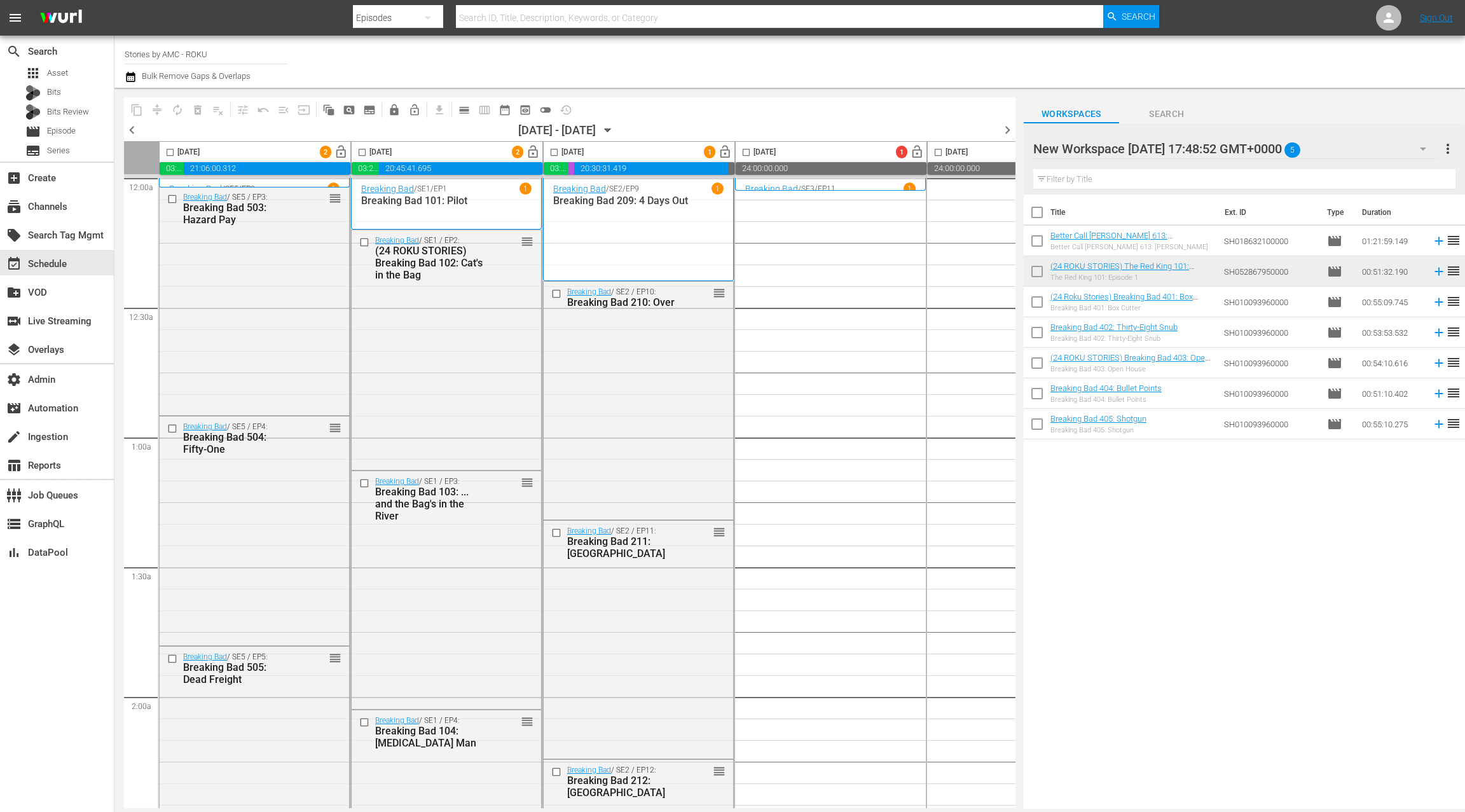
click at [1034, 216] on input "checkbox" at bounding box center [1037, 215] width 27 height 27
checkbox input "true"
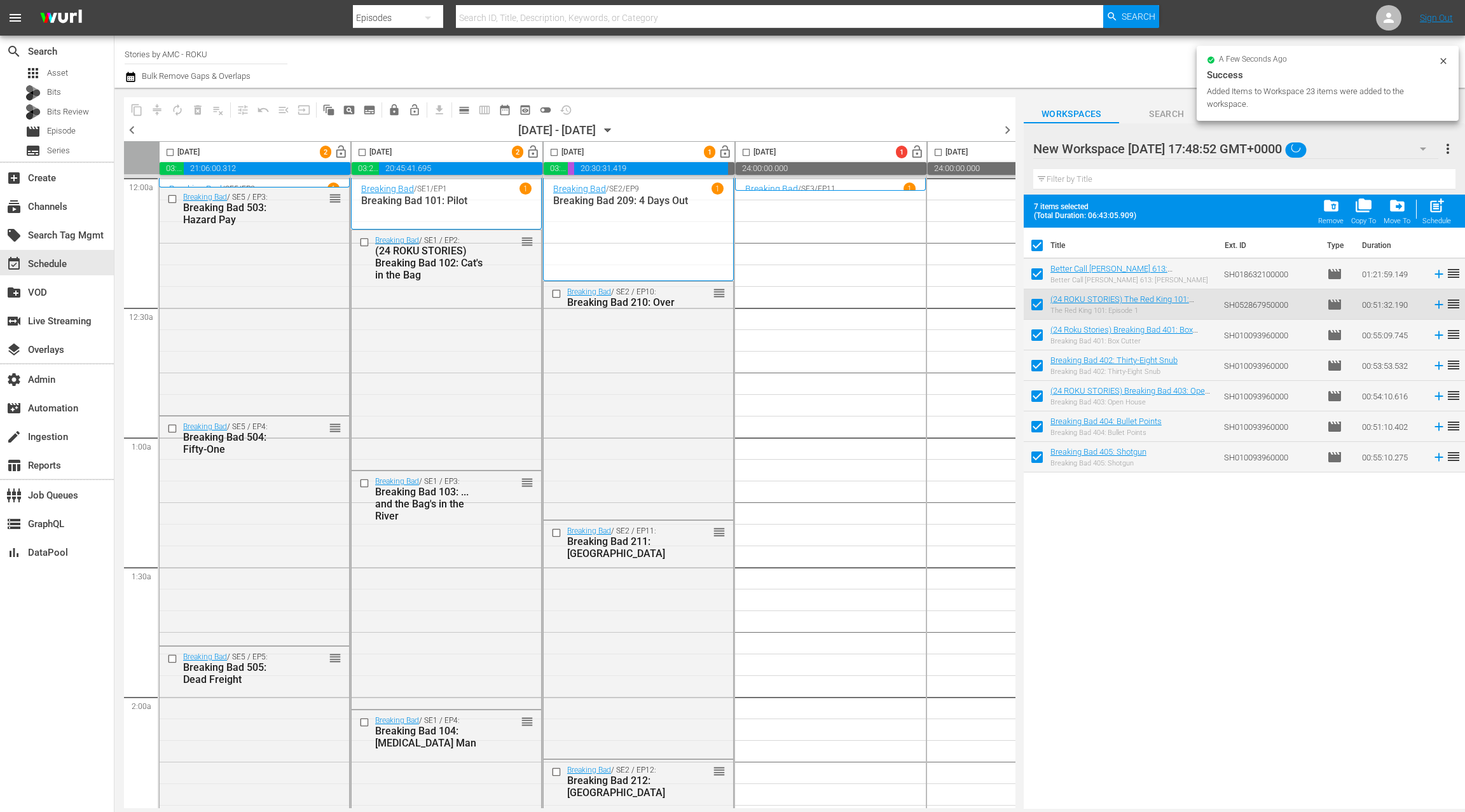
checkbox input "true"
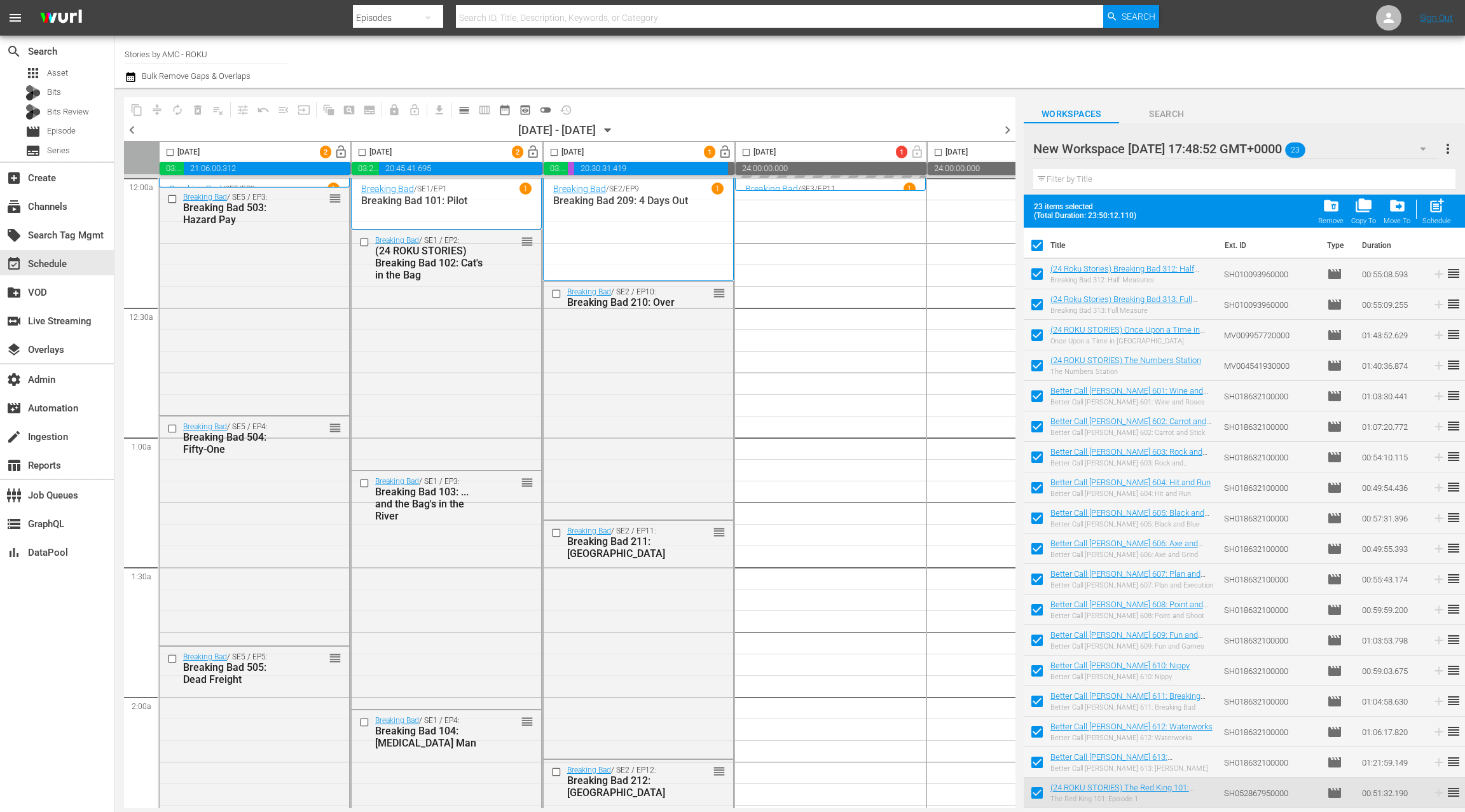
drag, startPoint x: 864, startPoint y: 253, endPoint x: 807, endPoint y: 4, distance: 255.4
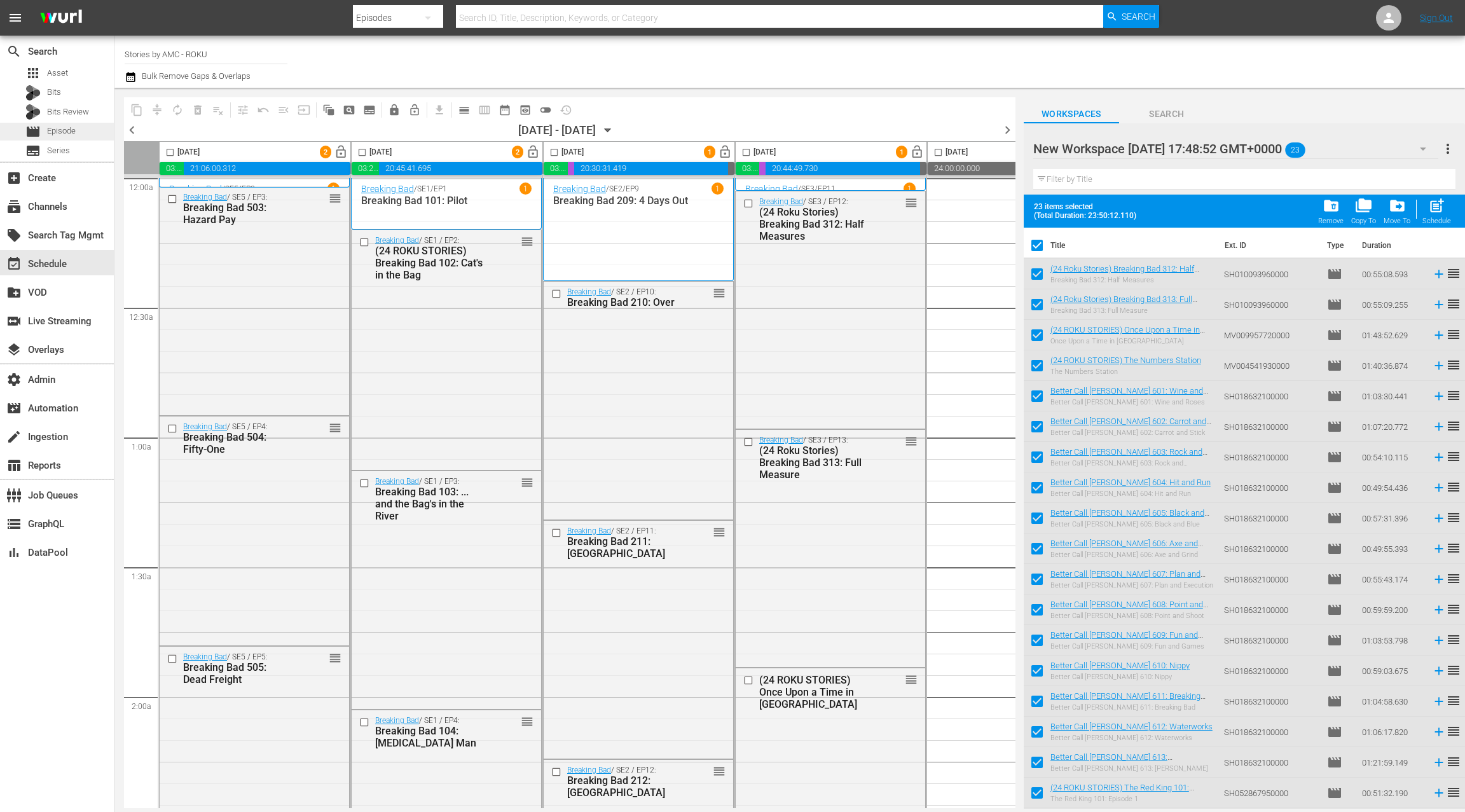
click at [87, 131] on div "movie Episode" at bounding box center [57, 131] width 114 height 18
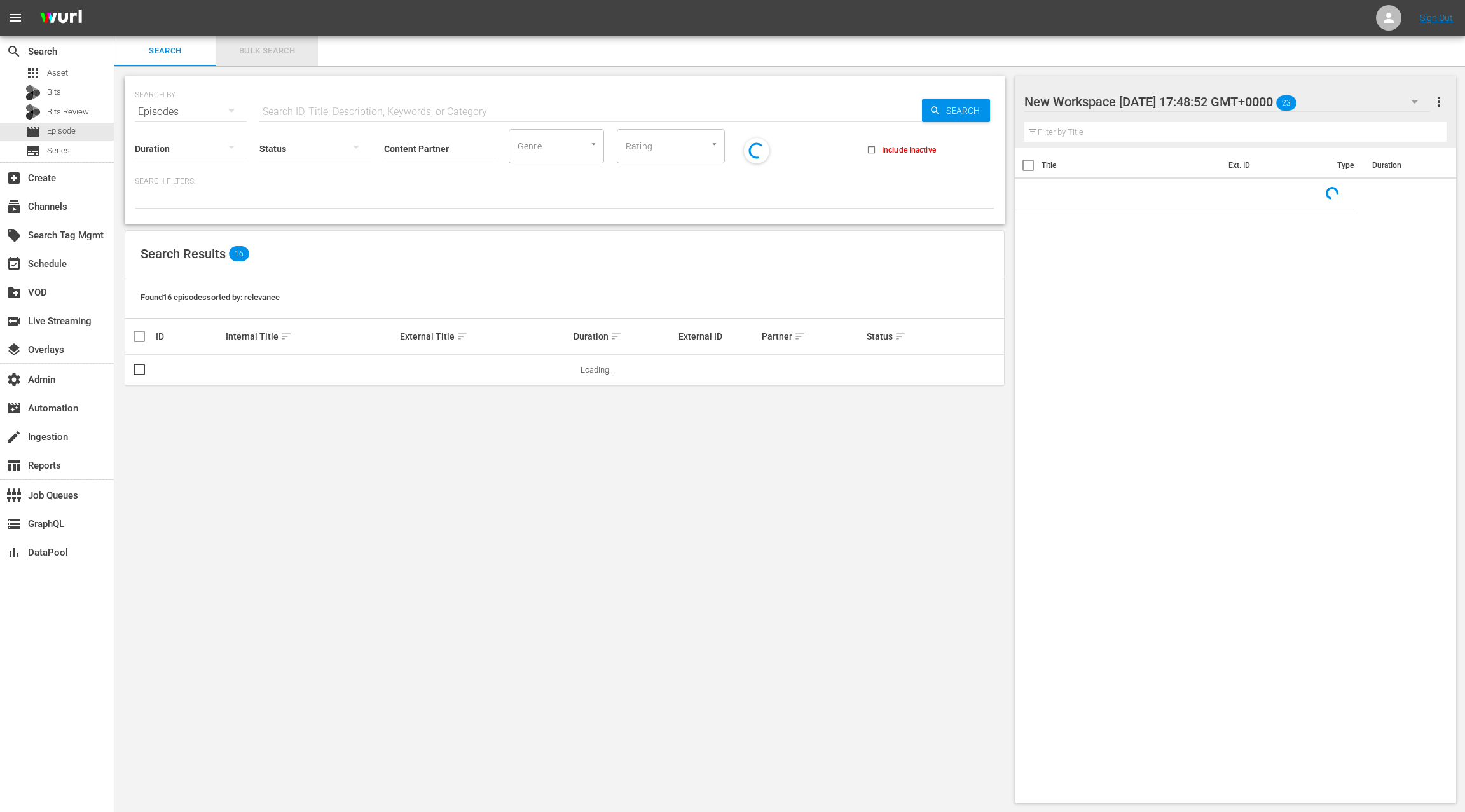
click at [272, 51] on span "Bulk Search" at bounding box center [267, 51] width 86 height 15
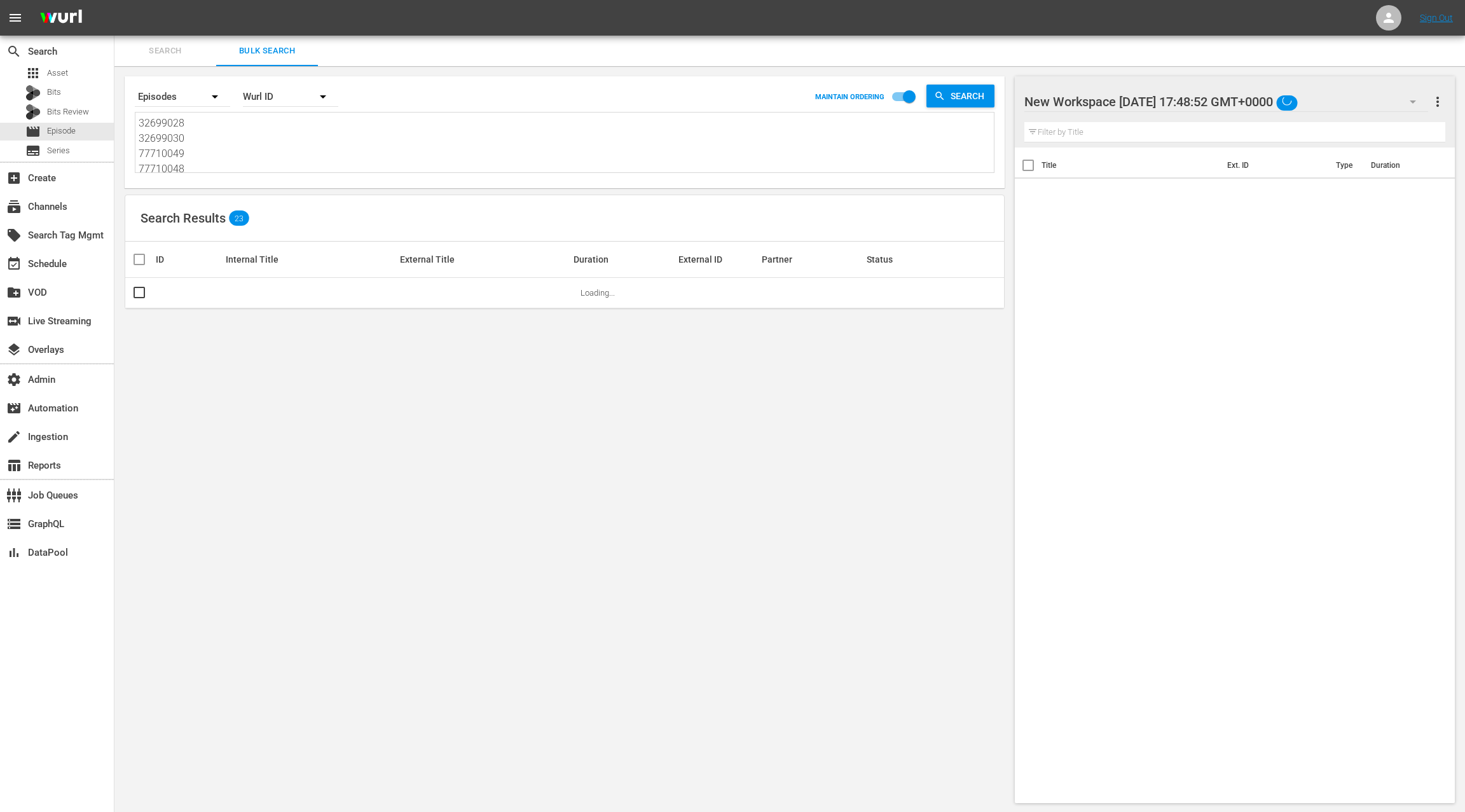
click at [253, 150] on textarea "32699028 32699030 77710049 77710048 77440763 77440764 77710039 77440766 7744076…" at bounding box center [566, 145] width 855 height 58
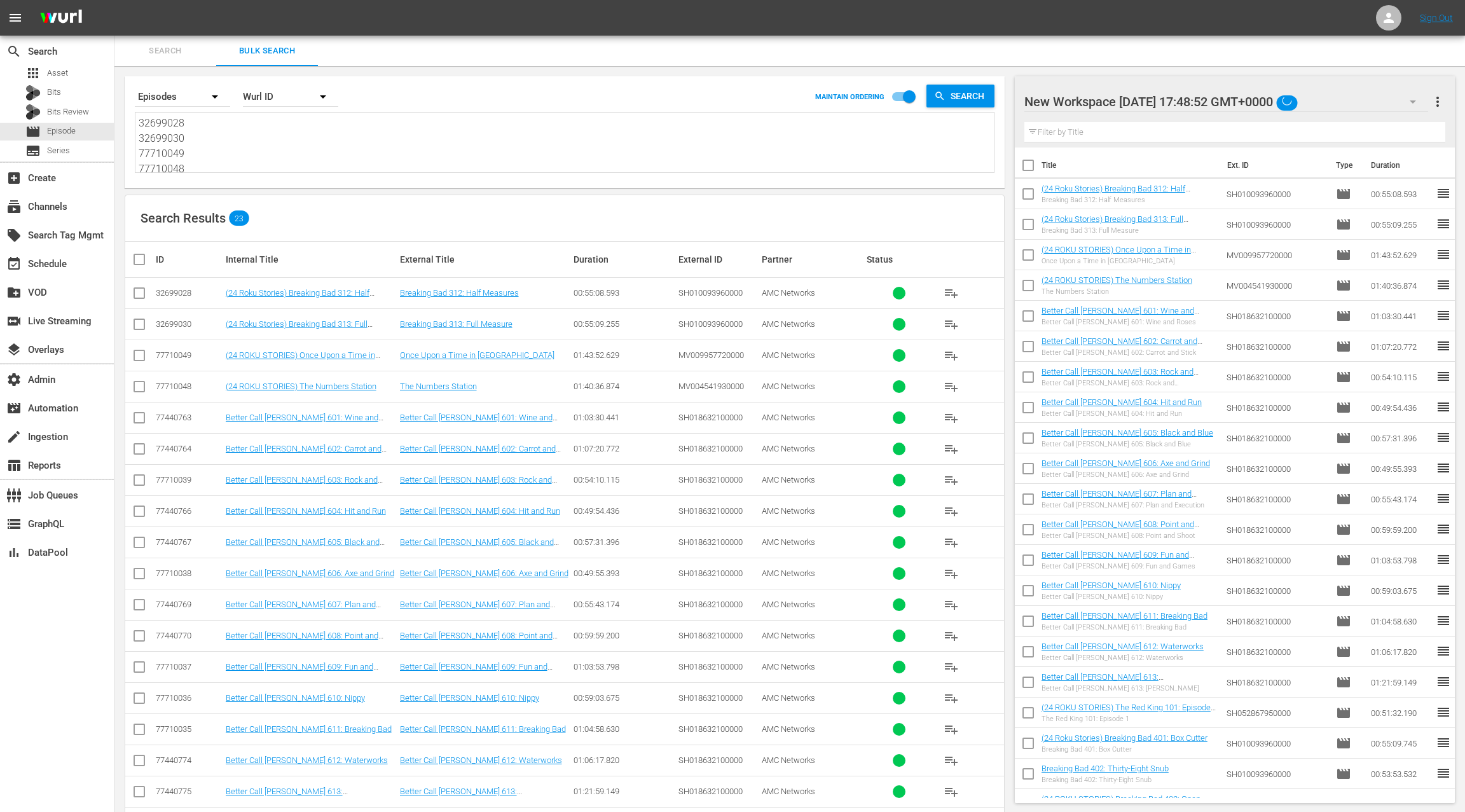
paste textarea "53 32699055 32699056 32699057 32699058 32699060 32699059 32699062 77710046 5207…"
type textarea "32699053 32699055 32699056 32699057 32699058 32699060 32699059 32699062 7771004…"
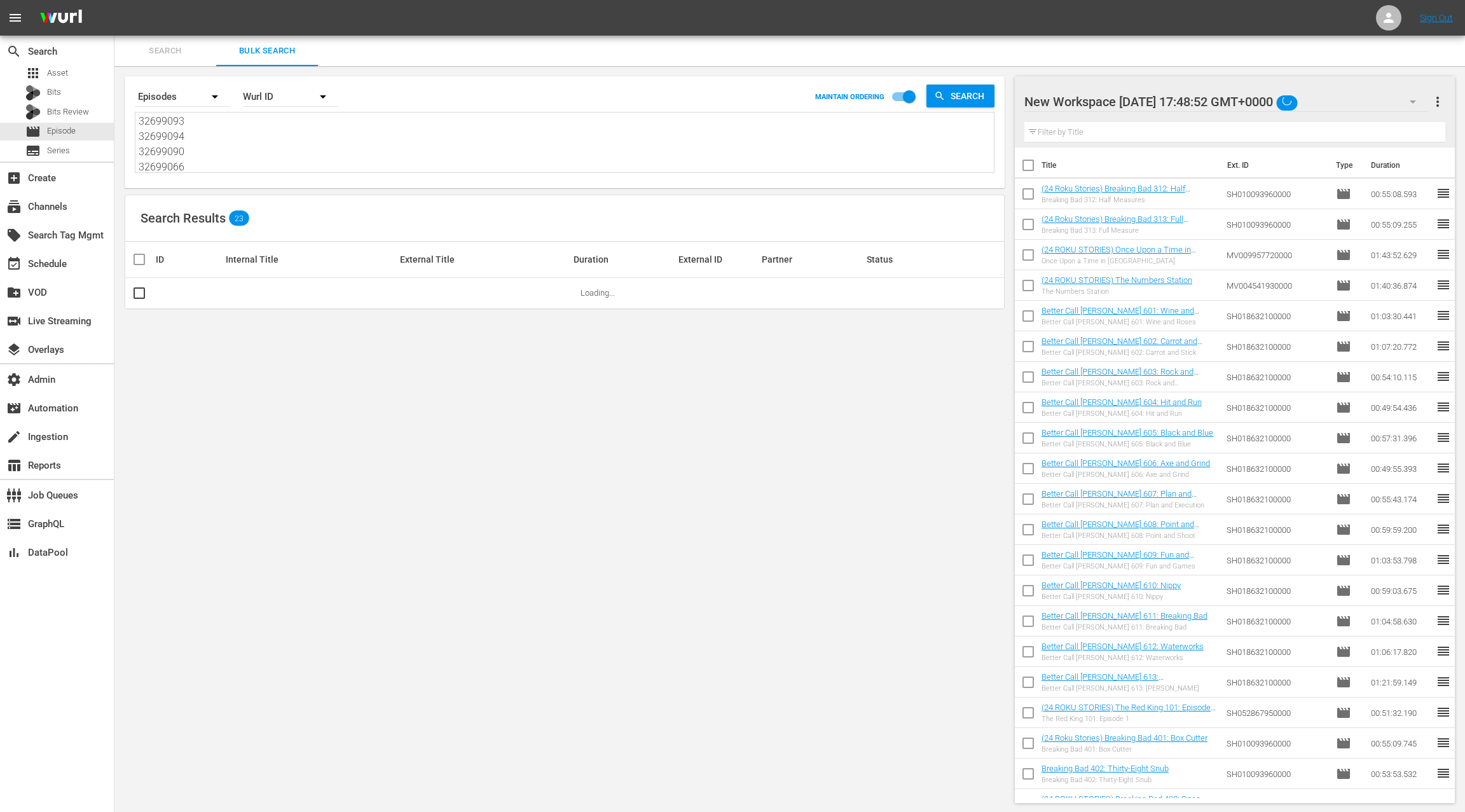
type textarea "32699053 32699055 32699056 32699057 32699058 32699060 32699059 32699062 7771004…"
click at [1439, 106] on span "more_vert" at bounding box center [1437, 102] width 15 height 15
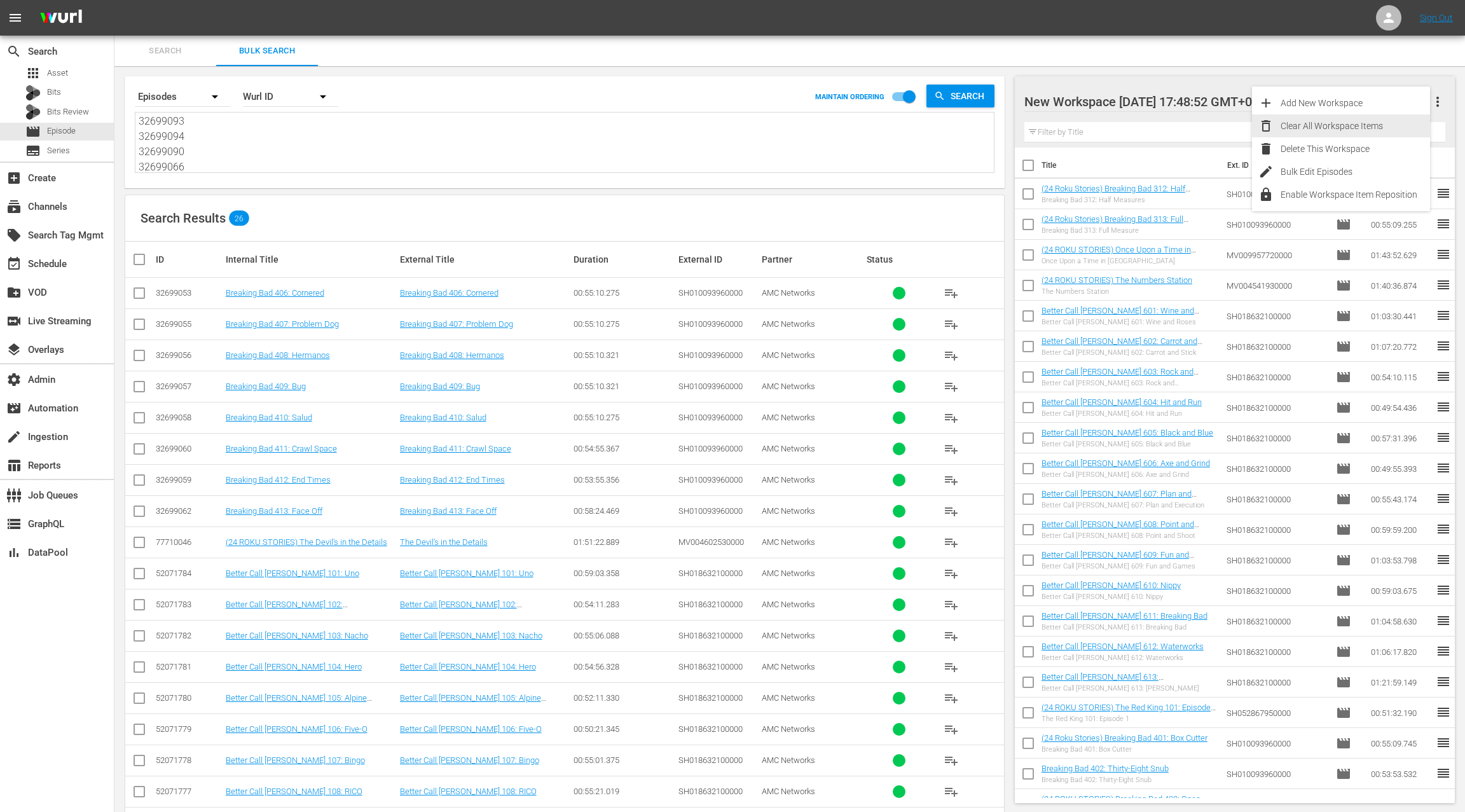
drag, startPoint x: 1374, startPoint y: 127, endPoint x: 1290, endPoint y: 164, distance: 91.8
click at [1373, 127] on div "Clear All Workspace Items" at bounding box center [1355, 126] width 150 height 23
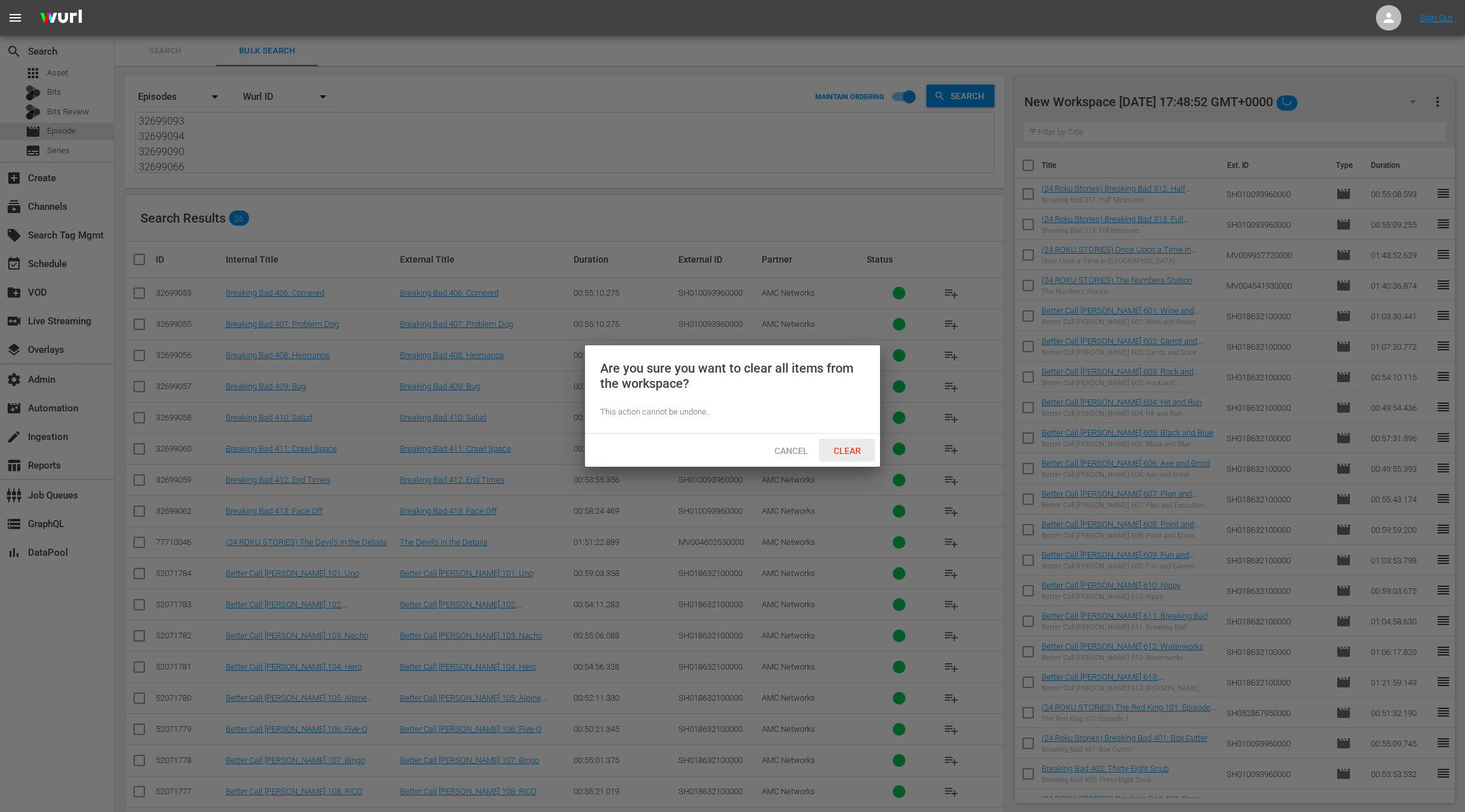
drag, startPoint x: 844, startPoint y: 456, endPoint x: 863, endPoint y: 439, distance: 25.5
click at [844, 456] on div "Clear" at bounding box center [846, 450] width 56 height 24
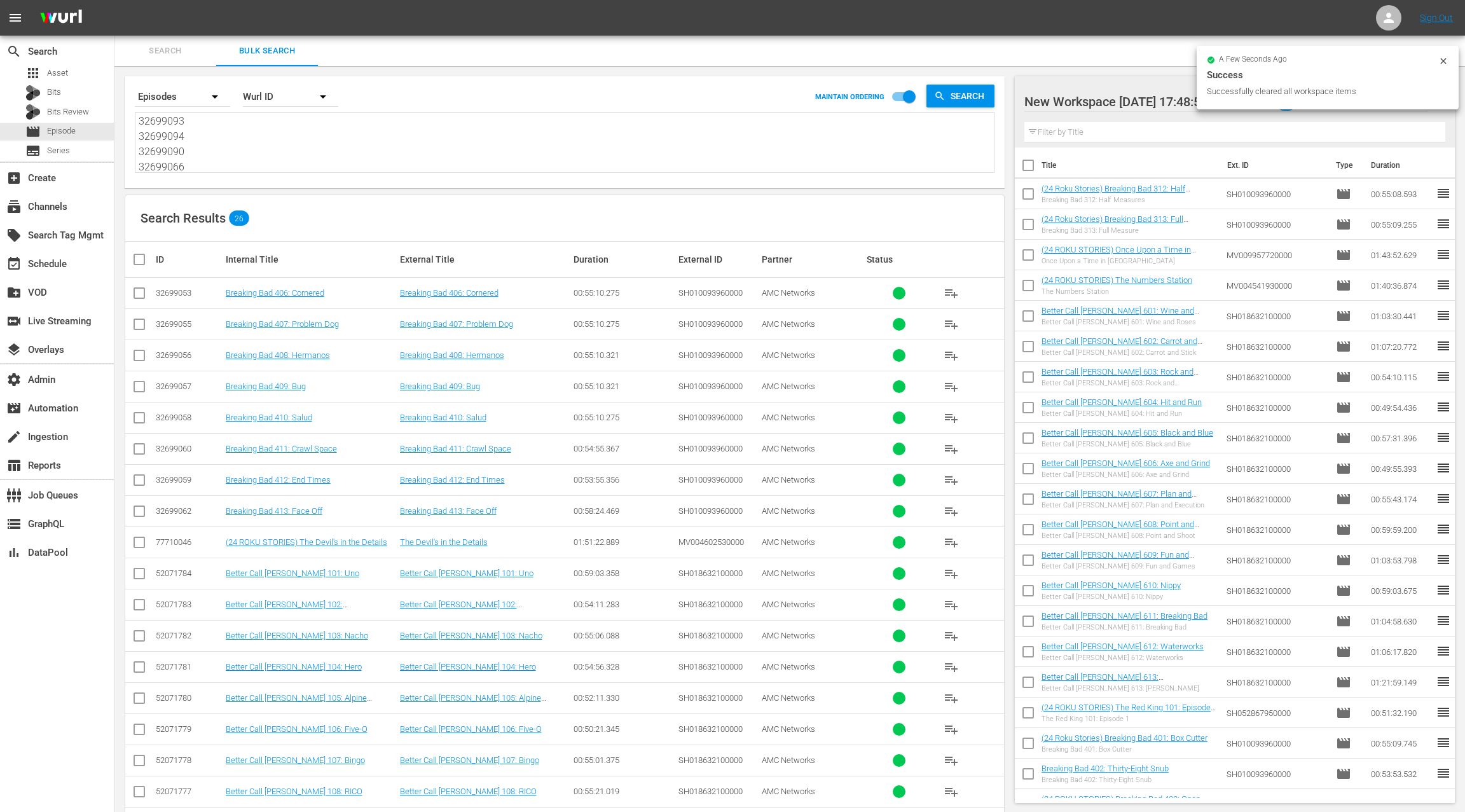
click at [143, 261] on input "checkbox" at bounding box center [144, 259] width 26 height 15
checkbox input "true"
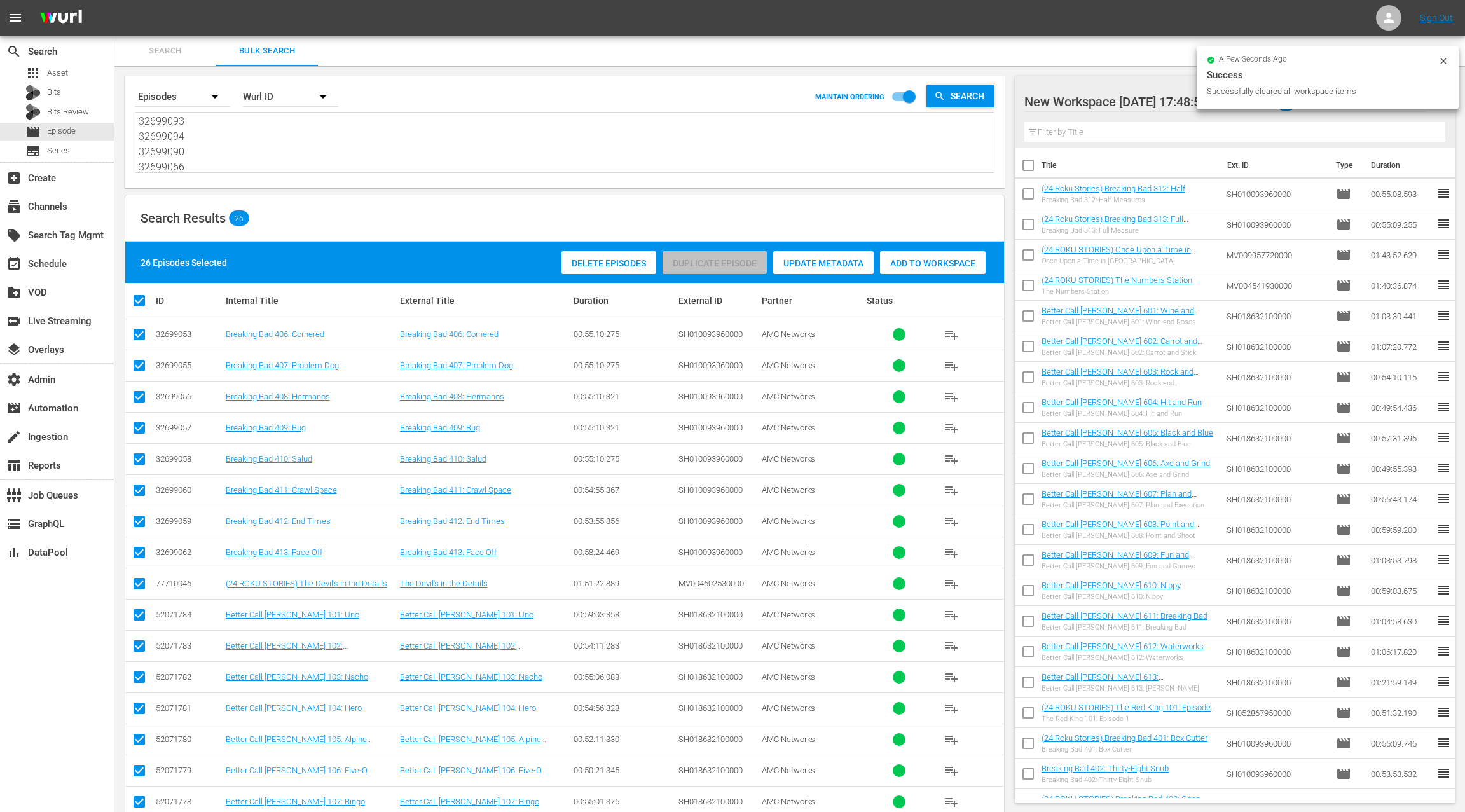
checkbox input "true"
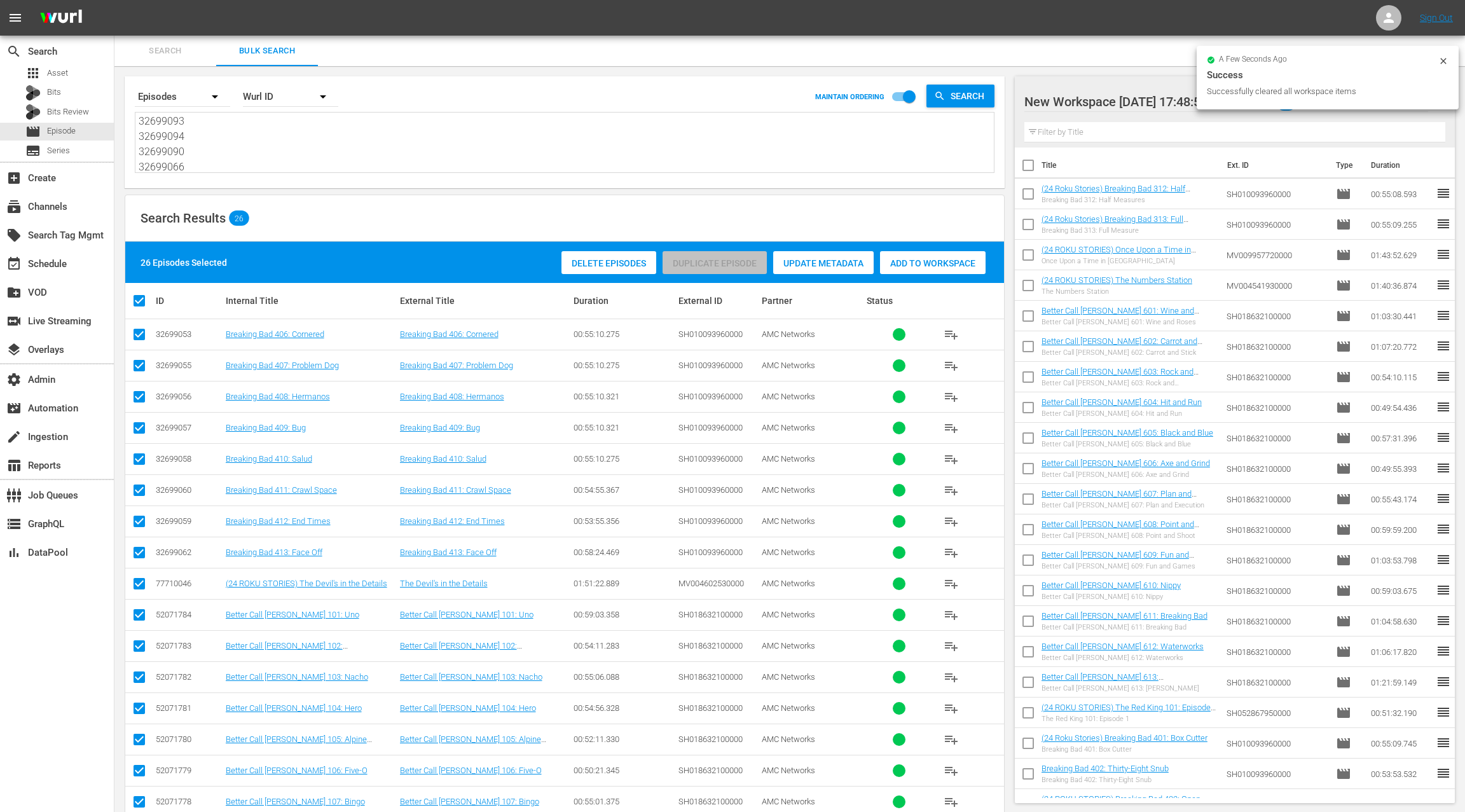
checkbox input "true"
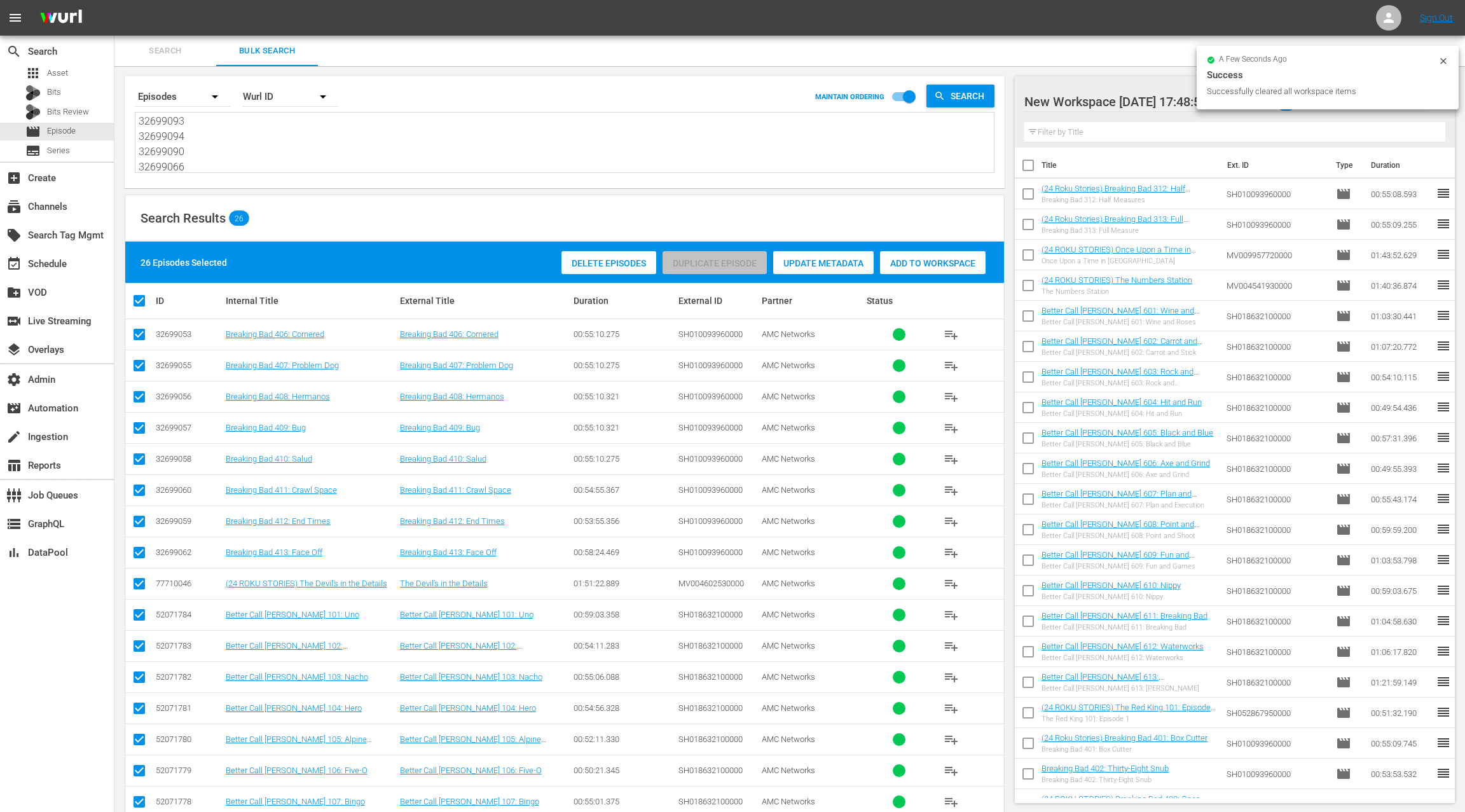
checkbox input "true"
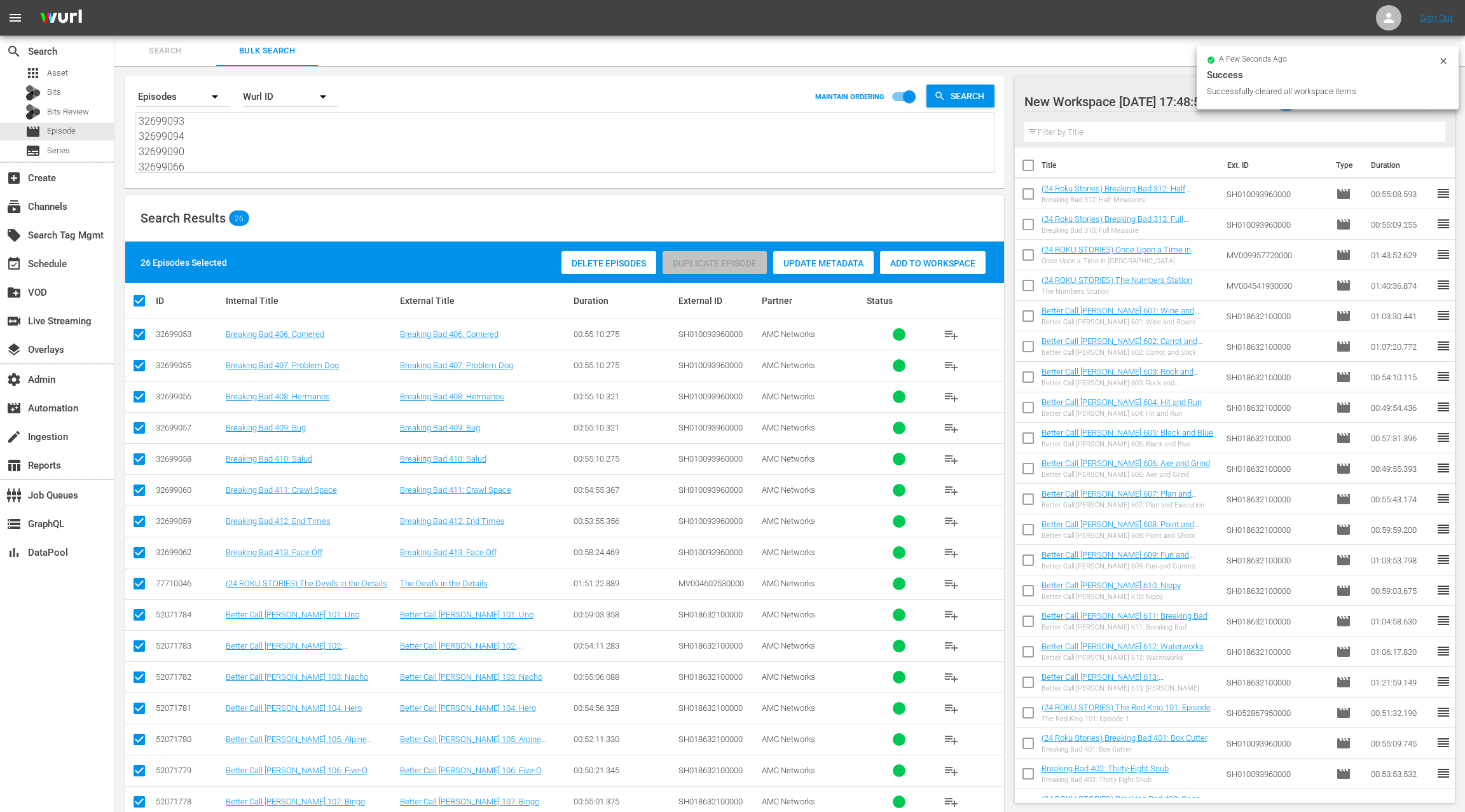
checkbox input "true"
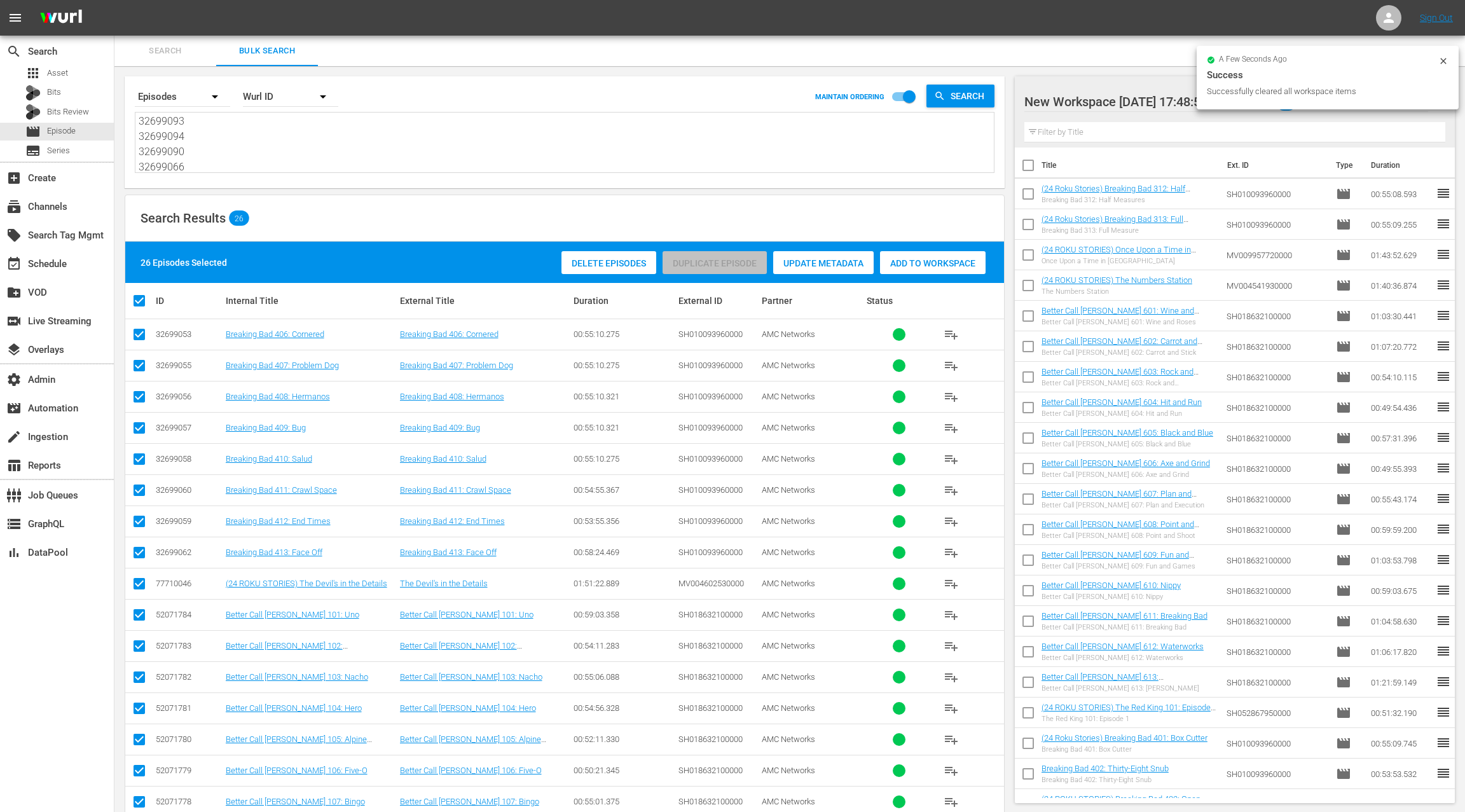
checkbox input "true"
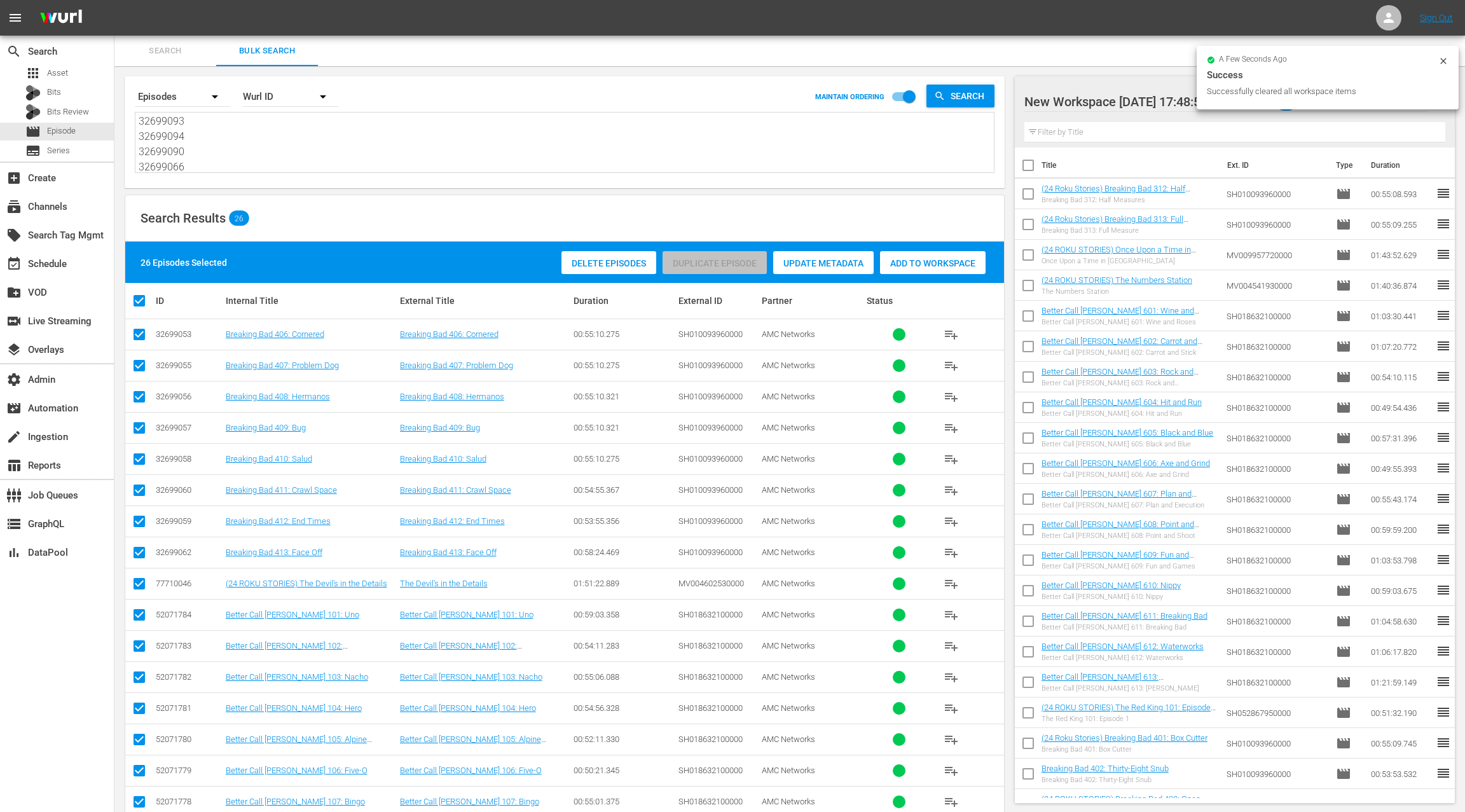
checkbox input "true"
click at [1438, 98] on span "more_vert" at bounding box center [1437, 102] width 15 height 15
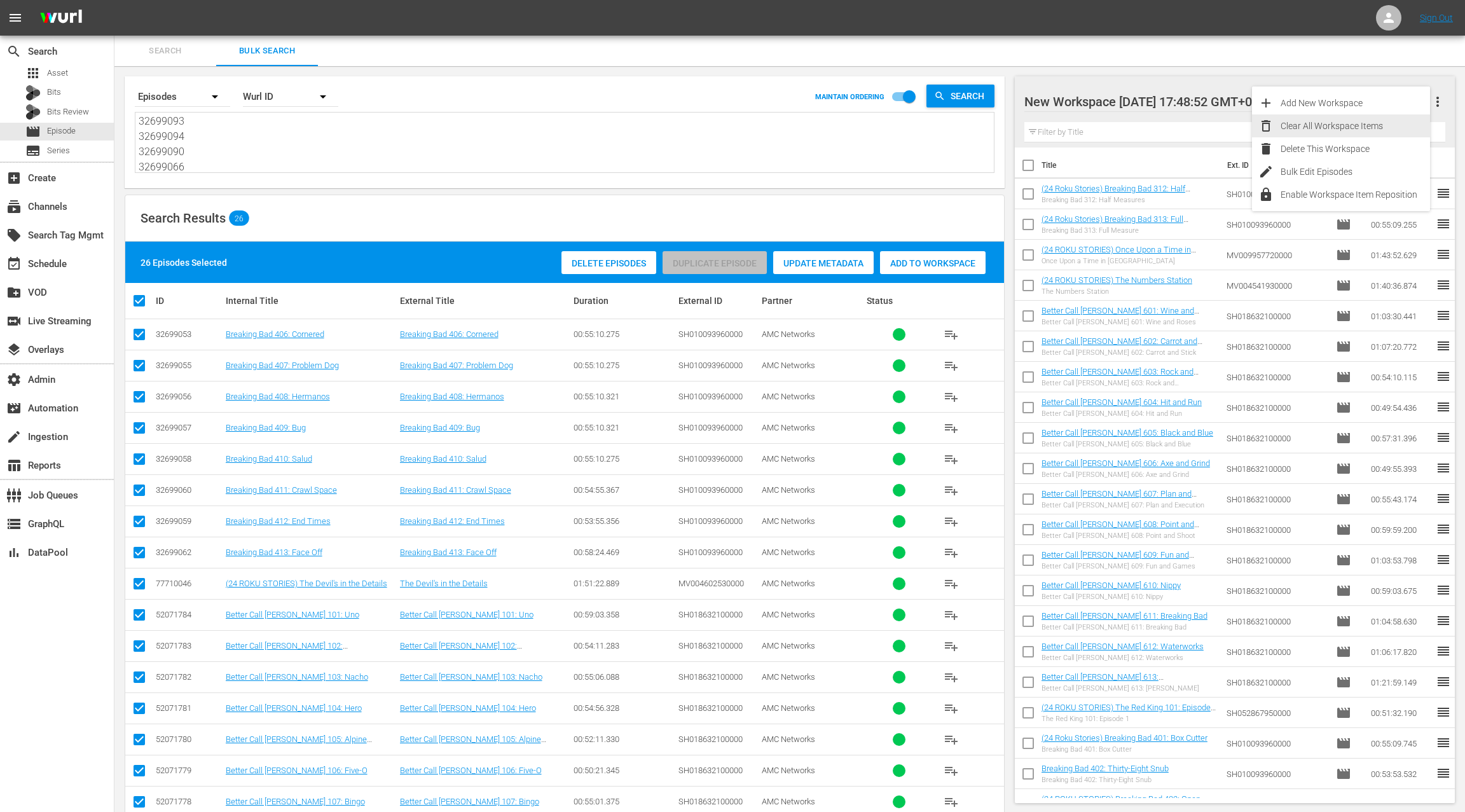
click at [1360, 132] on div "Clear All Workspace Items" at bounding box center [1355, 126] width 150 height 23
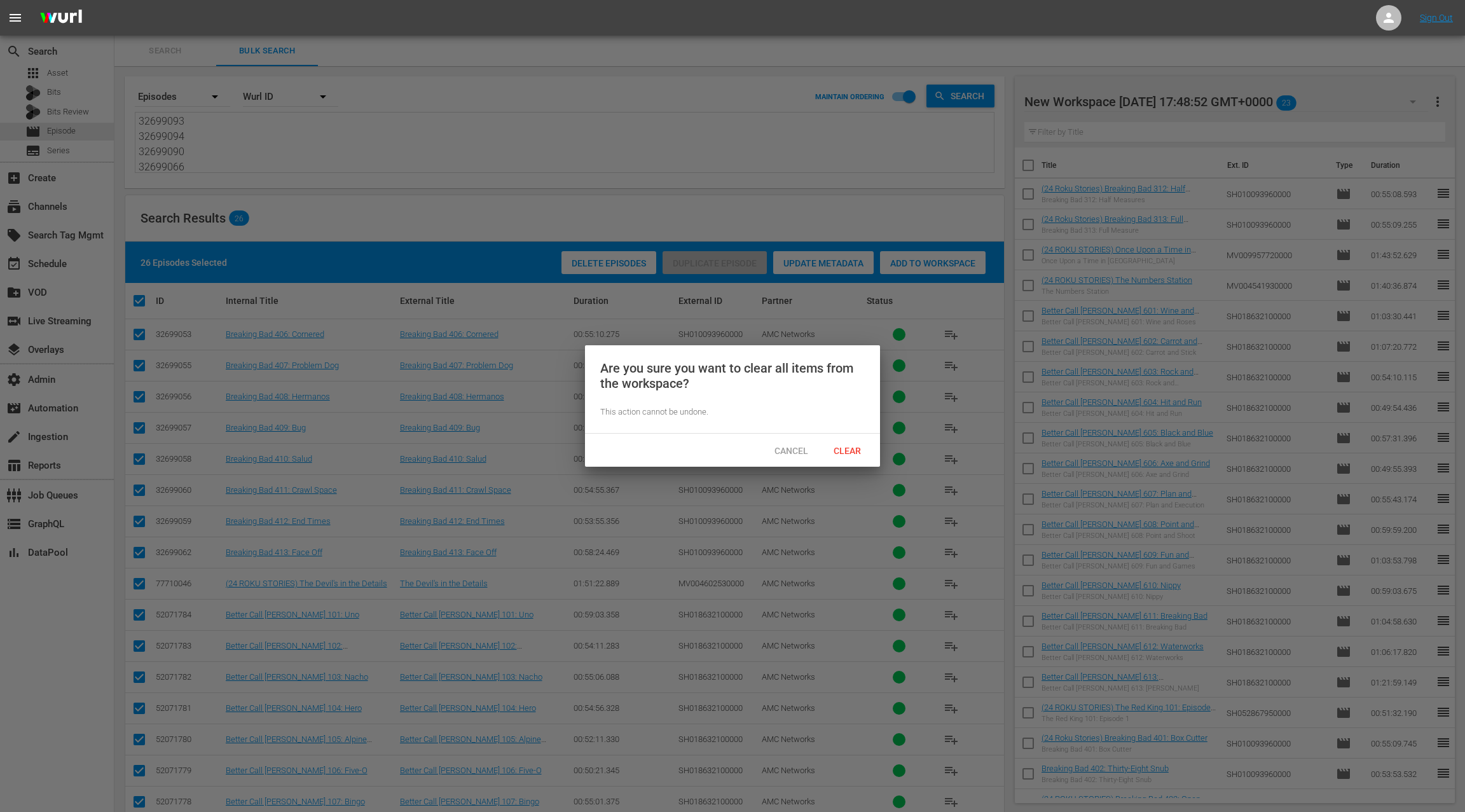
click at [840, 437] on div "Cancel Clear" at bounding box center [732, 450] width 295 height 33
click at [846, 445] on span "Clear" at bounding box center [847, 450] width 48 height 10
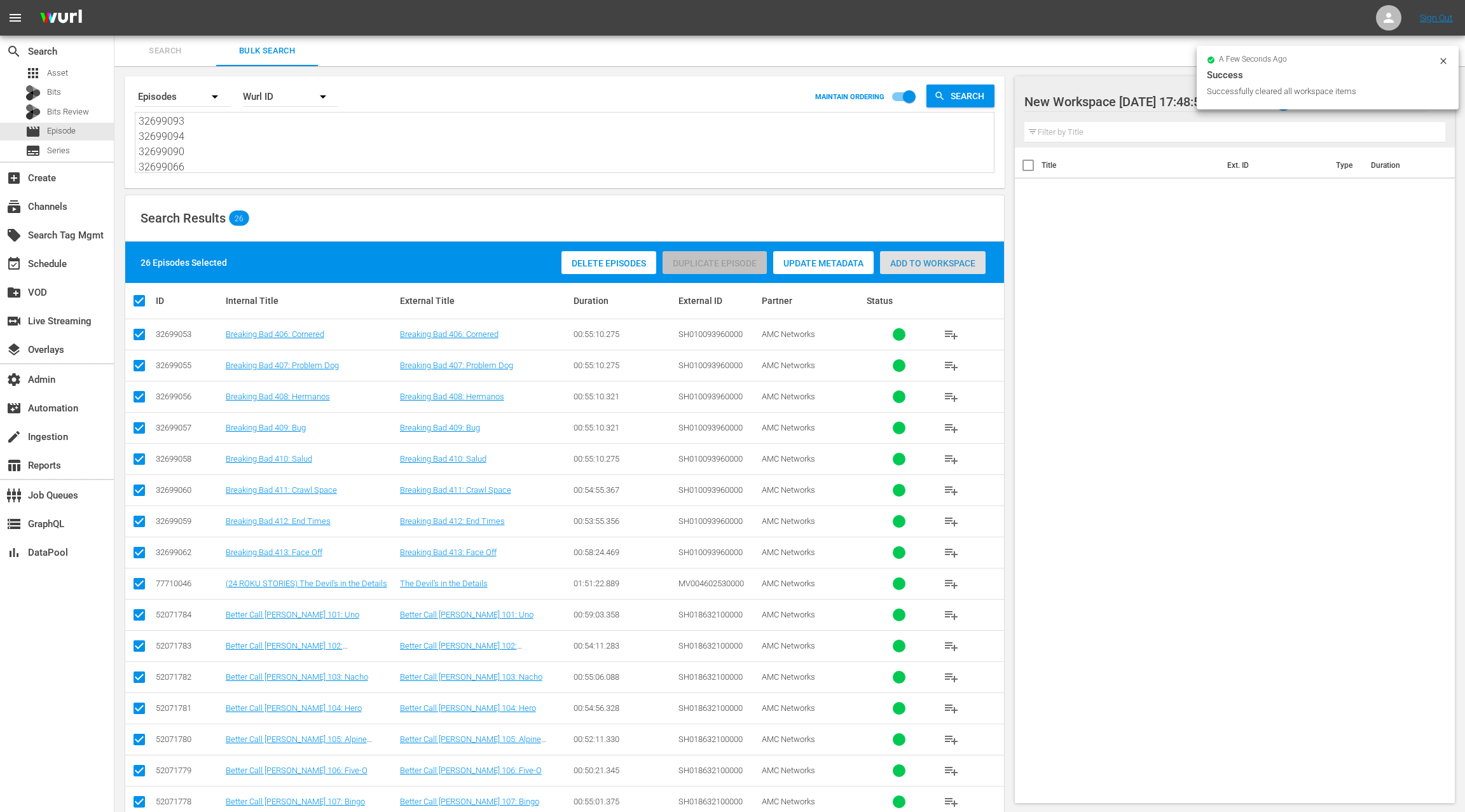
click at [947, 267] on span "Add to Workspace" at bounding box center [933, 263] width 106 height 10
click at [86, 259] on div "event_available Schedule" at bounding box center [57, 263] width 114 height 26
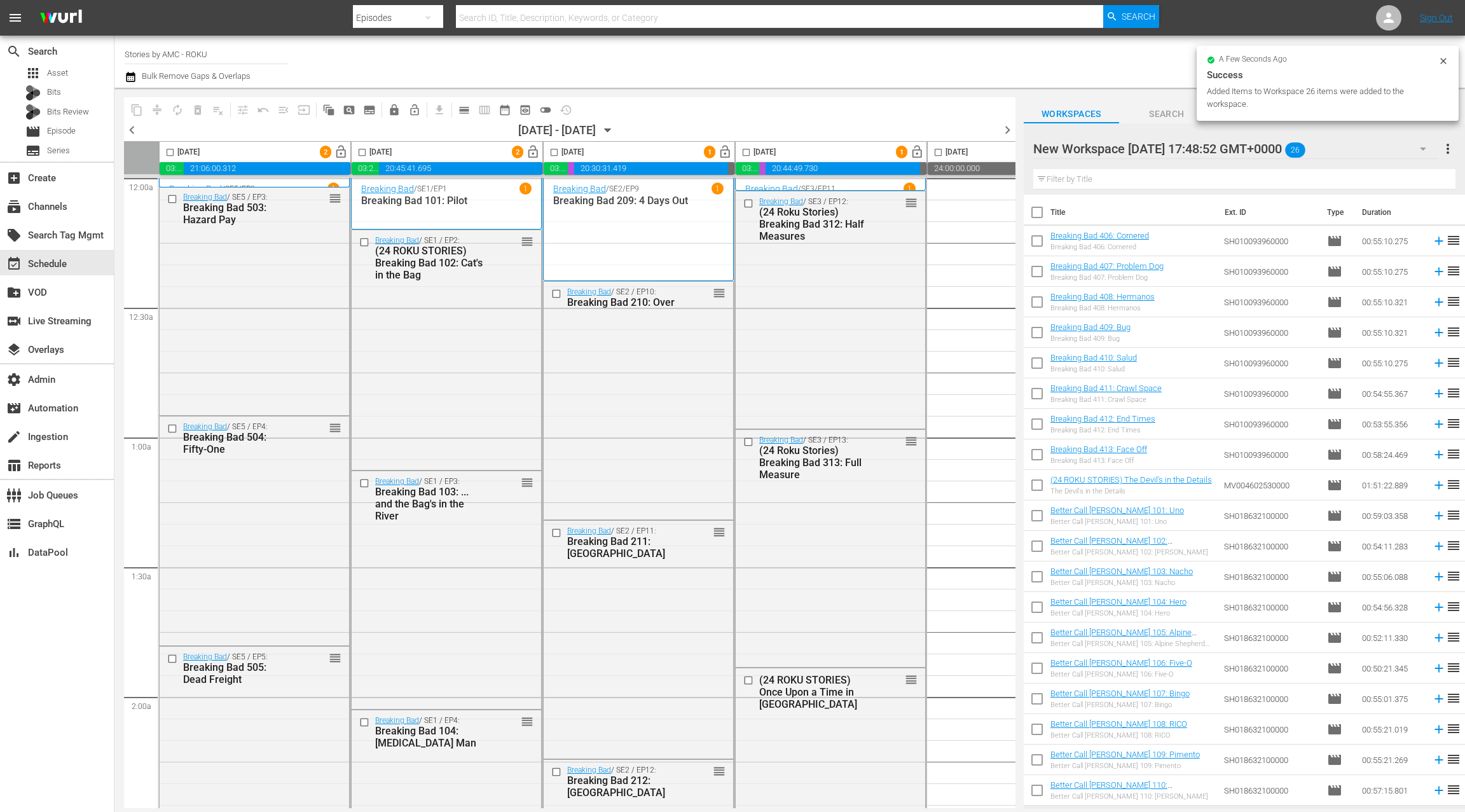
click at [1041, 214] on input "checkbox" at bounding box center [1037, 215] width 27 height 27
checkbox input "true"
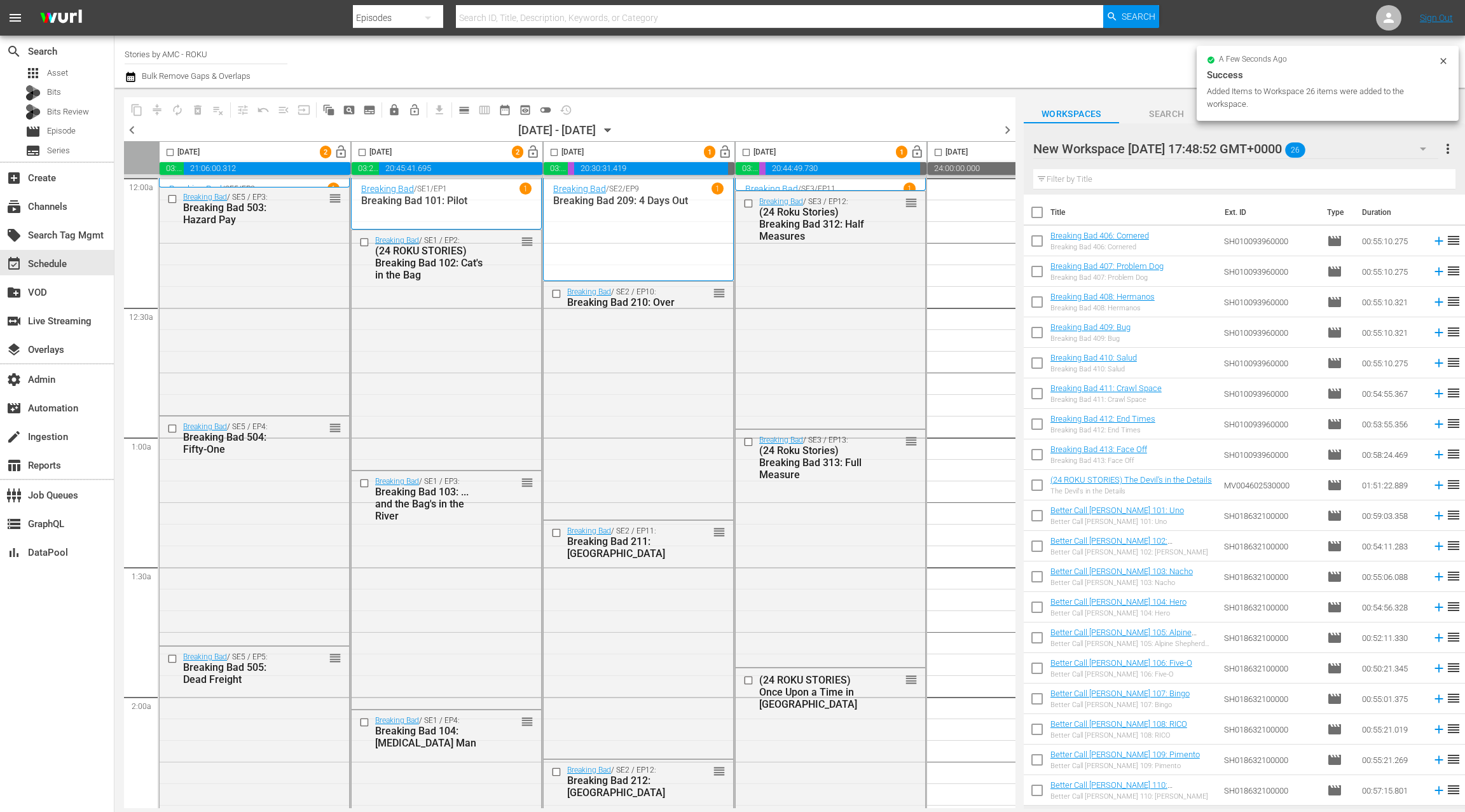
checkbox input "true"
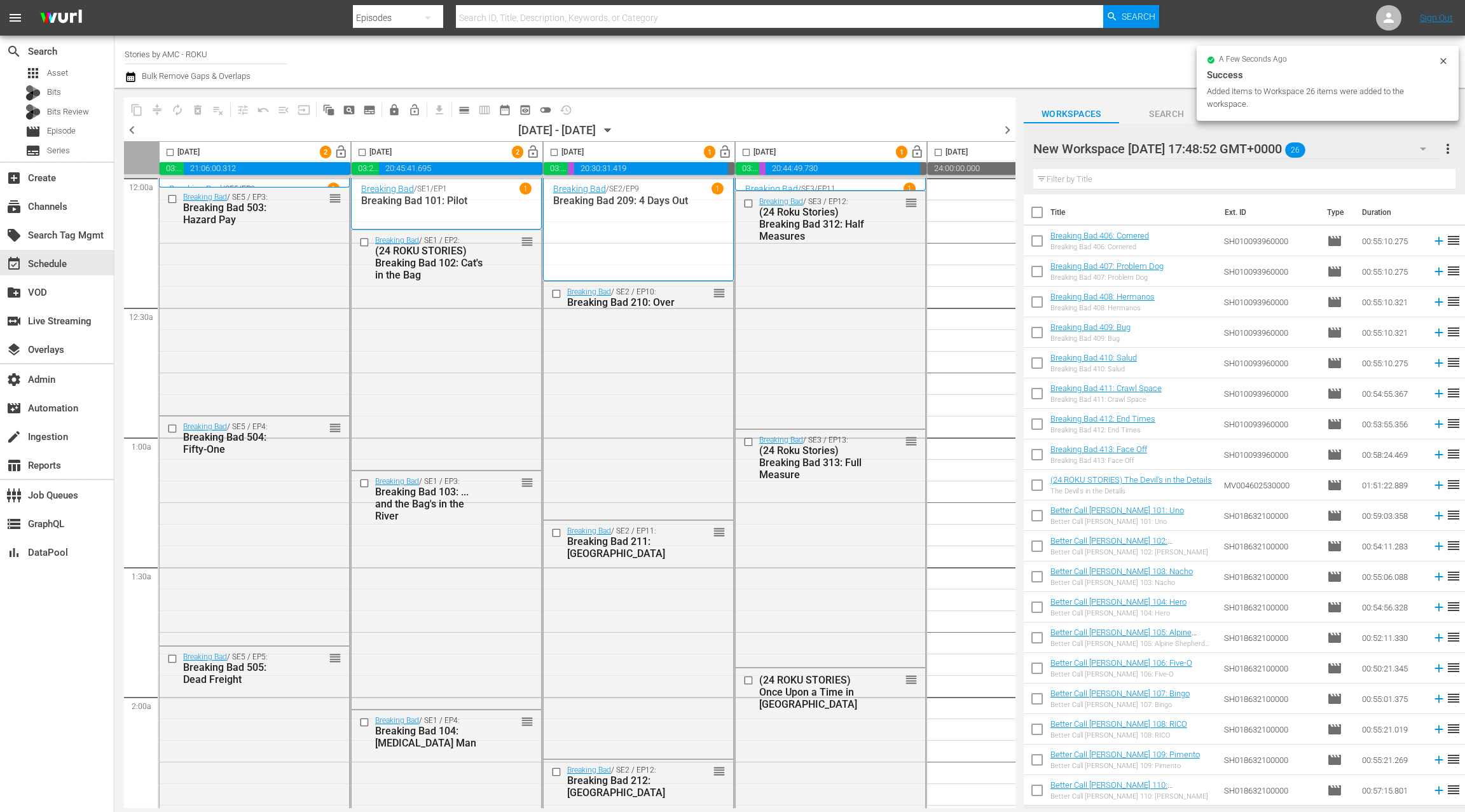
checkbox input "true"
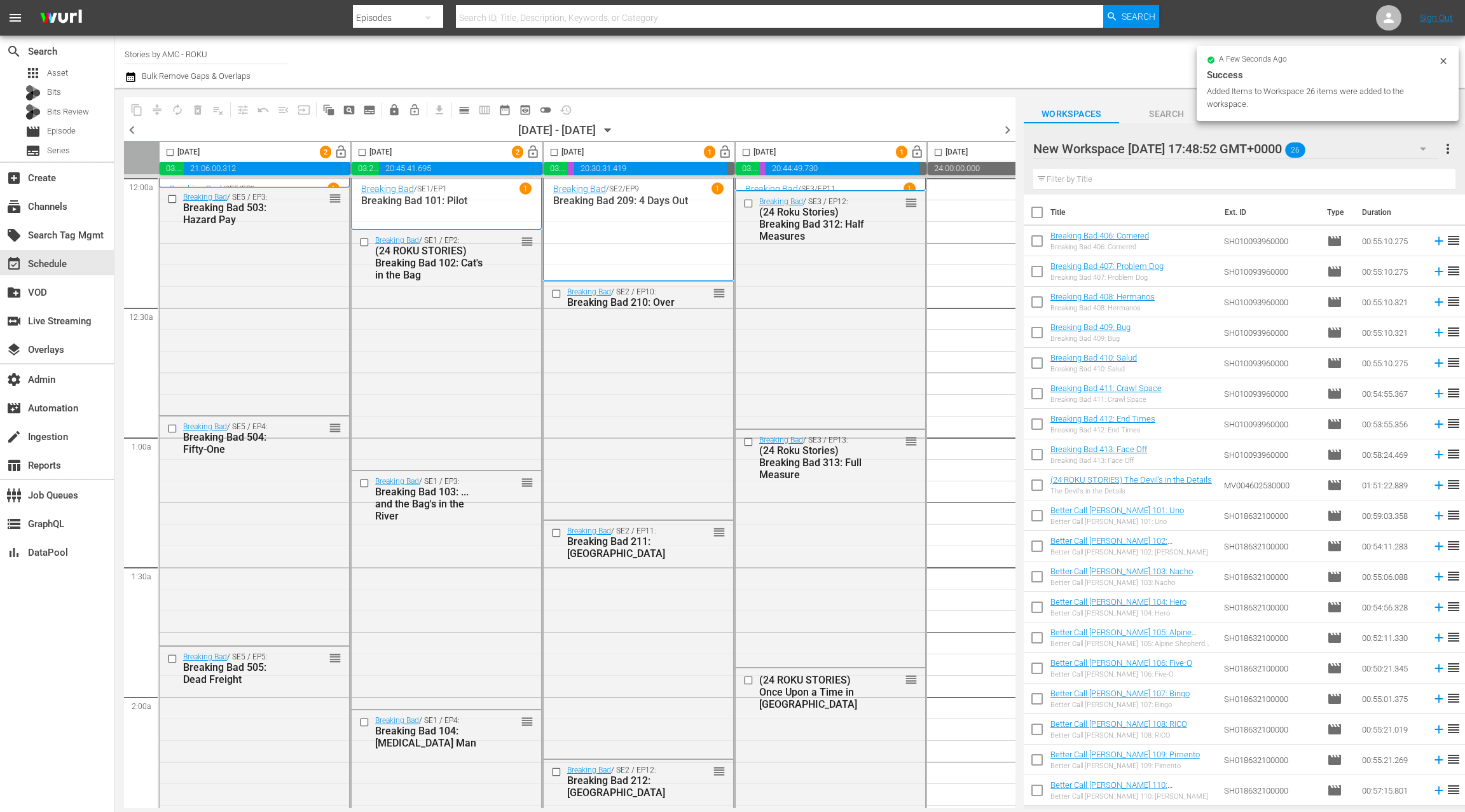
checkbox input "true"
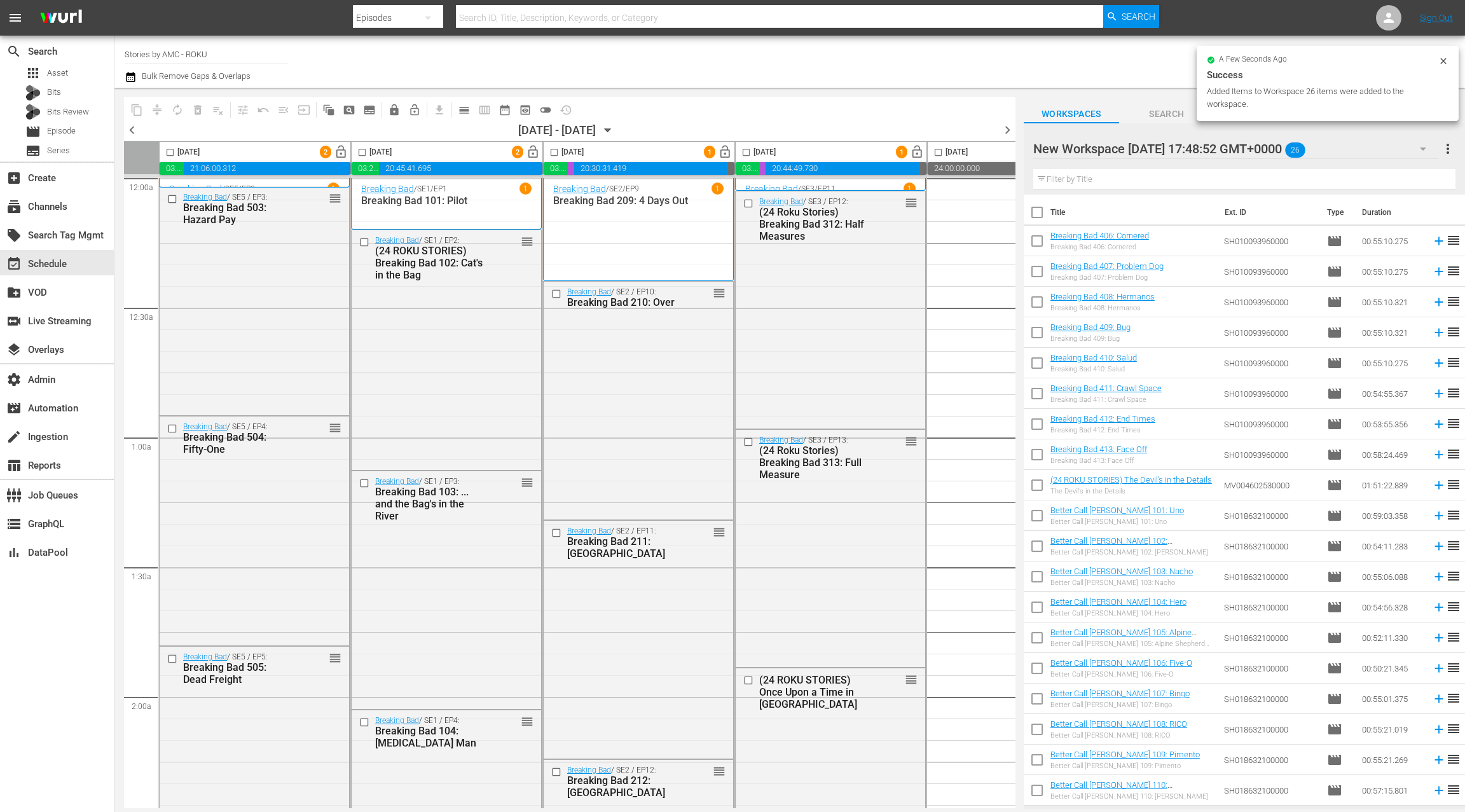
checkbox input "true"
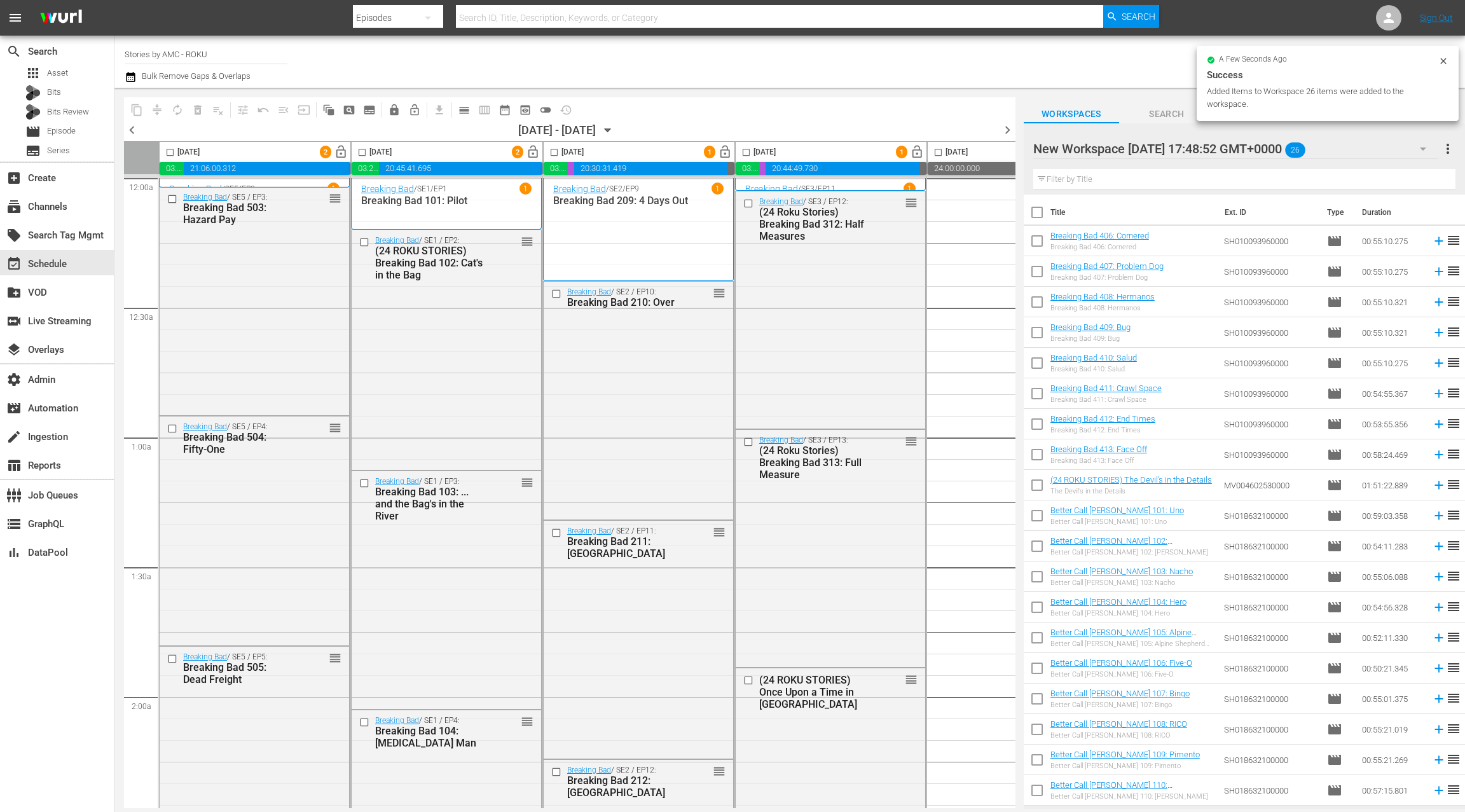
checkbox input "true"
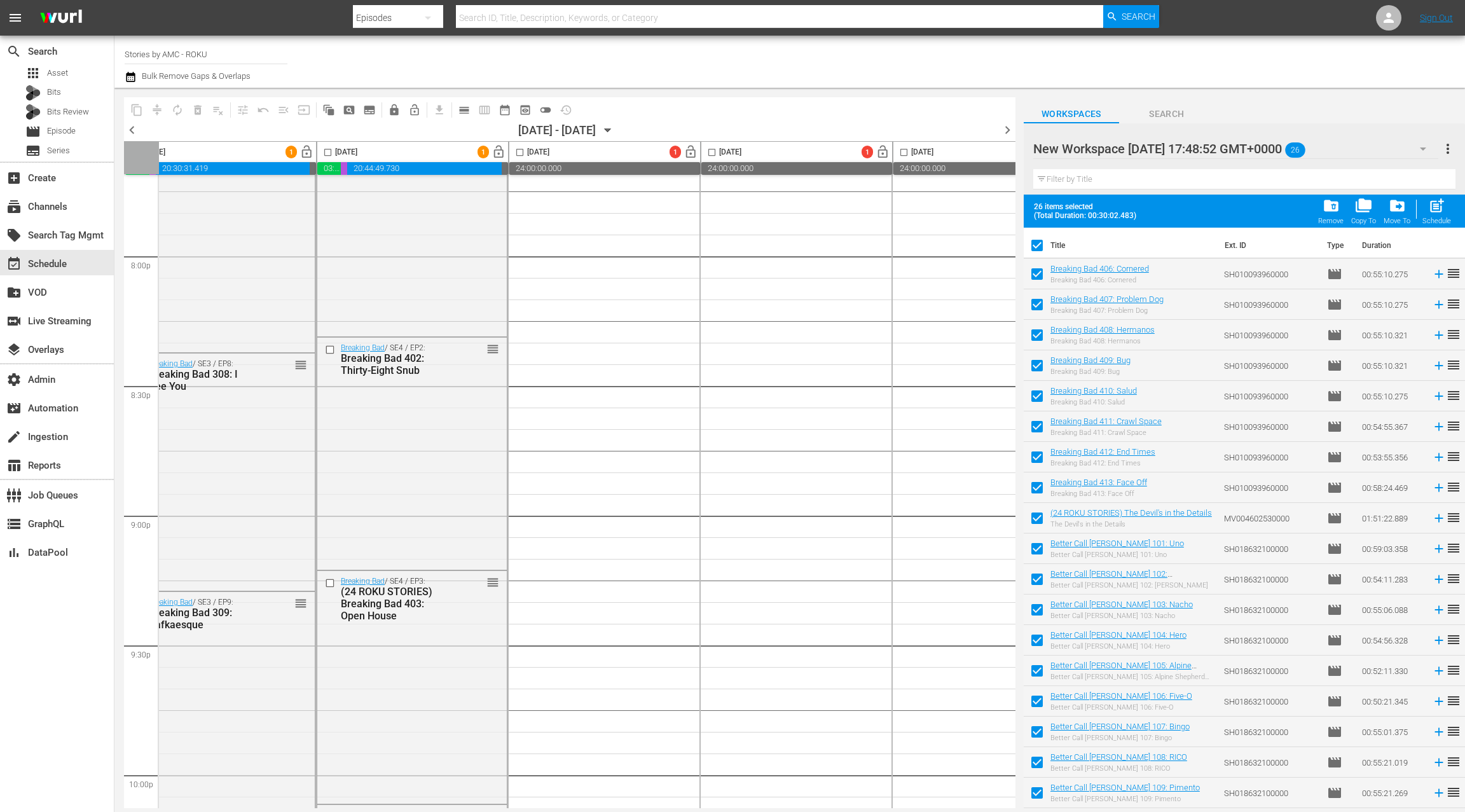
scroll to position [5600, 418]
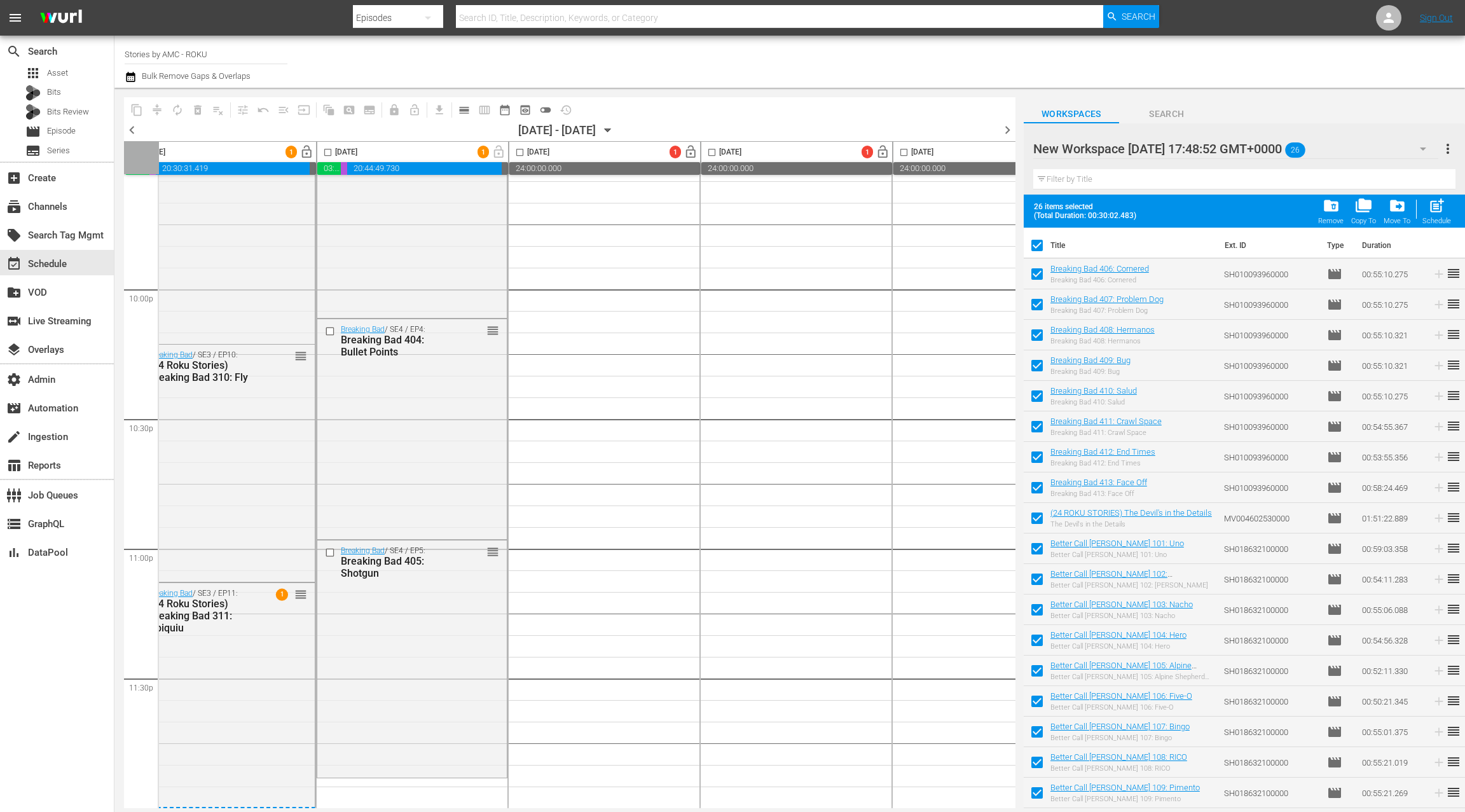
drag, startPoint x: 1071, startPoint y: 269, endPoint x: 794, endPoint y: 7, distance: 381.3
click at [72, 132] on span "Episode" at bounding box center [61, 131] width 28 height 13
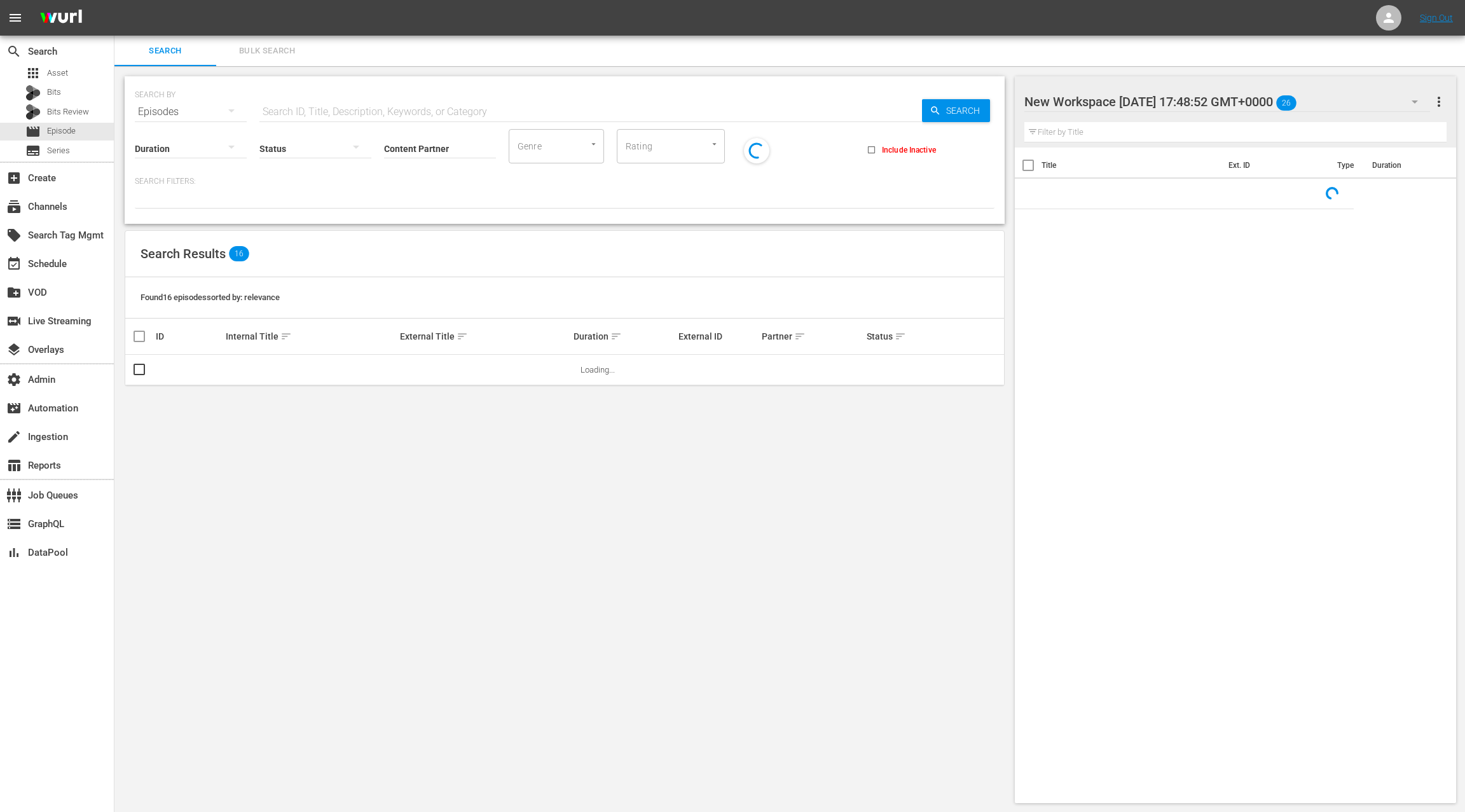
click at [271, 49] on span "Bulk Search" at bounding box center [267, 51] width 86 height 15
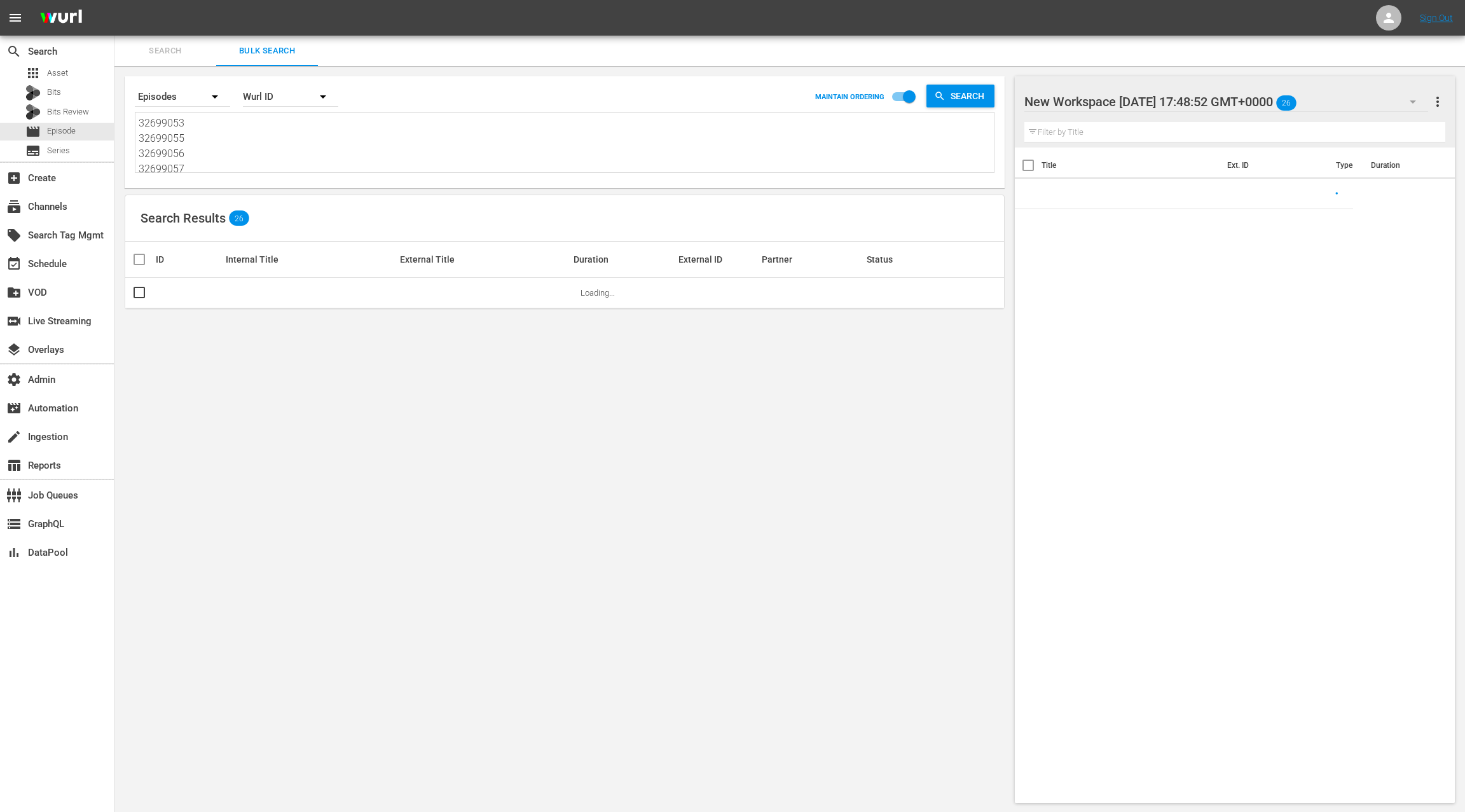
click at [263, 156] on textarea "32699053 32699055 32699056 32699057 32699058 32699060 32699059 32699062 7771004…" at bounding box center [566, 145] width 855 height 58
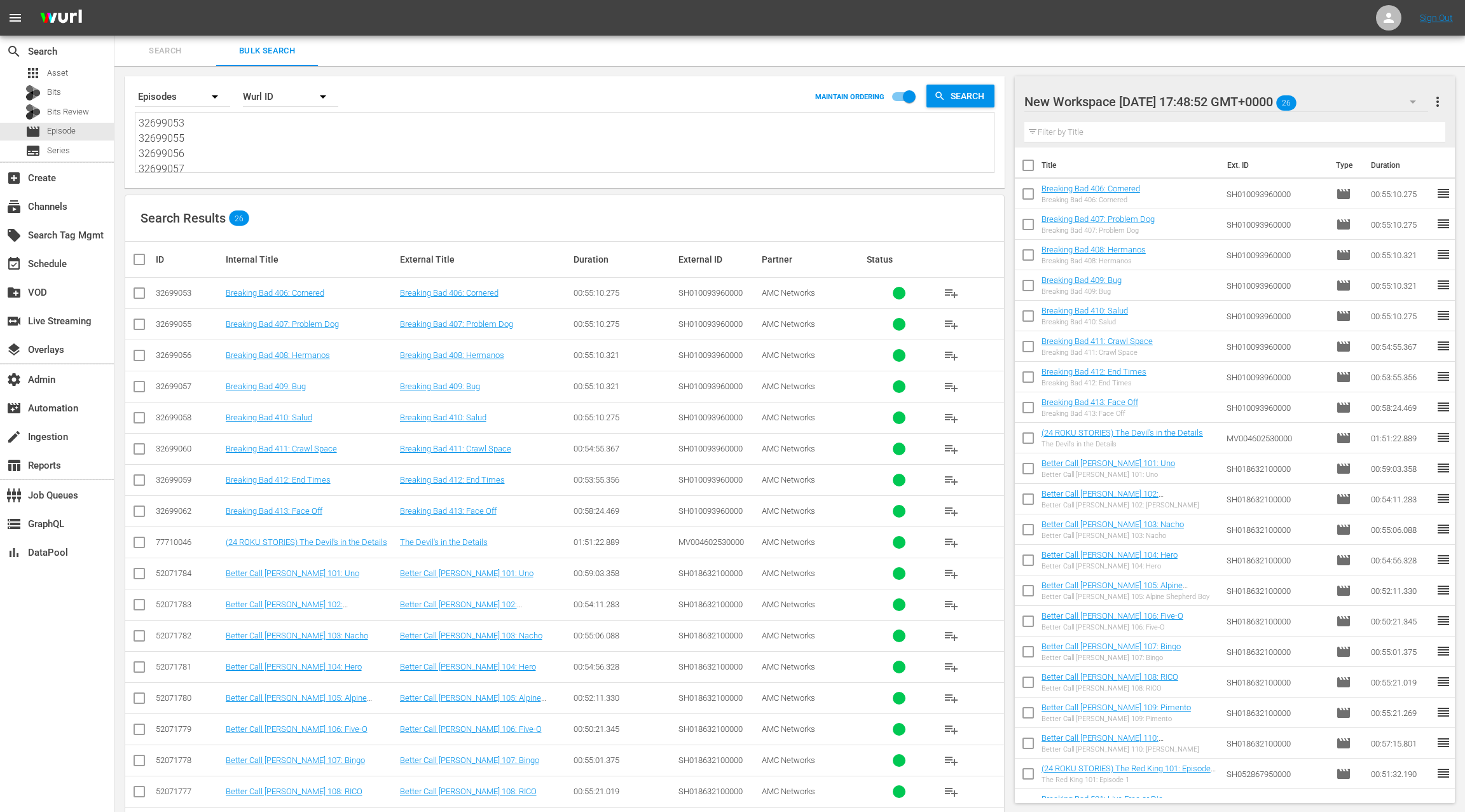
paste textarea "95 32699096 32699088 32699082 32699083 32699075 32699092 32699084 32699089 3269…"
type textarea "32699095 32699096 32699088 32699082 32699083 32699075 32699092 32699084 3269908…"
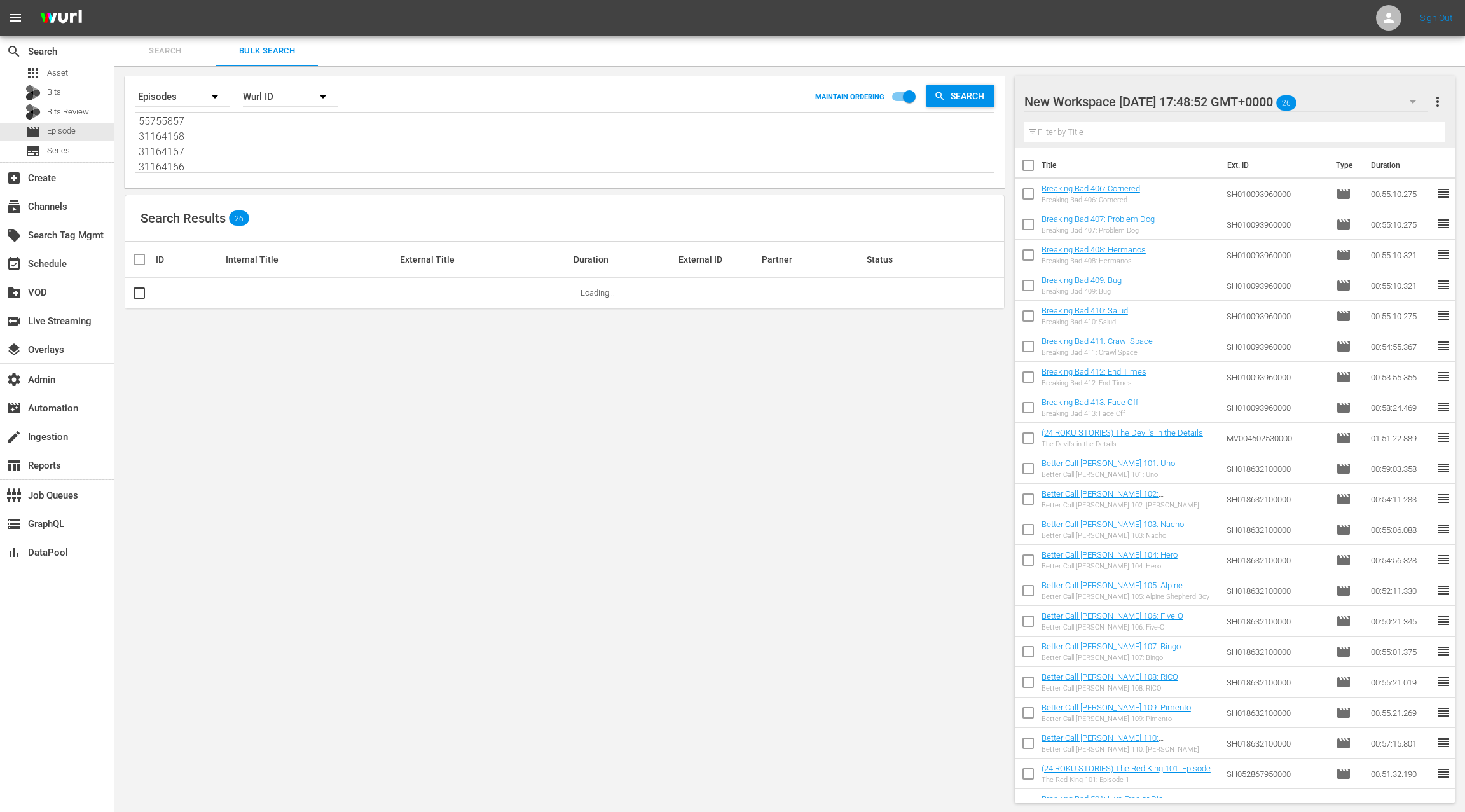
type textarea "32699095 32699096 32699088 32699082 32699083 32699075 32699092 32699084 3269908…"
click at [1435, 104] on span "more_vert" at bounding box center [1437, 102] width 15 height 15
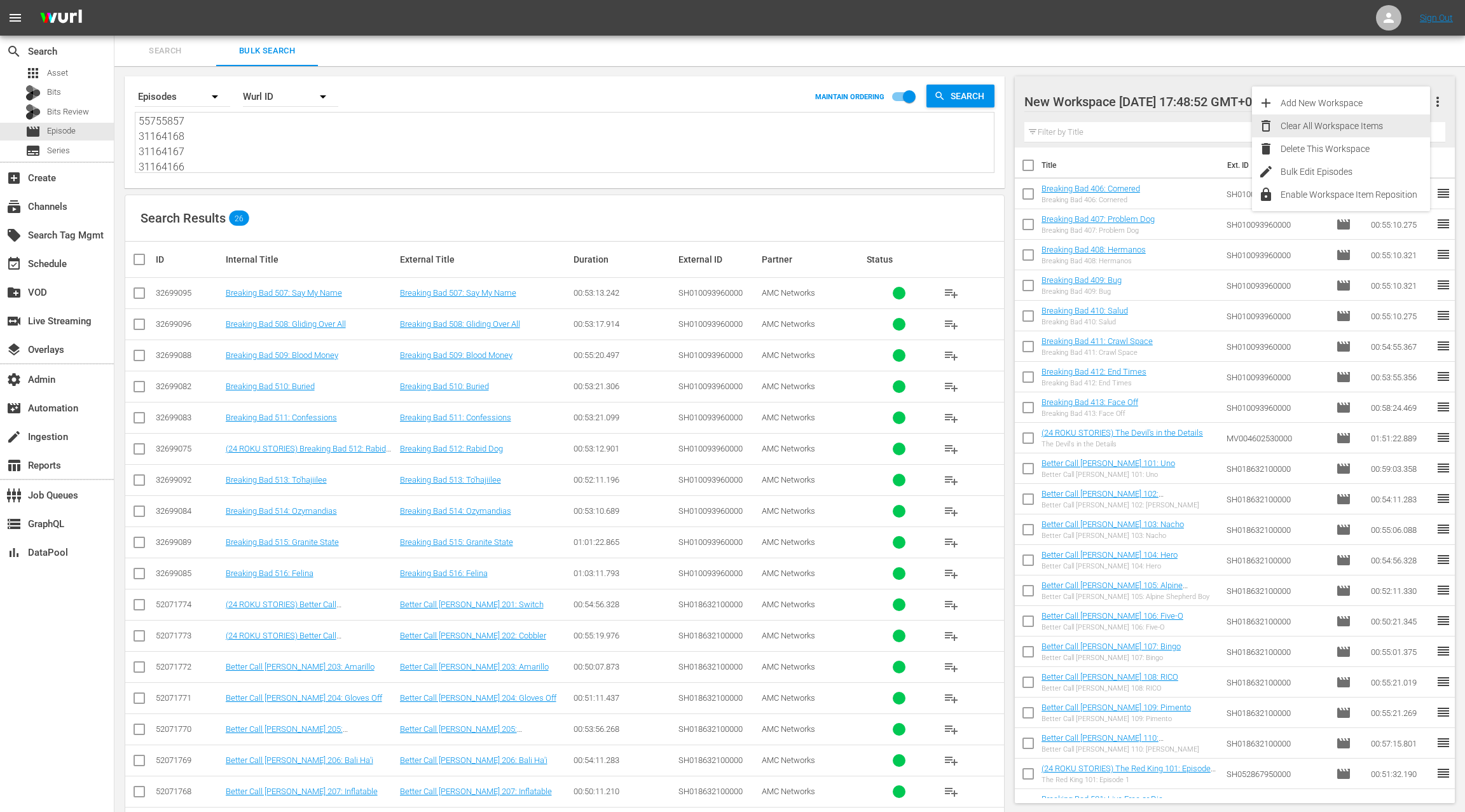
click at [1395, 125] on div "Clear All Workspace Items" at bounding box center [1355, 126] width 150 height 23
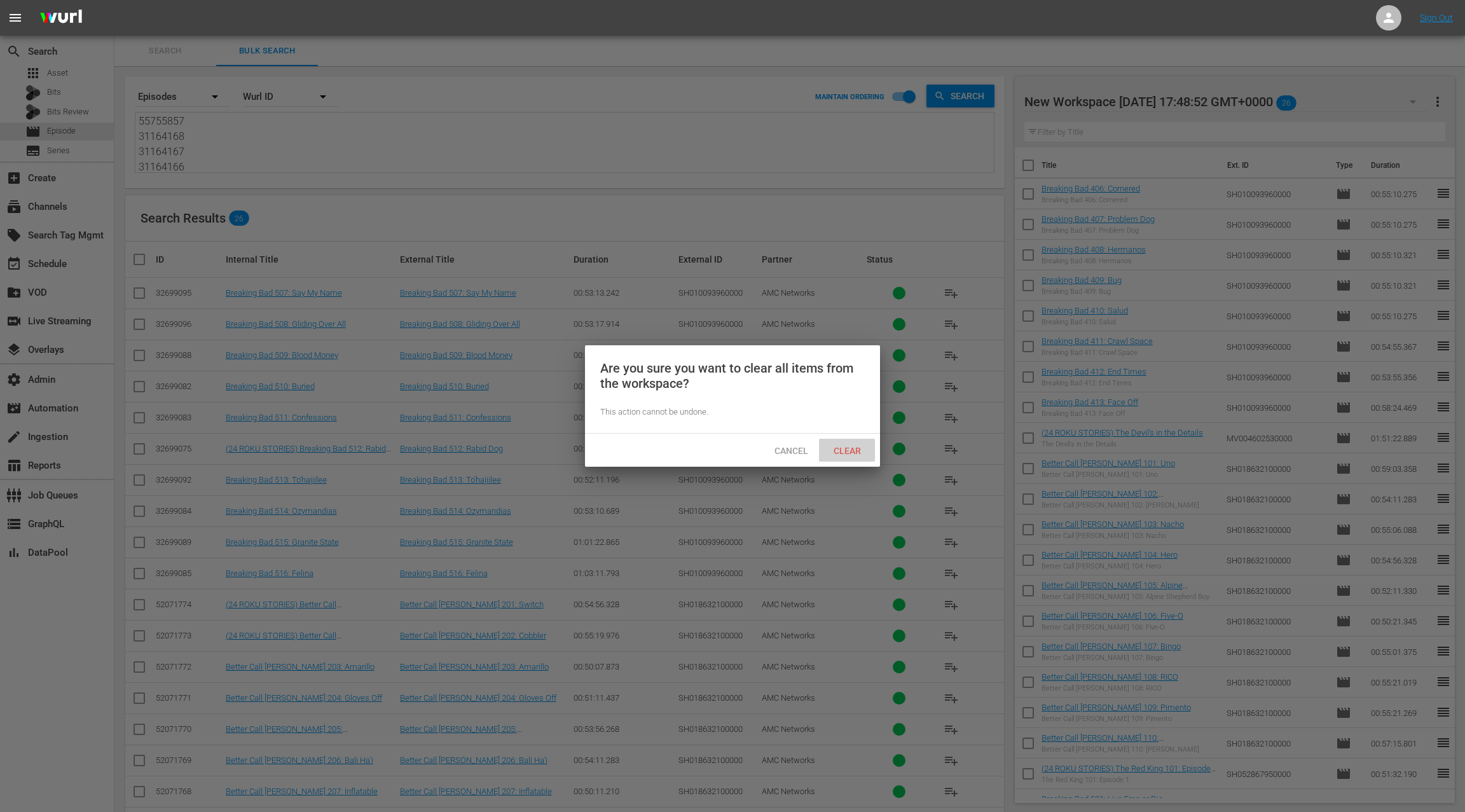
drag, startPoint x: 851, startPoint y: 447, endPoint x: 858, endPoint y: 427, distance: 21.2
click at [853, 444] on div "Clear" at bounding box center [846, 450] width 56 height 24
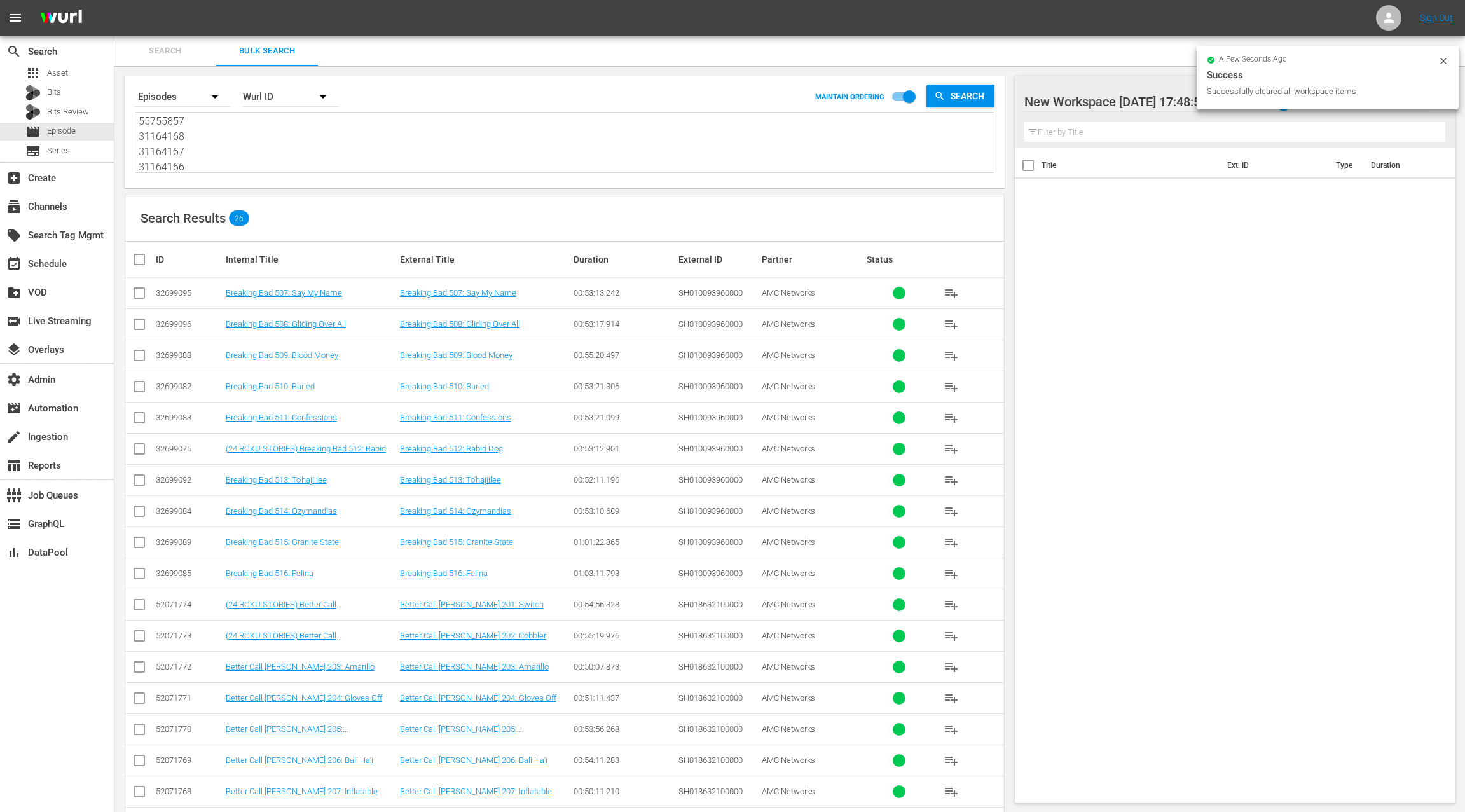
click at [144, 256] on input "checkbox" at bounding box center [144, 259] width 26 height 15
checkbox input "true"
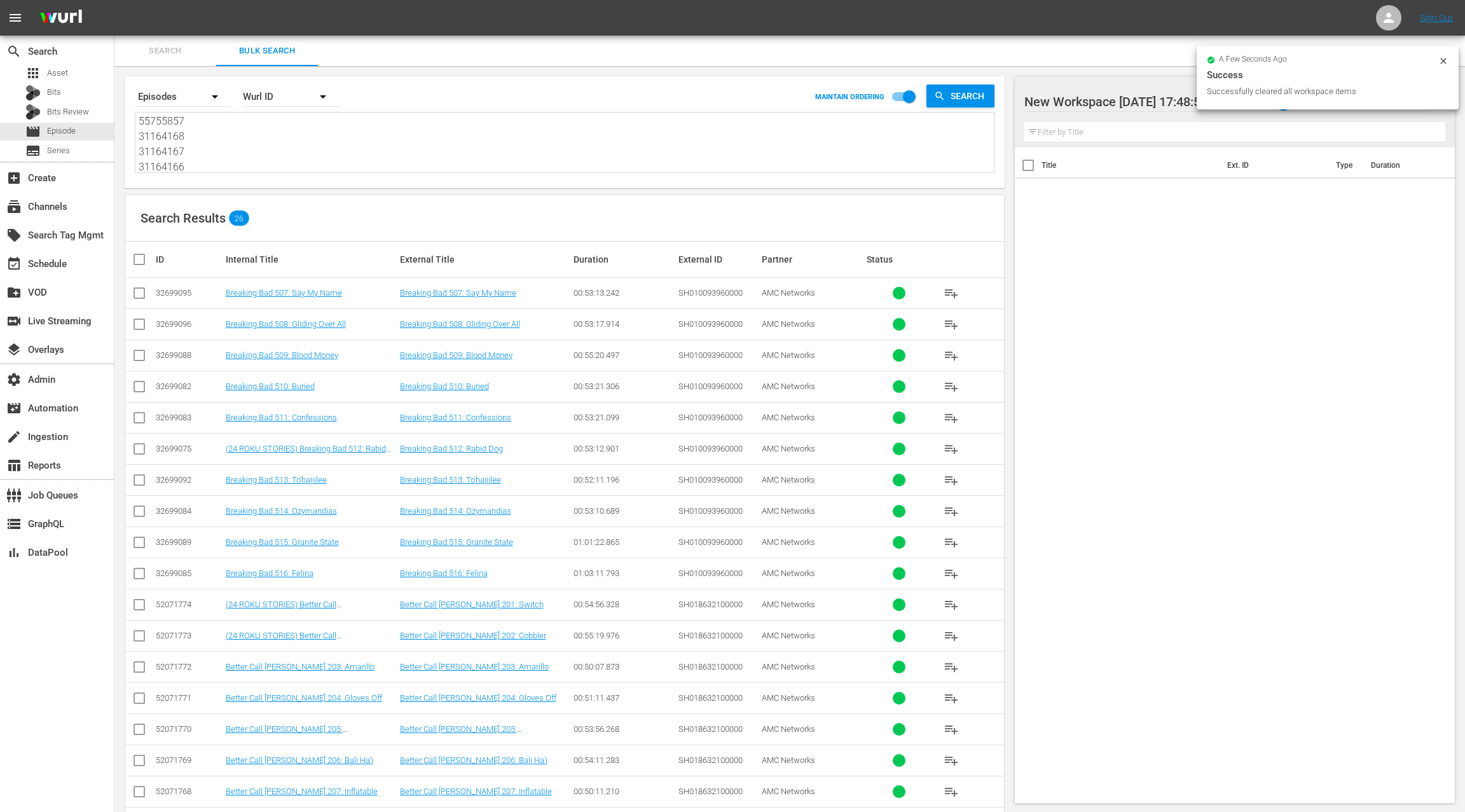
checkbox input "true"
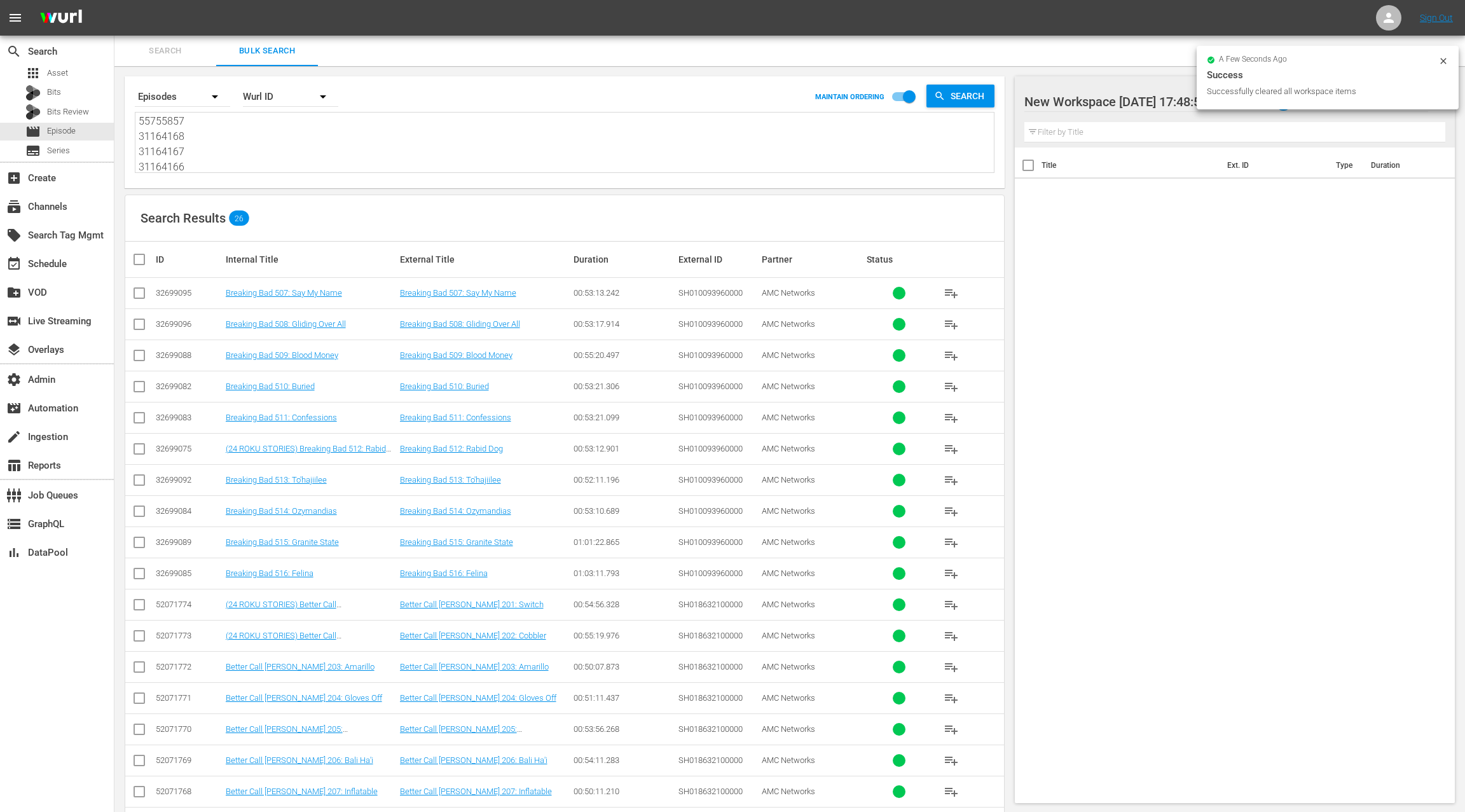
checkbox input "true"
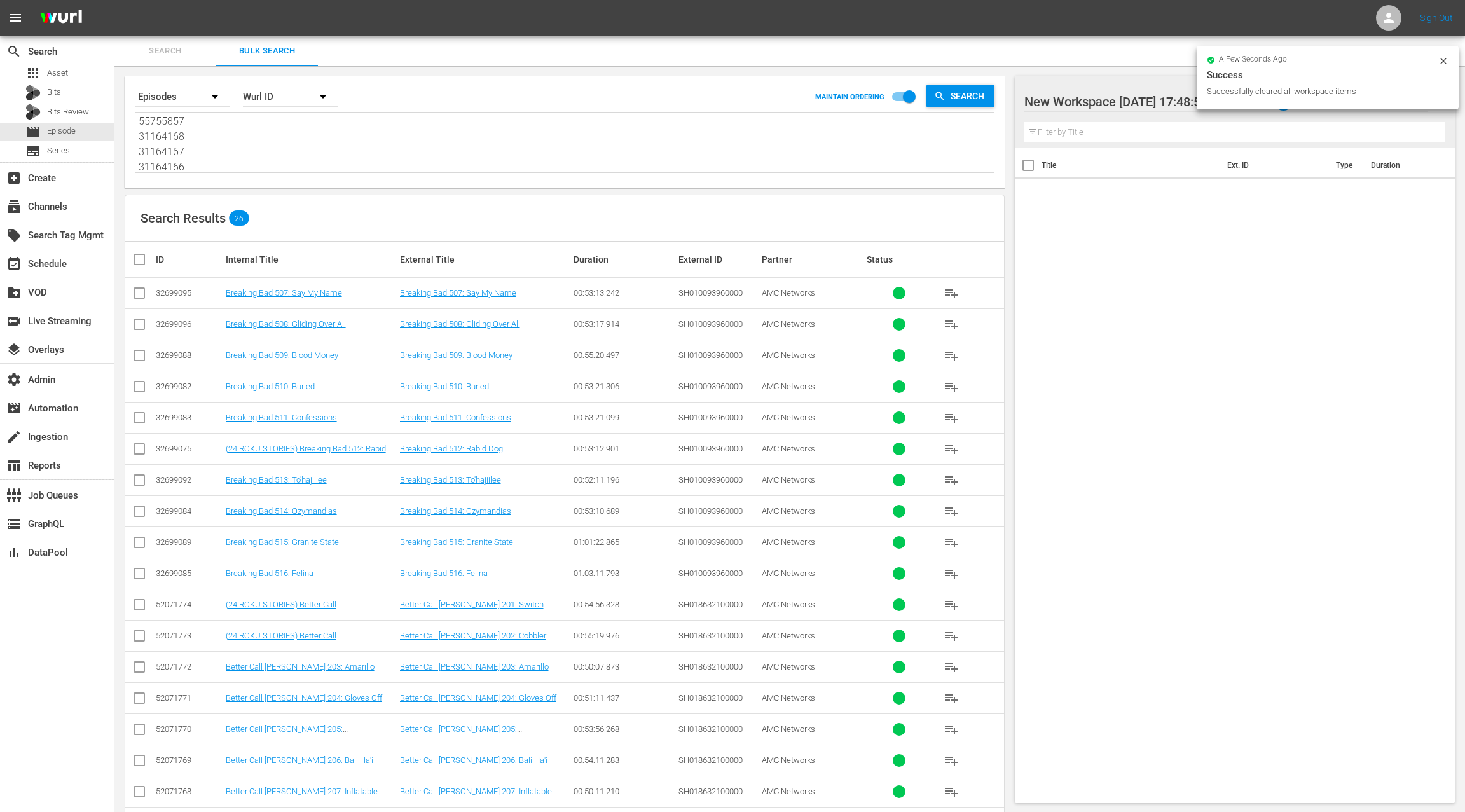
checkbox input "true"
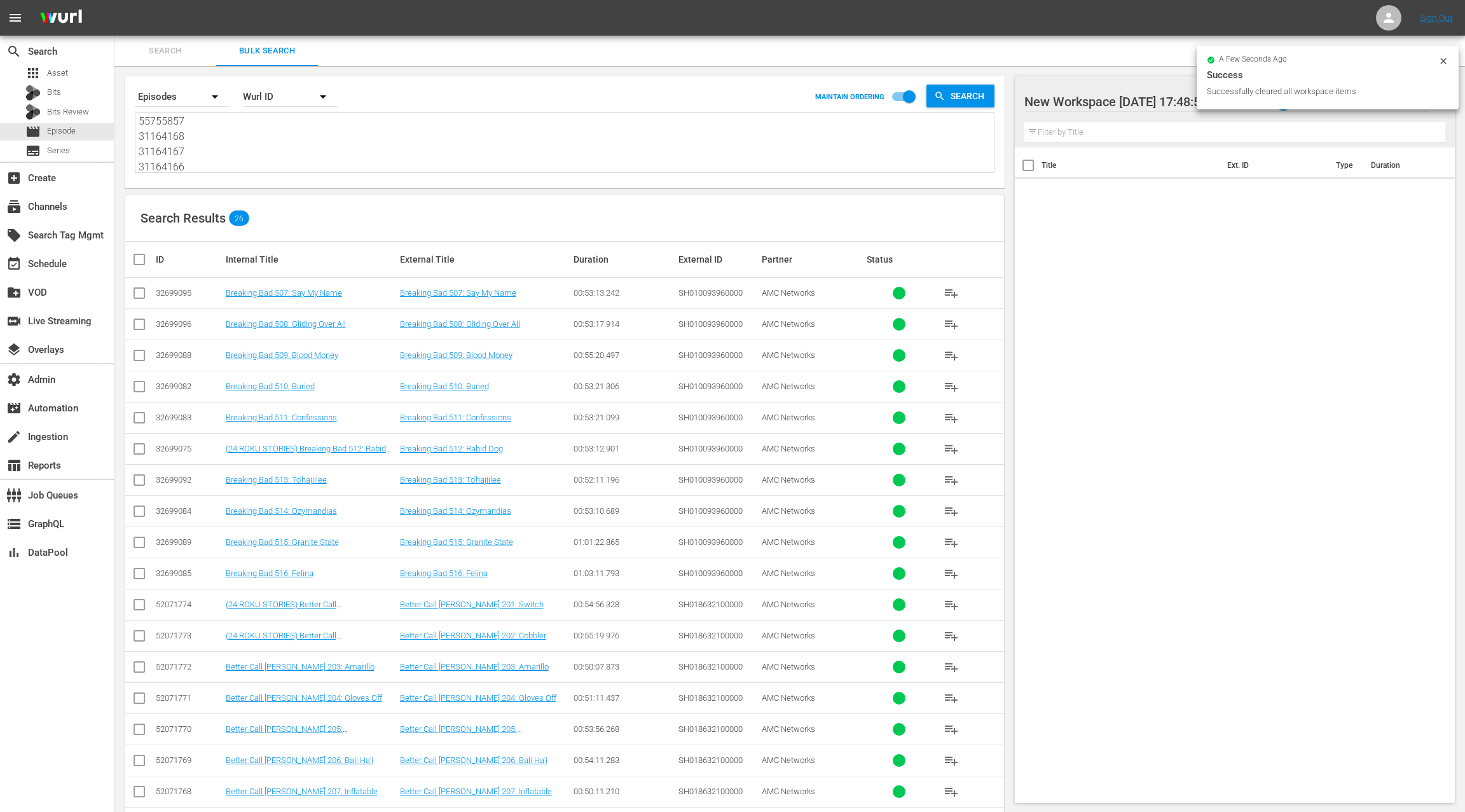
checkbox input "true"
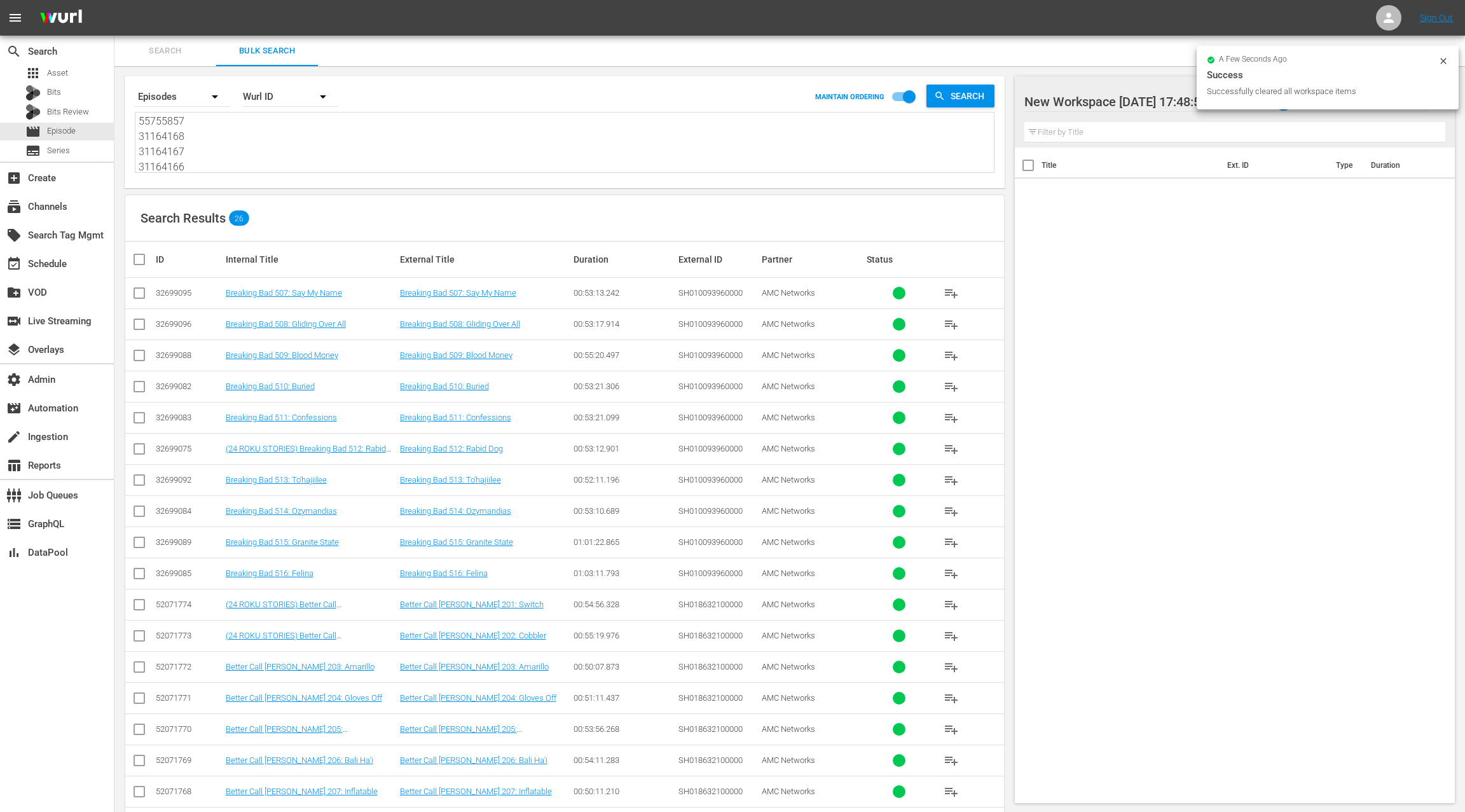
checkbox input "true"
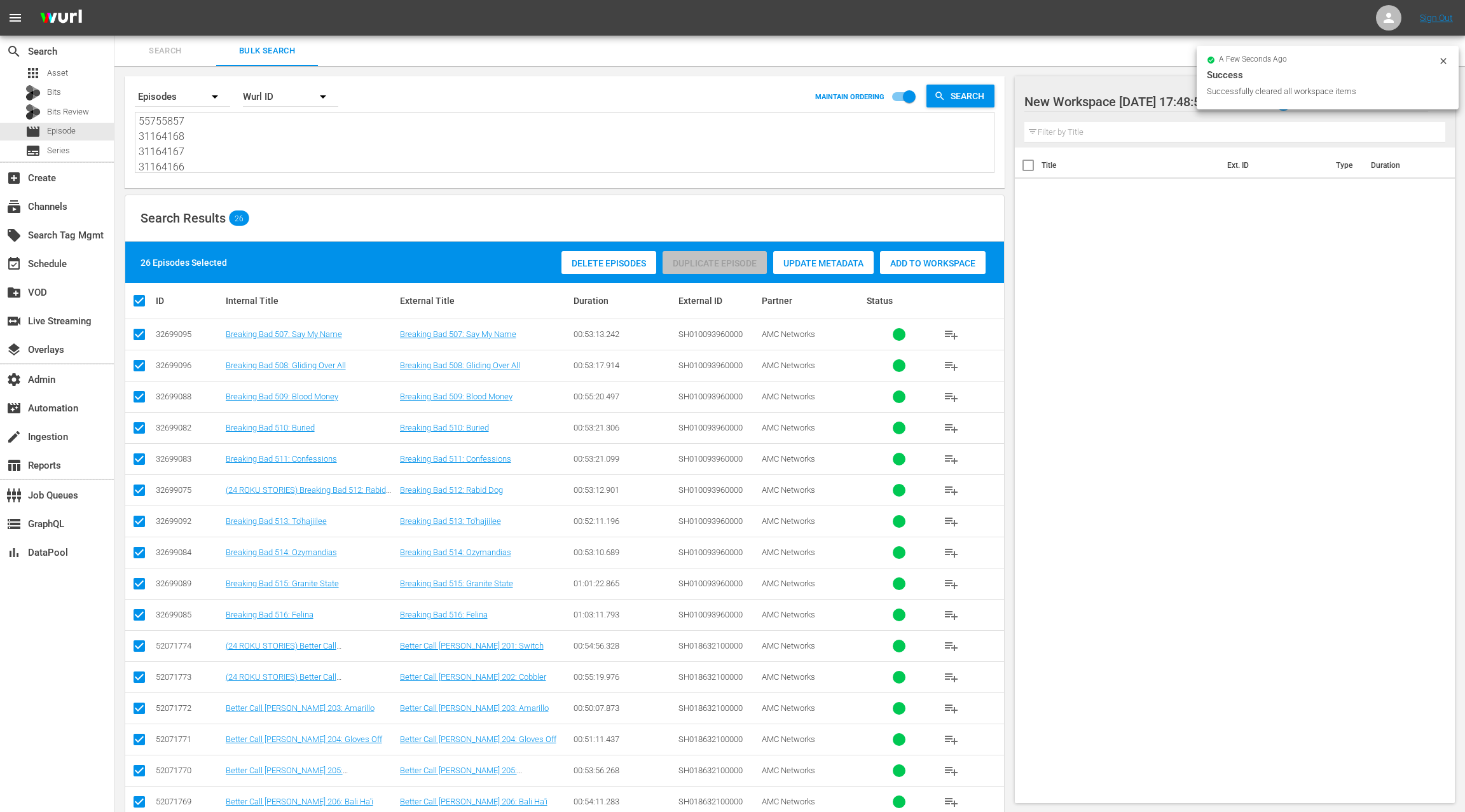
drag, startPoint x: 952, startPoint y: 267, endPoint x: 817, endPoint y: 261, distance: 135.1
click at [952, 267] on span "Add to Workspace" at bounding box center [933, 263] width 106 height 10
click at [56, 261] on div "event_available Schedule" at bounding box center [36, 261] width 71 height 11
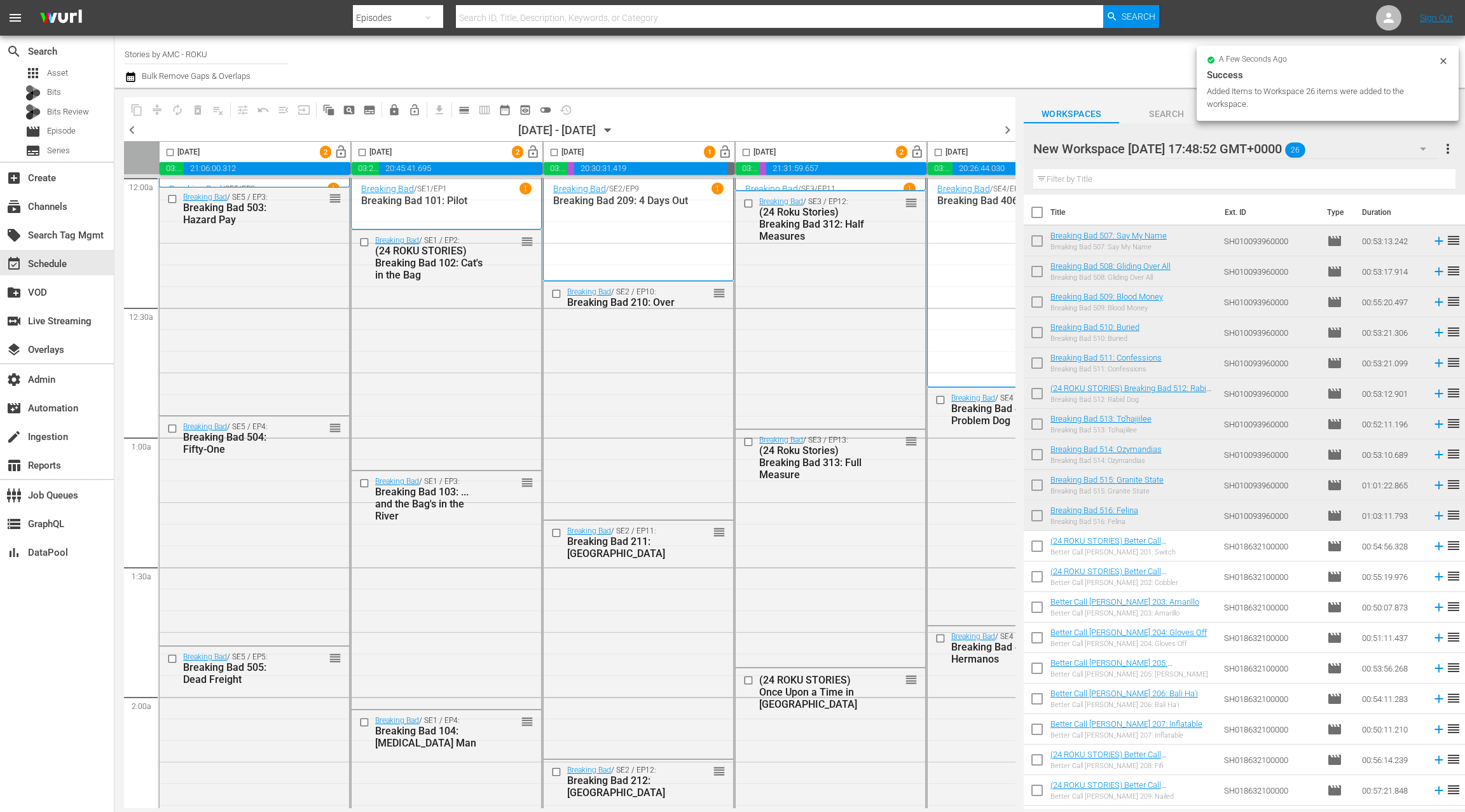
click at [1040, 214] on input "checkbox" at bounding box center [1037, 215] width 27 height 27
checkbox input "true"
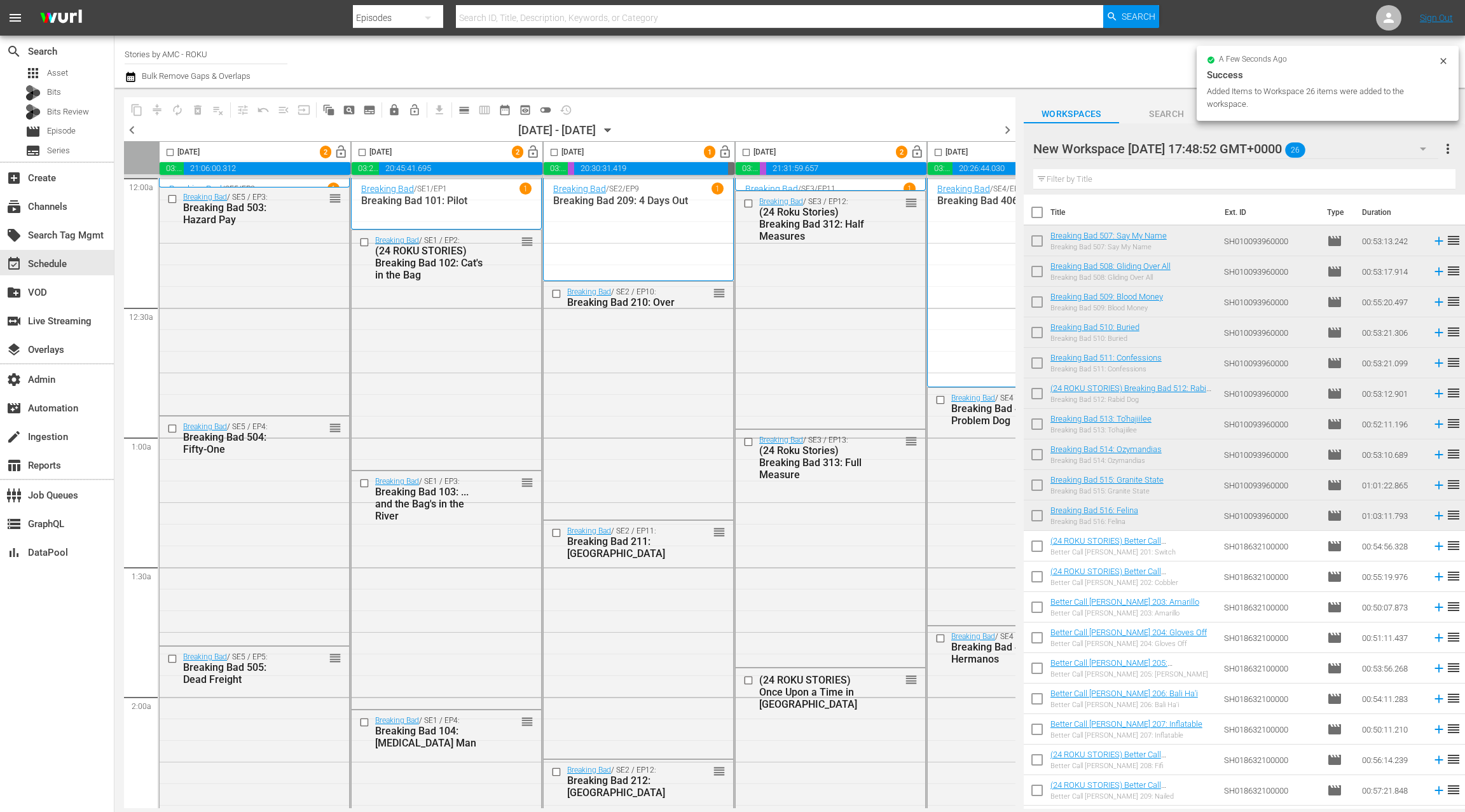
checkbox input "true"
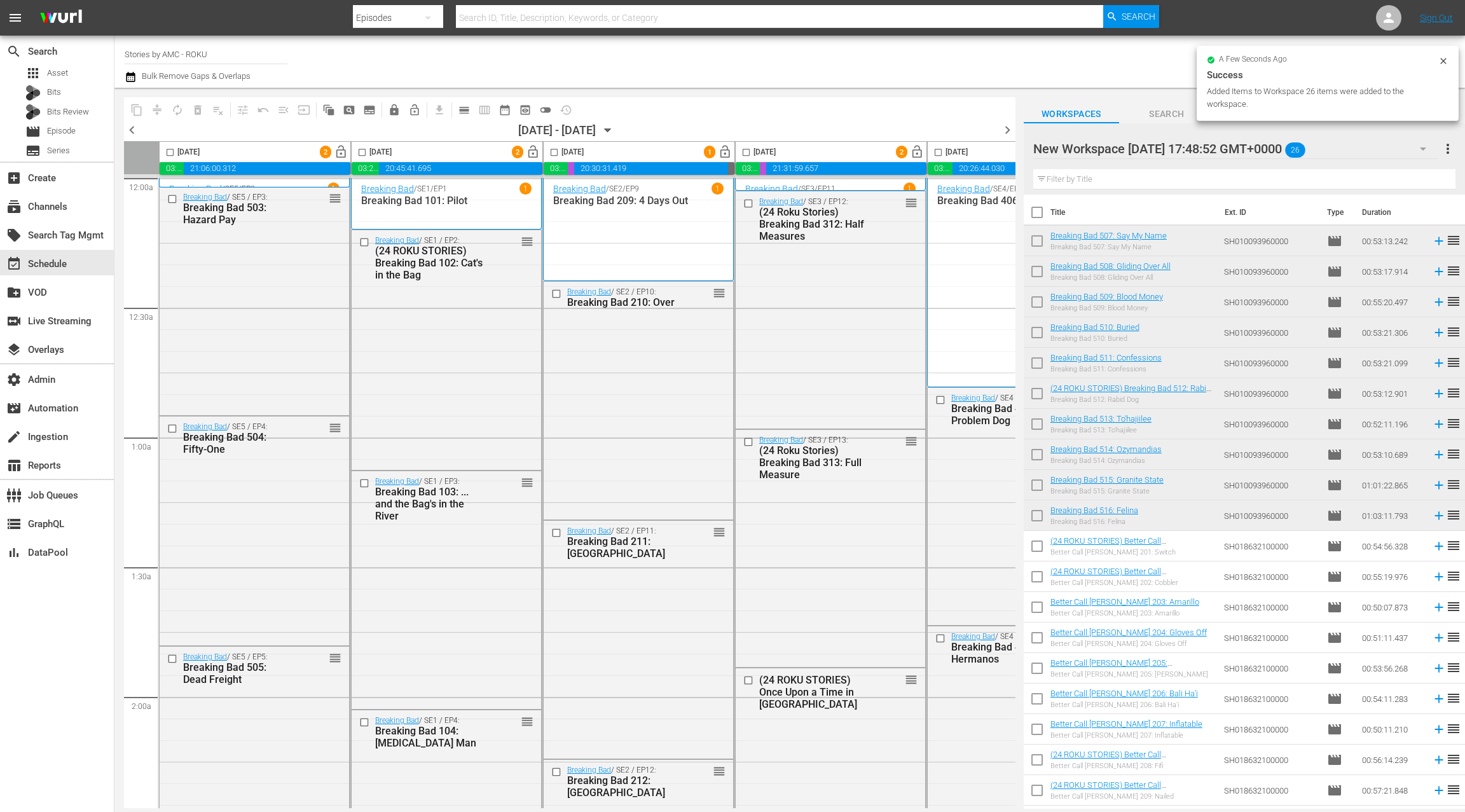
checkbox input "true"
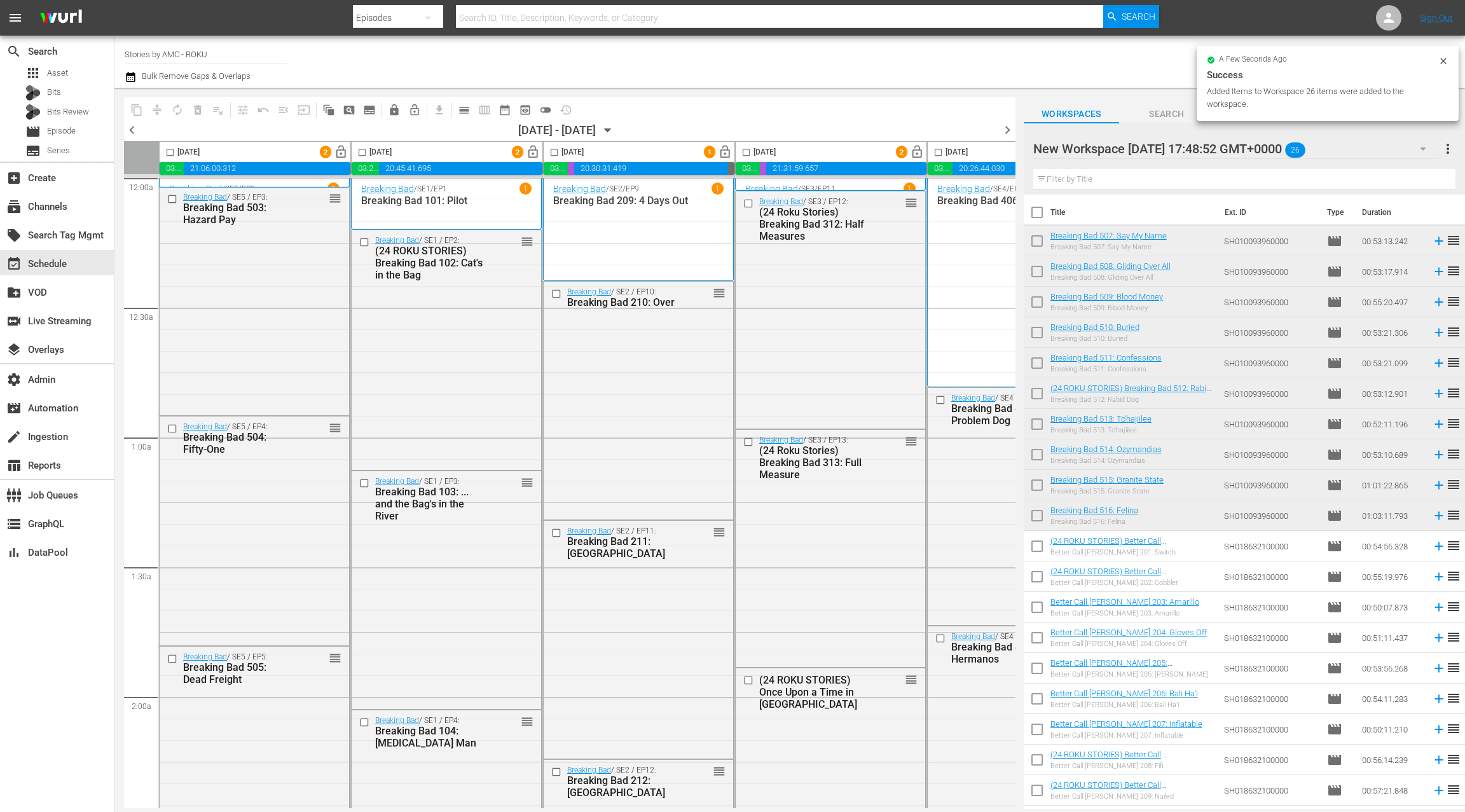
checkbox input "true"
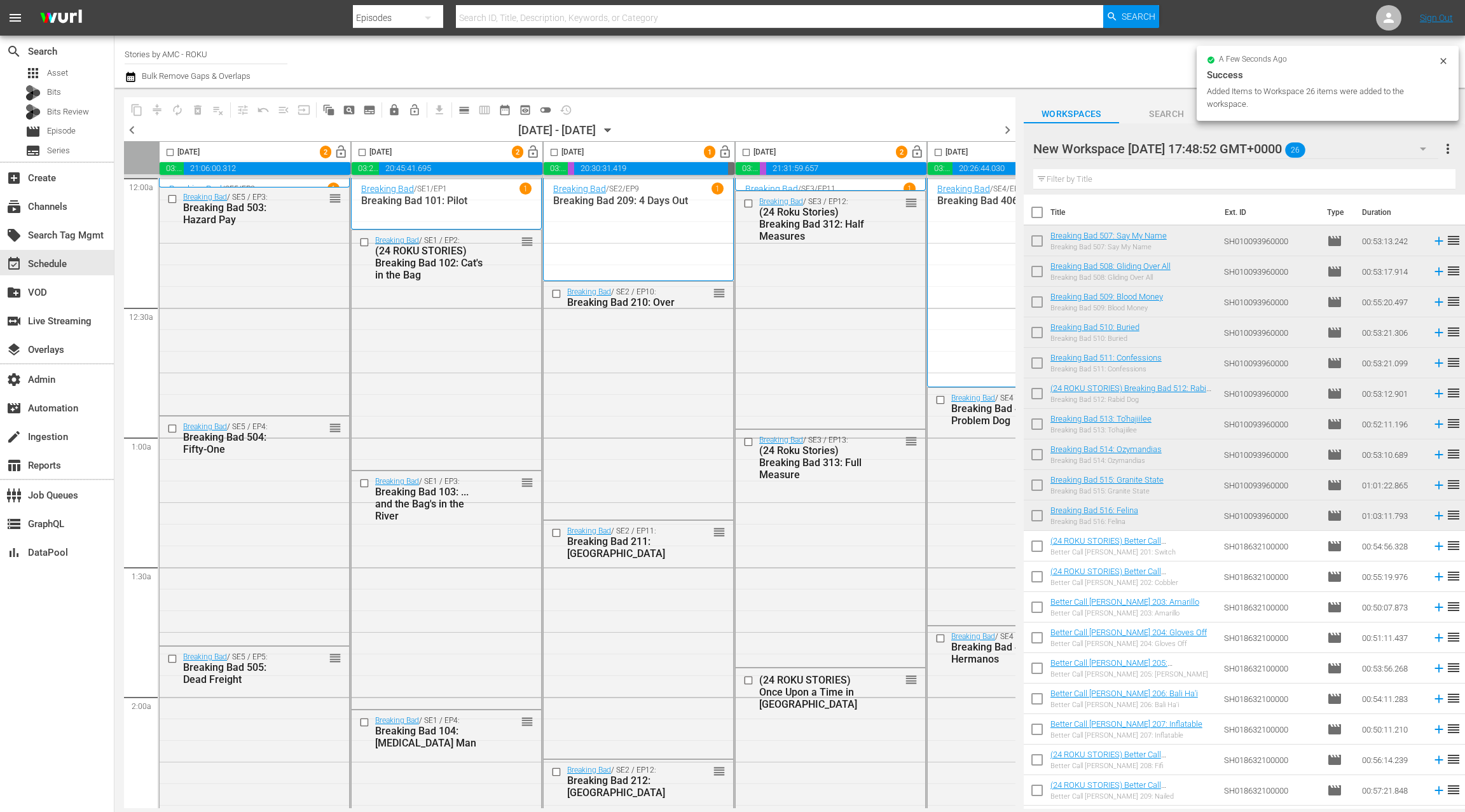
checkbox input "true"
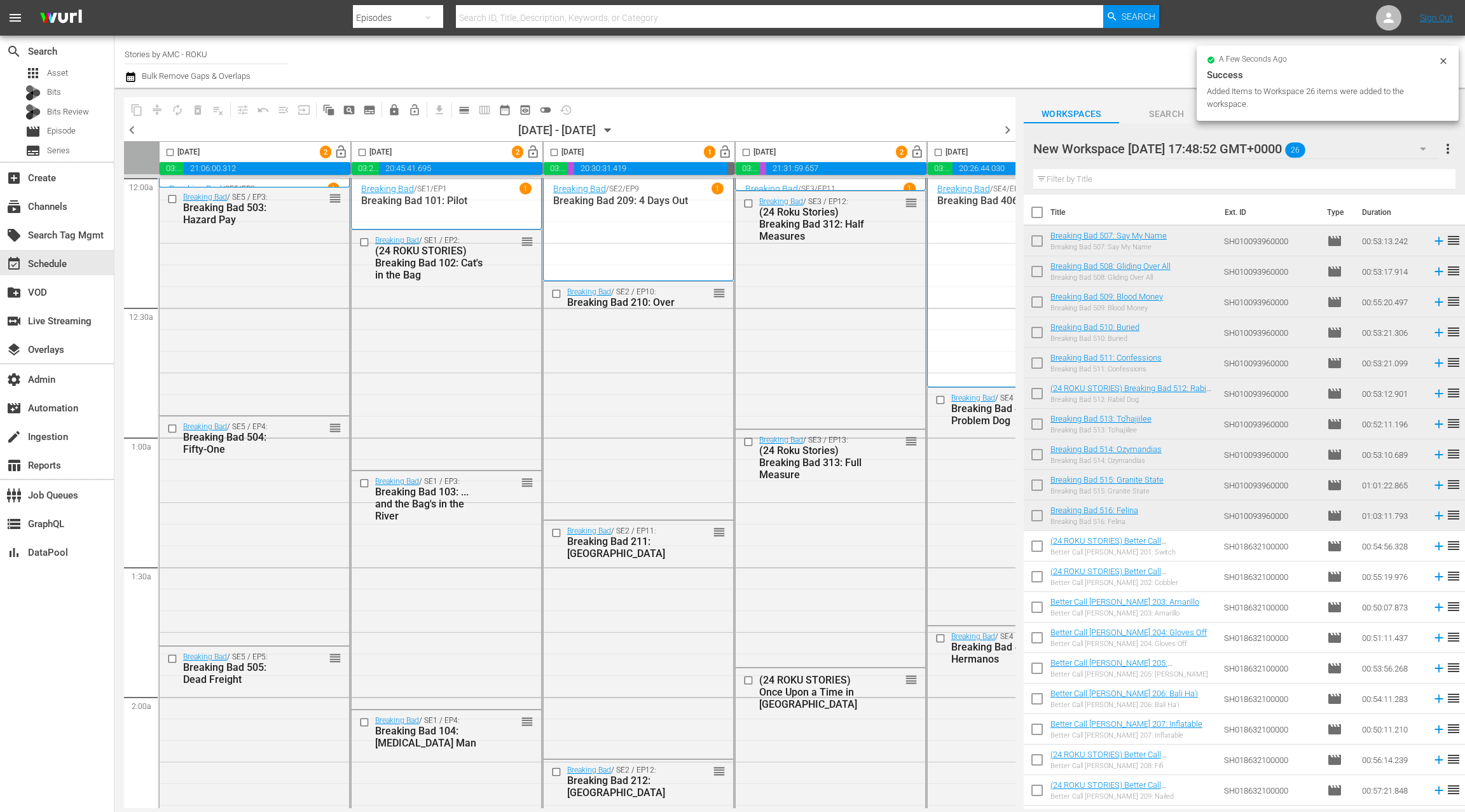
checkbox input "true"
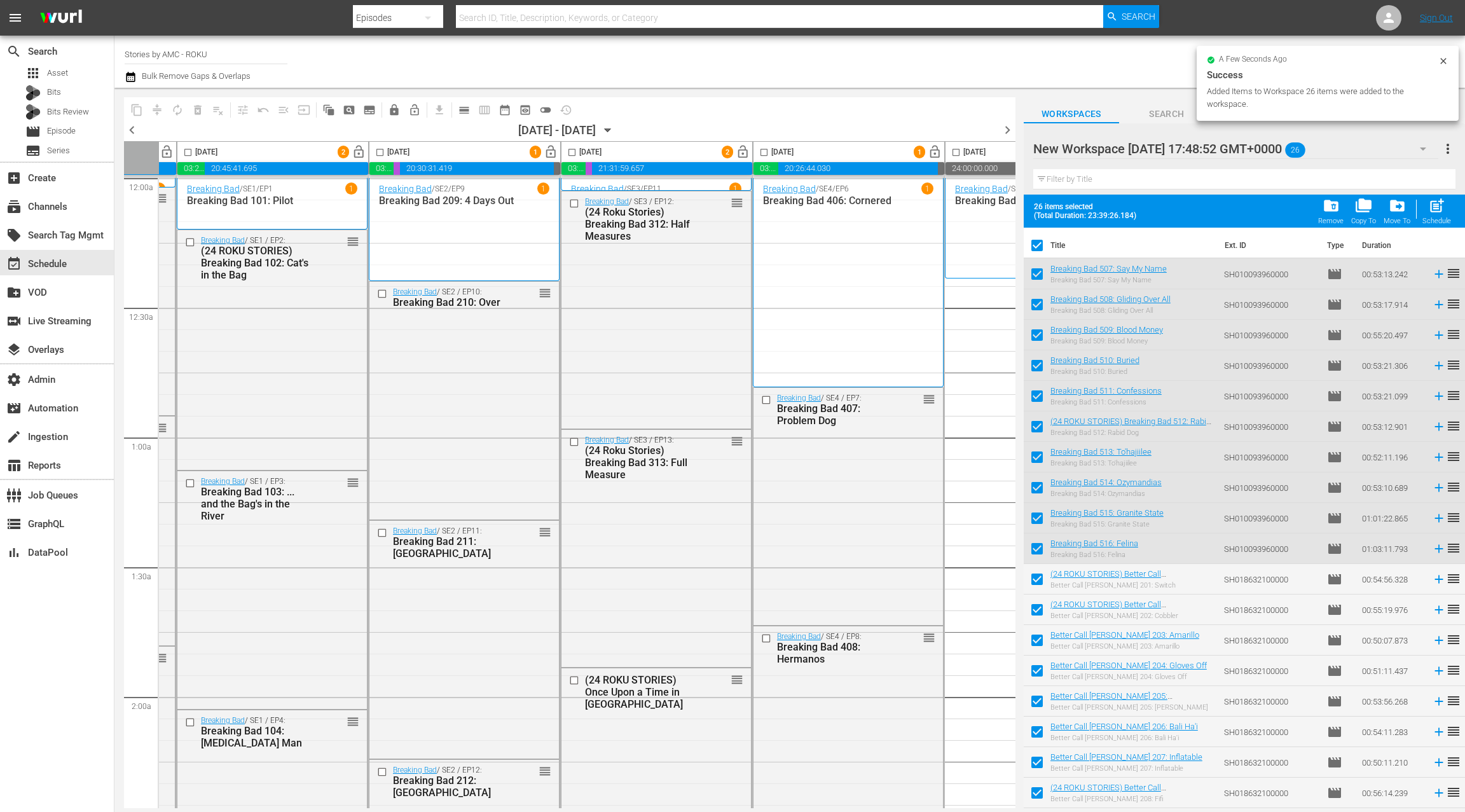
scroll to position [0, 493]
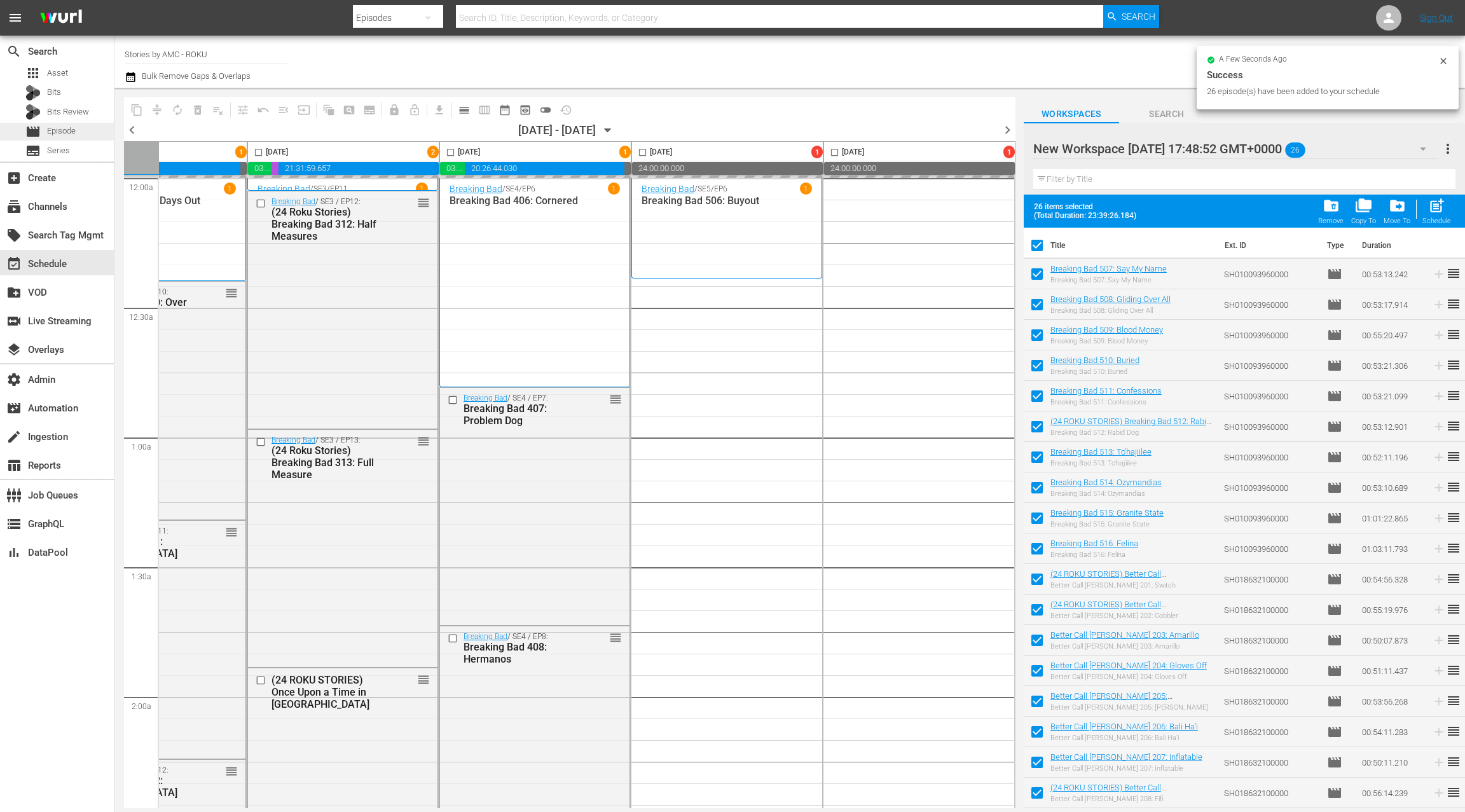
click at [85, 130] on div "movie Episode" at bounding box center [57, 131] width 114 height 18
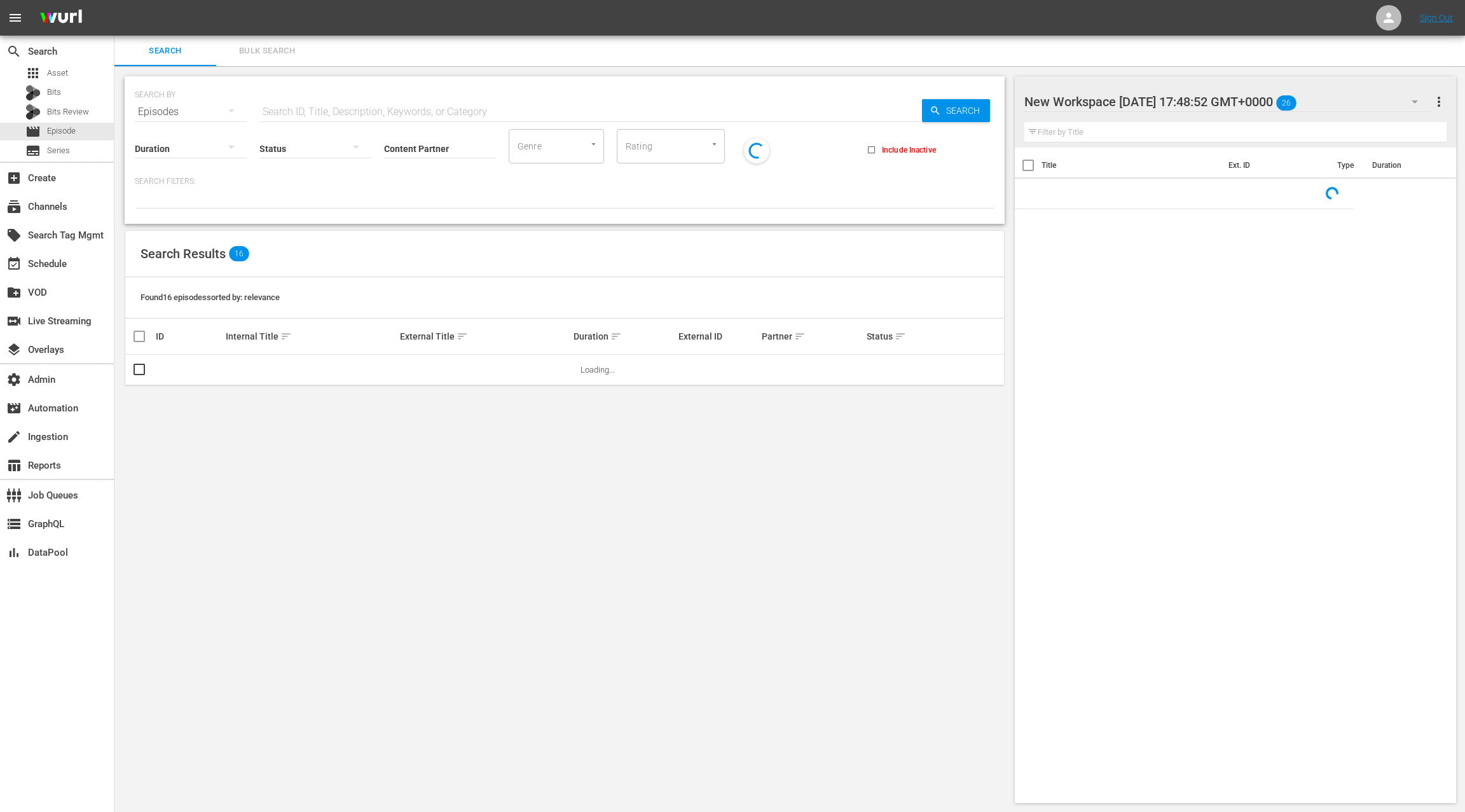
click at [249, 49] on span "Bulk Search" at bounding box center [267, 51] width 86 height 15
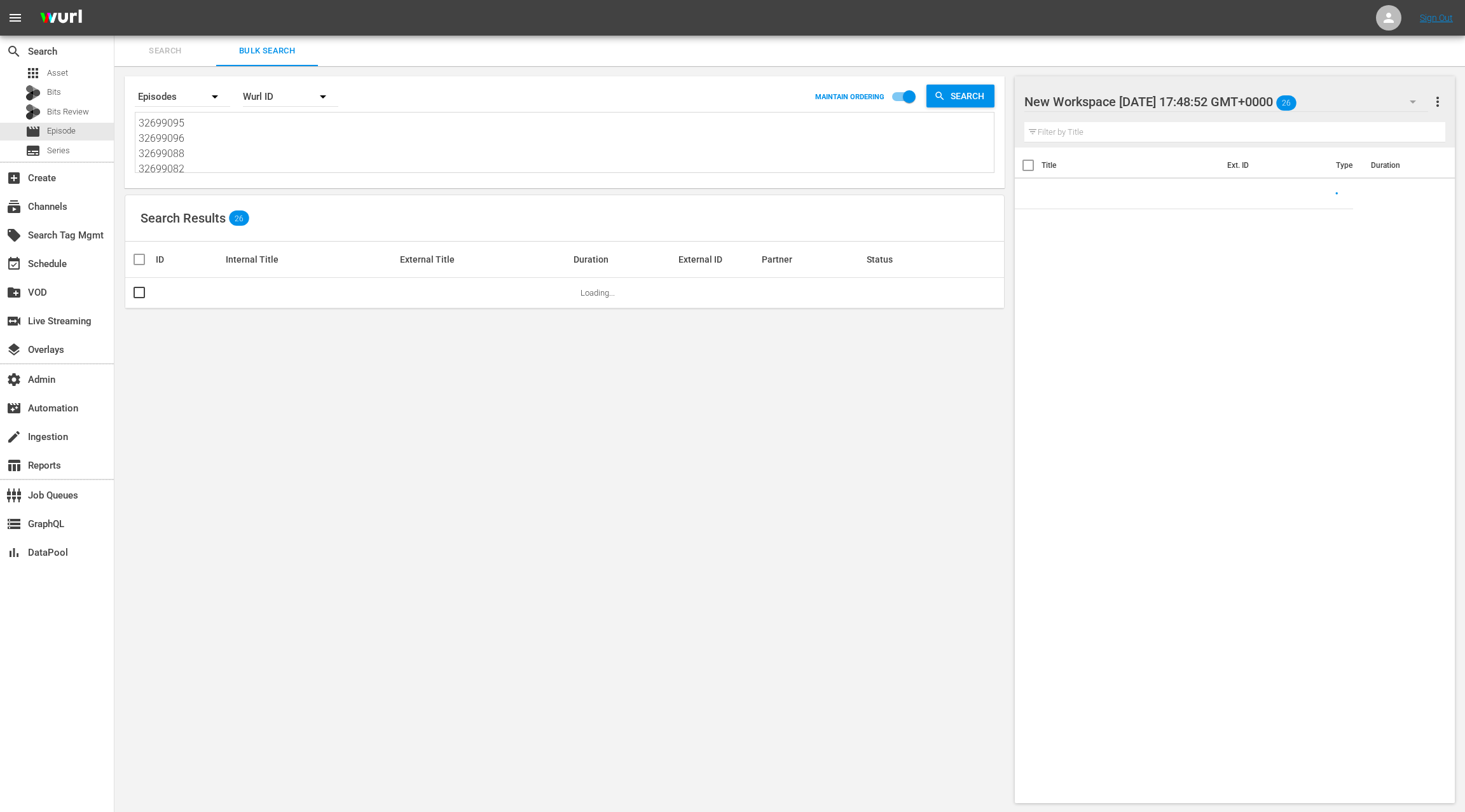
click at [244, 164] on textarea "32699095 32699096 32699088 32699082 32699083 32699075 32699092 32699084 3269908…" at bounding box center [566, 145] width 855 height 58
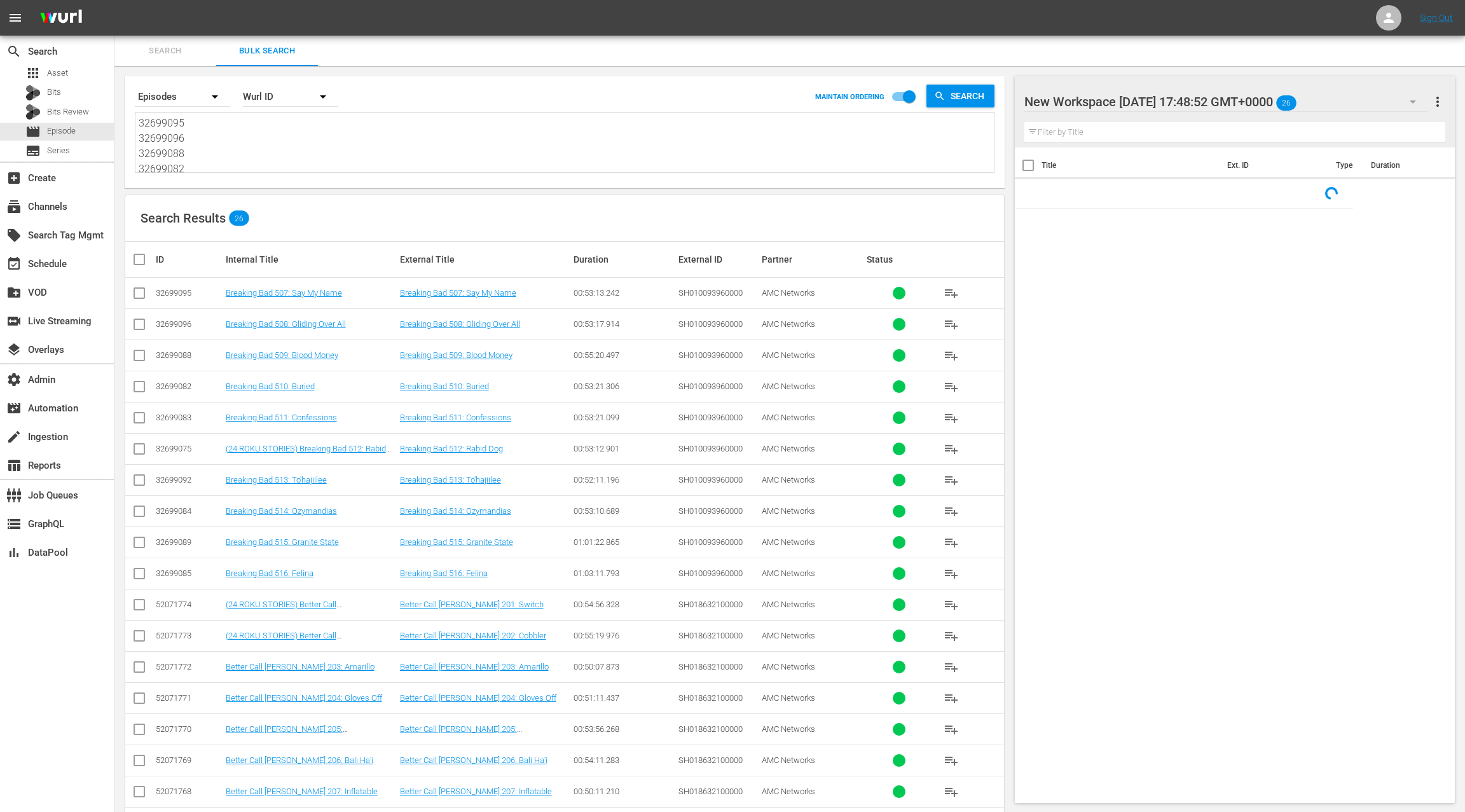
paste textarea "1166021 31166012 31165999 31165993 31165984 31932916 31932915 31932914 31932913…"
type textarea "31166021 31166012 31165999 31165993 31165984 31932916 31932915 31932914 3193291…"
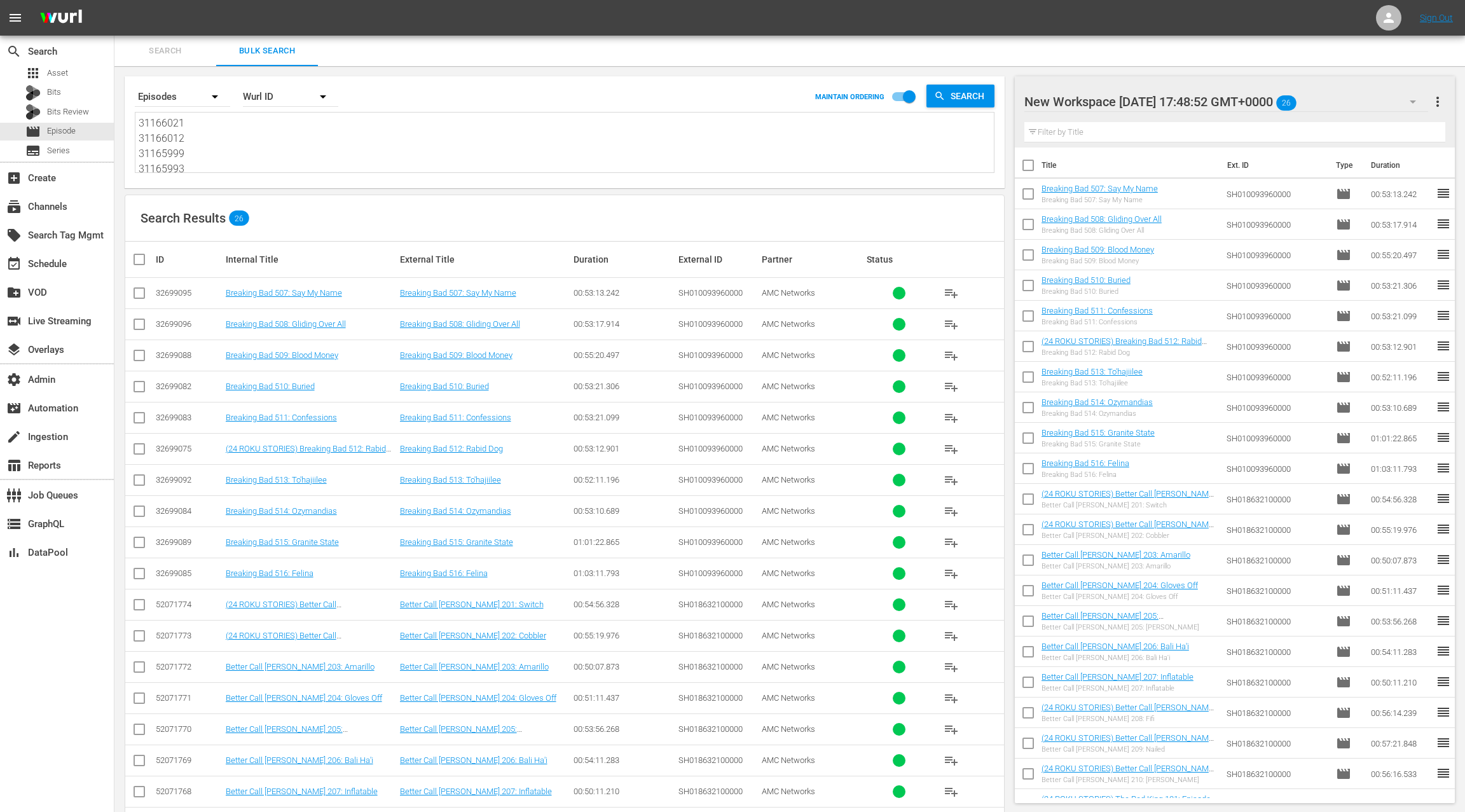
scroll to position [1, 0]
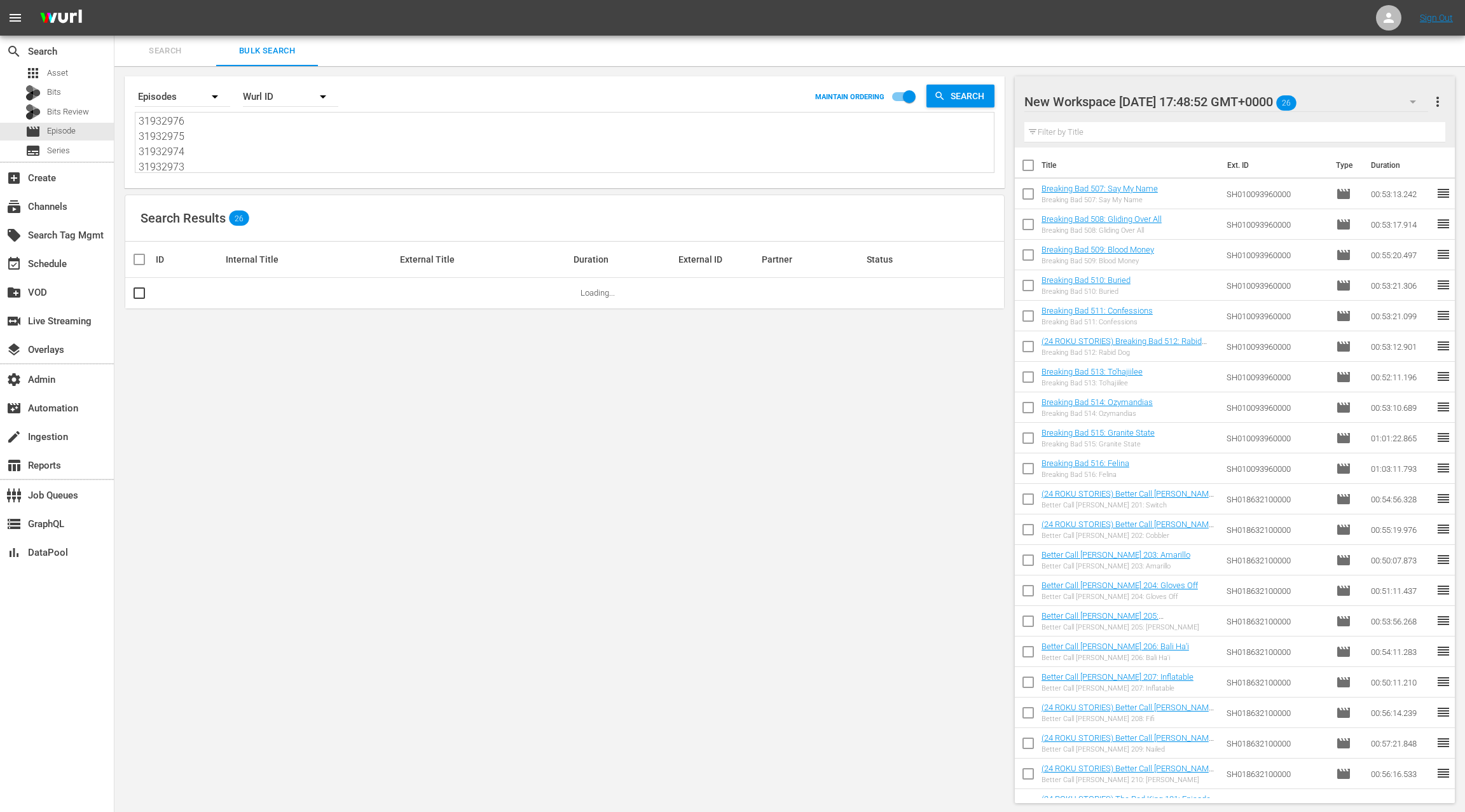
type textarea "31166021 31166012 31165999 31165993 31165984 31932916 31932915 31932914 3193291…"
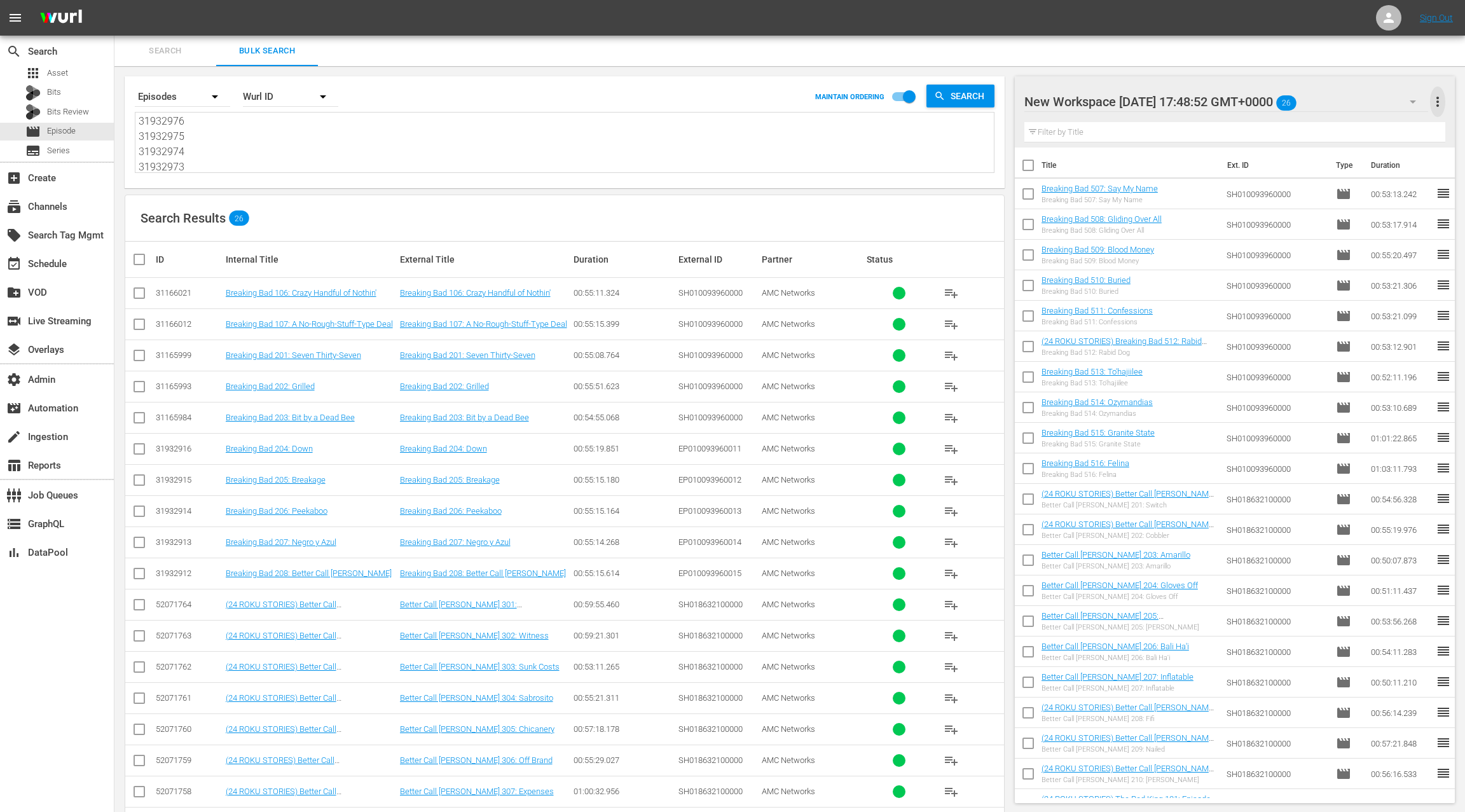
click at [1443, 104] on span "more_vert" at bounding box center [1437, 102] width 15 height 15
click at [1373, 123] on div "Clear All Workspace Items" at bounding box center [1355, 126] width 150 height 23
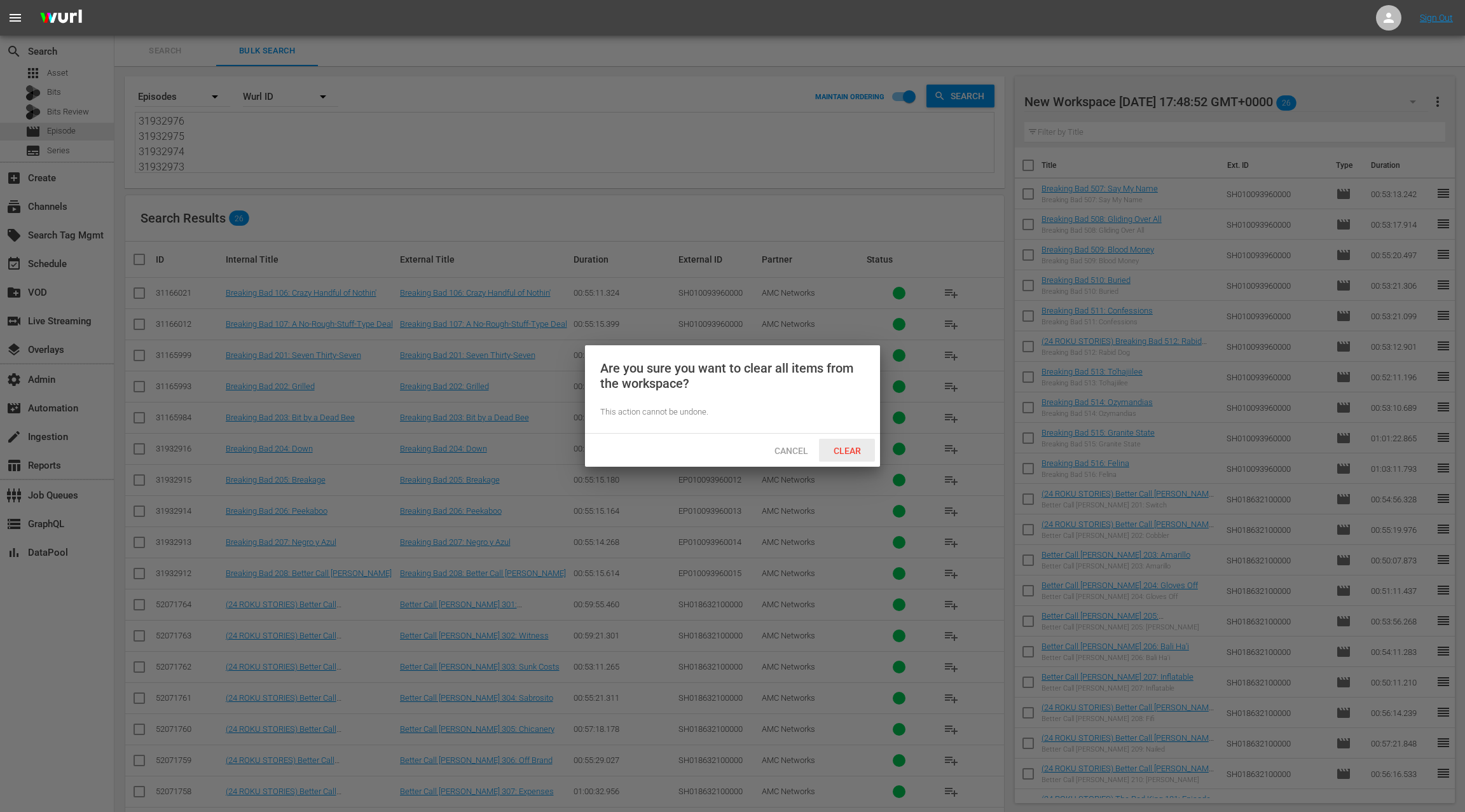
click at [843, 447] on span "Clear" at bounding box center [847, 450] width 48 height 10
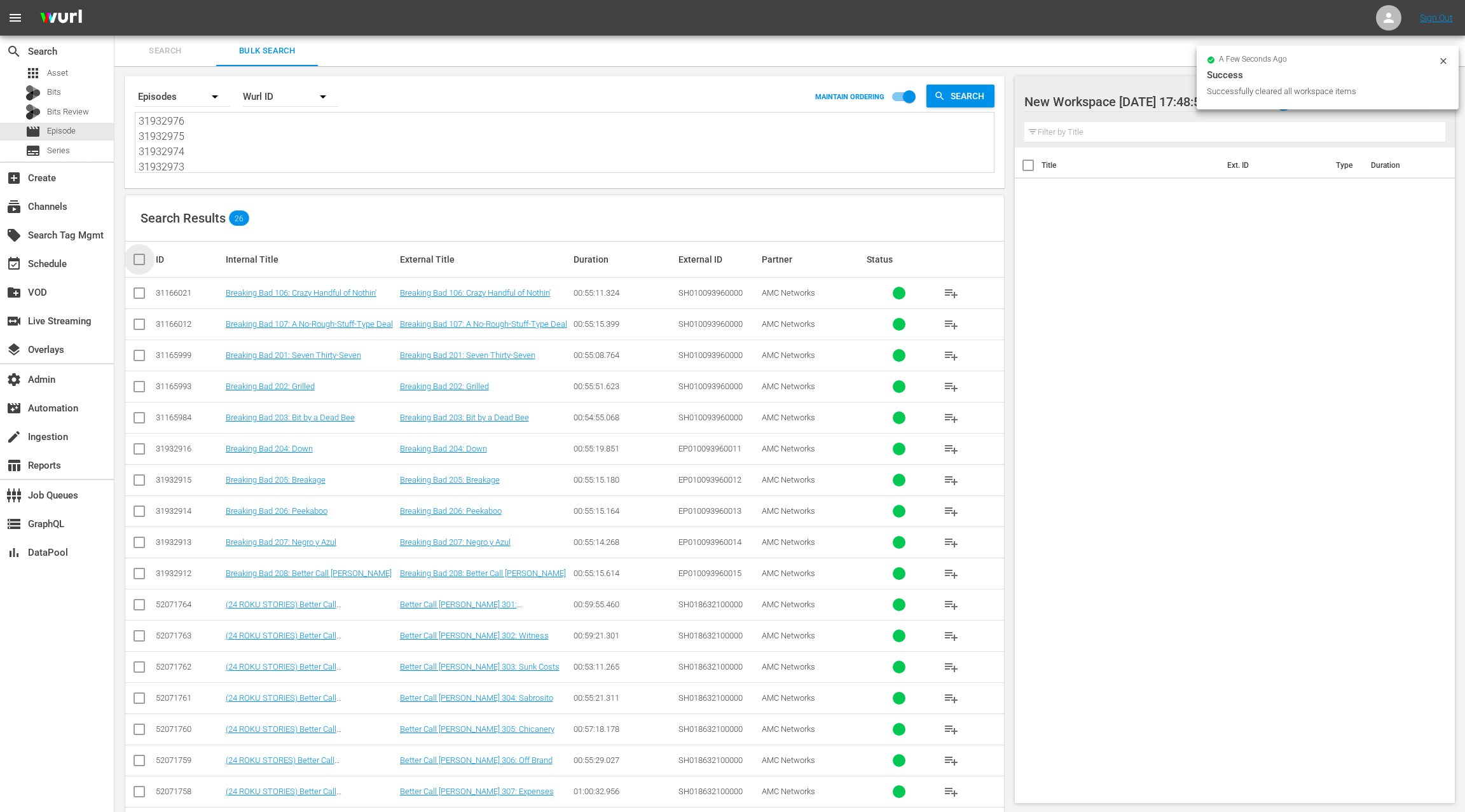
drag, startPoint x: 142, startPoint y: 261, endPoint x: 408, endPoint y: 300, distance: 268.8
click at [142, 261] on input "checkbox" at bounding box center [144, 259] width 26 height 15
checkbox input "true"
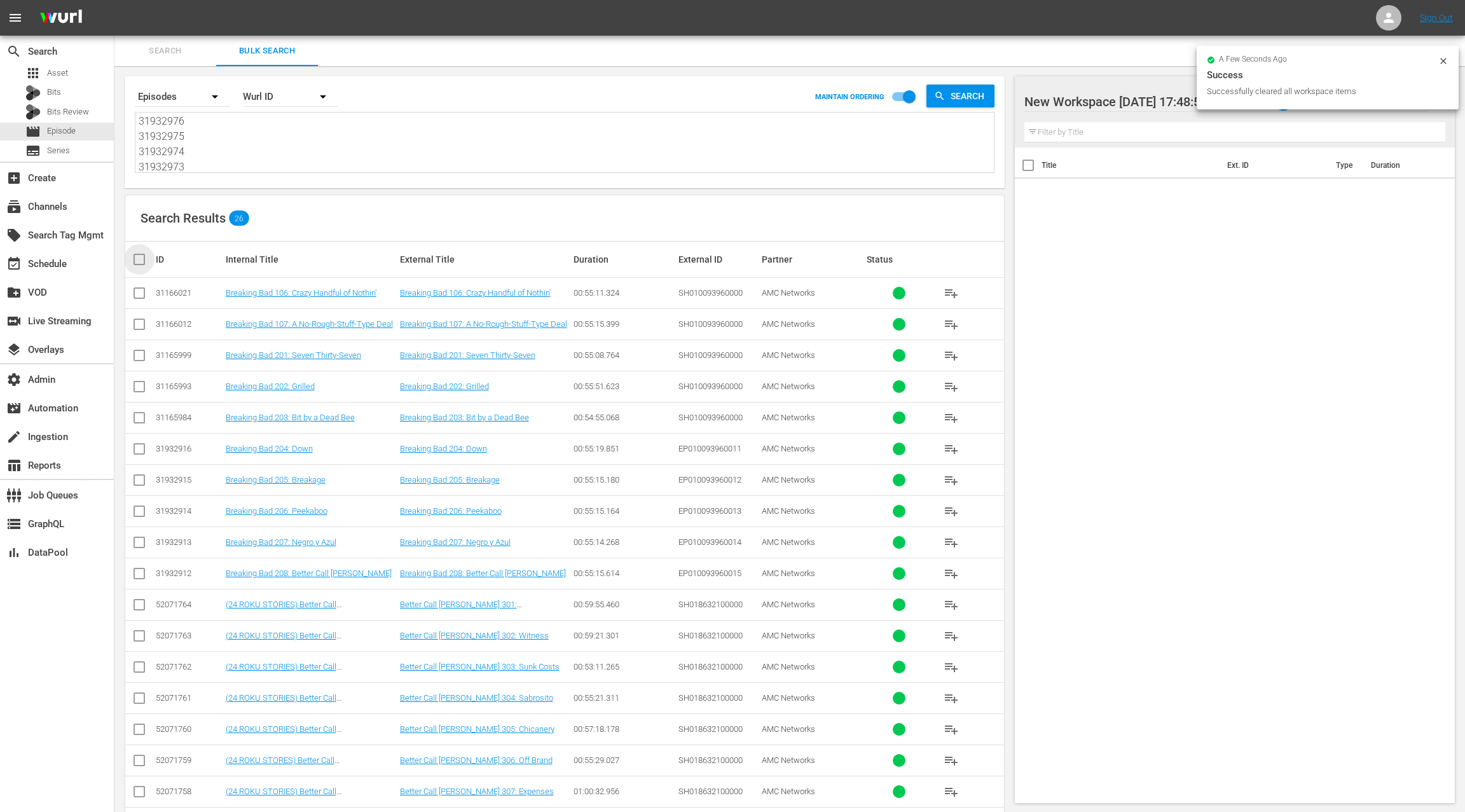
checkbox input "true"
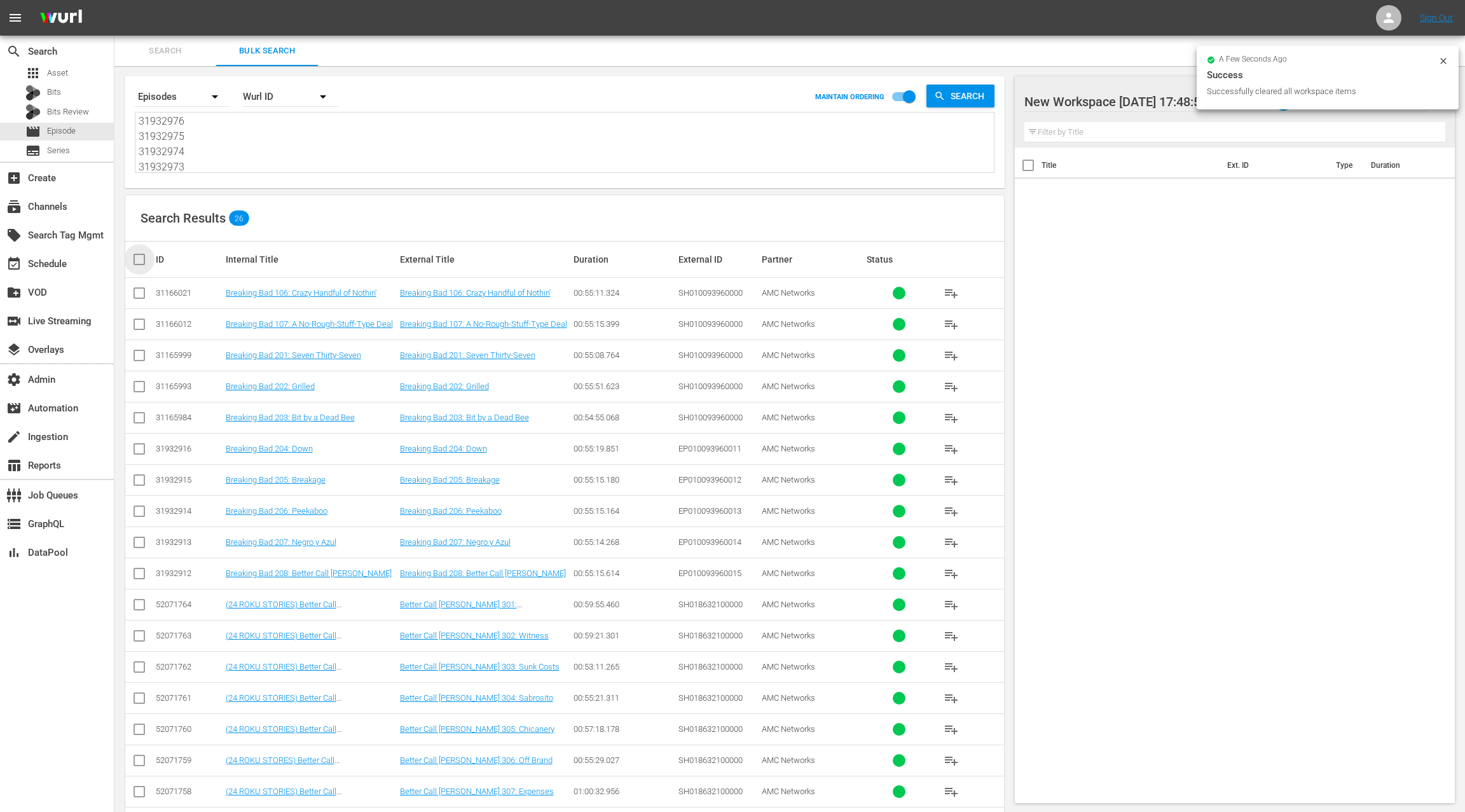
checkbox input "true"
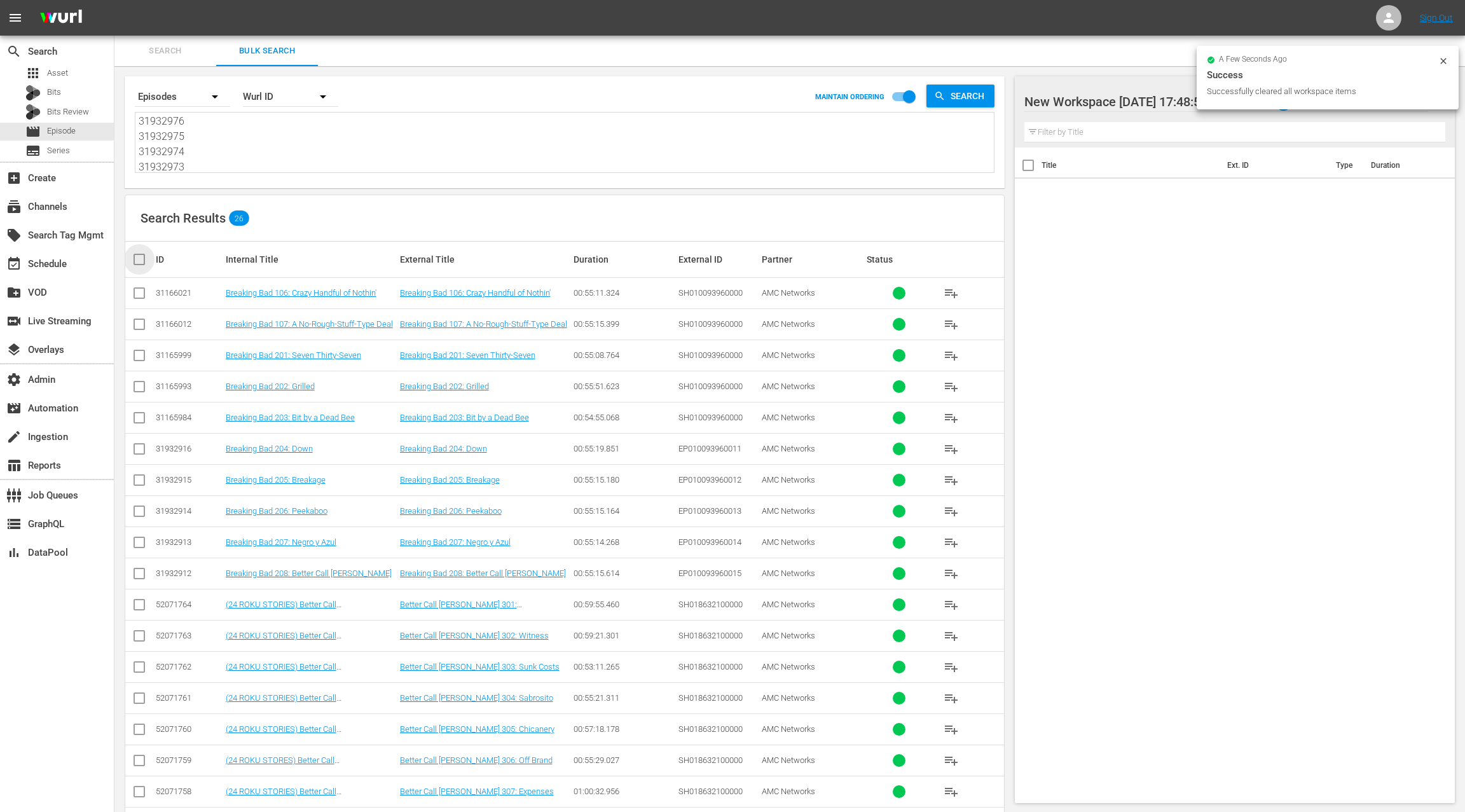
checkbox input "true"
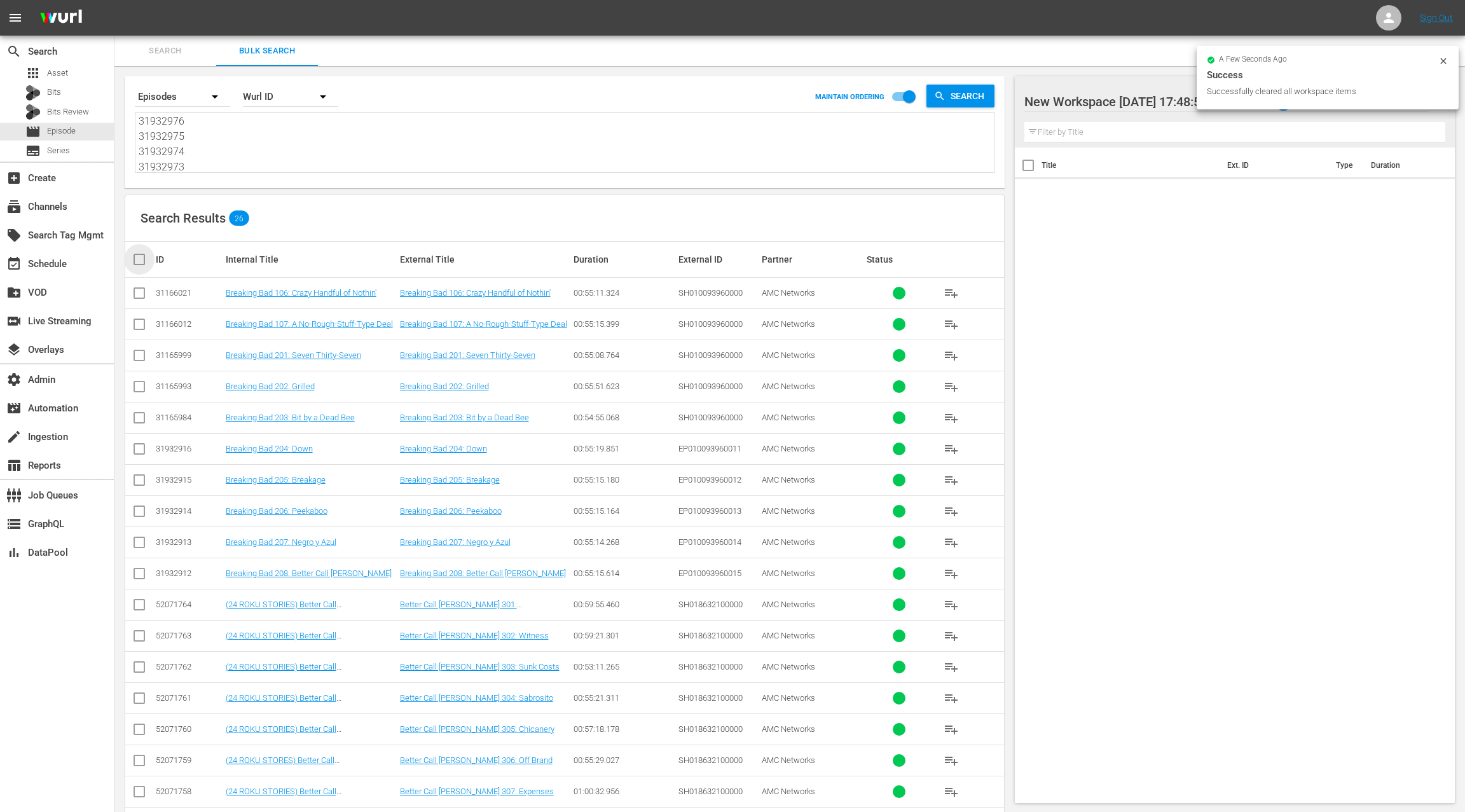
checkbox input "true"
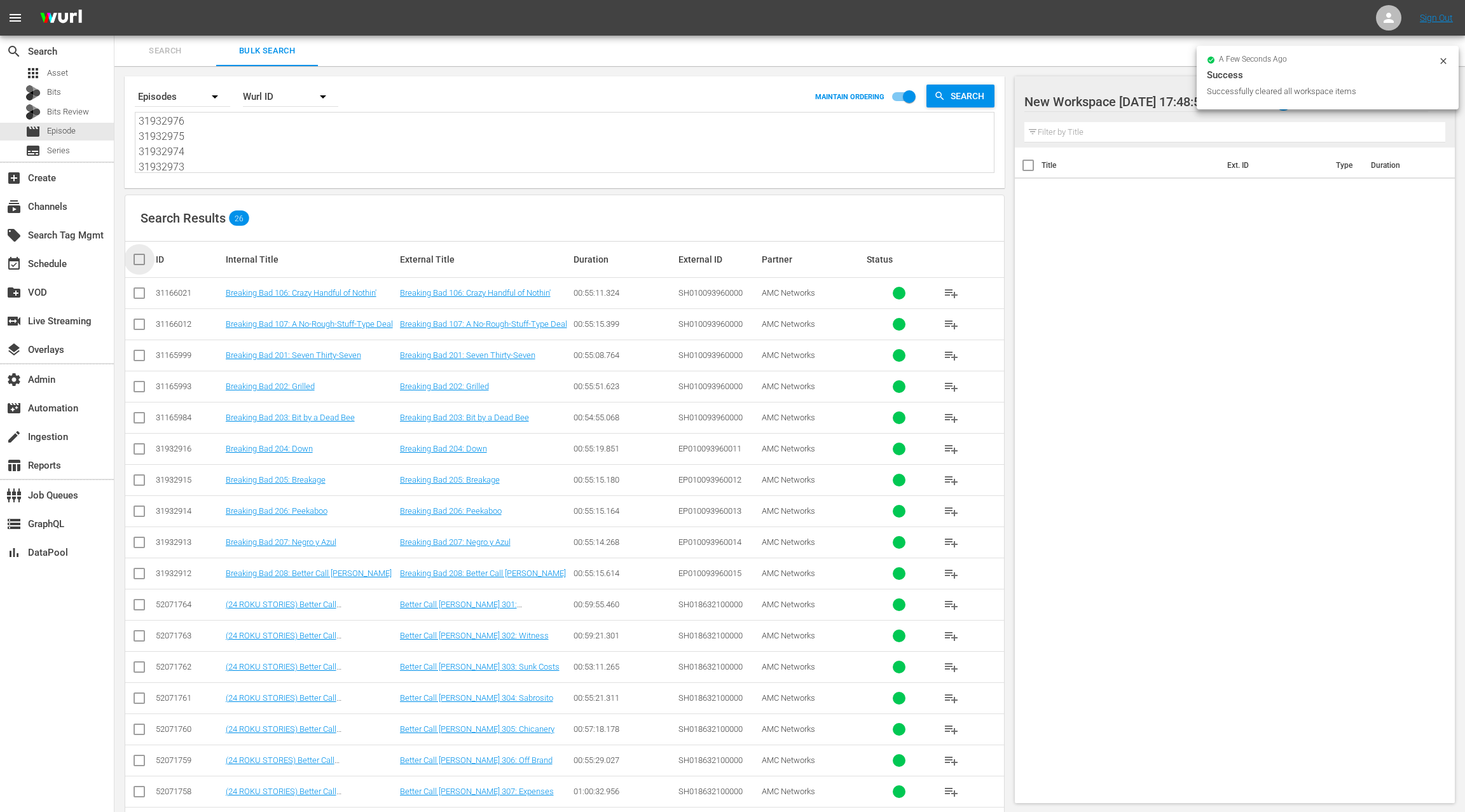
checkbox input "true"
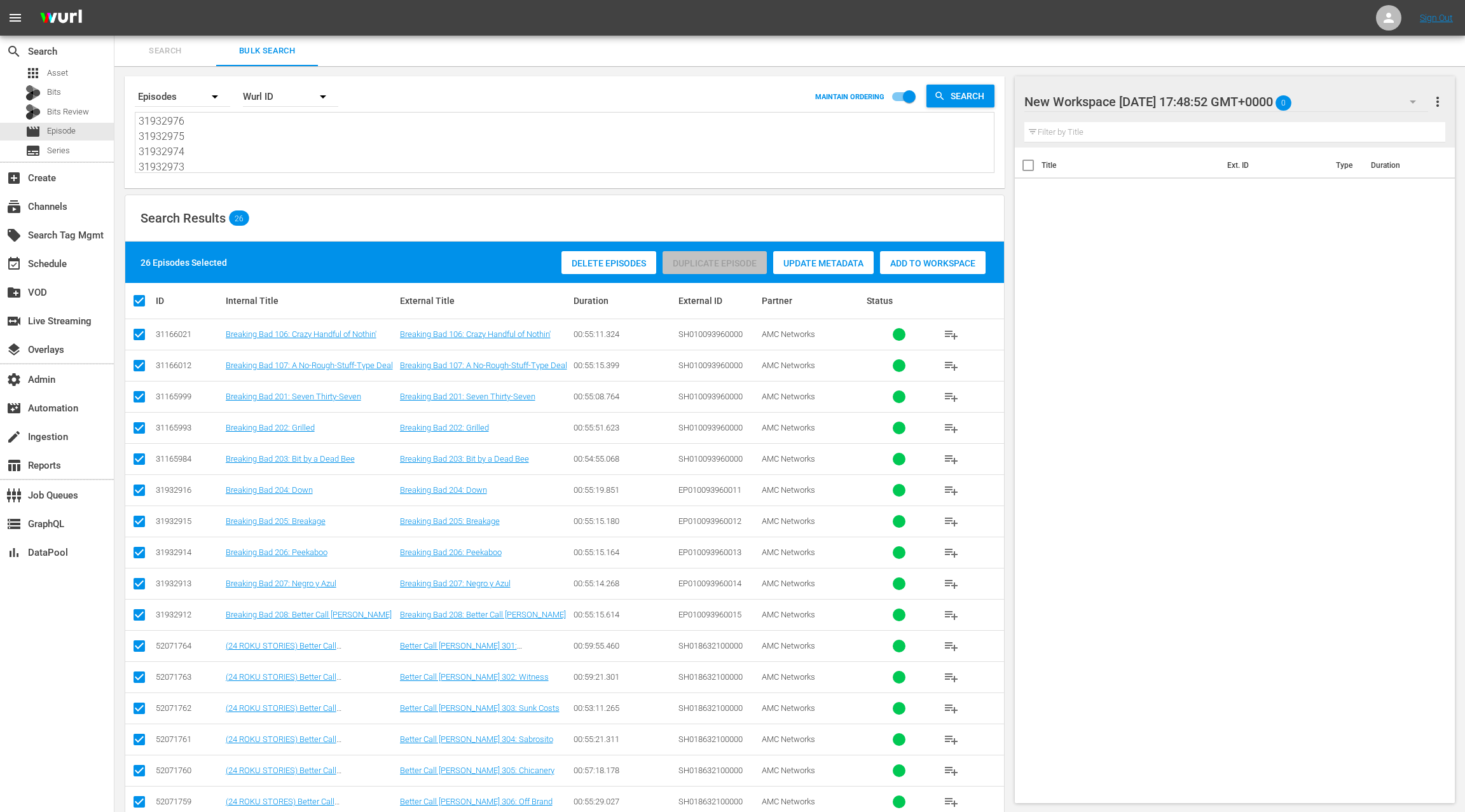
click at [930, 265] on span "Add to Workspace" at bounding box center [933, 263] width 106 height 10
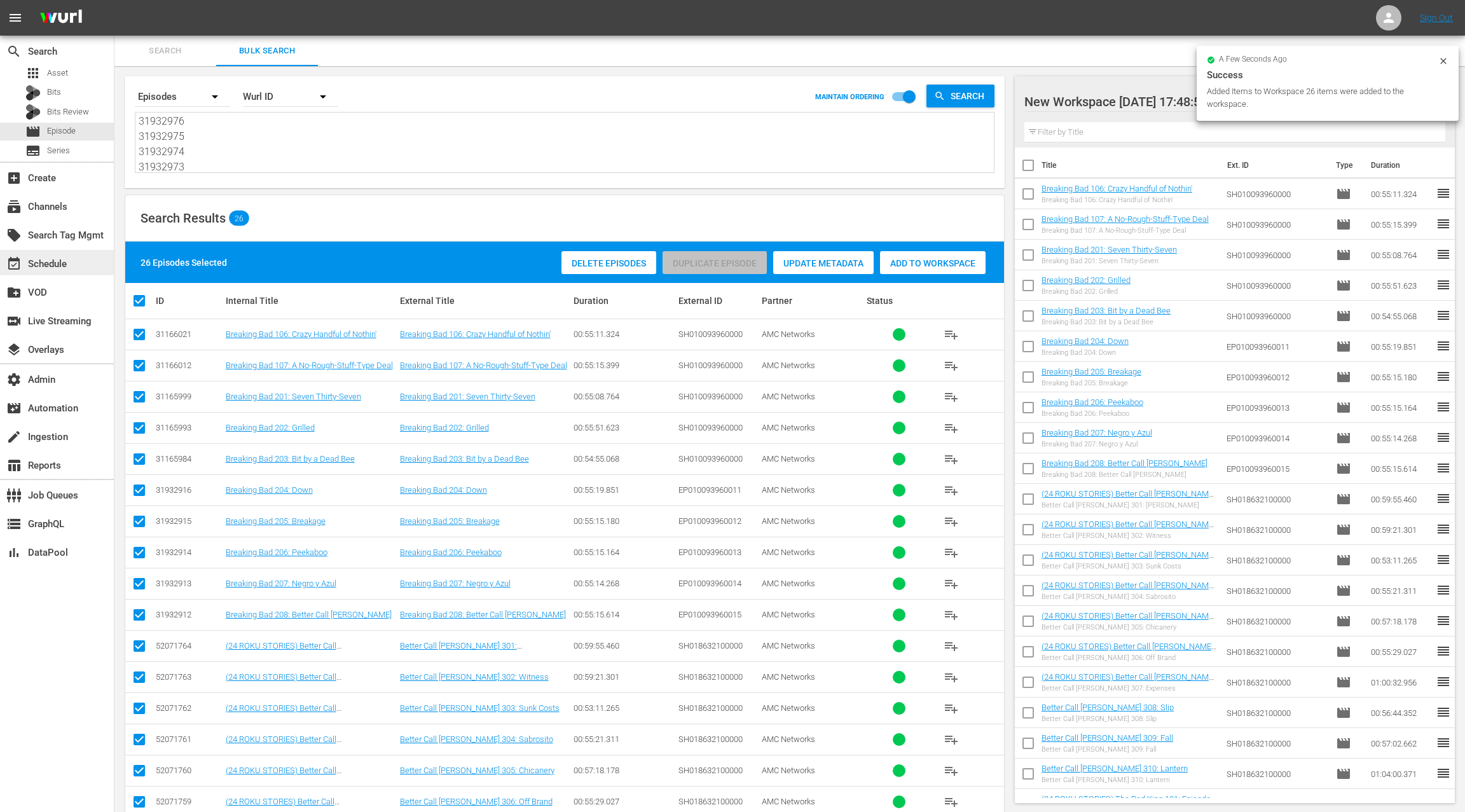
click at [61, 268] on div "event_available Schedule" at bounding box center [36, 261] width 71 height 11
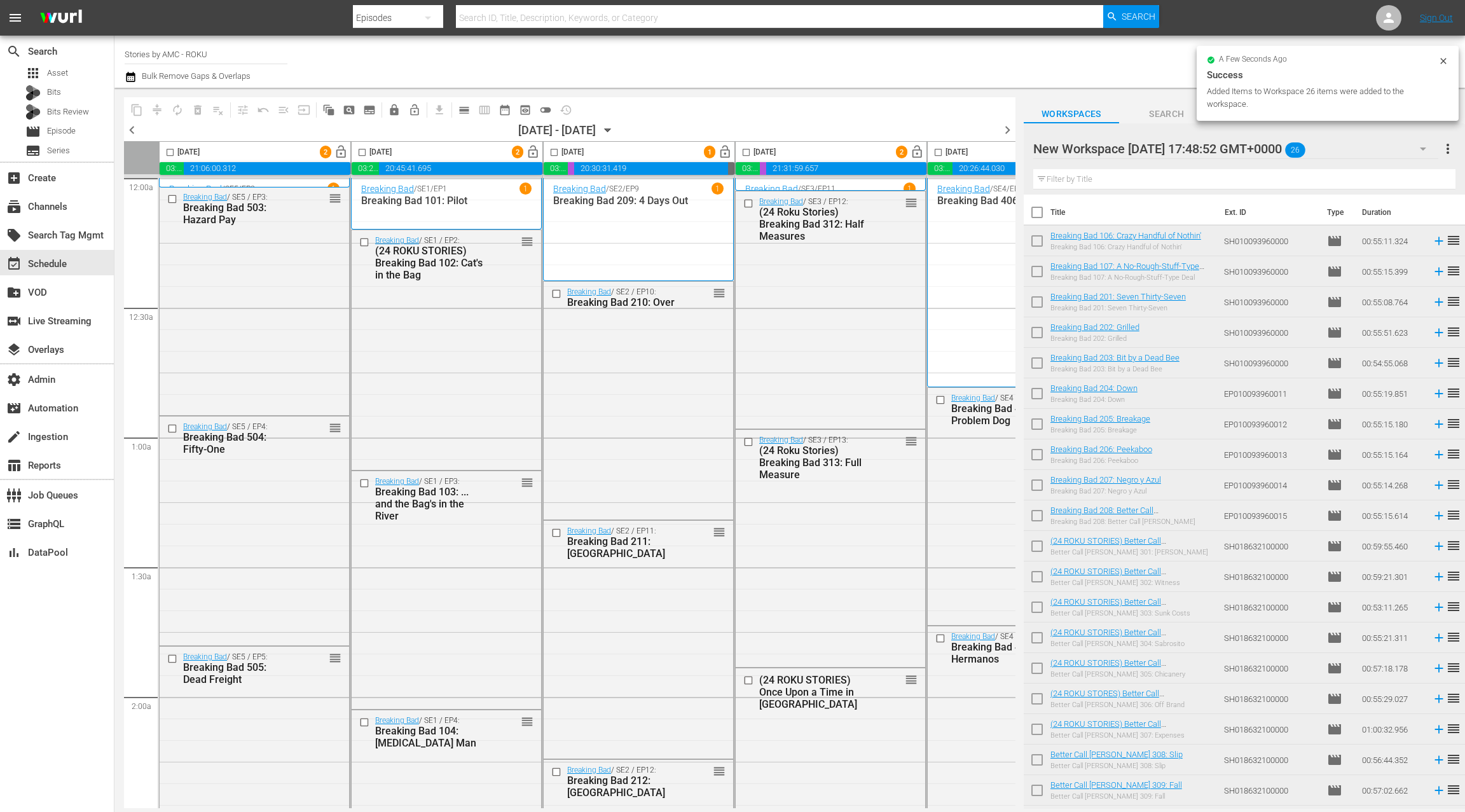
click at [1036, 214] on input "checkbox" at bounding box center [1037, 215] width 27 height 27
checkbox input "true"
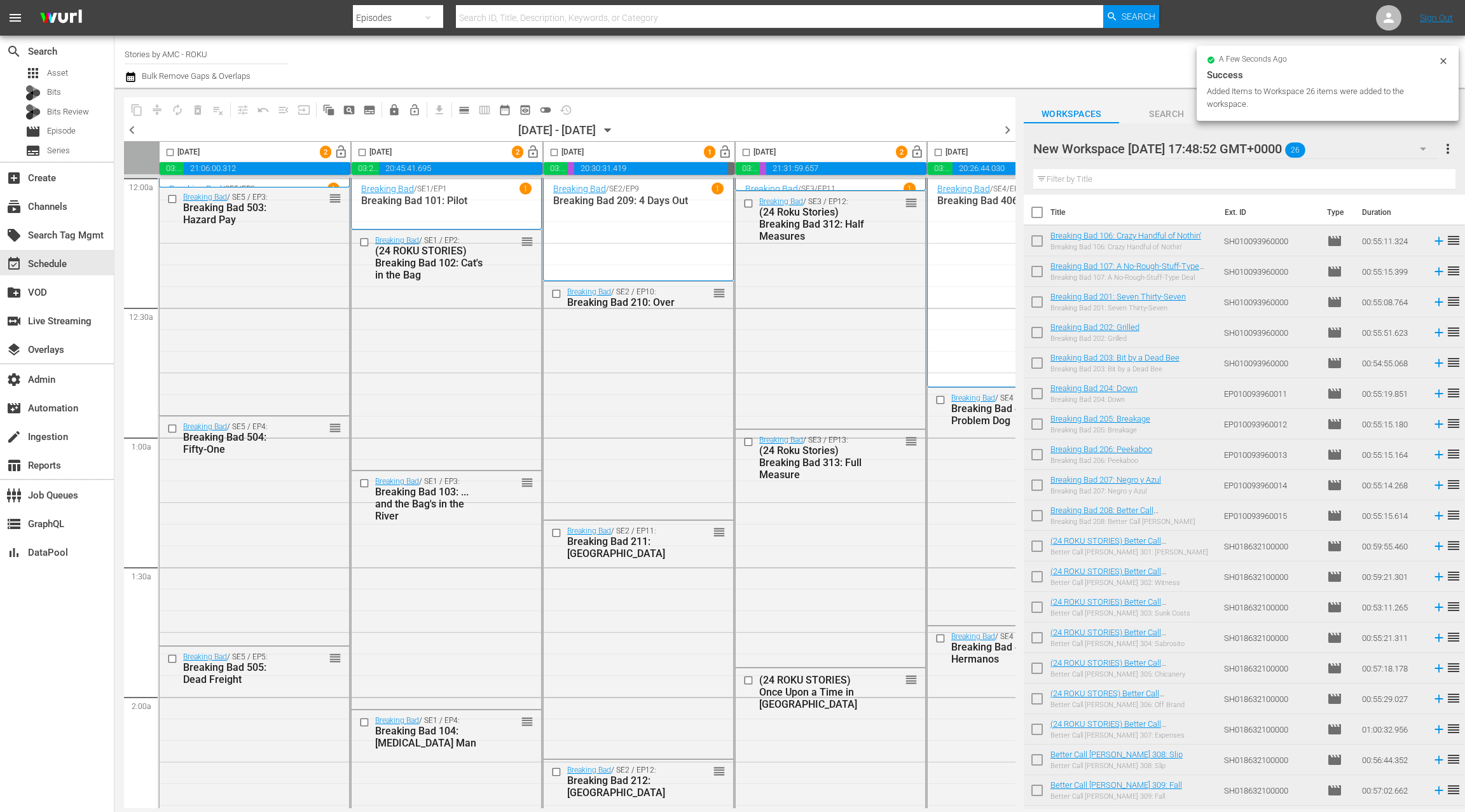
checkbox input "true"
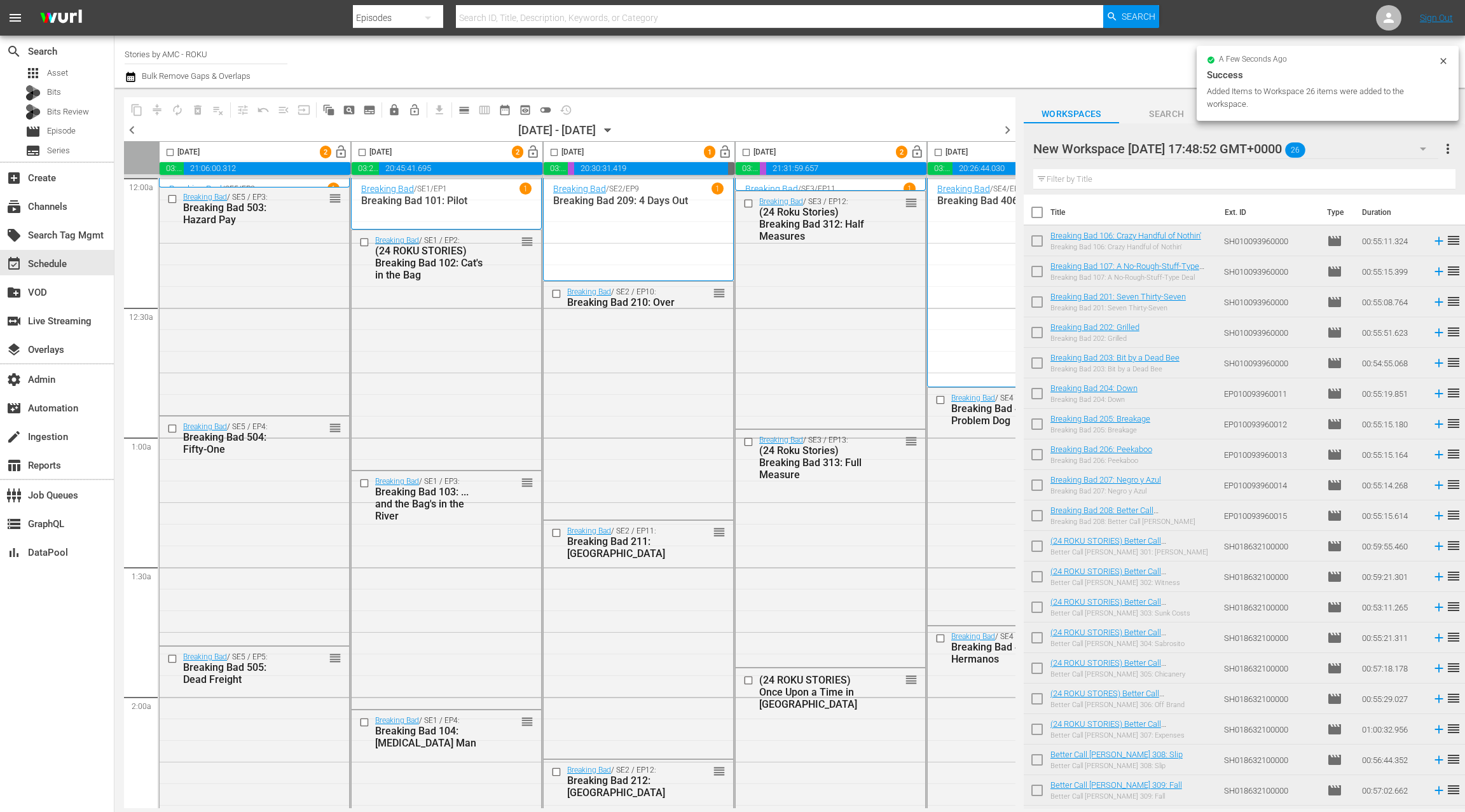
checkbox input "true"
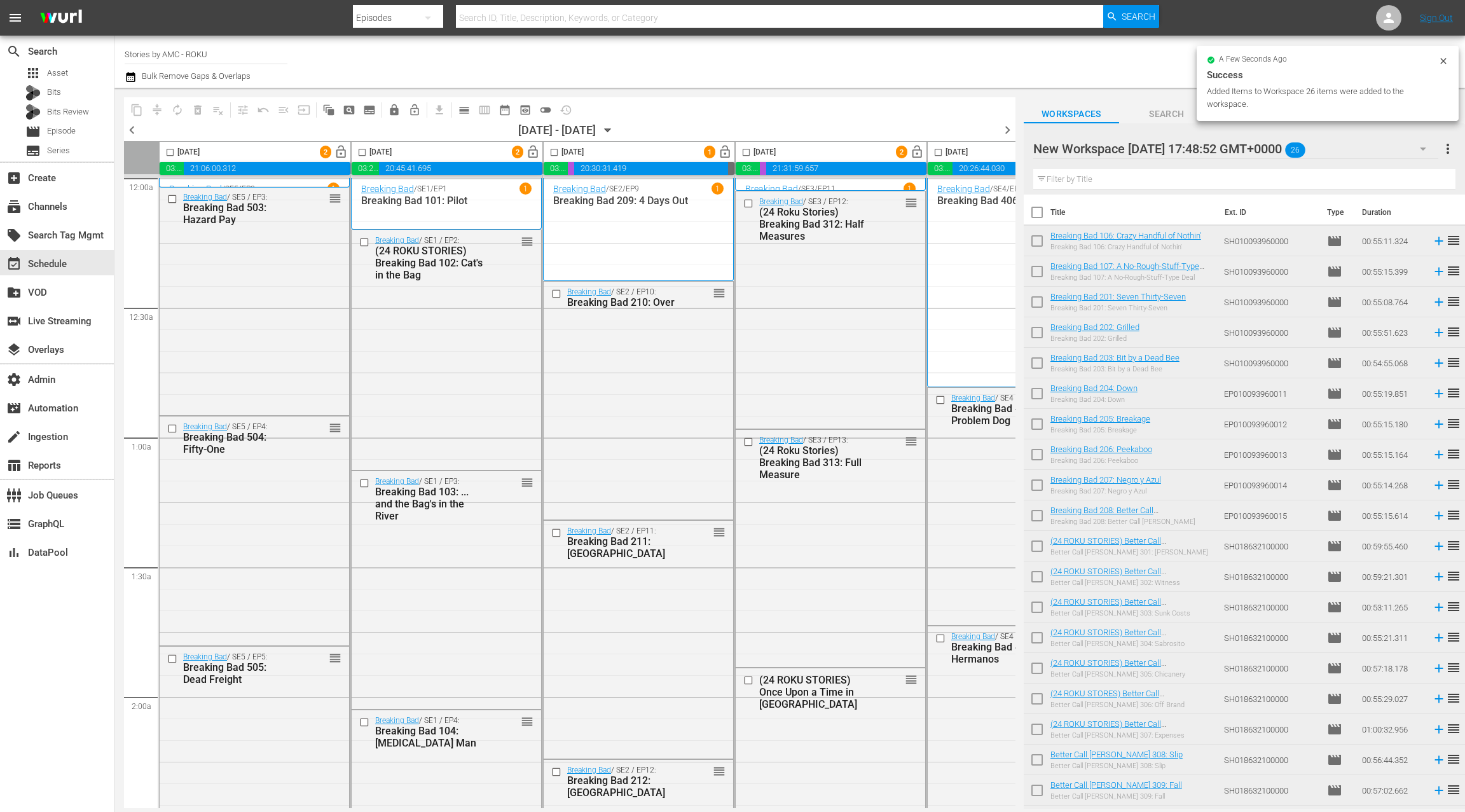
checkbox input "true"
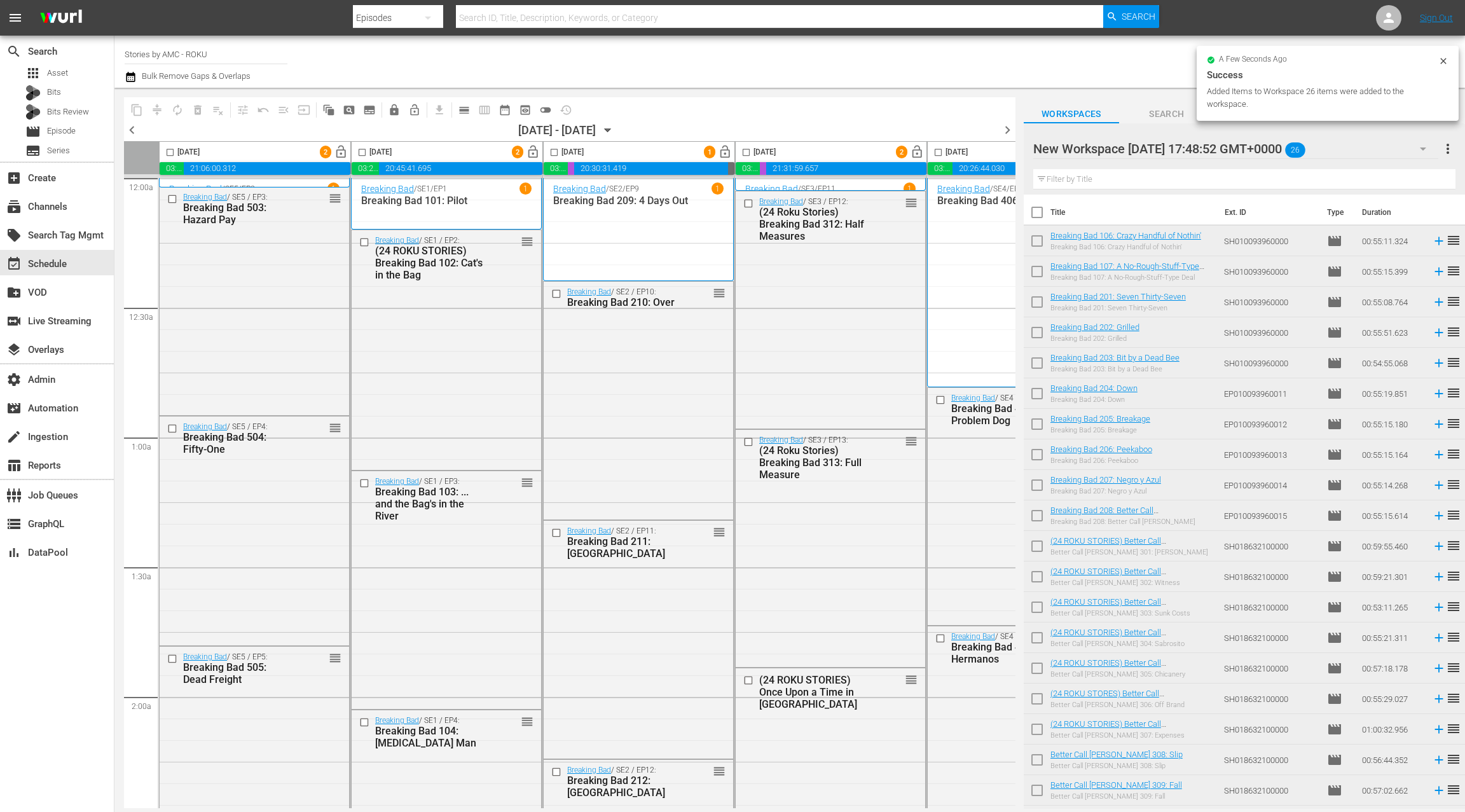
checkbox input "true"
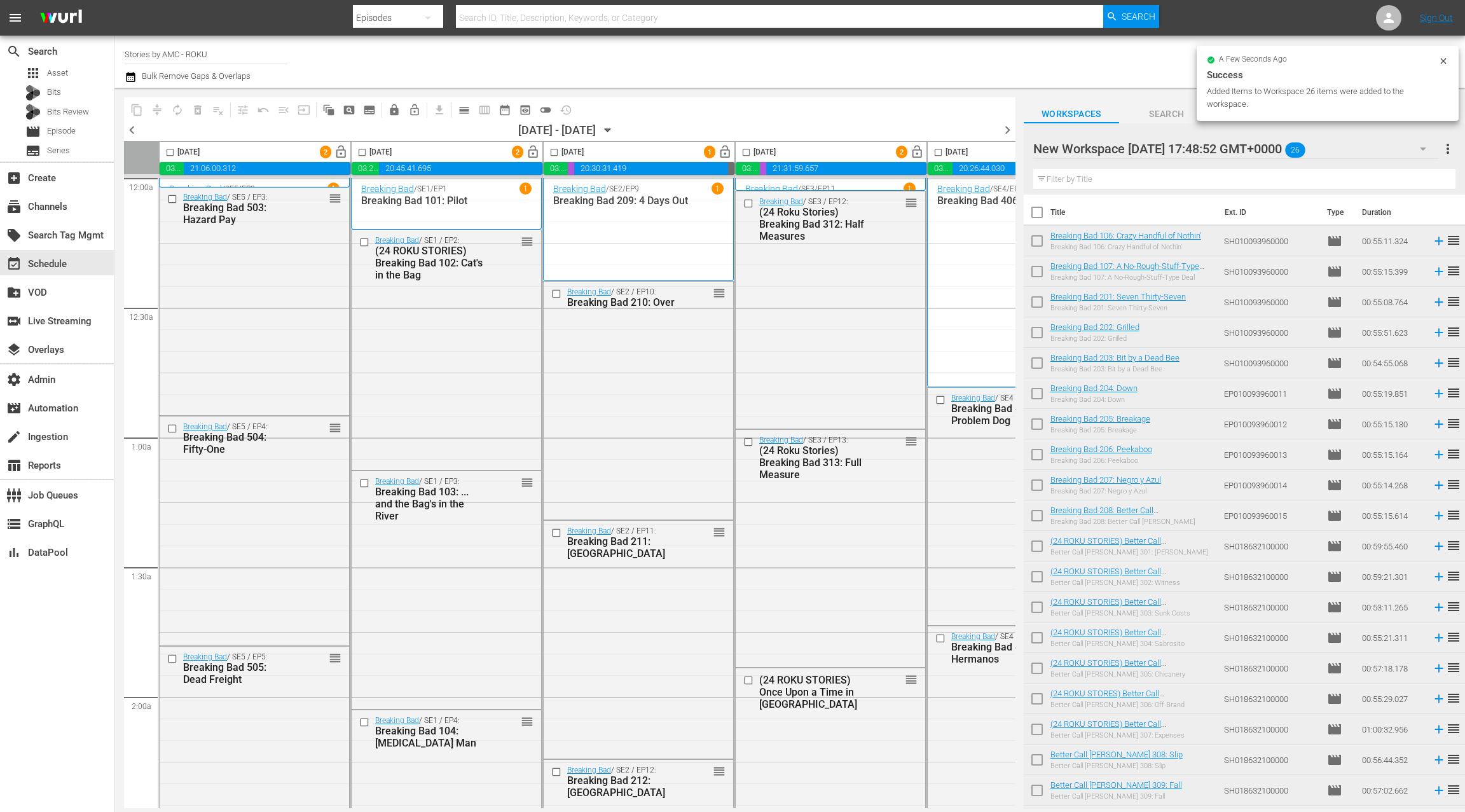
checkbox input "true"
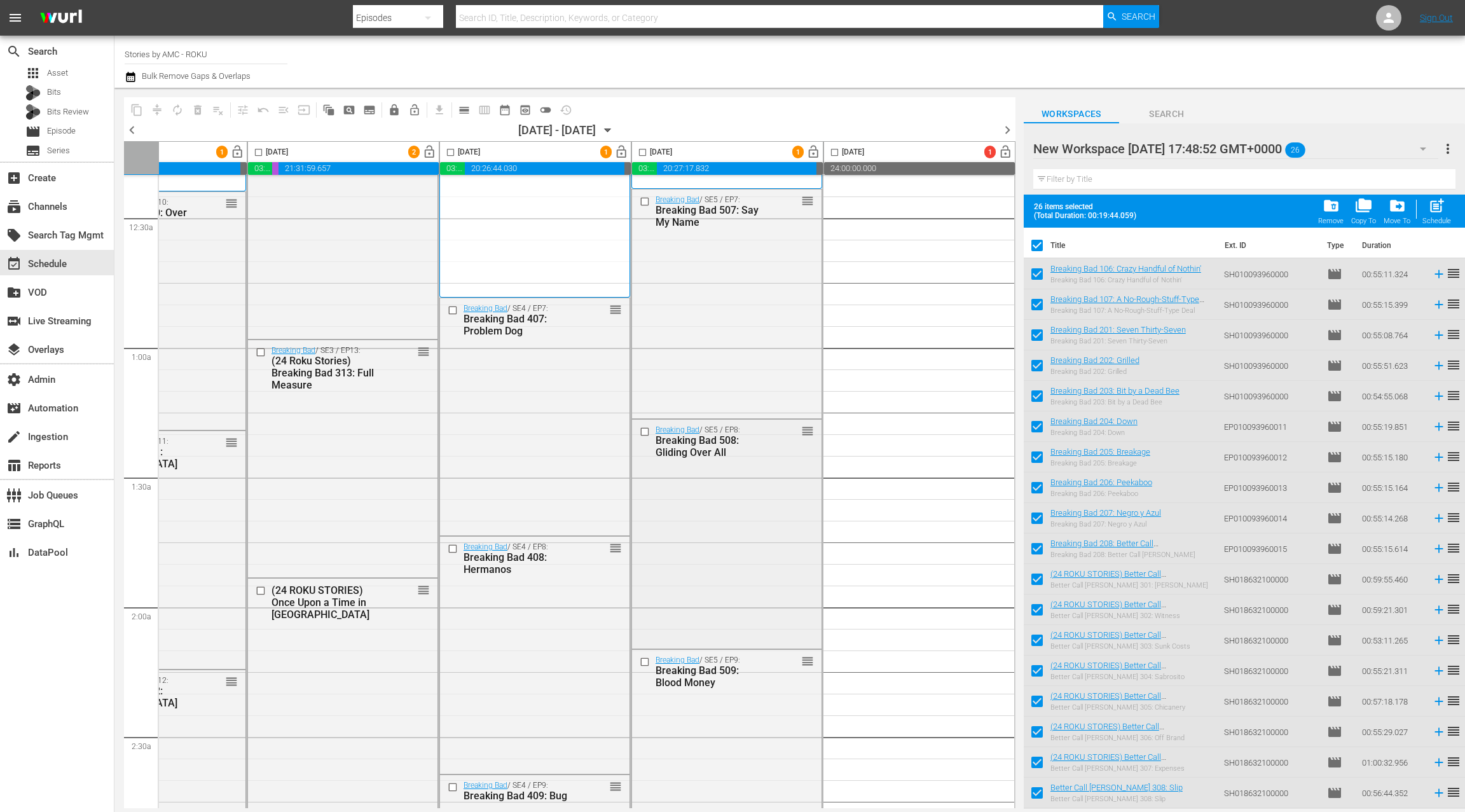
scroll to position [0, 493]
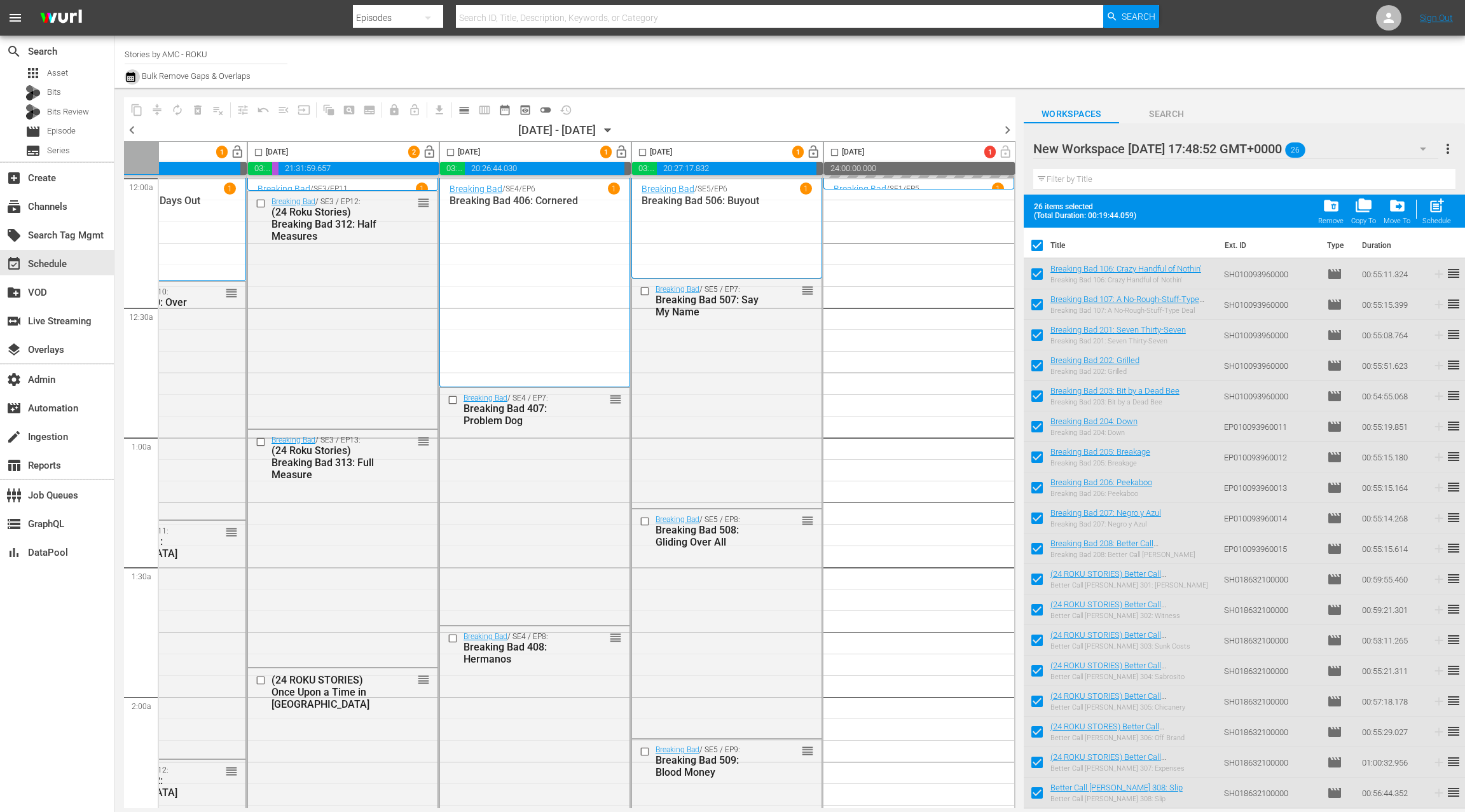
click at [132, 80] on icon "button" at bounding box center [130, 77] width 9 height 10
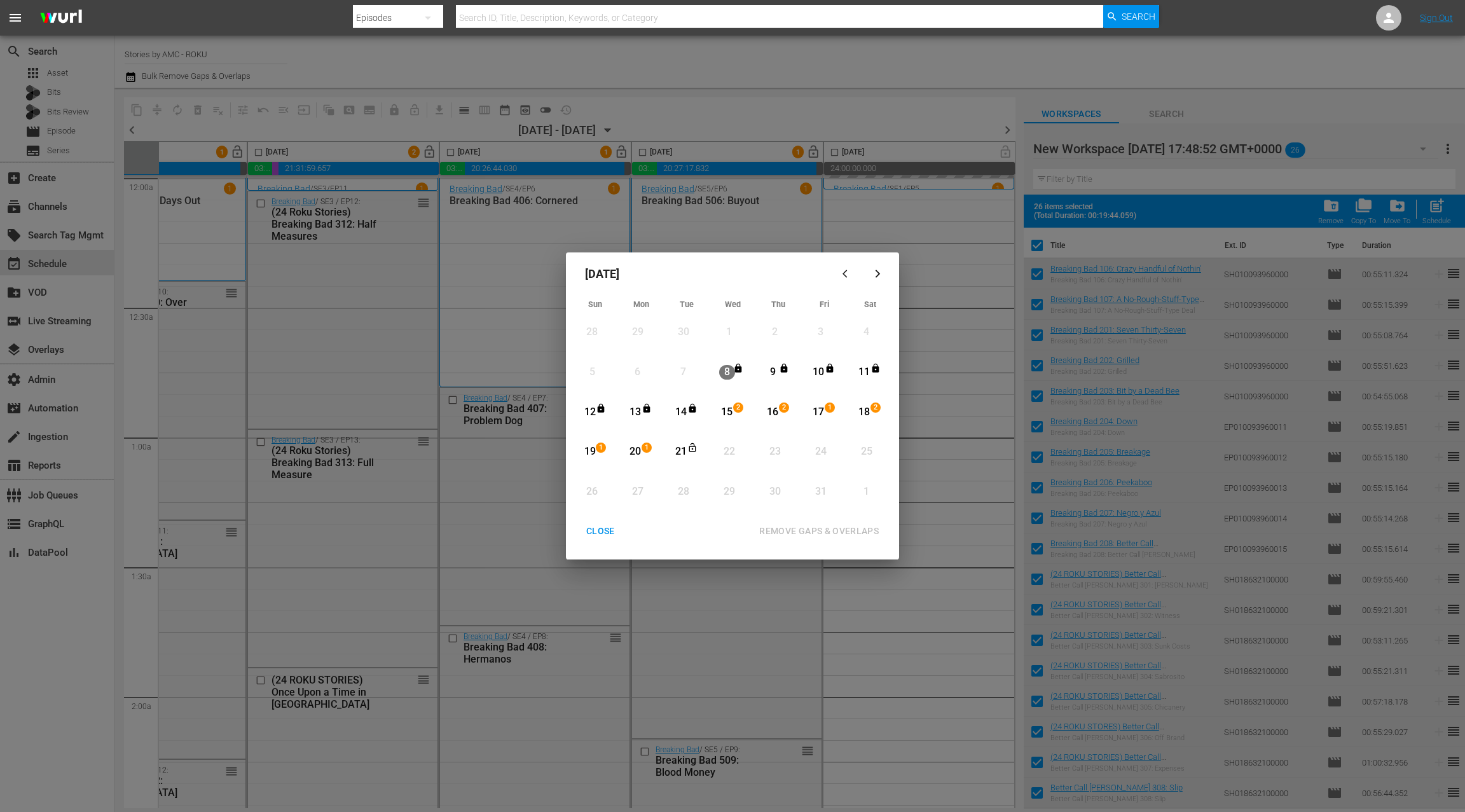
click at [731, 416] on div "15" at bounding box center [727, 412] width 16 height 15
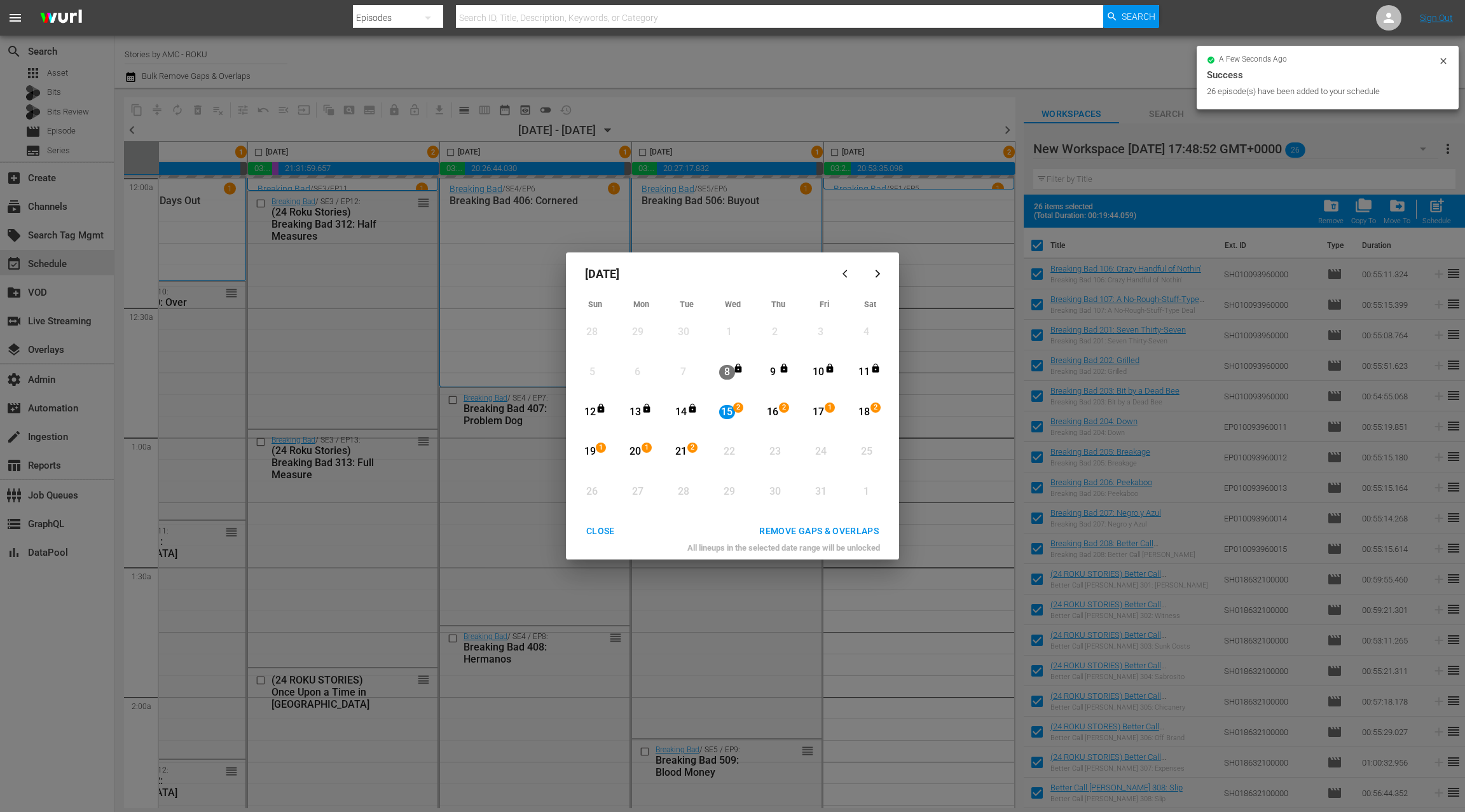
click at [681, 455] on div "21" at bounding box center [681, 452] width 16 height 15
click at [819, 535] on div "REMOVE GAPS & OVERLAPS" at bounding box center [819, 532] width 140 height 16
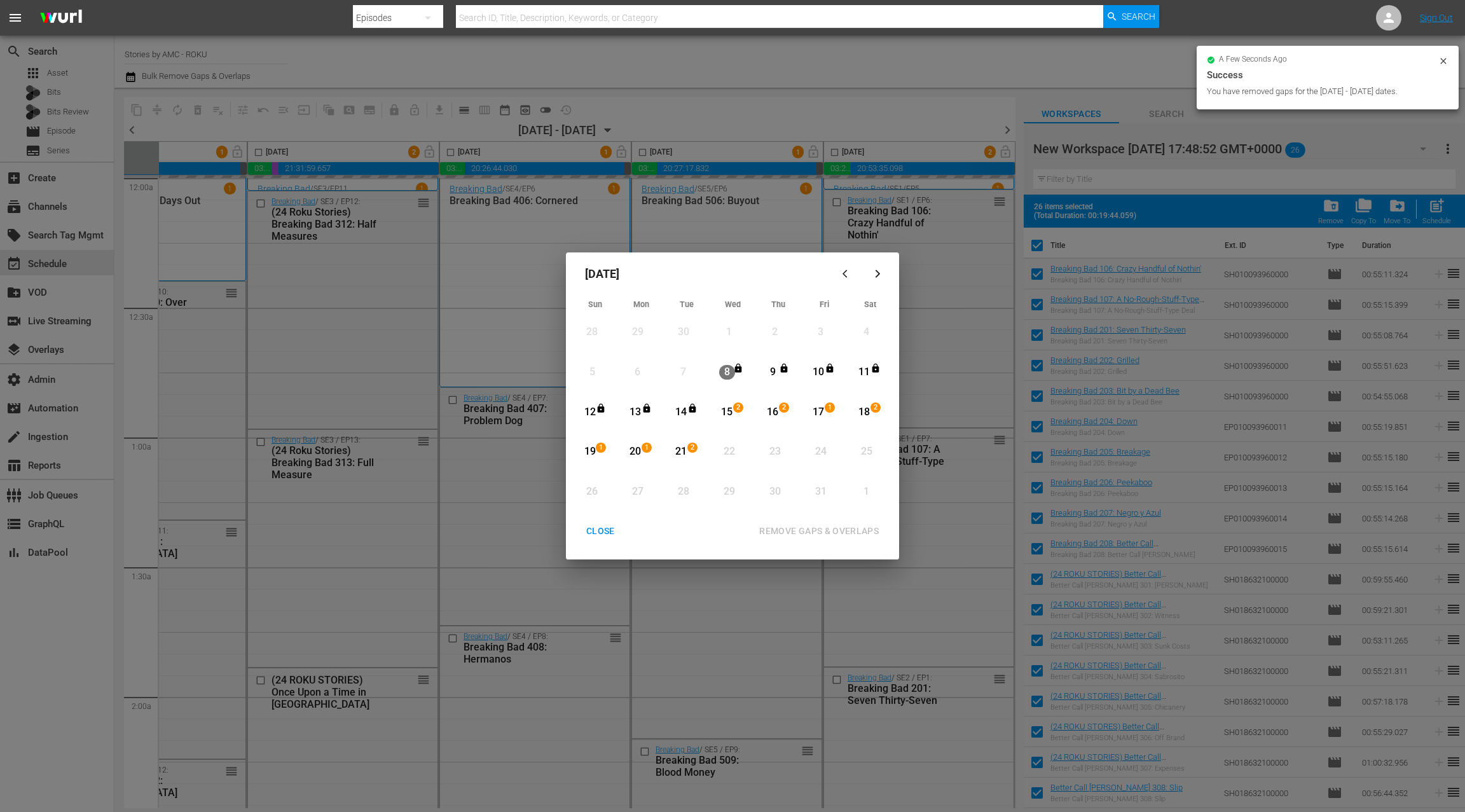
click at [598, 533] on div "CLOSE" at bounding box center [600, 532] width 49 height 16
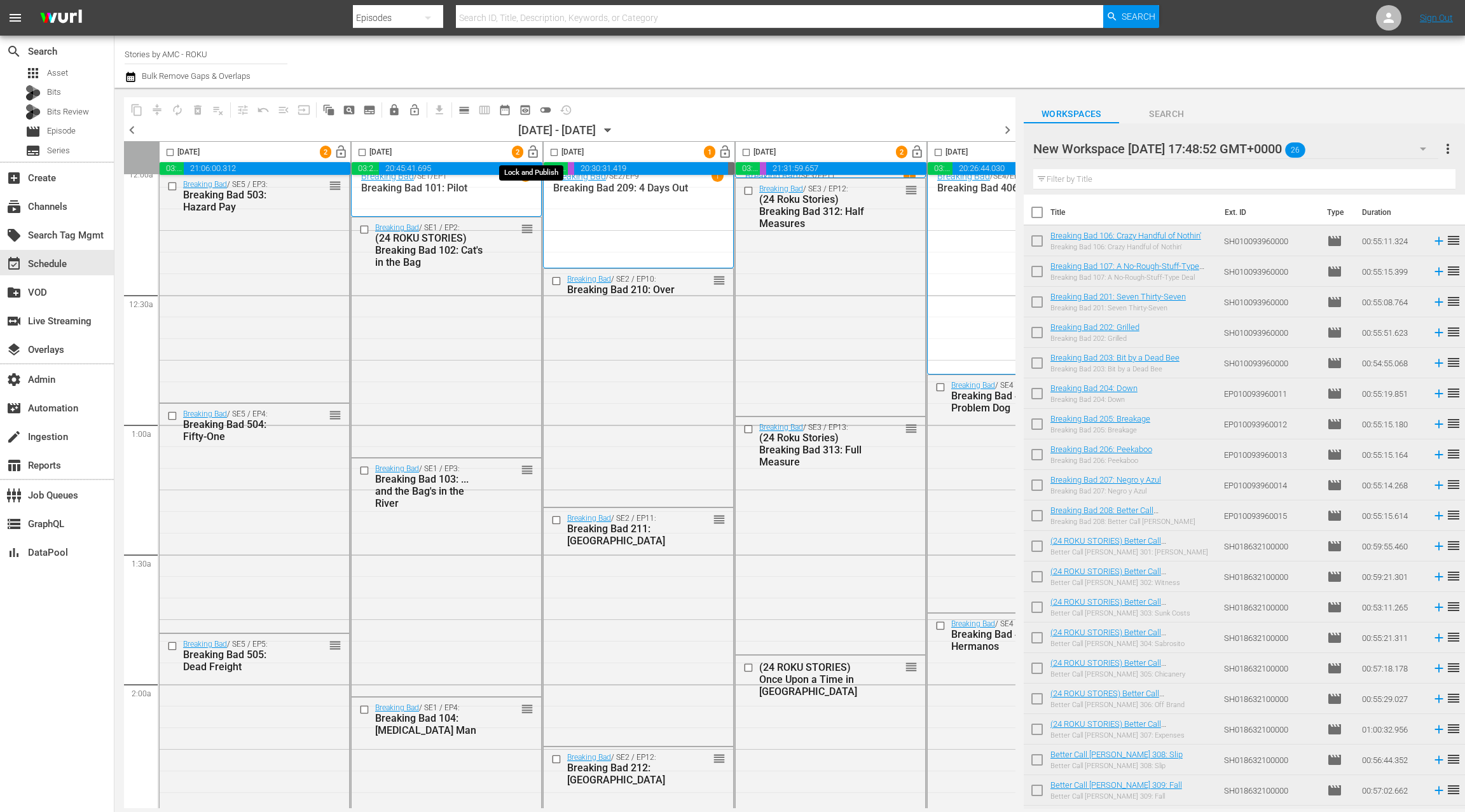
scroll to position [11, 0]
click at [536, 151] on span "lock_open" at bounding box center [533, 152] width 15 height 15
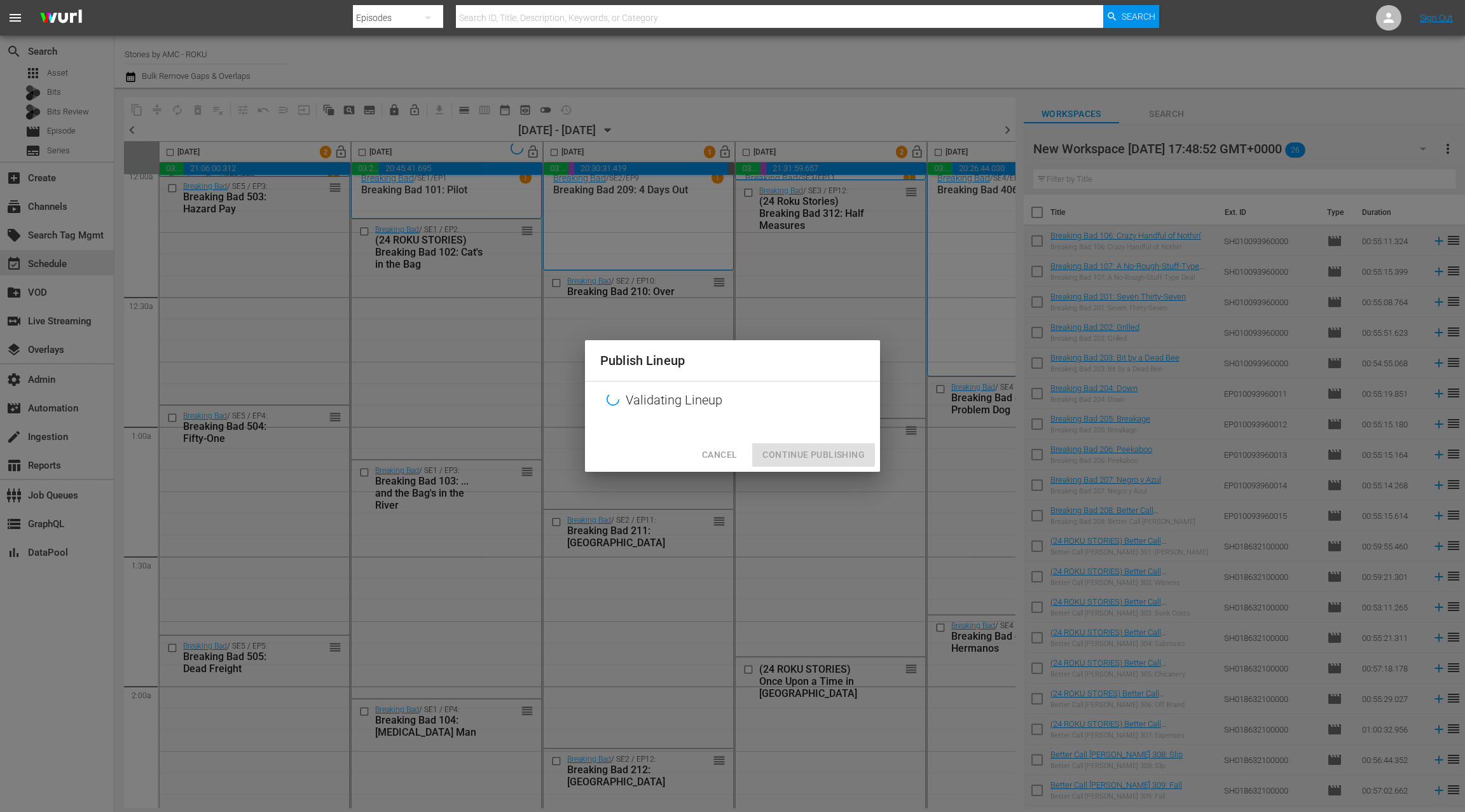
scroll to position [11, 3]
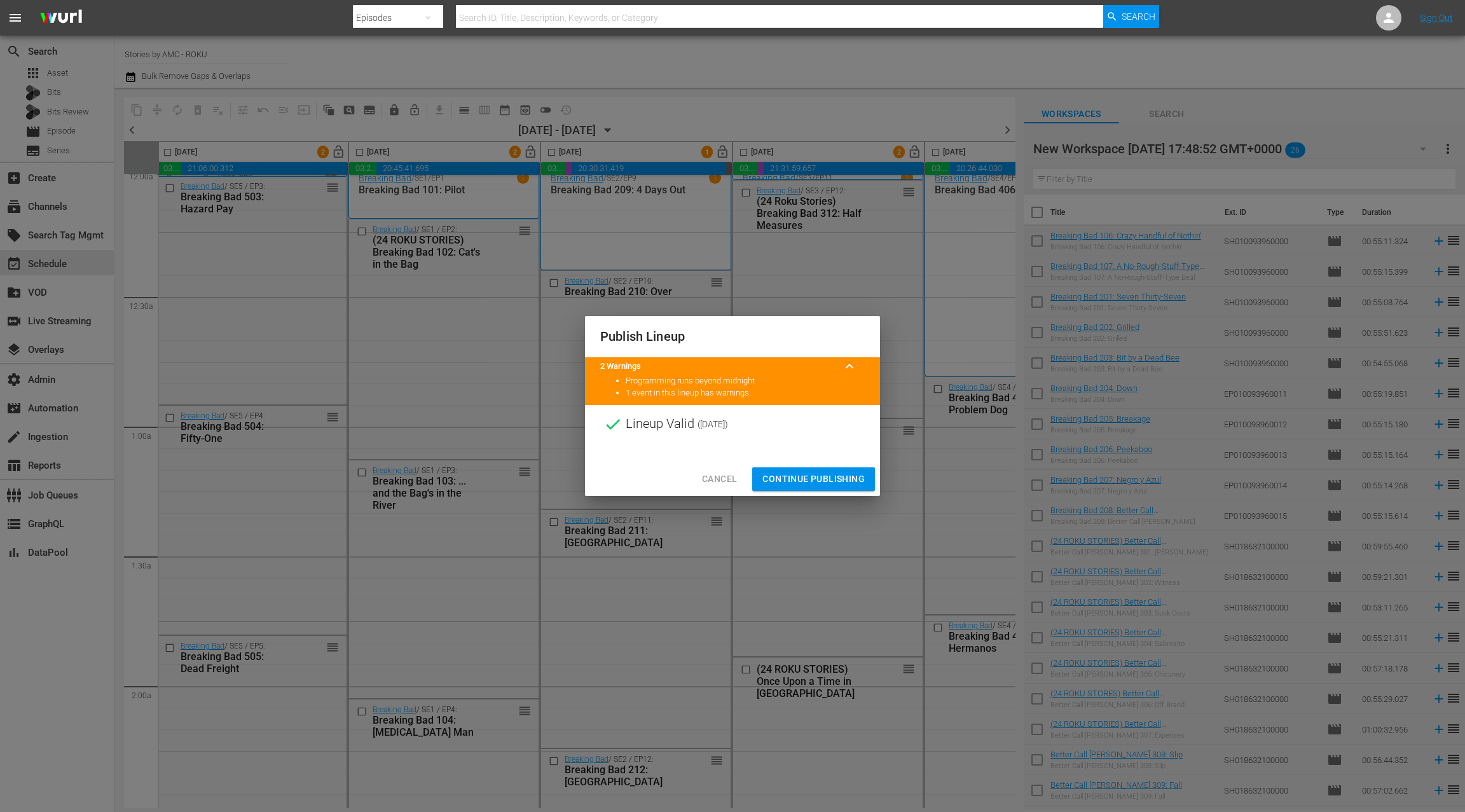
click at [792, 477] on span "Continue Publishing" at bounding box center [813, 479] width 102 height 16
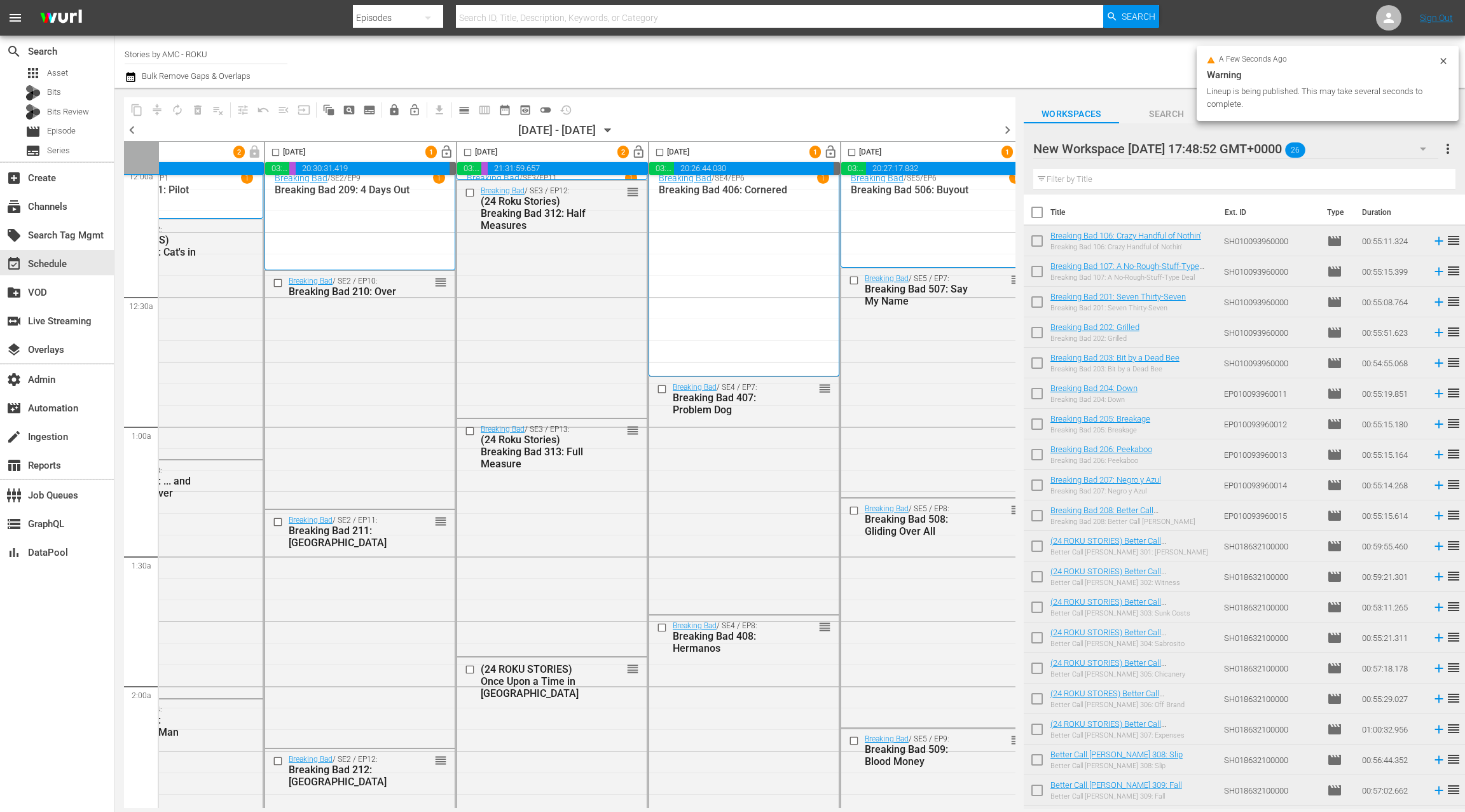
scroll to position [11, 303]
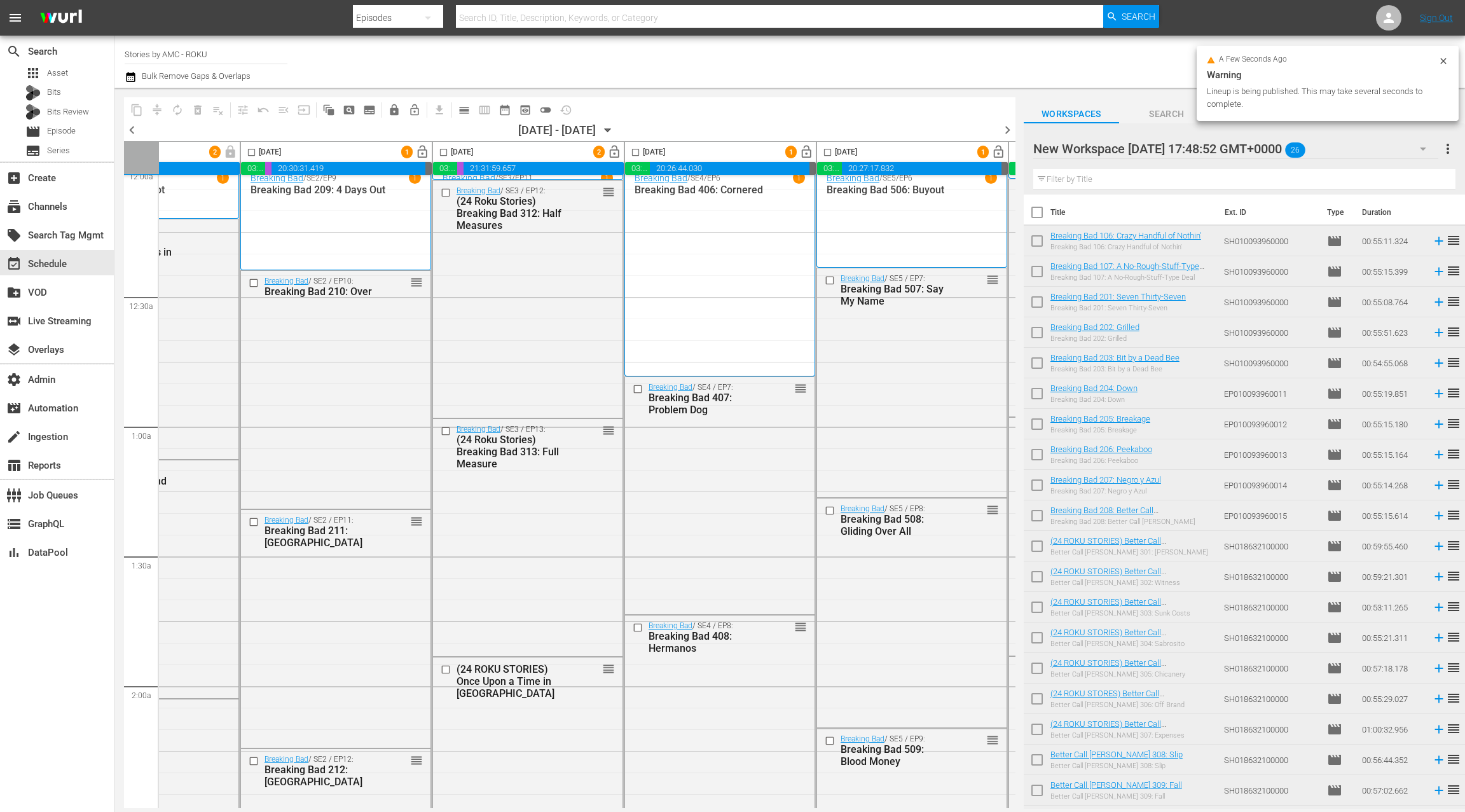
click at [615, 154] on span "lock_open" at bounding box center [615, 152] width 15 height 15
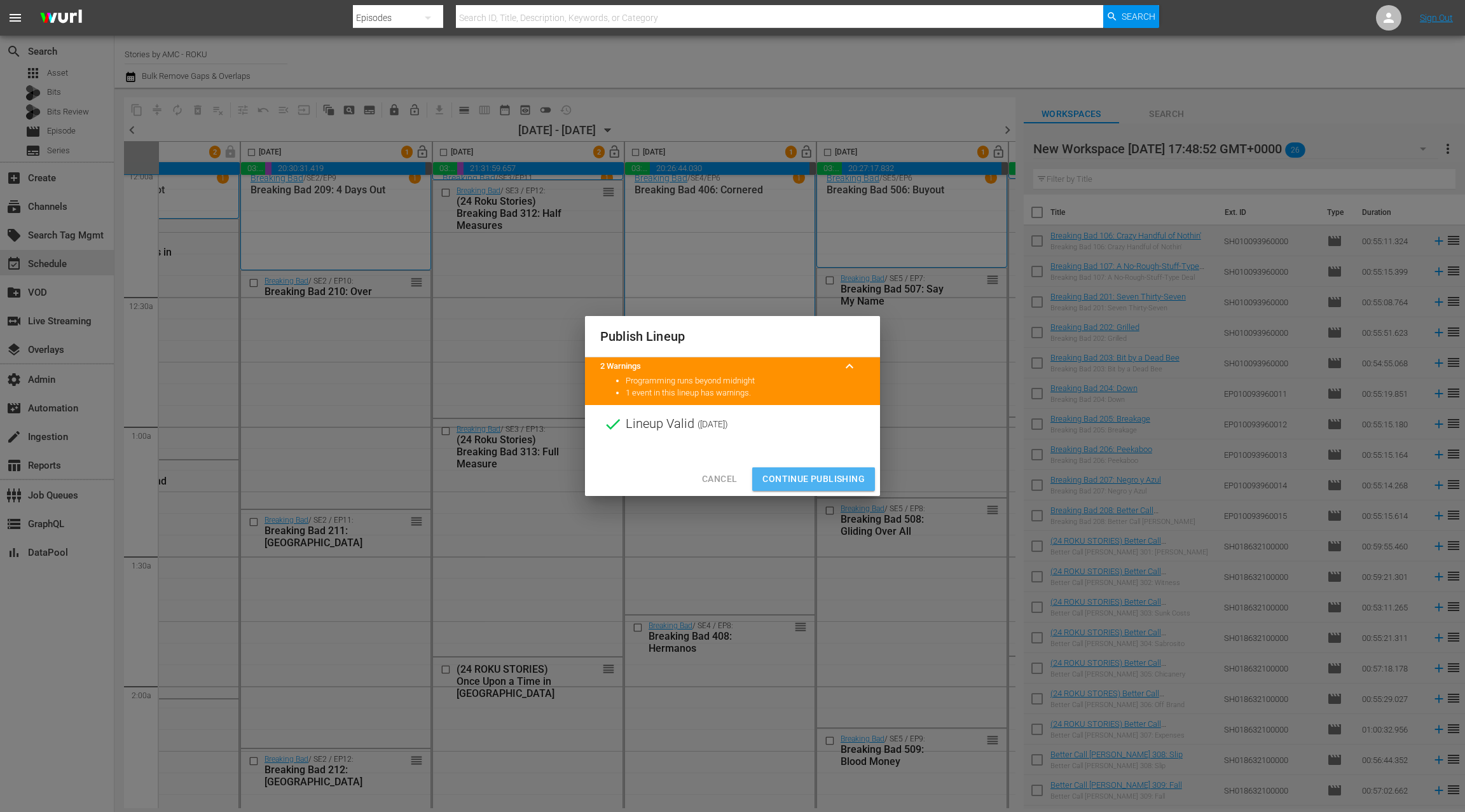
click at [811, 478] on span "Continue Publishing" at bounding box center [813, 479] width 102 height 16
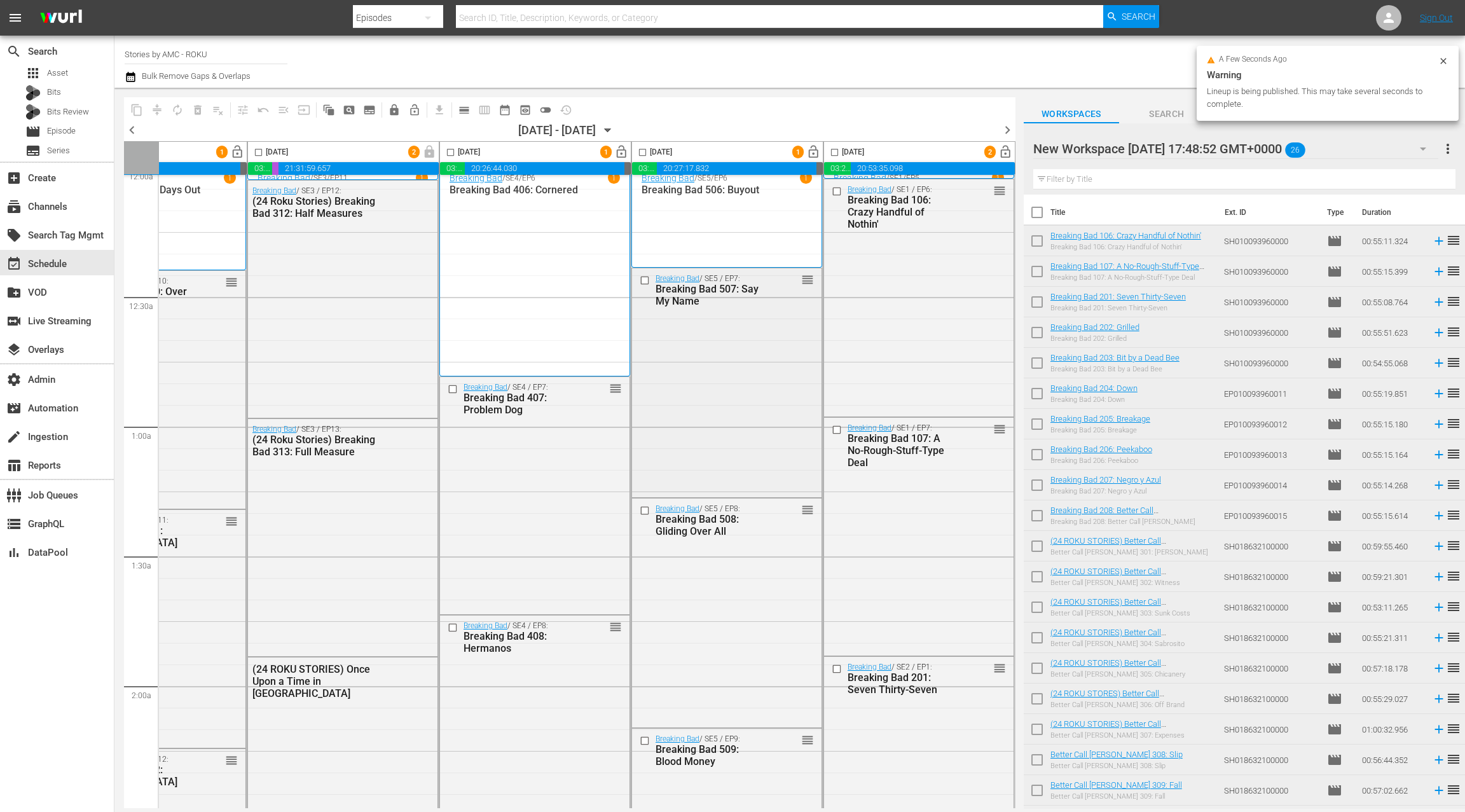
scroll to position [11, 493]
click at [806, 155] on span "lock_open" at bounding box center [813, 152] width 15 height 15
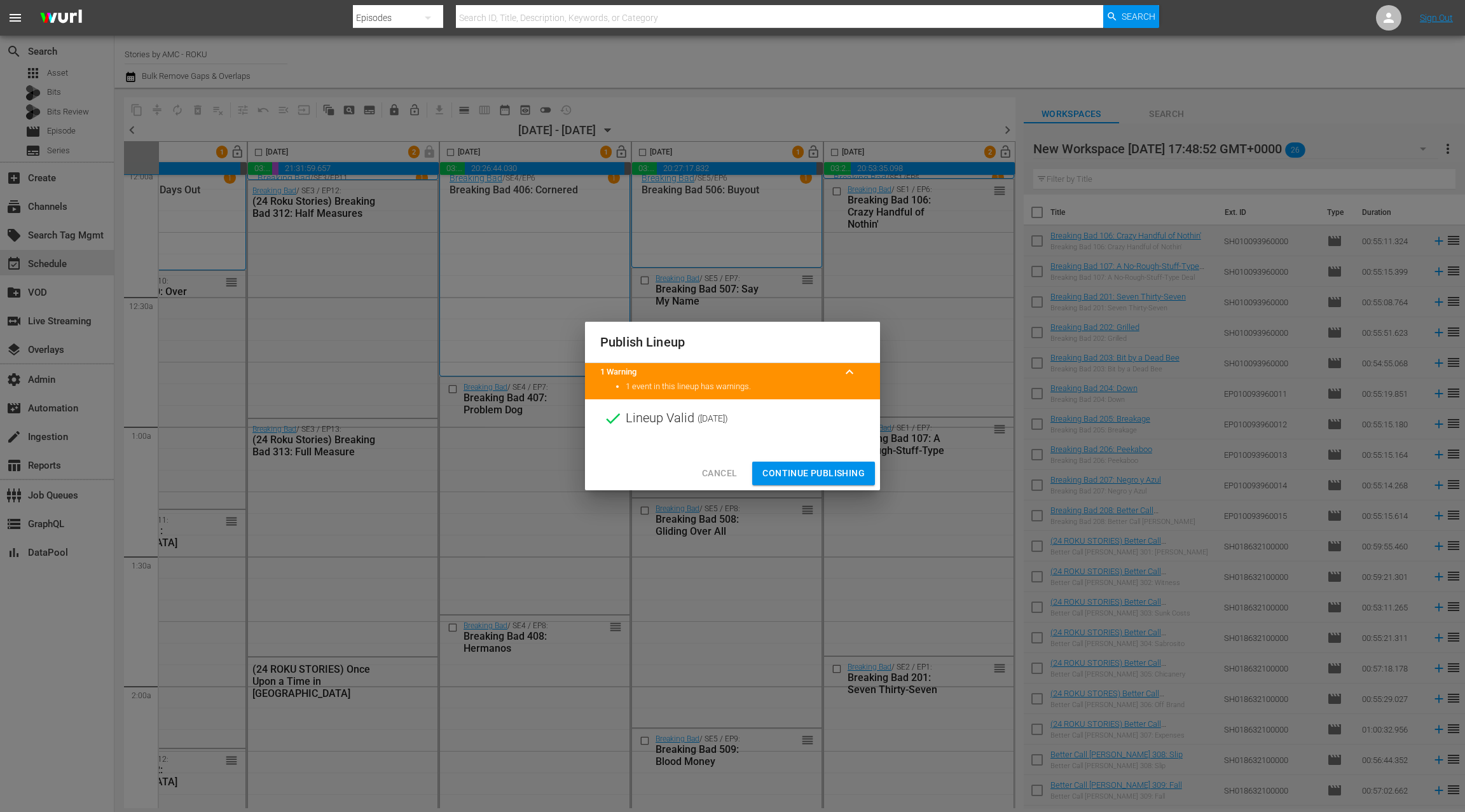
click at [833, 468] on span "Continue Publishing" at bounding box center [813, 474] width 102 height 16
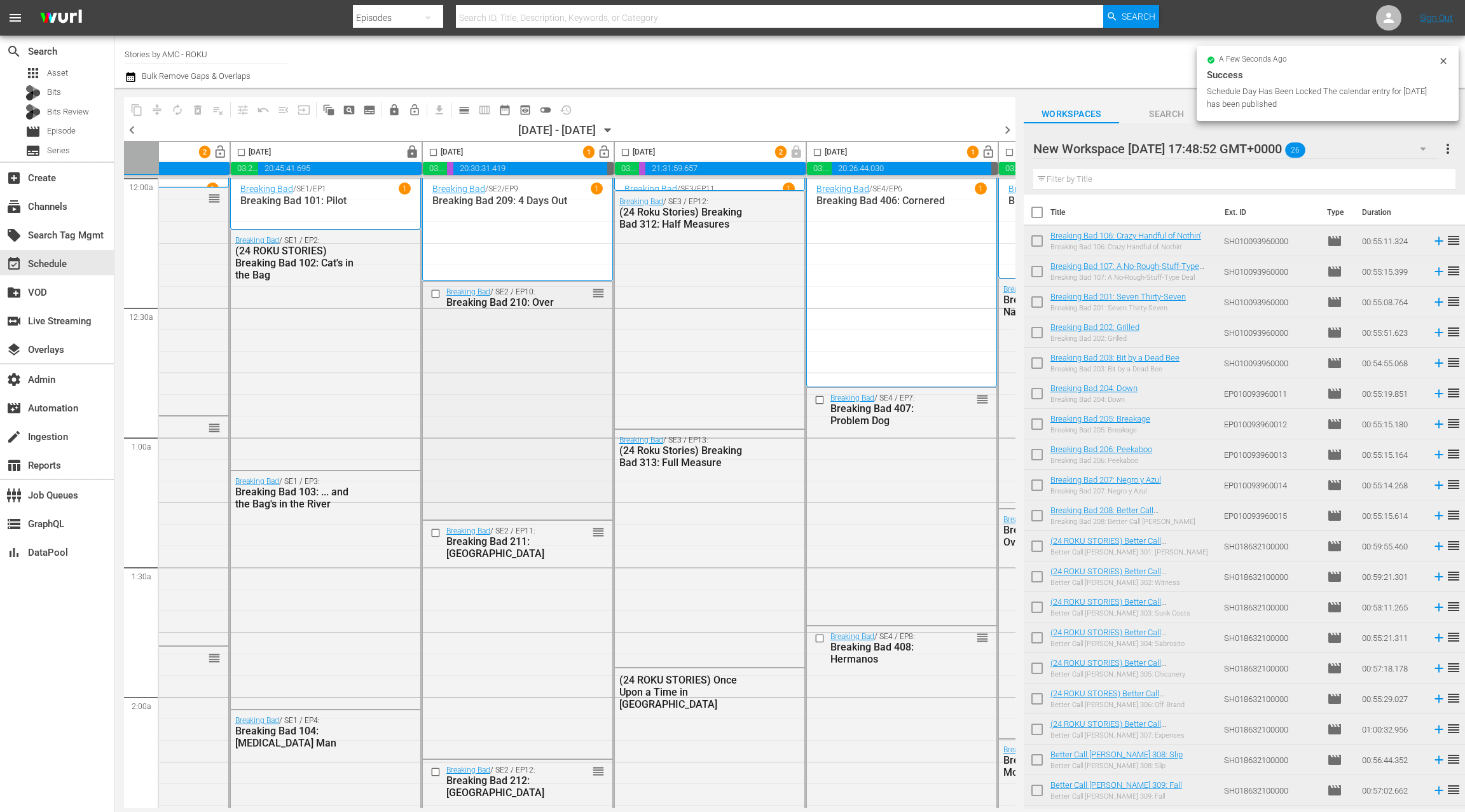
scroll to position [0, 0]
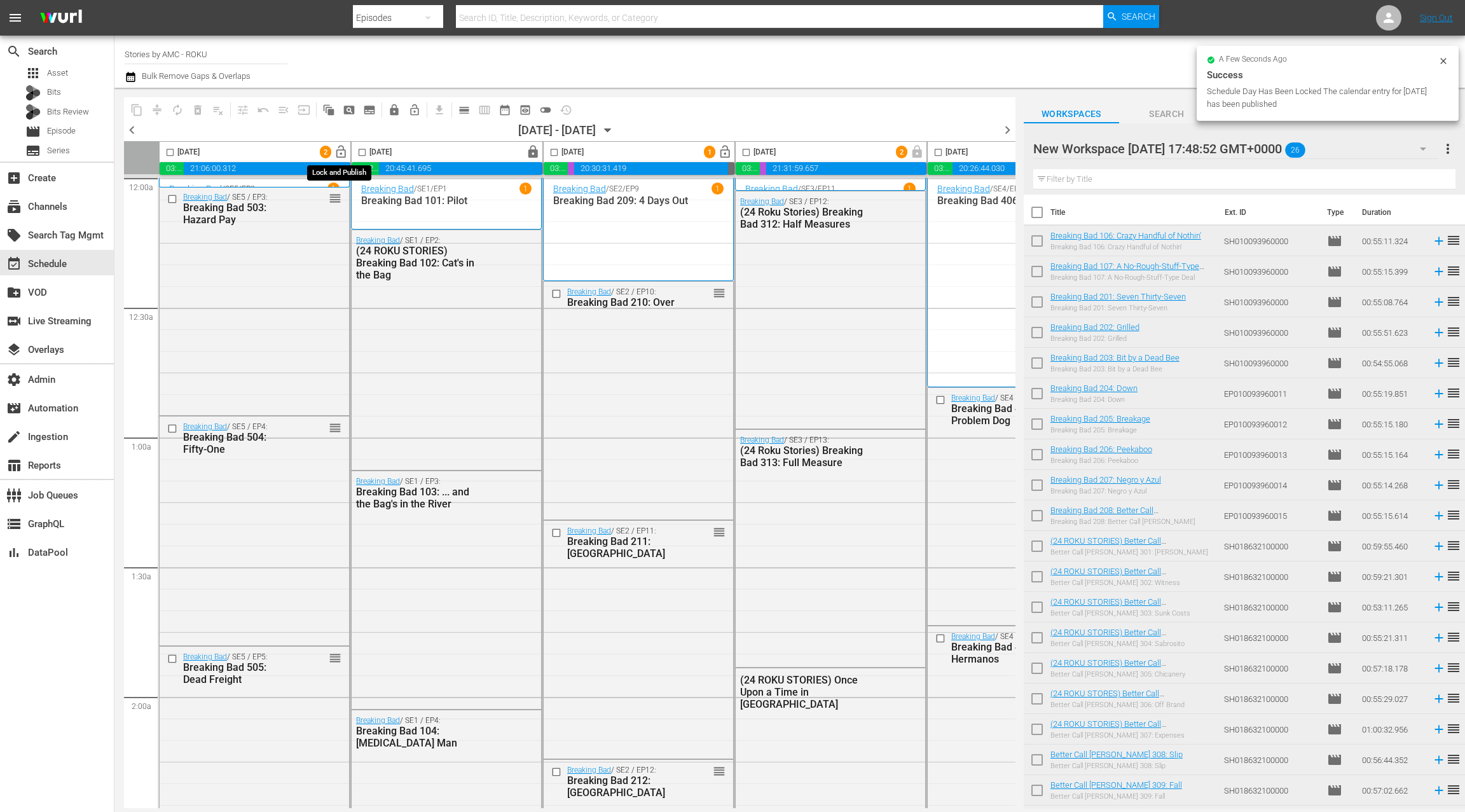
click at [338, 152] on span "lock_open" at bounding box center [341, 152] width 15 height 15
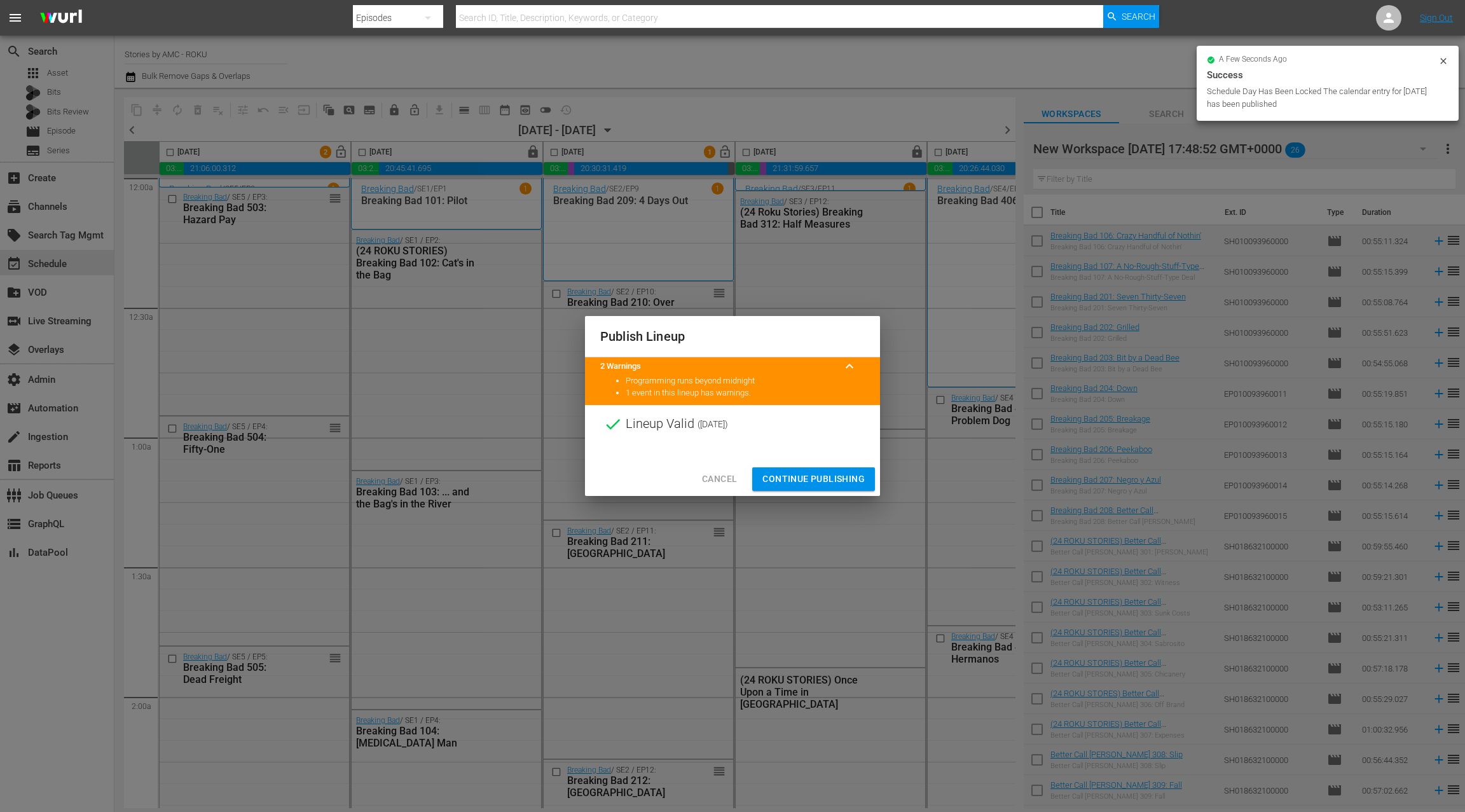
click at [801, 479] on span "Continue Publishing" at bounding box center [813, 479] width 102 height 16
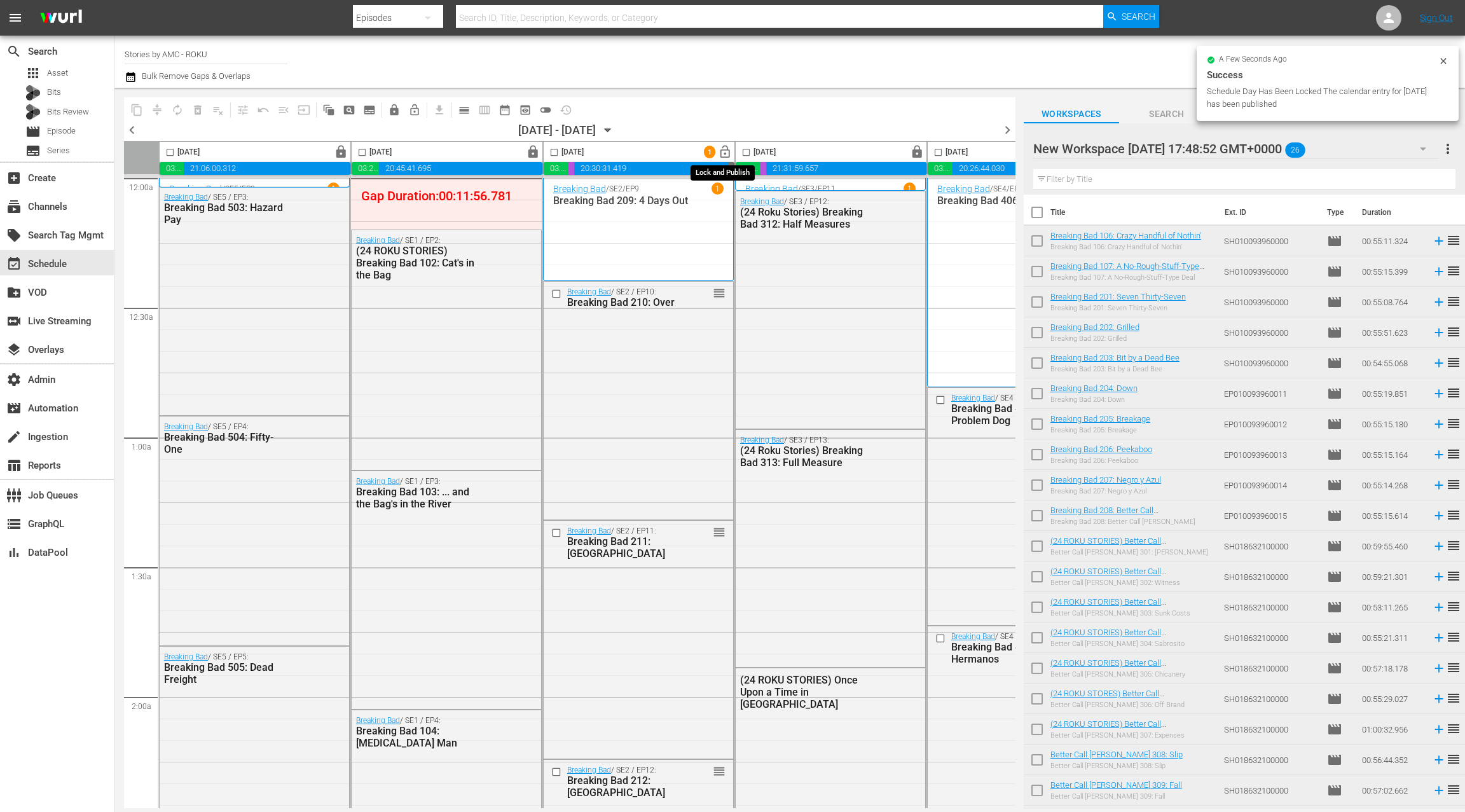
click at [723, 152] on span "lock_open" at bounding box center [725, 152] width 15 height 15
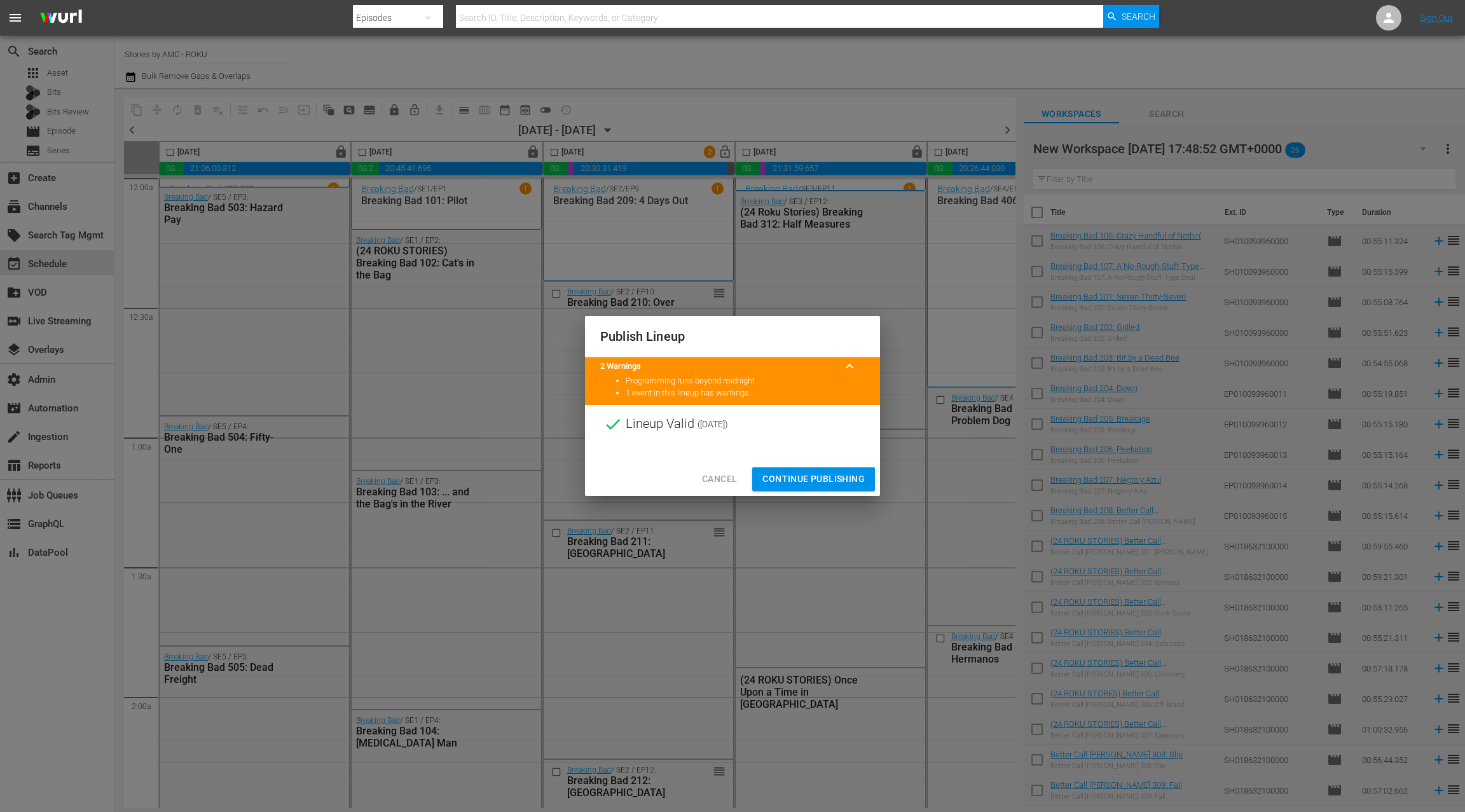
click at [805, 480] on span "Continue Publishing" at bounding box center [813, 479] width 102 height 16
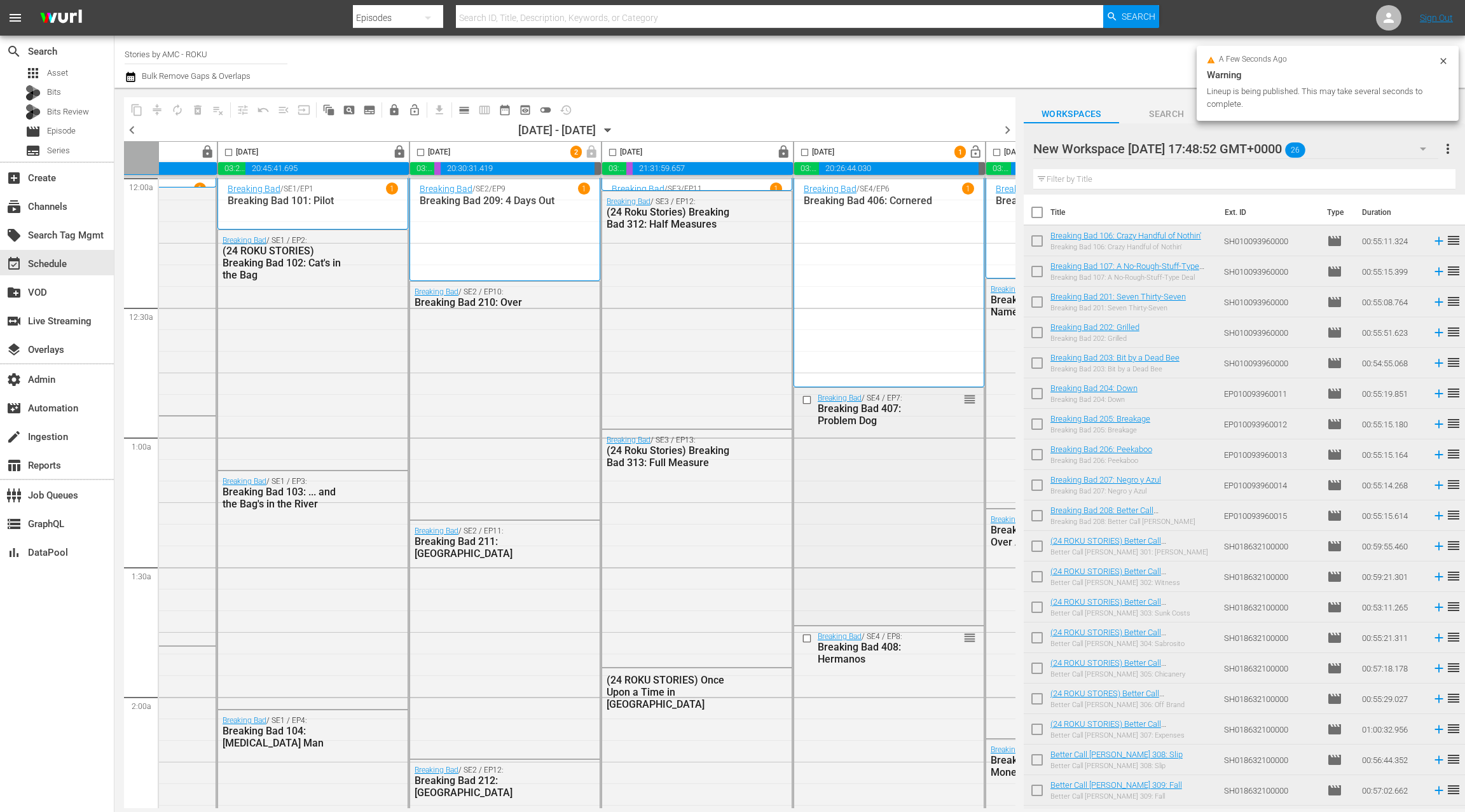
scroll to position [0, 493]
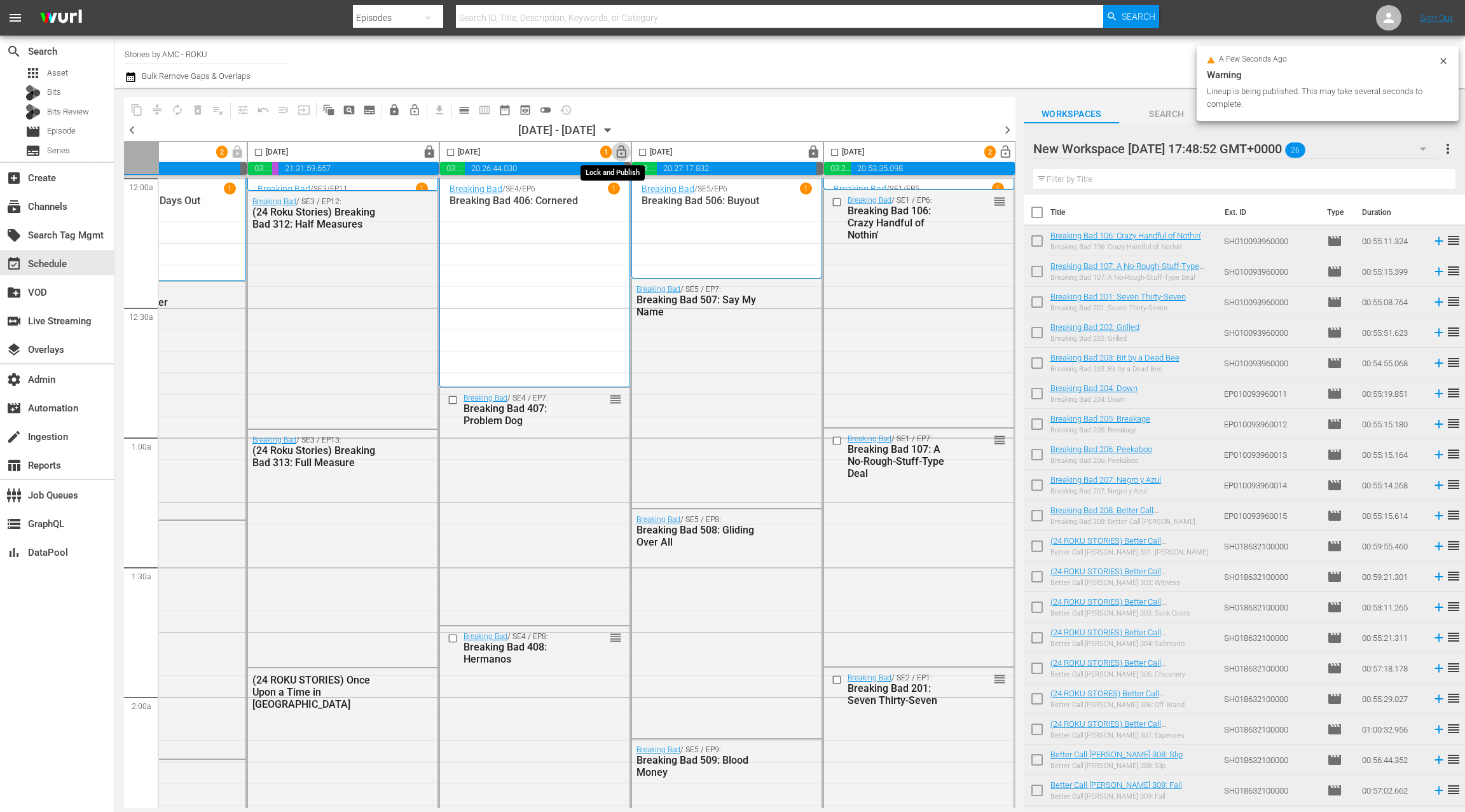
click at [615, 153] on span "lock_open" at bounding box center [622, 152] width 15 height 15
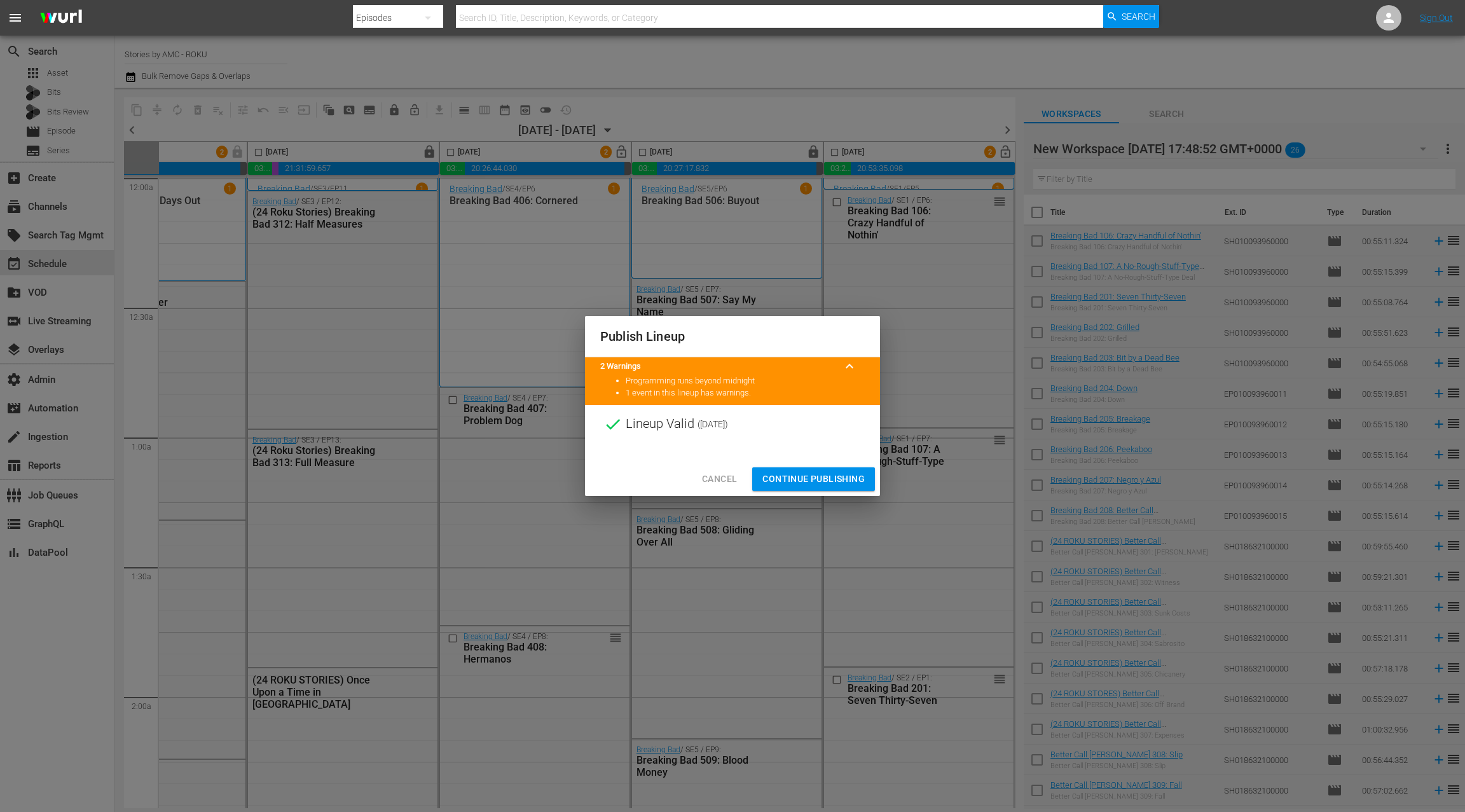
drag, startPoint x: 821, startPoint y: 476, endPoint x: 843, endPoint y: 450, distance: 34.1
click at [821, 476] on span "Continue Publishing" at bounding box center [813, 479] width 102 height 16
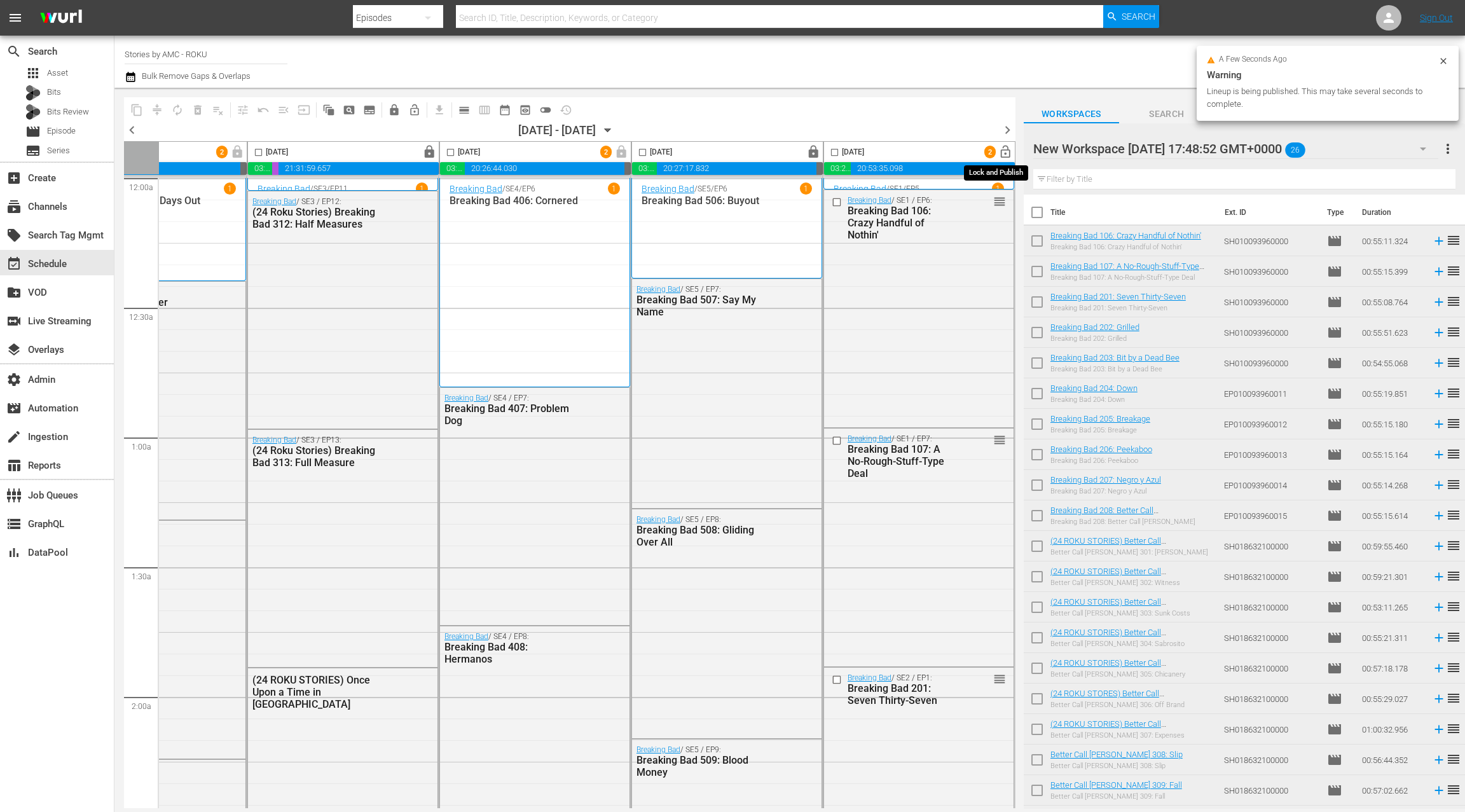
click at [998, 152] on span "lock_open" at bounding box center [1005, 152] width 15 height 15
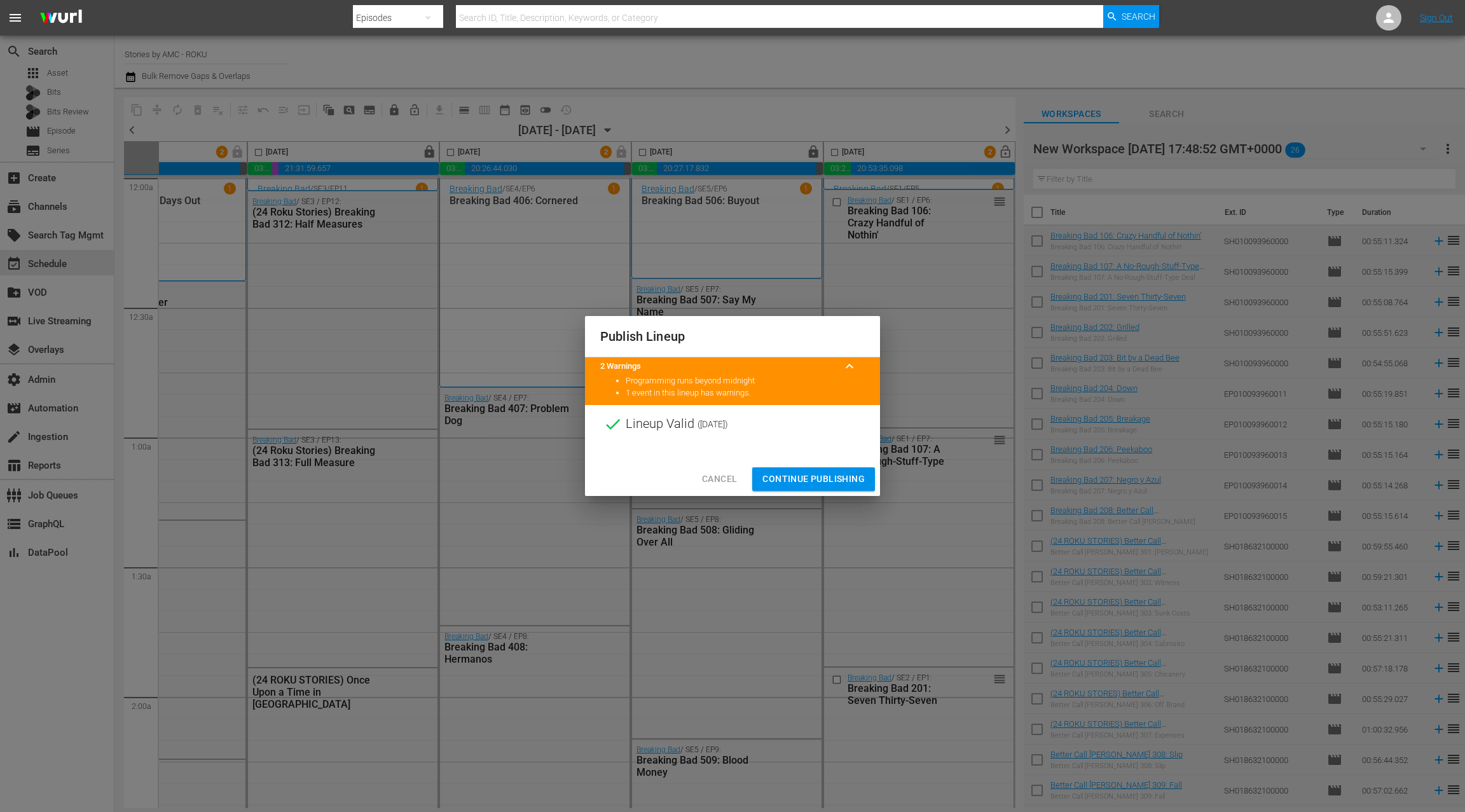
click at [808, 478] on span "Continue Publishing" at bounding box center [813, 479] width 102 height 16
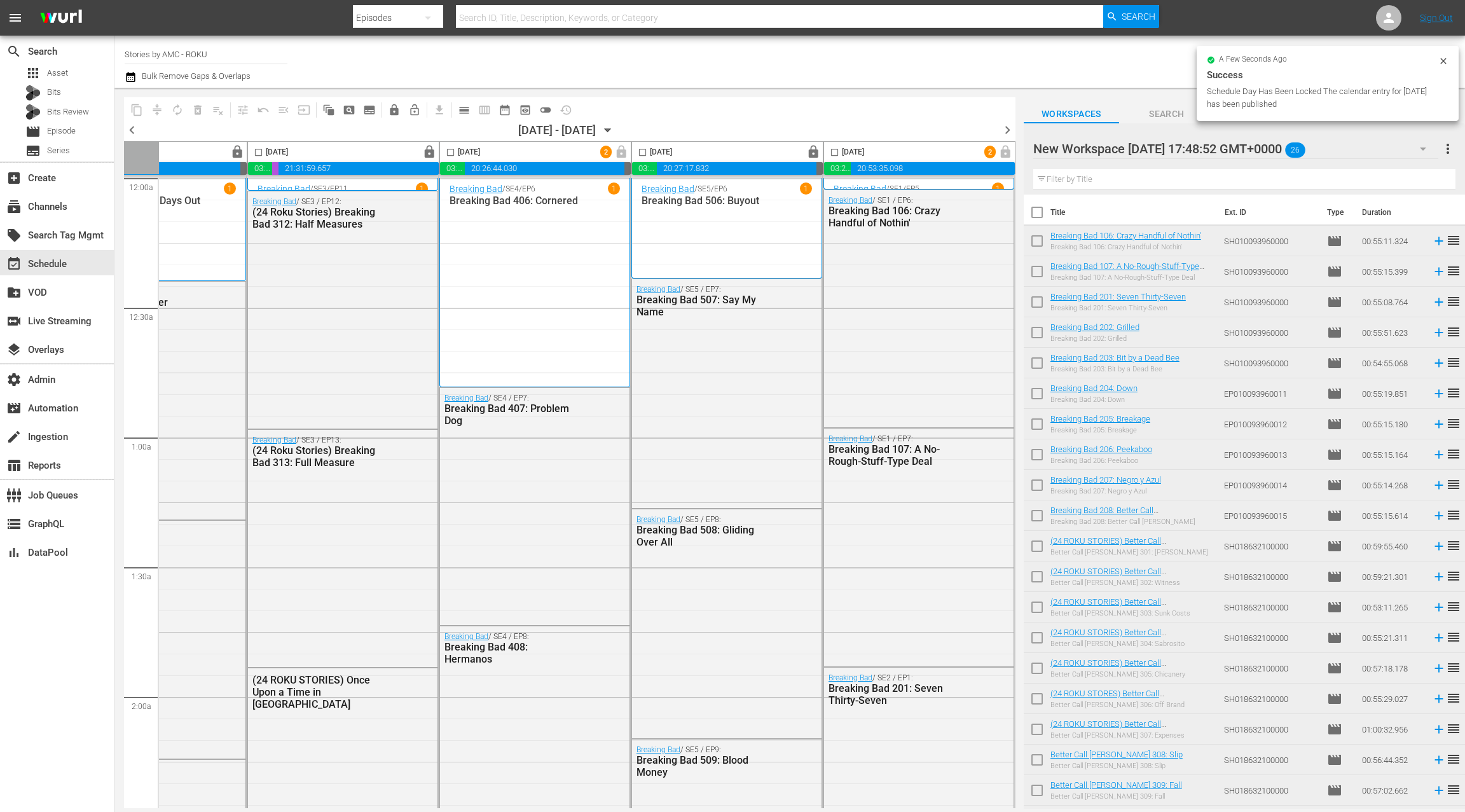
scroll to position [5534, 0]
